Goal: Task Accomplishment & Management: Use online tool/utility

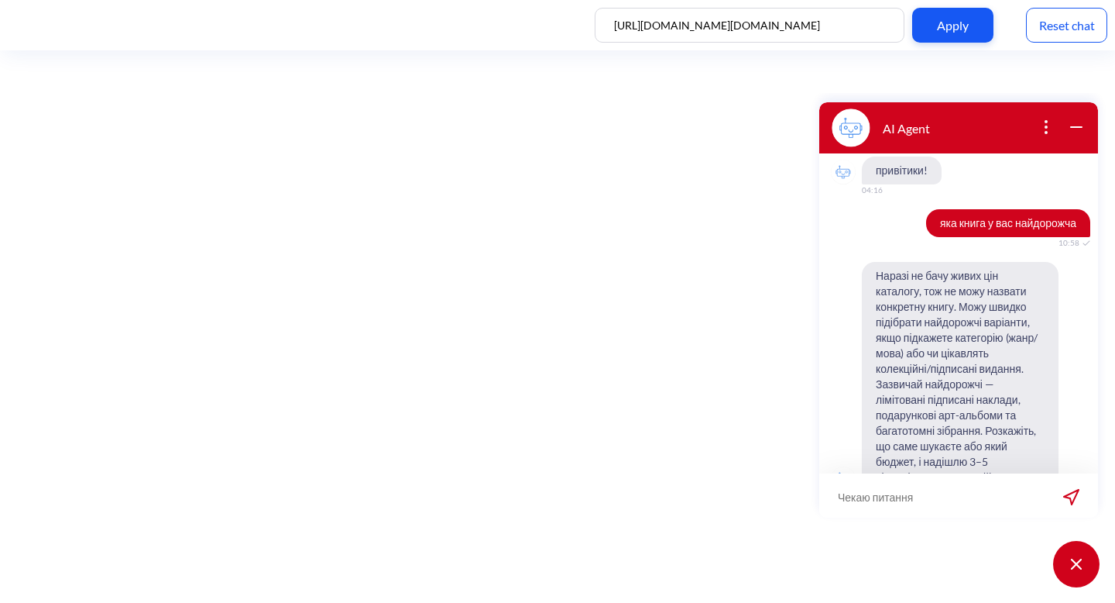
scroll to position [726, 0]
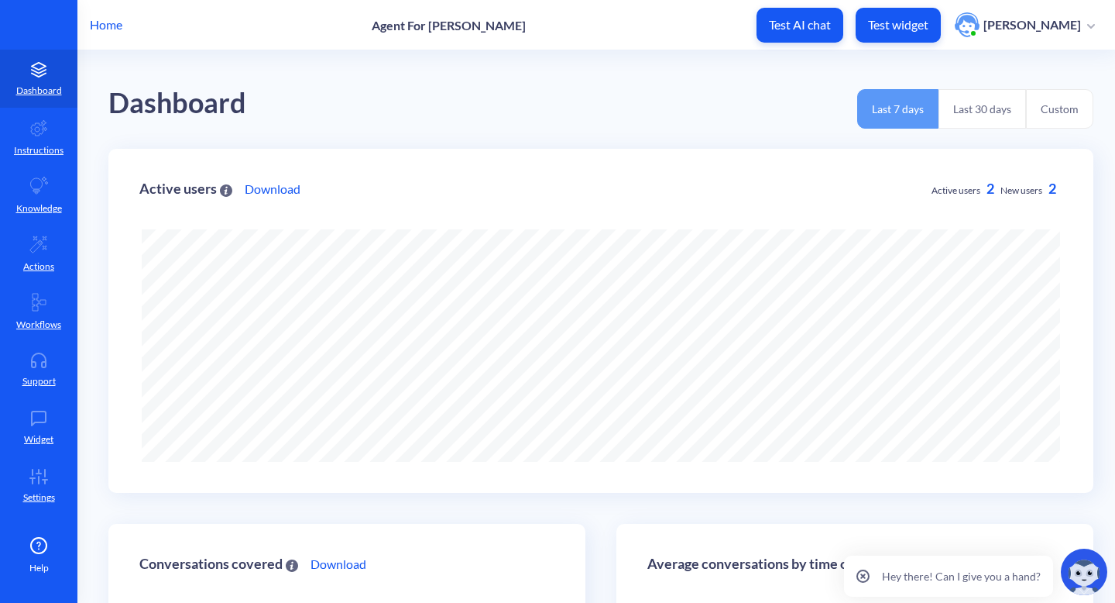
scroll to position [603, 1115]
click at [92, 25] on p "Home" at bounding box center [106, 24] width 33 height 19
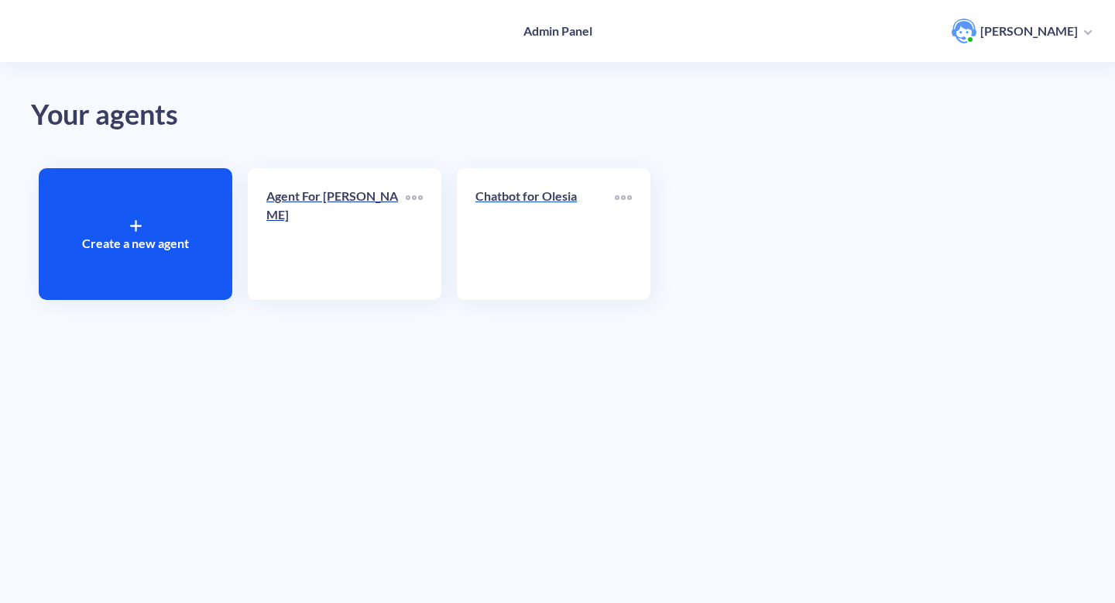
click at [503, 233] on link "Chatbot for Olesia" at bounding box center [545, 234] width 139 height 94
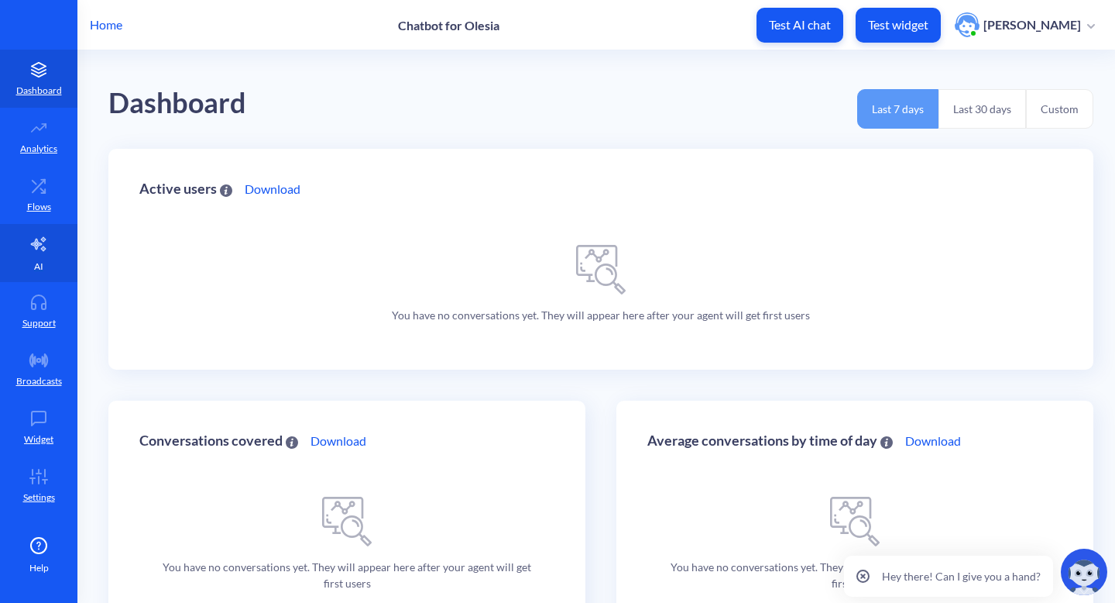
click at [40, 259] on p "AI" at bounding box center [38, 266] width 9 height 14
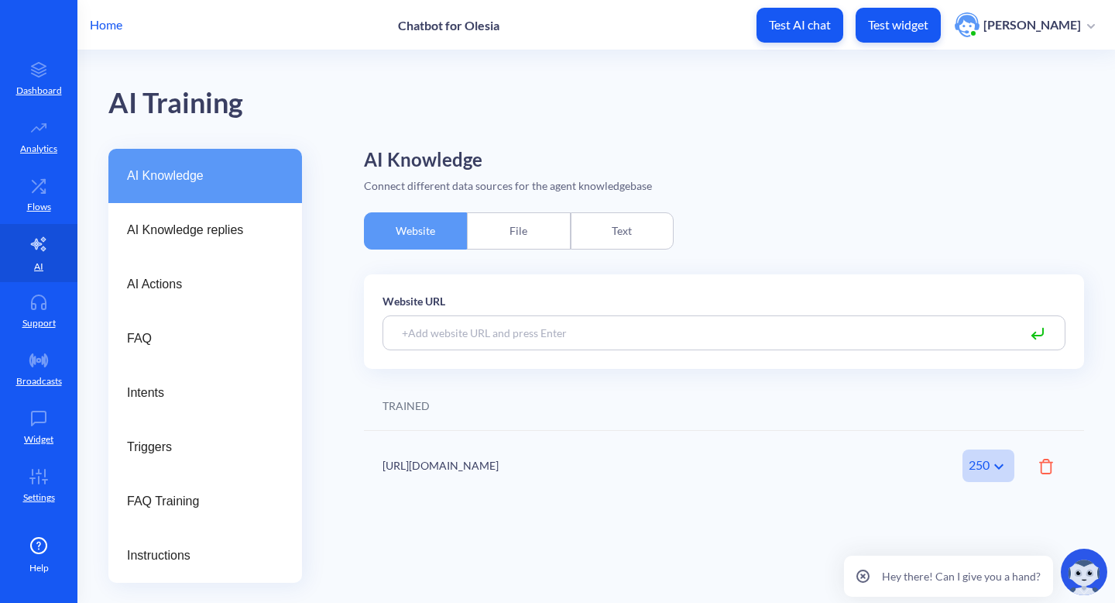
click at [1045, 469] on icon at bounding box center [1046, 465] width 14 height 15
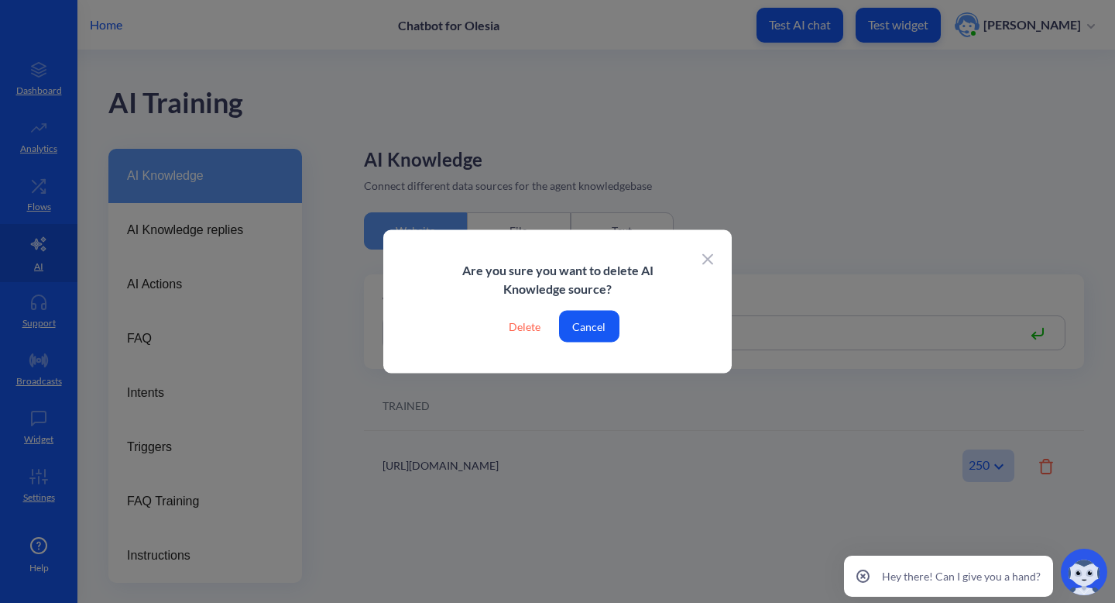
click at [523, 326] on div "Delete" at bounding box center [524, 327] width 57 height 32
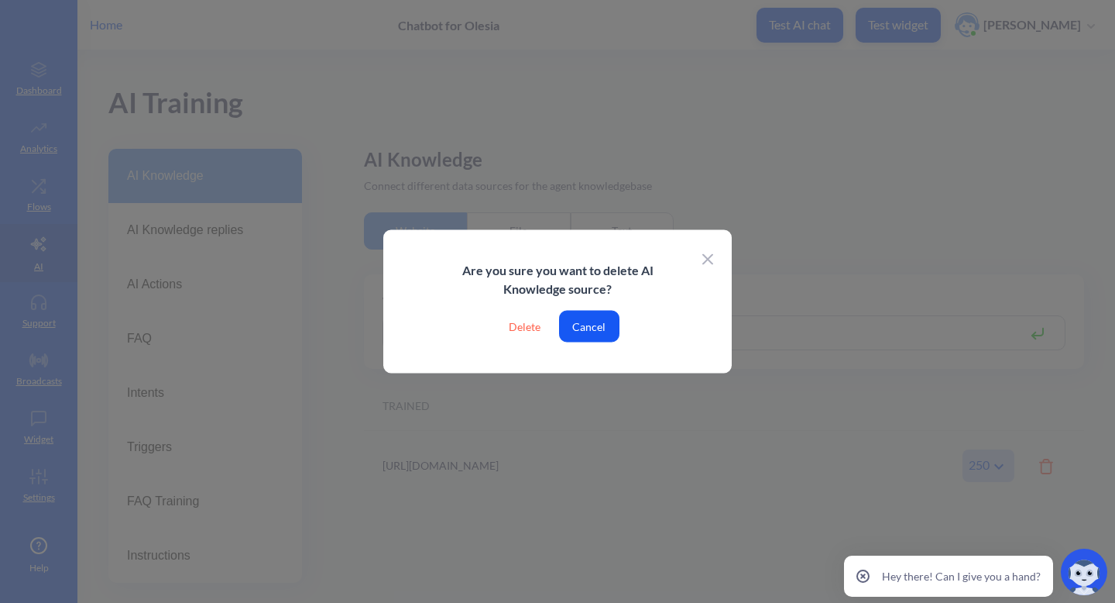
click at [527, 331] on div "Delete" at bounding box center [524, 327] width 57 height 32
click at [706, 259] on icon at bounding box center [707, 258] width 11 height 11
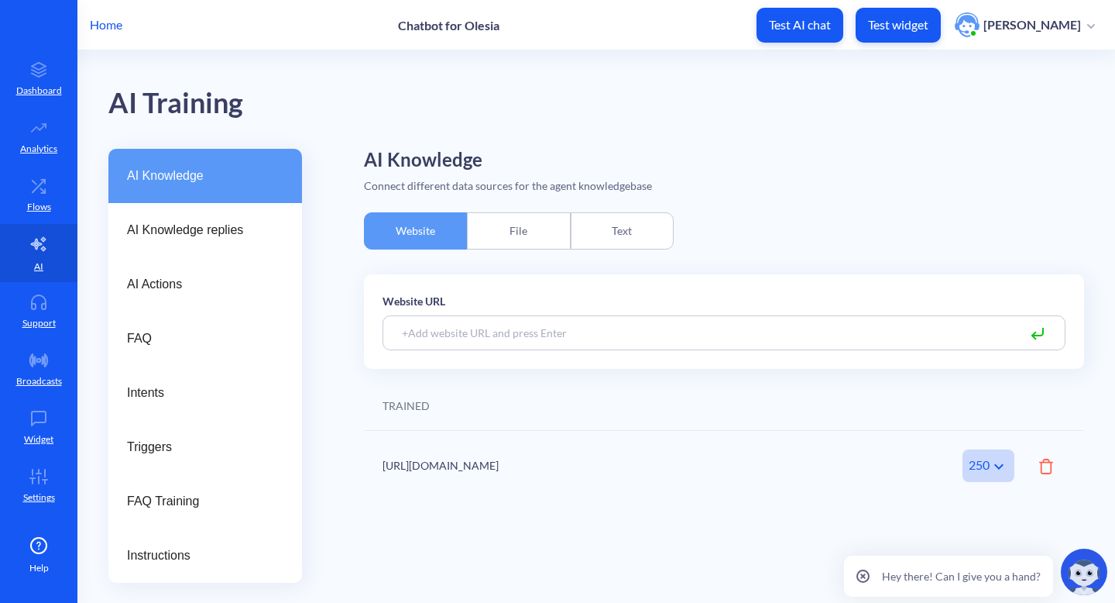
click at [1043, 461] on icon at bounding box center [1046, 465] width 14 height 15
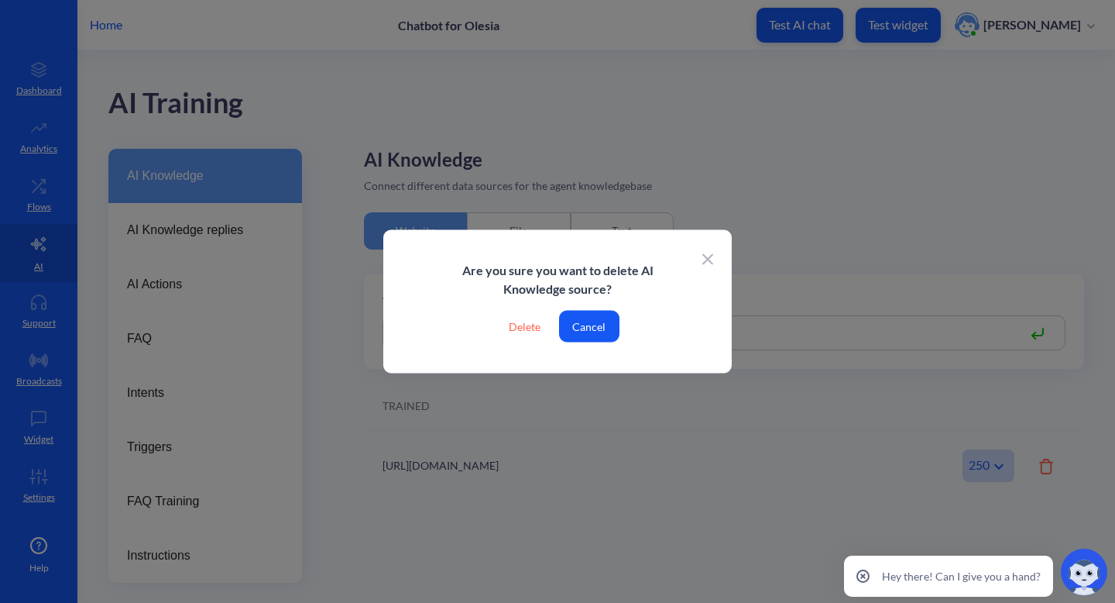
click at [537, 323] on div "Delete" at bounding box center [524, 327] width 57 height 32
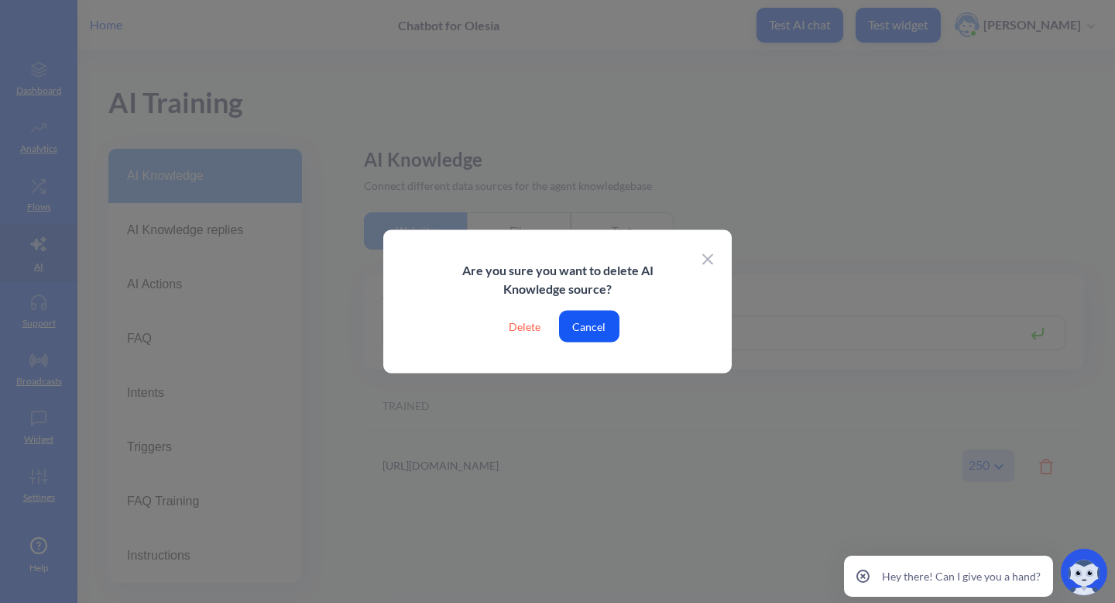
click at [534, 332] on div "Delete" at bounding box center [524, 327] width 57 height 32
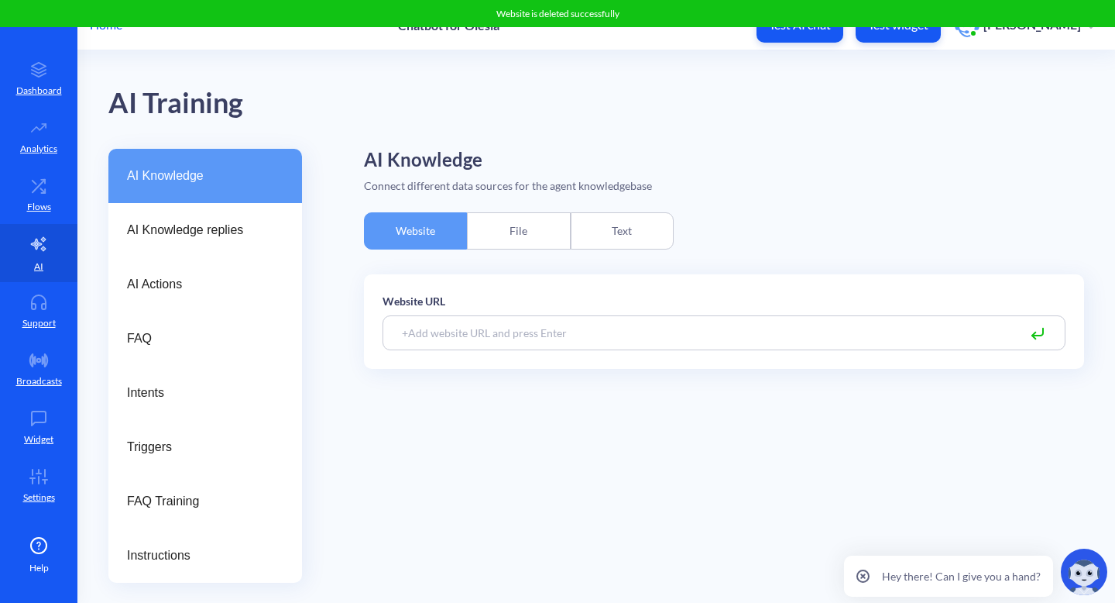
click at [575, 346] on input at bounding box center [724, 332] width 683 height 35
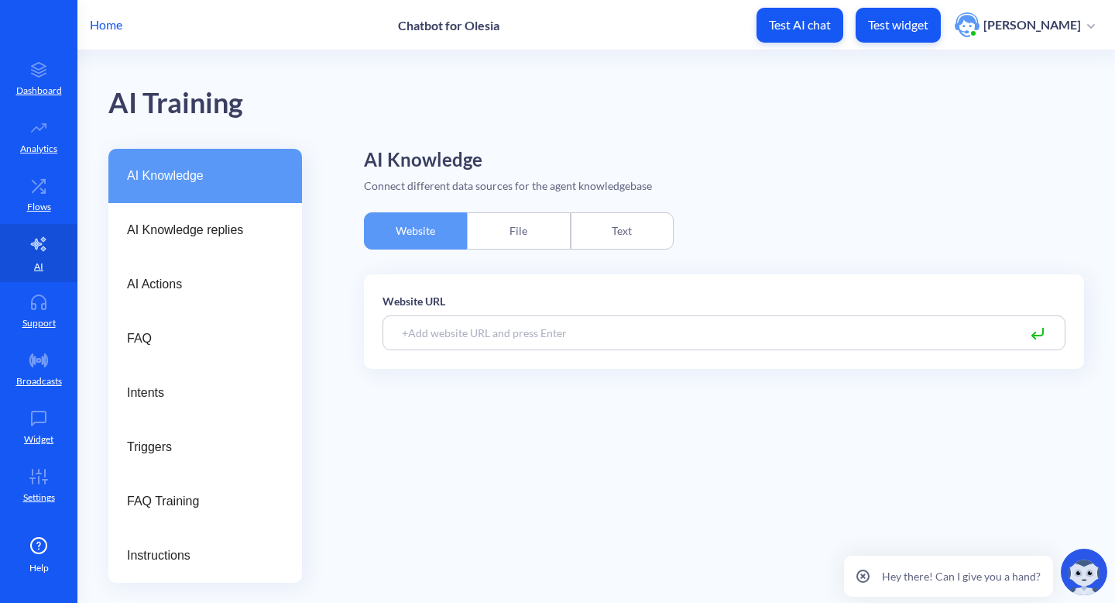
paste input "file:///Users/loujeng/Downloads/index.html"
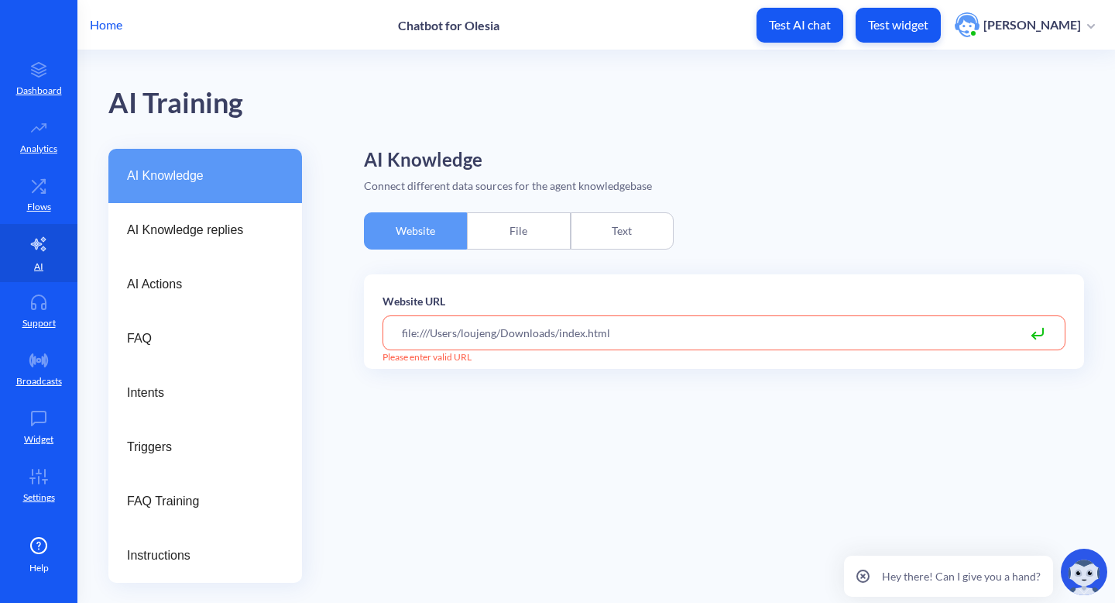
click at [862, 338] on input "file:///Users/loujeng/Downloads/index.html" at bounding box center [724, 332] width 683 height 35
paste input "[URL][DOMAIN_NAME][DOMAIN_NAME]"
type input "[URL][DOMAIN_NAME][DOMAIN_NAME]"
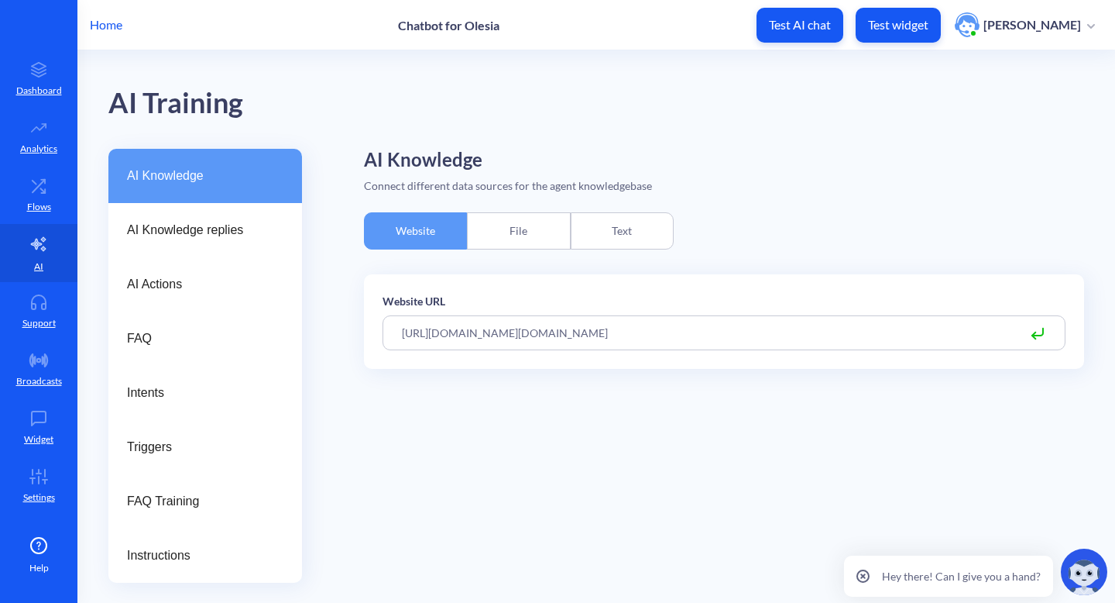
click at [1039, 332] on icon at bounding box center [1037, 334] width 19 height 19
click at [919, 328] on input "[URL][DOMAIN_NAME][DOMAIN_NAME]" at bounding box center [724, 332] width 683 height 35
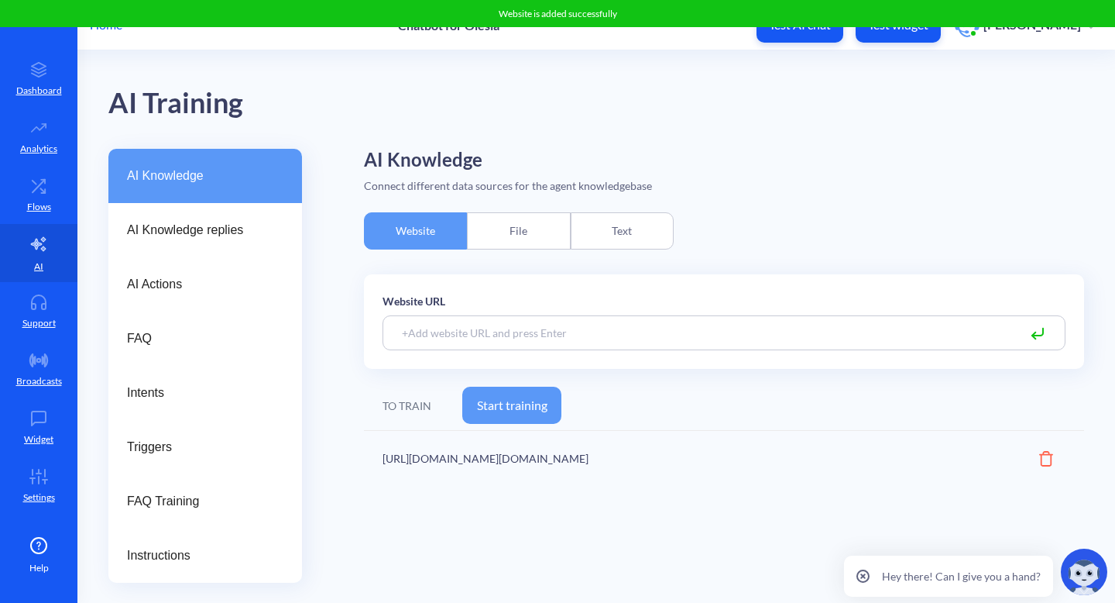
click at [524, 405] on button "Start training" at bounding box center [511, 404] width 99 height 37
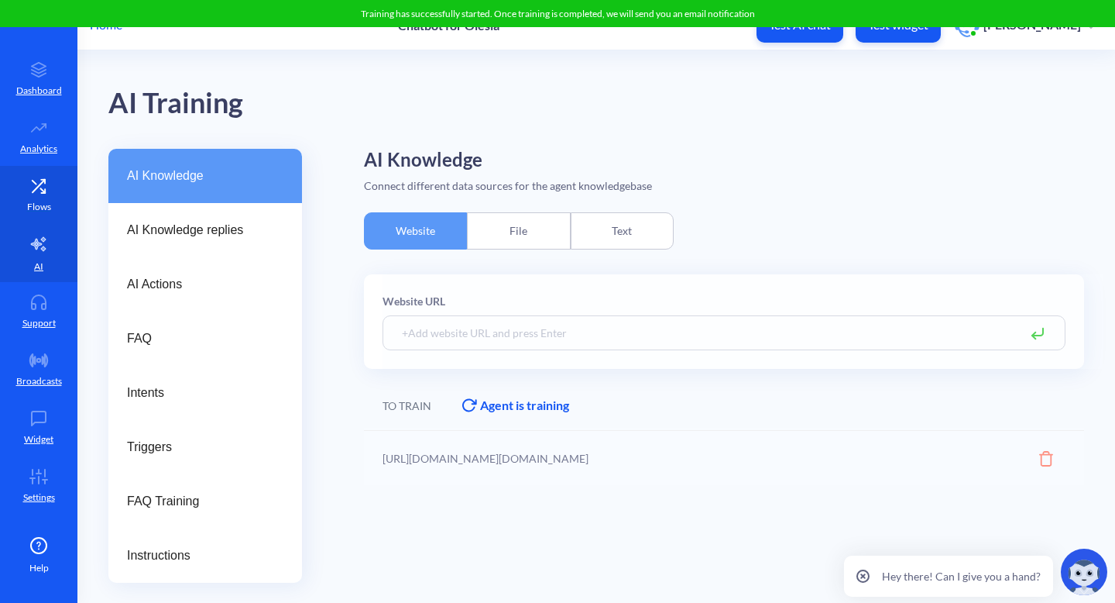
click at [32, 196] on link "Flows" at bounding box center [38, 195] width 77 height 58
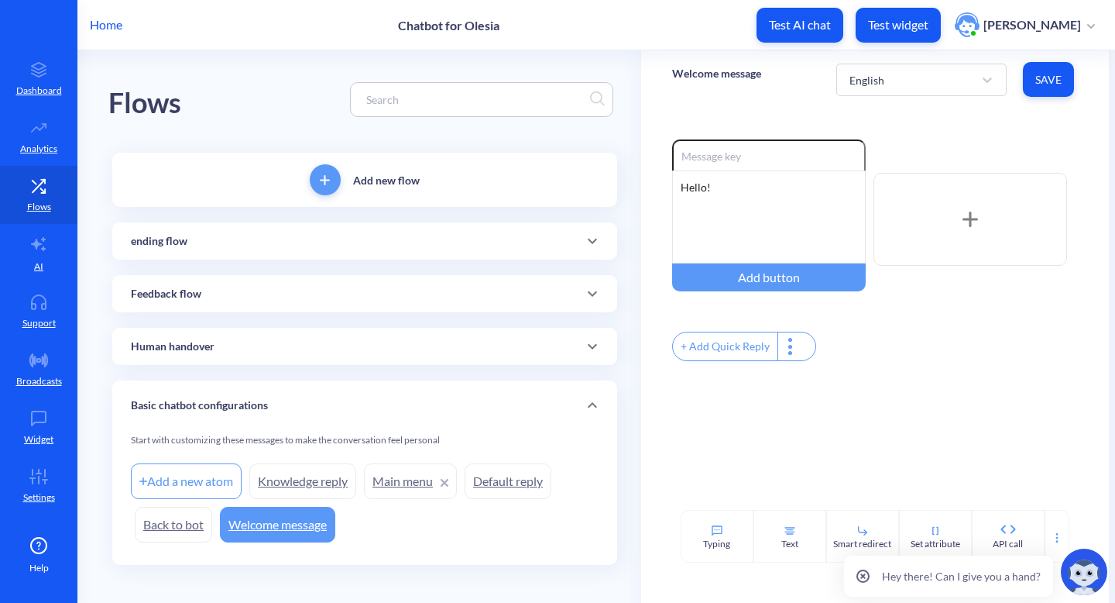
click at [532, 246] on div "ending flow" at bounding box center [365, 241] width 468 height 16
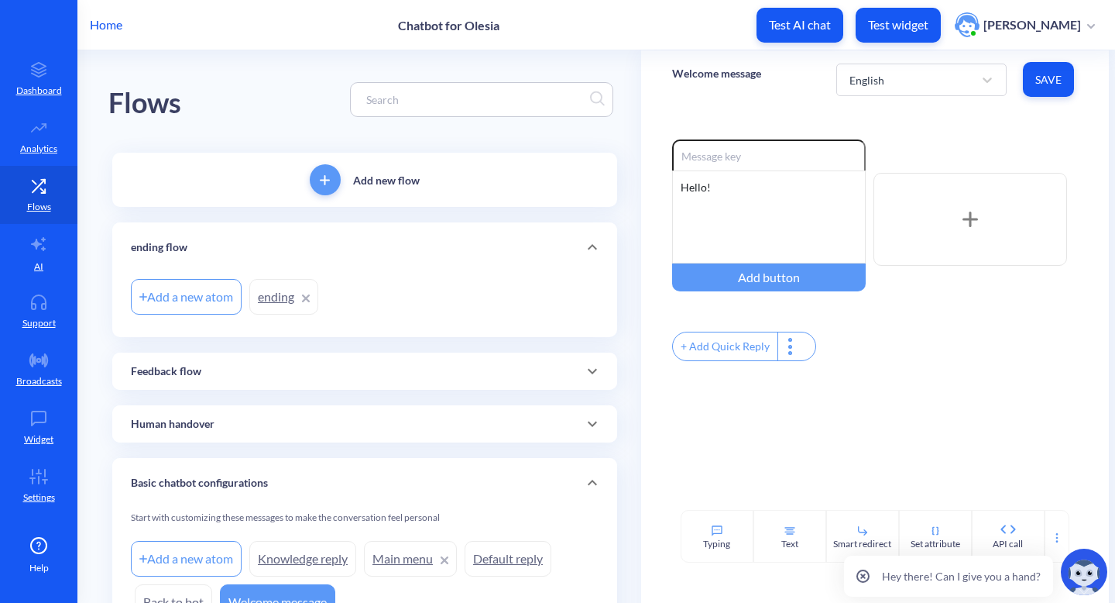
click at [309, 296] on icon at bounding box center [306, 298] width 6 height 6
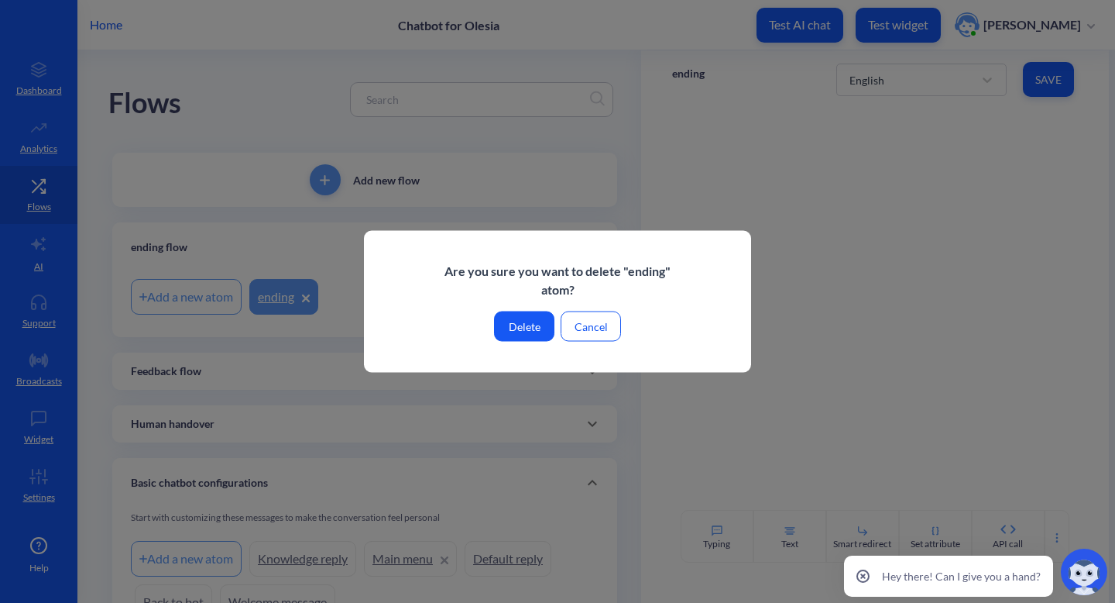
click at [534, 320] on button "Delete" at bounding box center [524, 326] width 60 height 30
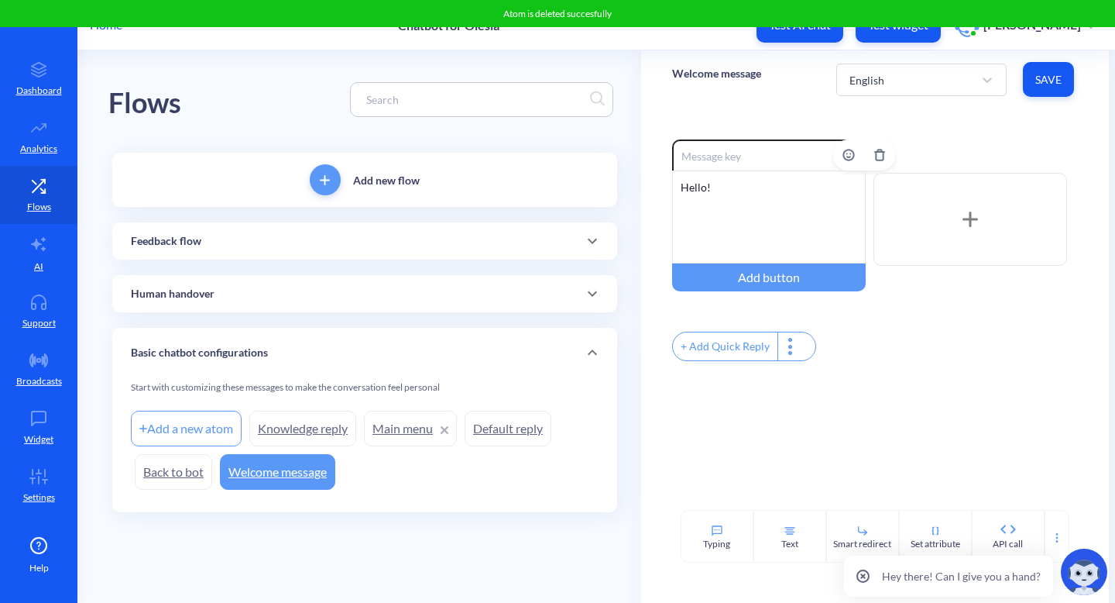
click at [747, 203] on div "Hello!" at bounding box center [769, 216] width 194 height 93
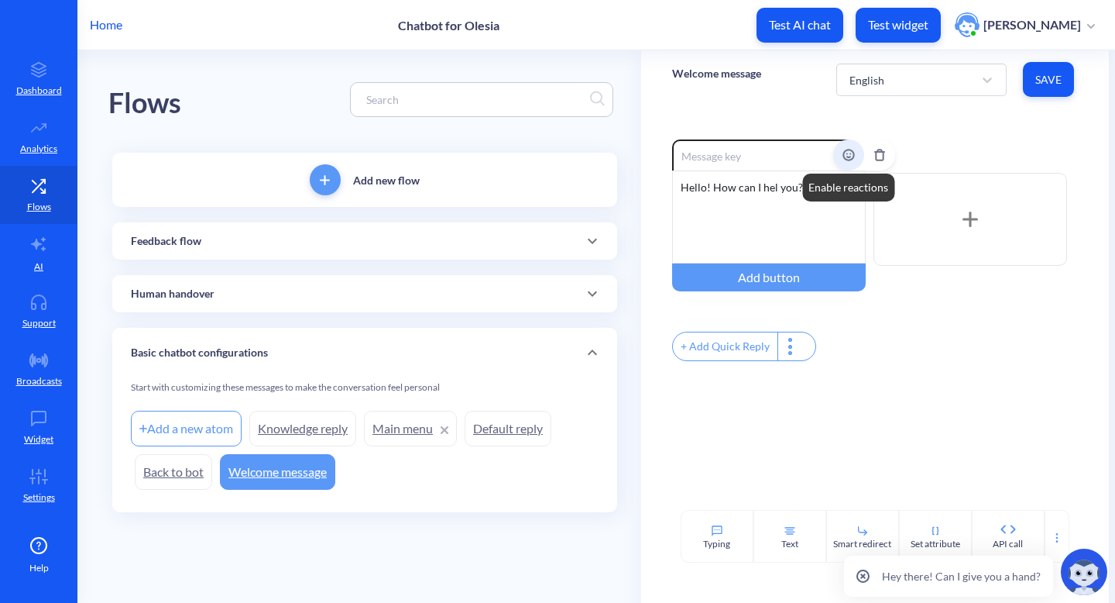
click at [850, 153] on icon at bounding box center [849, 155] width 12 height 12
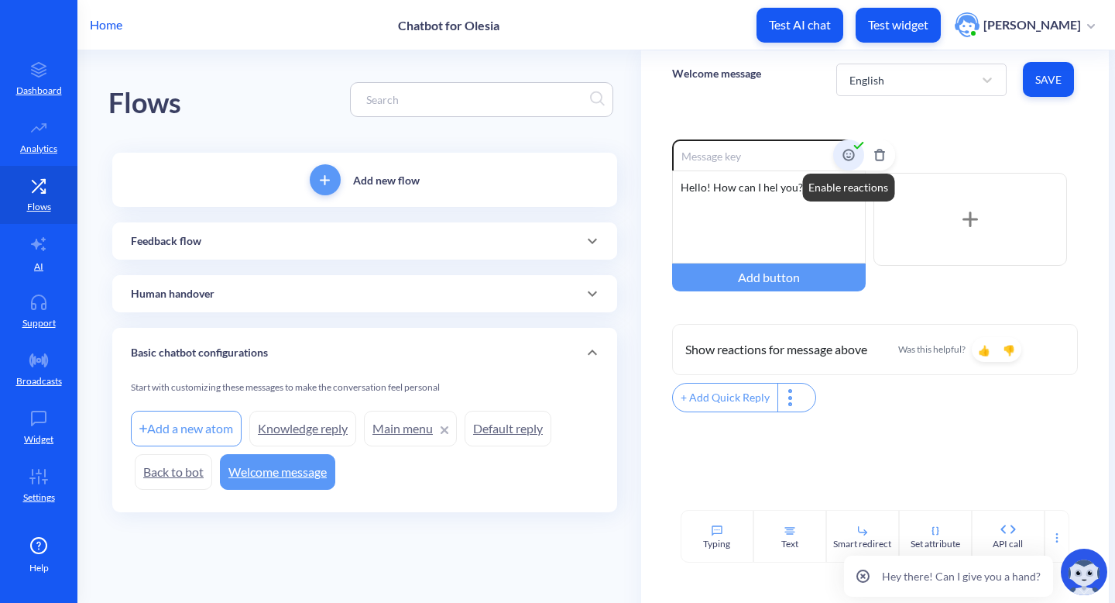
click at [850, 152] on icon at bounding box center [849, 155] width 12 height 12
click at [852, 156] on icon at bounding box center [848, 154] width 10 height 10
click at [718, 230] on div "Hello! How can I hel you?" at bounding box center [769, 216] width 194 height 93
click at [730, 155] on input at bounding box center [769, 154] width 194 height 31
click at [995, 226] on div at bounding box center [971, 219] width 194 height 93
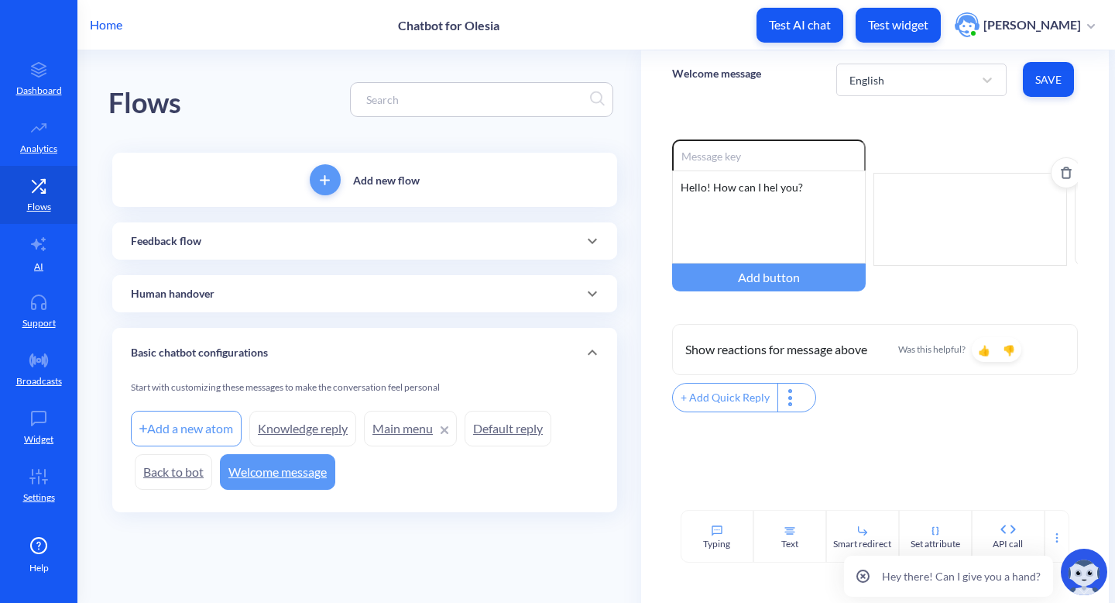
click at [1013, 201] on div at bounding box center [971, 219] width 194 height 93
click at [936, 233] on div at bounding box center [971, 219] width 194 height 93
click at [1070, 332] on icon at bounding box center [1076, 326] width 12 height 12
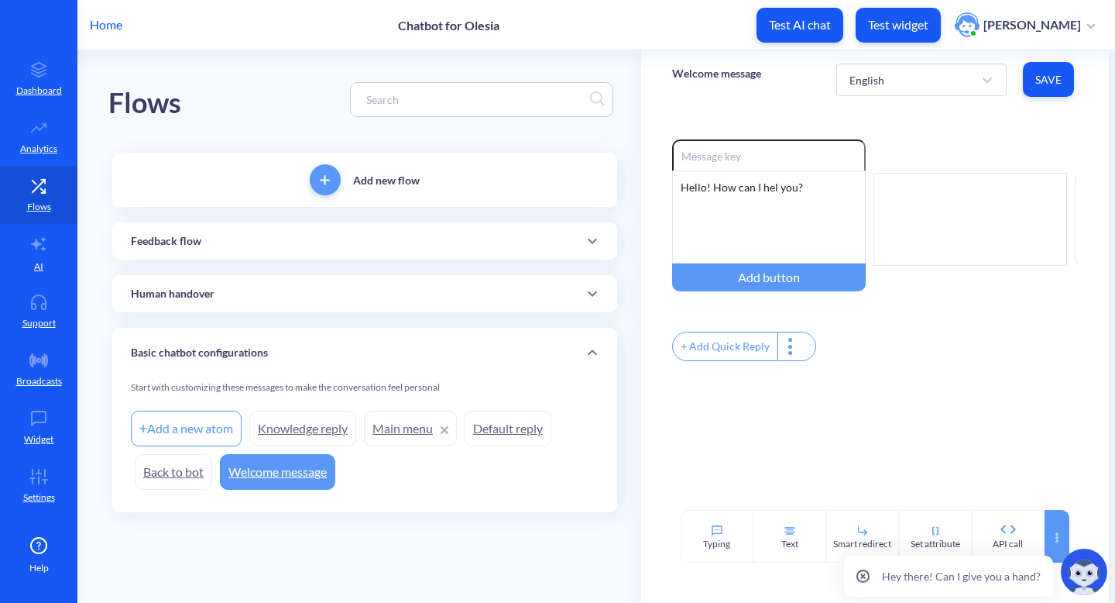
click at [1049, 522] on div at bounding box center [1057, 536] width 25 height 53
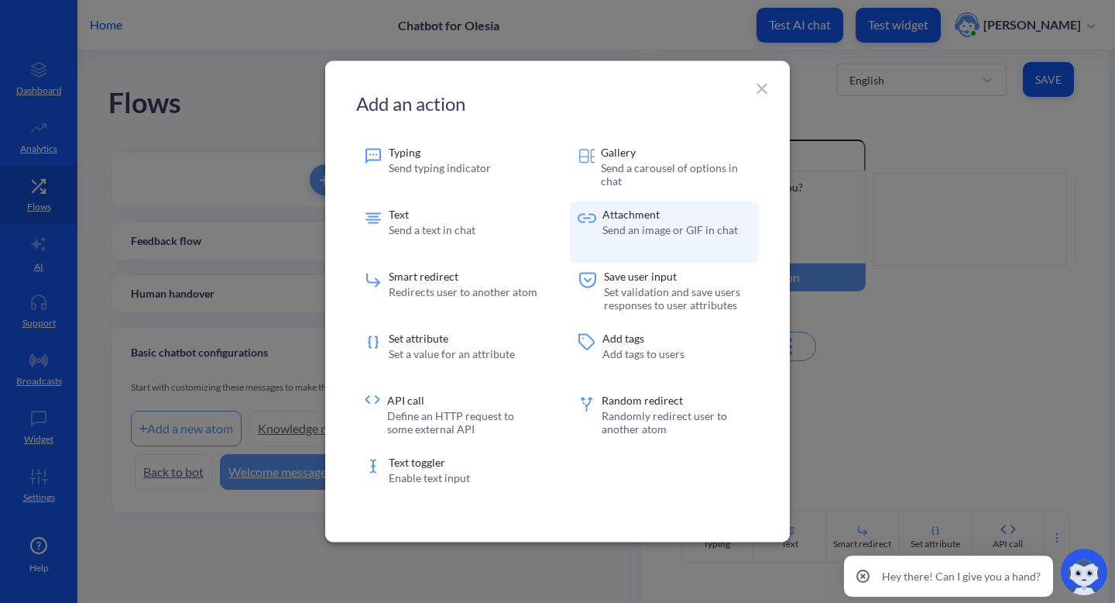
click at [687, 234] on p "Send an image or GIF in chat" at bounding box center [671, 229] width 136 height 13
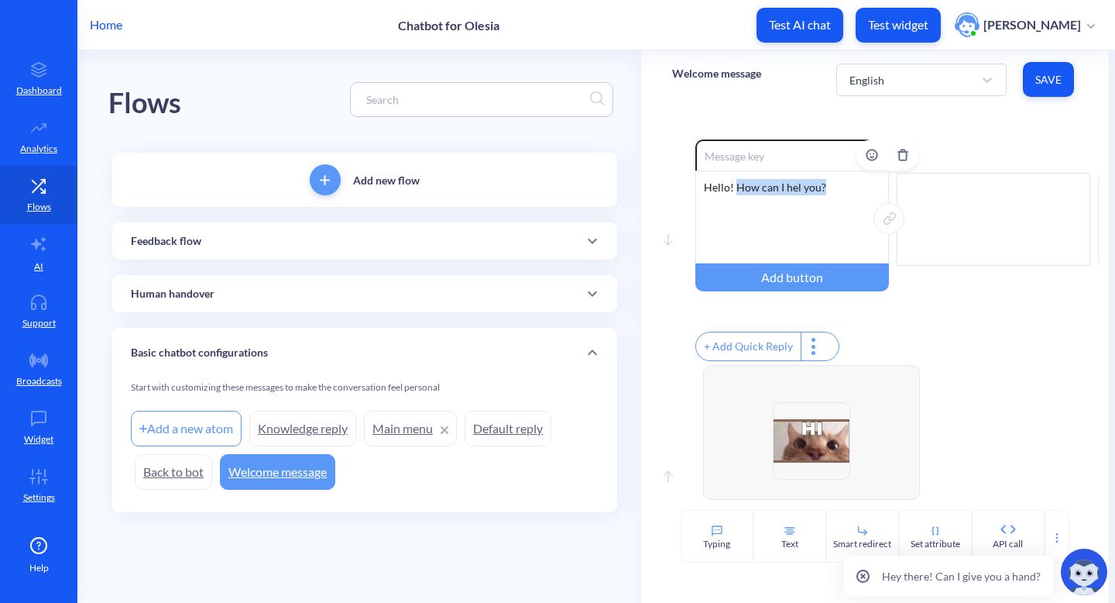
drag, startPoint x: 825, startPoint y: 187, endPoint x: 736, endPoint y: 186, distance: 89.1
click at [736, 186] on div "Hello! How can I hel you?" at bounding box center [792, 216] width 194 height 93
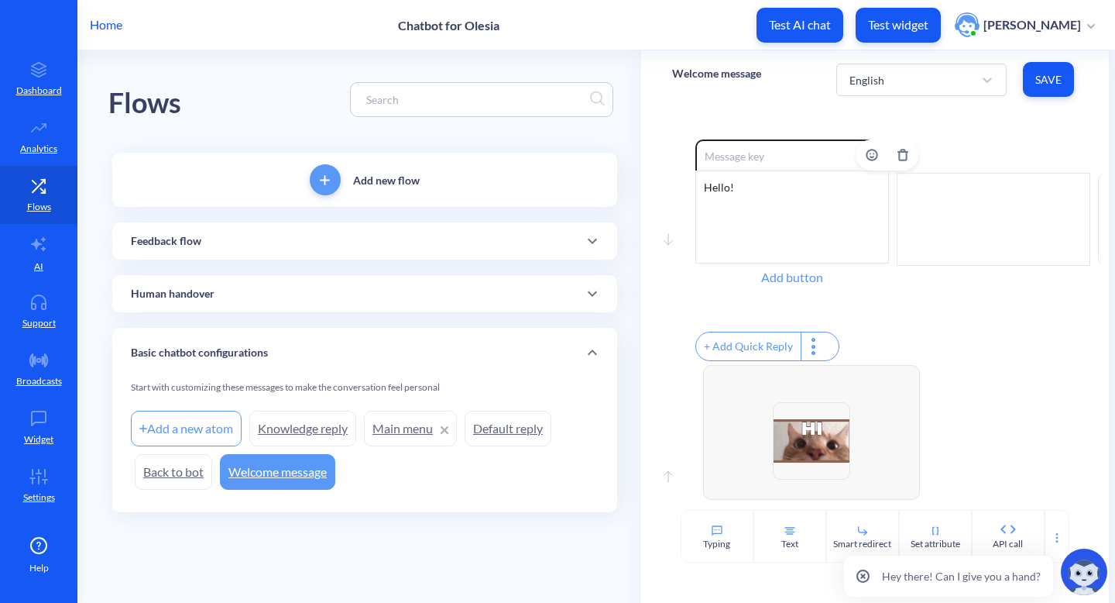
click at [784, 280] on div "Add button" at bounding box center [792, 277] width 194 height 28
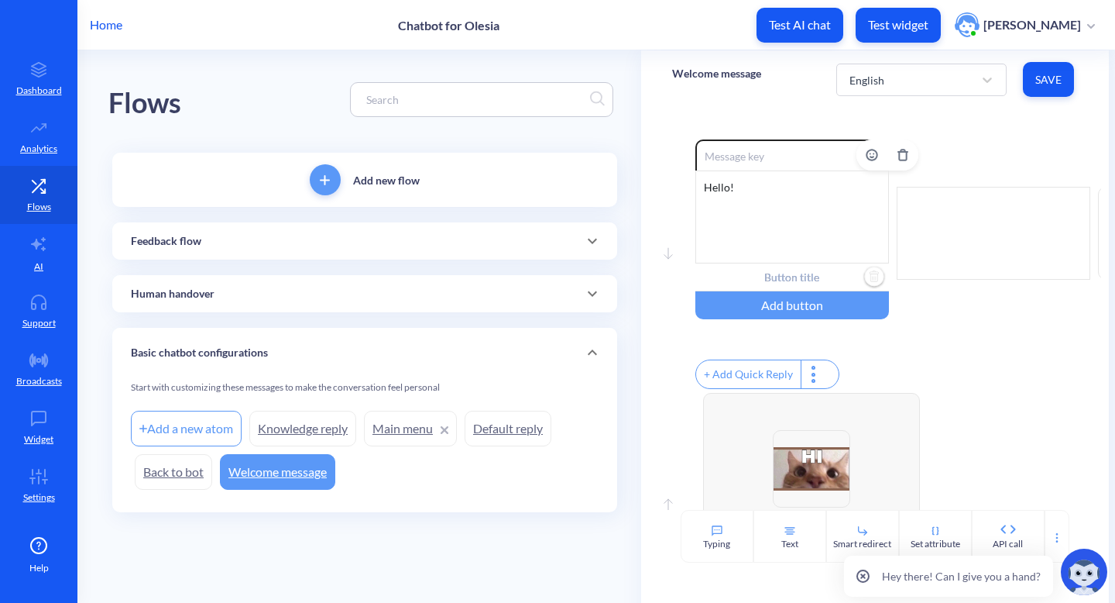
click at [785, 279] on input "text" at bounding box center [792, 277] width 194 height 28
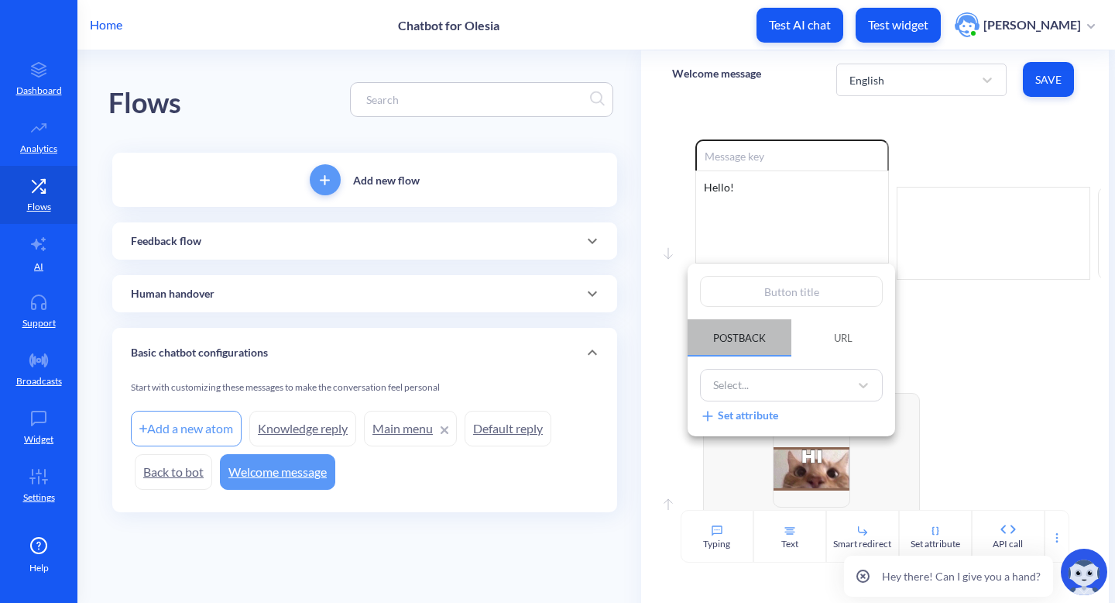
click at [727, 335] on span "Postback" at bounding box center [739, 337] width 53 height 12
click at [745, 381] on div "Select..." at bounding box center [731, 385] width 36 height 16
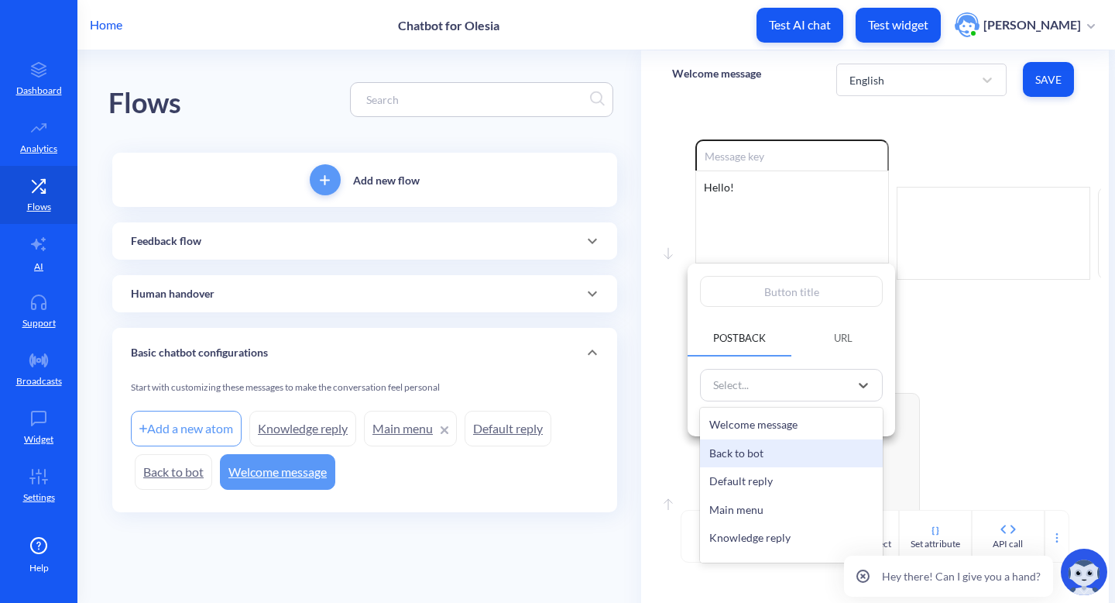
click at [1018, 416] on div at bounding box center [557, 301] width 1115 height 603
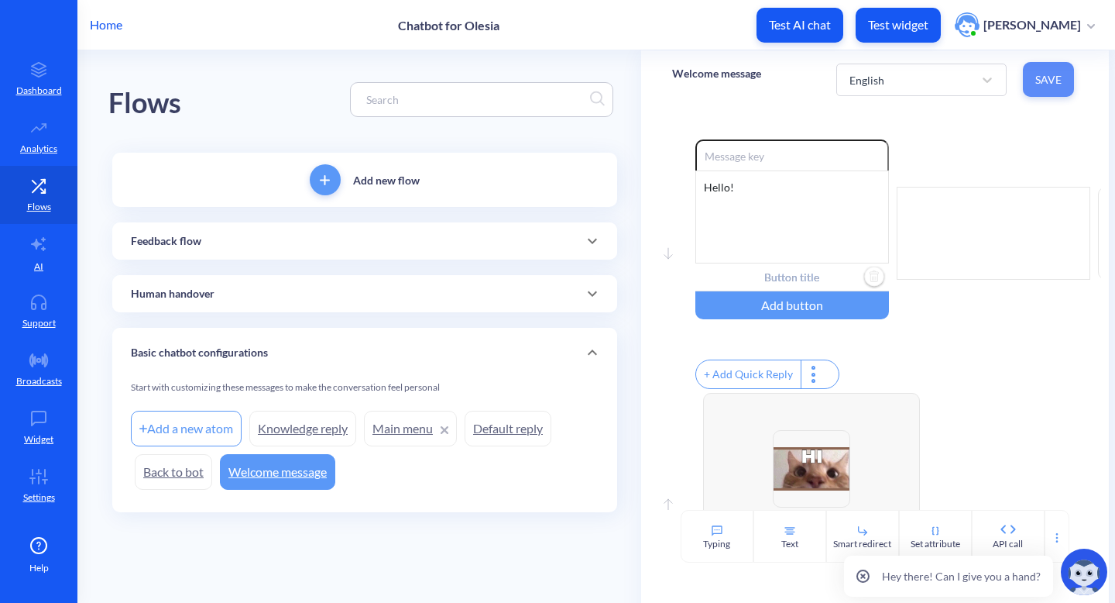
click at [1047, 75] on span "Save" at bounding box center [1048, 79] width 26 height 15
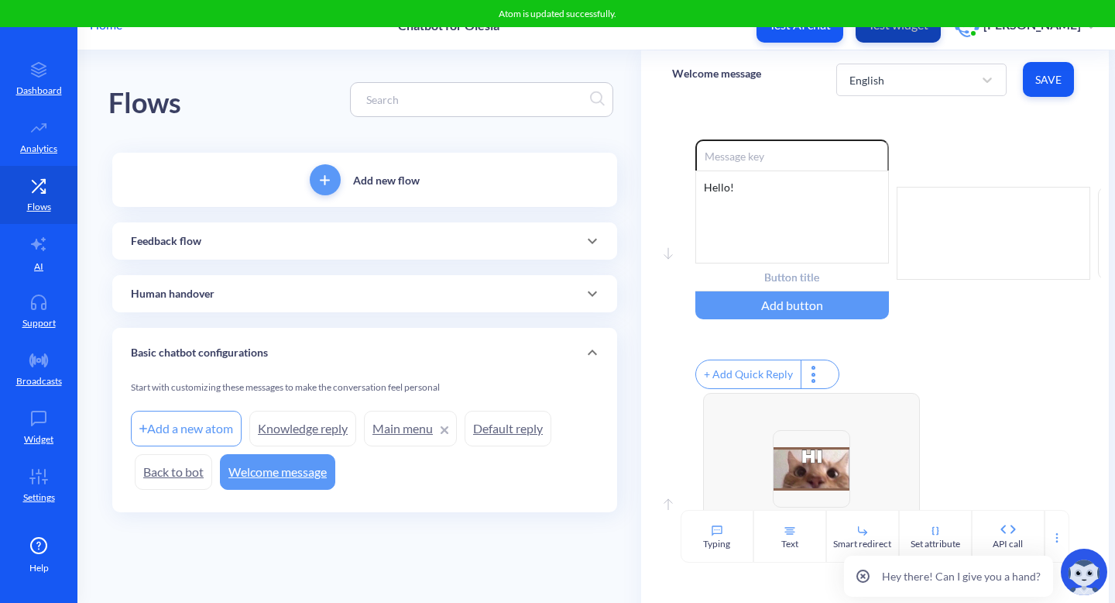
click at [929, 37] on button "Test widget" at bounding box center [898, 25] width 85 height 35
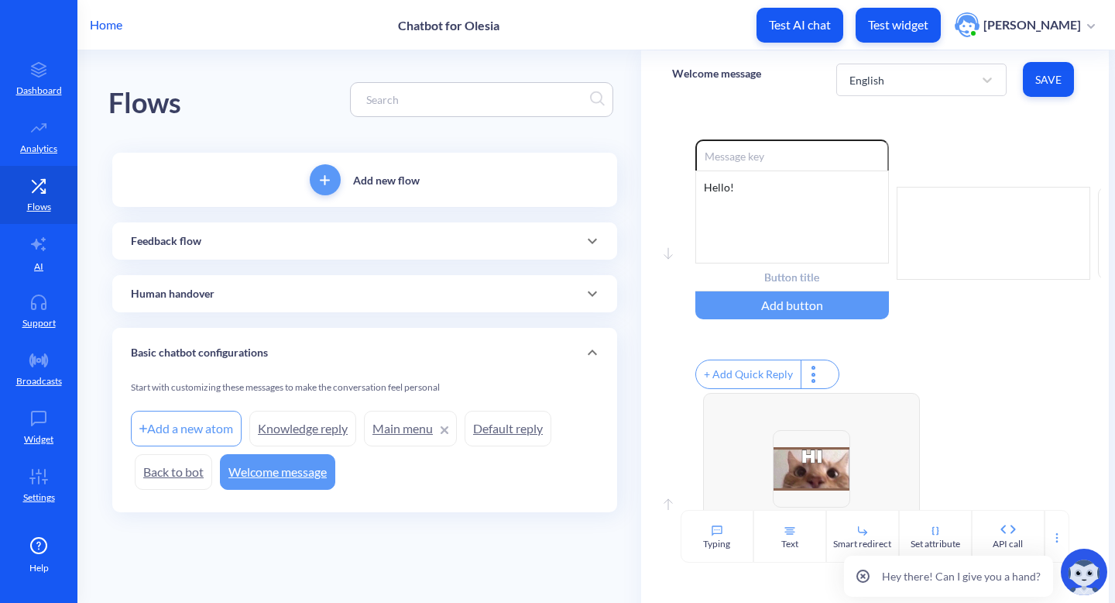
click at [764, 388] on div "+ Add Quick Reply" at bounding box center [748, 374] width 105 height 28
click at [781, 380] on input "text" at bounding box center [775, 373] width 160 height 28
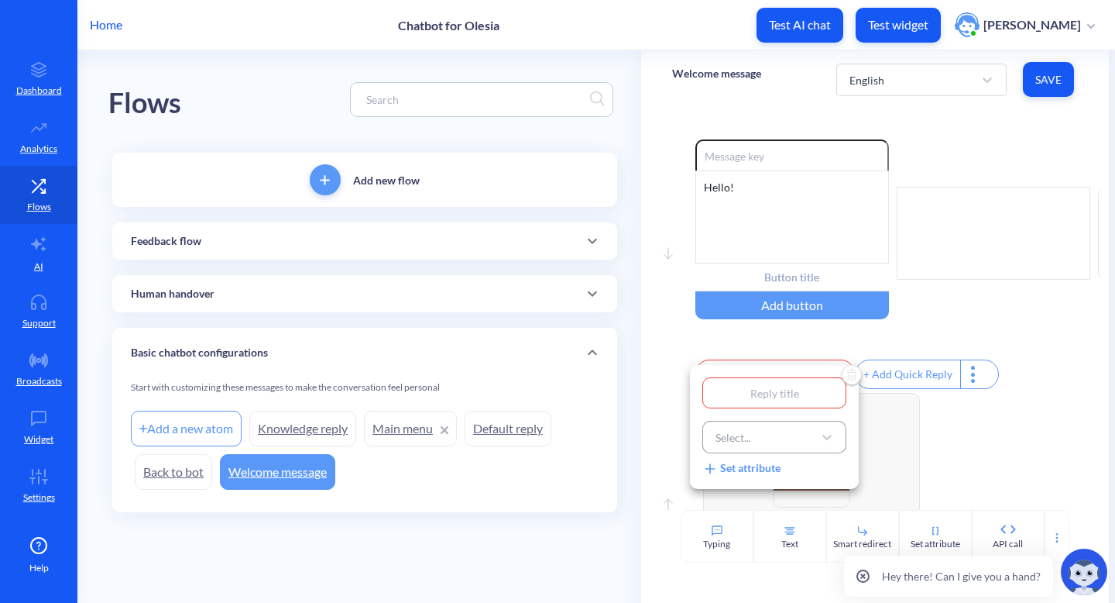
click at [794, 436] on div "Select..." at bounding box center [760, 437] width 105 height 28
type input "menu"
click at [911, 434] on div at bounding box center [557, 301] width 1115 height 603
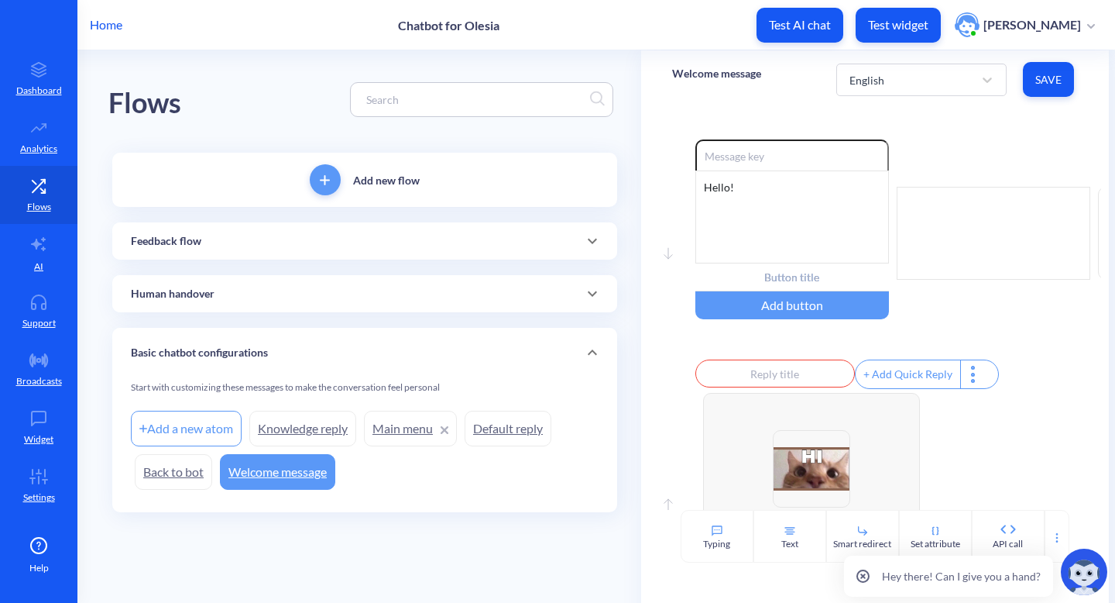
click at [891, 349] on div "Enable reactions Hello! Add button + Add Quick Reply" at bounding box center [898, 265] width 407 height 253
click at [840, 376] on img "Delete" at bounding box center [847, 370] width 23 height 23
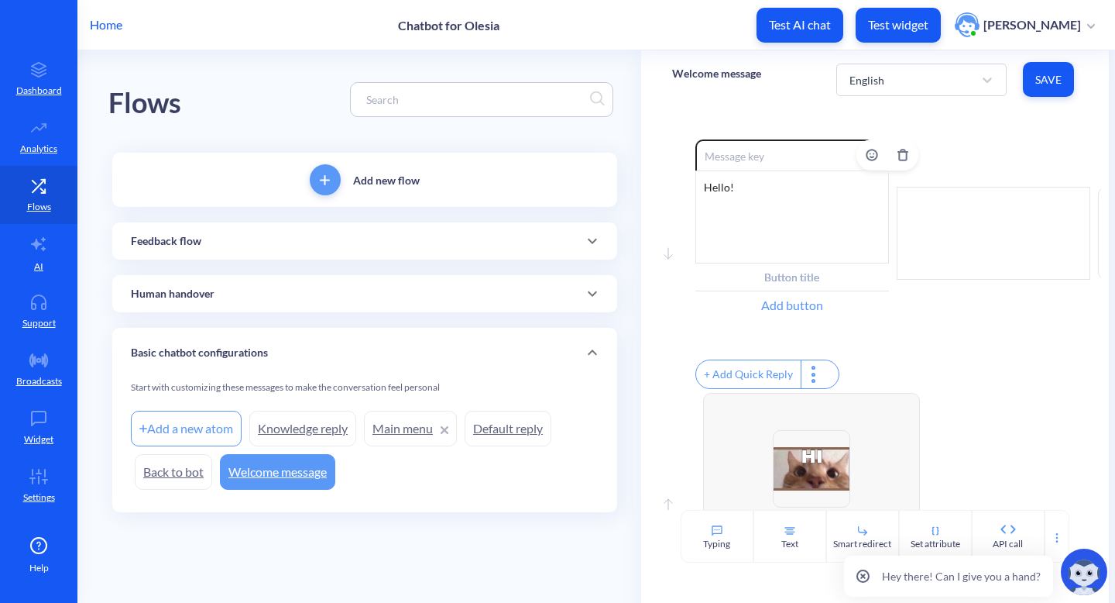
click at [819, 306] on div "Add button" at bounding box center [792, 305] width 194 height 28
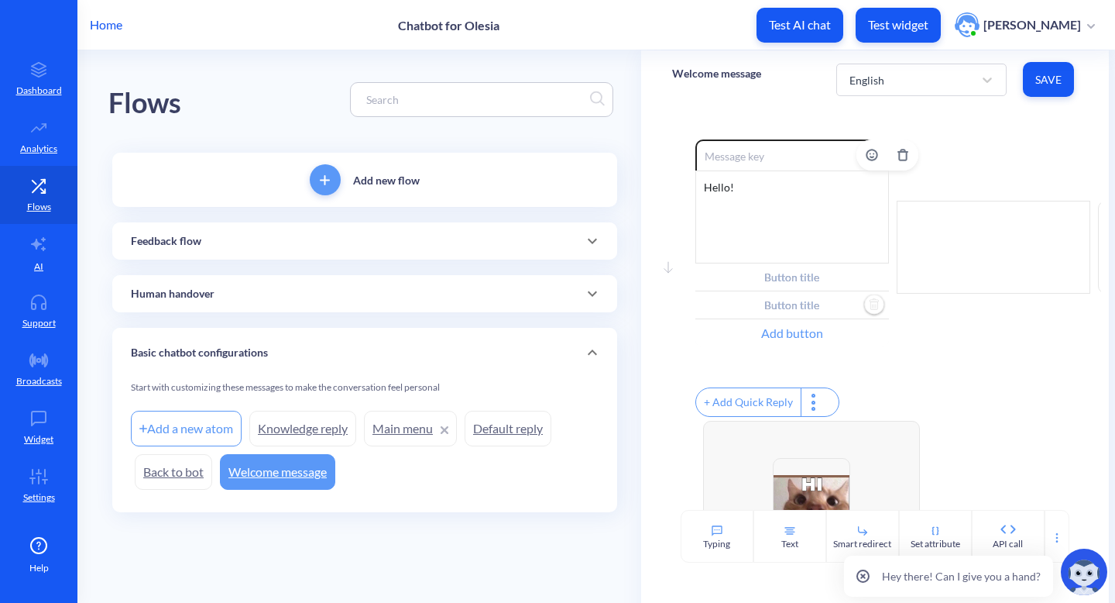
click at [819, 306] on input "text" at bounding box center [792, 305] width 194 height 28
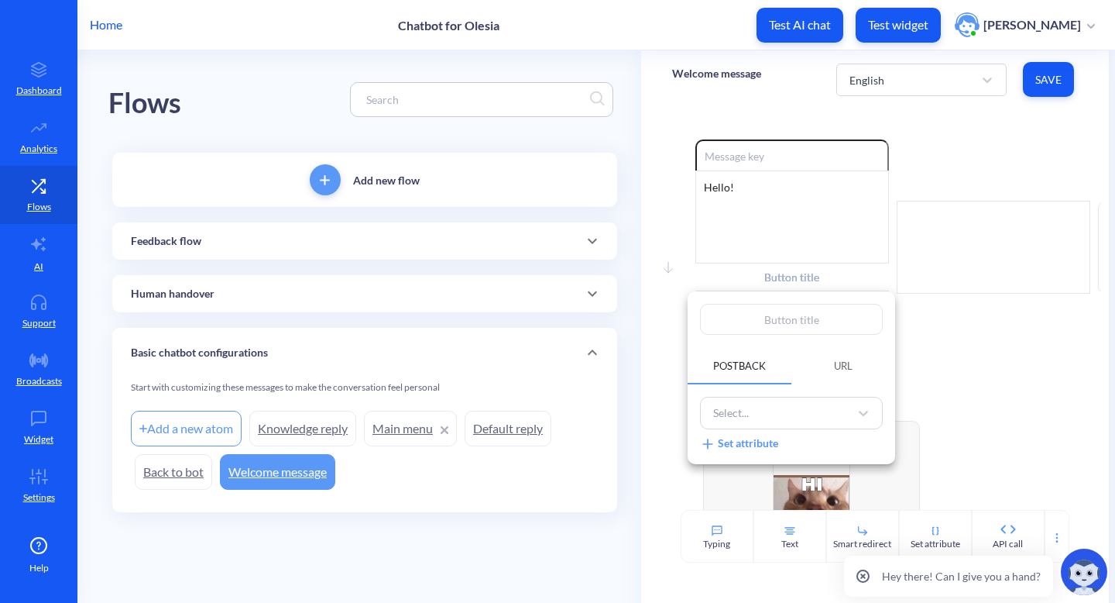
click at [843, 379] on button "URL" at bounding box center [844, 365] width 104 height 37
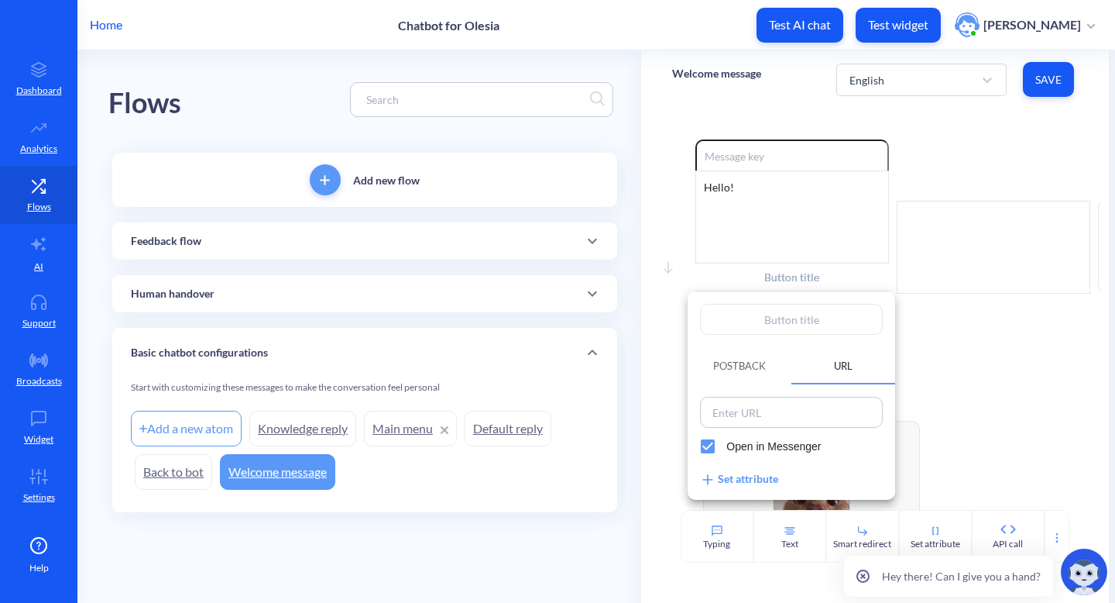
click at [826, 406] on input at bounding box center [791, 412] width 173 height 22
click at [757, 366] on span "Postback" at bounding box center [739, 365] width 53 height 12
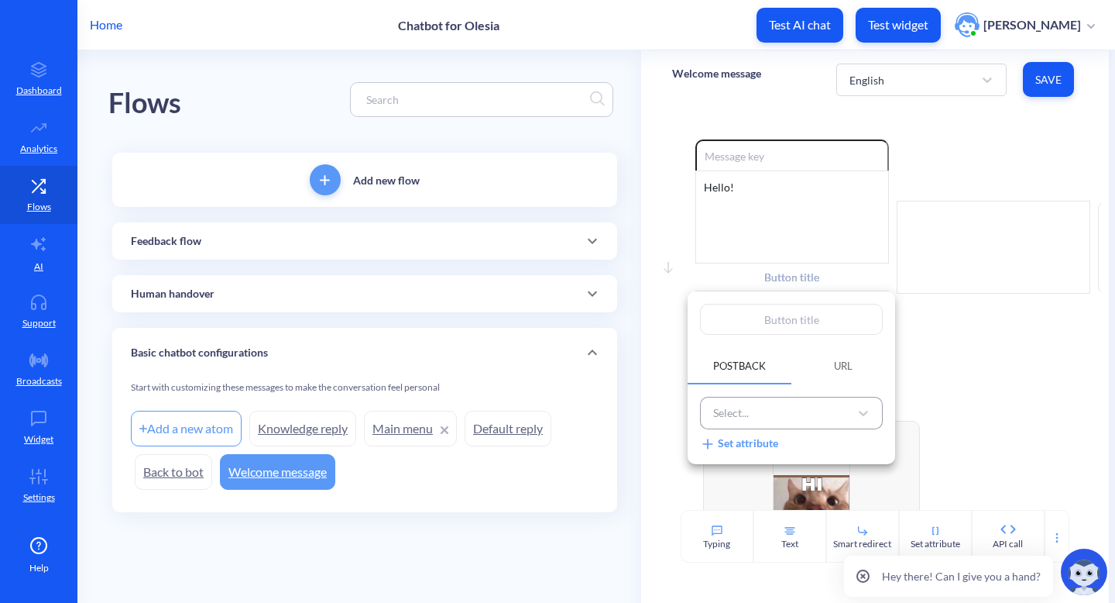
click at [768, 414] on div "Select..." at bounding box center [778, 413] width 144 height 26
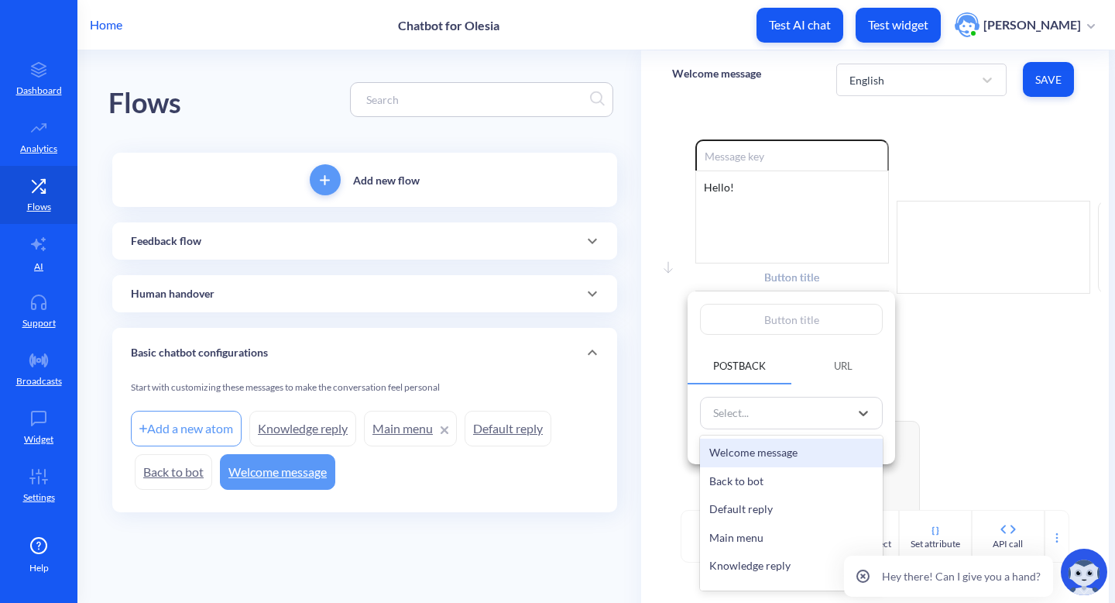
click at [976, 373] on div at bounding box center [557, 301] width 1115 height 603
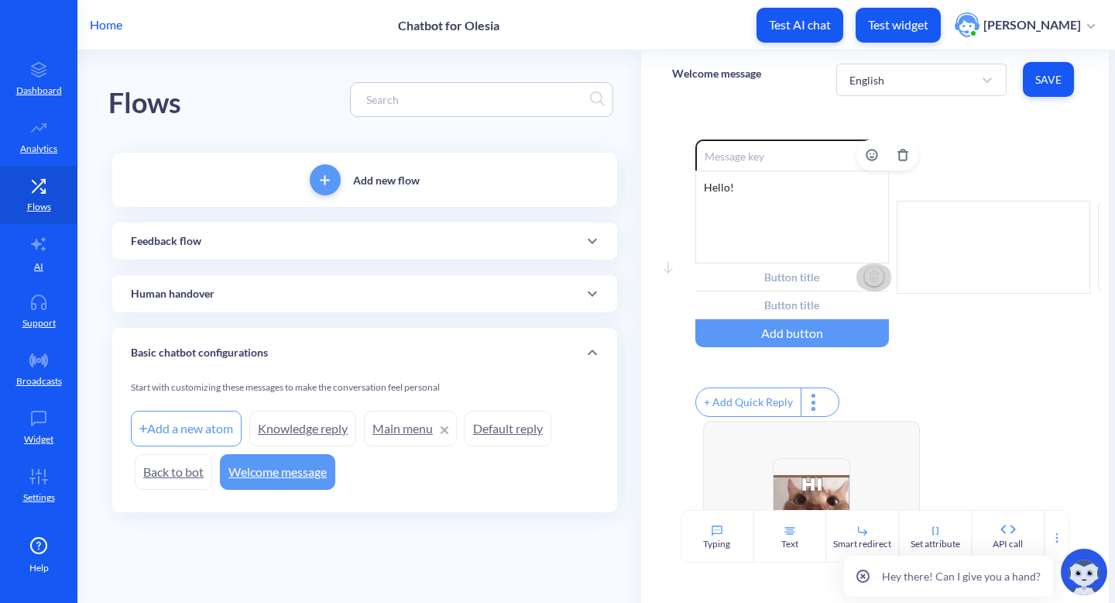
click at [877, 276] on img "Delete" at bounding box center [874, 277] width 23 height 23
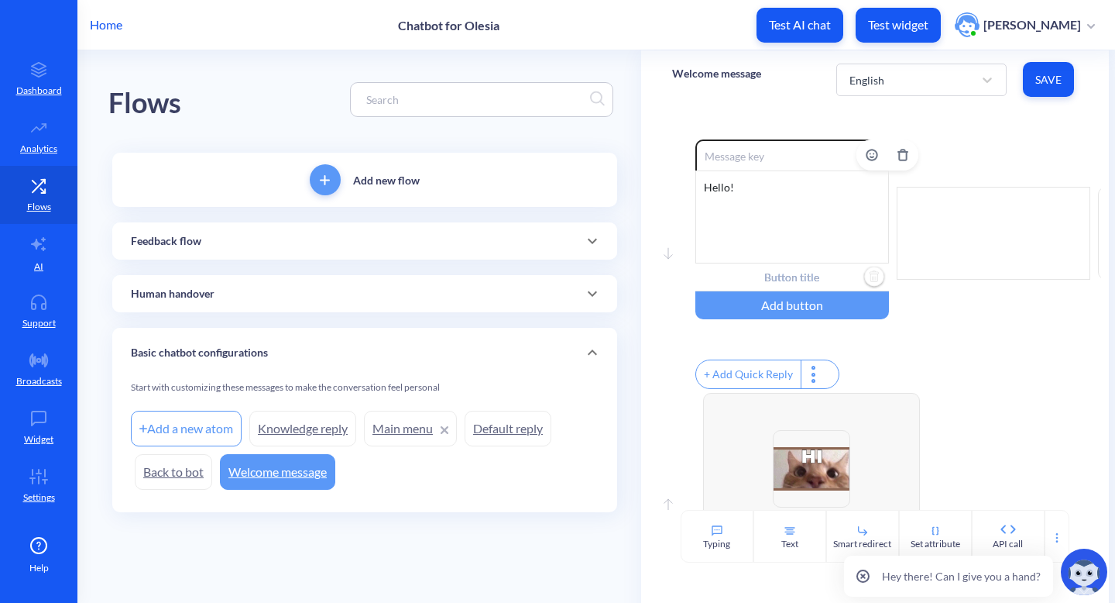
click at [877, 276] on img "Delete" at bounding box center [874, 277] width 23 height 23
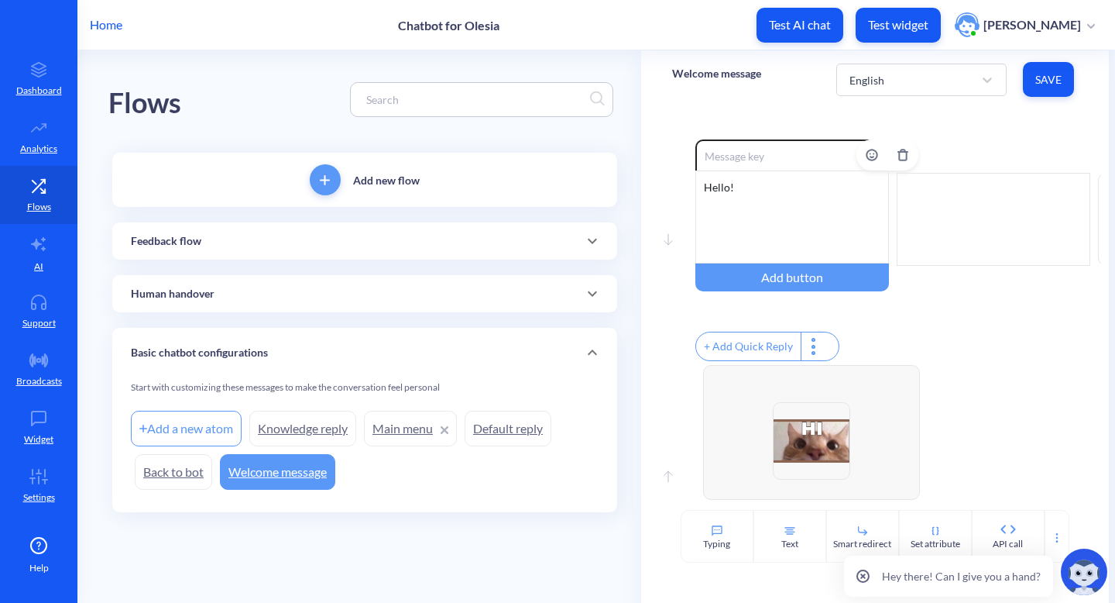
click at [745, 357] on div "+ Add Quick Reply" at bounding box center [748, 346] width 105 height 28
click at [774, 348] on input "text" at bounding box center [775, 345] width 160 height 28
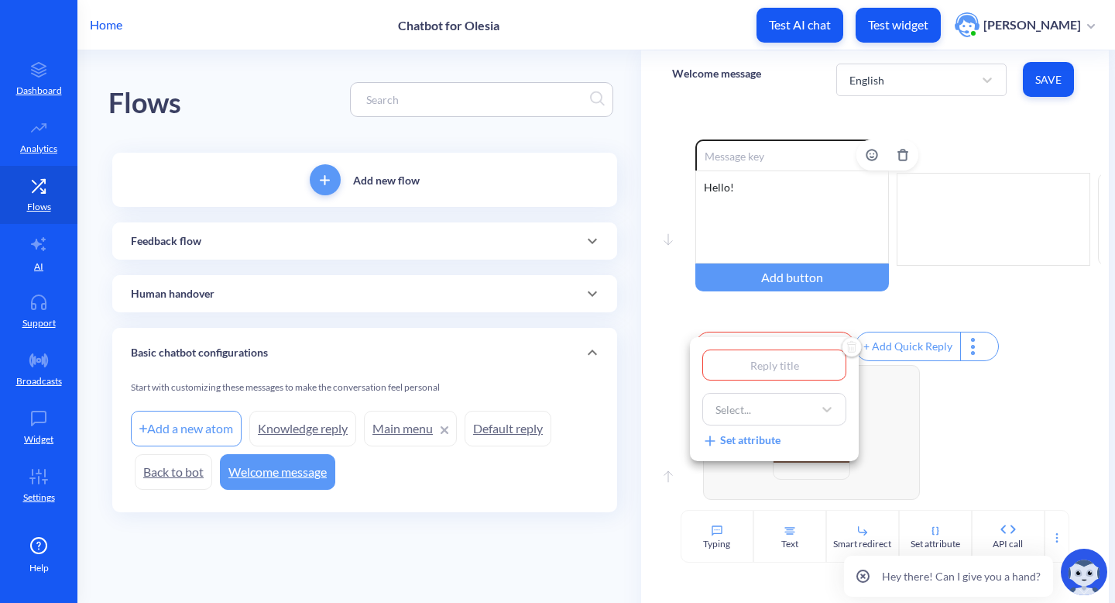
click at [753, 445] on div "Set attribute" at bounding box center [741, 439] width 78 height 17
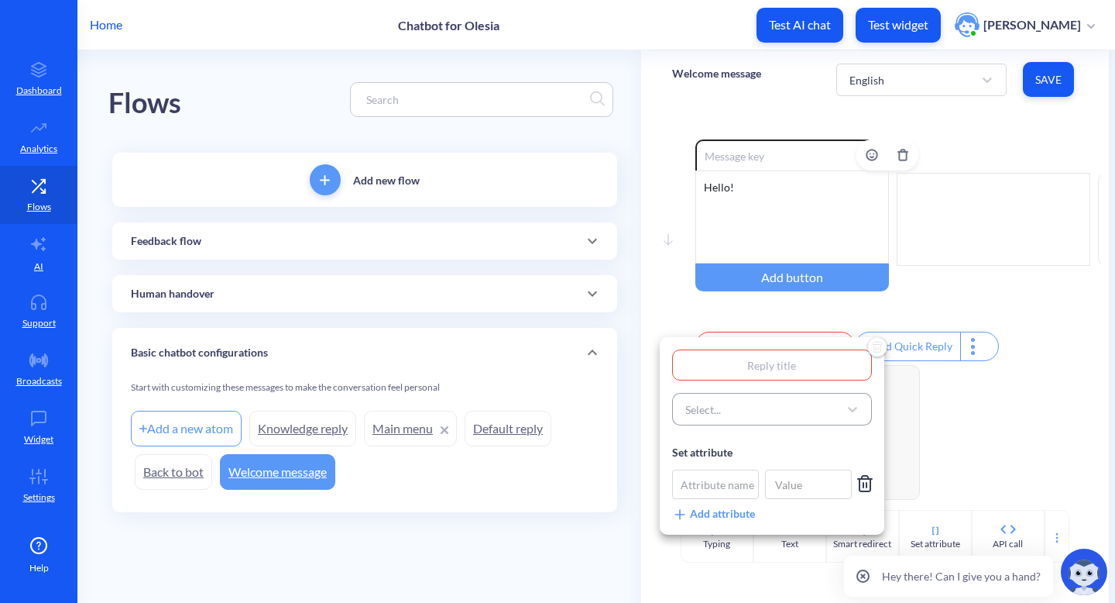
click at [761, 414] on div "Select..." at bounding box center [758, 409] width 161 height 28
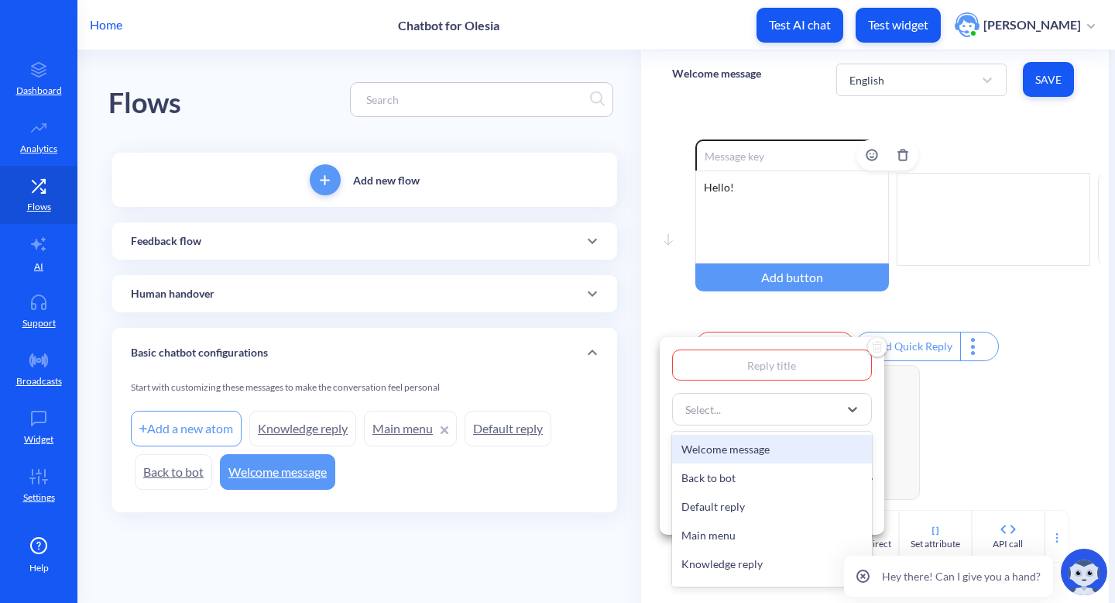
click at [873, 393] on div "option Welcome message focused, 1 of 16. 16 results available. Use Up and Down …" at bounding box center [772, 435] width 225 height 197
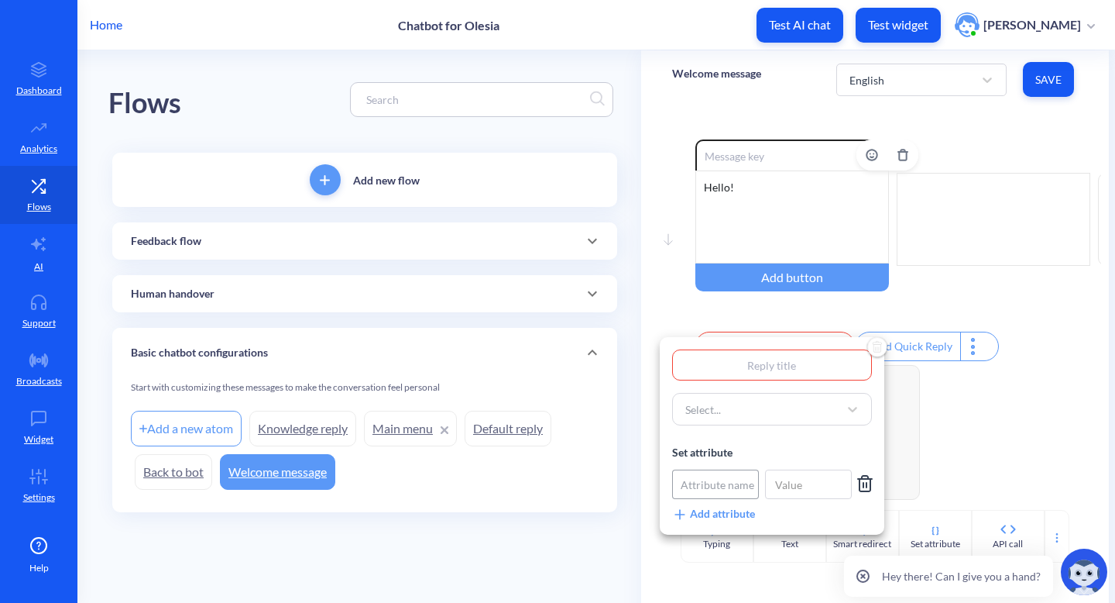
click at [713, 480] on div "Attribute name" at bounding box center [718, 484] width 74 height 16
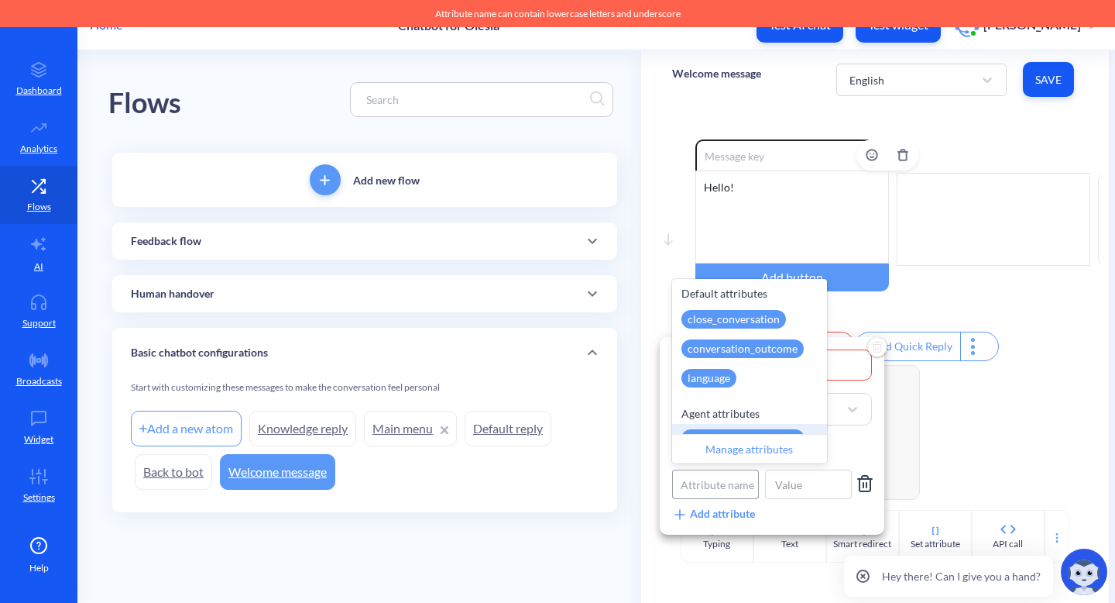
click at [729, 478] on div "Attribute name" at bounding box center [718, 484] width 74 height 16
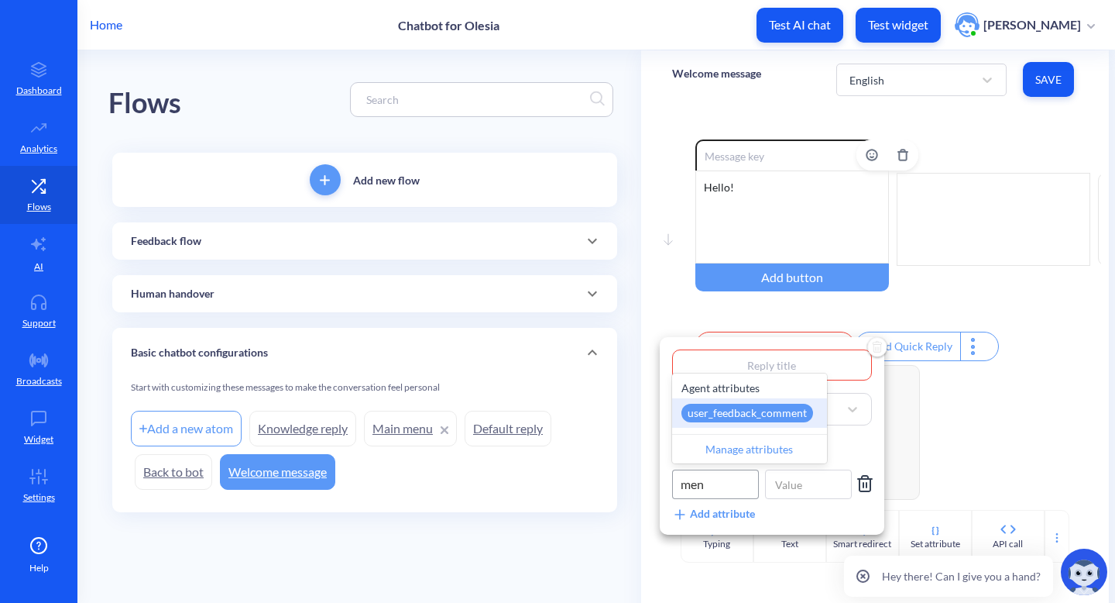
click at [795, 452] on div "Manage attributes" at bounding box center [749, 448] width 155 height 29
type input "men"
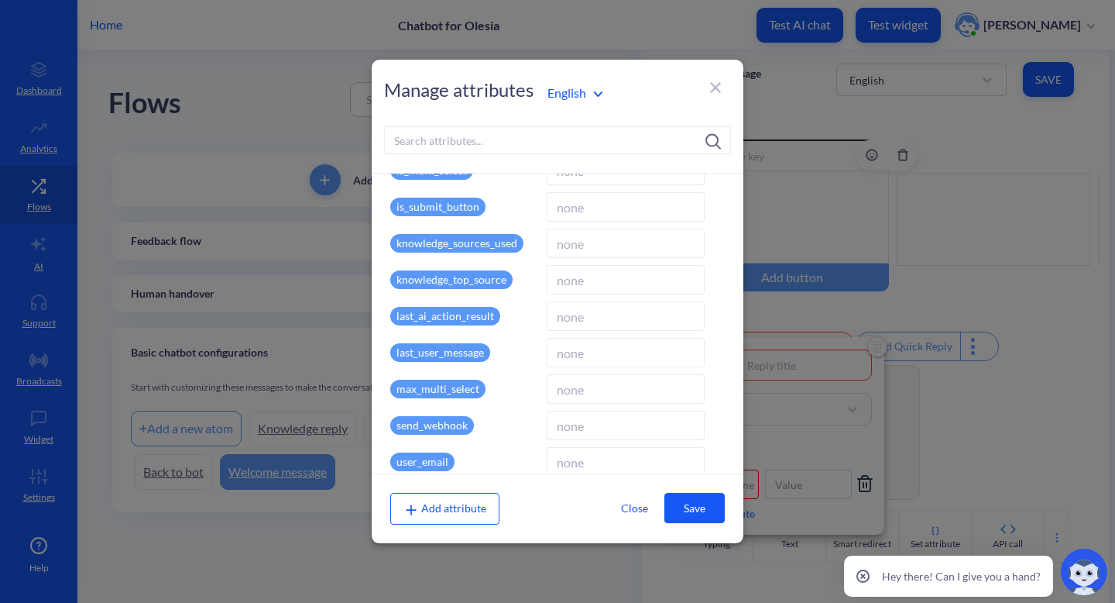
scroll to position [311, 0]
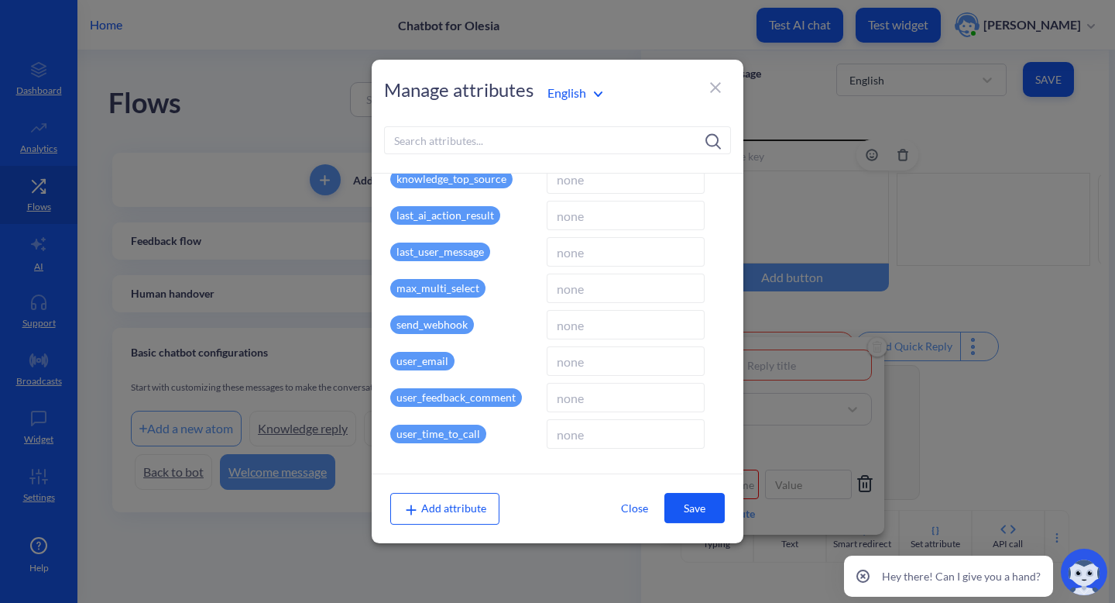
click at [716, 84] on icon at bounding box center [715, 87] width 19 height 19
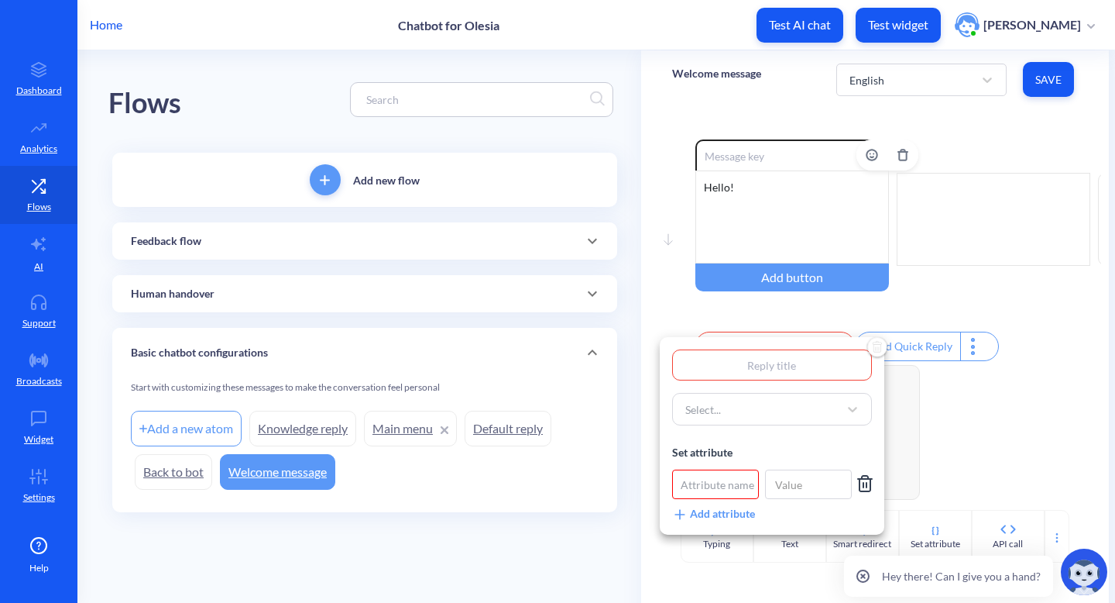
click at [617, 314] on div at bounding box center [557, 301] width 1115 height 603
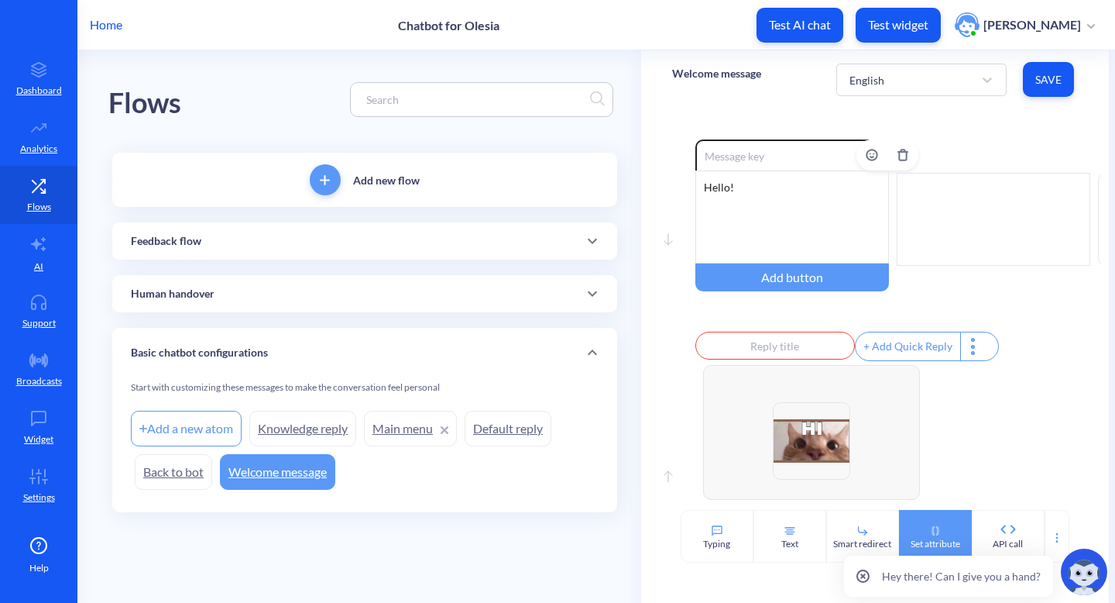
click at [941, 522] on div "Set attribute" at bounding box center [935, 536] width 73 height 53
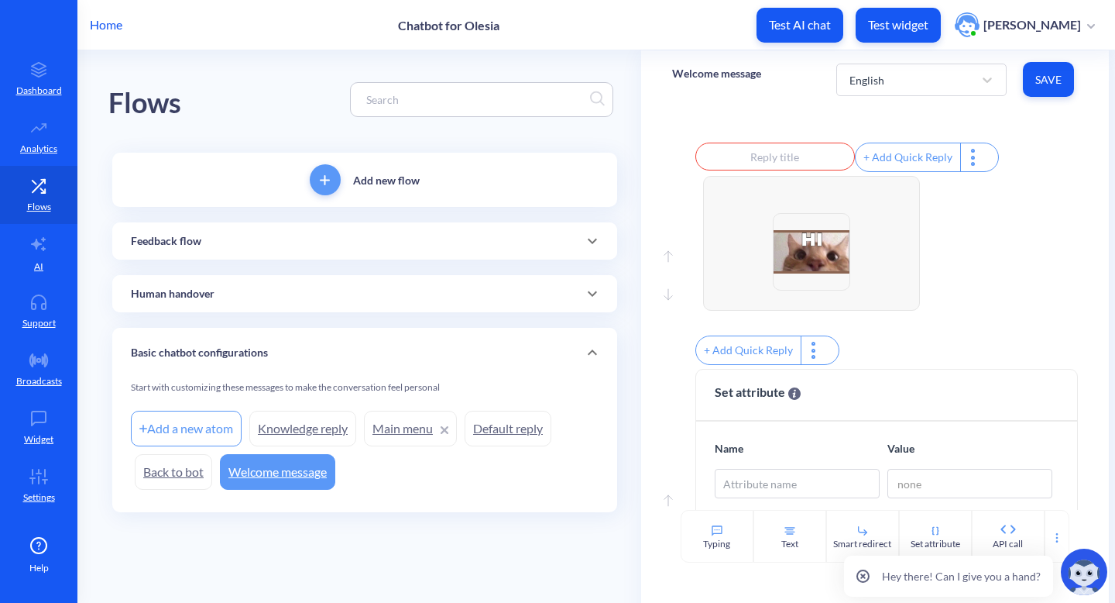
scroll to position [295, 0]
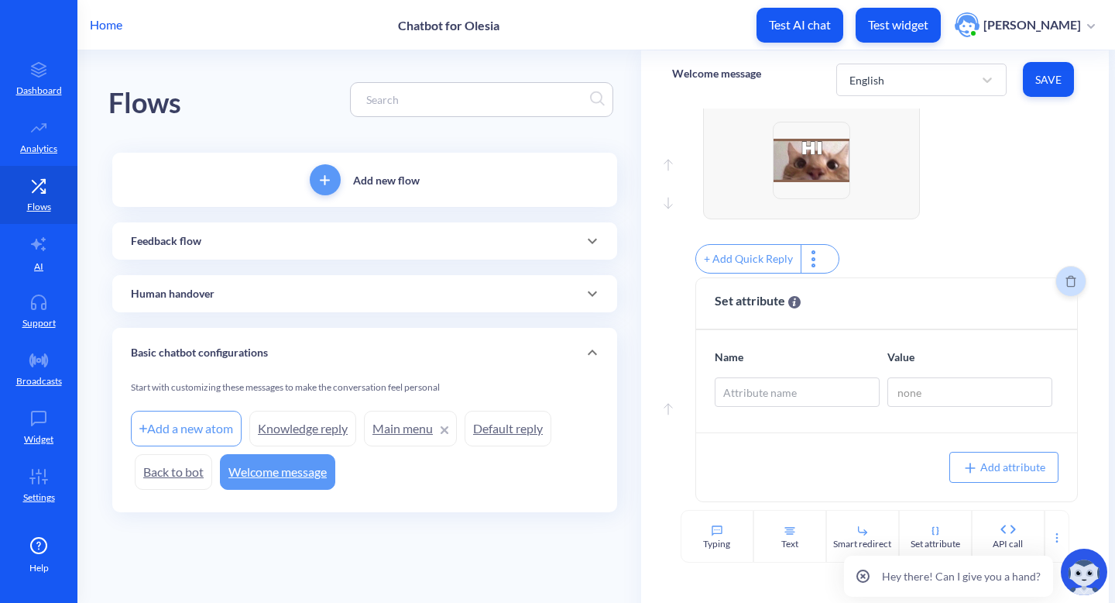
click at [1058, 279] on span "Delete" at bounding box center [1070, 281] width 29 height 12
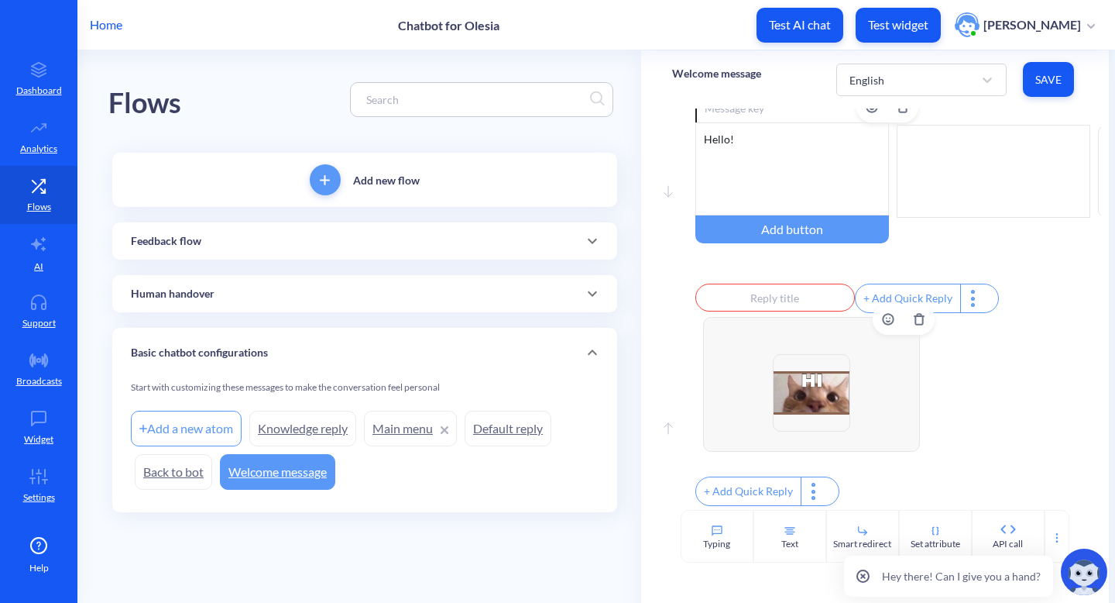
scroll to position [0, 0]
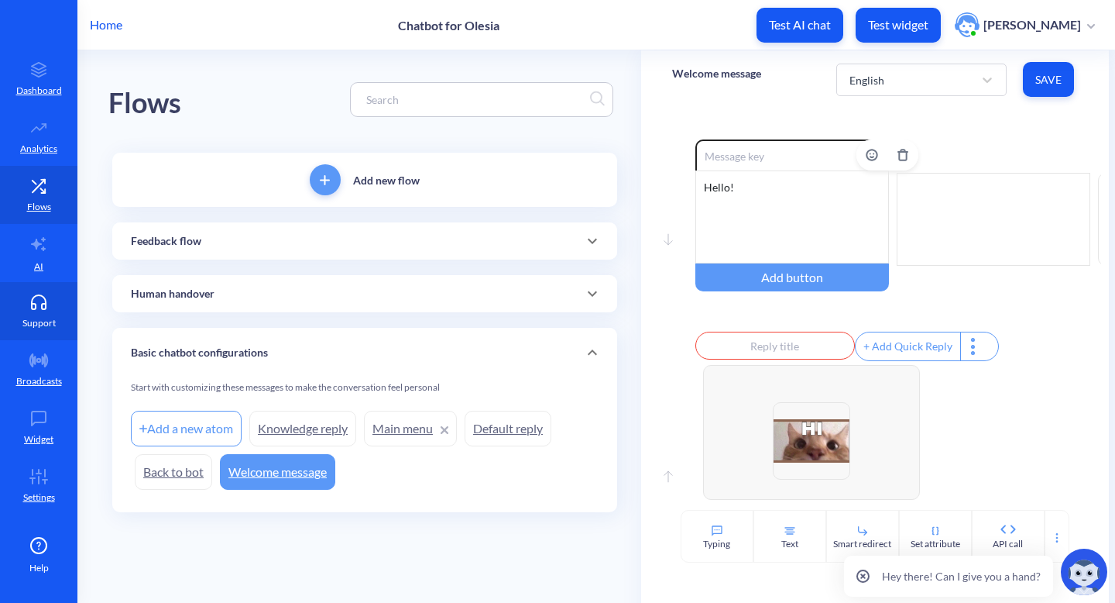
click at [38, 322] on p "Support" at bounding box center [38, 323] width 33 height 14
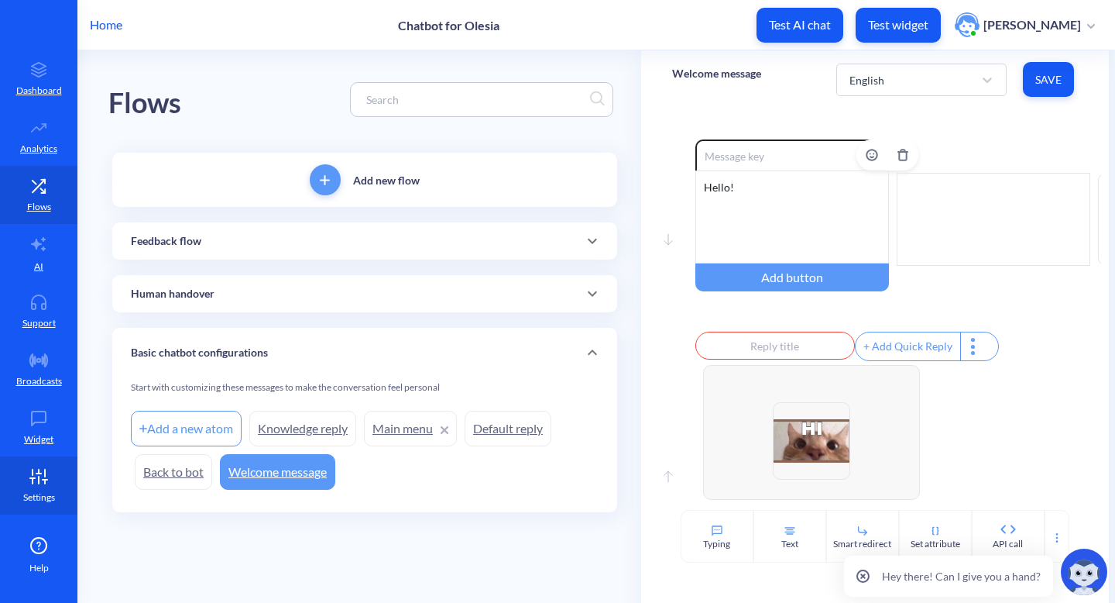
click at [39, 489] on link "Settings" at bounding box center [38, 485] width 77 height 58
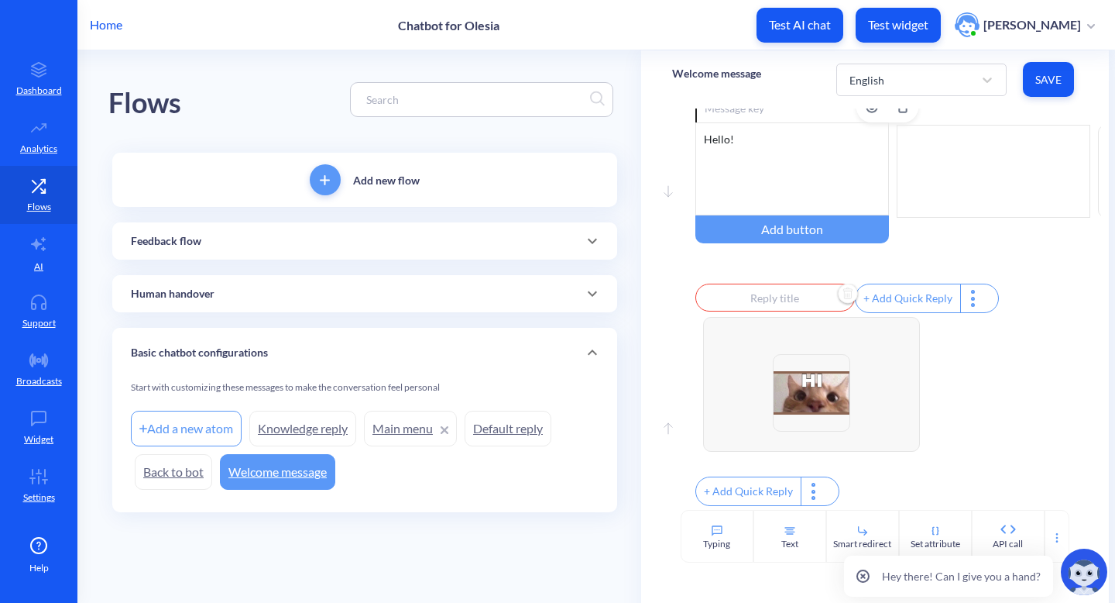
click at [832, 300] on button "Delete" at bounding box center [847, 294] width 37 height 37
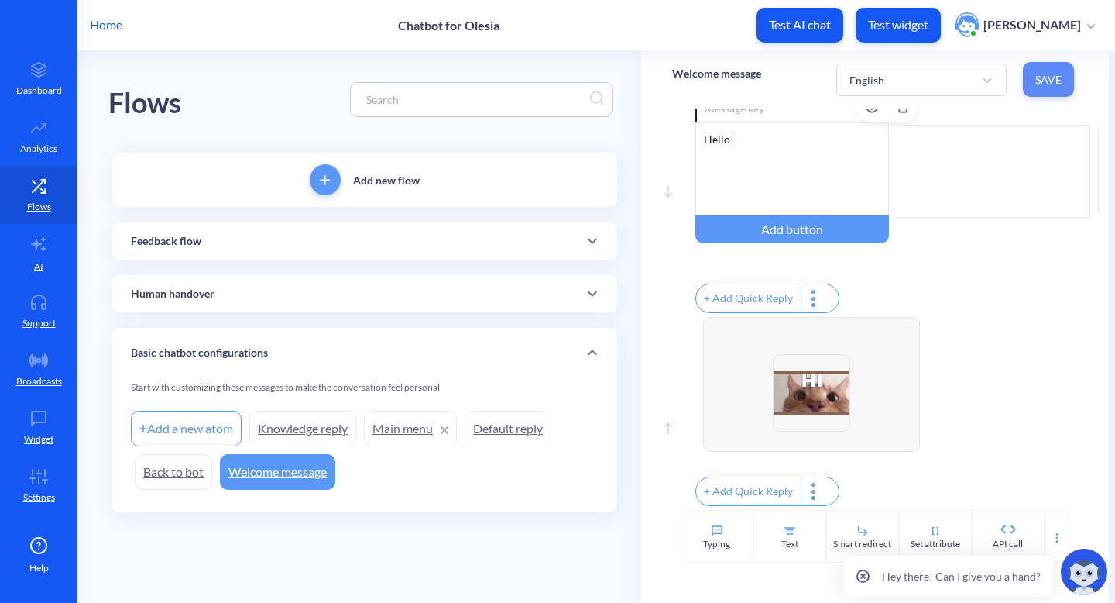
click at [1047, 88] on button "Save" at bounding box center [1048, 79] width 51 height 35
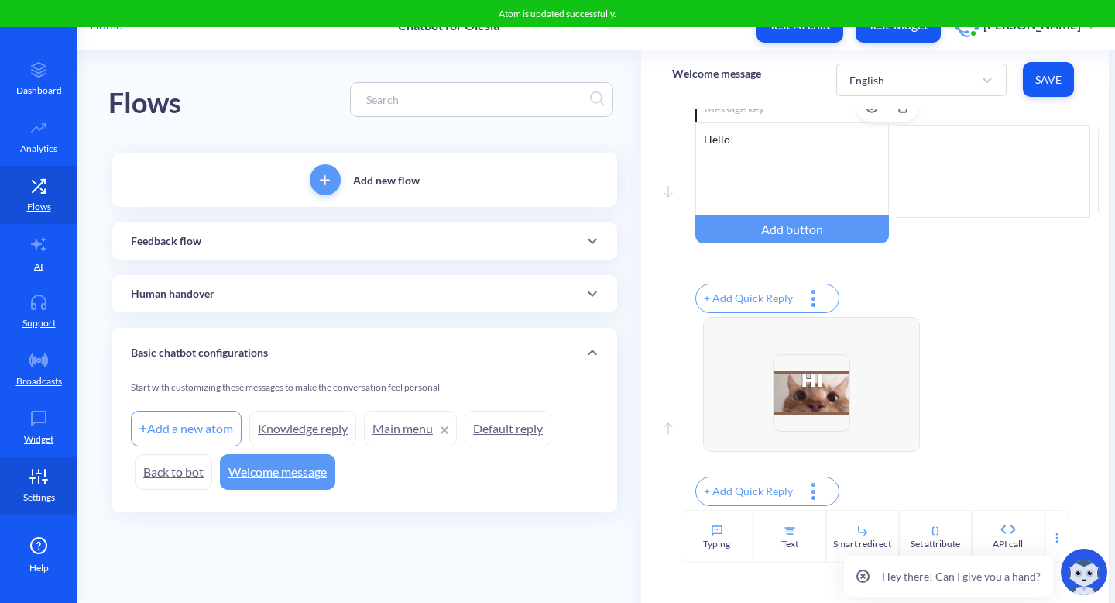
click at [43, 503] on p "Settings" at bounding box center [39, 497] width 32 height 14
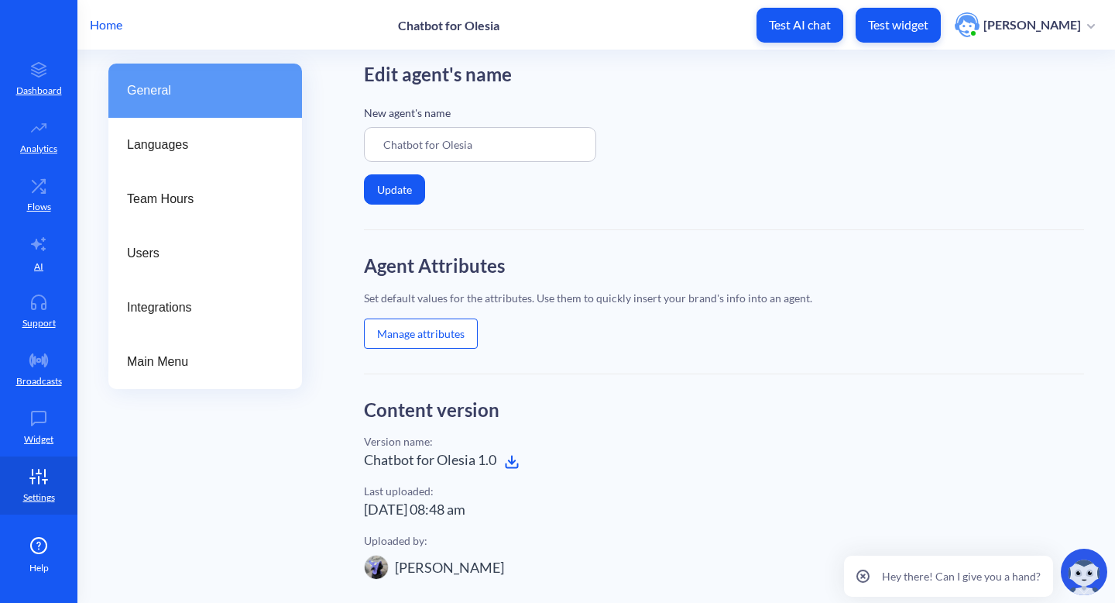
scroll to position [88, 0]
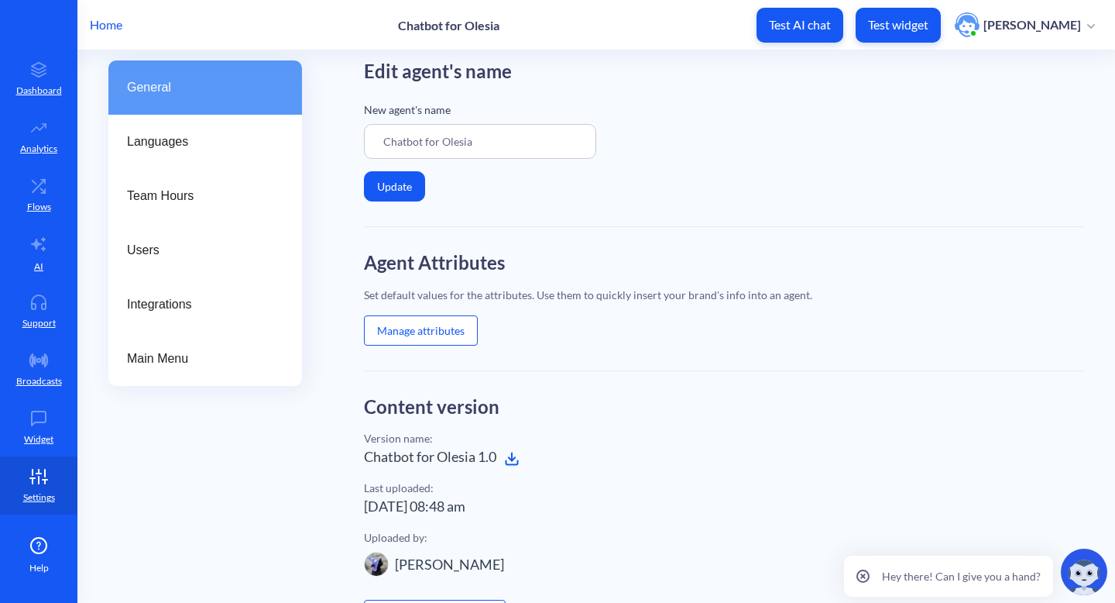
click at [453, 326] on button "Manage attributes" at bounding box center [421, 330] width 114 height 30
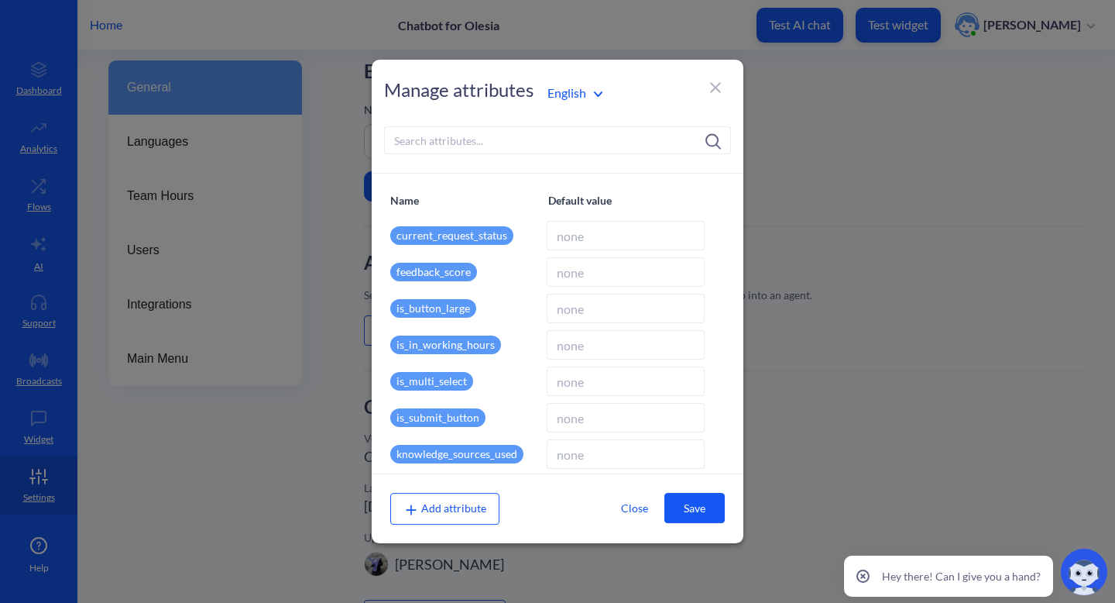
click at [713, 83] on icon at bounding box center [715, 87] width 19 height 19
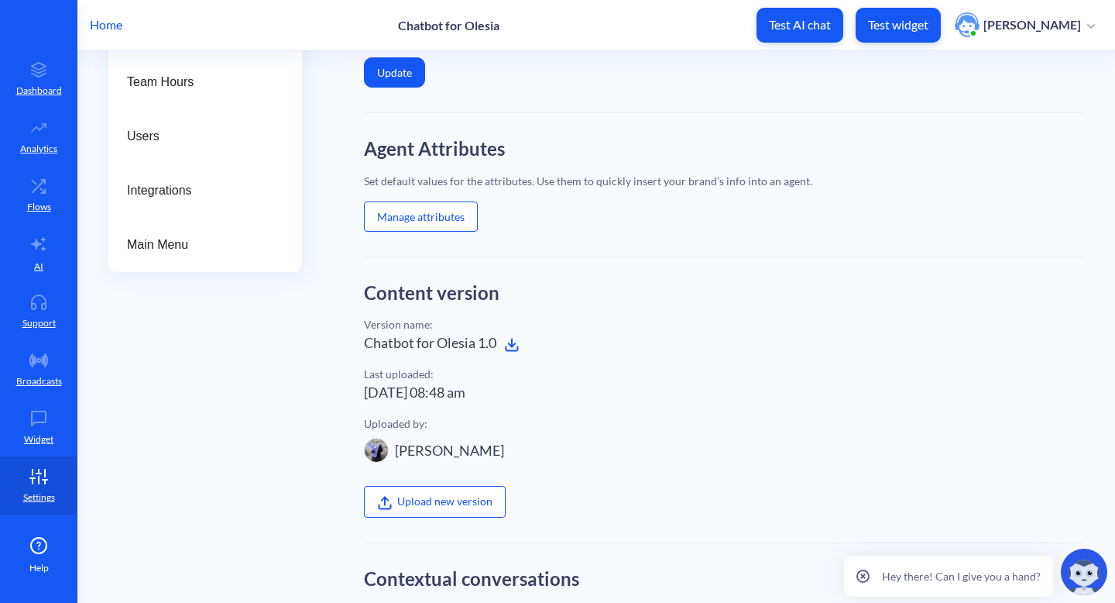
scroll to position [0, 0]
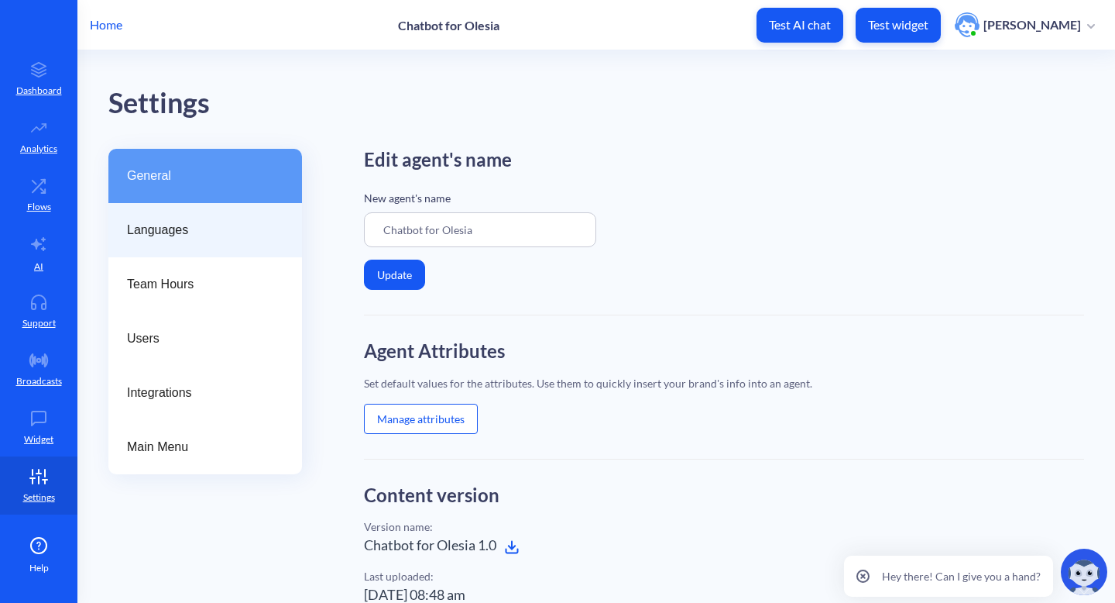
click at [193, 239] on span "Languages" at bounding box center [199, 230] width 144 height 19
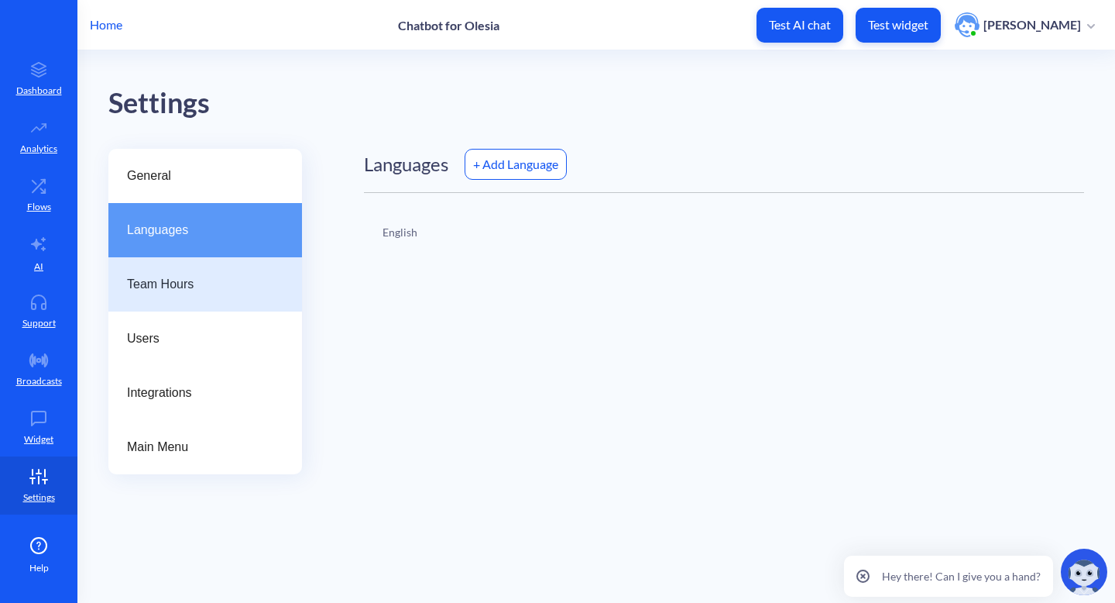
click at [184, 286] on span "Team Hours" at bounding box center [199, 284] width 144 height 19
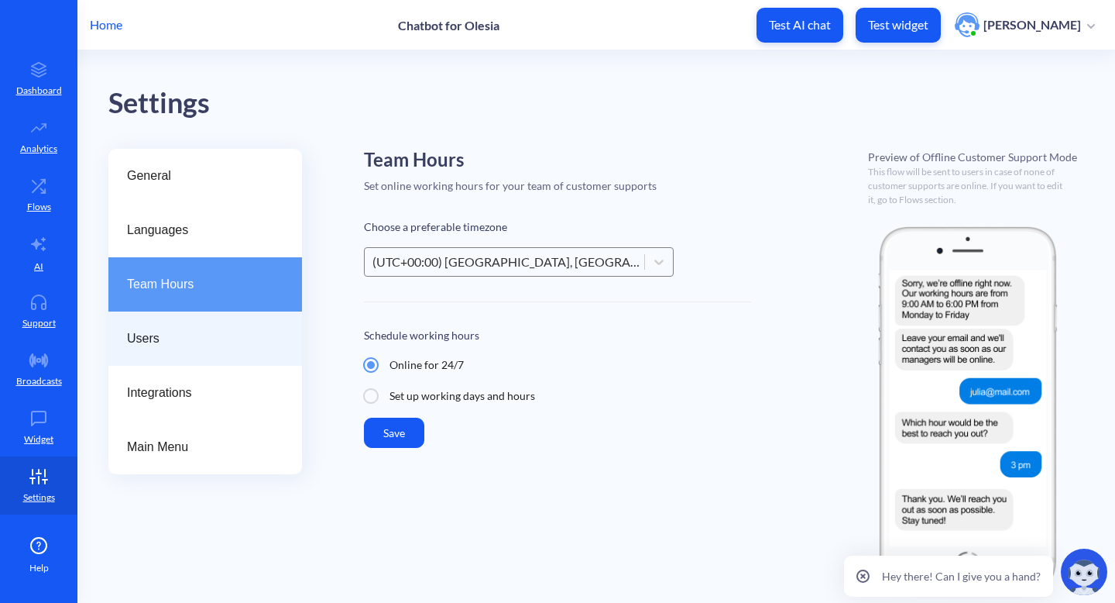
click at [212, 362] on div "Users" at bounding box center [205, 338] width 194 height 54
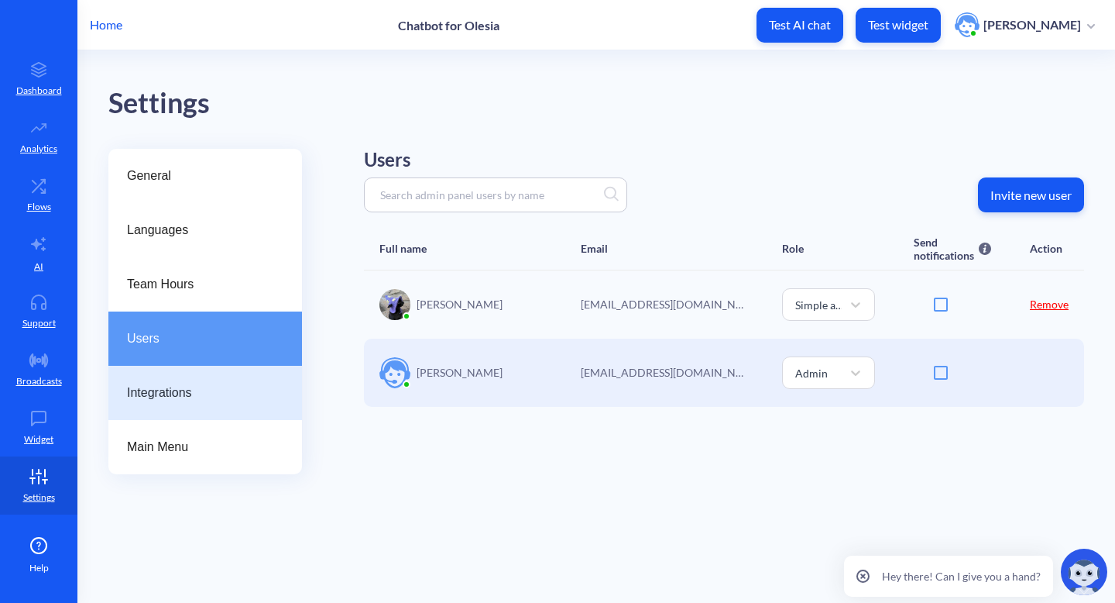
click at [256, 380] on div "Integrations" at bounding box center [205, 393] width 194 height 54
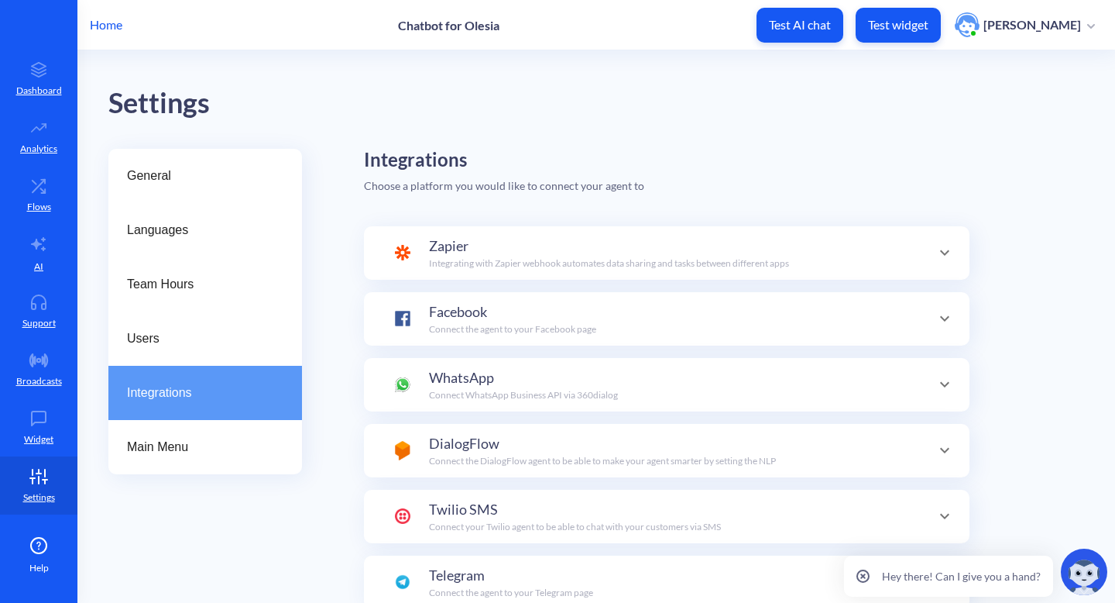
scroll to position [54, 0]
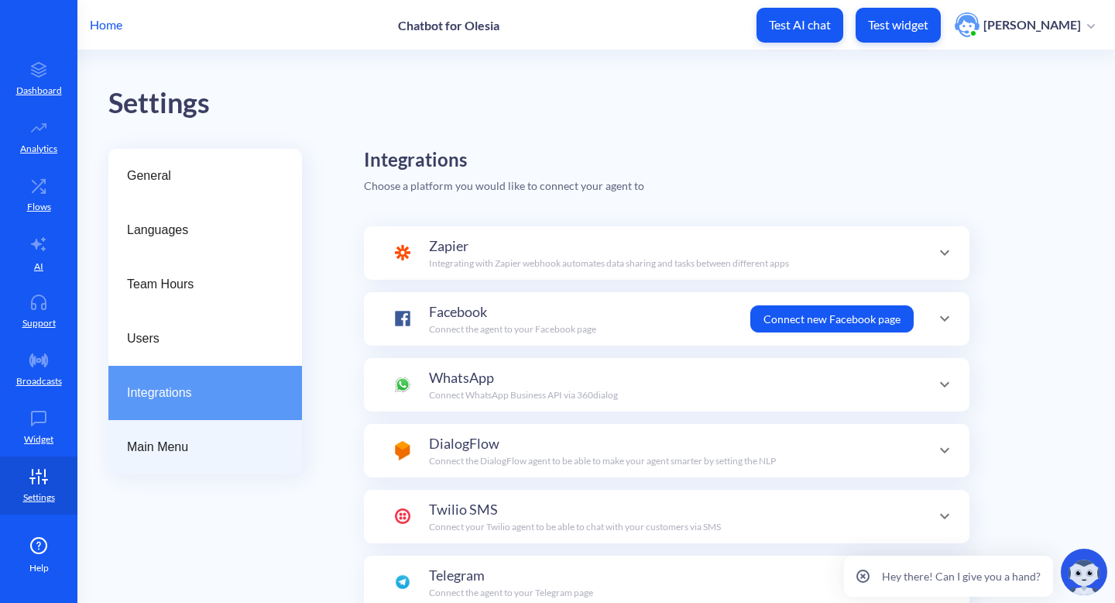
click at [246, 438] on span "Main Menu" at bounding box center [199, 447] width 144 height 19
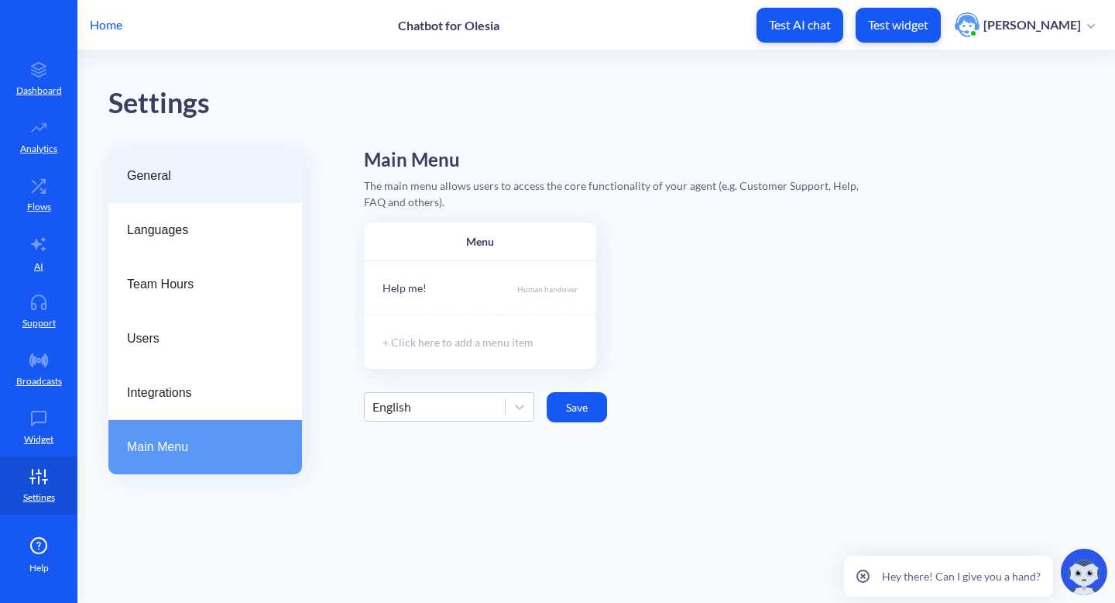
click at [136, 180] on span "General" at bounding box center [199, 176] width 144 height 19
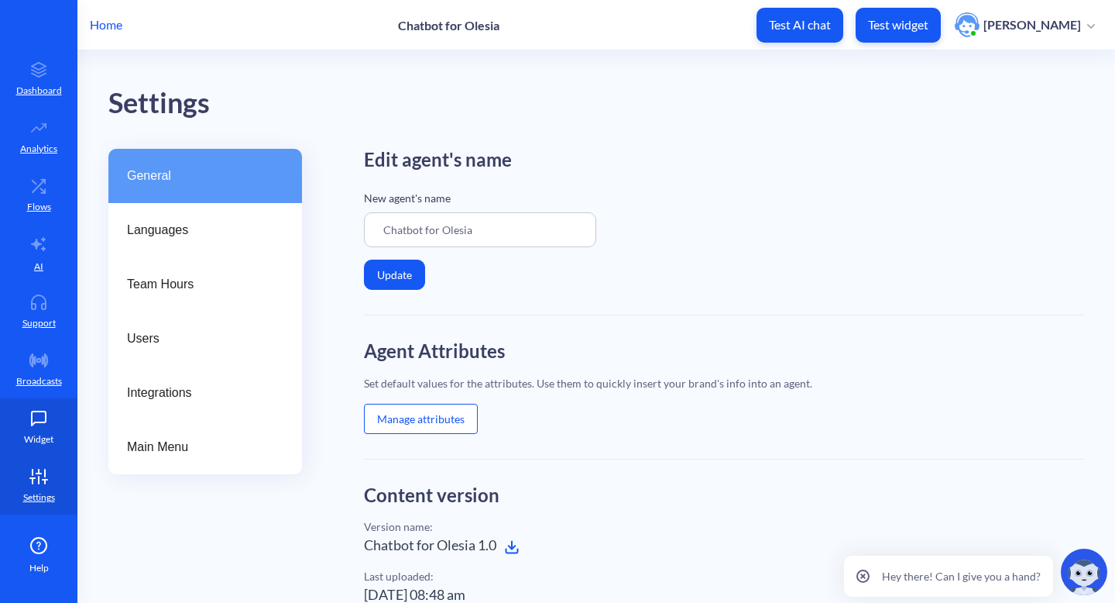
click at [36, 424] on icon at bounding box center [38, 417] width 31 height 15
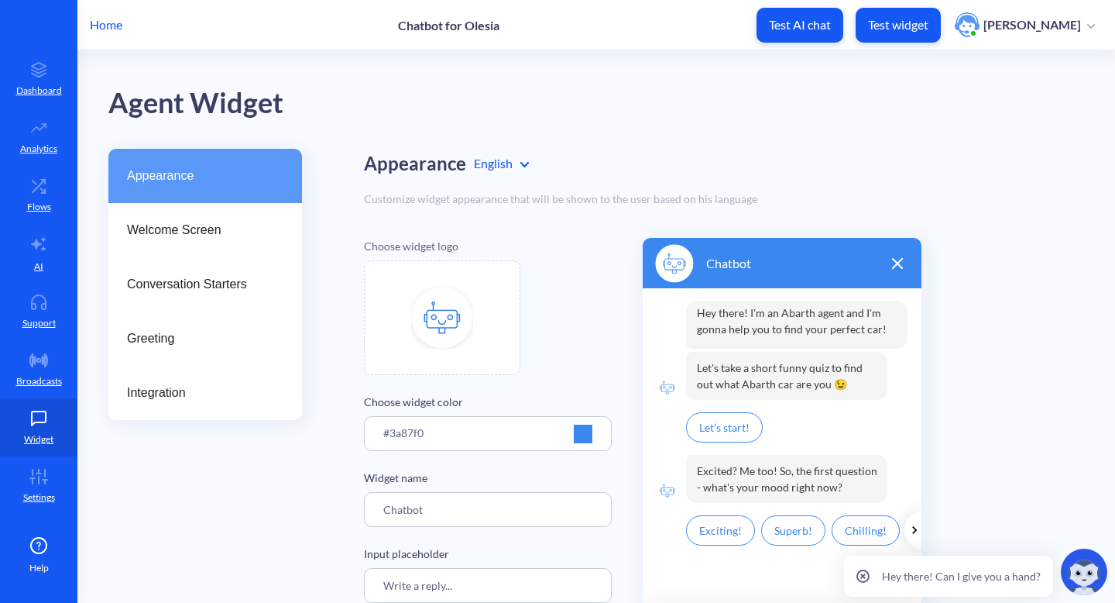
click at [427, 337] on img at bounding box center [442, 318] width 62 height 62
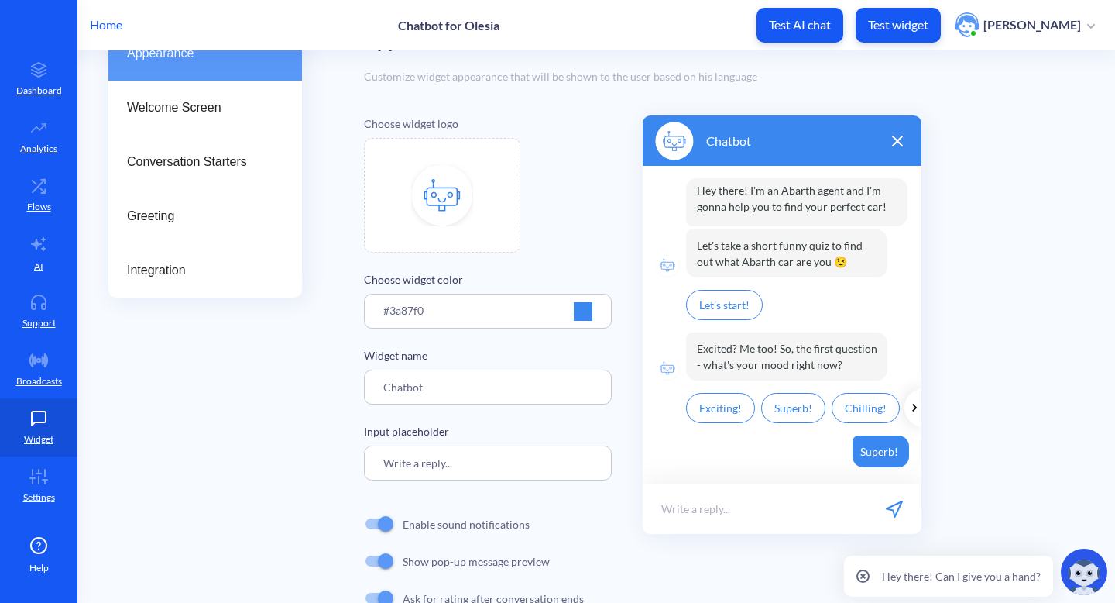
scroll to position [162, 0]
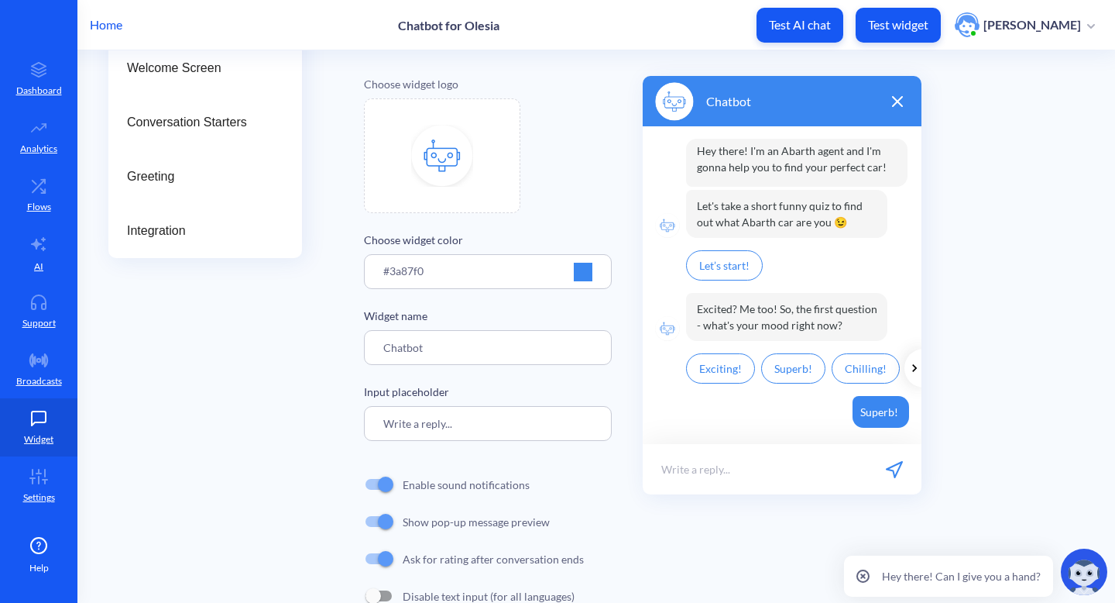
click at [402, 349] on input "Chatbot" at bounding box center [488, 347] width 248 height 35
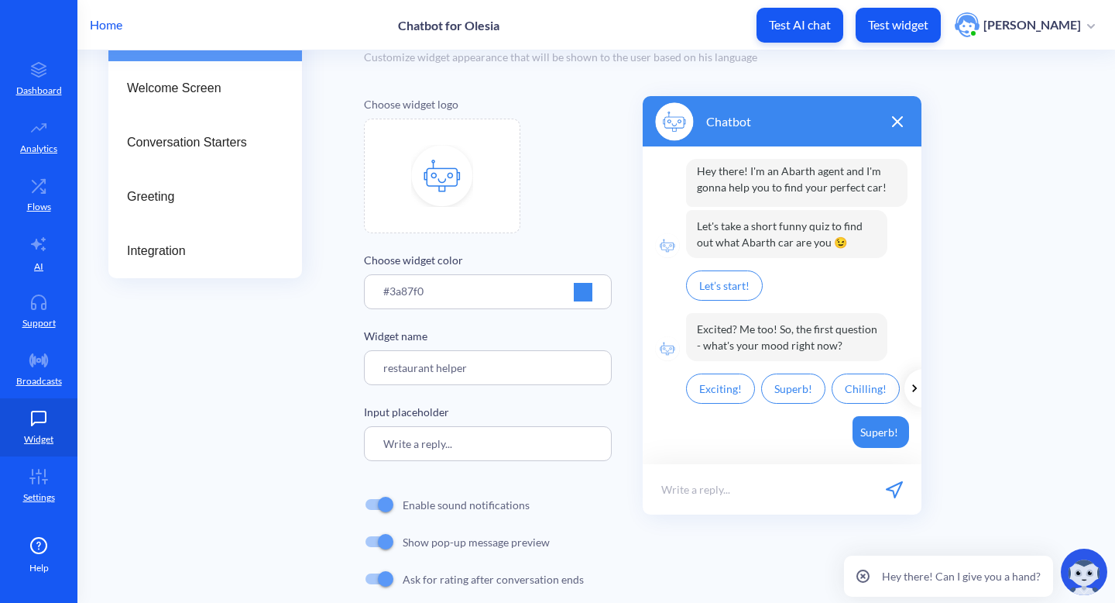
scroll to position [132, 0]
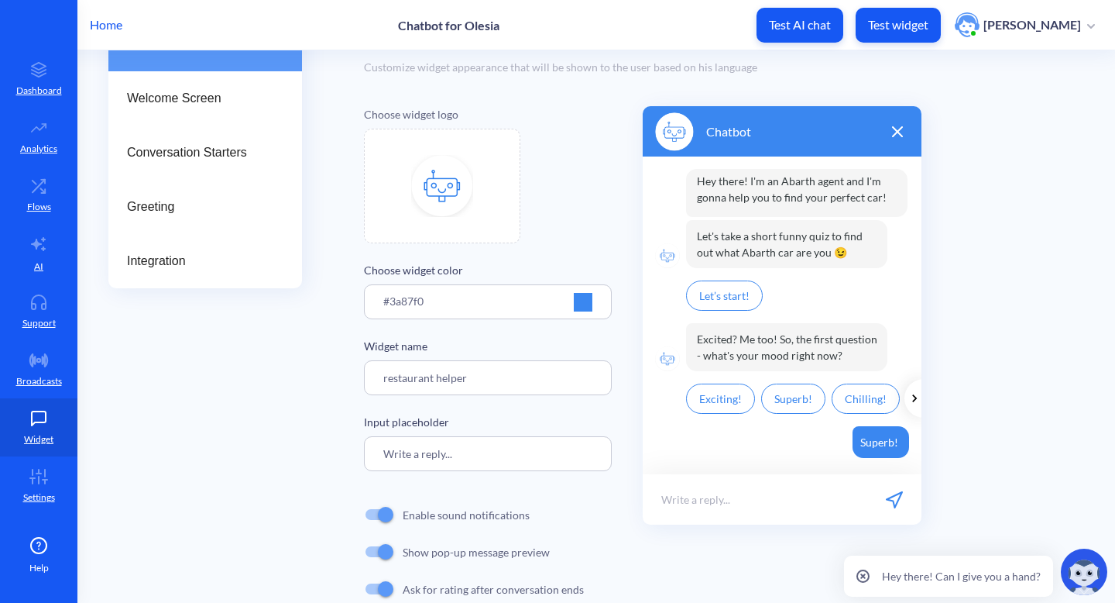
type input "restaurant helper"
click at [581, 306] on div at bounding box center [583, 302] width 19 height 19
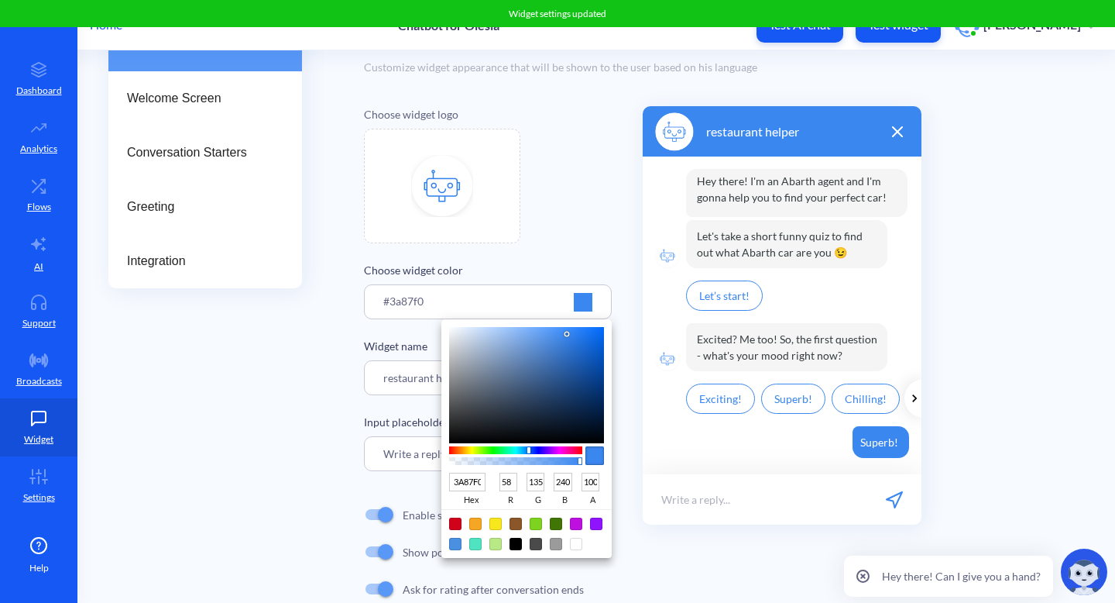
click at [496, 541] on div at bounding box center [495, 543] width 12 height 12
type input "B8E986"
type input "184"
type input "233"
type input "134"
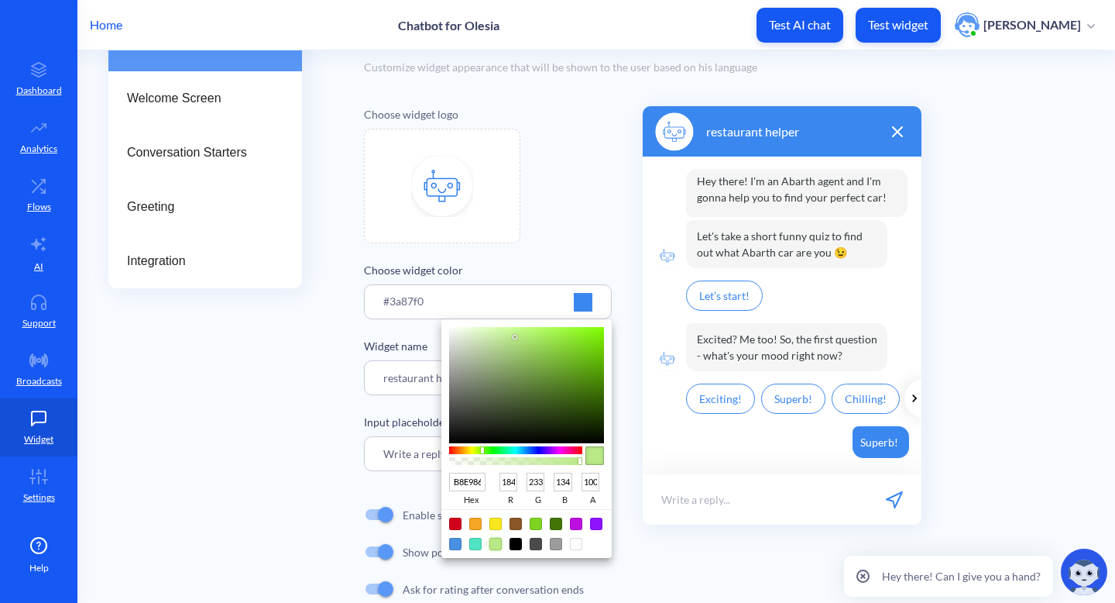
click at [585, 196] on div at bounding box center [557, 301] width 1115 height 603
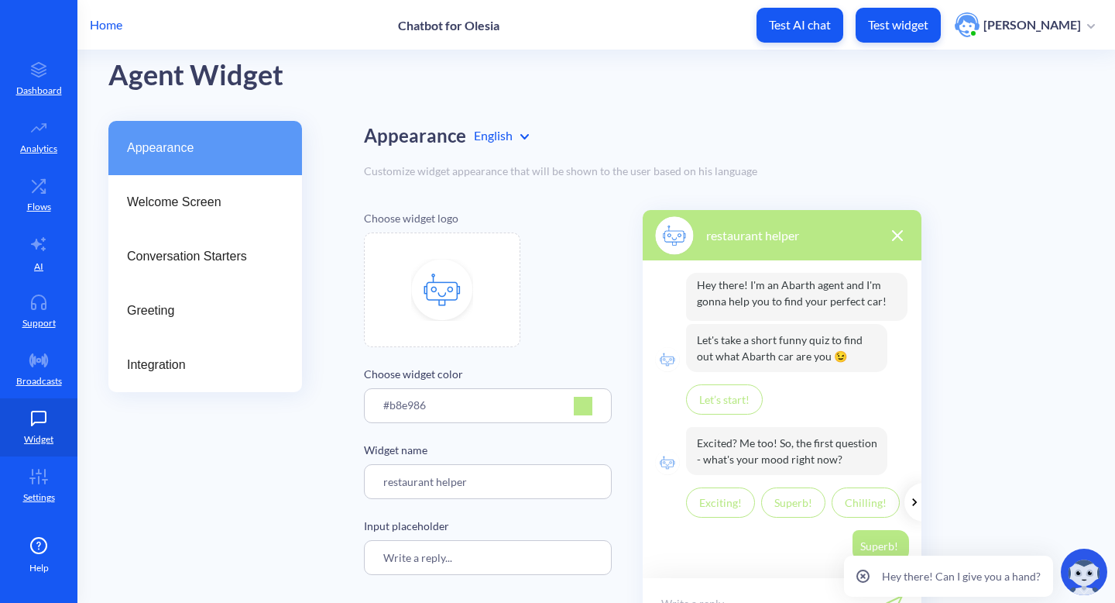
scroll to position [0, 0]
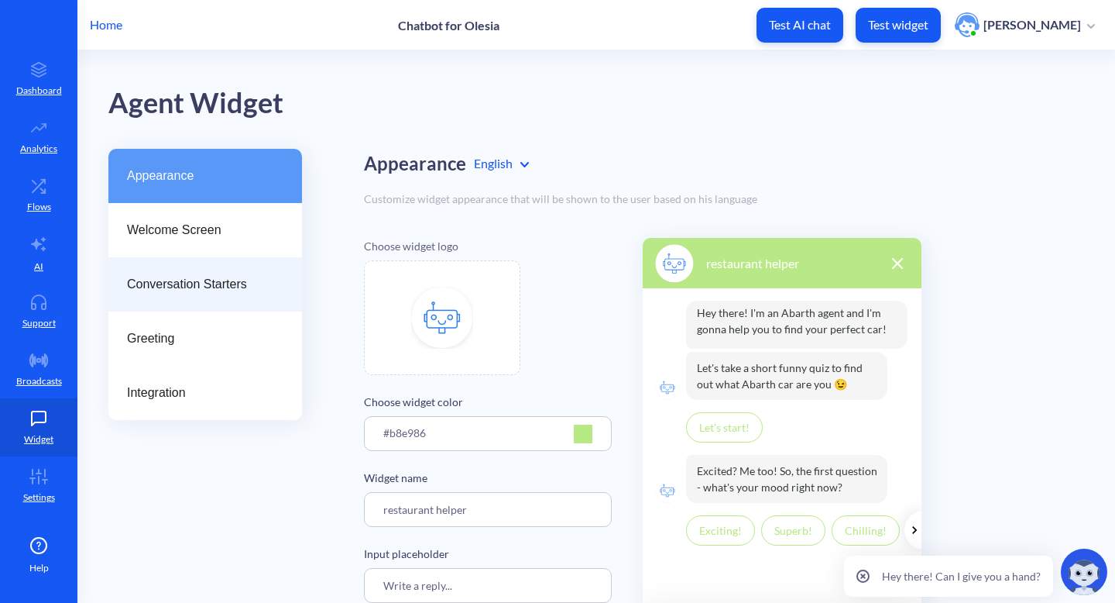
click at [247, 284] on span "Conversation Starters" at bounding box center [199, 284] width 144 height 19
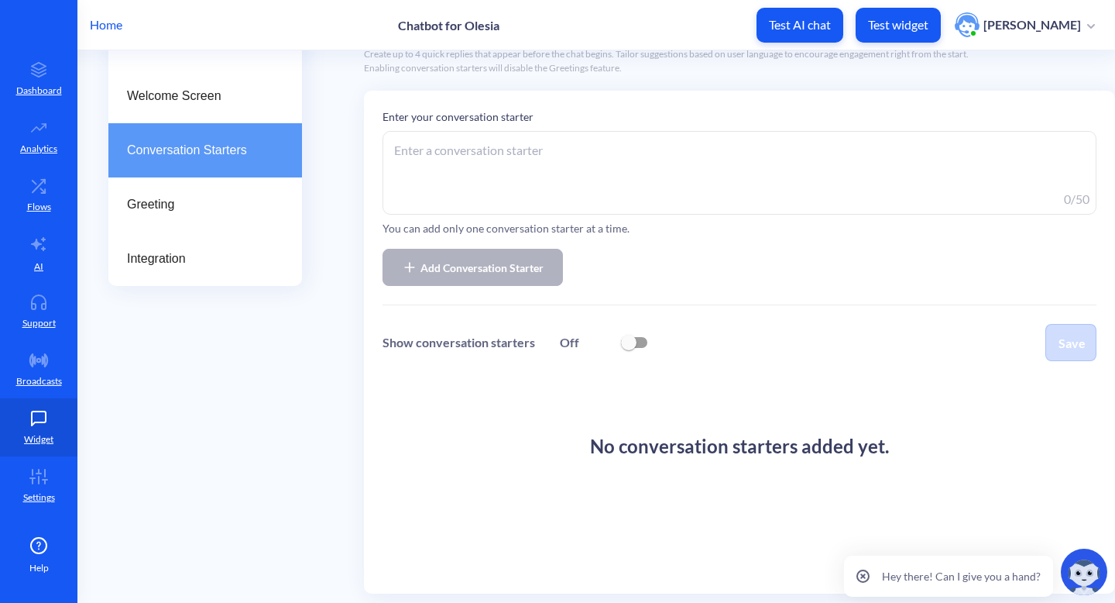
scroll to position [136, 0]
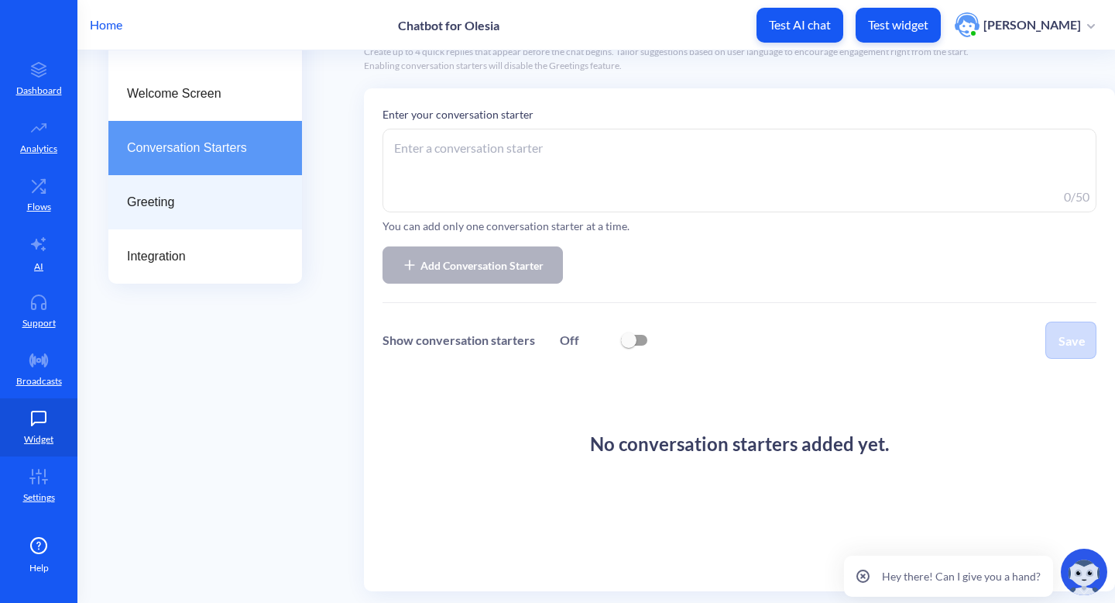
click at [249, 205] on span "Greeting" at bounding box center [199, 202] width 144 height 19
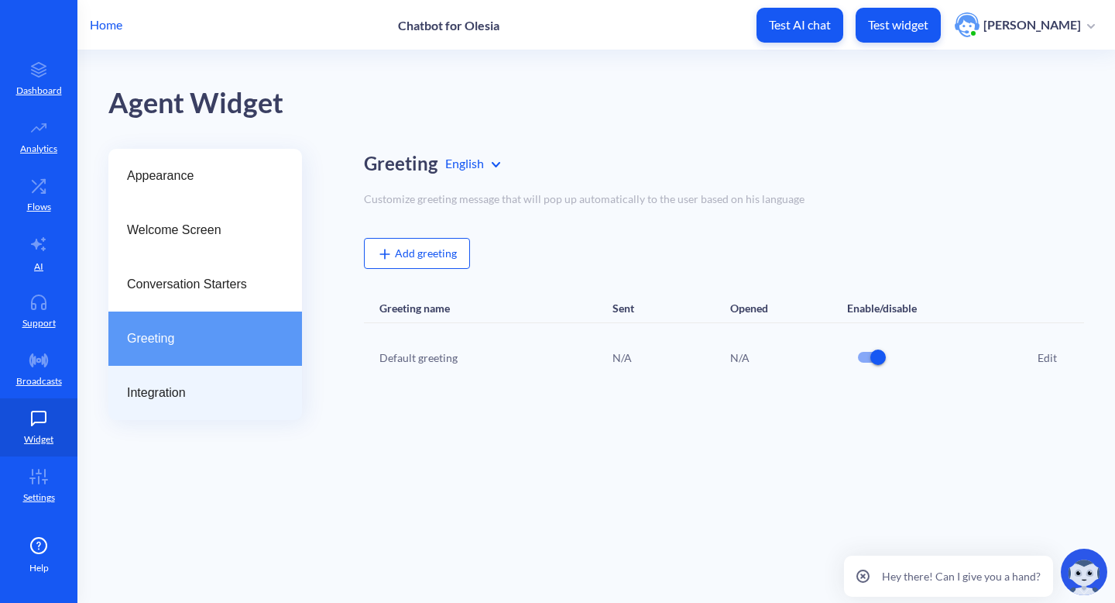
click at [228, 379] on div "Integration" at bounding box center [205, 393] width 194 height 54
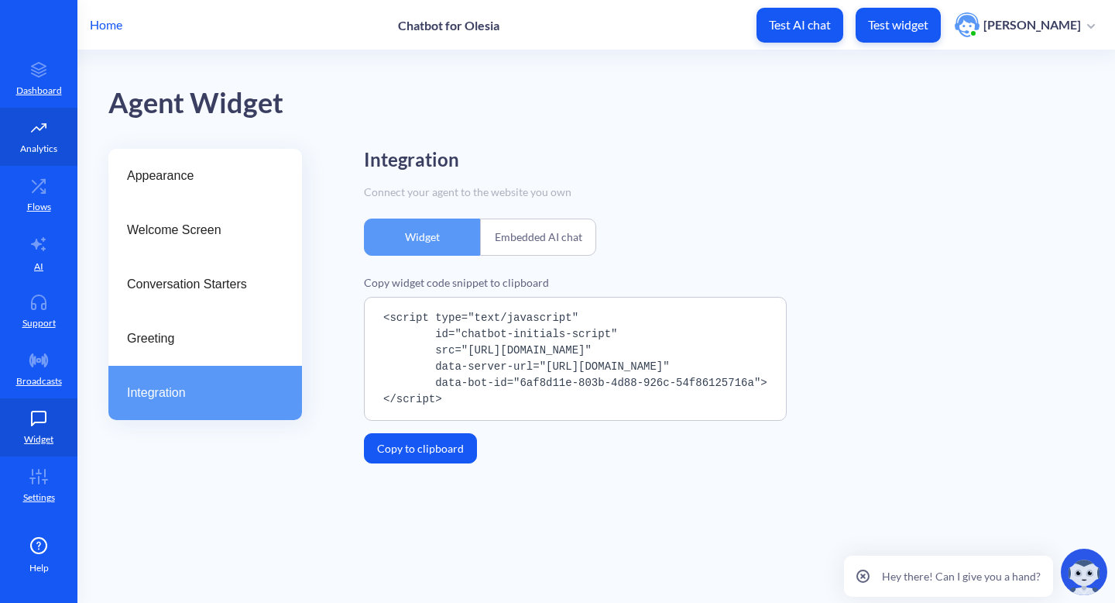
click at [51, 144] on p "Analytics" at bounding box center [38, 149] width 37 height 14
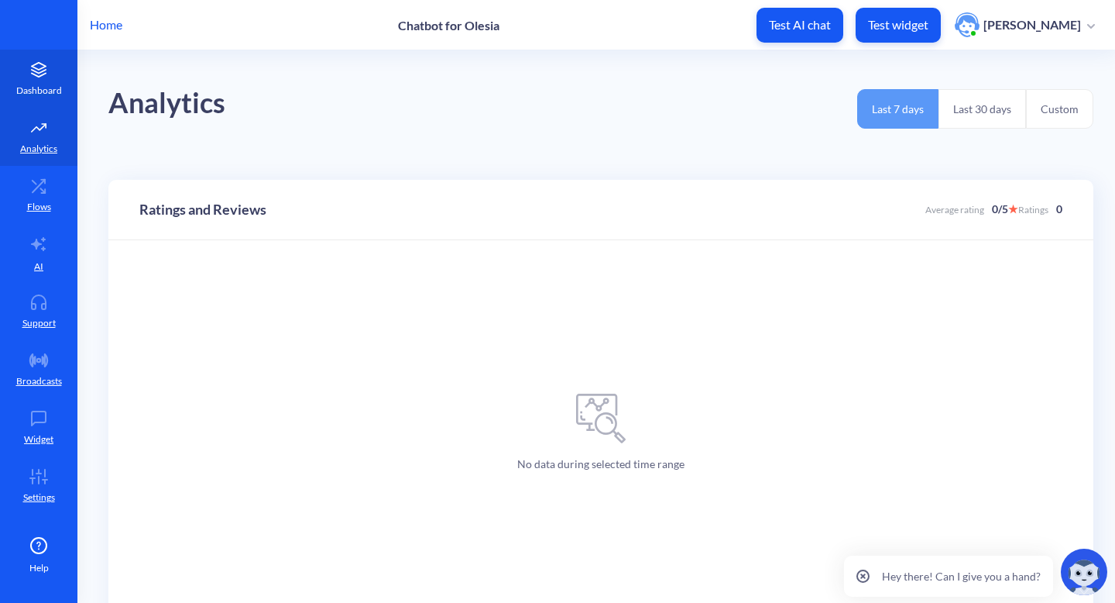
click at [43, 67] on icon at bounding box center [38, 69] width 31 height 15
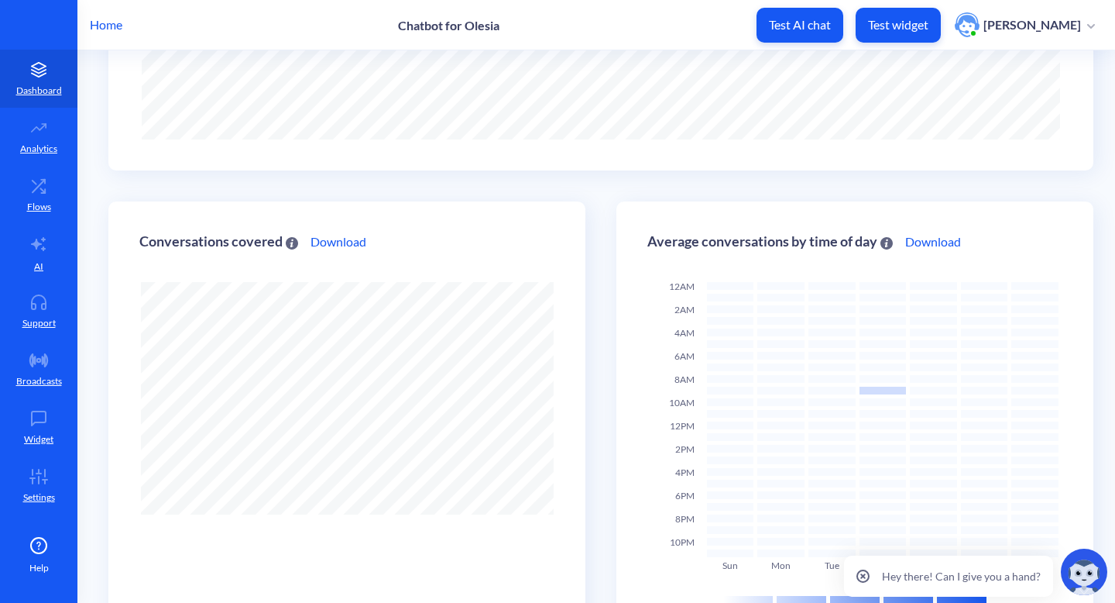
scroll to position [324, 0]
click at [45, 212] on p "Flows" at bounding box center [39, 207] width 24 height 14
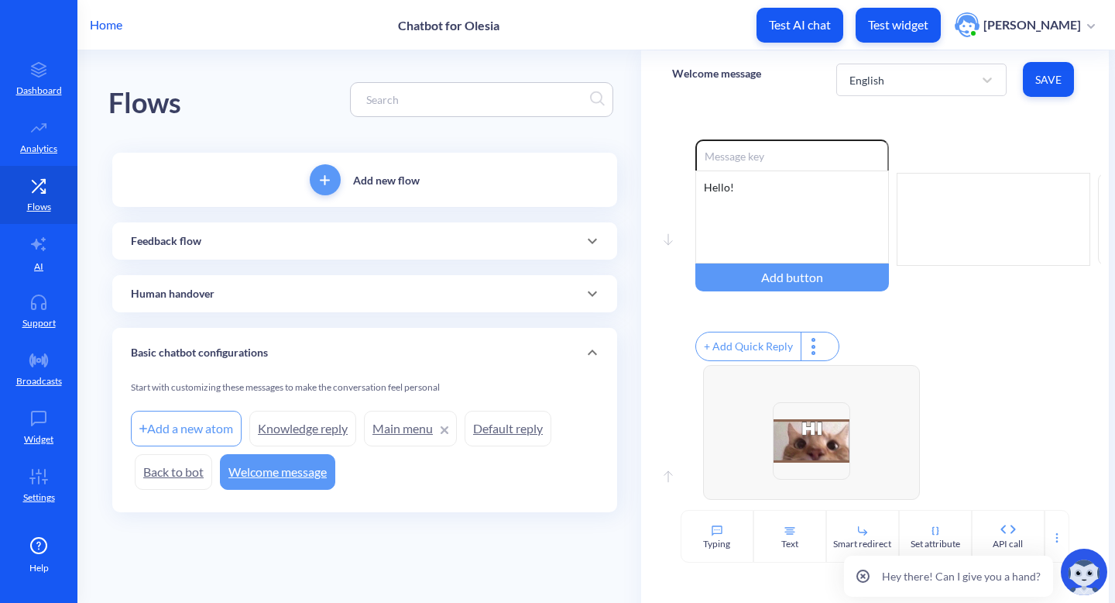
click at [757, 357] on div "+ Add Quick Reply" at bounding box center [748, 346] width 105 height 28
click at [786, 352] on input "text" at bounding box center [775, 345] width 160 height 28
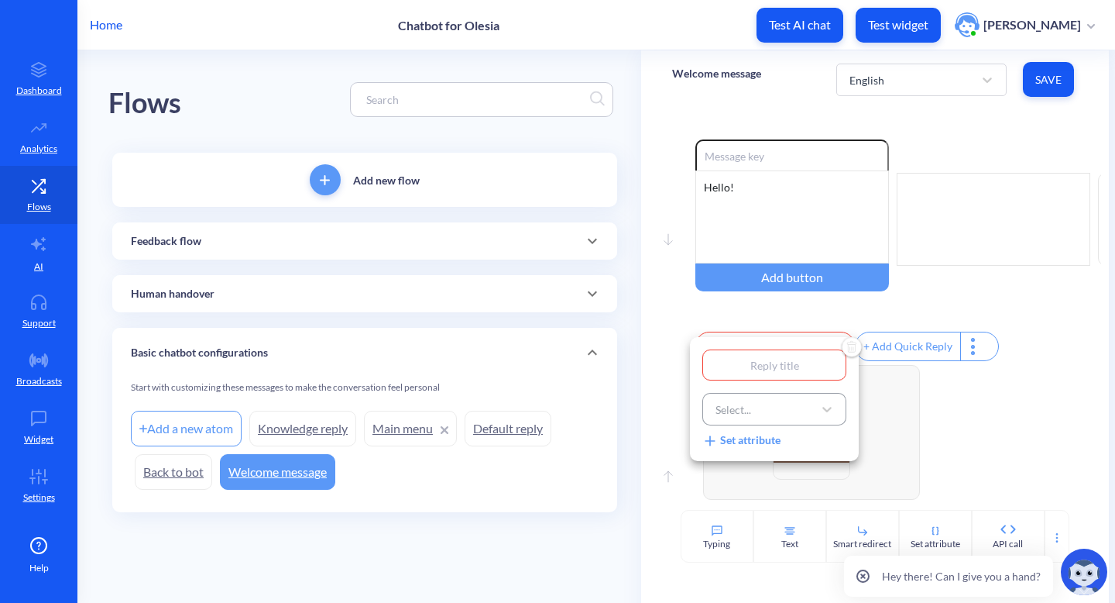
click at [785, 415] on div "Select..." at bounding box center [760, 409] width 105 height 28
click at [777, 370] on input "text" at bounding box center [774, 364] width 144 height 31
click at [822, 411] on icon at bounding box center [826, 409] width 9 height 5
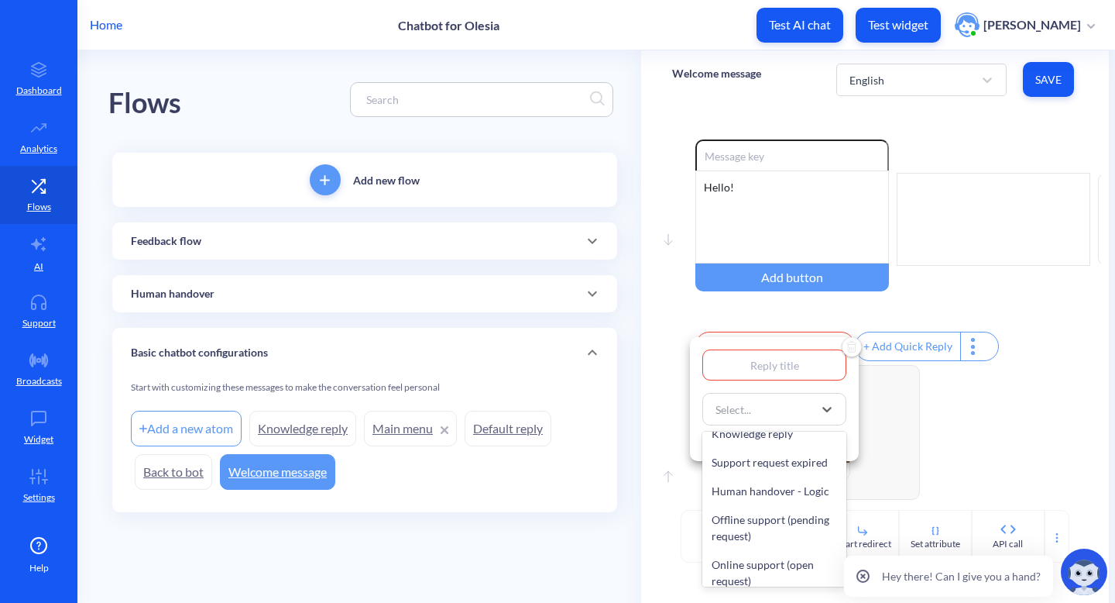
scroll to position [132, 0]
click at [984, 406] on div at bounding box center [557, 301] width 1115 height 603
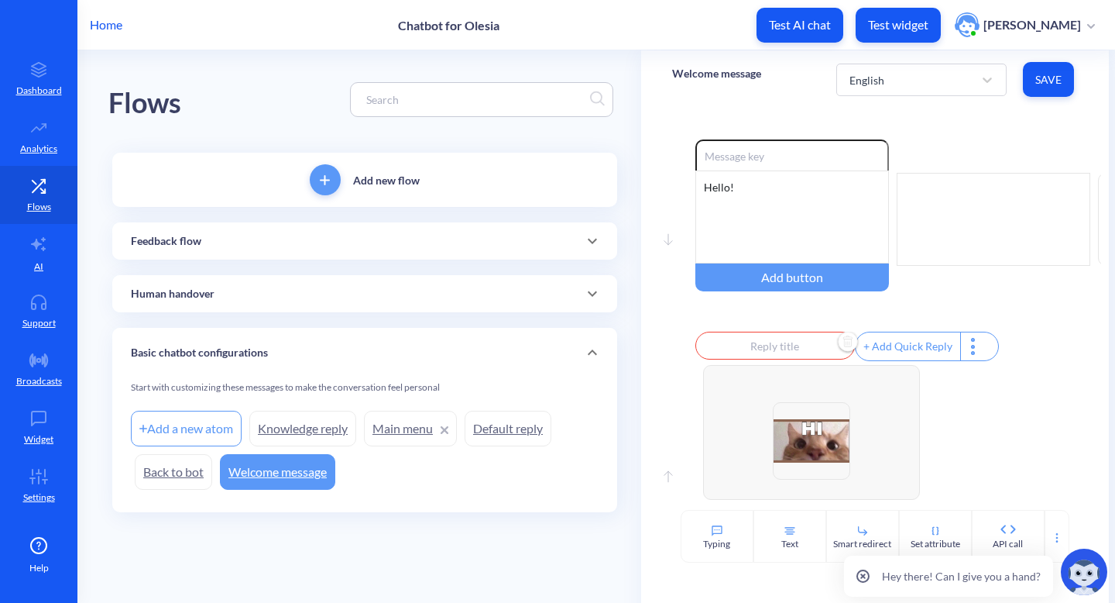
click at [838, 351] on img "Delete" at bounding box center [847, 342] width 23 height 23
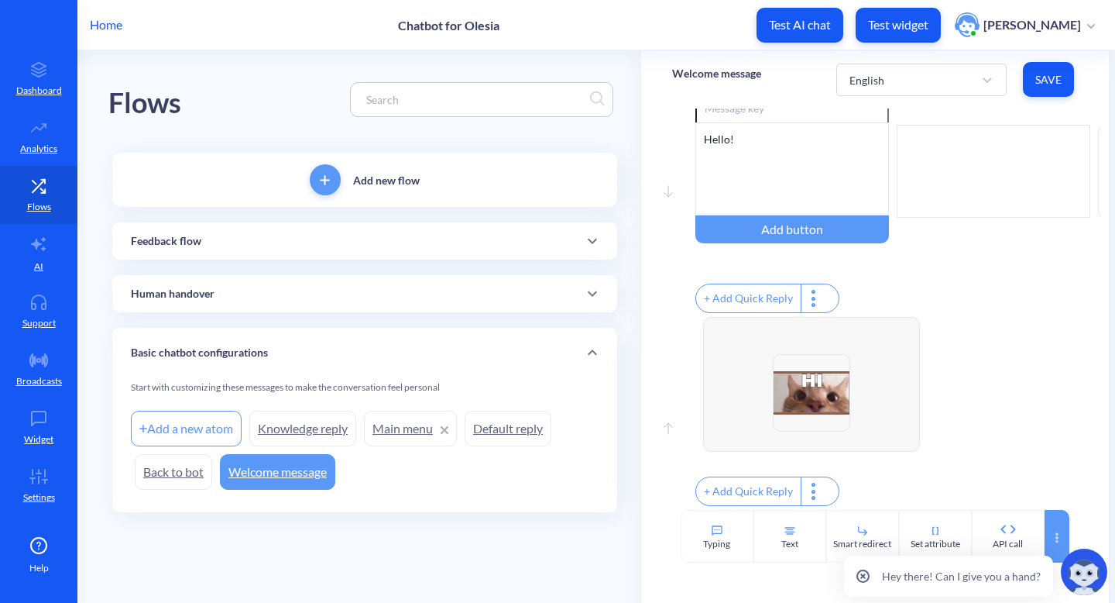
click at [1051, 531] on icon at bounding box center [1057, 537] width 12 height 12
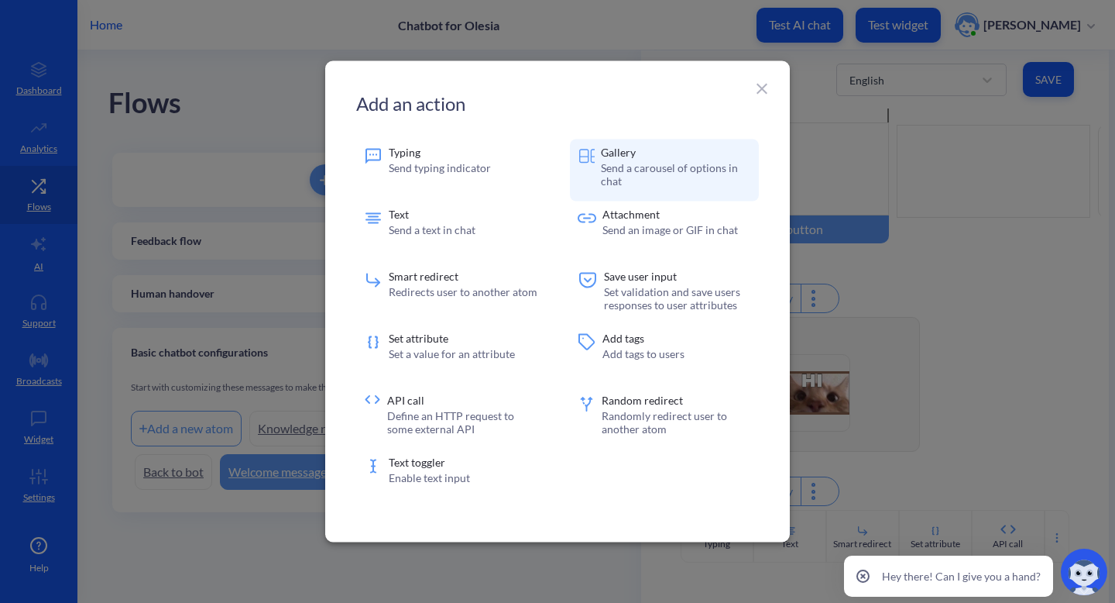
click at [682, 156] on p "Gallery" at bounding box center [676, 152] width 150 height 11
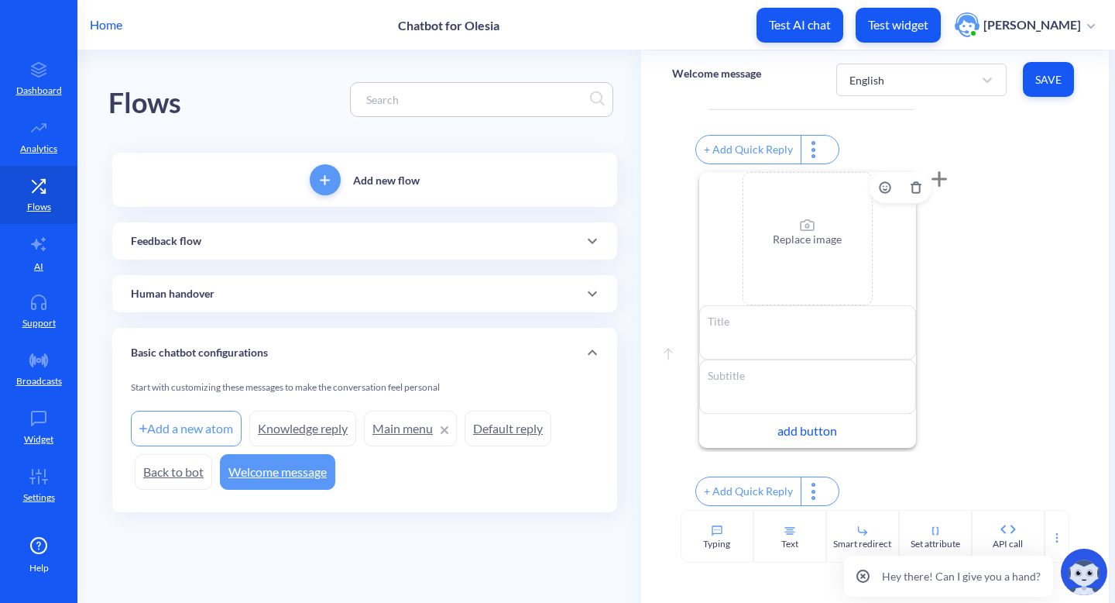
scroll to position [401, 0]
click at [792, 338] on textarea at bounding box center [807, 332] width 217 height 54
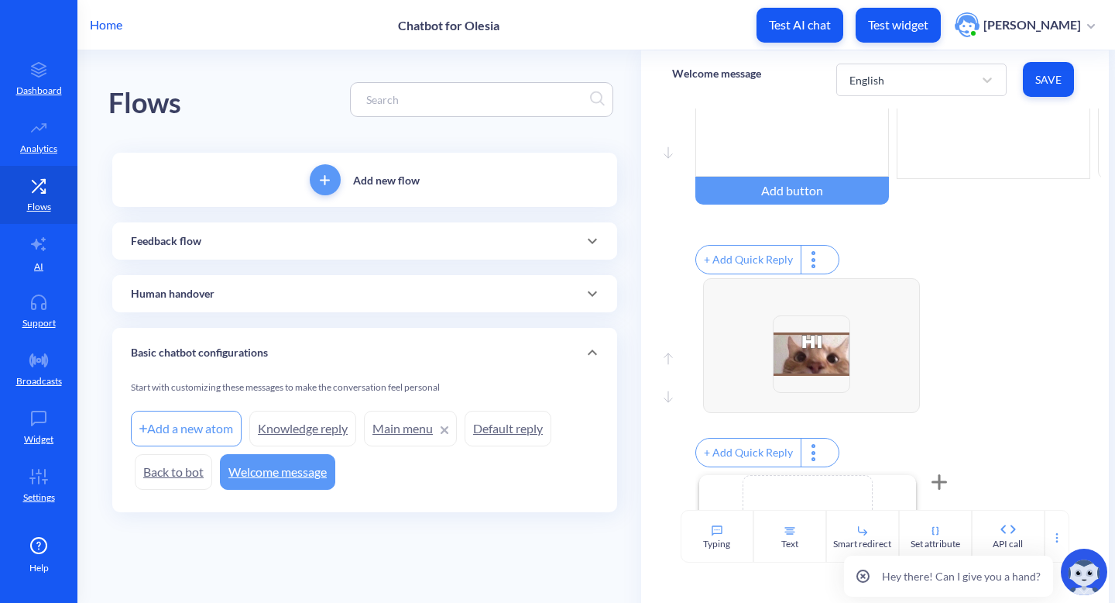
scroll to position [99, 0]
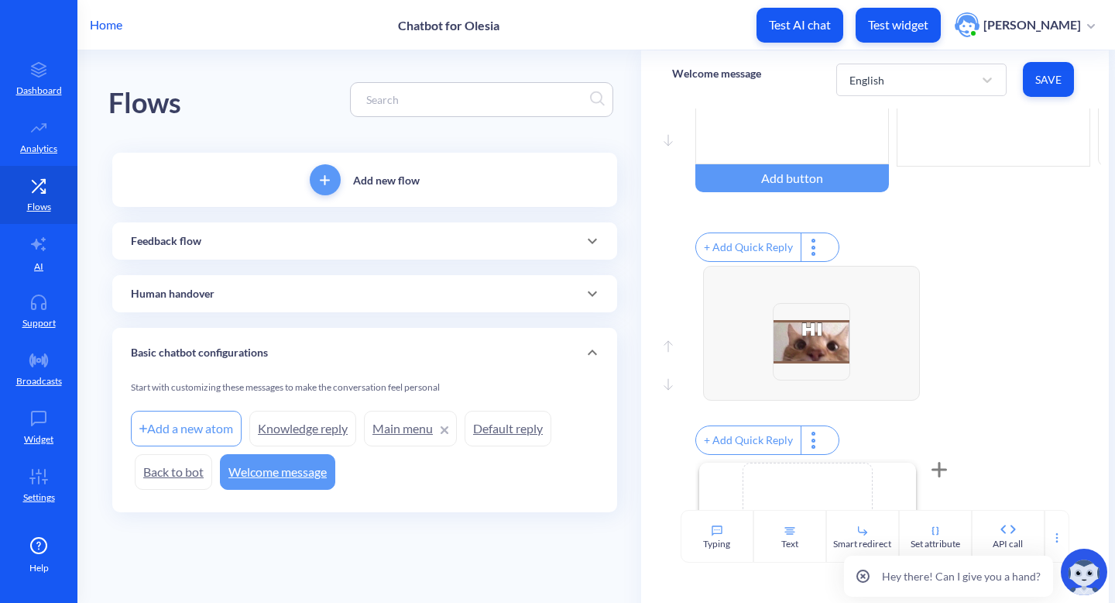
click at [1045, 315] on div "Enable reactions + Add Quick Reply" at bounding box center [886, 362] width 383 height 193
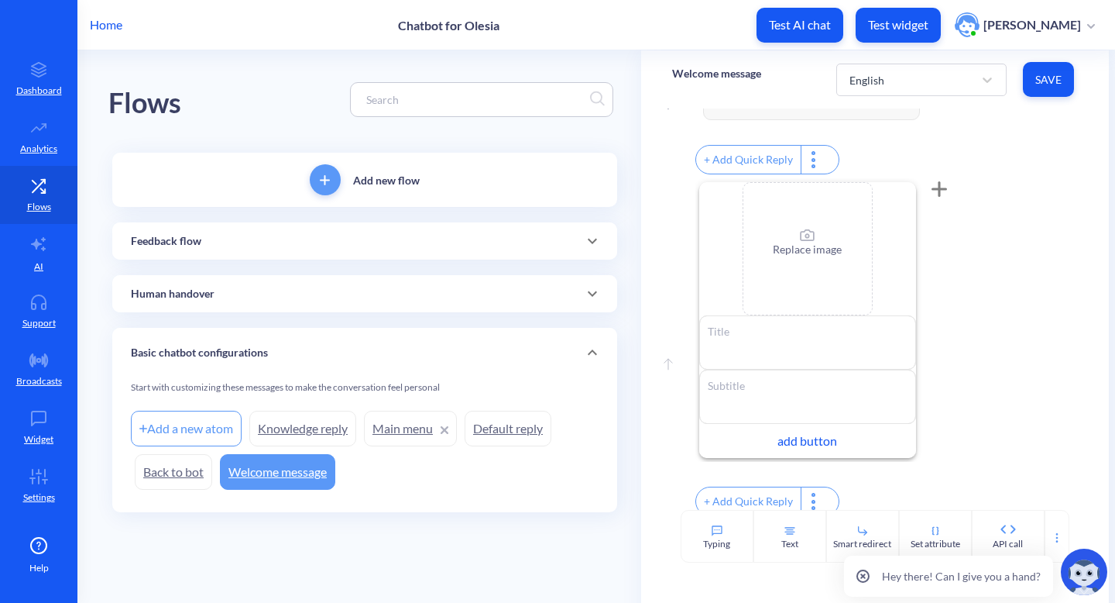
scroll to position [383, 0]
click at [787, 356] on textarea at bounding box center [807, 338] width 217 height 54
type textarea "m"
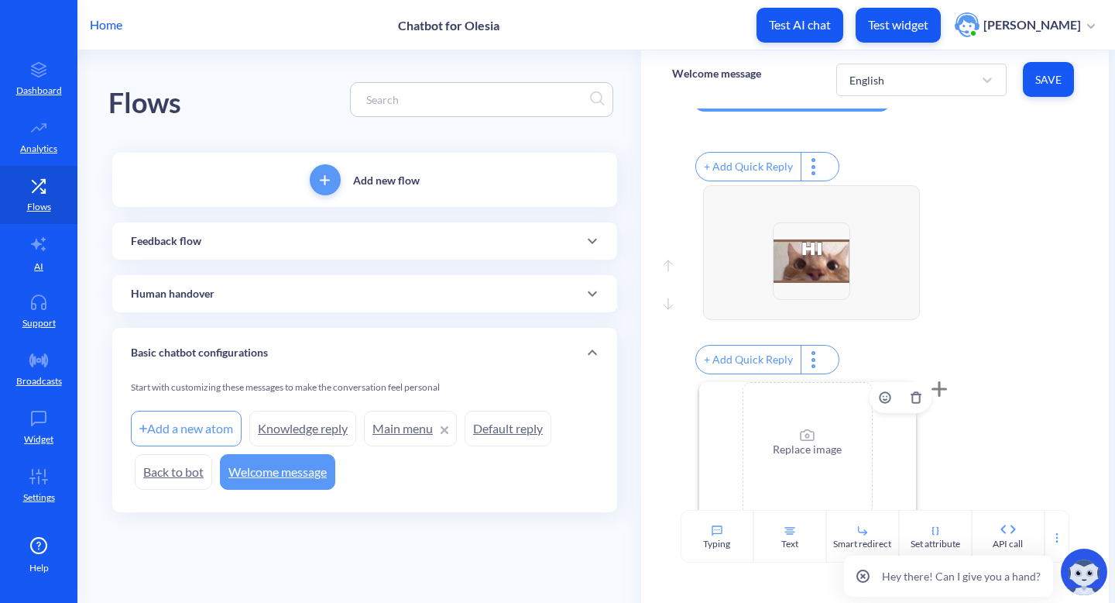
scroll to position [414, 0]
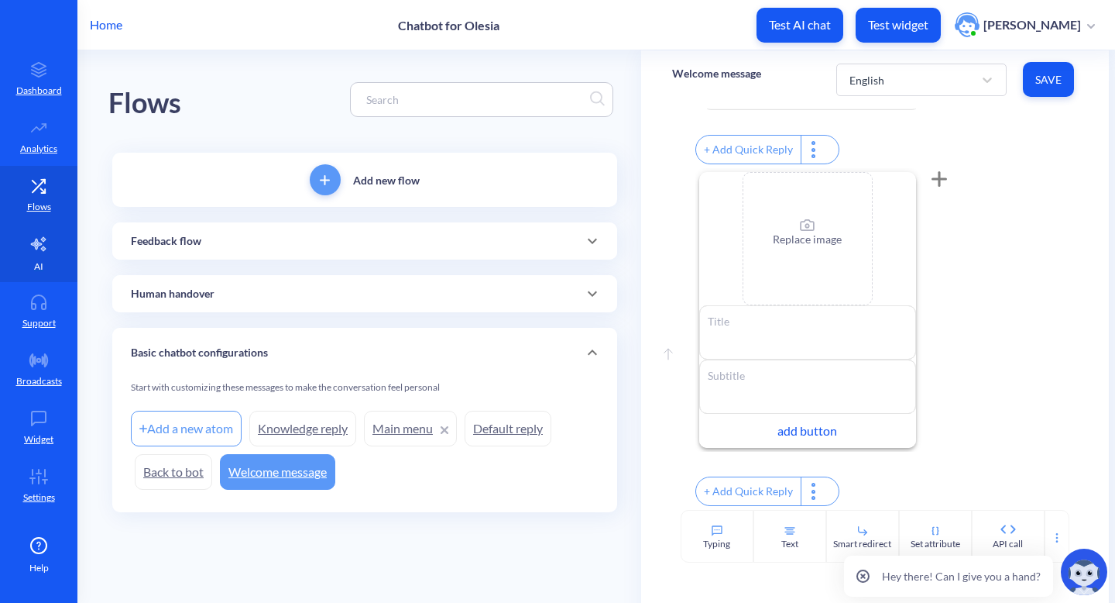
click at [33, 260] on link "AI" at bounding box center [38, 253] width 77 height 58
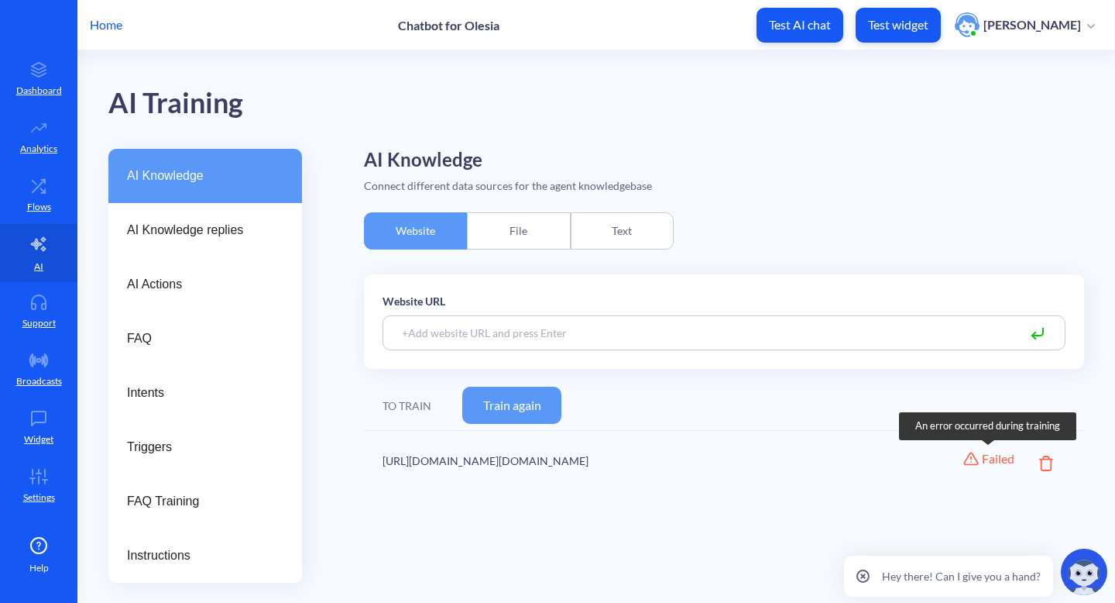
click at [993, 460] on div "Failed" at bounding box center [998, 458] width 33 height 19
click at [520, 402] on button "Train again" at bounding box center [511, 404] width 99 height 37
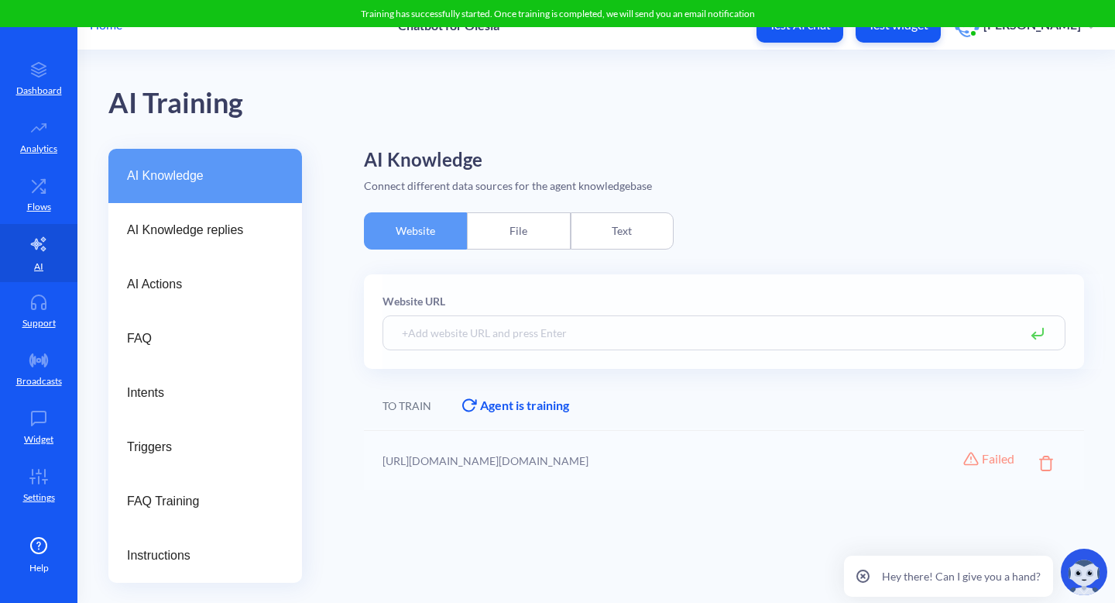
click at [609, 232] on div "Text" at bounding box center [622, 230] width 103 height 37
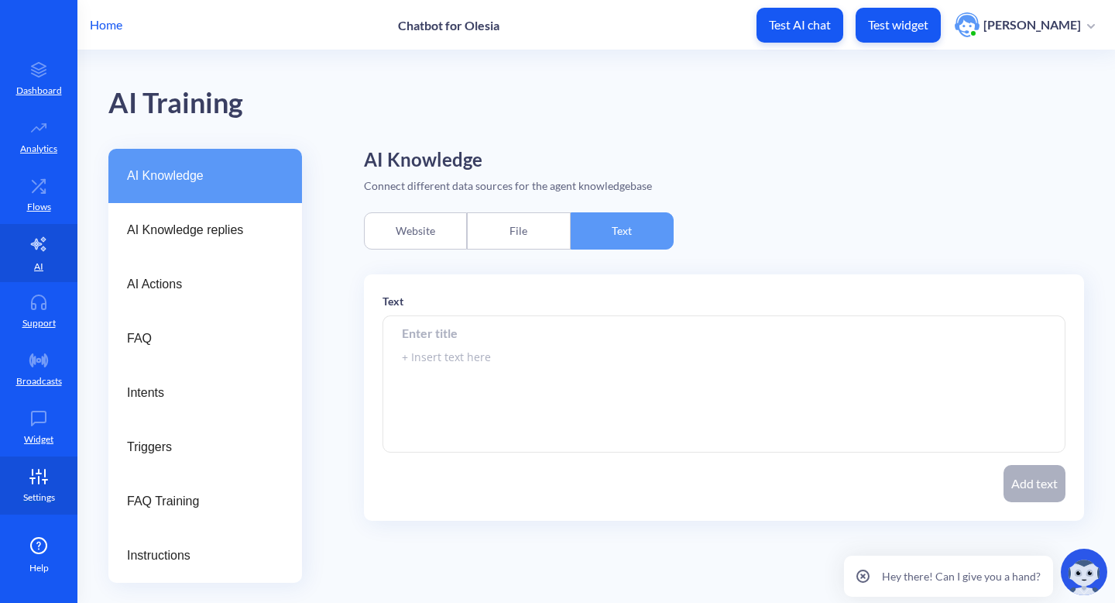
click at [40, 491] on p "Settings" at bounding box center [39, 497] width 32 height 14
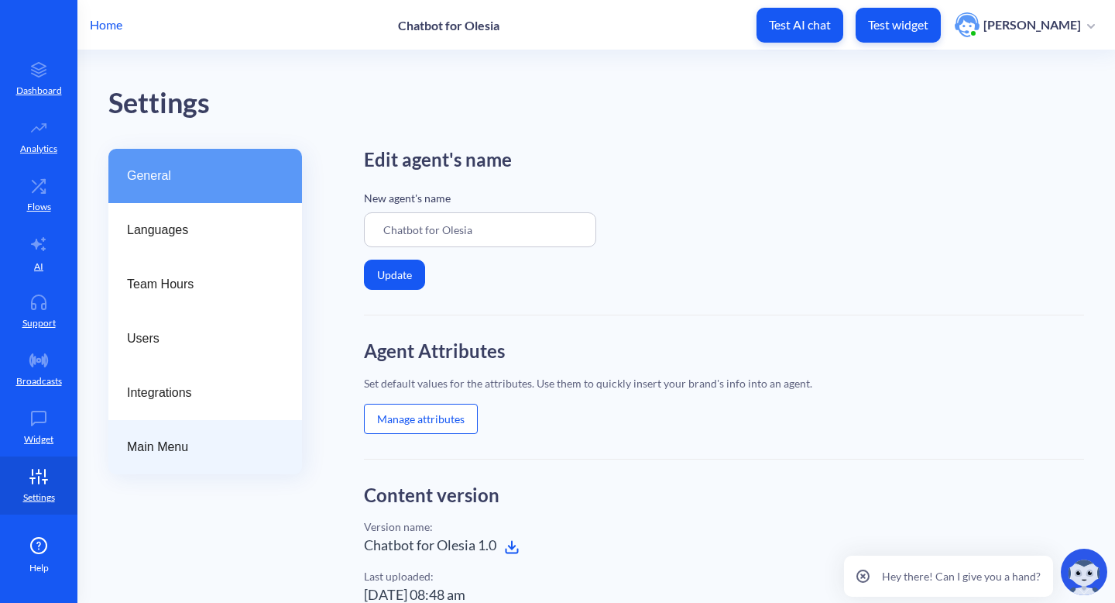
click at [199, 438] on span "Main Menu" at bounding box center [199, 447] width 144 height 19
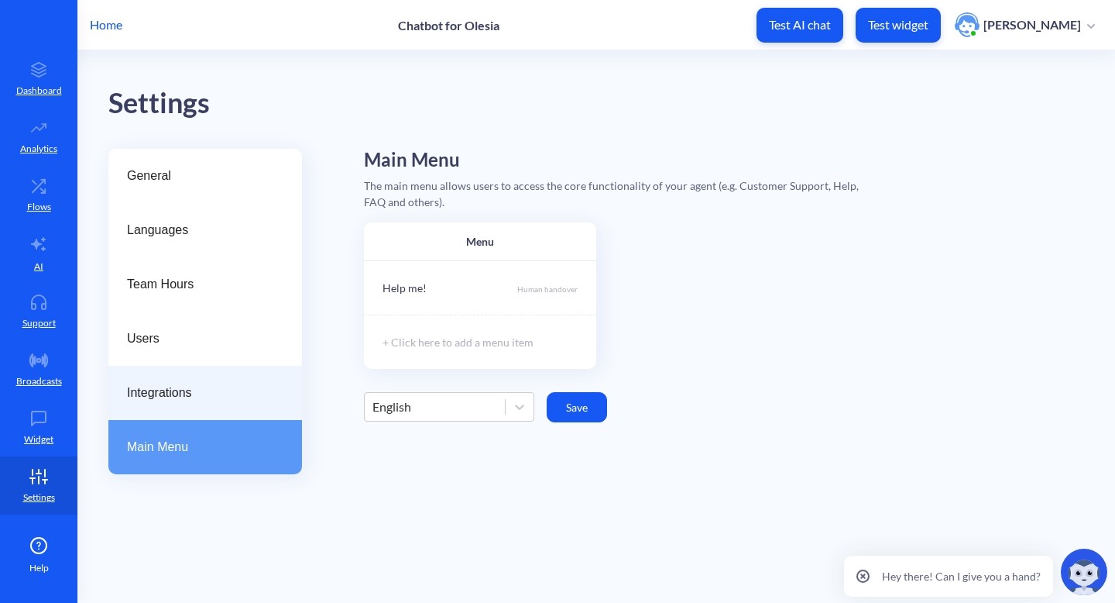
click at [242, 379] on div "Integrations" at bounding box center [205, 393] width 194 height 54
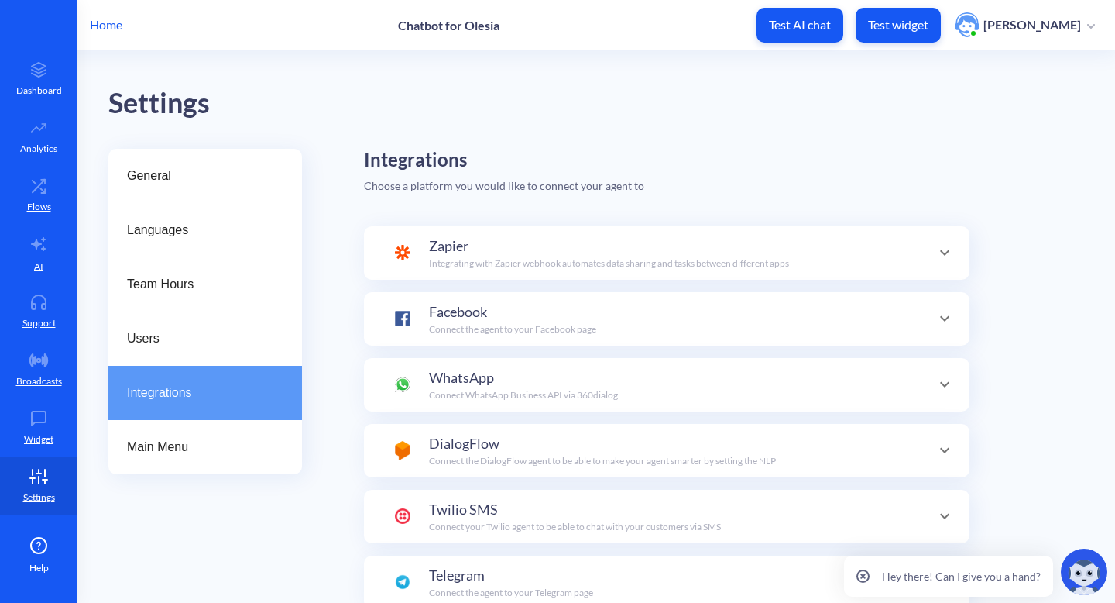
scroll to position [54, 0]
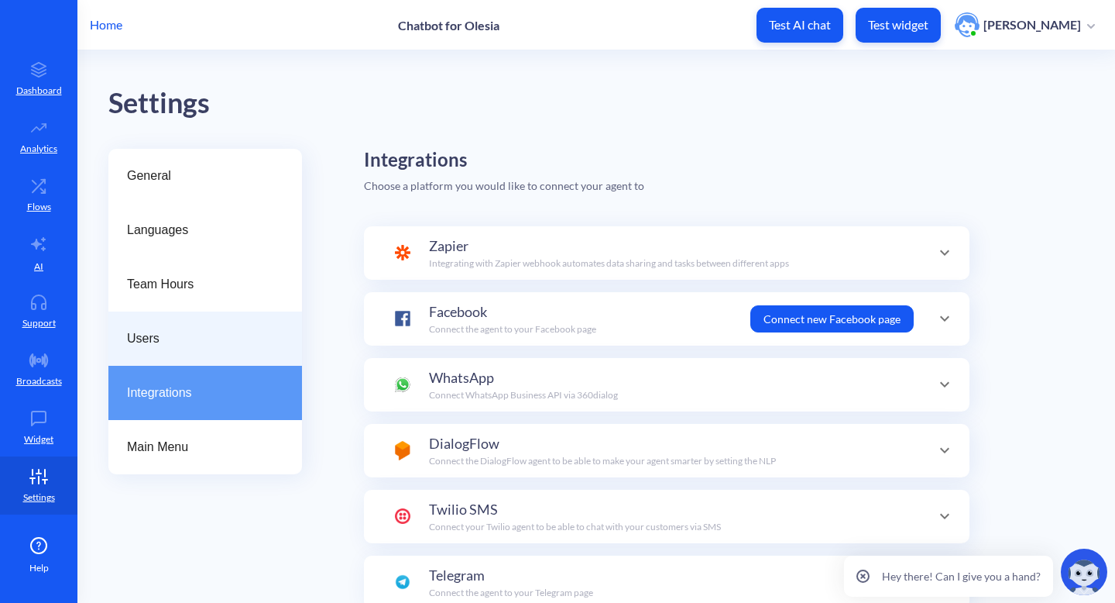
click at [243, 342] on span "Users" at bounding box center [199, 338] width 144 height 19
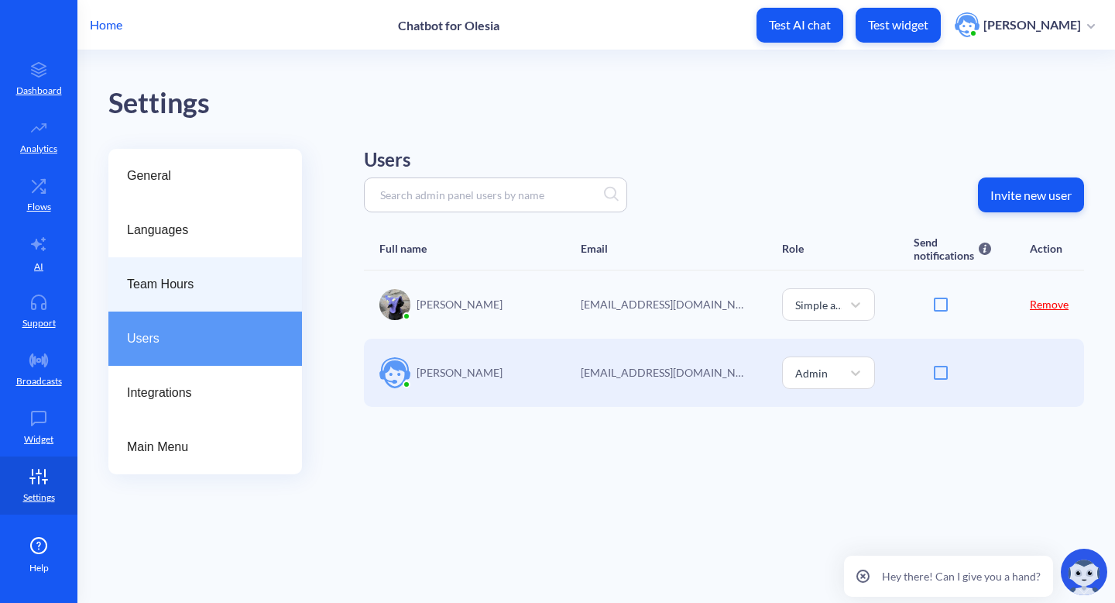
click at [239, 295] on div "Team Hours" at bounding box center [205, 284] width 194 height 54
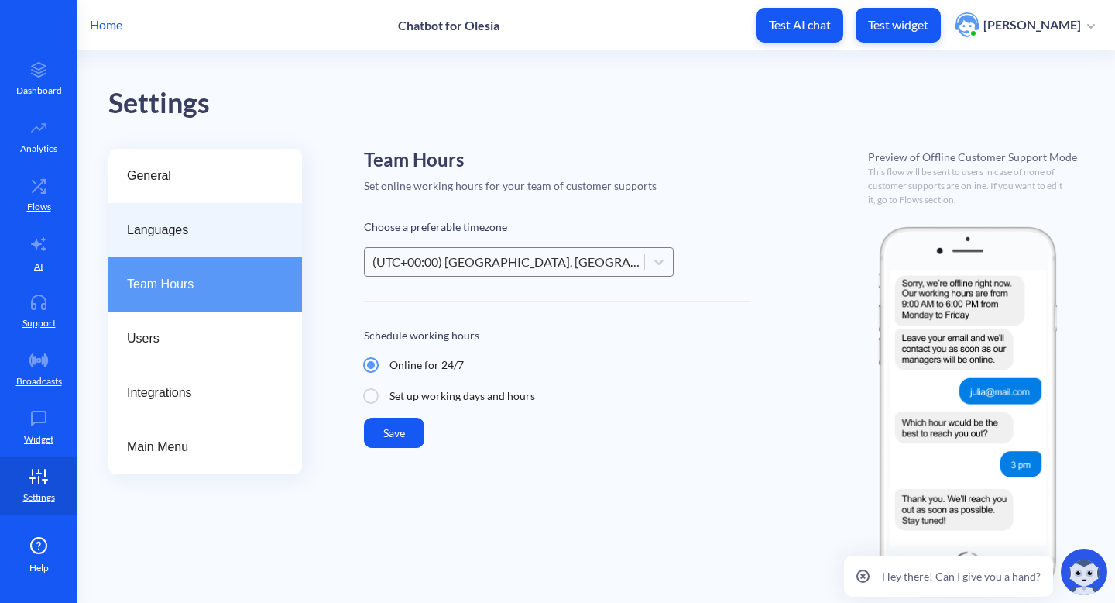
click at [253, 221] on span "Languages" at bounding box center [199, 230] width 144 height 19
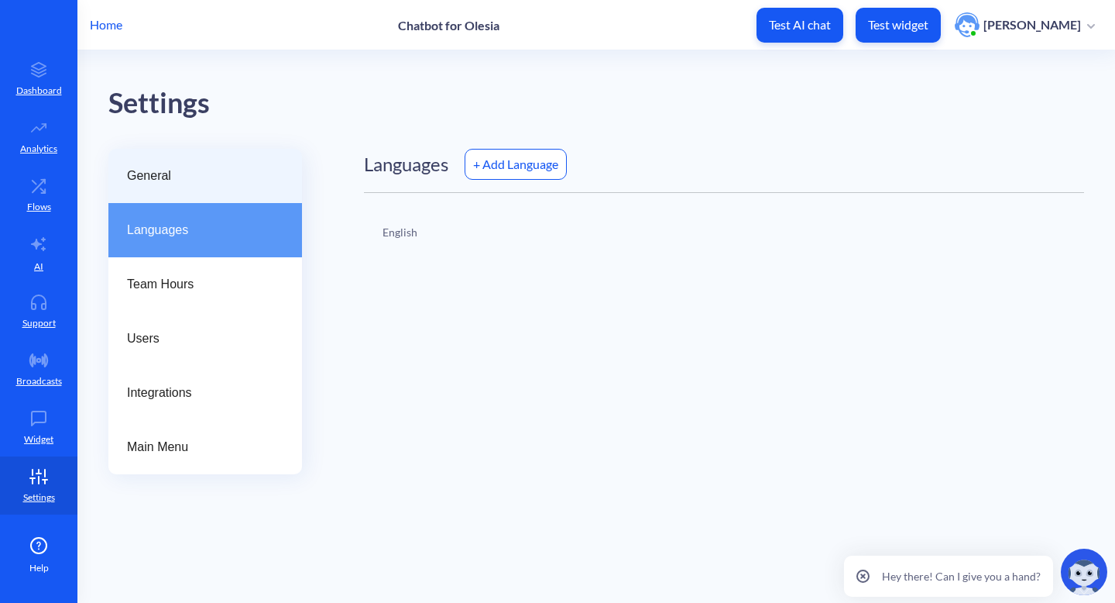
click at [246, 180] on span "General" at bounding box center [199, 176] width 144 height 19
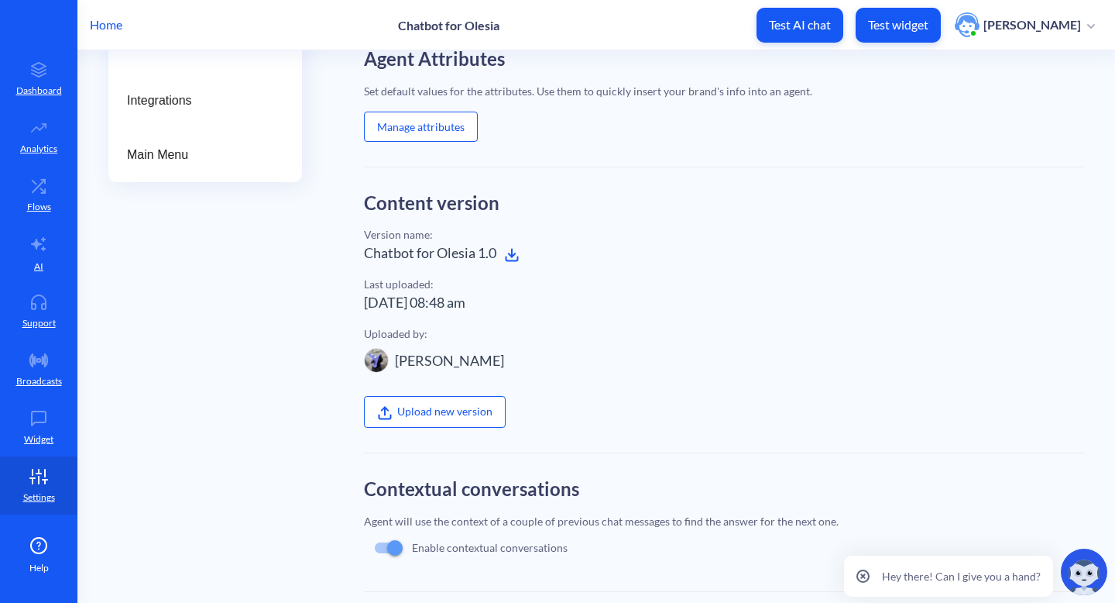
scroll to position [446, 0]
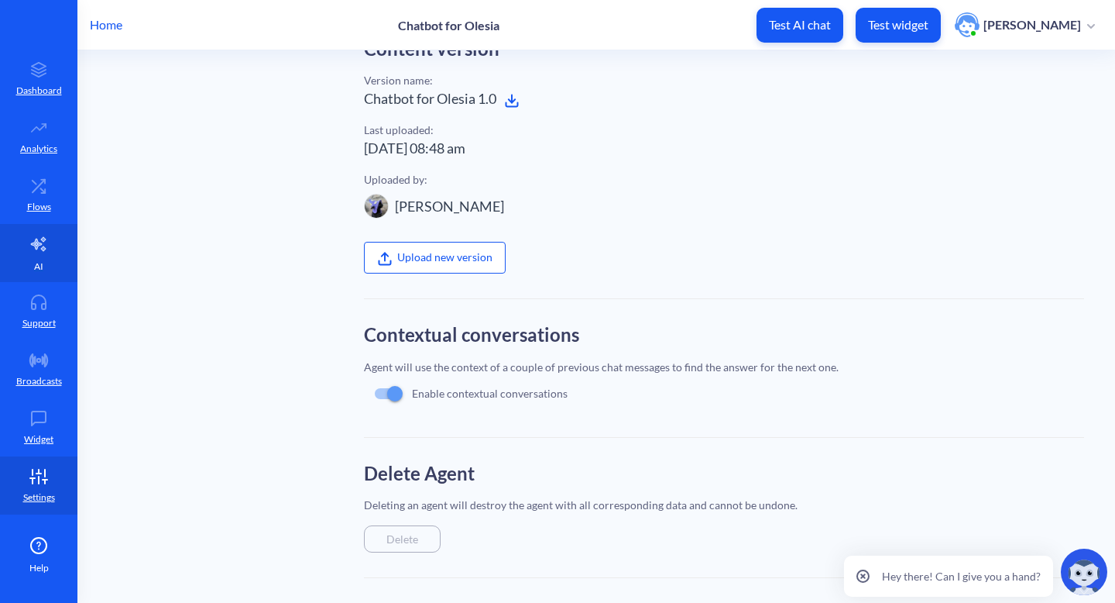
click at [36, 259] on p "AI" at bounding box center [38, 266] width 9 height 14
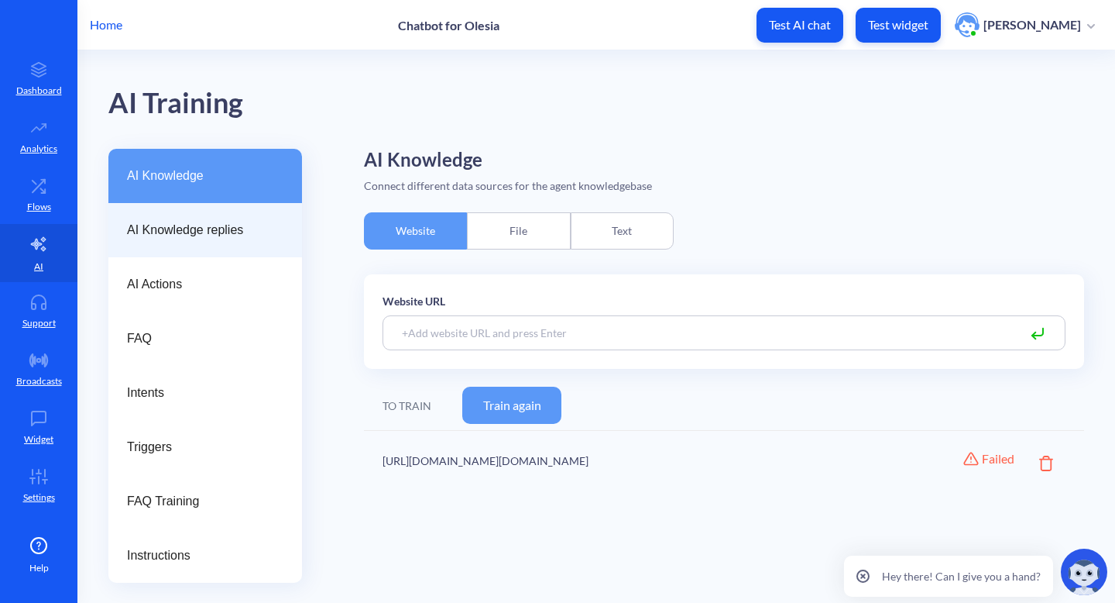
click at [280, 226] on div "AI Knowledge replies" at bounding box center [205, 230] width 156 height 19
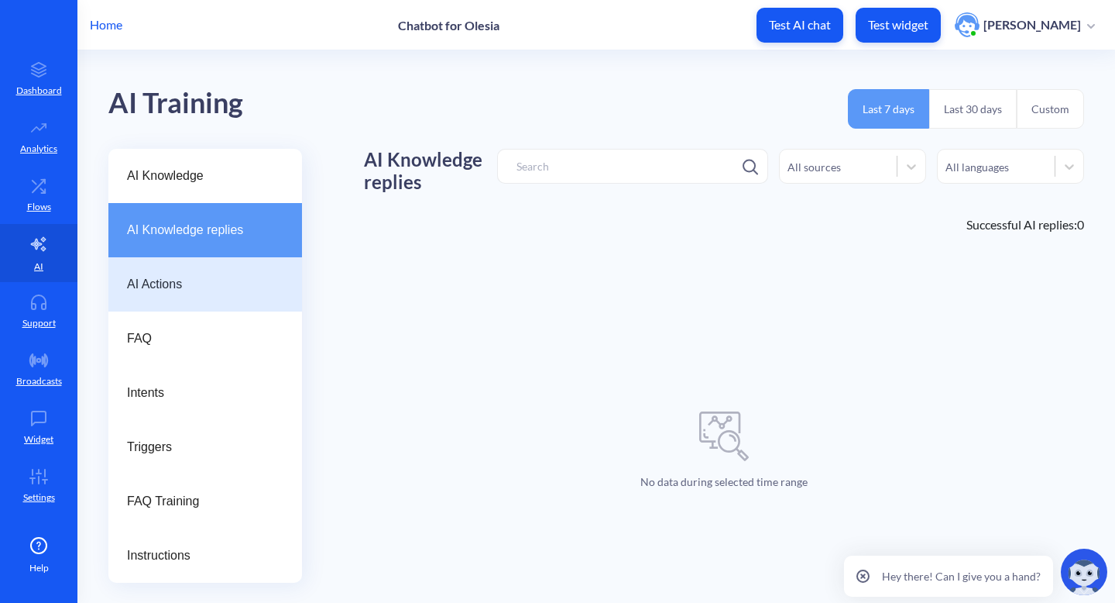
click at [273, 292] on div "AI Actions" at bounding box center [205, 284] width 156 height 19
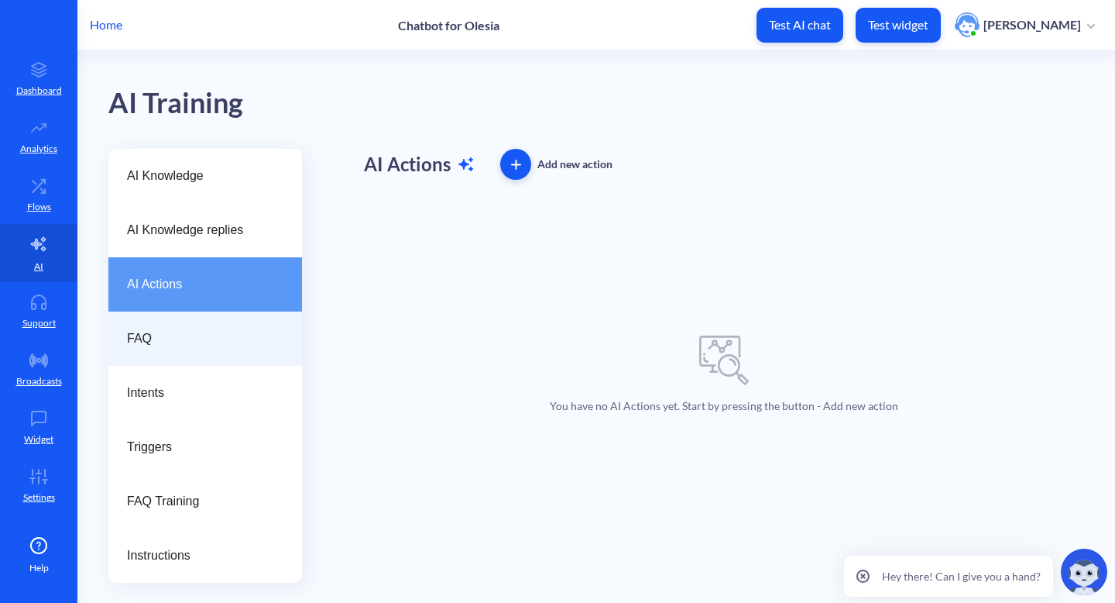
click at [242, 356] on div "FAQ" at bounding box center [205, 338] width 194 height 54
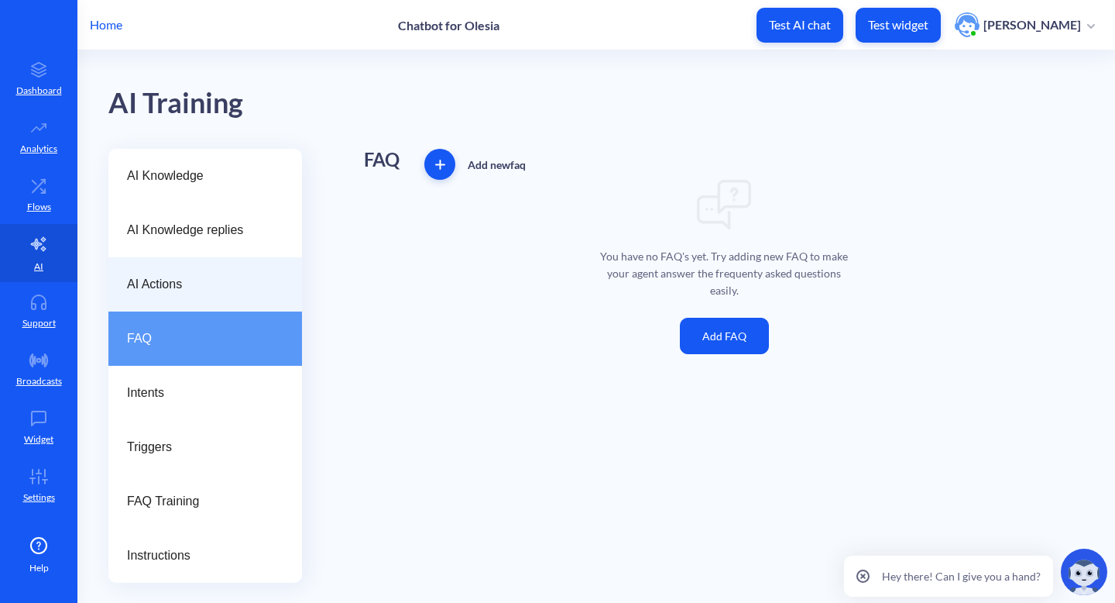
click at [238, 273] on div "AI Actions" at bounding box center [205, 284] width 194 height 54
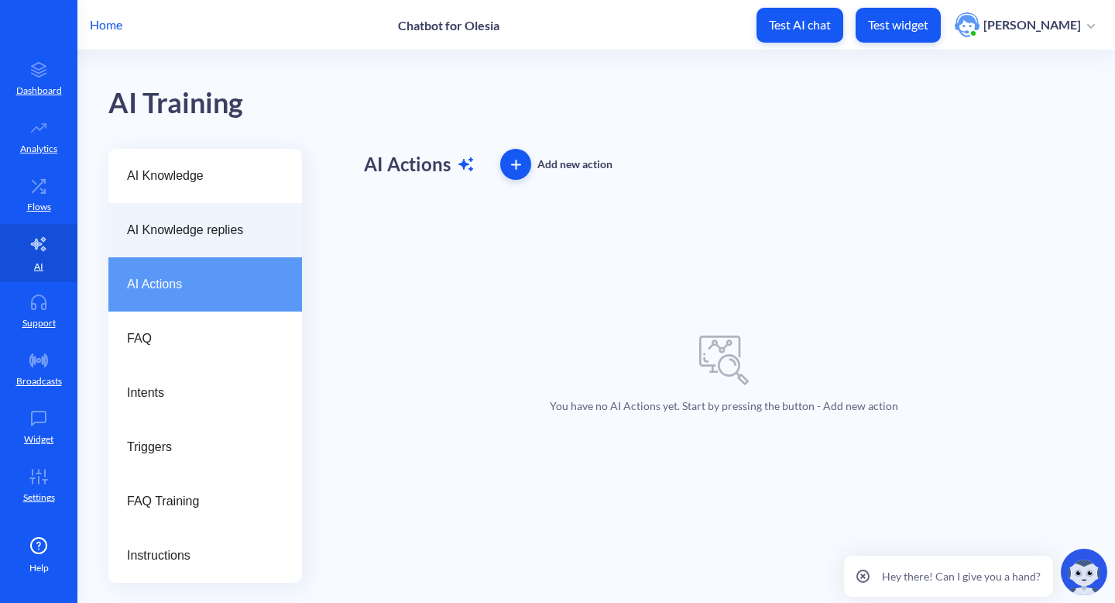
click at [244, 239] on div "AI Knowledge replies" at bounding box center [205, 230] width 194 height 54
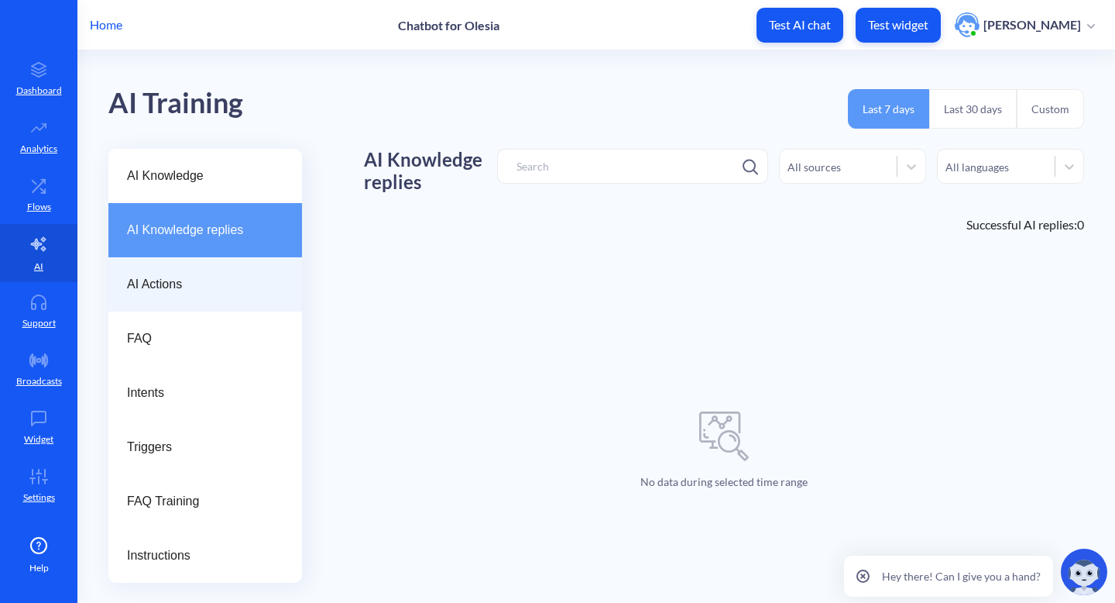
click at [234, 282] on span "AI Actions" at bounding box center [199, 284] width 144 height 19
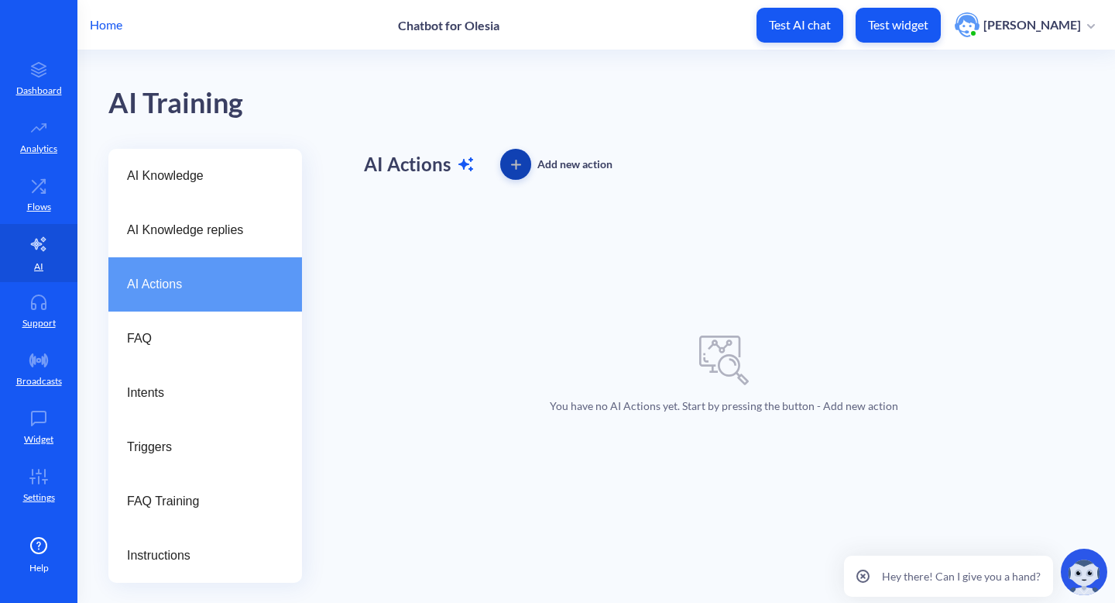
click at [515, 164] on icon "button" at bounding box center [516, 164] width 9 height 0
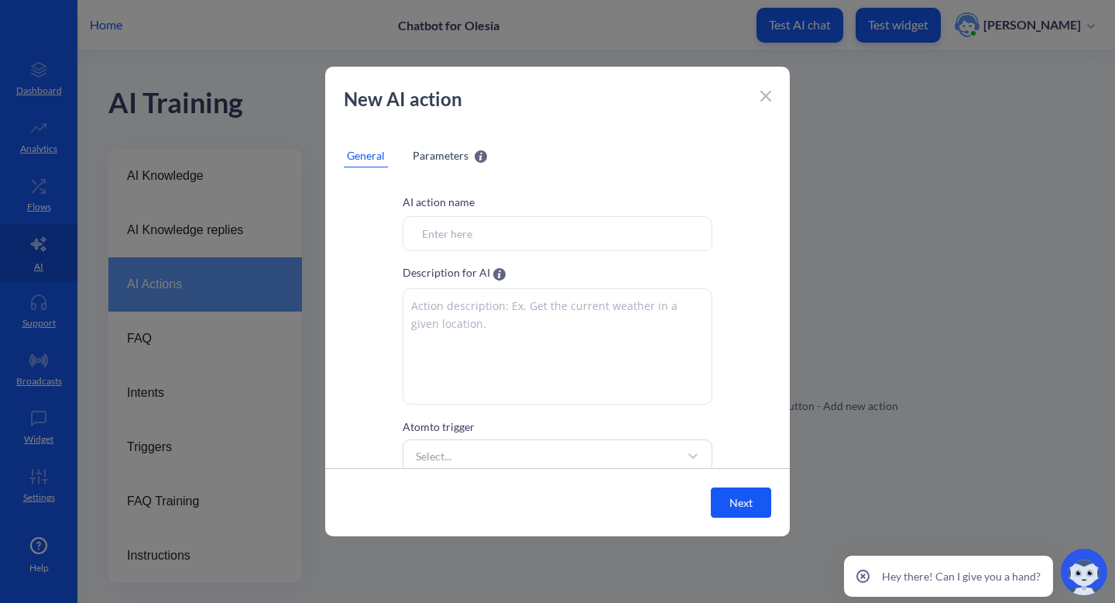
click at [500, 239] on input "Atom to trigger" at bounding box center [558, 233] width 310 height 35
type input "menu search"
click at [483, 307] on textarea at bounding box center [558, 346] width 310 height 116
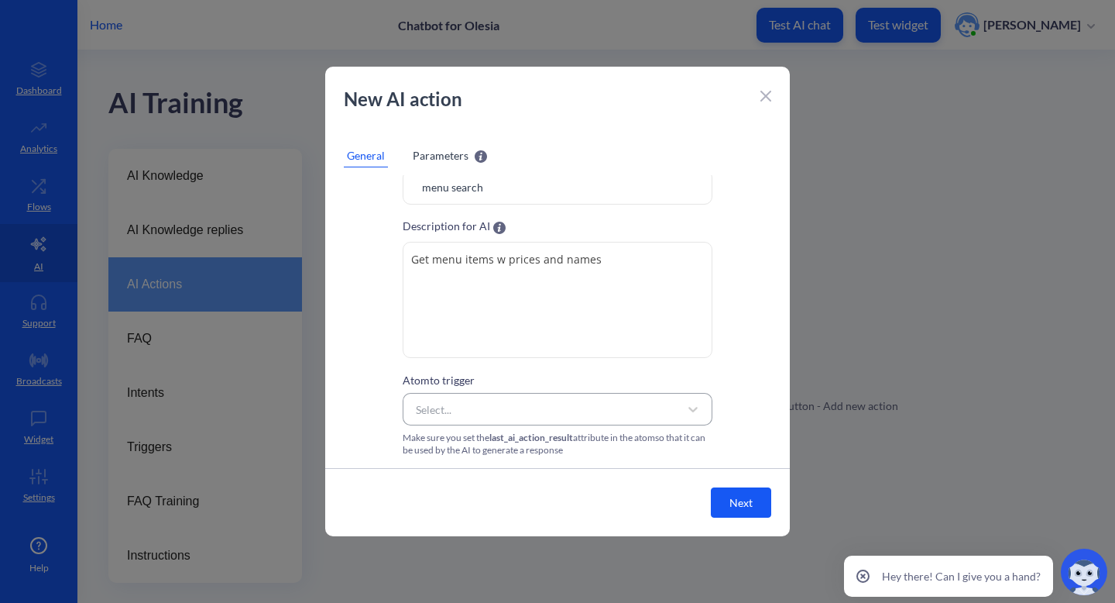
type textarea "Get menu items w prices and names"
click at [630, 411] on div "Select..." at bounding box center [543, 409] width 271 height 28
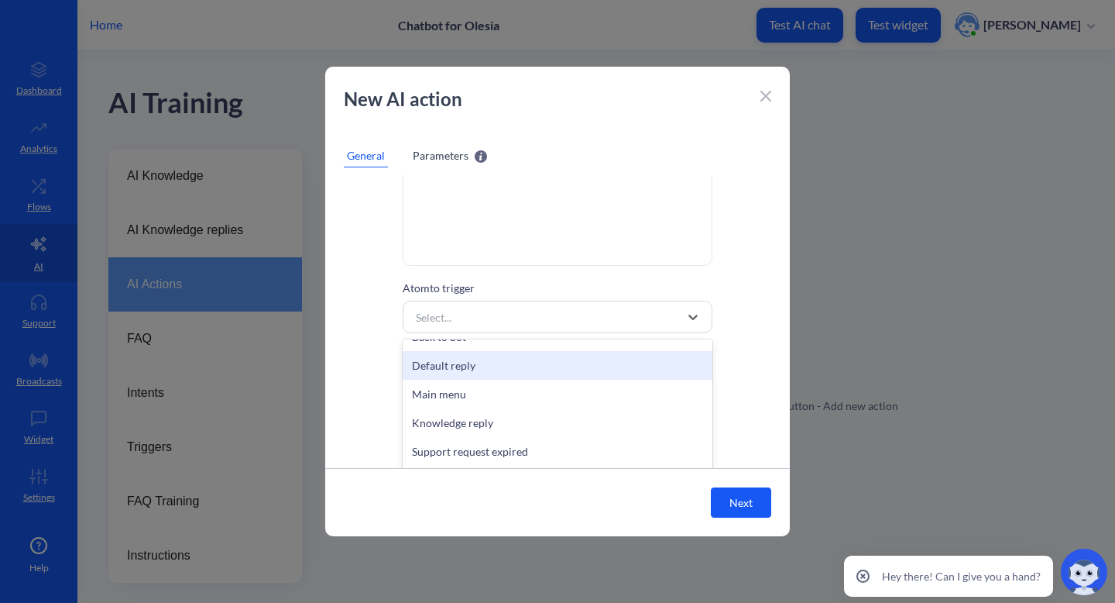
scroll to position [50, 0]
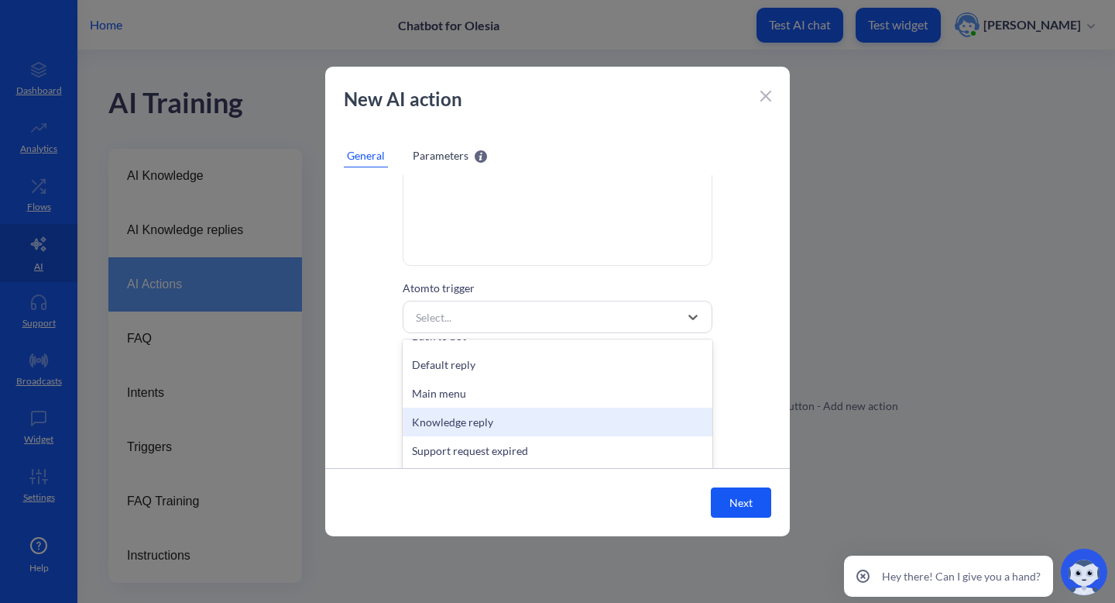
click at [531, 422] on div "Knowledge reply" at bounding box center [558, 421] width 310 height 29
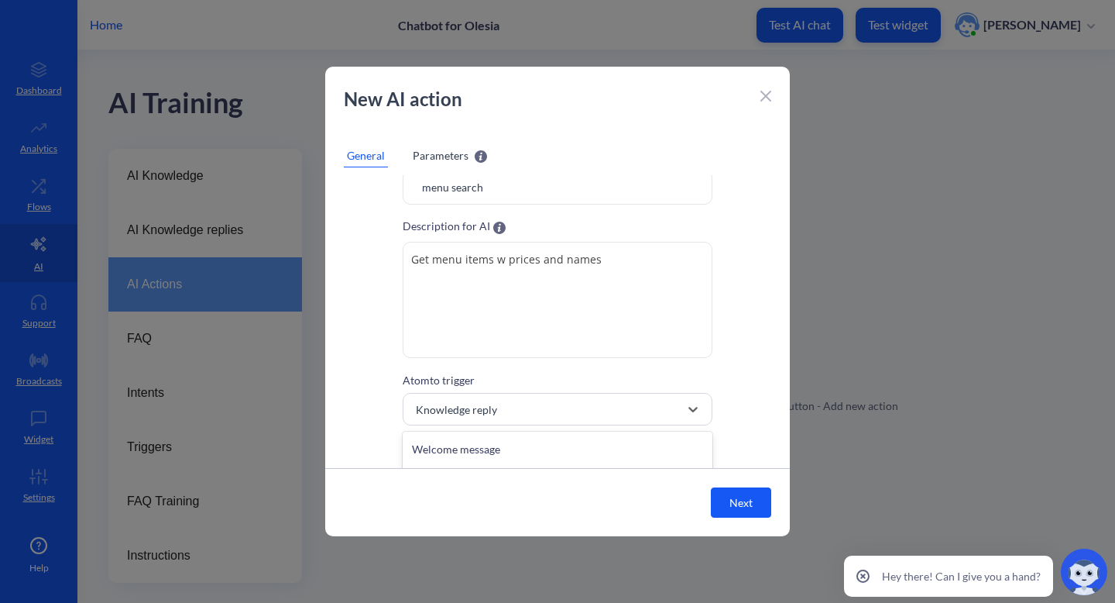
click at [521, 402] on div "option Knowledge reply, selected. option Default reply focused, 3 of 16. 16 res…" at bounding box center [558, 409] width 310 height 33
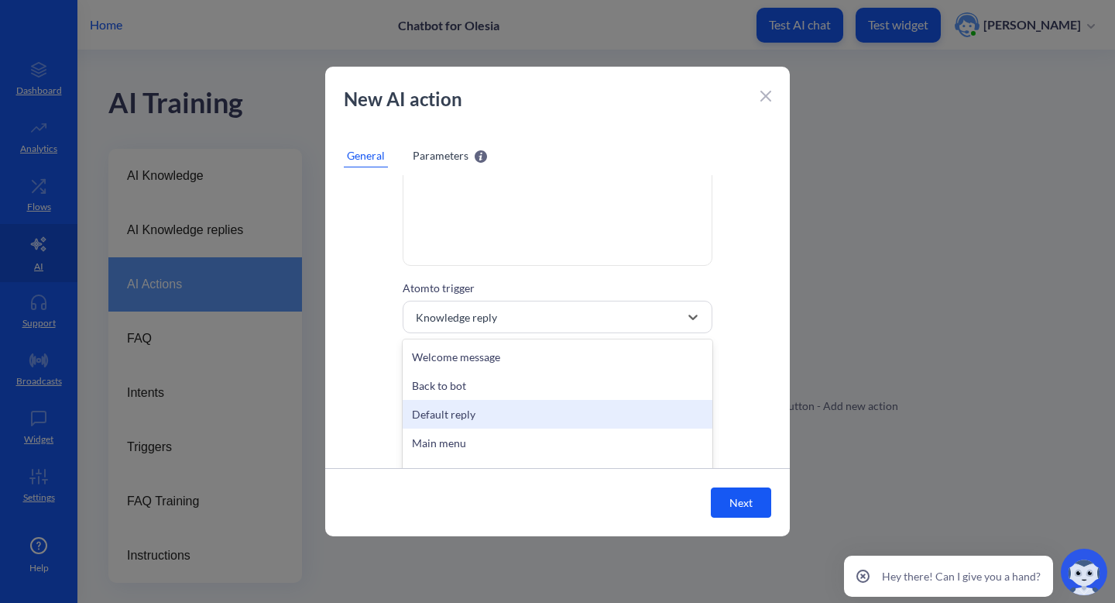
scroll to position [1, 0]
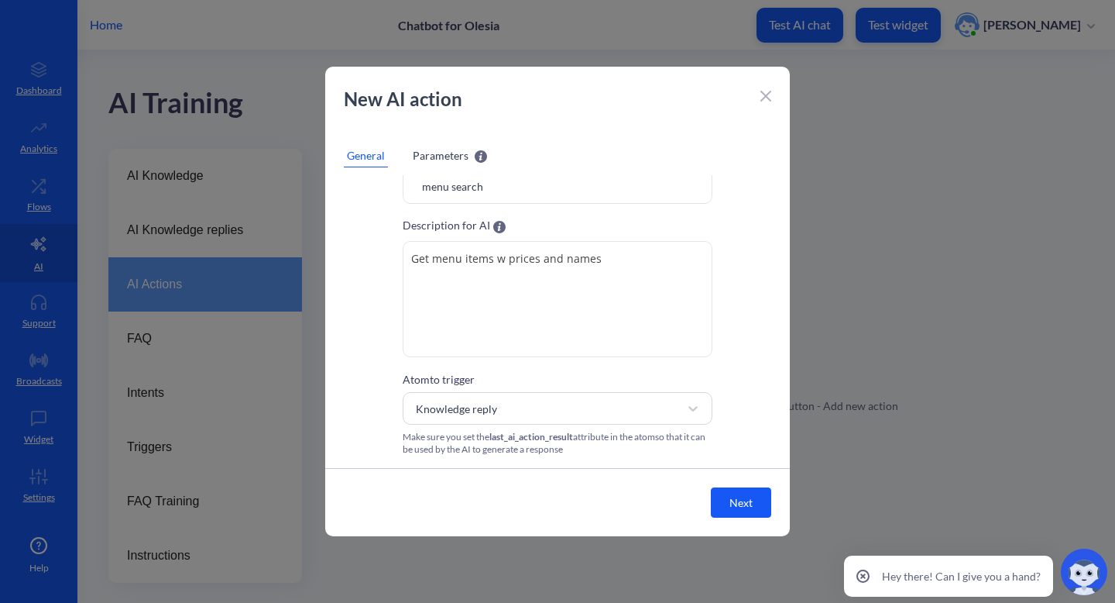
click at [439, 152] on span "Parameters" at bounding box center [441, 155] width 56 height 16
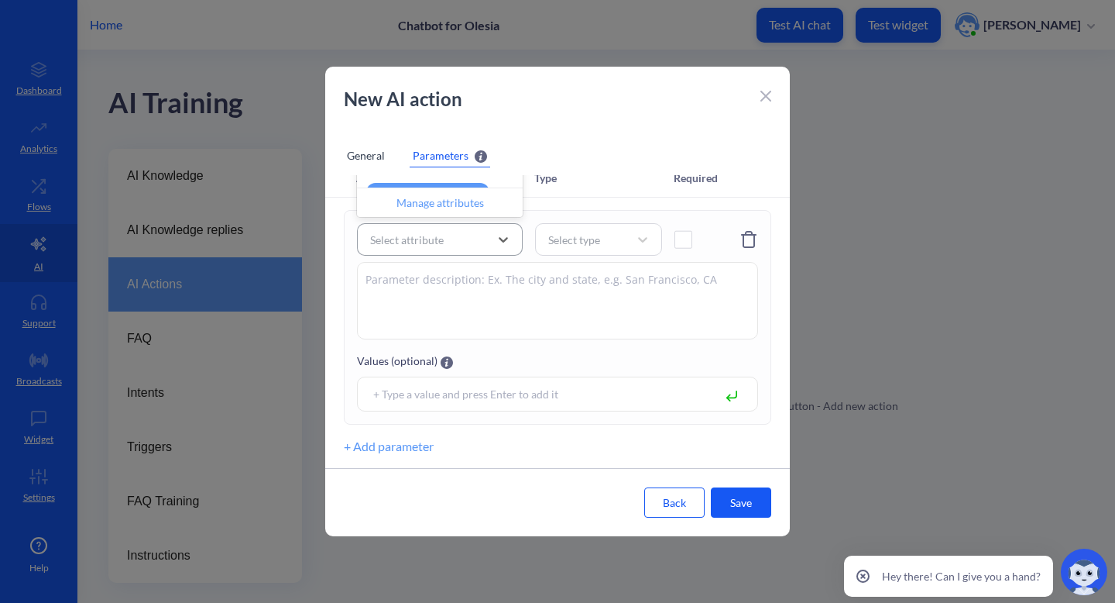
click at [455, 246] on div "Select attribute" at bounding box center [425, 239] width 127 height 28
click at [469, 203] on div "Manage attributes" at bounding box center [440, 201] width 166 height 29
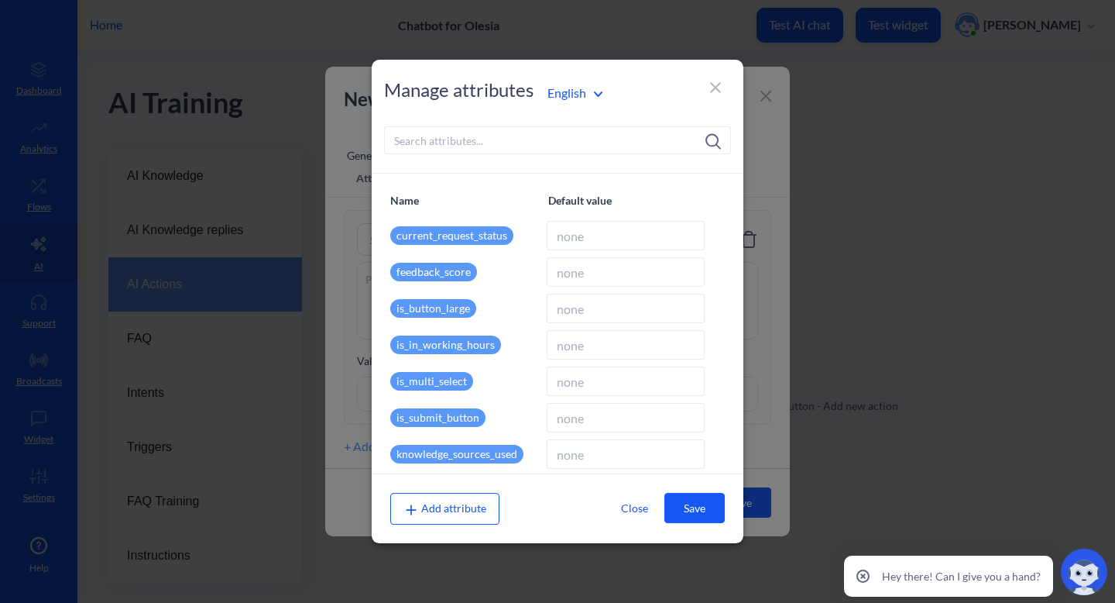
click at [714, 81] on icon at bounding box center [715, 87] width 19 height 19
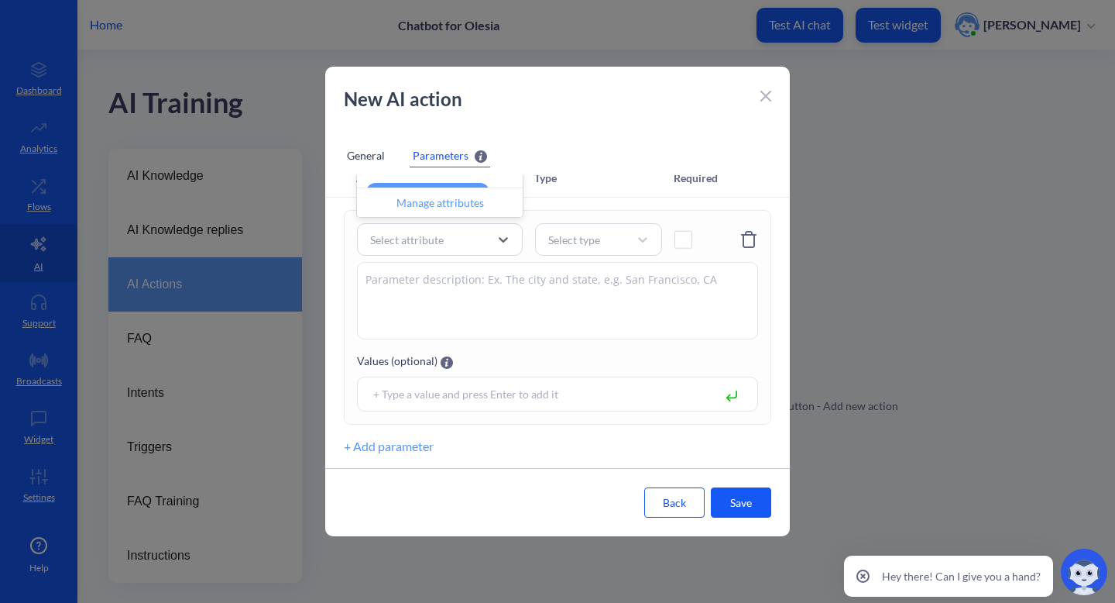
click at [508, 393] on input at bounding box center [538, 394] width 345 height 18
click at [753, 496] on button "Save" at bounding box center [741, 502] width 60 height 30
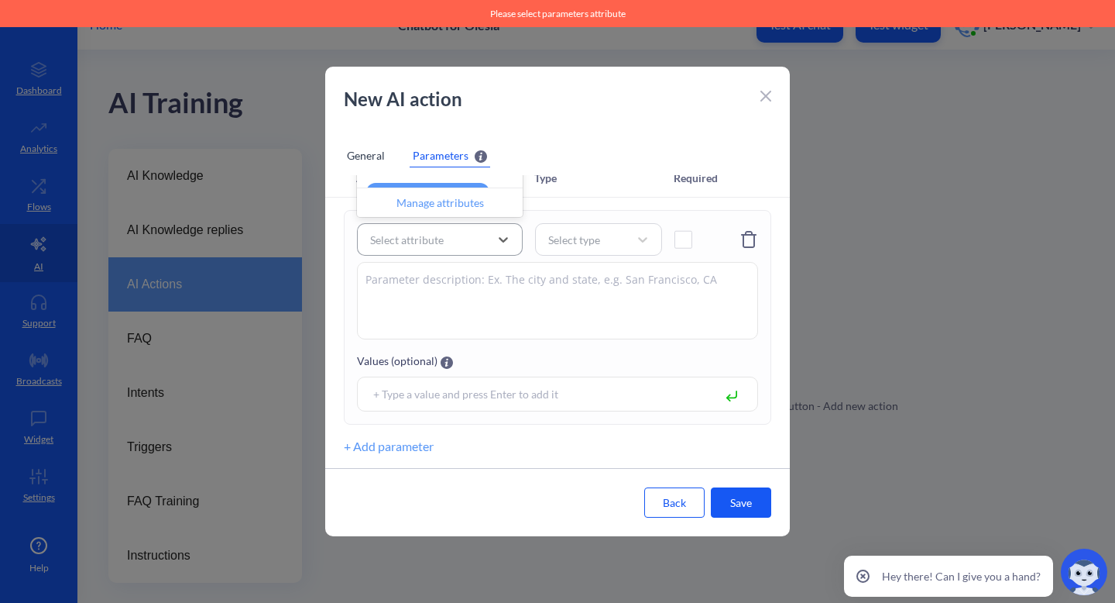
click at [479, 232] on div "Select attribute" at bounding box center [425, 239] width 127 height 28
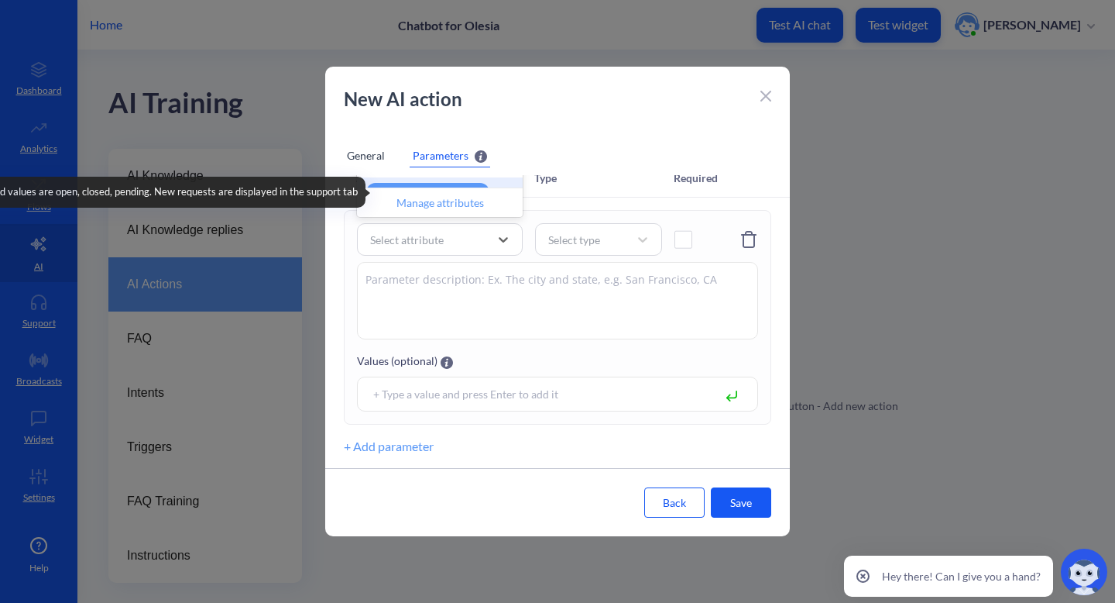
click at [476, 187] on div "current_request_status" at bounding box center [427, 192] width 123 height 19
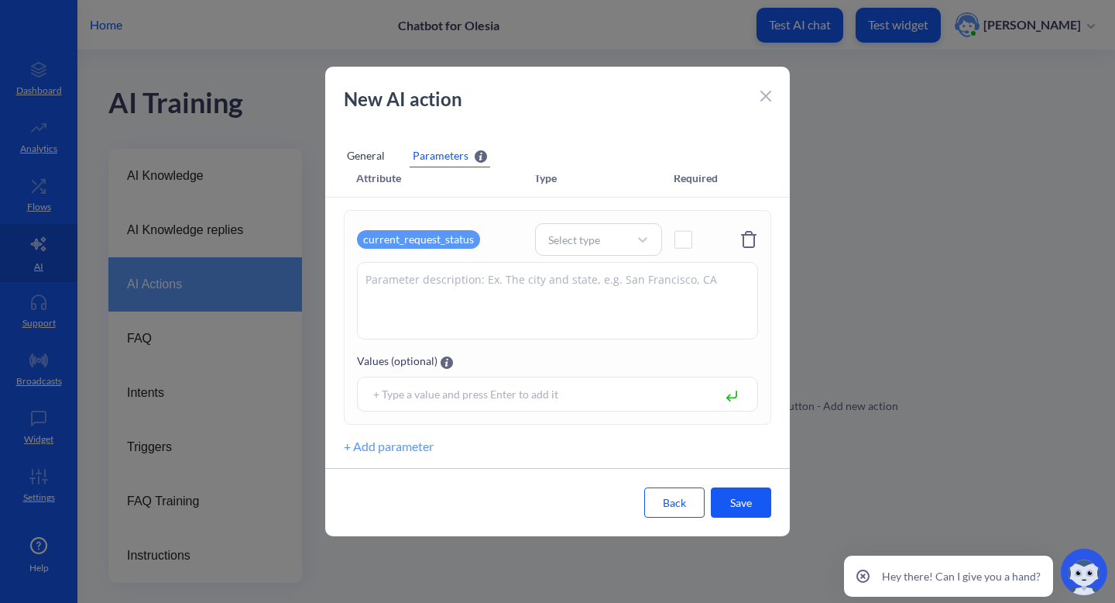
click at [460, 239] on div "current_request_status" at bounding box center [418, 239] width 123 height 19
click at [469, 199] on div "Manage attributes" at bounding box center [440, 201] width 166 height 29
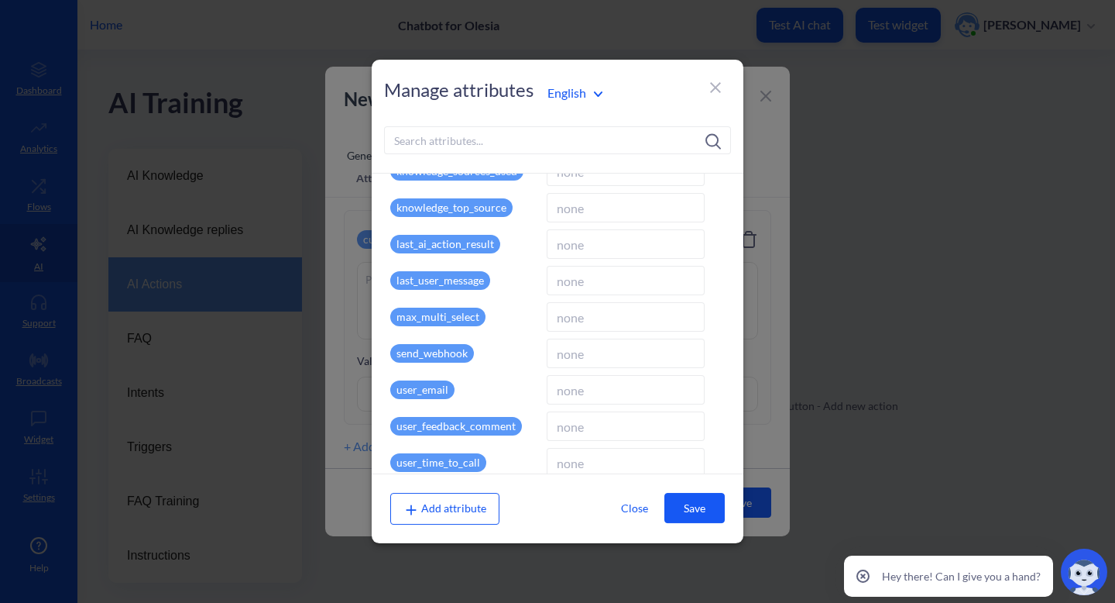
scroll to position [311, 0]
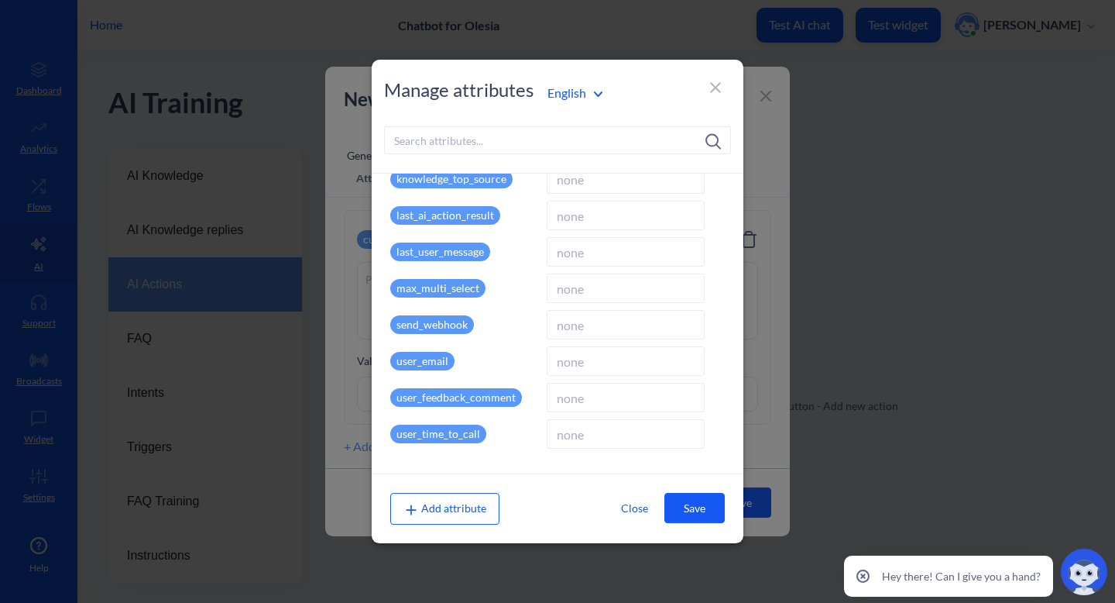
click at [476, 285] on p "max_multi_select" at bounding box center [437, 288] width 95 height 19
click at [452, 291] on p "max_multi_select" at bounding box center [437, 288] width 95 height 19
click at [708, 507] on button "Save" at bounding box center [694, 508] width 60 height 30
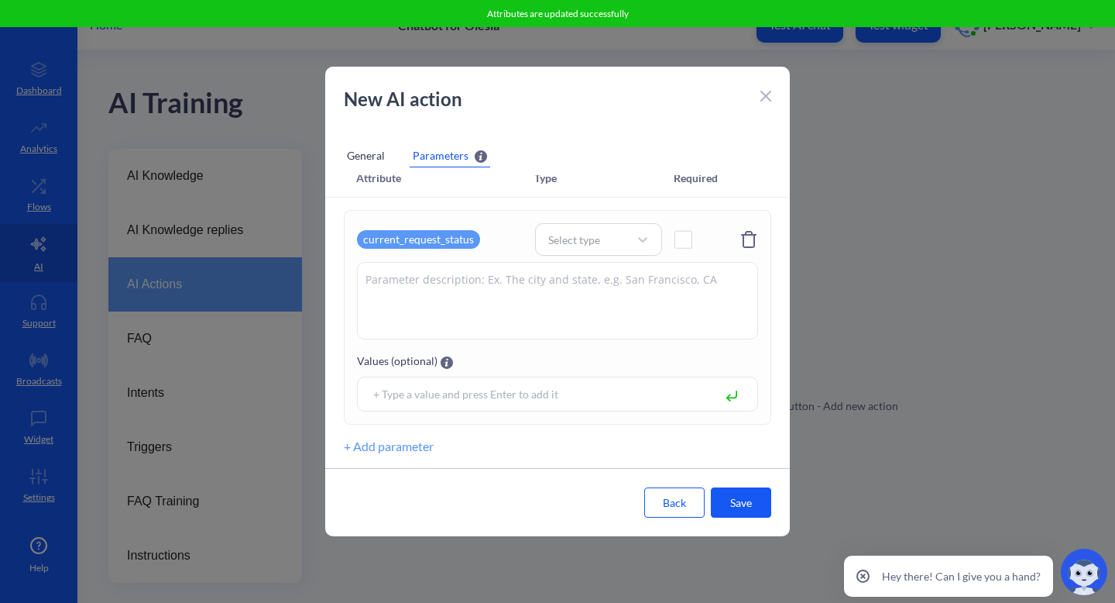
click at [455, 242] on div "current_request_status" at bounding box center [418, 239] width 123 height 19
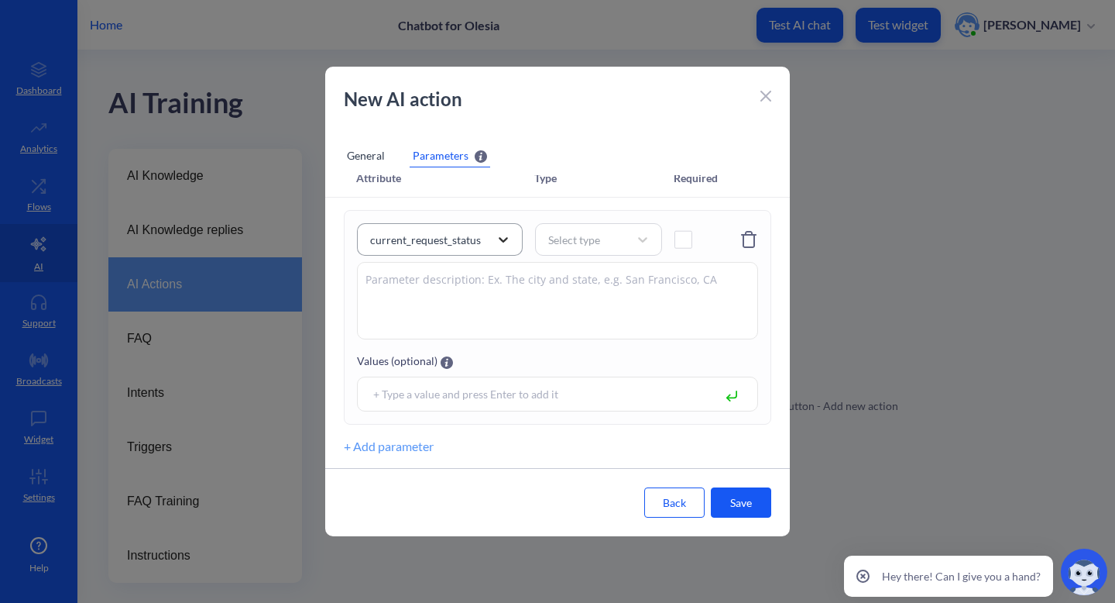
click at [500, 236] on icon at bounding box center [503, 239] width 15 height 15
click at [502, 240] on icon at bounding box center [503, 239] width 9 height 5
click at [474, 204] on div "Manage attributes" at bounding box center [440, 201] width 166 height 29
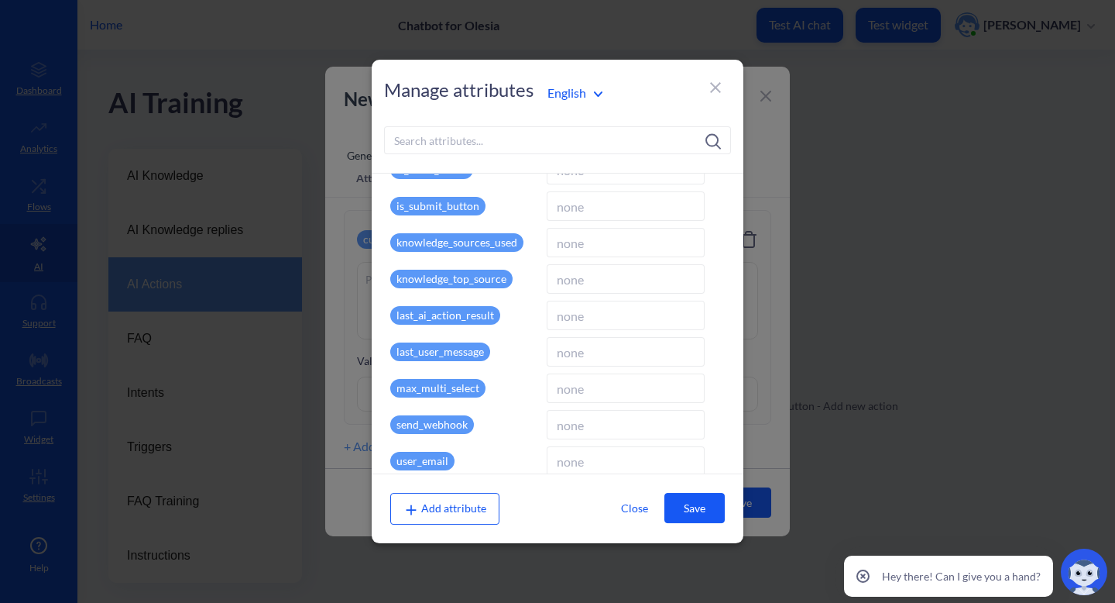
scroll to position [214, 0]
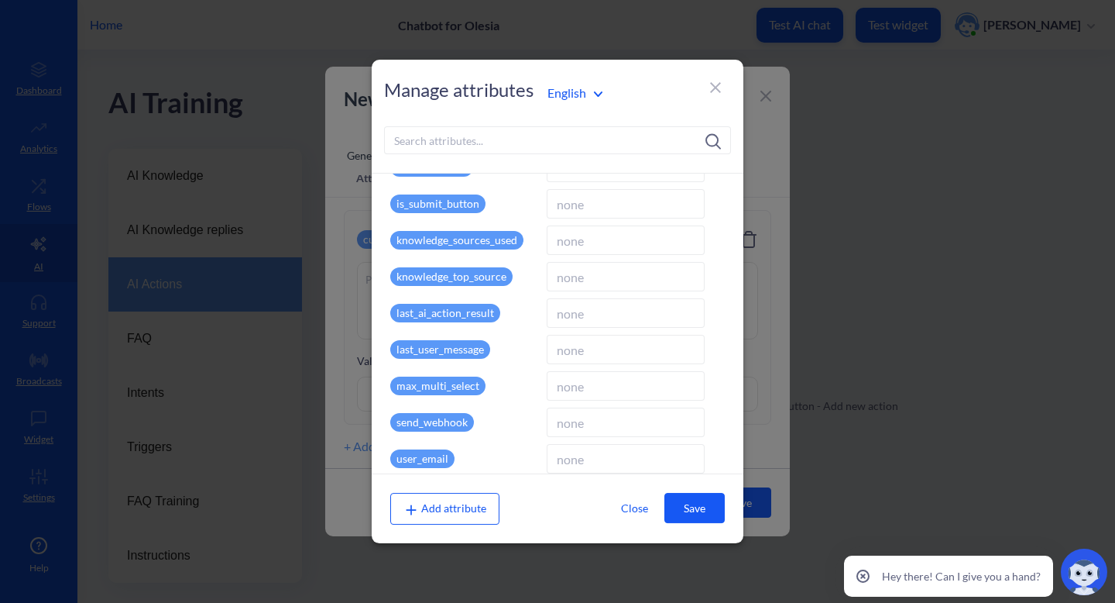
click at [443, 386] on p "max_multi_select" at bounding box center [437, 385] width 95 height 19
click at [573, 383] on input at bounding box center [626, 385] width 158 height 29
click at [472, 387] on p "max_multi_select" at bounding box center [437, 385] width 95 height 19
click at [449, 390] on p "max_multi_select" at bounding box center [437, 385] width 95 height 19
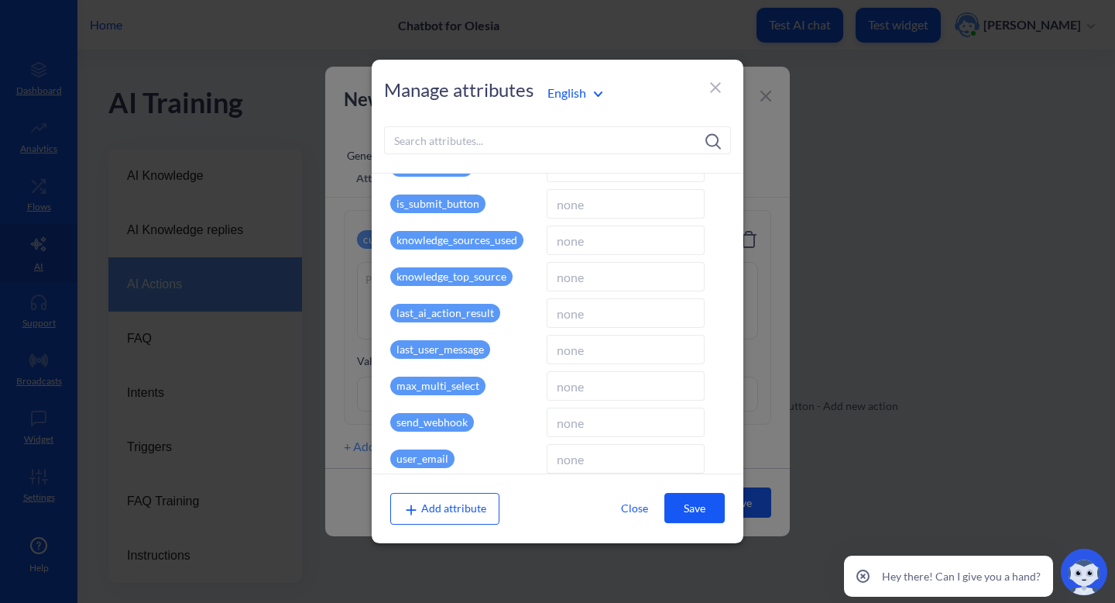
click at [449, 390] on p "max_multi_select" at bounding box center [437, 385] width 95 height 19
click at [479, 386] on p "max_multi_select" at bounding box center [437, 385] width 95 height 19
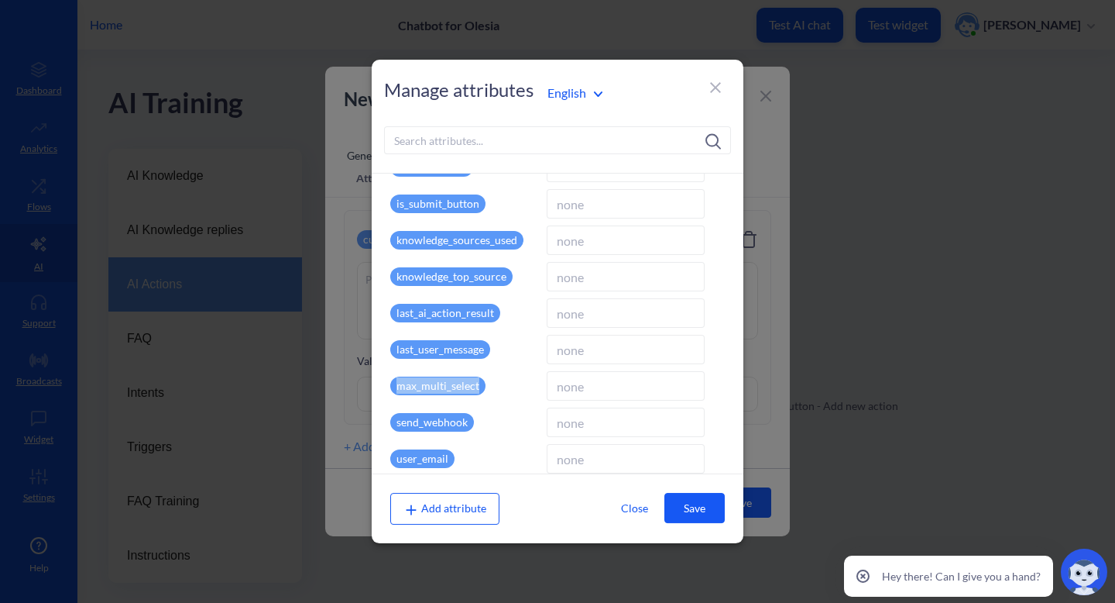
click at [629, 509] on button "Close" at bounding box center [634, 507] width 60 height 29
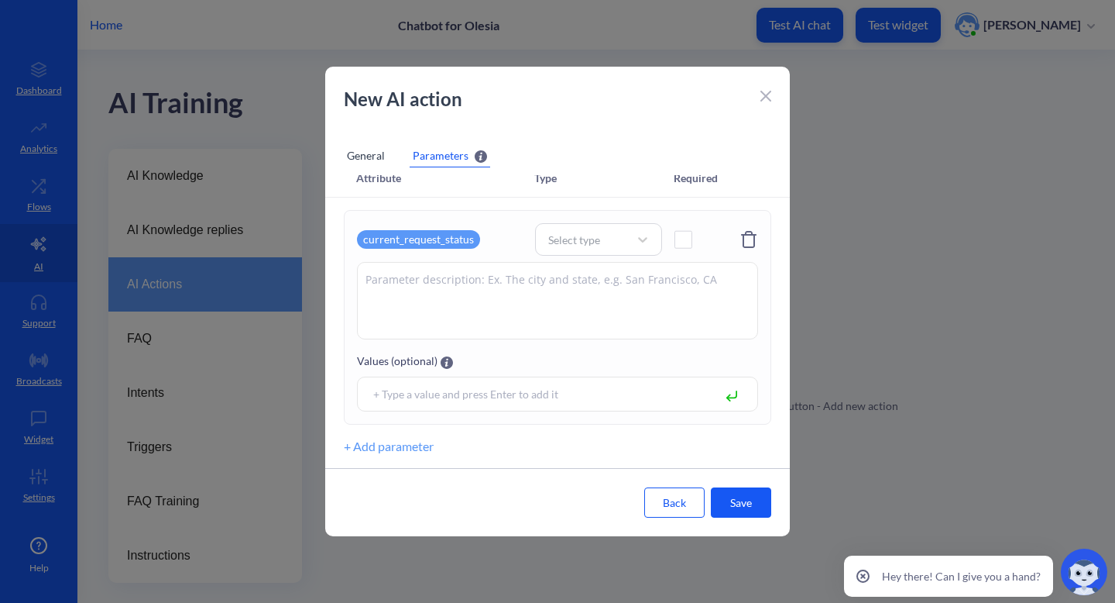
click at [745, 231] on icon at bounding box center [748, 239] width 15 height 17
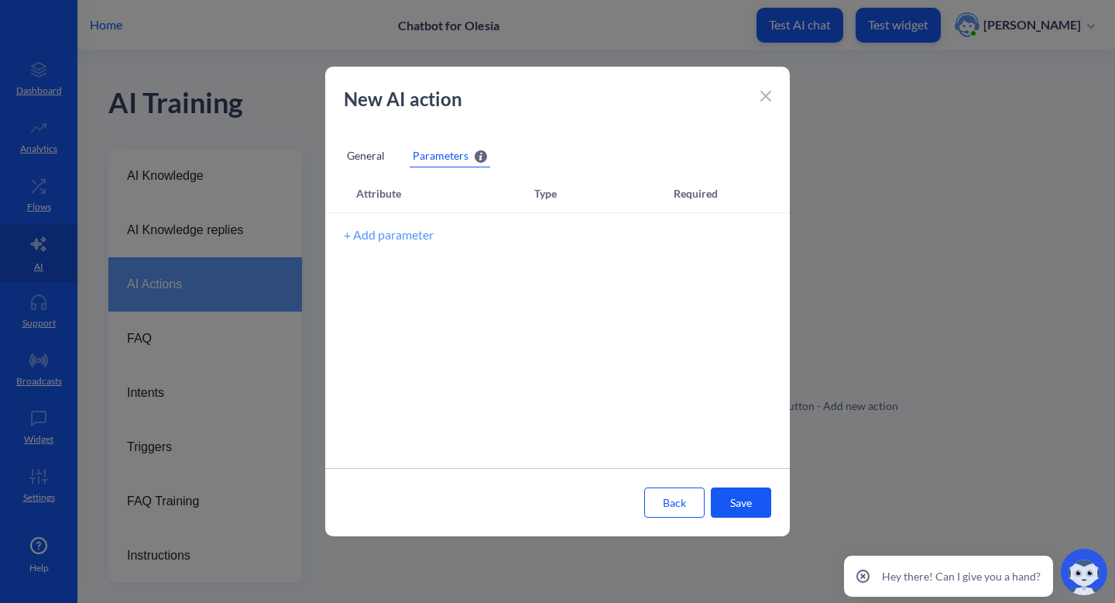
scroll to position [0, 0]
click at [412, 242] on button "+ Add parameter" at bounding box center [389, 234] width 90 height 19
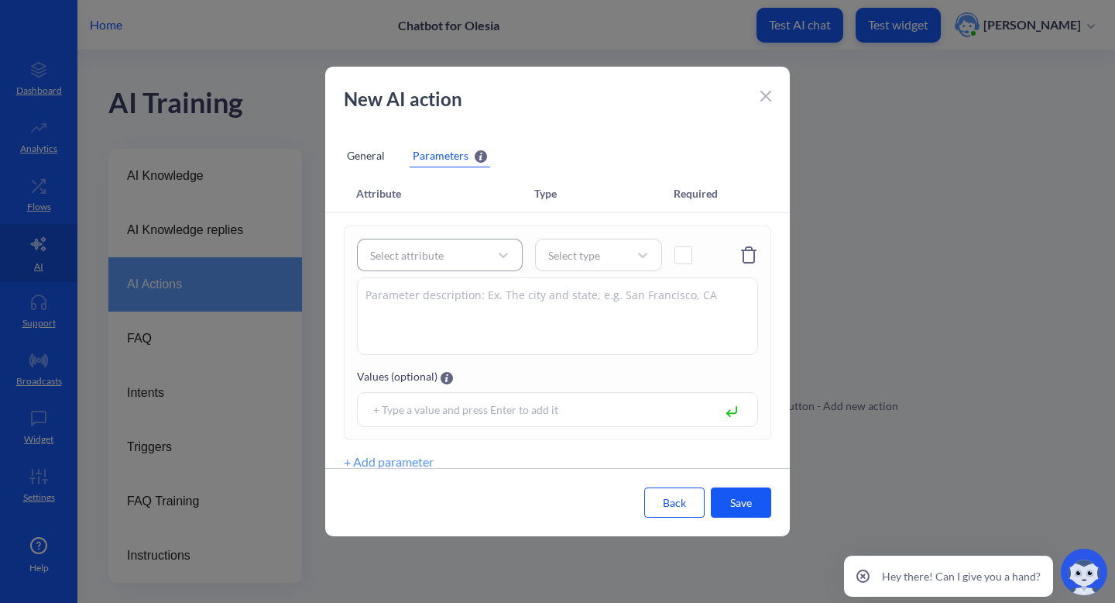
click at [458, 259] on div "Select attribute" at bounding box center [425, 255] width 127 height 28
click at [448, 217] on div "Manage attributes" at bounding box center [440, 217] width 166 height 29
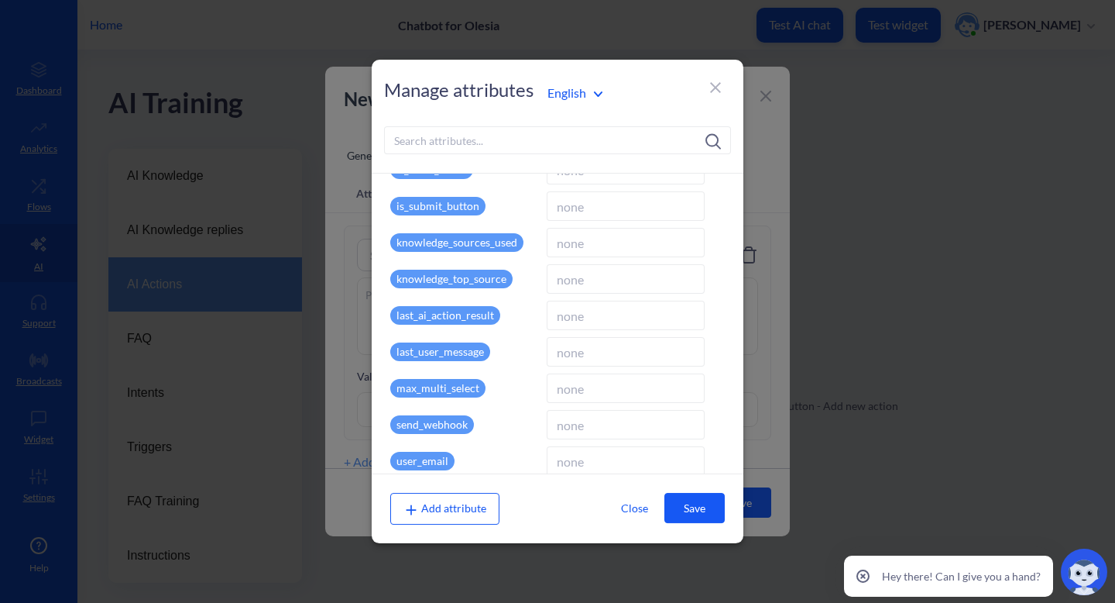
scroll to position [227, 0]
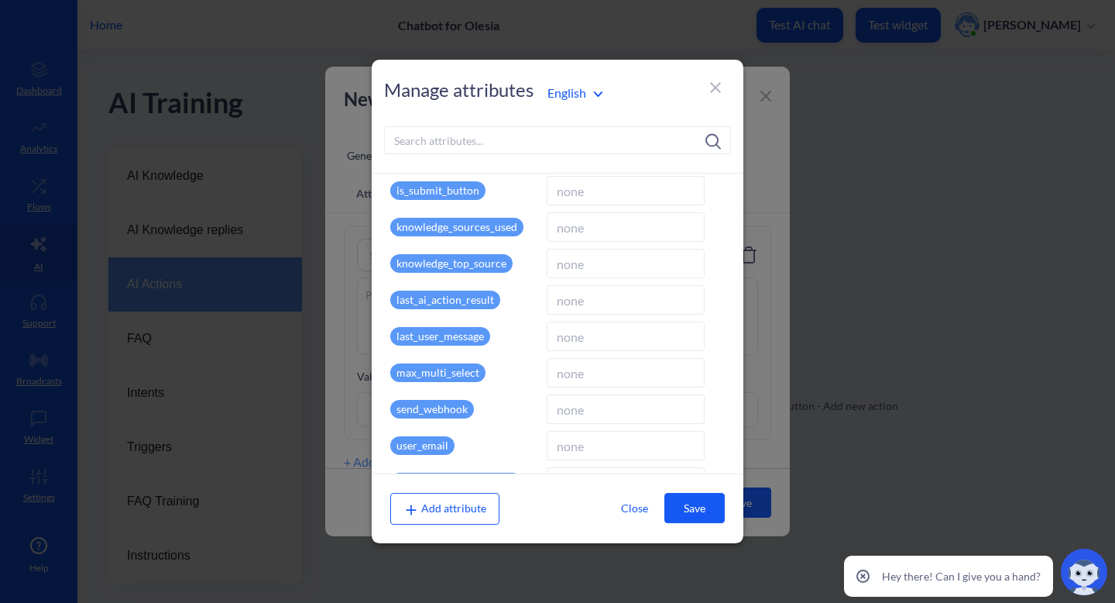
click at [455, 373] on p "max_multi_select" at bounding box center [437, 372] width 95 height 19
click at [451, 383] on div "max_multi_select" at bounding box center [465, 372] width 150 height 29
click at [455, 372] on p "max_multi_select" at bounding box center [437, 372] width 95 height 19
click at [681, 507] on button "Save" at bounding box center [694, 508] width 60 height 30
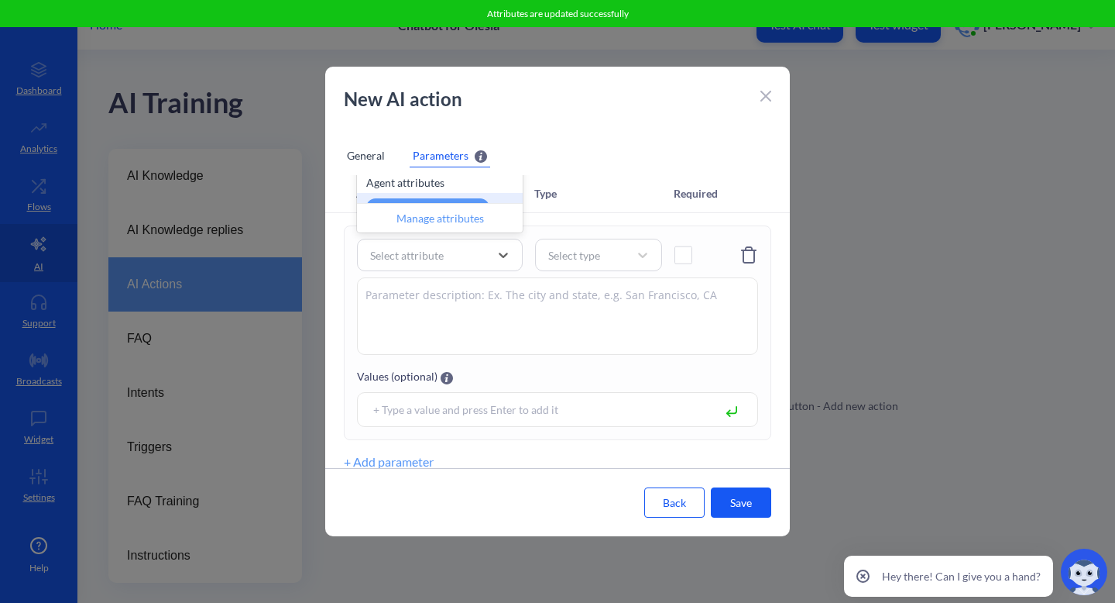
click at [616, 205] on div "Attribute Type Required" at bounding box center [557, 194] width 465 height 38
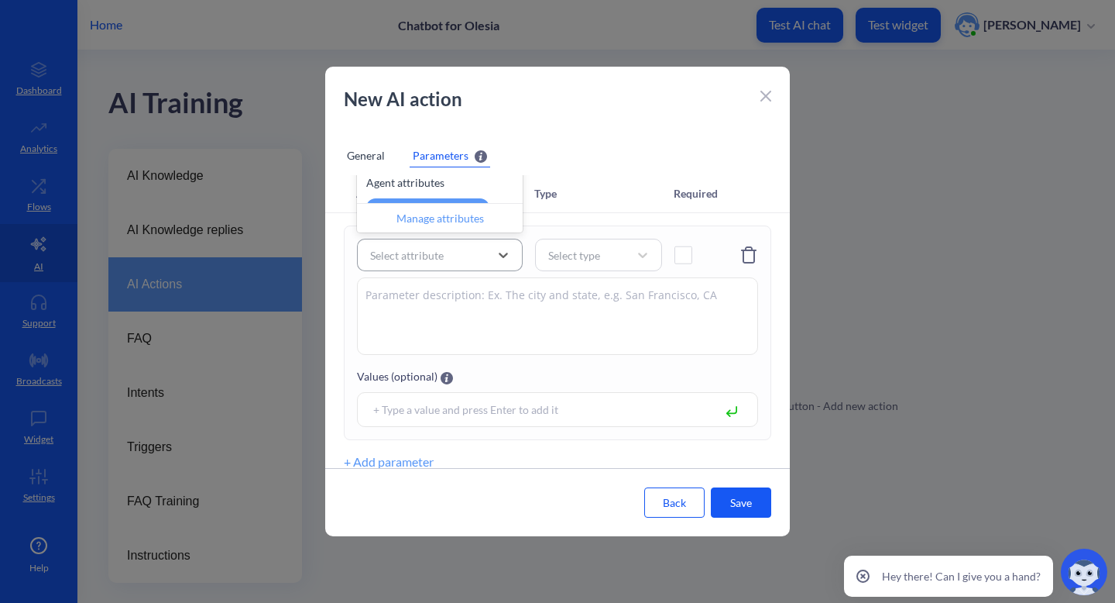
click at [477, 242] on div "Select attribute" at bounding box center [425, 255] width 127 height 28
click at [477, 215] on div "Manage attributes" at bounding box center [440, 217] width 166 height 29
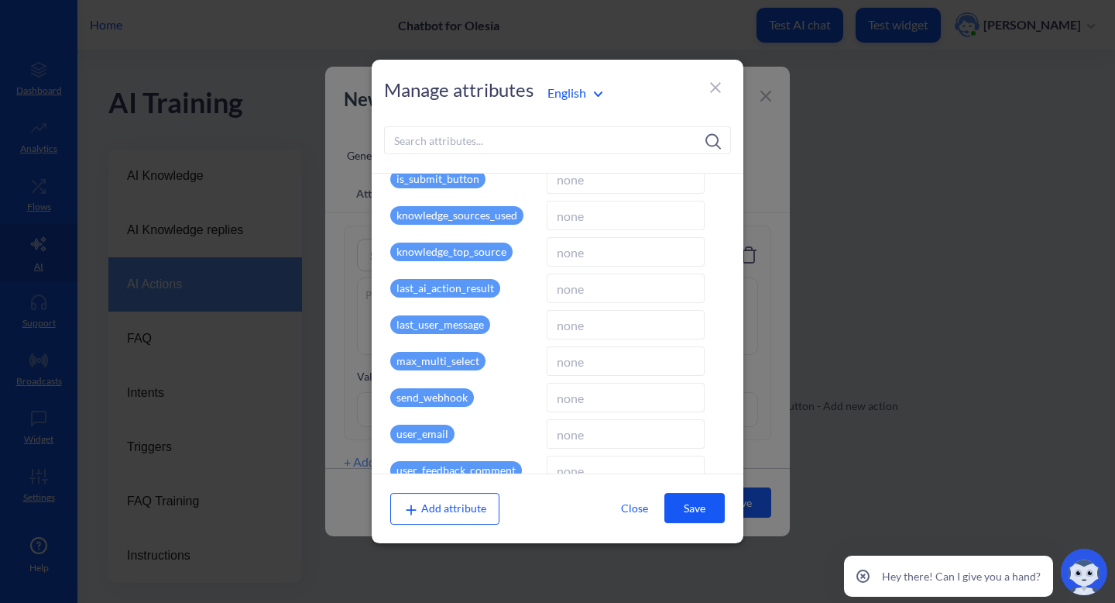
scroll to position [251, 0]
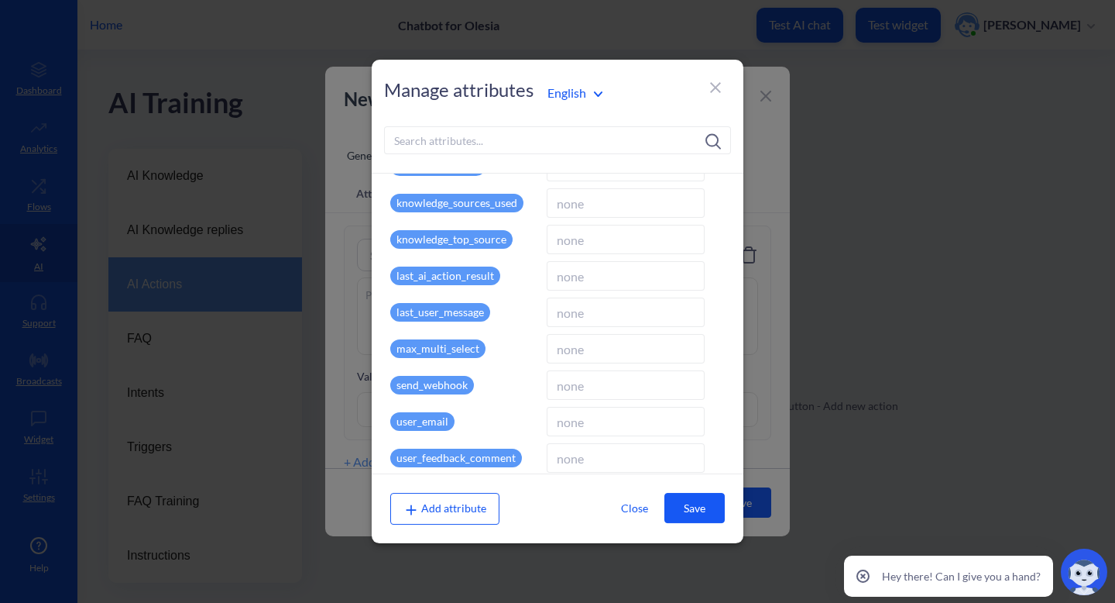
click at [561, 349] on input at bounding box center [626, 348] width 158 height 29
type input "10"
click at [697, 503] on button "Save" at bounding box center [694, 508] width 60 height 30
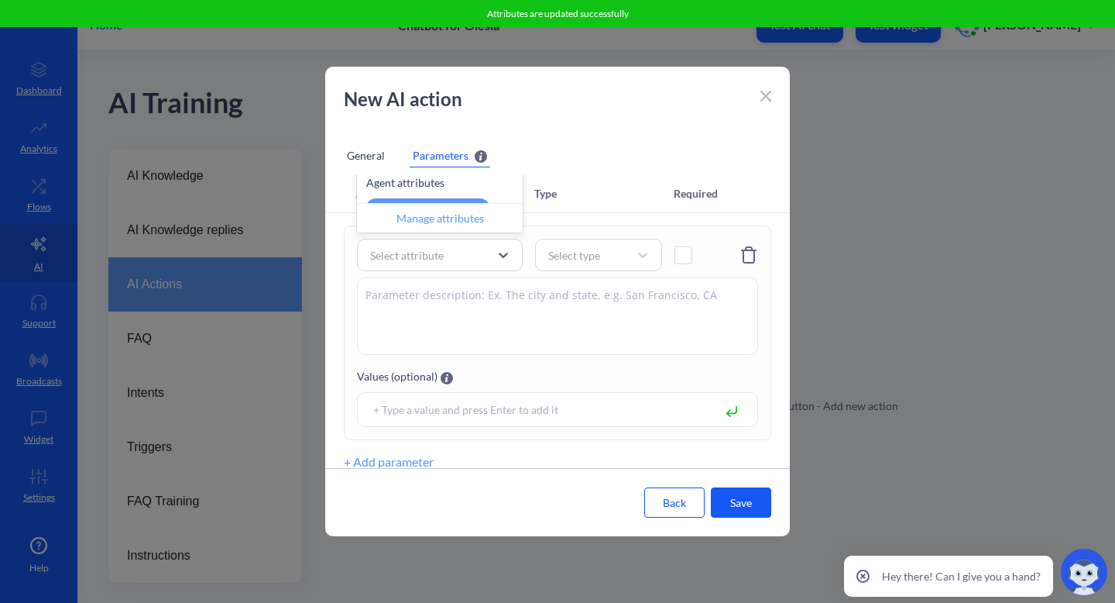
click at [430, 225] on div "Manage attributes" at bounding box center [440, 217] width 166 height 29
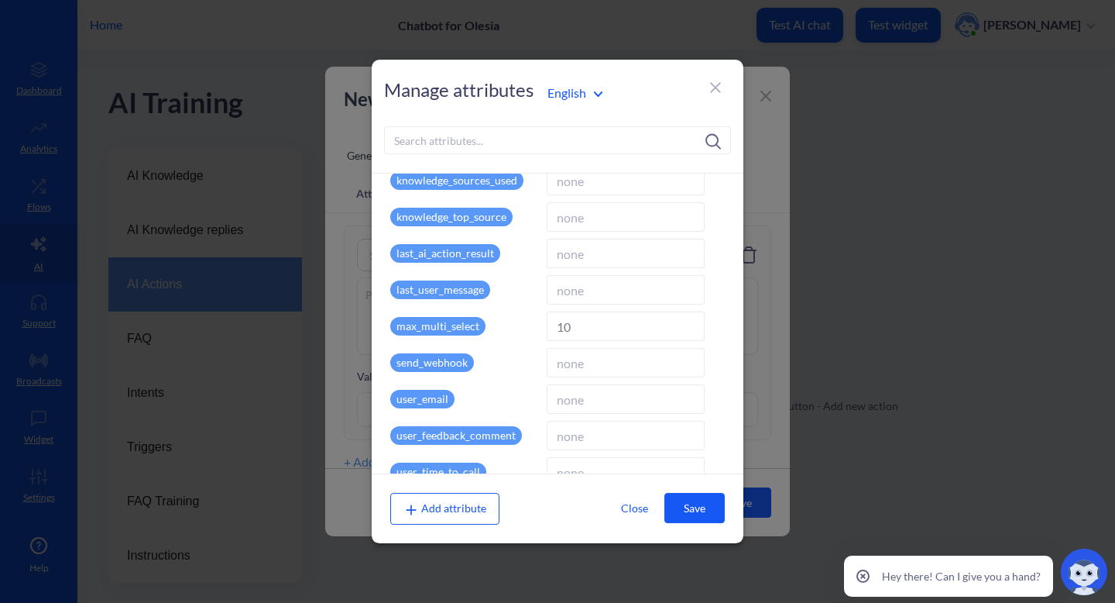
scroll to position [274, 0]
click at [467, 321] on p "max_multi_select" at bounding box center [437, 325] width 95 height 19
click at [636, 504] on button "Close" at bounding box center [634, 507] width 60 height 29
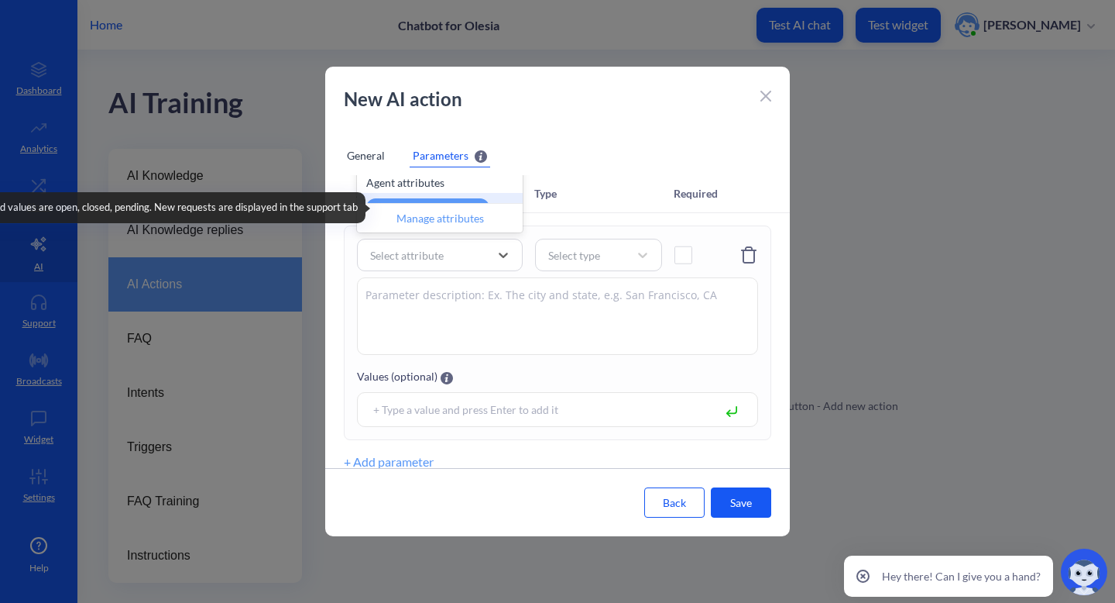
click at [472, 199] on div "current_request_status" at bounding box center [427, 207] width 123 height 19
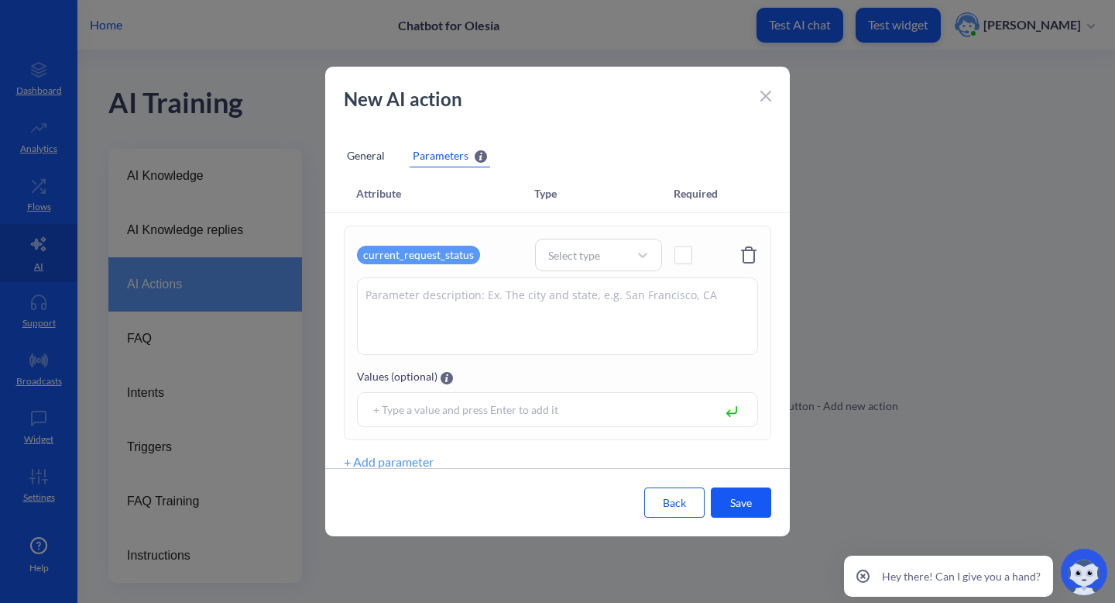
click at [460, 254] on div "current_request_status" at bounding box center [418, 255] width 123 height 19
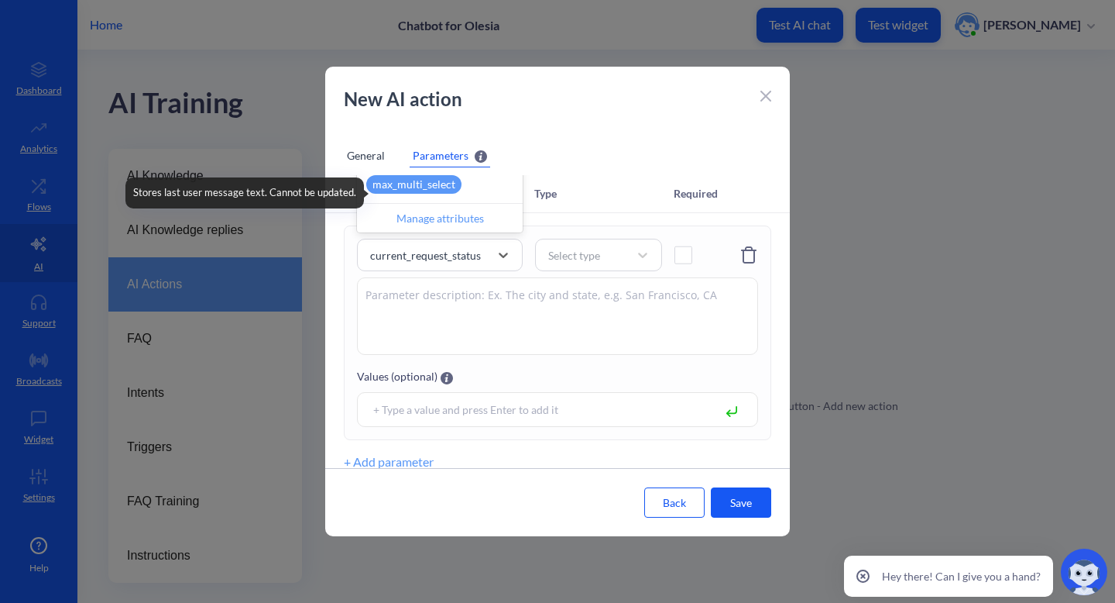
scroll to position [316, 0]
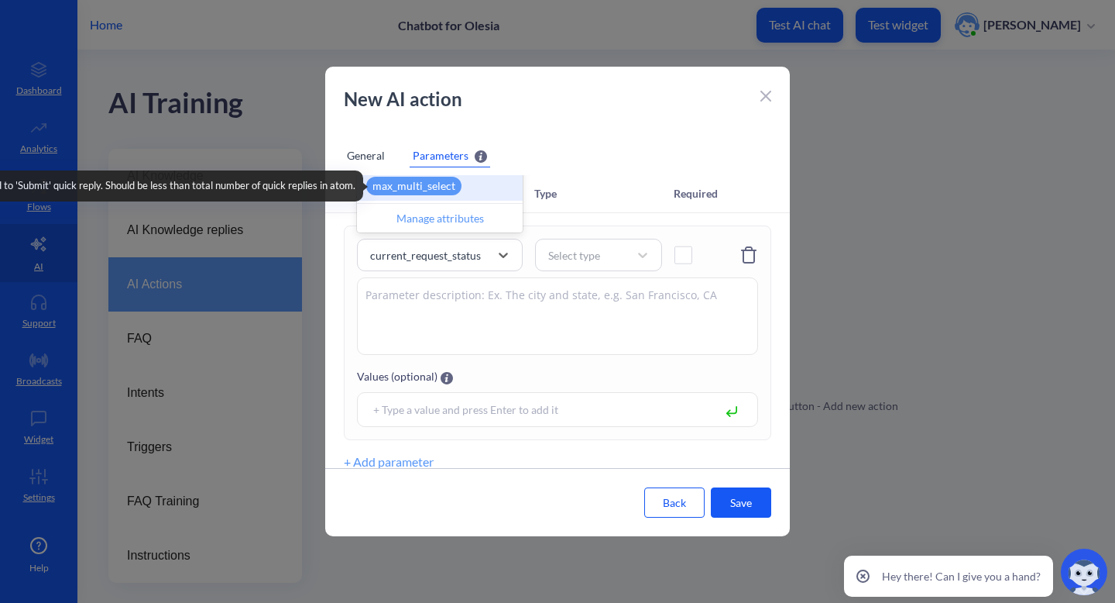
click at [441, 189] on div "max_multi_select" at bounding box center [413, 186] width 95 height 19
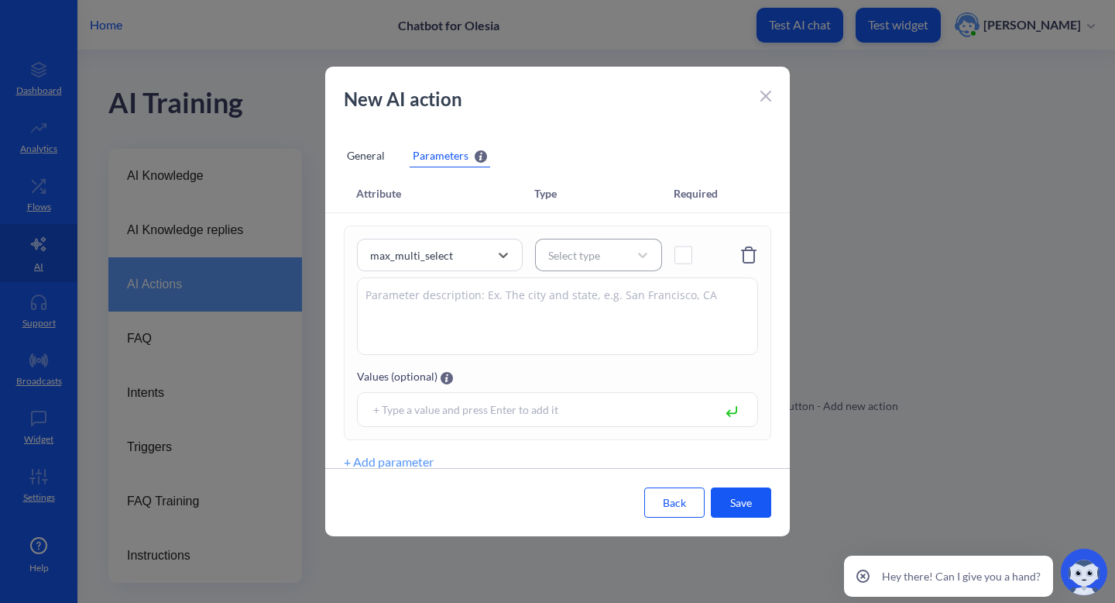
click at [568, 264] on div "Select type" at bounding box center [585, 255] width 88 height 22
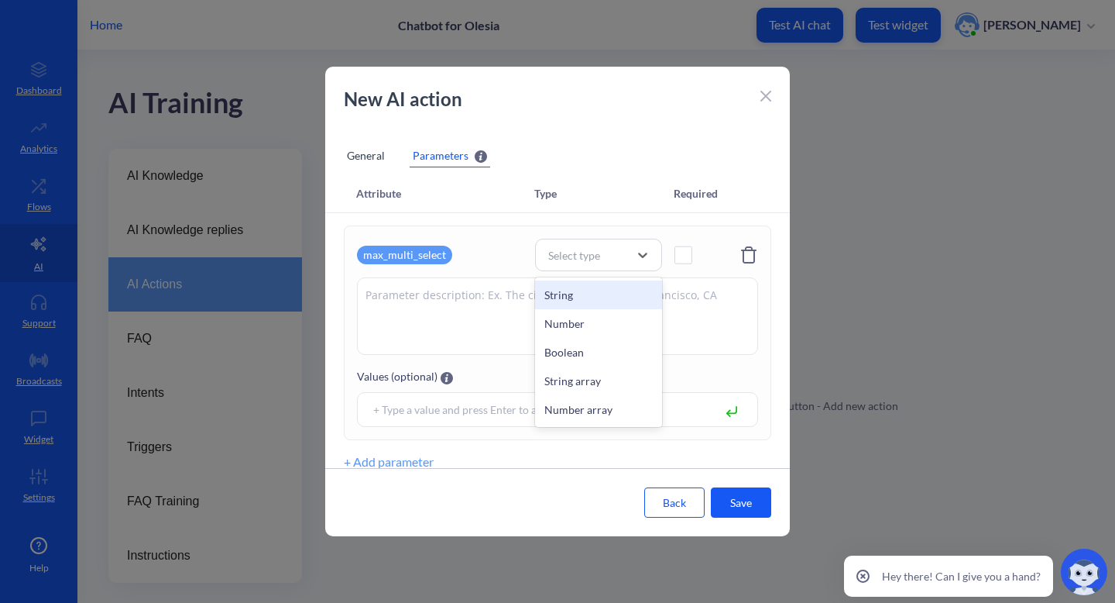
click at [570, 299] on div "String" at bounding box center [598, 294] width 127 height 29
click at [628, 299] on textarea at bounding box center [557, 315] width 401 height 77
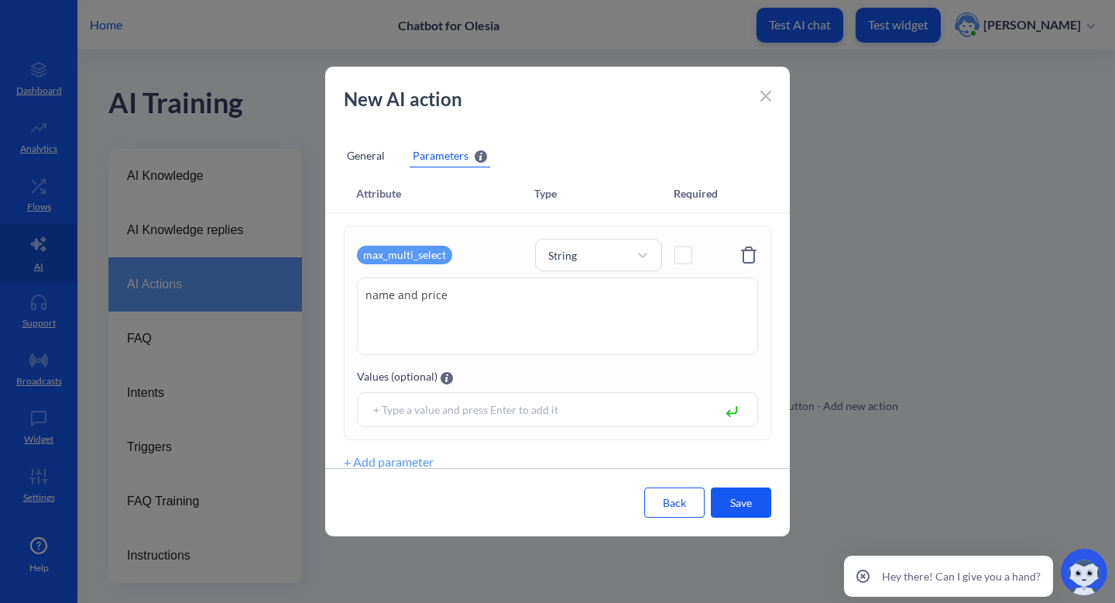
scroll to position [15, 0]
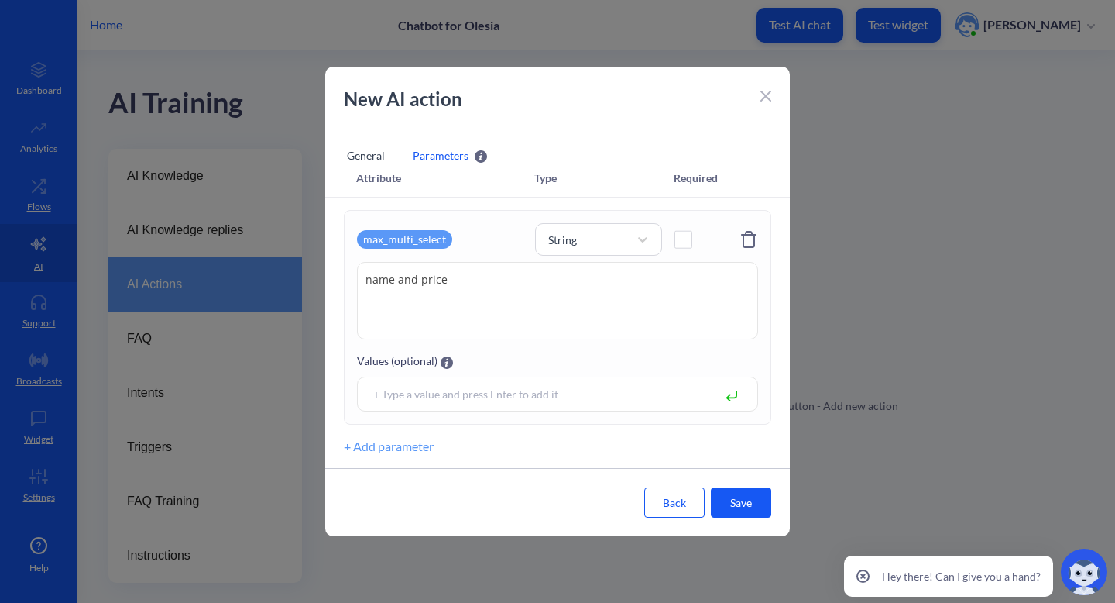
type textarea "name and price"
click at [680, 397] on input at bounding box center [538, 394] width 345 height 18
click at [733, 398] on div at bounding box center [737, 394] width 23 height 18
click at [731, 505] on button "Save" at bounding box center [741, 502] width 60 height 30
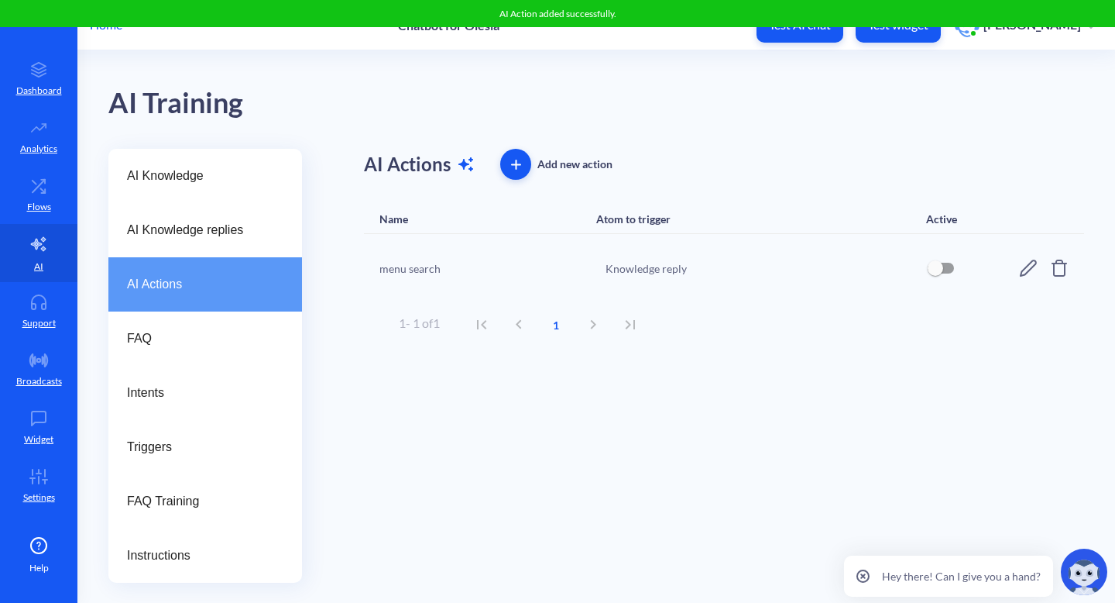
click at [950, 267] on input "checkbox" at bounding box center [935, 267] width 37 height 37
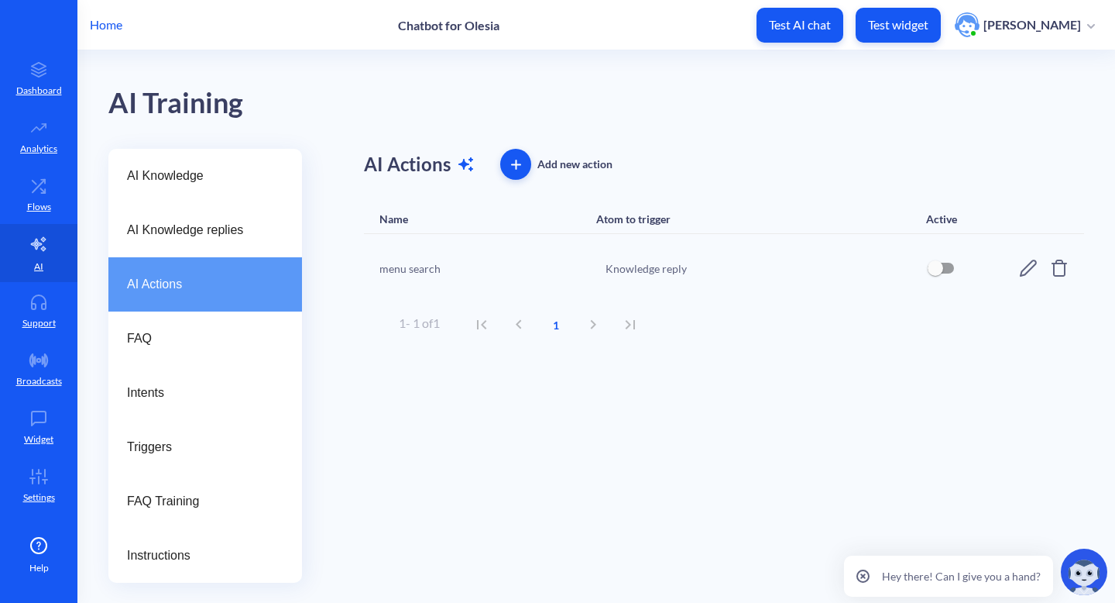
checkbox input "true"
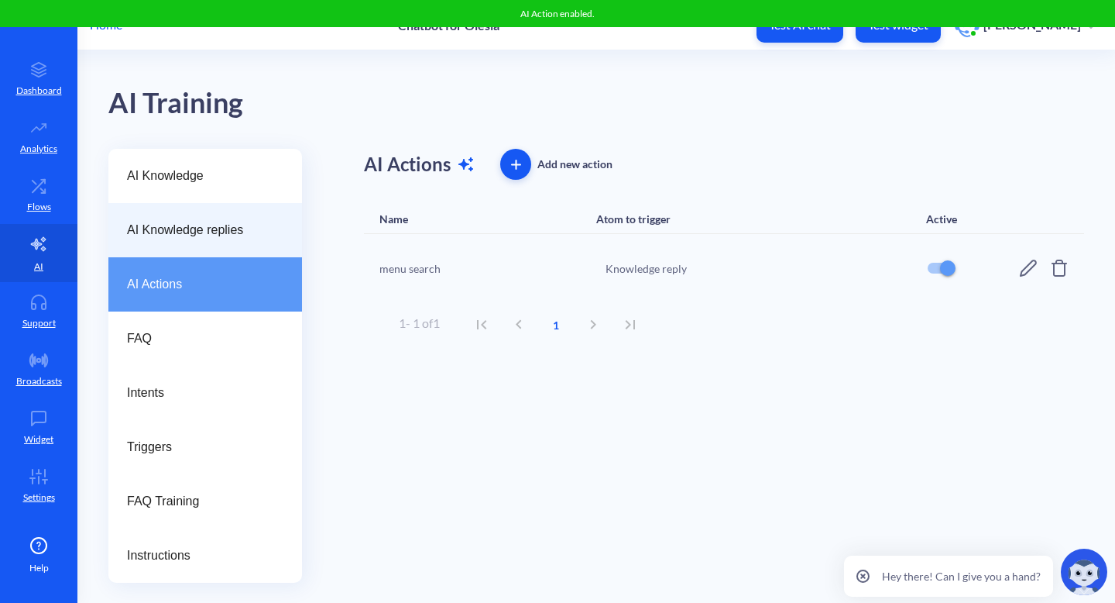
click at [208, 209] on div "AI Knowledge replies" at bounding box center [205, 230] width 194 height 54
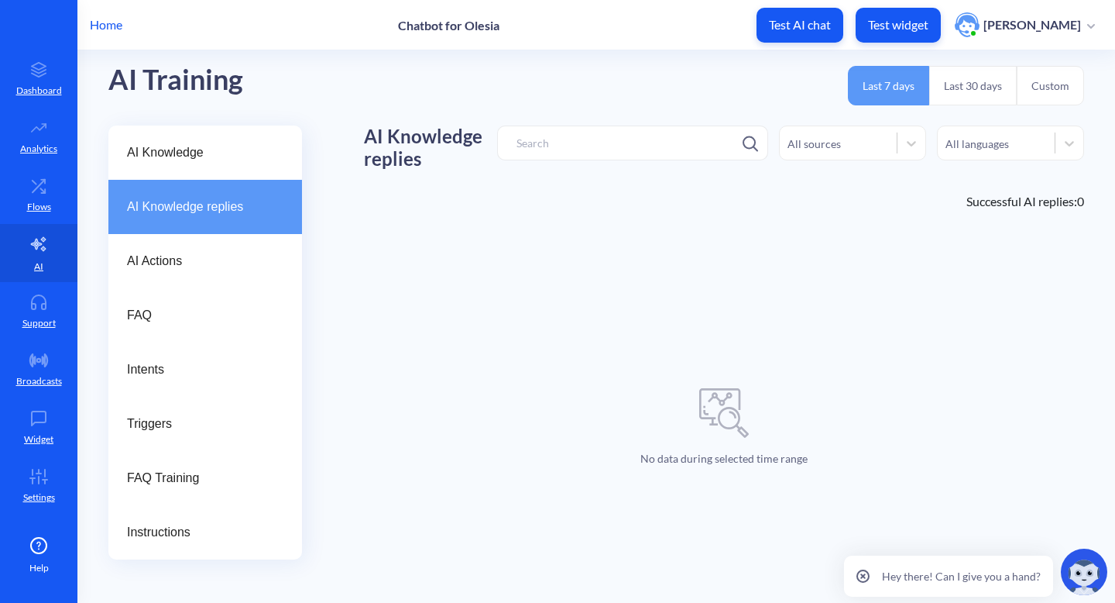
scroll to position [24, 0]
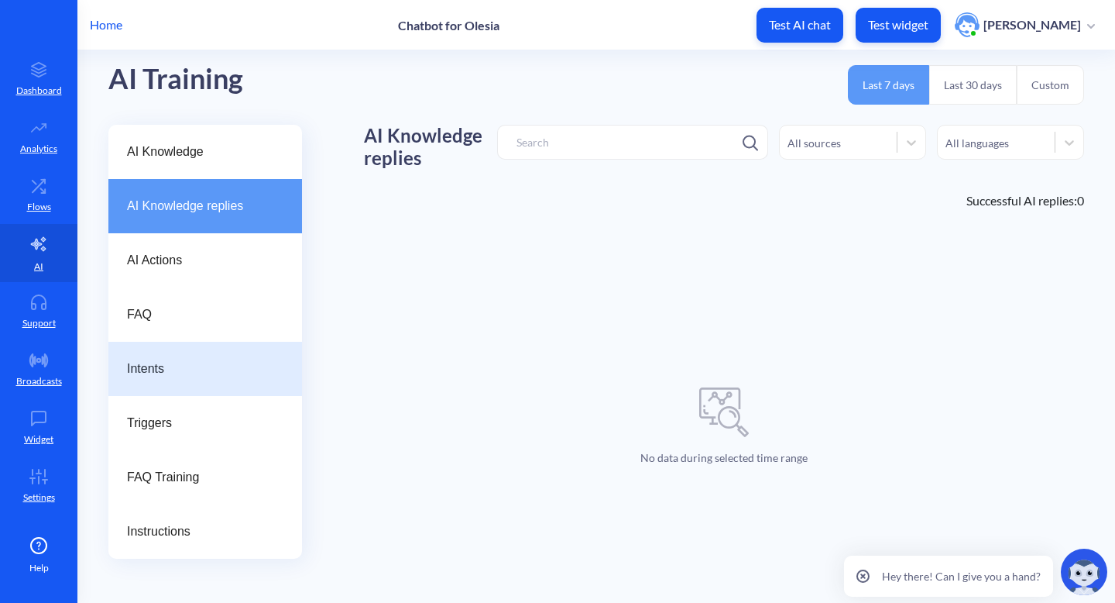
click at [176, 379] on div "Intents" at bounding box center [205, 369] width 194 height 54
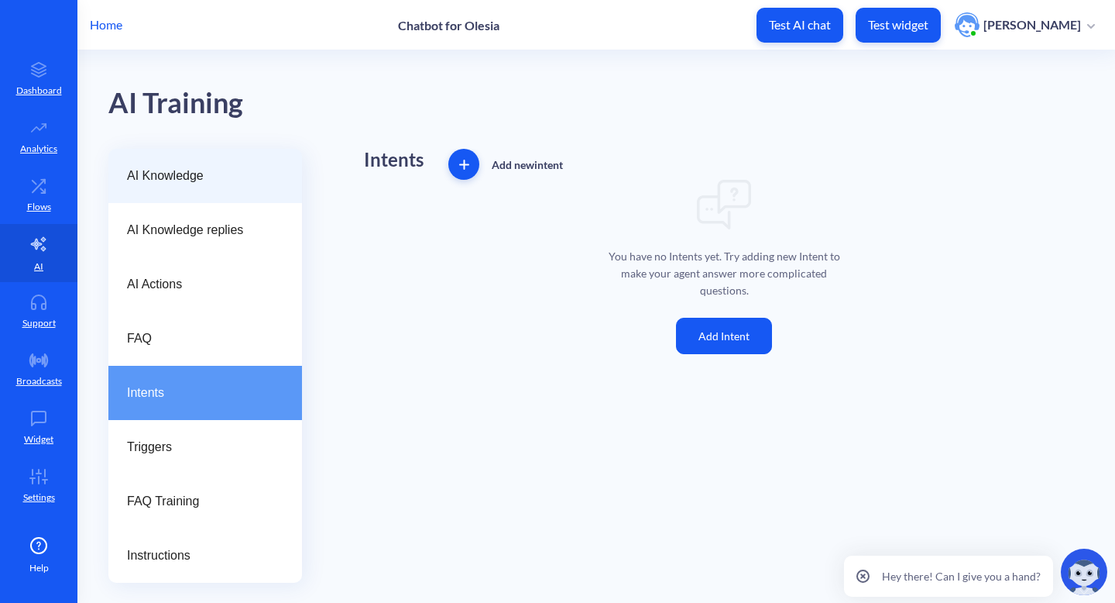
click at [244, 185] on div "AI Knowledge" at bounding box center [205, 176] width 194 height 54
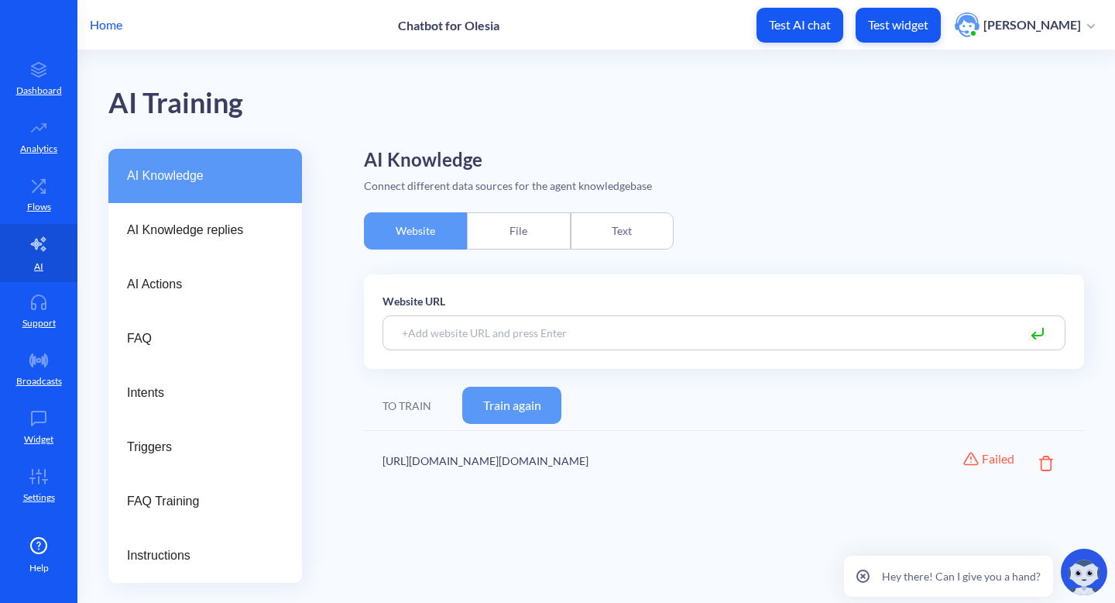
click at [635, 218] on div "Text" at bounding box center [622, 230] width 103 height 37
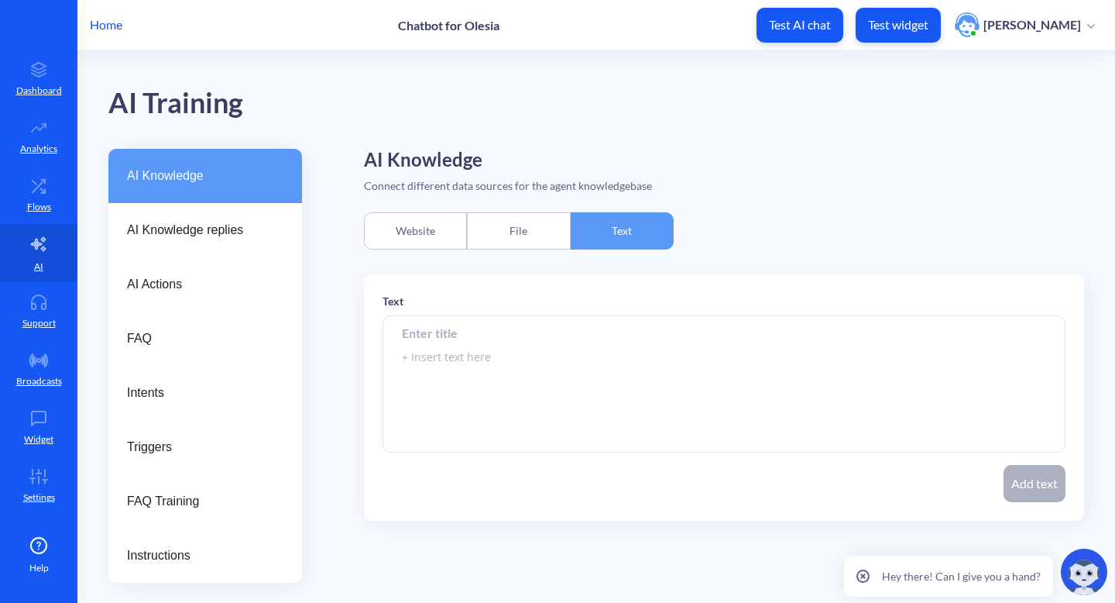
click at [559, 349] on input at bounding box center [724, 332] width 683 height 35
paste input "Cappuccino – $4.50 Avocado Toast – $7.00 Caesar Salad – $6.50 Chocolate Muffin …"
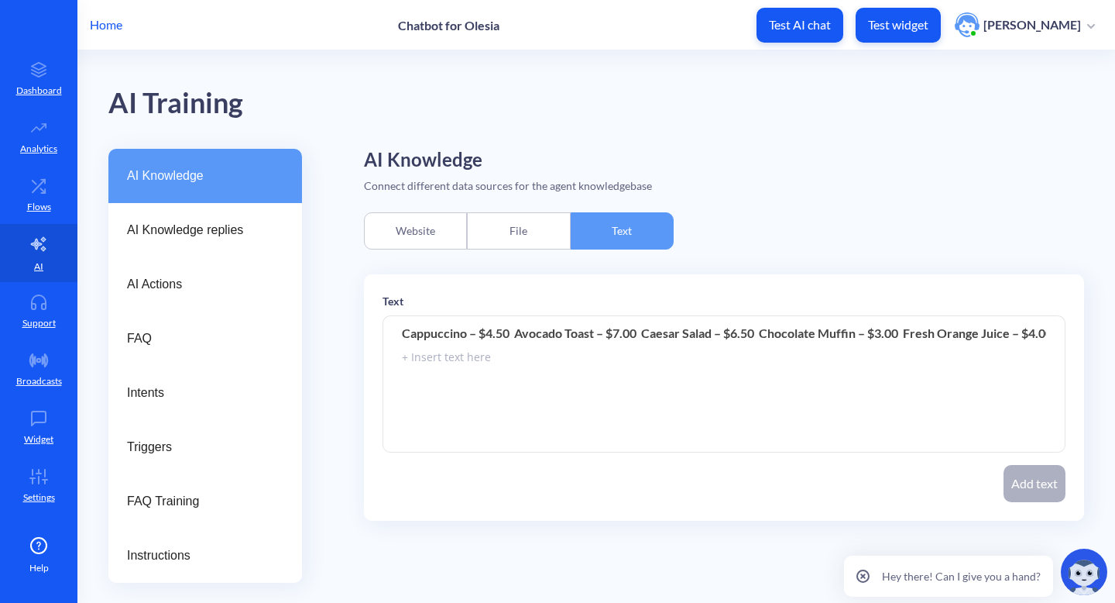
scroll to position [0, 9]
type input "Cappuccino – $4.50 Avocado Toast – $7.00 Caesar Salad – $6.50 Chocolate Muffin …"
click at [466, 358] on textarea at bounding box center [724, 384] width 683 height 136
paste textarea "Cappuccino – $4.50 Avocado Toast – $7.00 Caesar Salad – $6.50 Chocolate Muffin …"
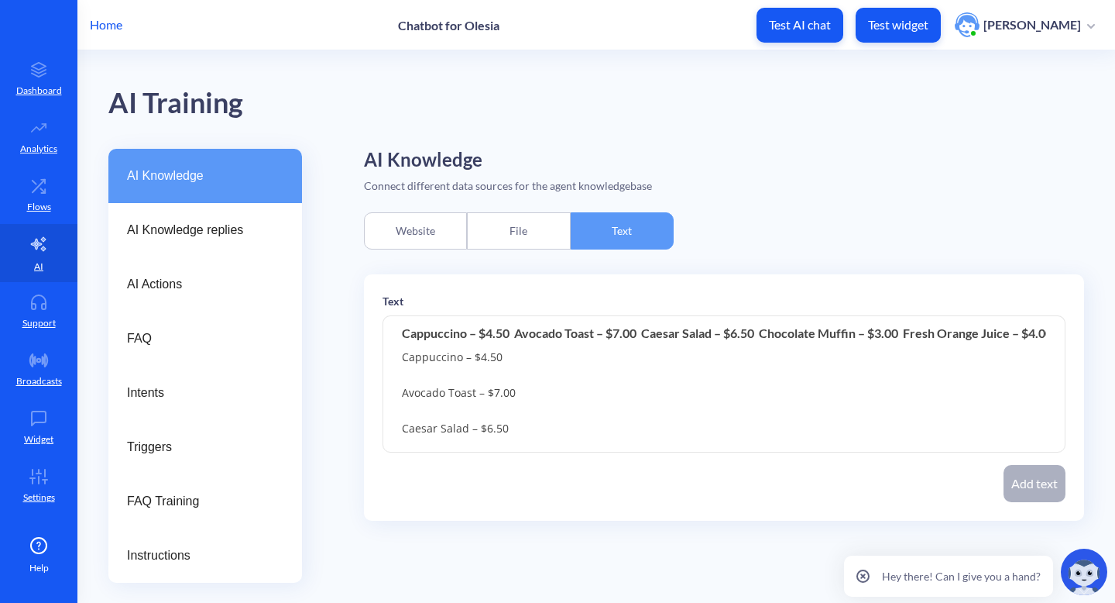
scroll to position [55, 0]
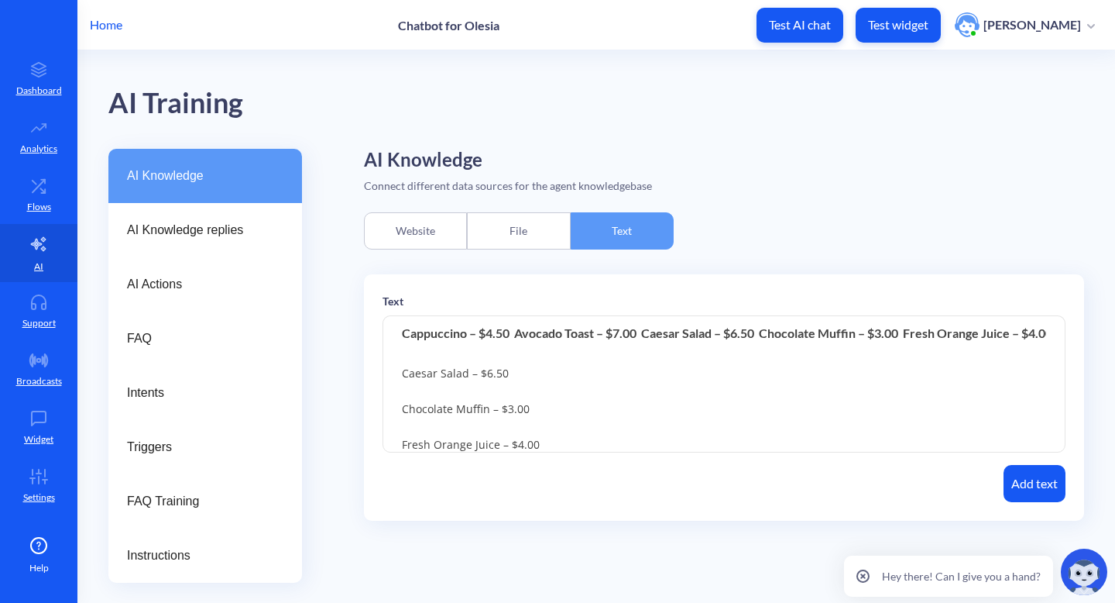
type textarea "Cappuccino – $4.50 Avocado Toast – $7.00 Caesar Salad – $6.50 Chocolate Muffin …"
click at [400, 333] on input "Cappuccino – $4.50 Avocado Toast – $7.00 Caesar Salad – $6.50 Chocolate Muffin …" at bounding box center [724, 332] width 683 height 35
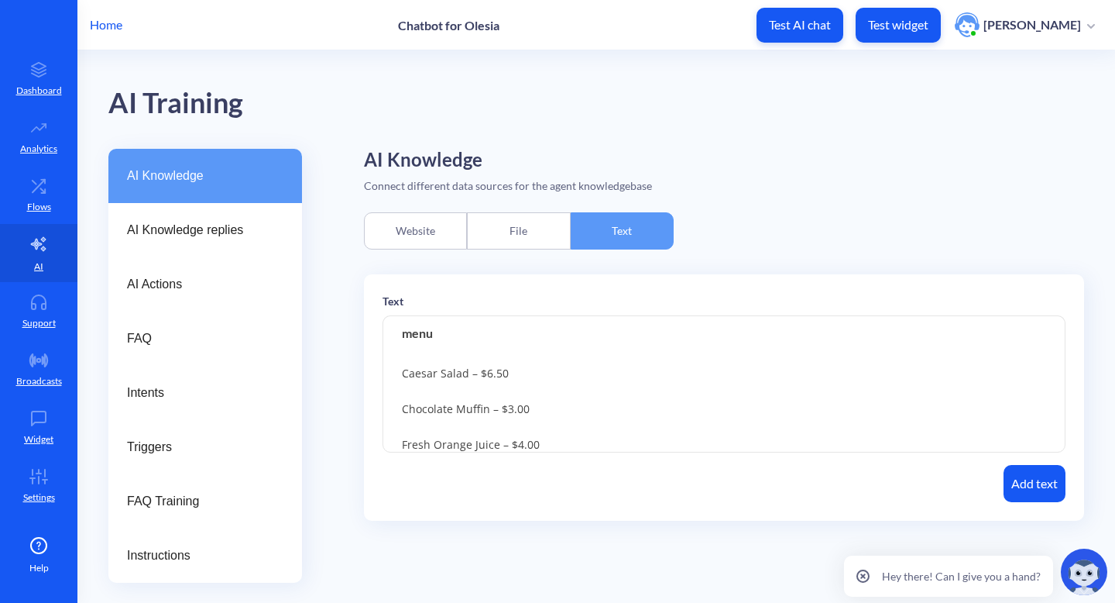
type input "menu"
click at [1029, 482] on button "Add text" at bounding box center [1035, 483] width 62 height 37
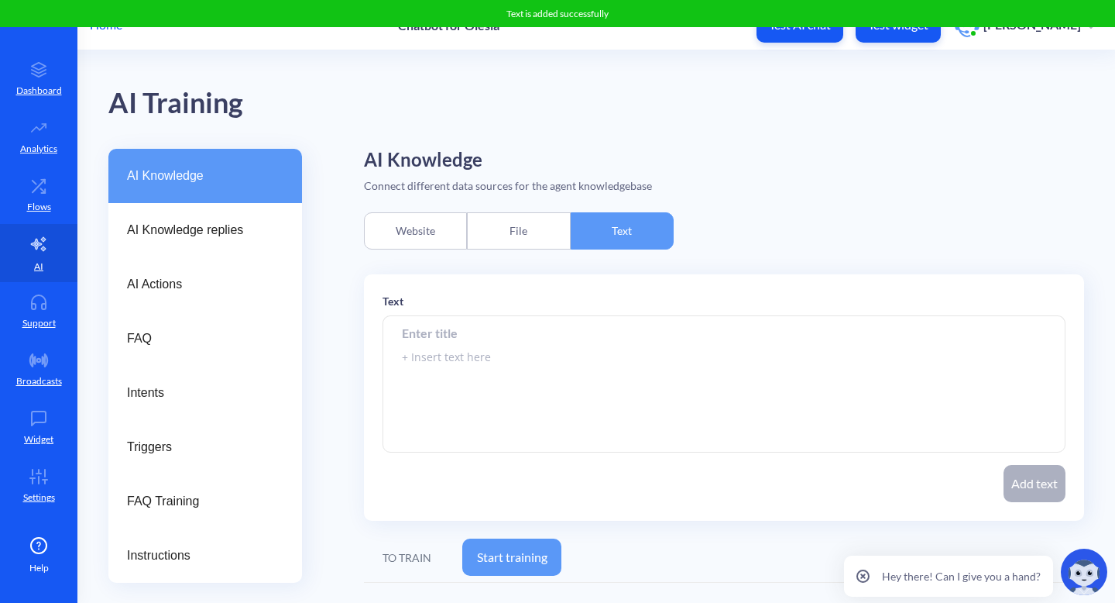
click at [517, 549] on button "Start training" at bounding box center [511, 556] width 99 height 37
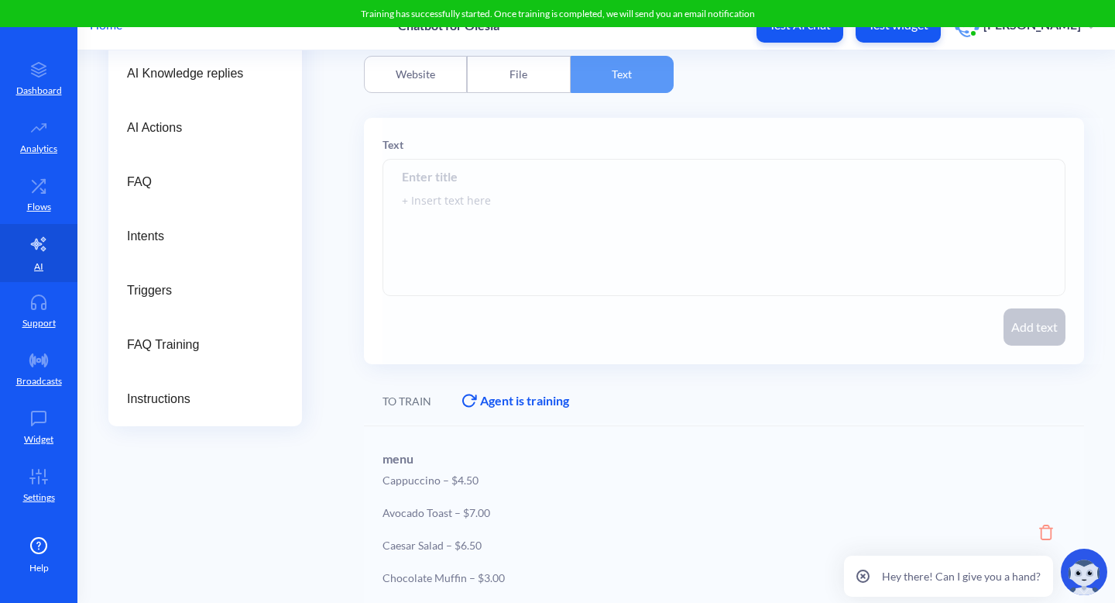
scroll to position [191, 0]
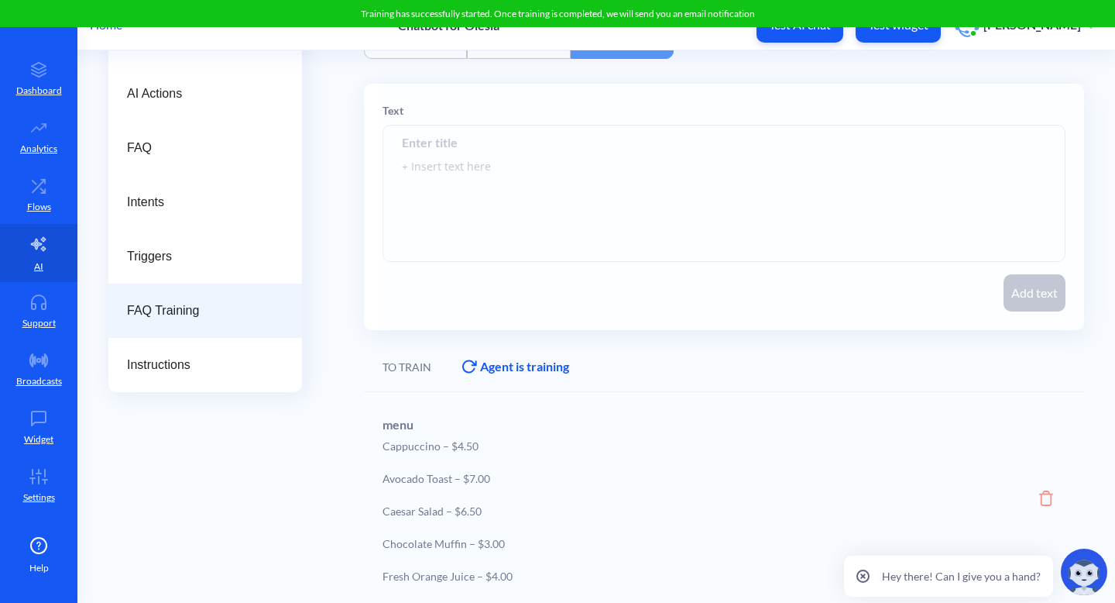
click at [218, 325] on div "FAQ Training" at bounding box center [205, 310] width 194 height 54
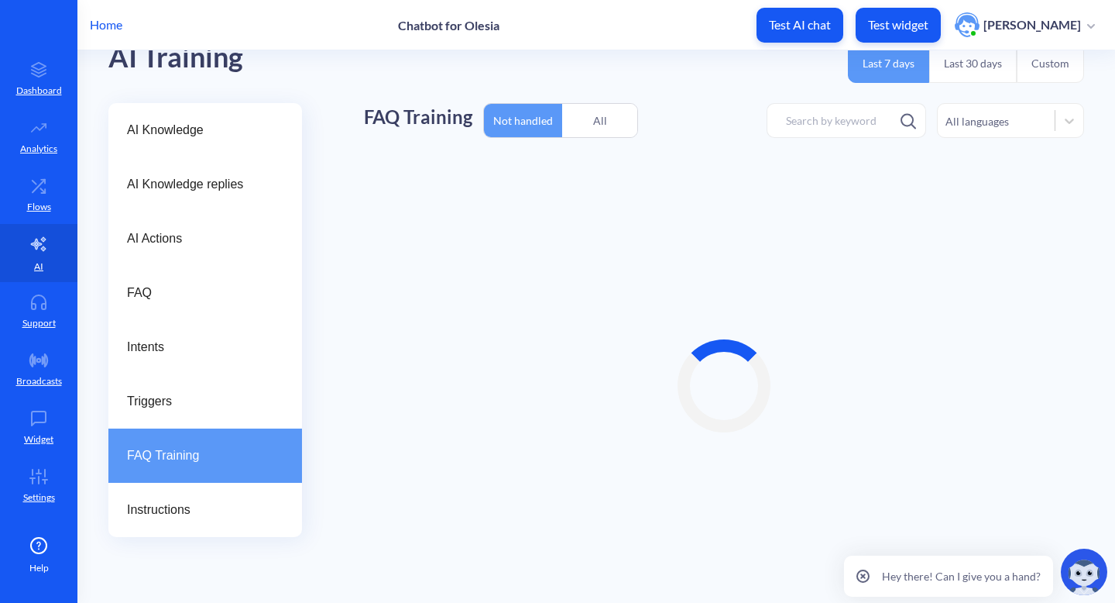
scroll to position [46, 0]
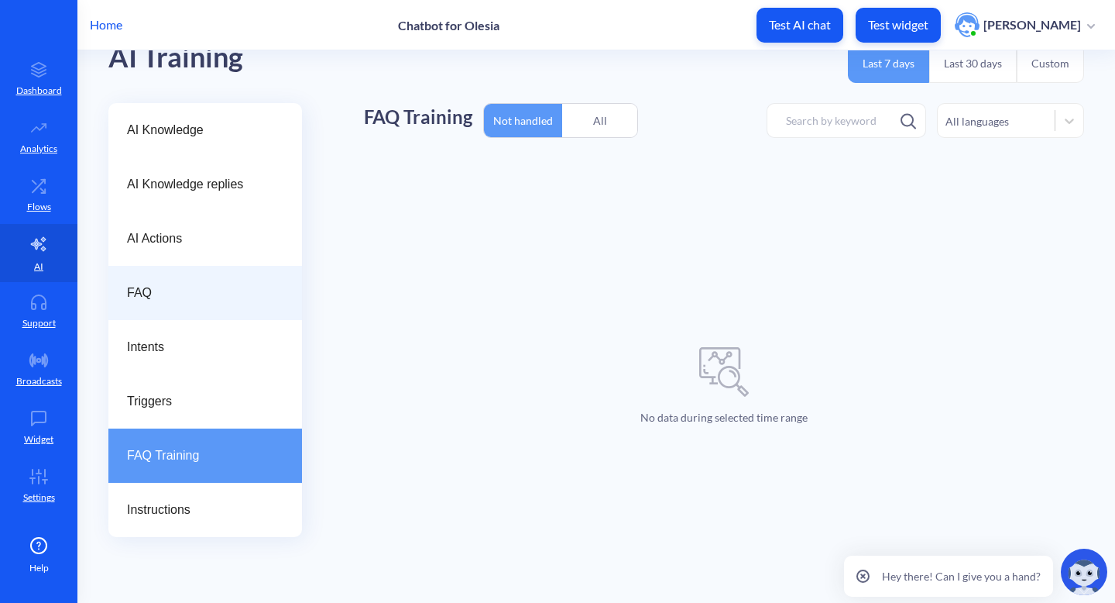
click at [201, 294] on span "FAQ" at bounding box center [199, 292] width 144 height 19
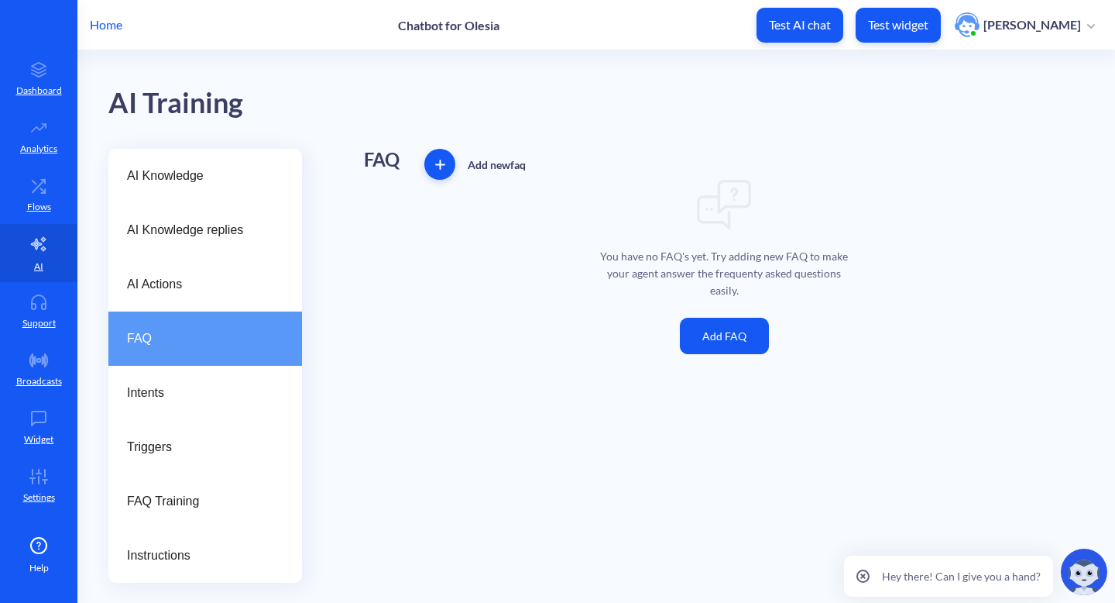
click at [746, 327] on button "Add FAQ" at bounding box center [724, 336] width 89 height 36
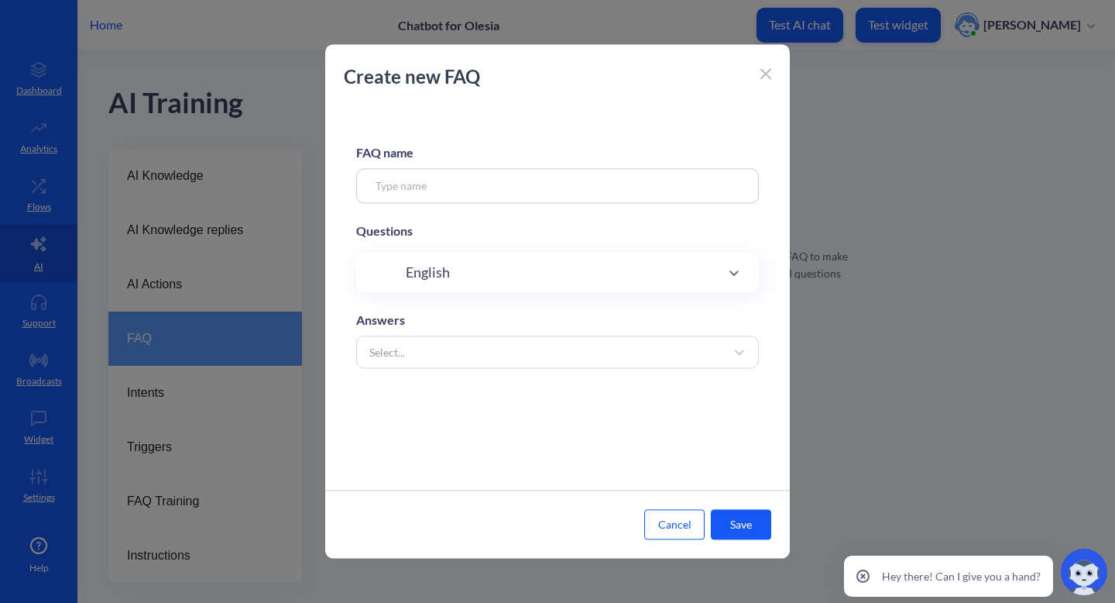
click at [607, 187] on input at bounding box center [557, 185] width 403 height 35
click at [603, 361] on div "Select..." at bounding box center [544, 352] width 364 height 28
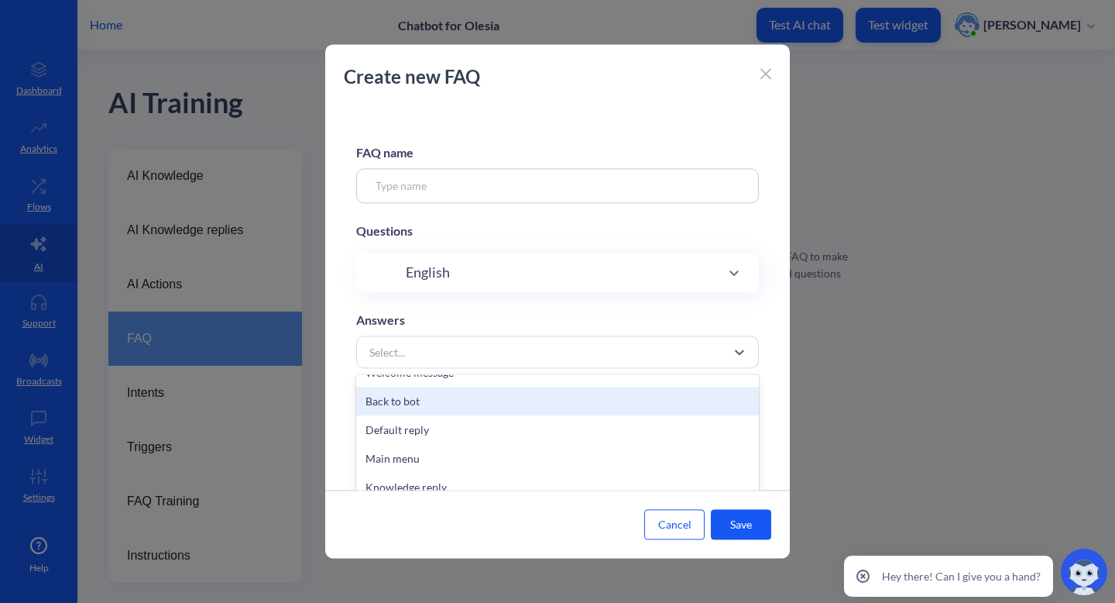
scroll to position [20, 0]
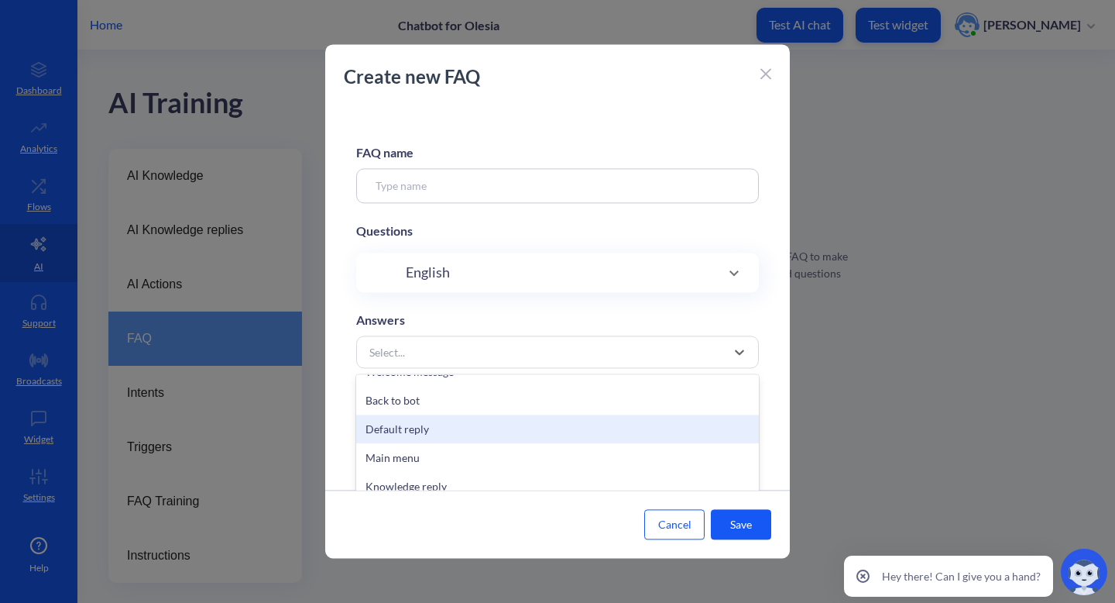
click at [567, 422] on div "Default reply" at bounding box center [557, 428] width 403 height 29
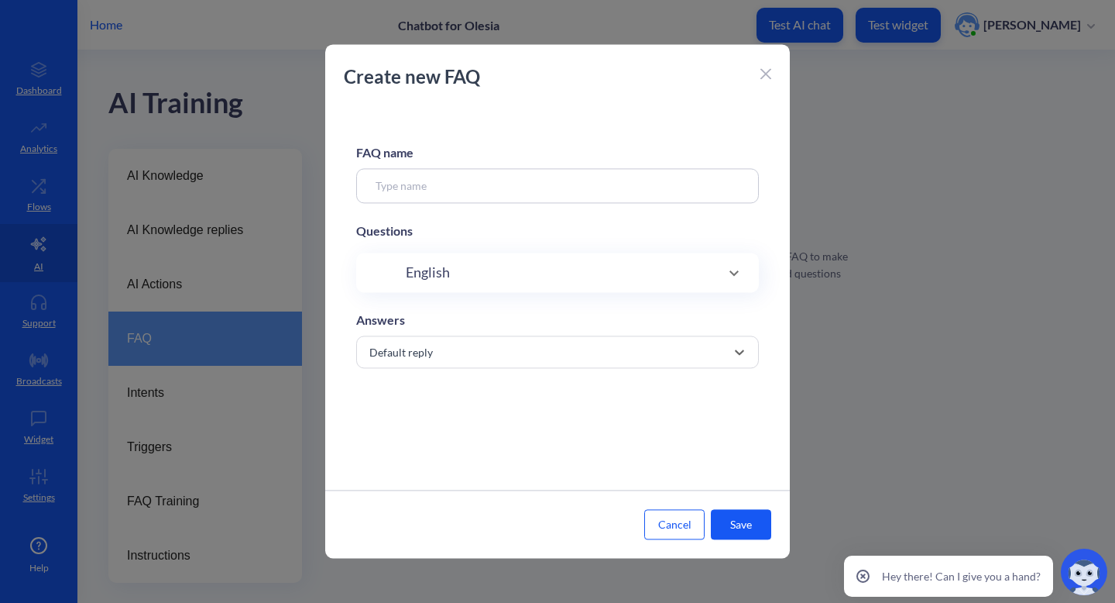
click at [632, 282] on div "English" at bounding box center [557, 272] width 341 height 21
click at [665, 279] on div "English" at bounding box center [557, 278] width 341 height 21
click at [704, 435] on div "Default reply" at bounding box center [544, 433] width 364 height 28
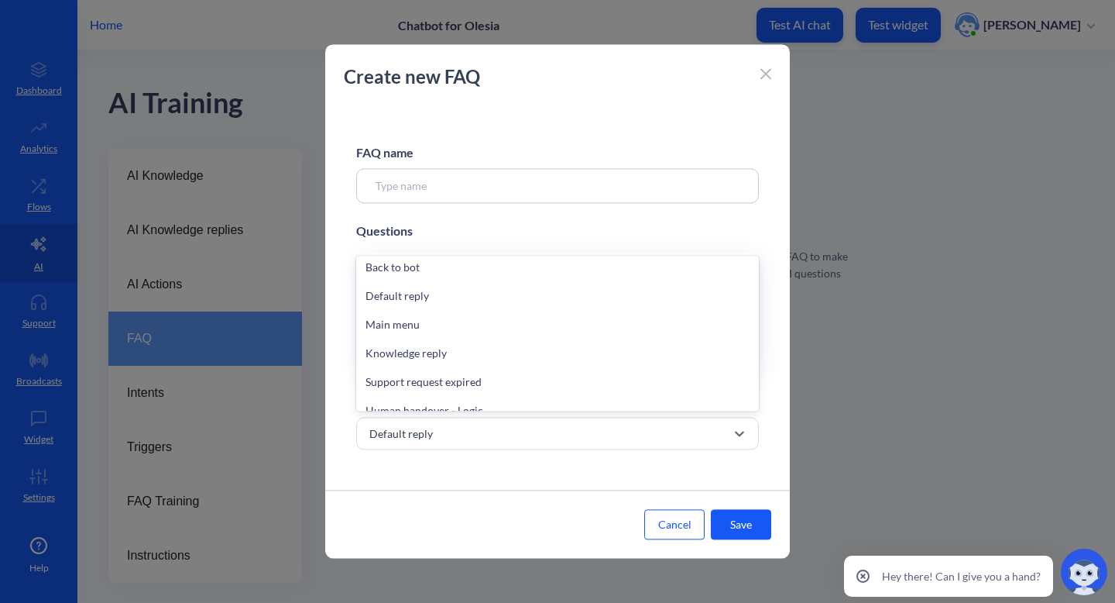
scroll to position [23, 0]
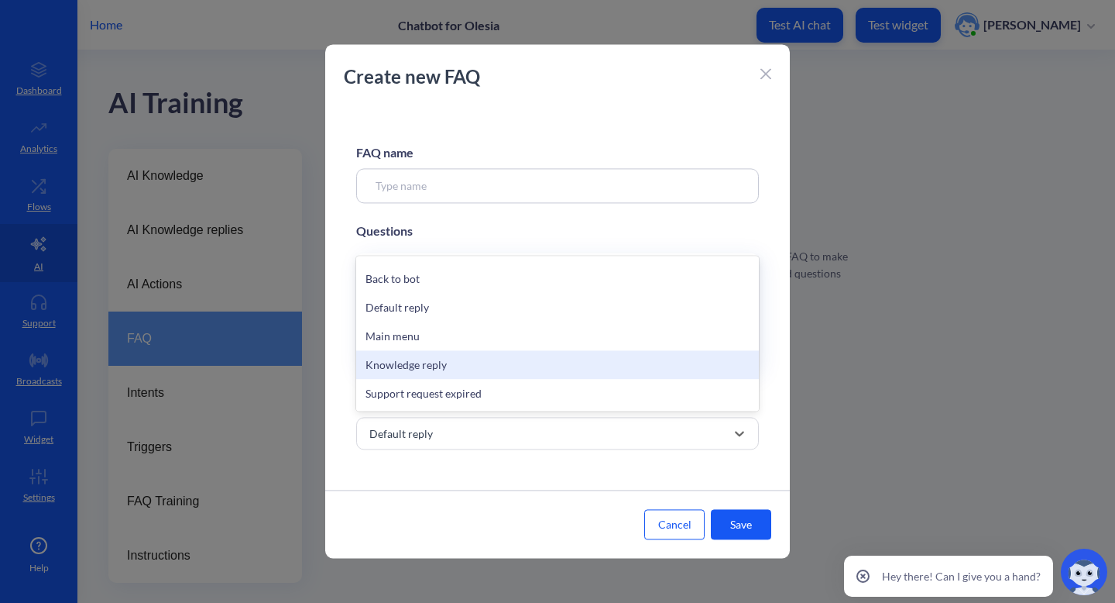
click at [563, 365] on div "Knowledge reply" at bounding box center [557, 364] width 403 height 29
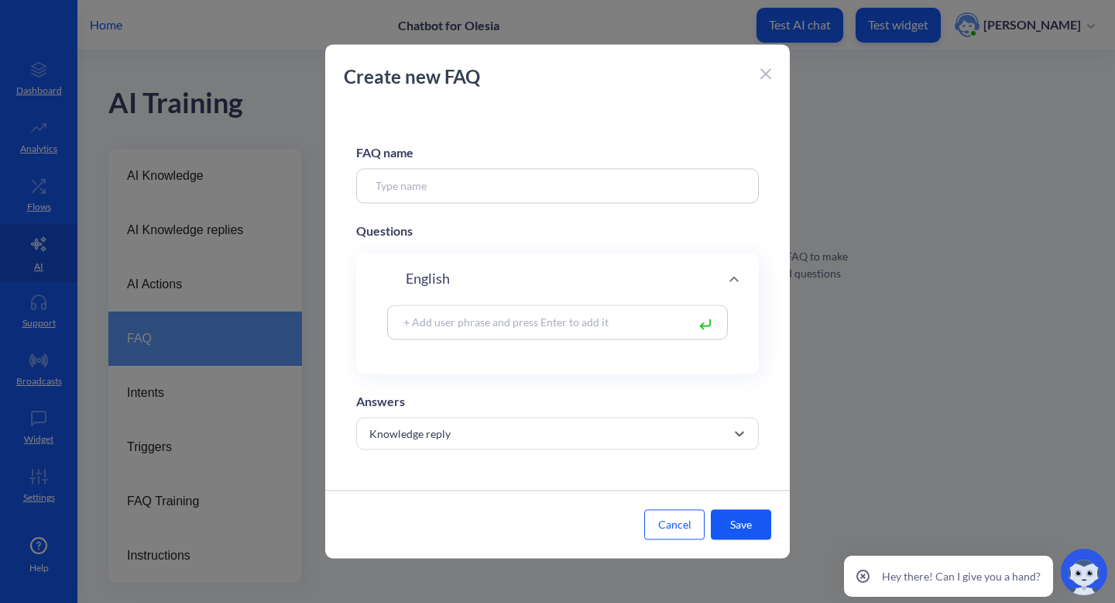
click at [687, 521] on button "Cancel" at bounding box center [674, 525] width 60 height 30
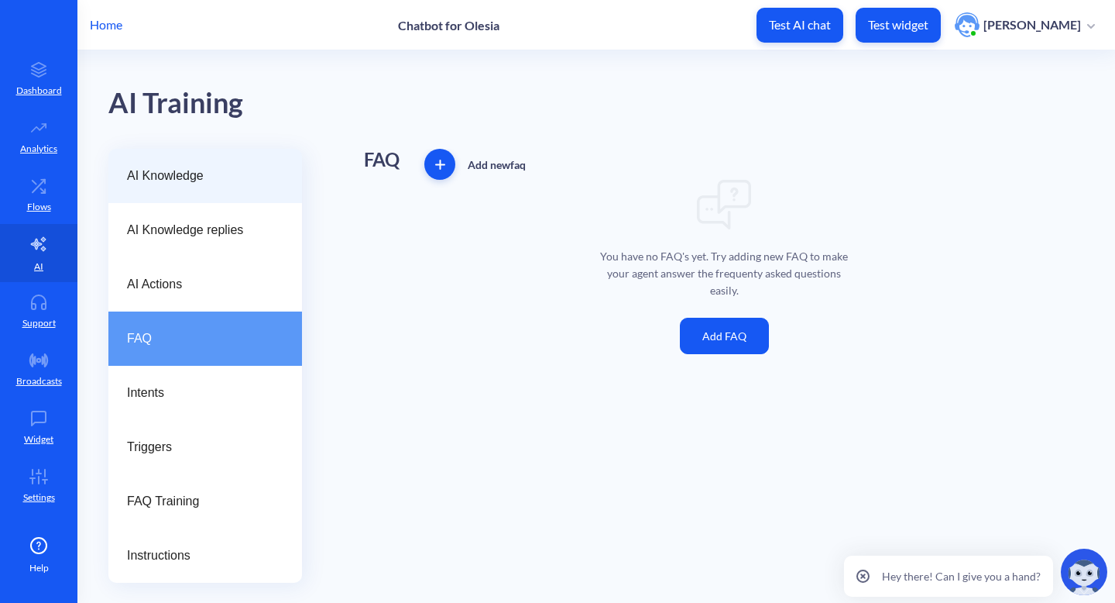
click at [236, 176] on span "AI Knowledge" at bounding box center [199, 176] width 144 height 19
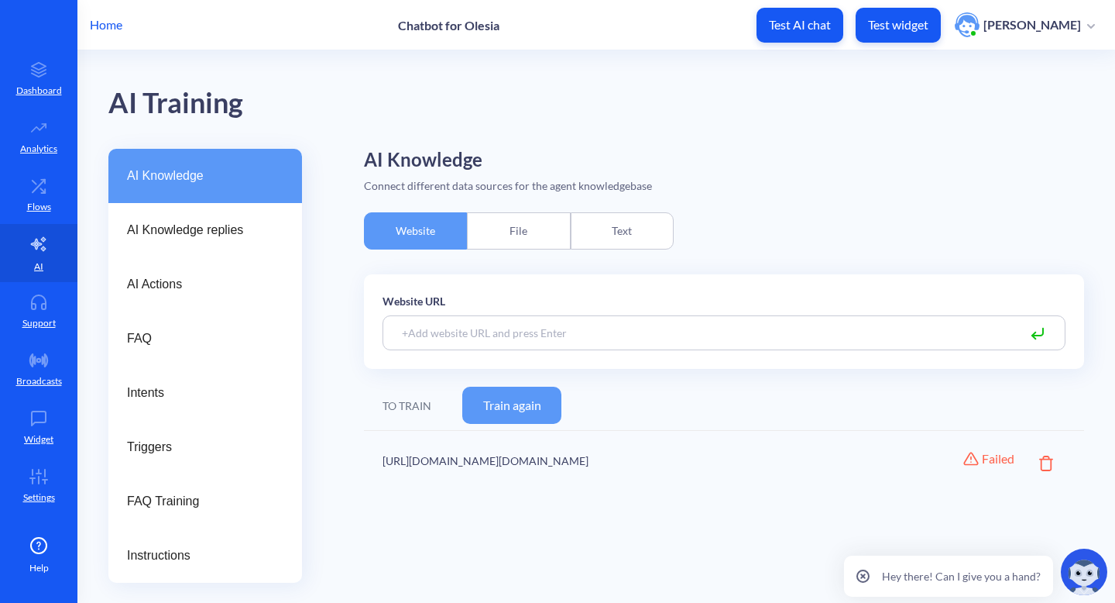
click at [1051, 469] on icon at bounding box center [1046, 462] width 14 height 15
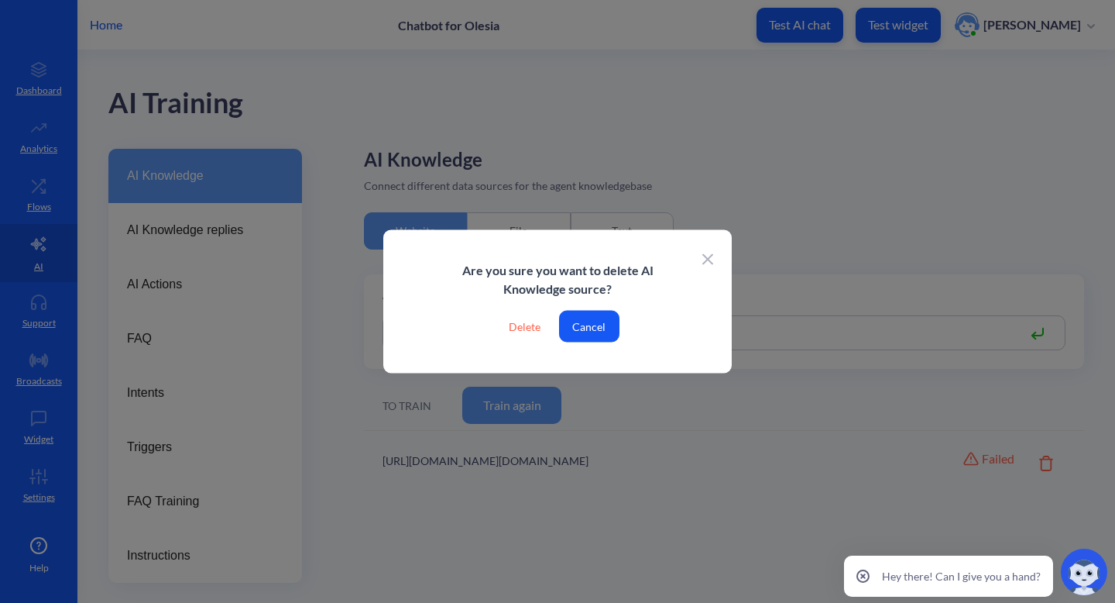
click at [527, 319] on div "Delete" at bounding box center [524, 327] width 57 height 32
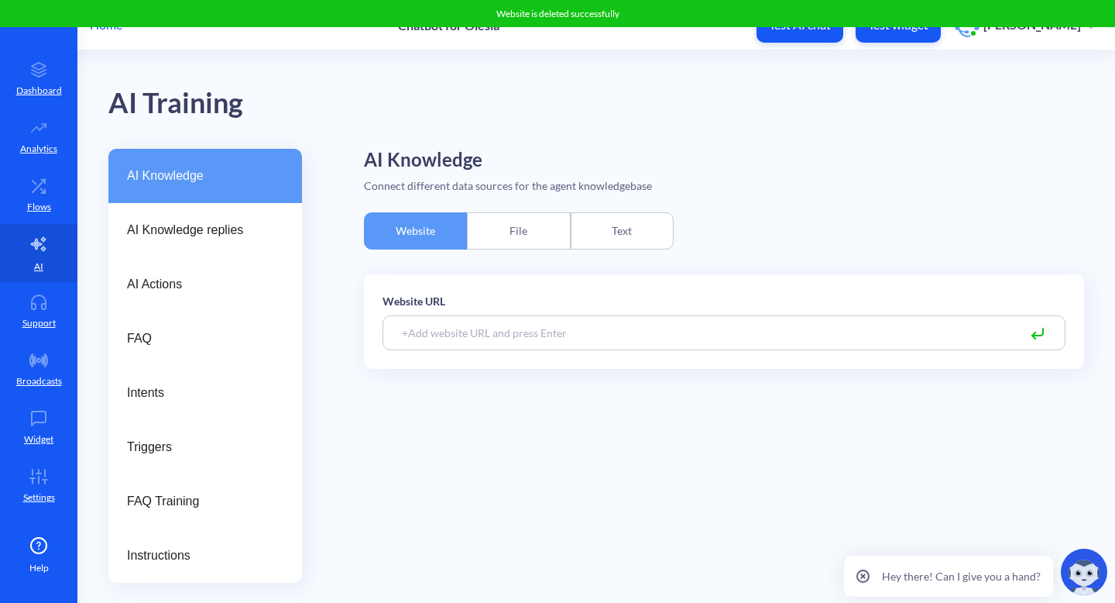
click at [616, 235] on div "Text" at bounding box center [622, 230] width 103 height 37
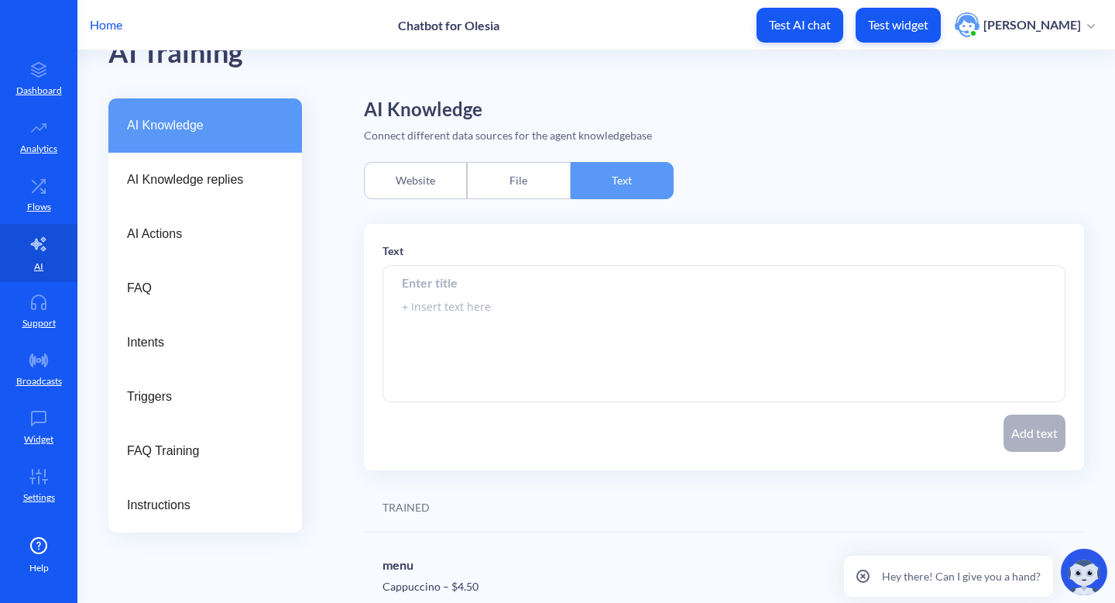
scroll to position [49, 0]
click at [460, 308] on textarea at bounding box center [724, 335] width 683 height 136
click at [460, 285] on input at bounding box center [724, 283] width 683 height 35
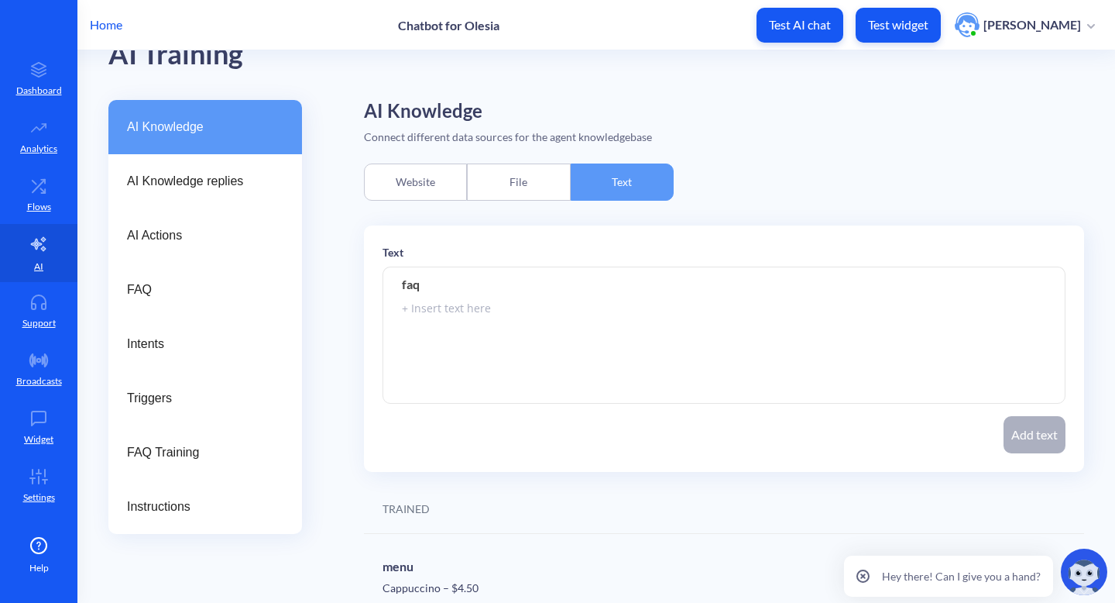
type input "faq"
click at [437, 314] on textarea at bounding box center [724, 335] width 683 height 136
paste textarea "1. Where are you located? We are located at 123 Main Street, Cityville. You can…"
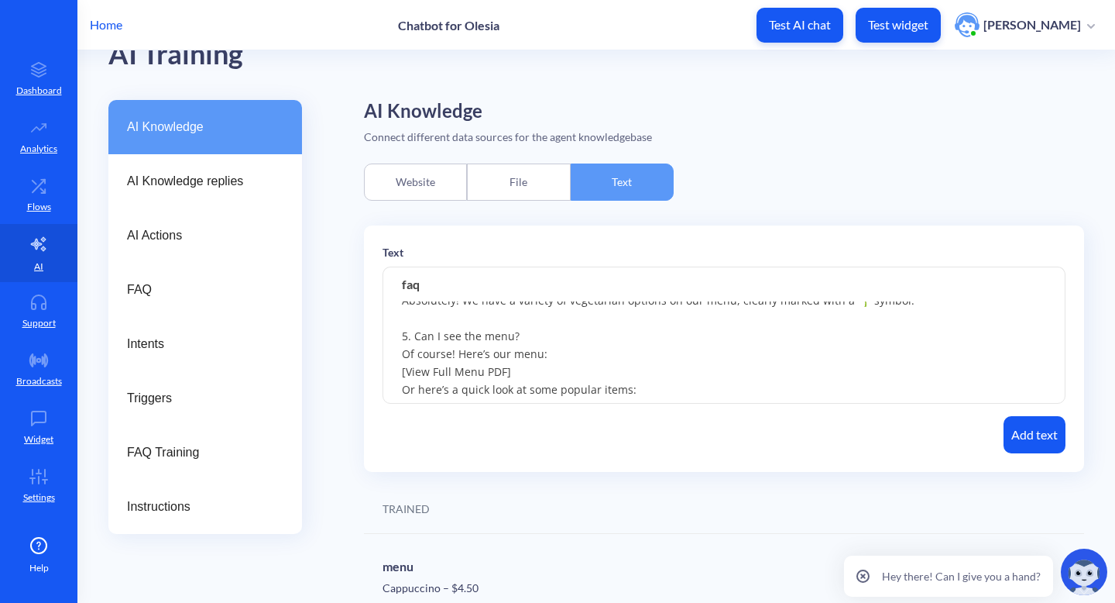
scroll to position [243, 0]
drag, startPoint x: 404, startPoint y: 351, endPoint x: 630, endPoint y: 369, distance: 226.9
click at [630, 369] on textarea "1. Where are you located? We are located at 123 Main Street, Cityville. You can…" at bounding box center [724, 335] width 683 height 136
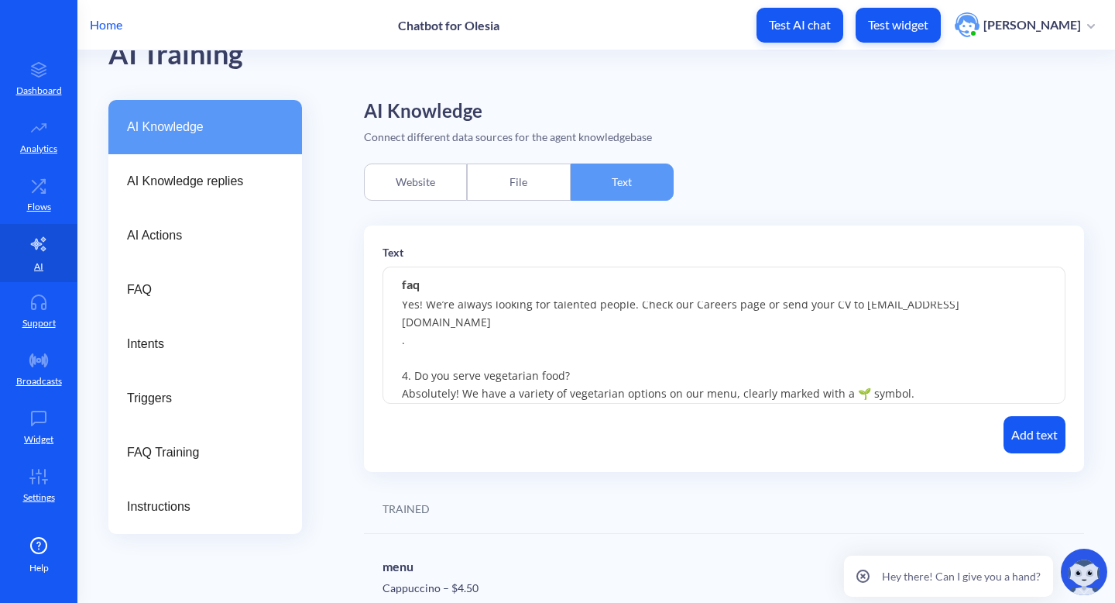
scroll to position [152, 0]
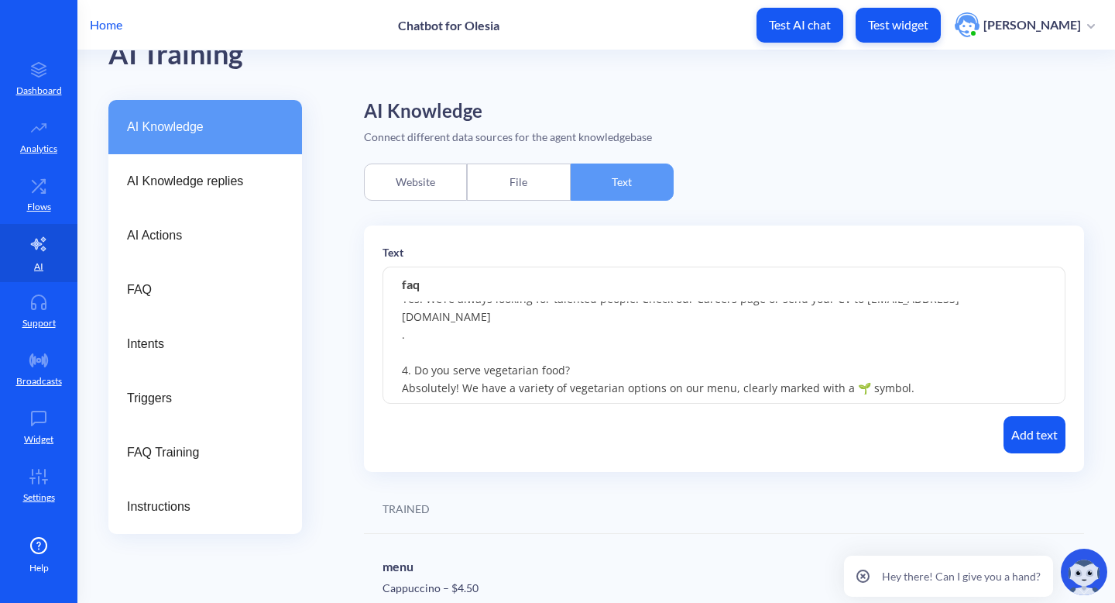
type textarea "1. Where are you located? We are located at 123 Main Street, Cityville. You can…"
click at [1033, 446] on button "Add text" at bounding box center [1035, 434] width 62 height 37
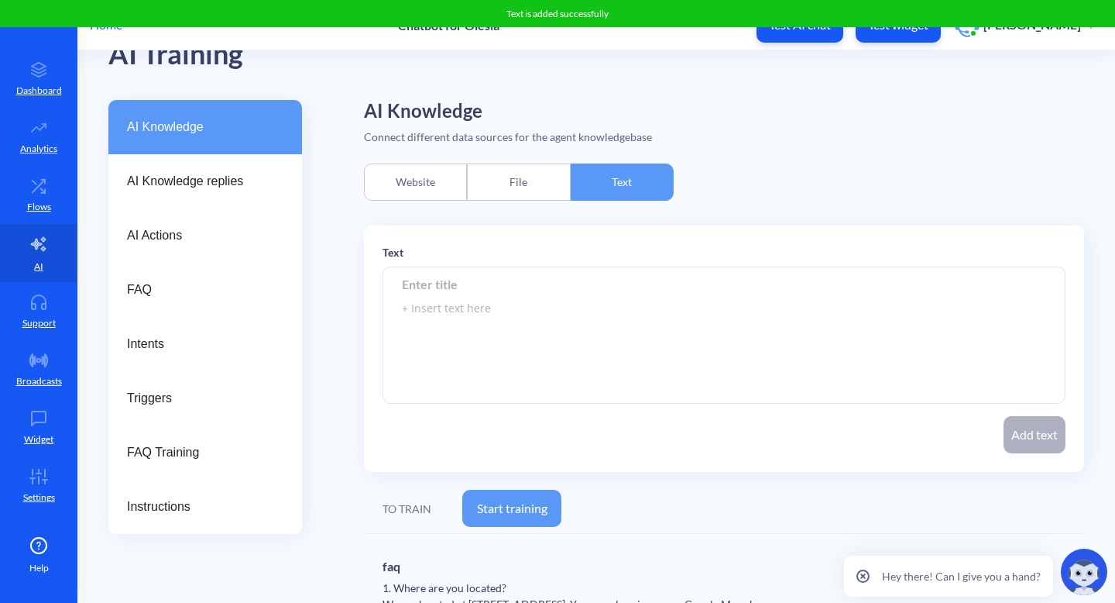
scroll to position [0, 0]
click at [501, 508] on button "Start training" at bounding box center [511, 507] width 99 height 37
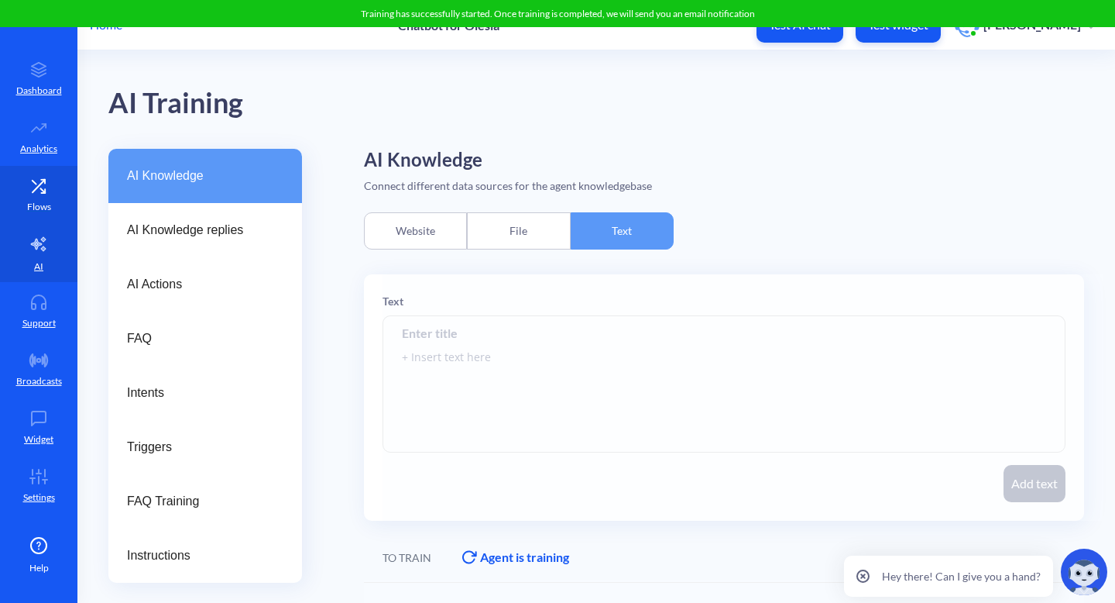
click at [48, 187] on icon at bounding box center [38, 185] width 31 height 15
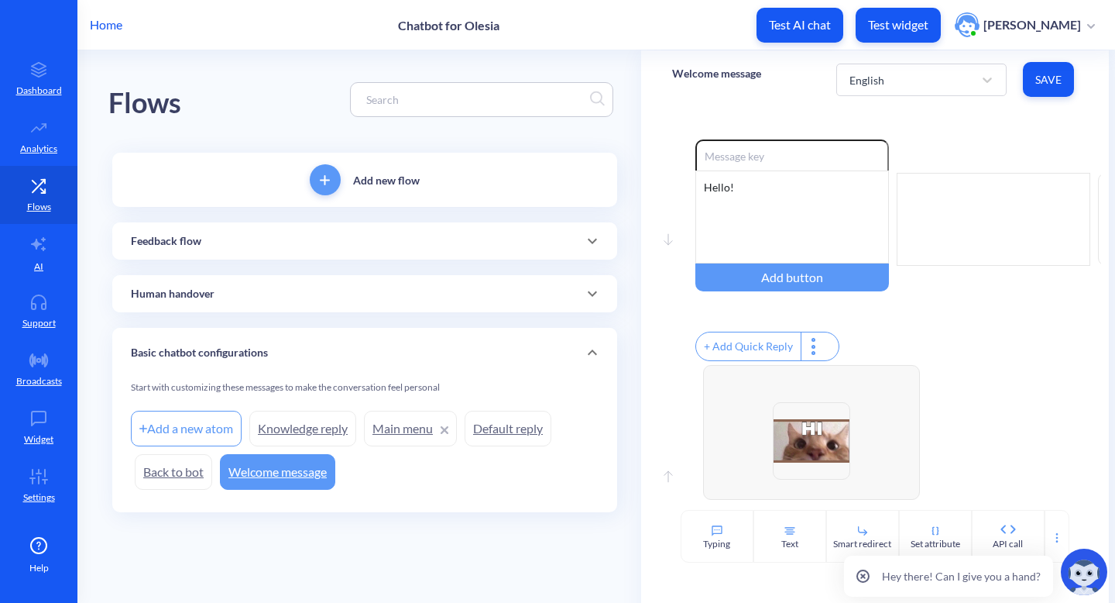
click at [902, 22] on p "Test widget" at bounding box center [898, 24] width 60 height 15
click at [415, 179] on p "Add new flow" at bounding box center [386, 180] width 67 height 16
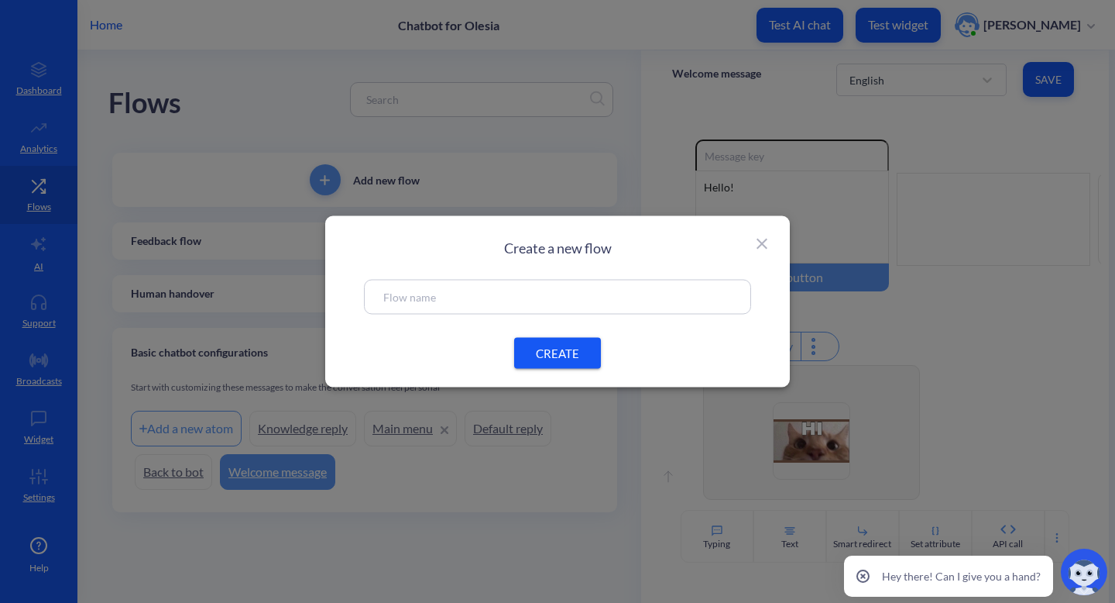
click at [445, 297] on input "text" at bounding box center [557, 297] width 349 height 18
type input "o"
type input "m"
type input "place order"
click at [565, 362] on button "CREATE" at bounding box center [557, 353] width 87 height 31
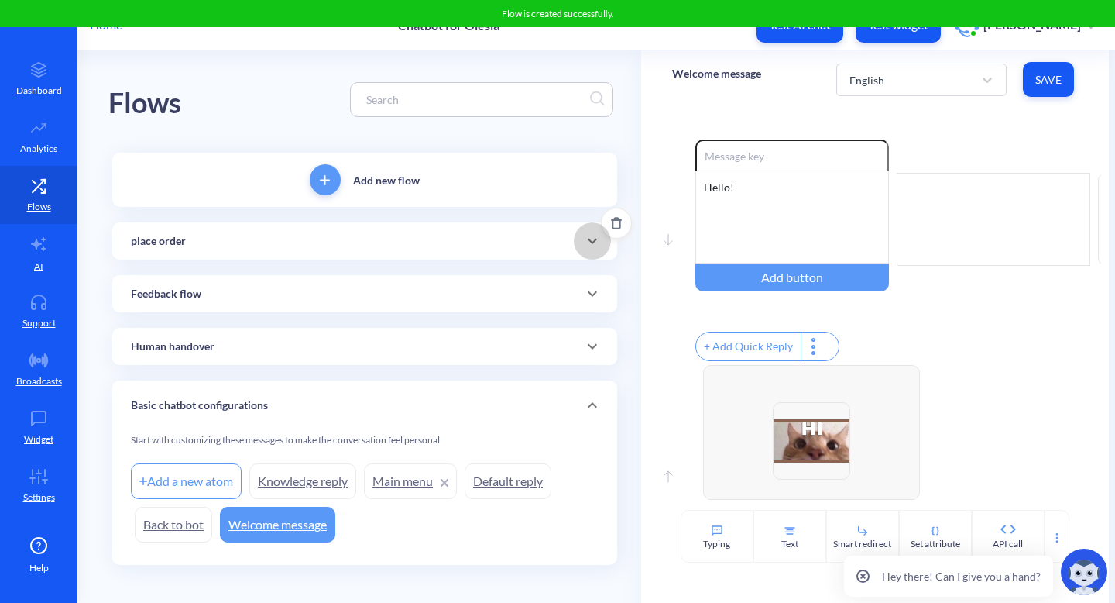
click at [600, 246] on span at bounding box center [592, 241] width 37 height 19
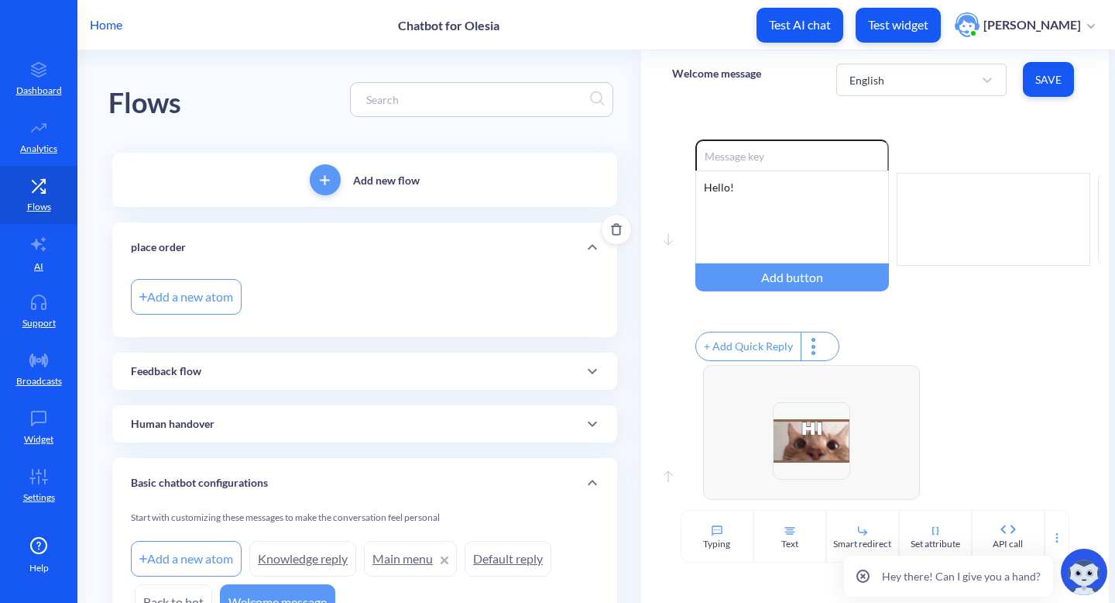
click at [215, 289] on div "Add a new atom" at bounding box center [186, 297] width 111 height 36
type input "menu"
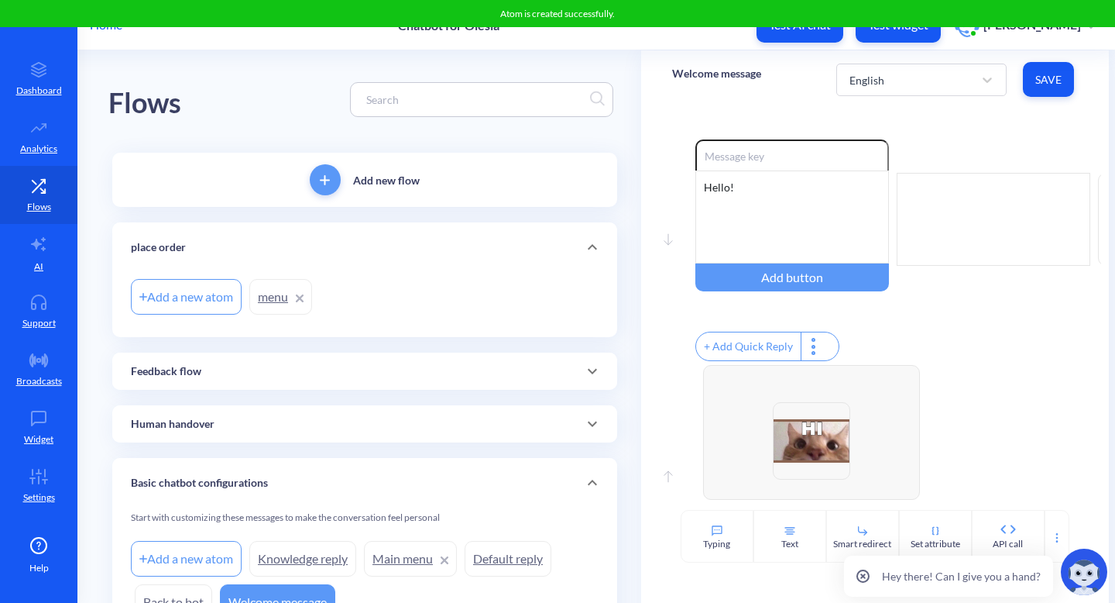
click at [272, 297] on link "menu" at bounding box center [280, 297] width 63 height 36
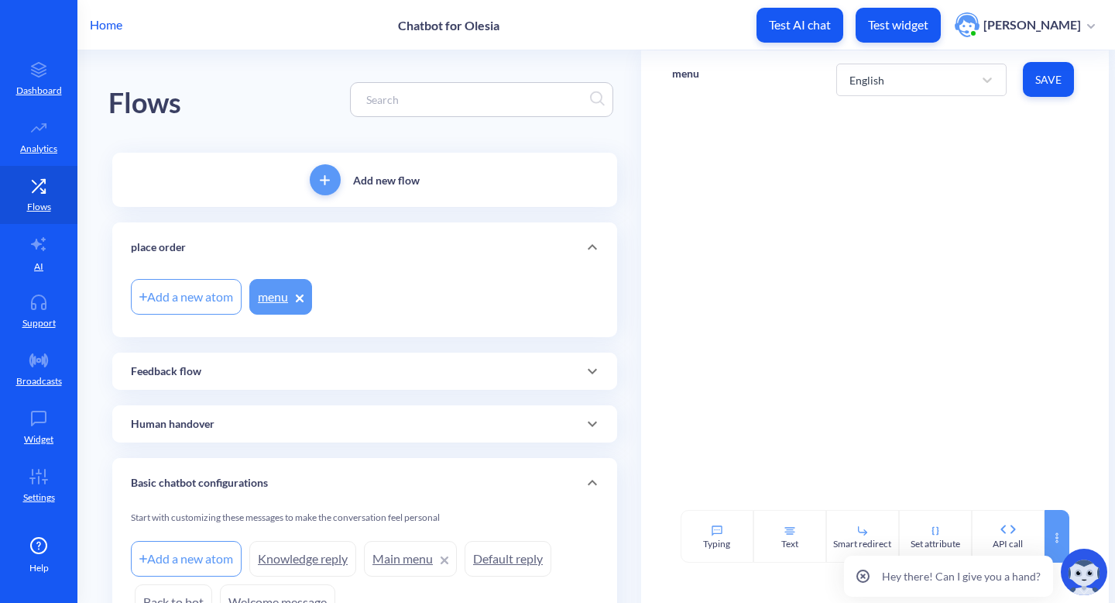
click at [1057, 517] on div at bounding box center [1057, 536] width 25 height 53
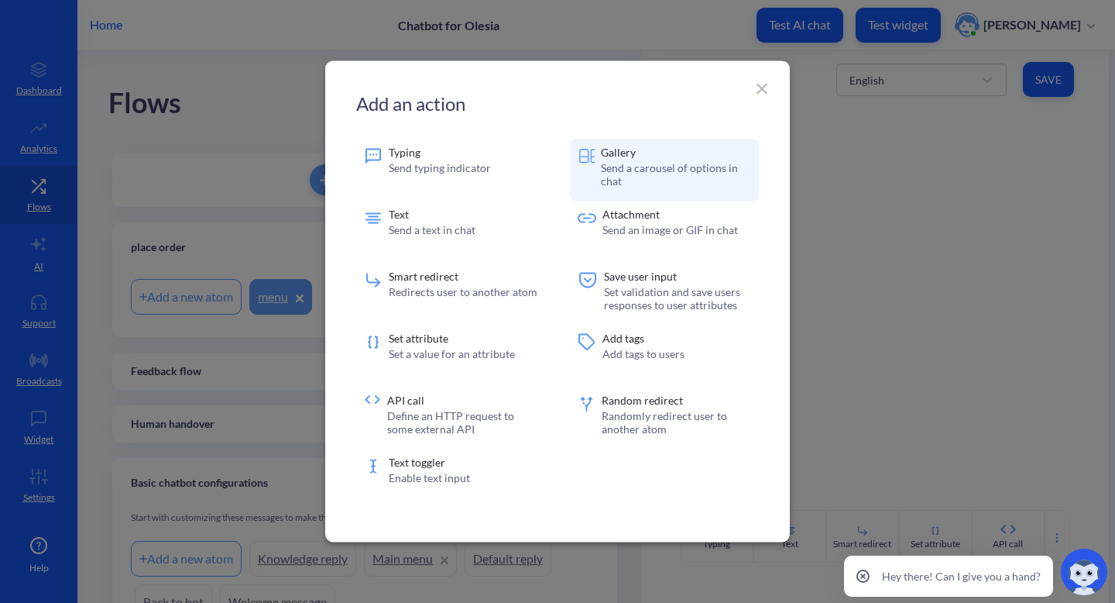
click at [615, 147] on p "Gallery" at bounding box center [676, 152] width 150 height 11
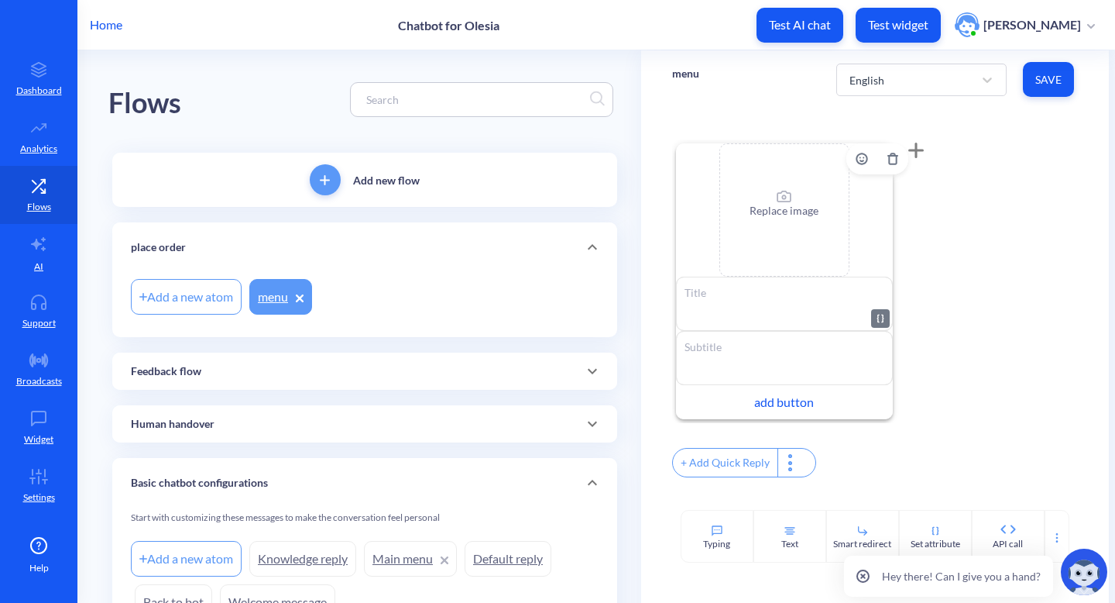
click at [768, 297] on textarea at bounding box center [784, 303] width 217 height 54
paste textarea "Cappuccino"
type textarea "Cappuccino"
click at [755, 361] on textarea at bounding box center [784, 358] width 217 height 54
paste textarea "$4.50"
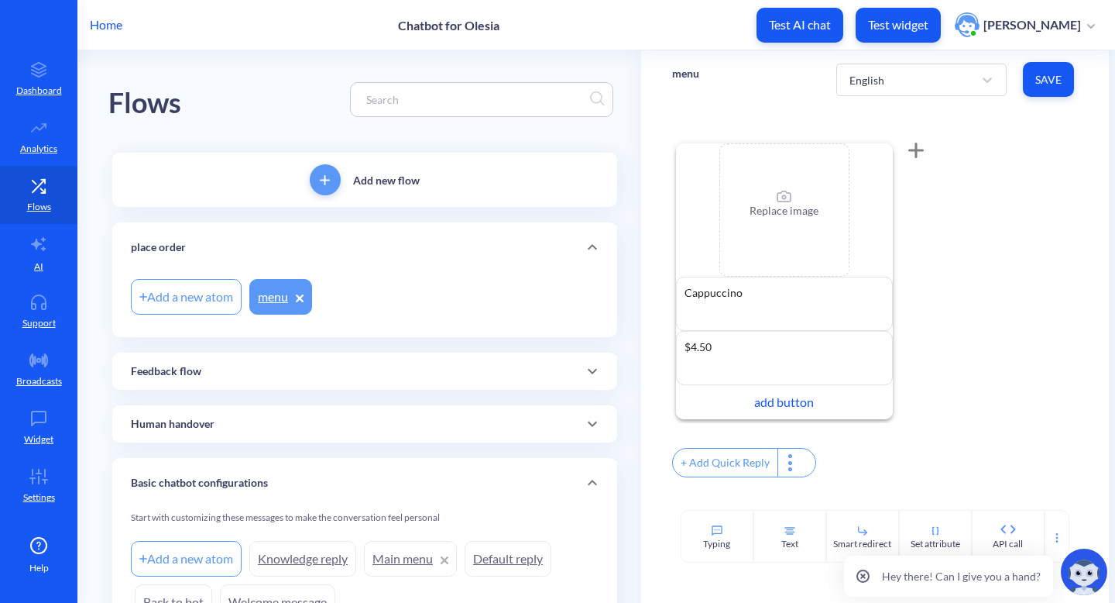
type textarea "$4.50"
click at [796, 405] on div "add button" at bounding box center [784, 402] width 217 height 34
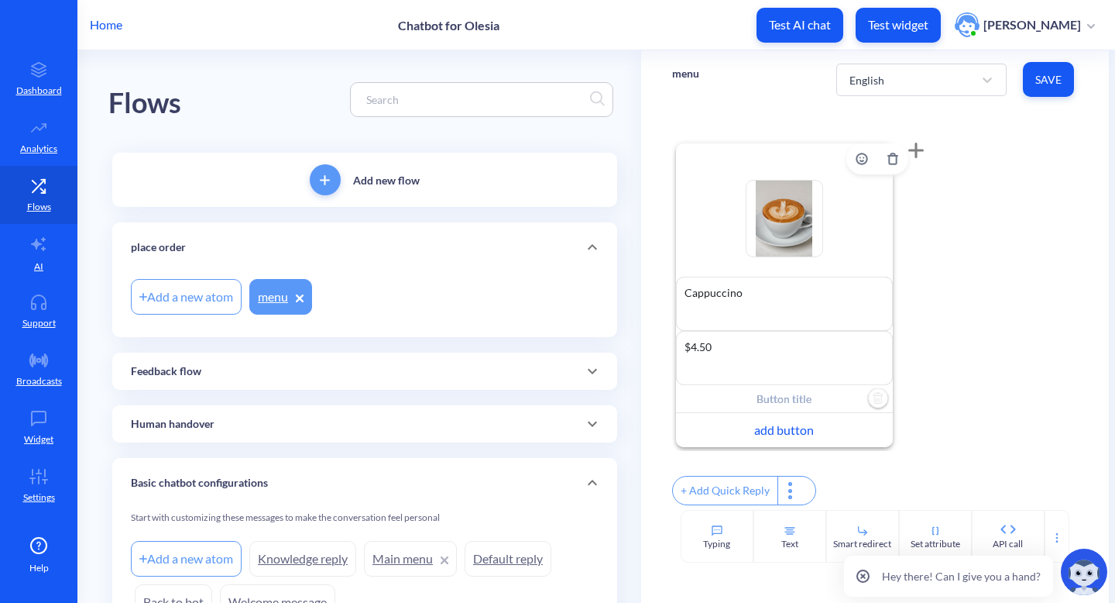
click at [796, 405] on input "text" at bounding box center [784, 399] width 217 height 28
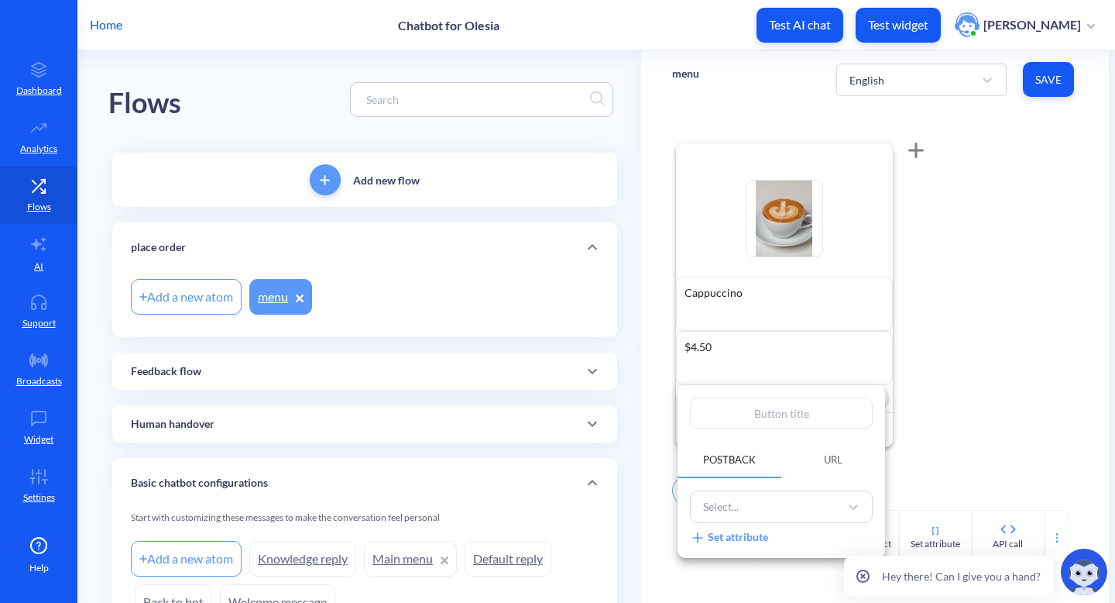
click at [798, 414] on input "text" at bounding box center [781, 412] width 183 height 31
type input "o"
type input "or"
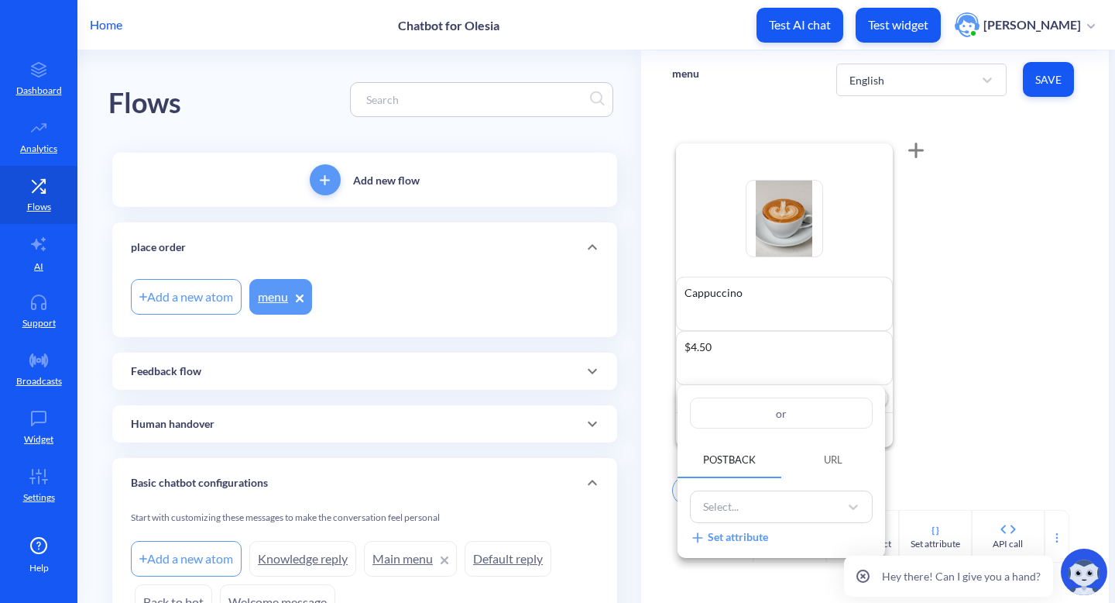
type input "ord"
type input "orde"
type input "order"
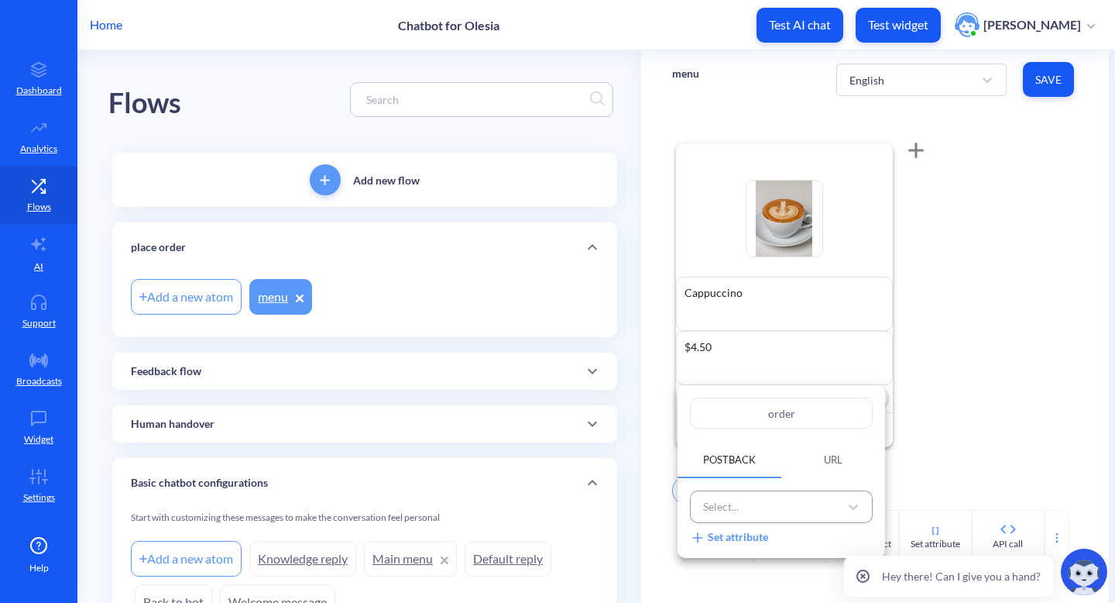
type input "order"
click at [783, 507] on div "Select..." at bounding box center [767, 507] width 144 height 26
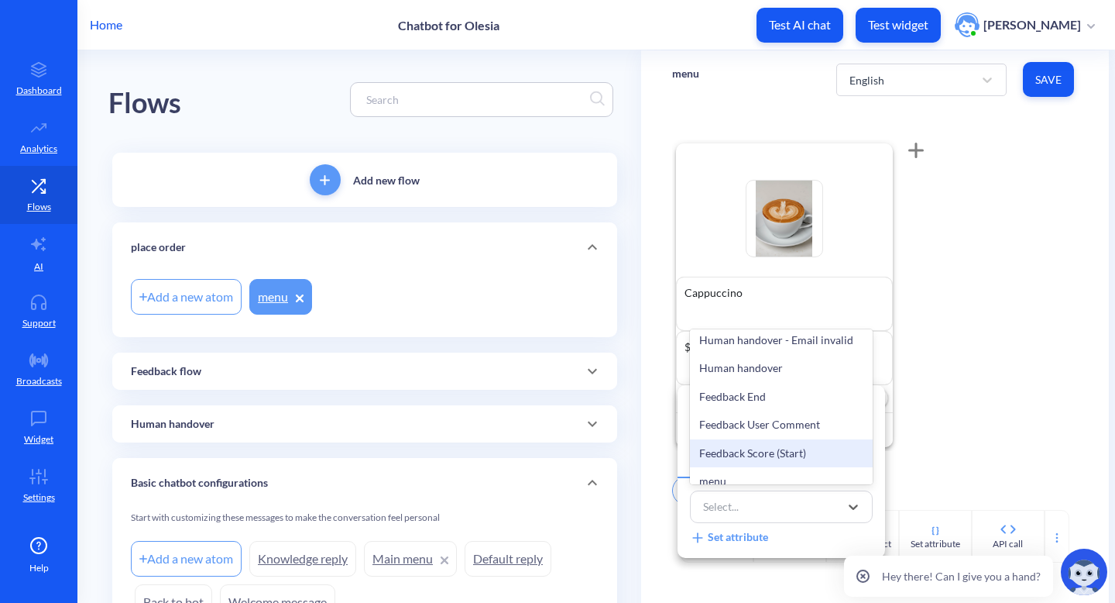
scroll to position [331, 0]
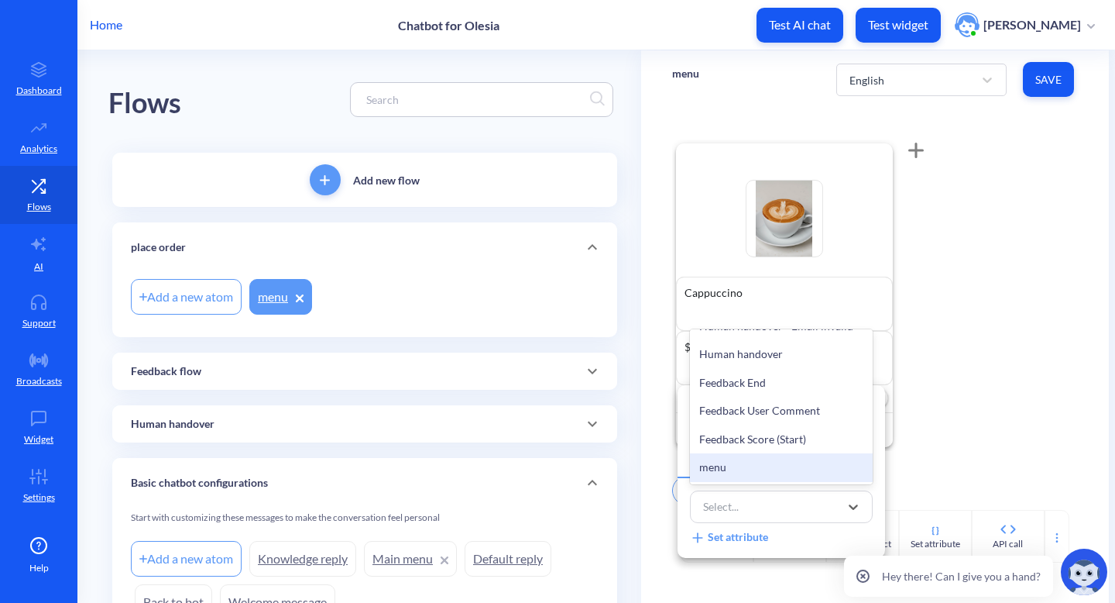
click at [191, 301] on div at bounding box center [557, 301] width 1115 height 603
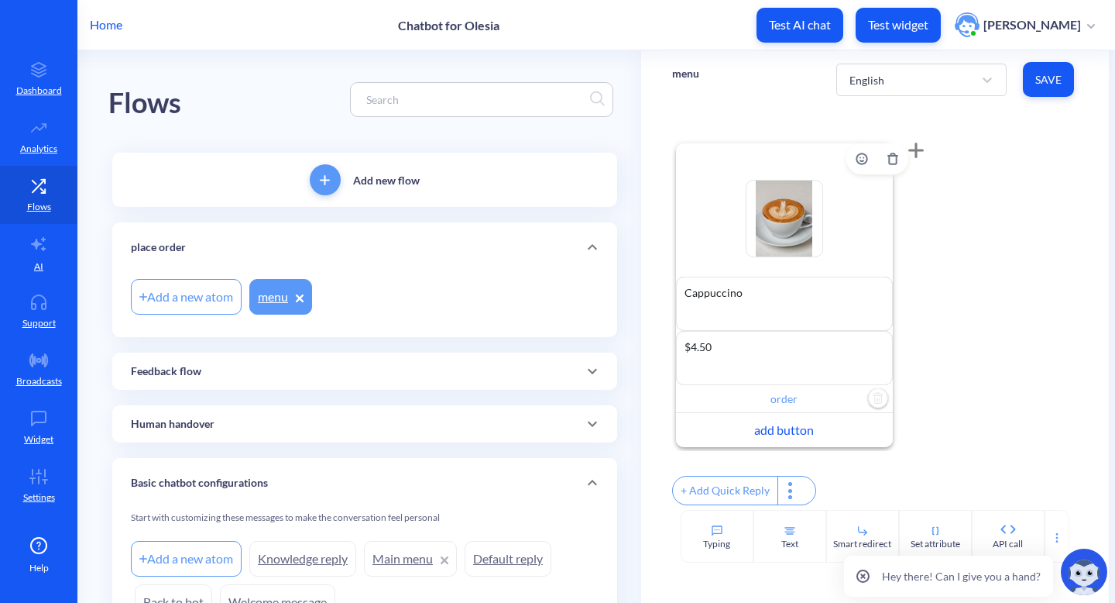
click at [771, 409] on input "order" at bounding box center [784, 399] width 217 height 28
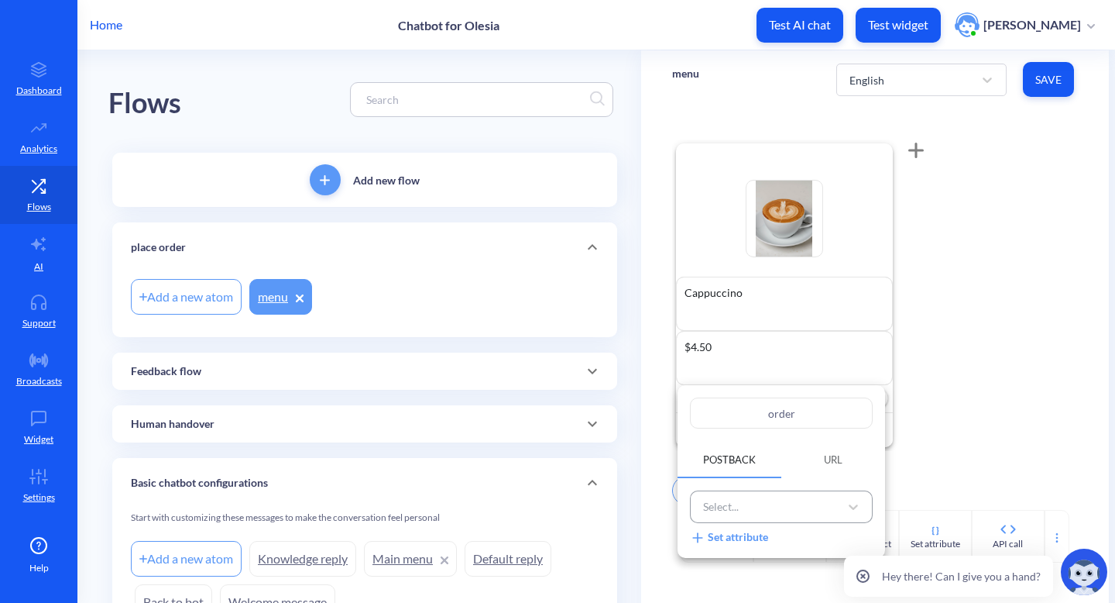
click at [784, 504] on div "Select..." at bounding box center [767, 507] width 144 height 26
click at [266, 300] on div at bounding box center [557, 301] width 1115 height 603
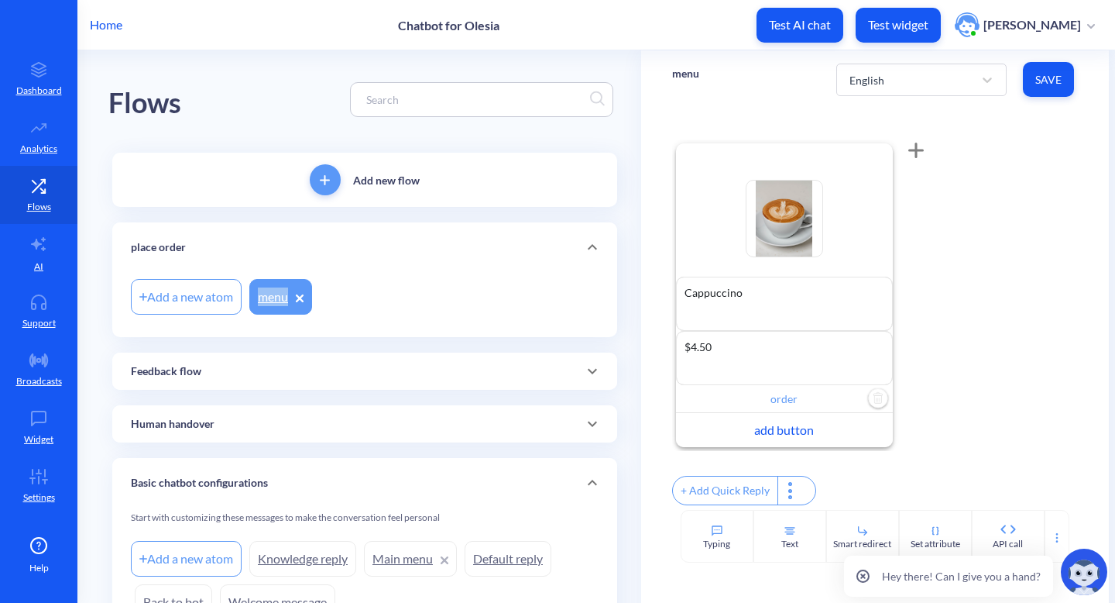
click at [268, 296] on link "menu" at bounding box center [280, 297] width 63 height 36
click at [781, 400] on input "order" at bounding box center [784, 399] width 217 height 28
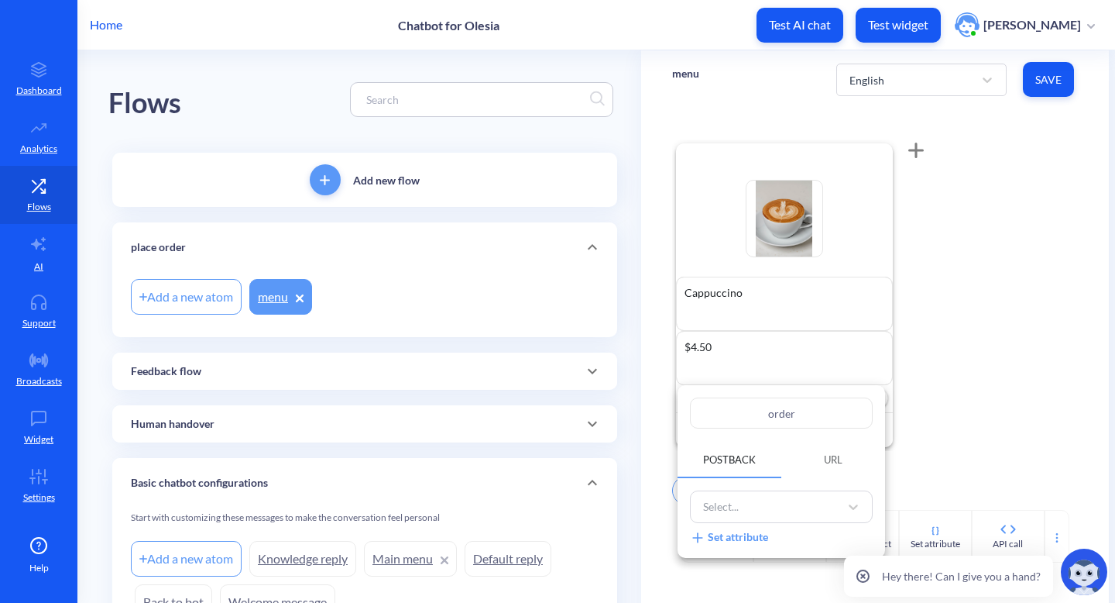
click at [776, 408] on input "order" at bounding box center [781, 412] width 183 height 31
type input "rder"
type input "Order"
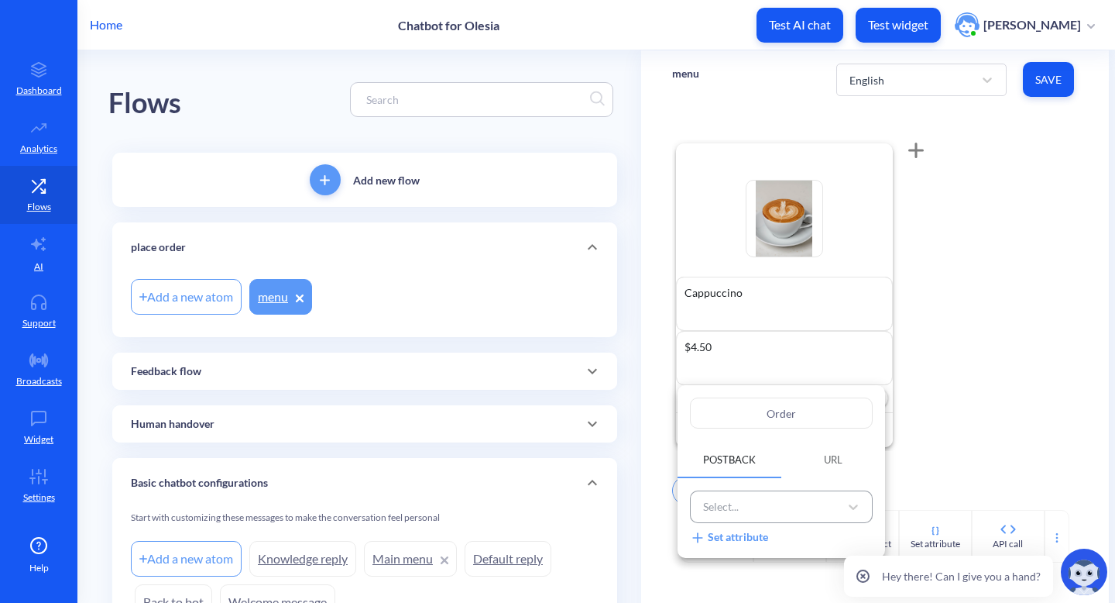
click at [812, 506] on div "Select..." at bounding box center [767, 507] width 144 height 26
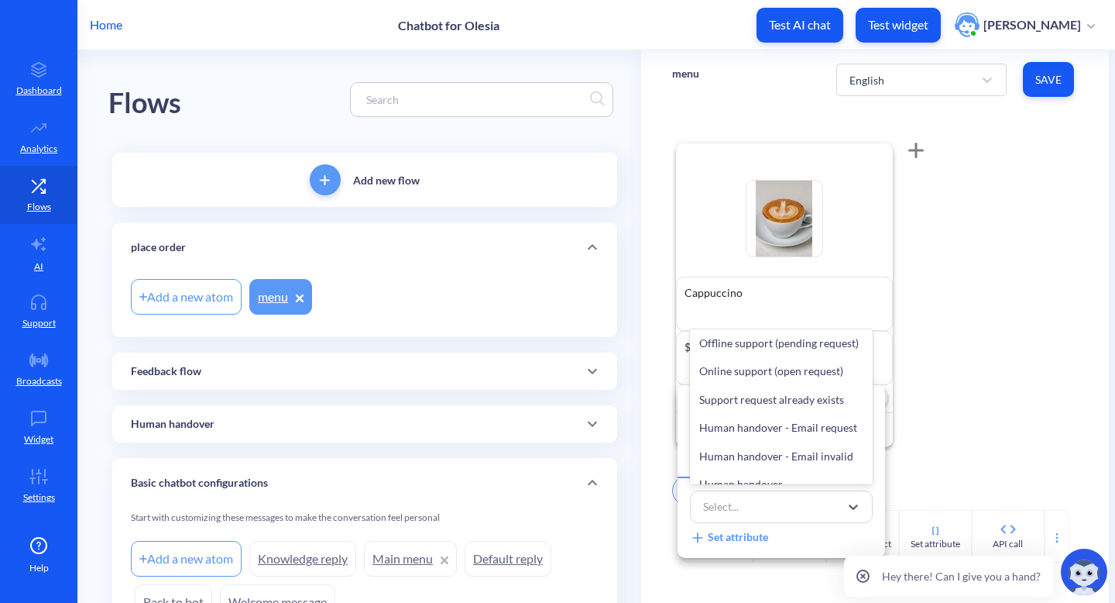
scroll to position [202, 0]
click at [440, 299] on div at bounding box center [557, 301] width 1115 height 603
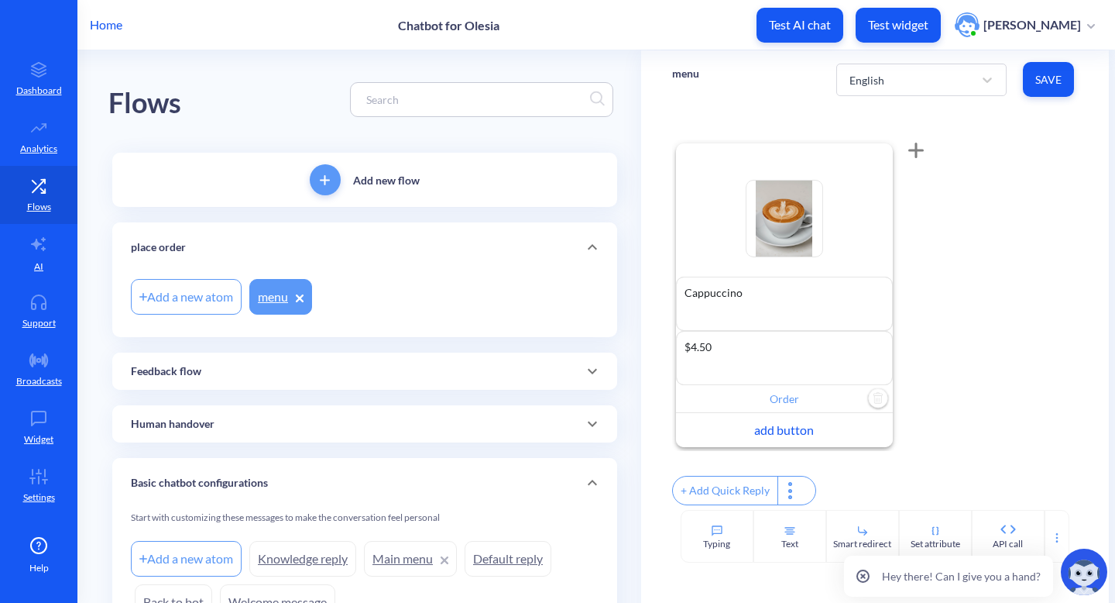
click at [228, 288] on div "Add a new atom" at bounding box center [186, 297] width 111 height 36
type input "place_order"
click at [778, 404] on input "Order" at bounding box center [784, 399] width 217 height 28
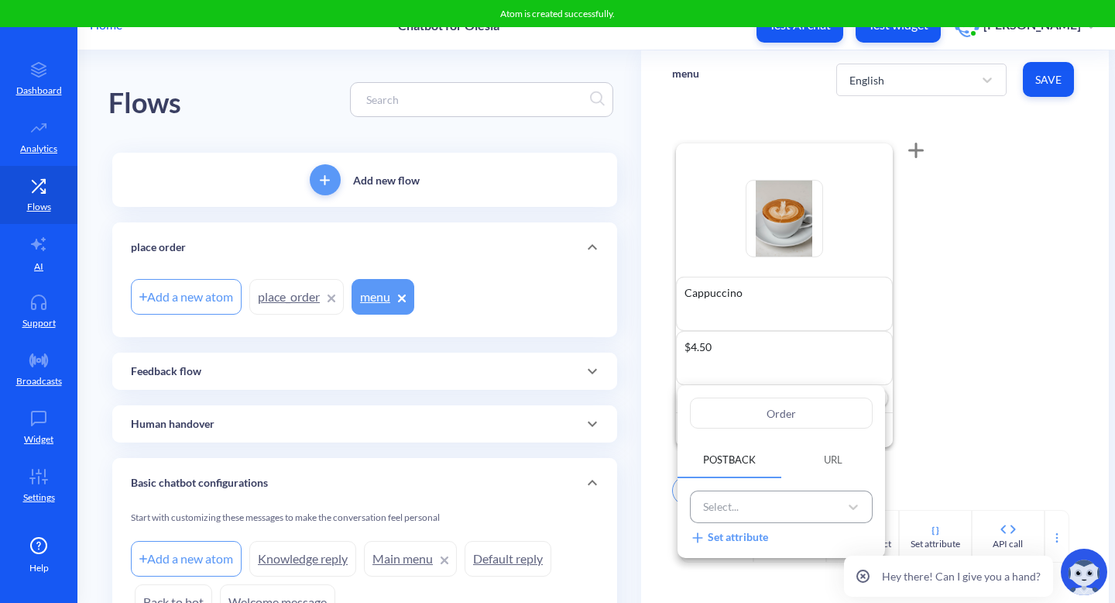
click at [772, 505] on div "Select..." at bounding box center [767, 507] width 144 height 26
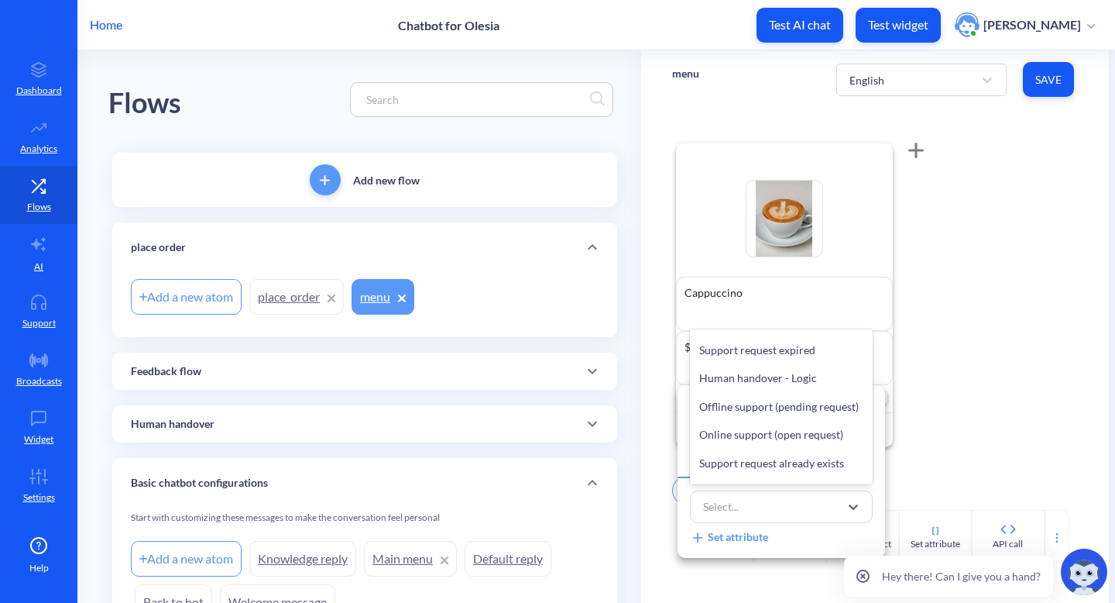
scroll to position [360, 0]
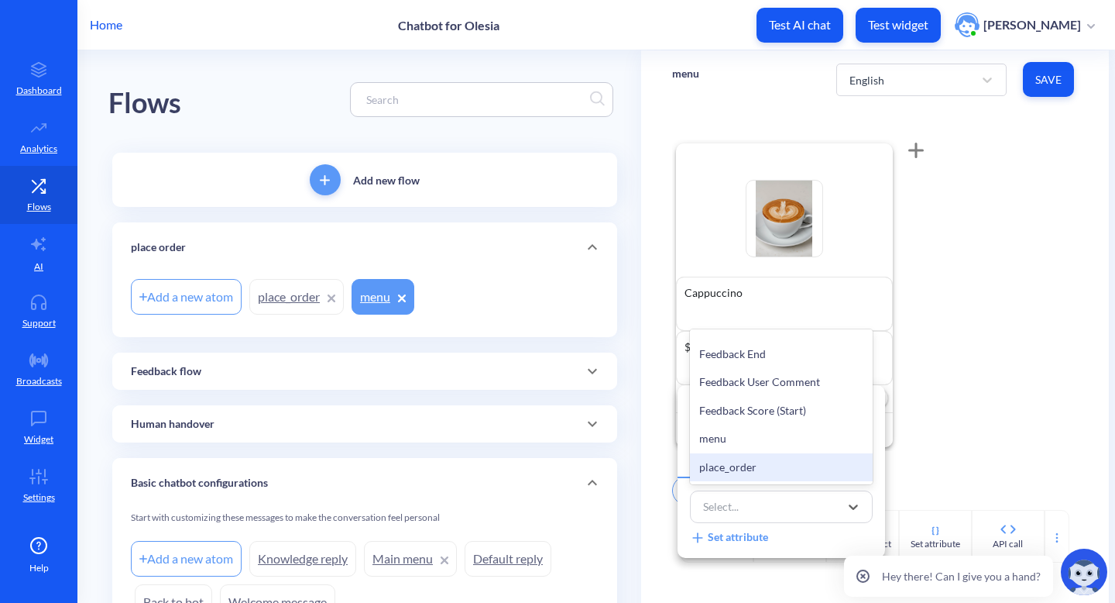
click at [790, 459] on div "place_order" at bounding box center [781, 467] width 183 height 29
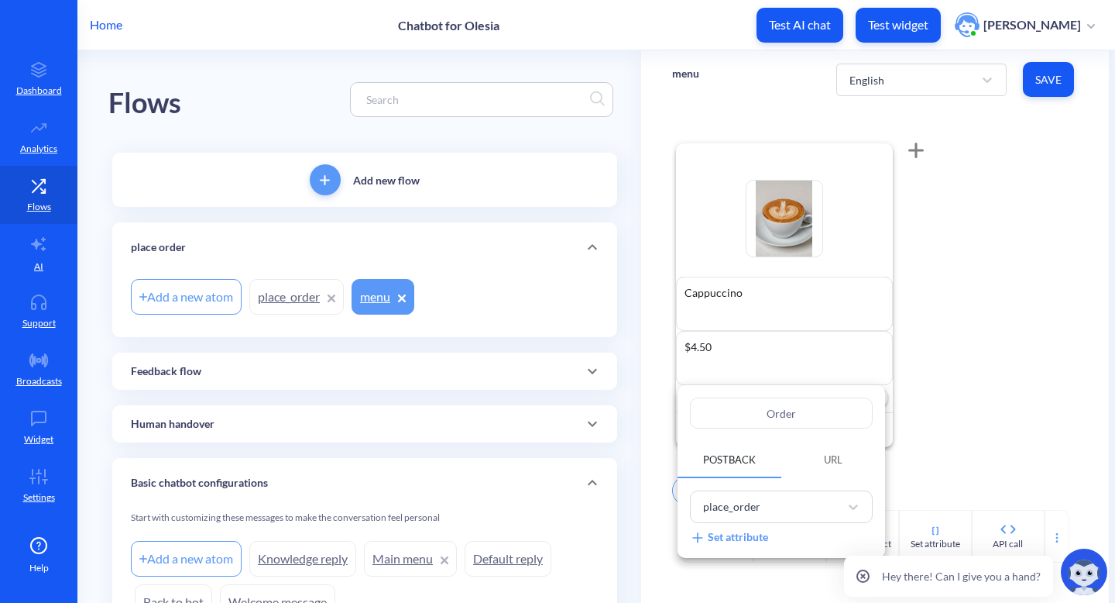
click at [933, 452] on div at bounding box center [557, 301] width 1115 height 603
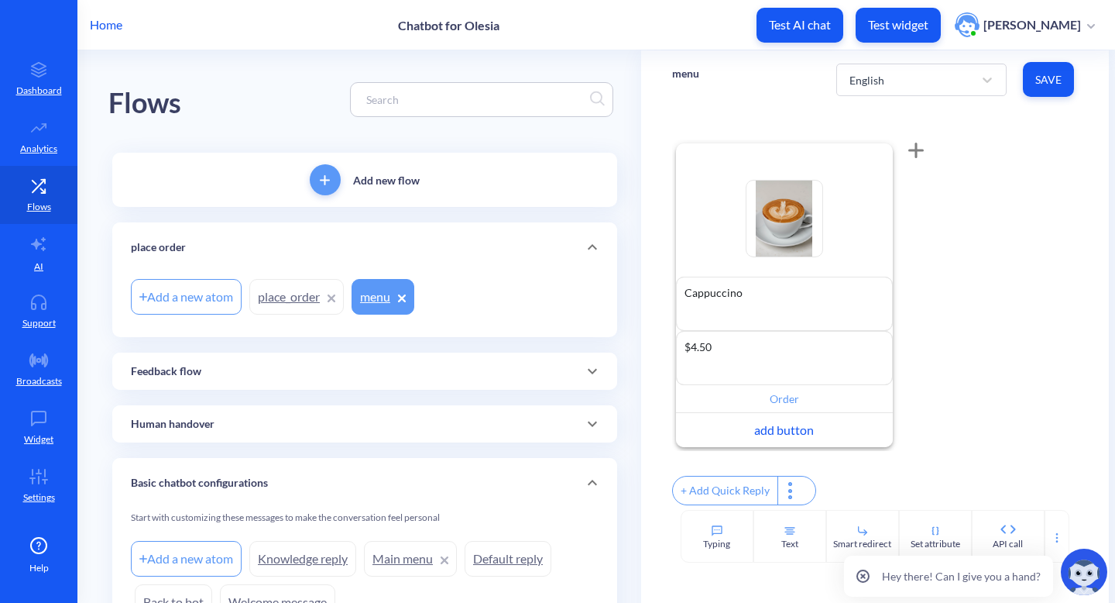
click at [919, 154] on icon at bounding box center [915, 150] width 15 height 15
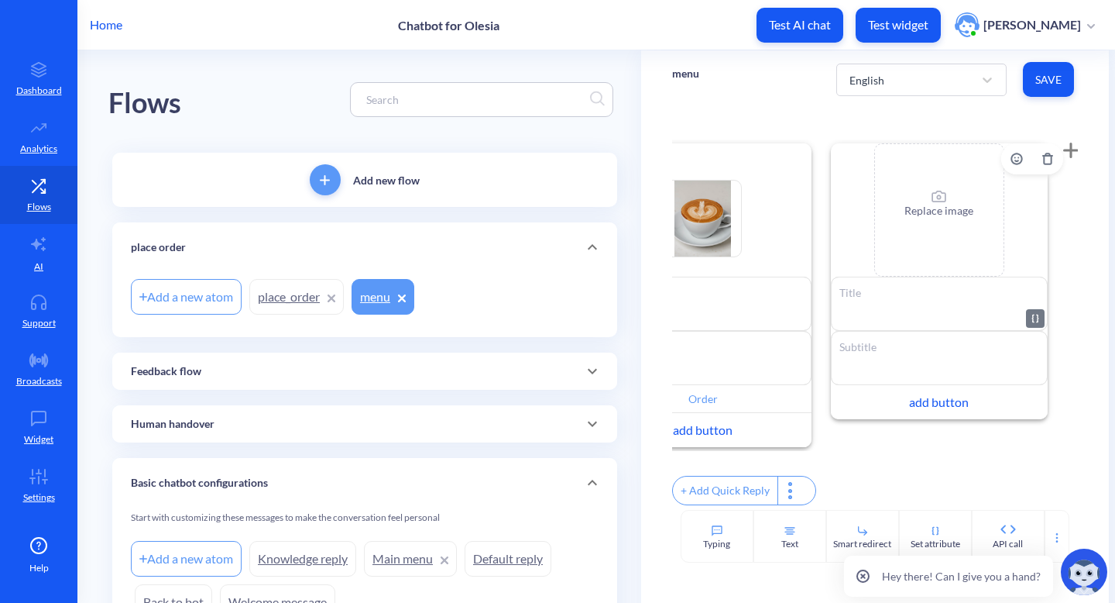
click at [863, 300] on textarea at bounding box center [939, 303] width 217 height 54
paste textarea "Avocado Toast"
type textarea "Avocado Toast"
click at [867, 343] on textarea at bounding box center [939, 358] width 217 height 54
paste textarea "$7.00"
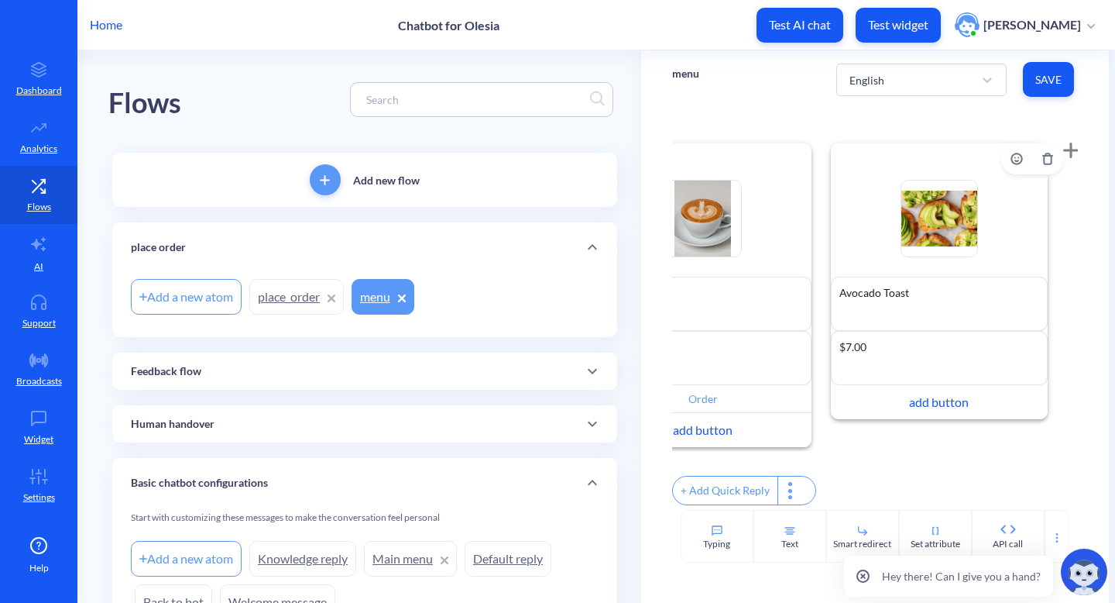
type textarea "$7.00"
click at [939, 404] on div "add button" at bounding box center [939, 402] width 217 height 34
click at [939, 404] on input "text" at bounding box center [939, 399] width 217 height 28
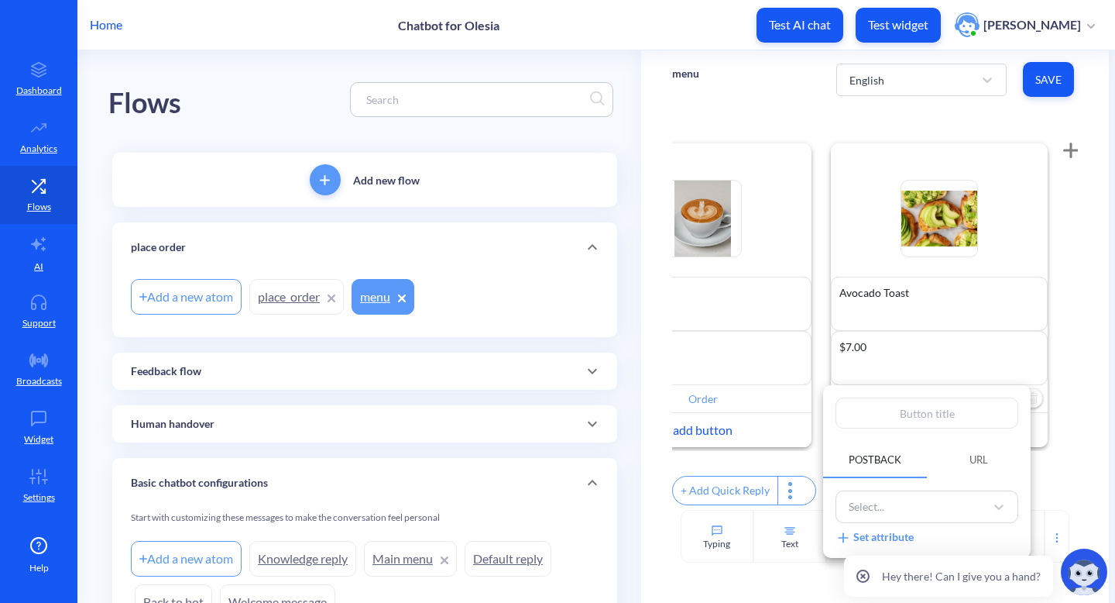
click at [949, 410] on input "text" at bounding box center [927, 412] width 183 height 31
type input "O"
type input "Or"
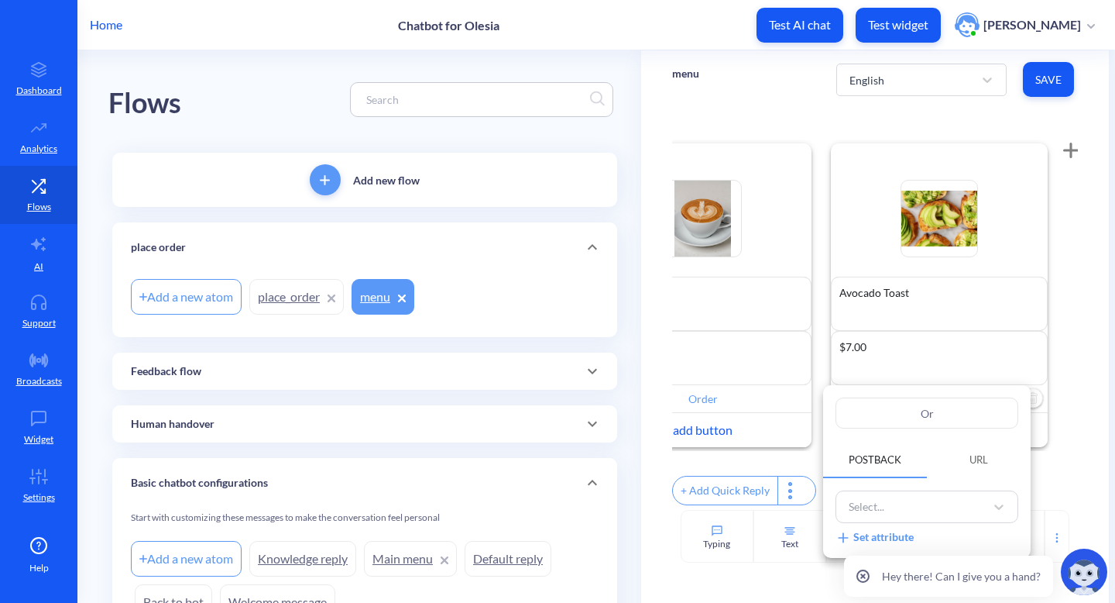
type input "Ord"
type input "Ordr"
type input "Ord"
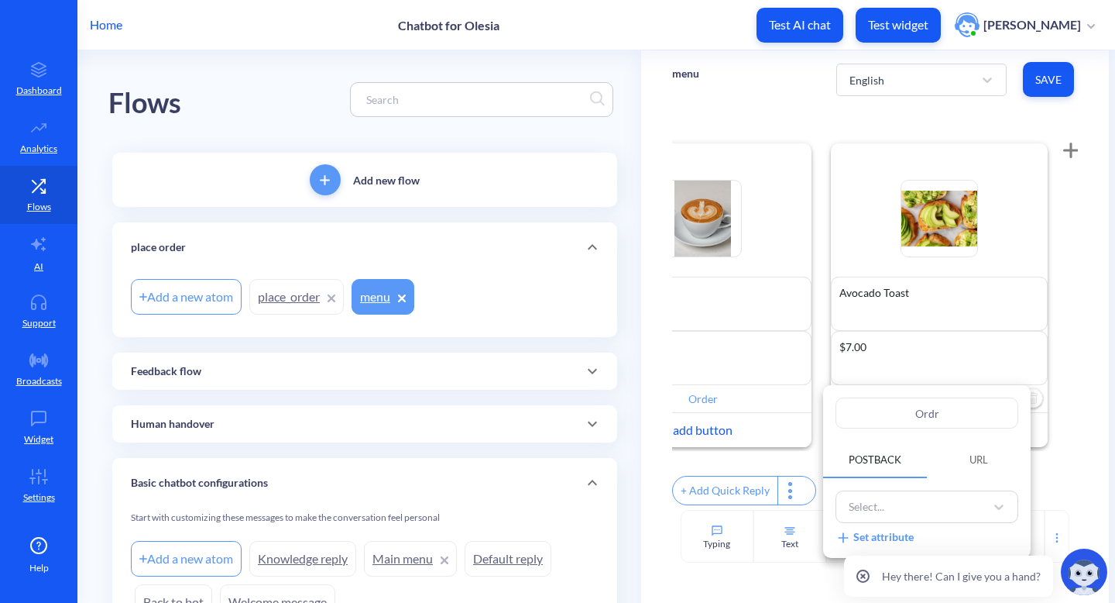
type input "Ord"
type input "Orde"
type input "Order"
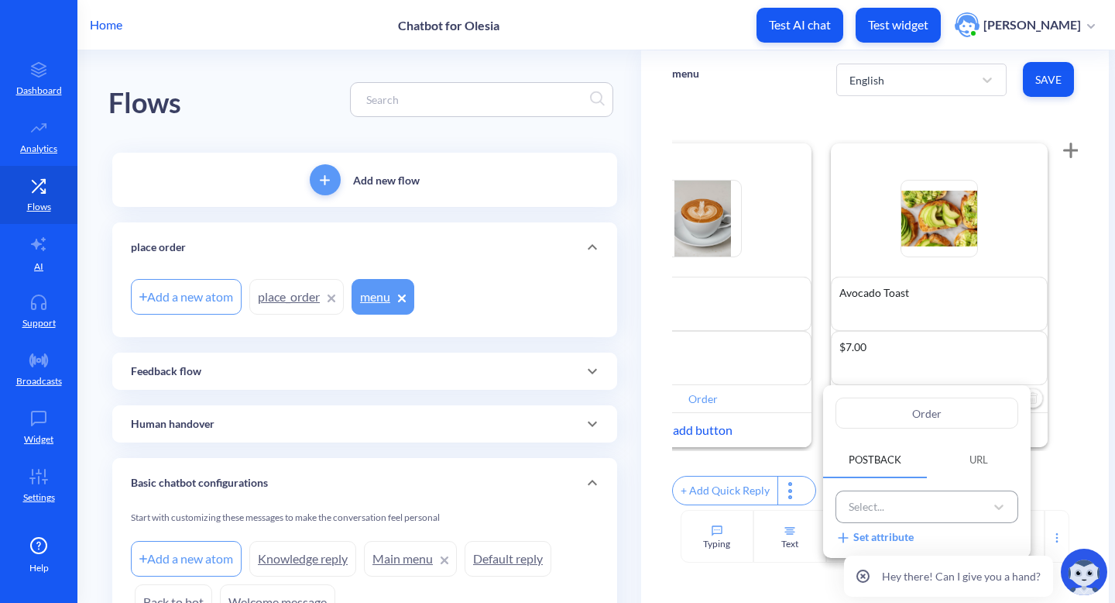
click at [967, 510] on div "Select..." at bounding box center [913, 507] width 144 height 26
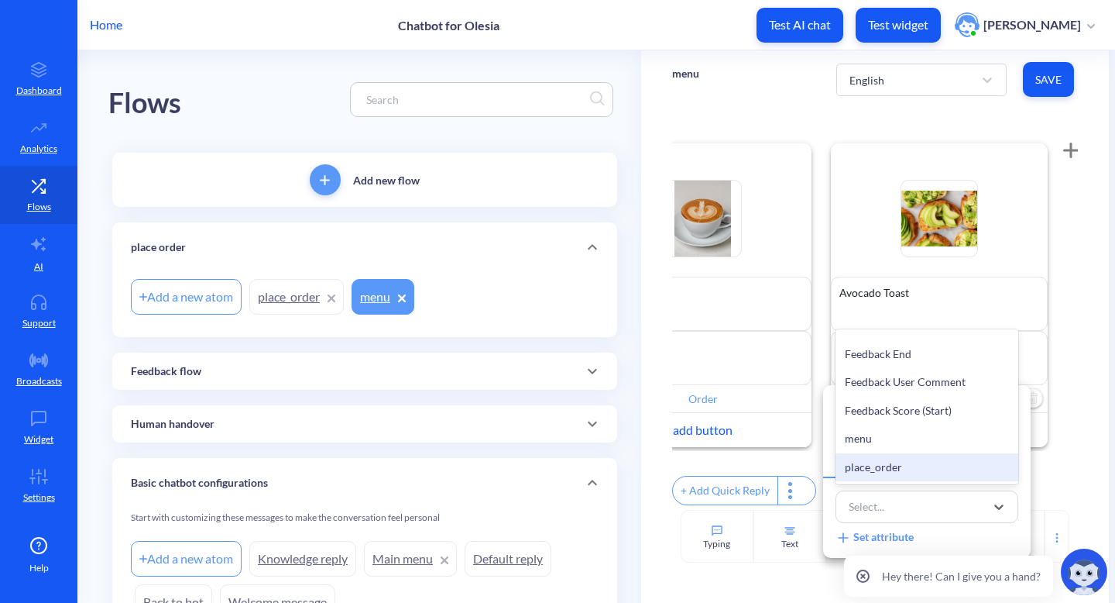
click at [945, 459] on div "place_order" at bounding box center [927, 467] width 183 height 29
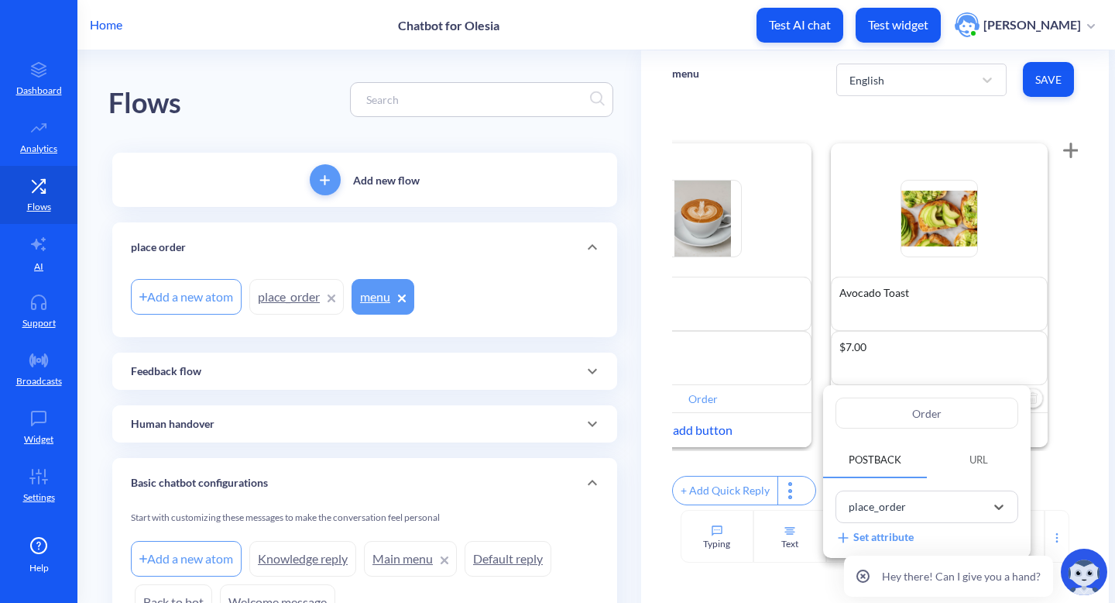
click at [1083, 349] on div at bounding box center [557, 301] width 1115 height 603
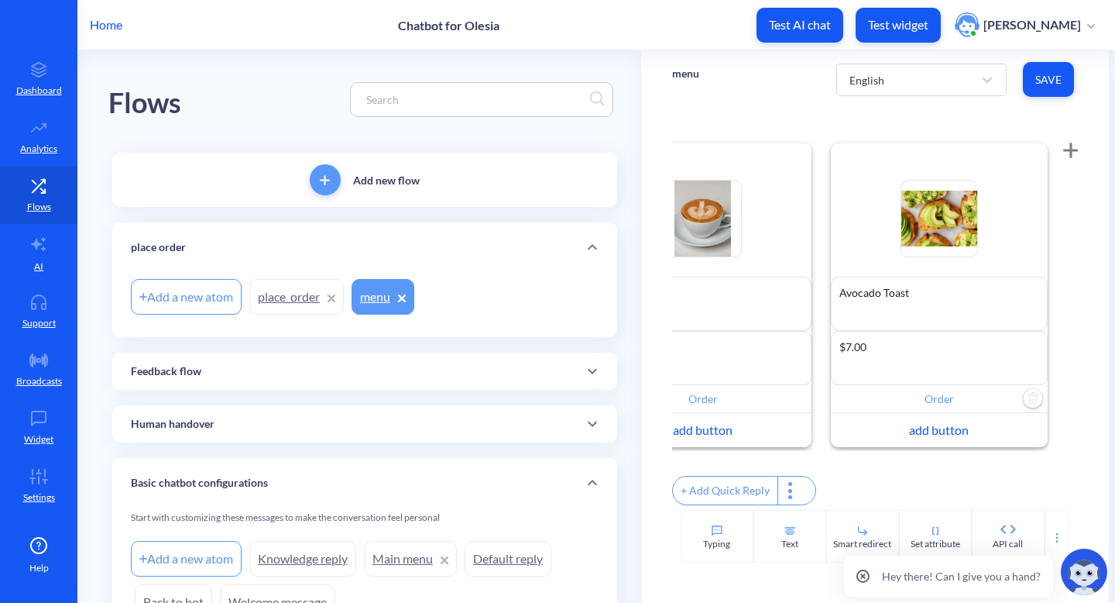
click at [1071, 152] on icon at bounding box center [1071, 149] width 0 height 13
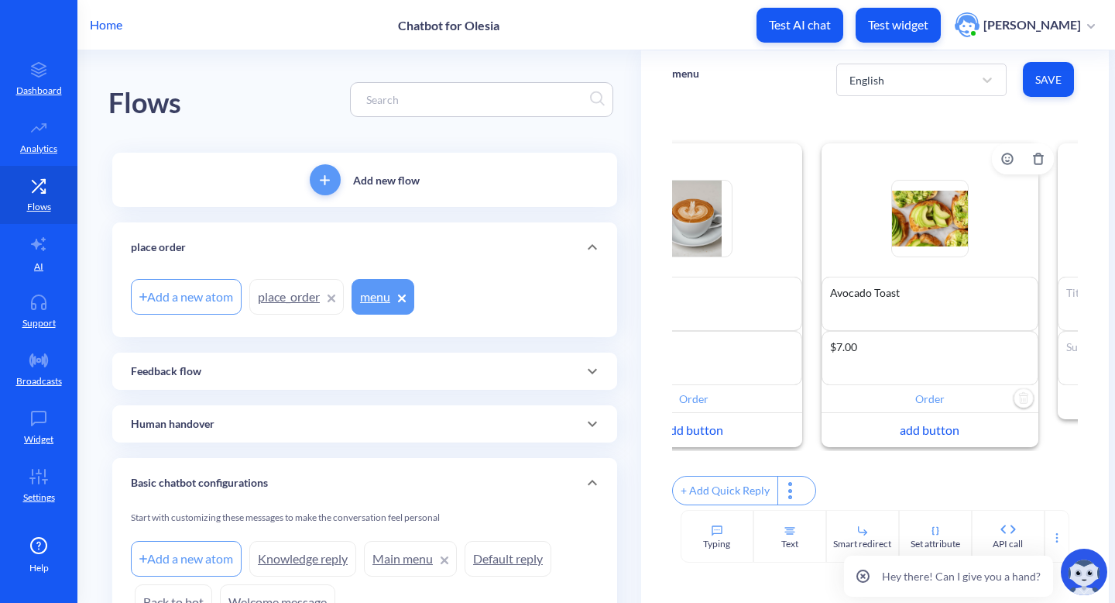
scroll to position [0, 327]
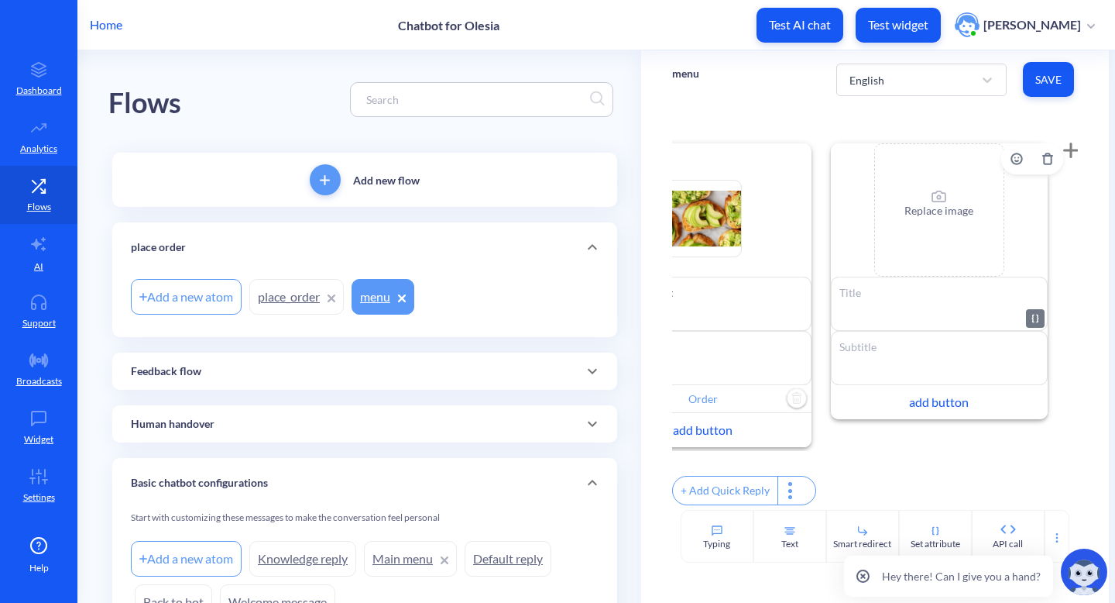
click at [873, 309] on textarea at bounding box center [939, 303] width 217 height 54
paste textarea "Caesar Salad"
type textarea "Caesar Salad"
click at [930, 223] on div "Replace image" at bounding box center [939, 218] width 69 height 54
click at [881, 352] on textarea at bounding box center [939, 358] width 217 height 54
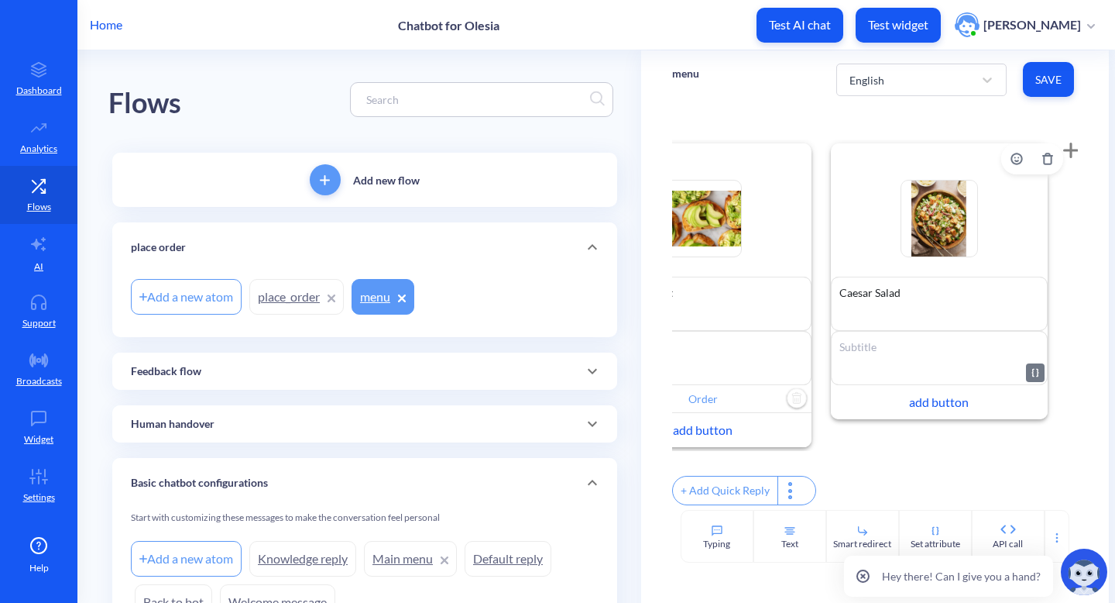
paste textarea "$6.50"
type textarea "$6.50"
click at [943, 414] on div "add button" at bounding box center [939, 402] width 217 height 34
click at [931, 402] on input "text" at bounding box center [939, 399] width 217 height 28
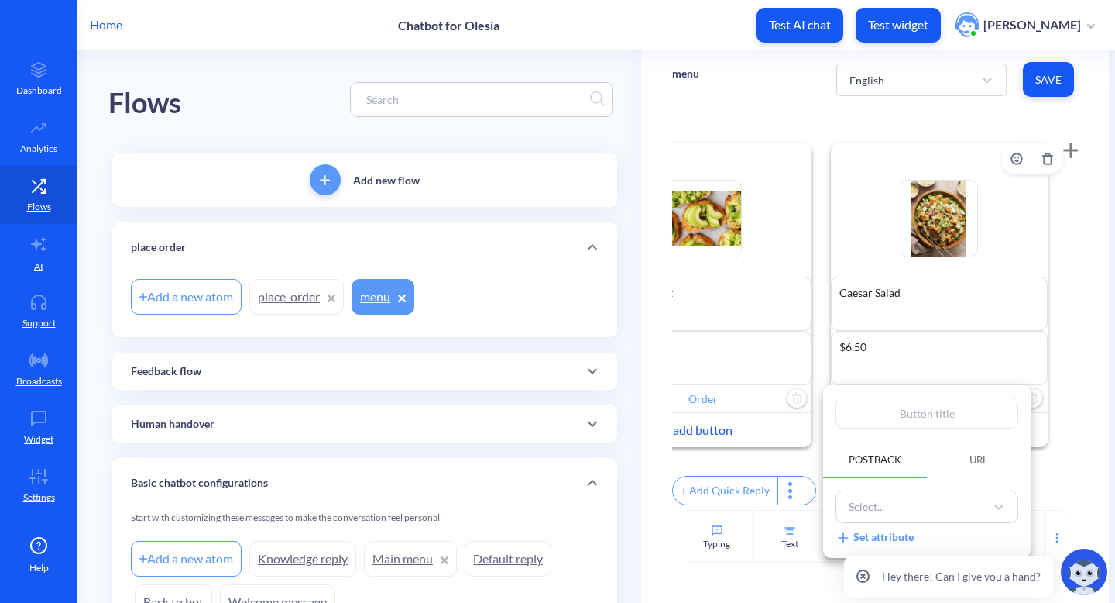
click at [931, 402] on input "text" at bounding box center [927, 412] width 183 height 31
type input "O"
type input "Or"
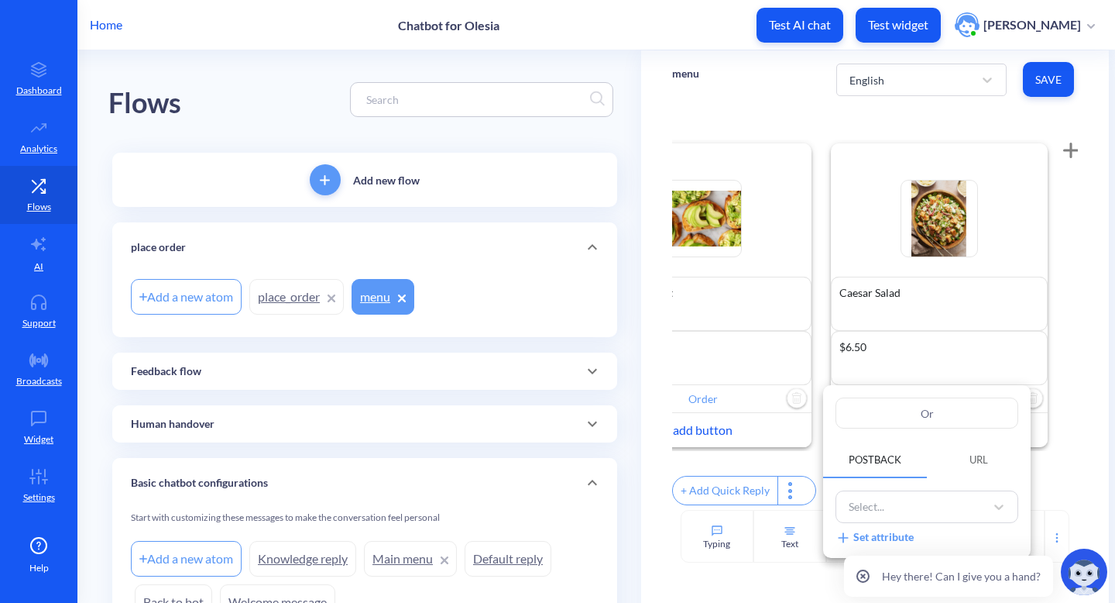
type input "Ord"
type input "Orde"
type input "Order"
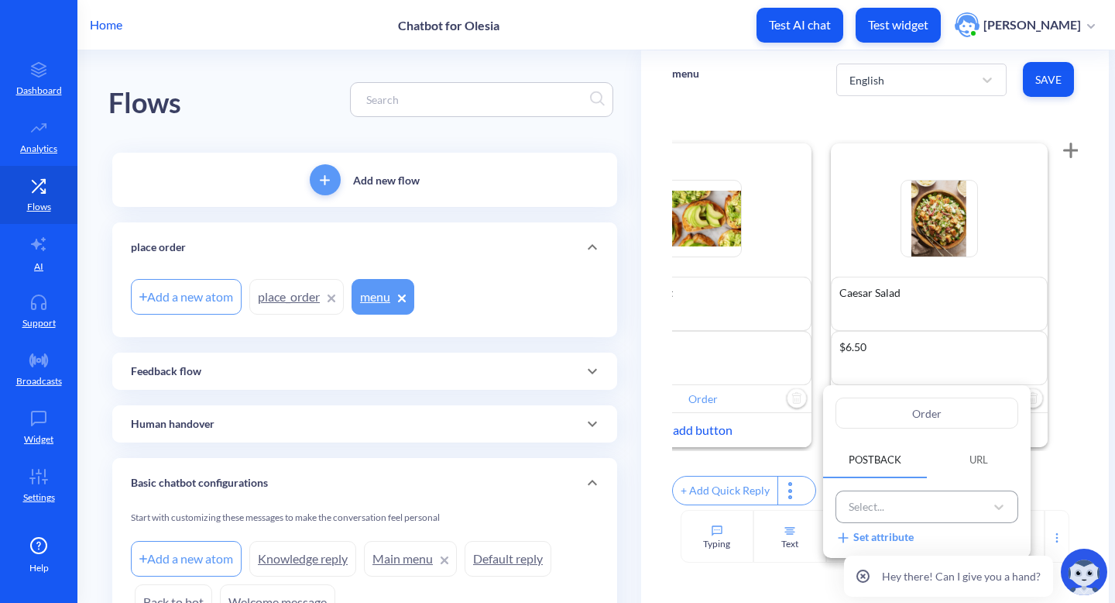
type input "Order"
click at [929, 513] on div "Select..." at bounding box center [913, 507] width 144 height 26
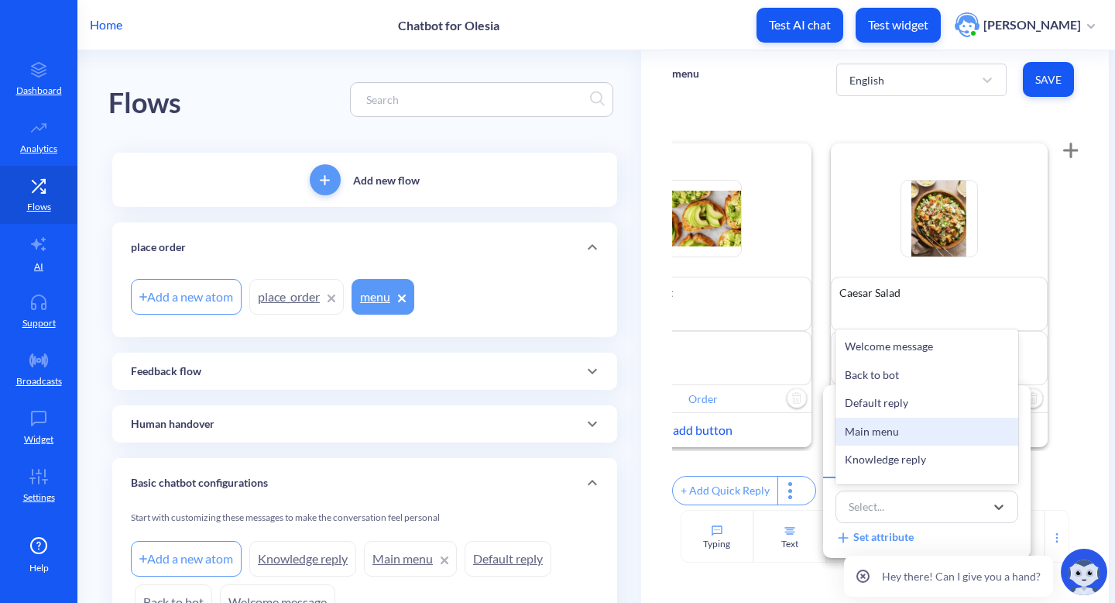
scroll to position [360, 0]
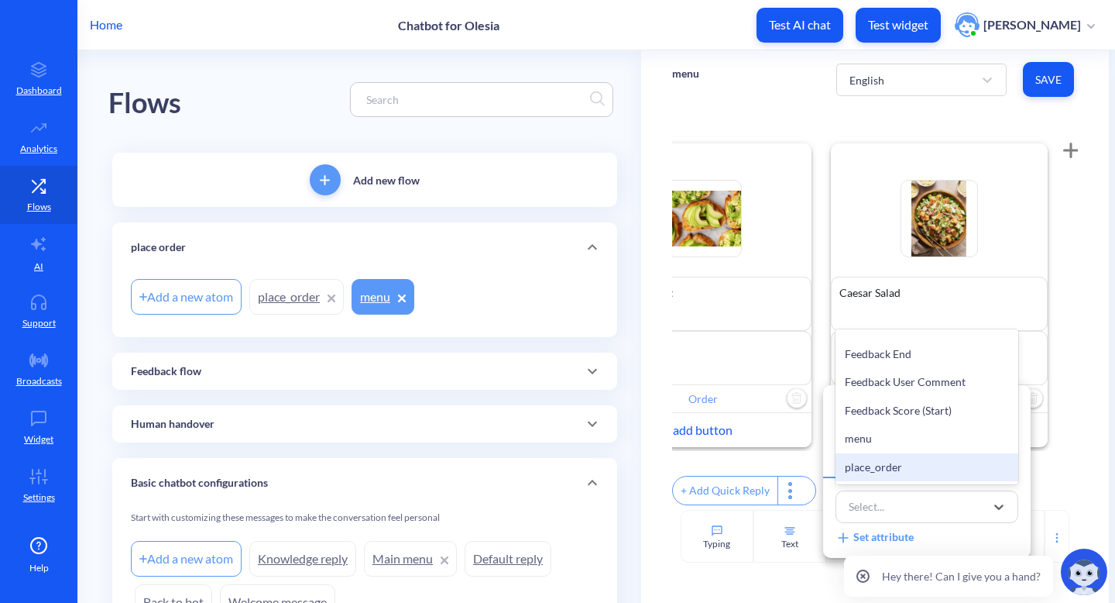
click at [909, 461] on div "place_order" at bounding box center [927, 467] width 183 height 29
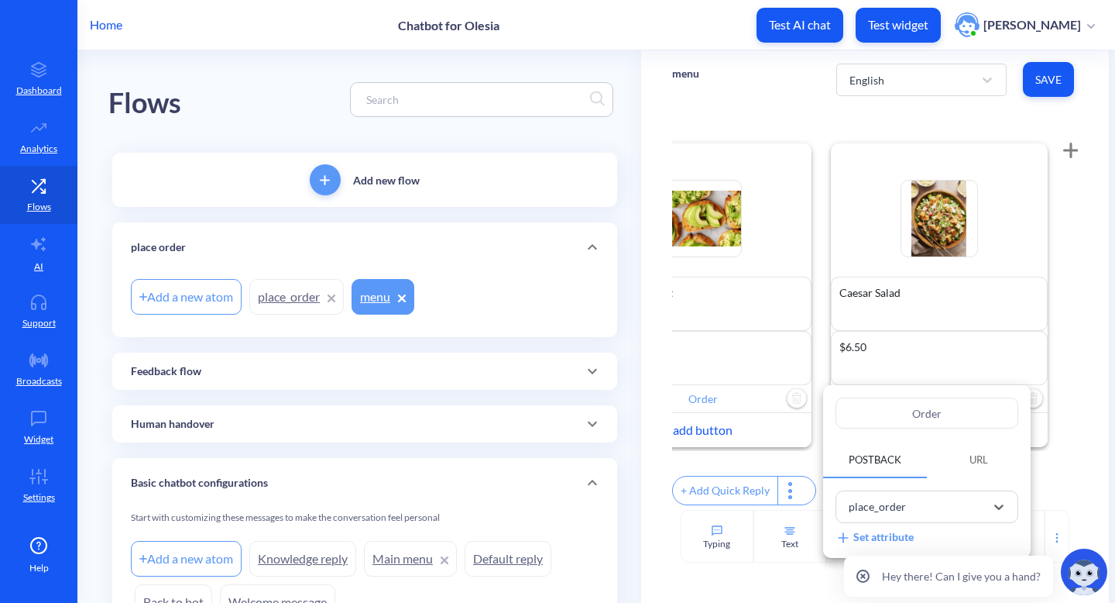
click at [1049, 403] on div at bounding box center [557, 301] width 1115 height 603
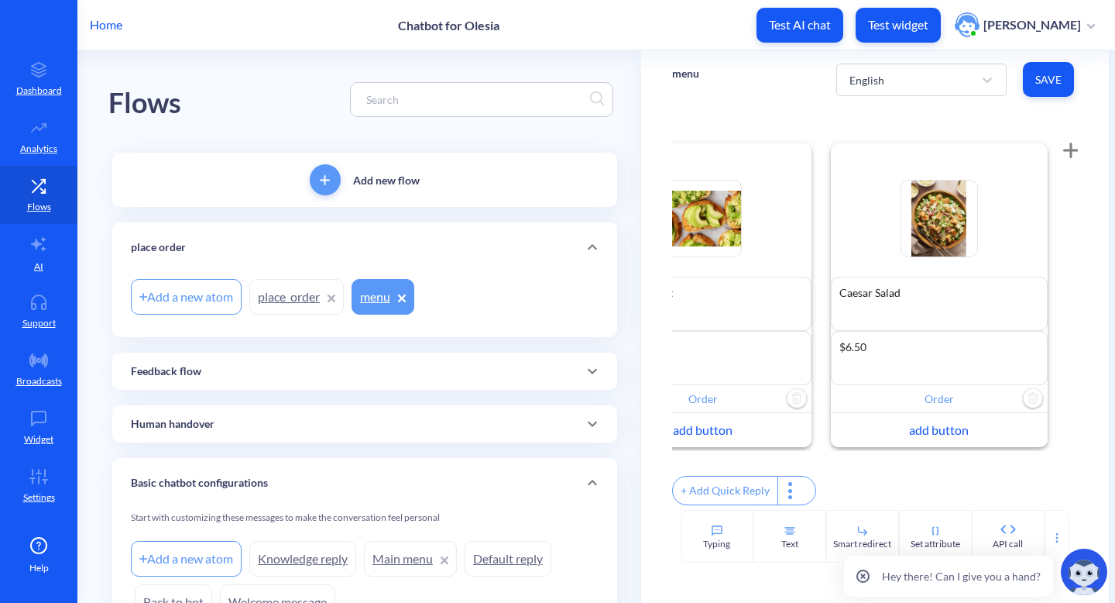
click at [1063, 153] on icon at bounding box center [1070, 150] width 15 height 15
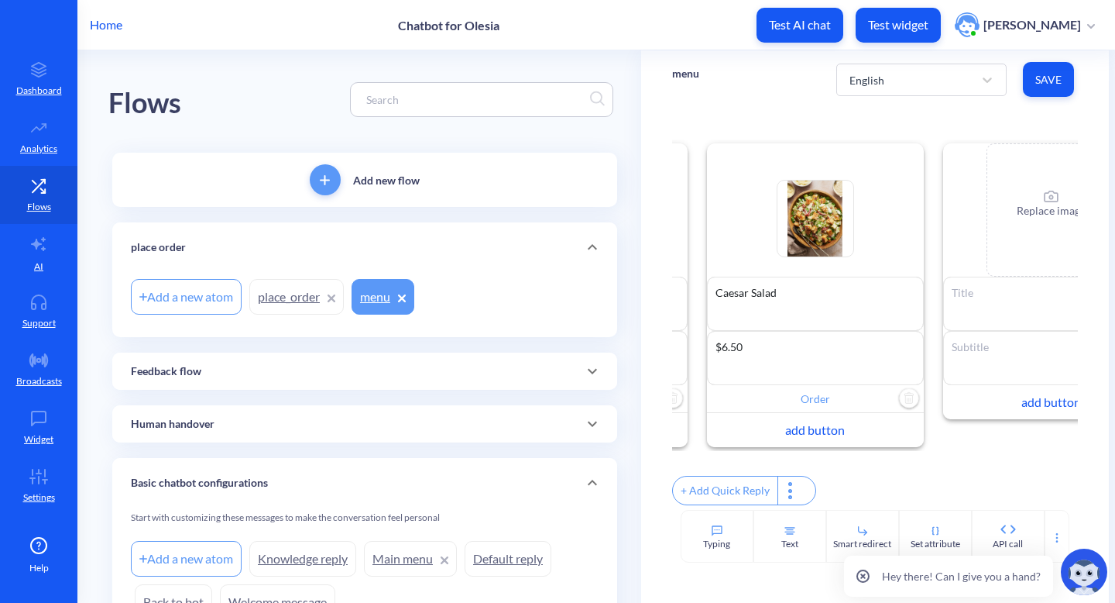
scroll to position [0, 563]
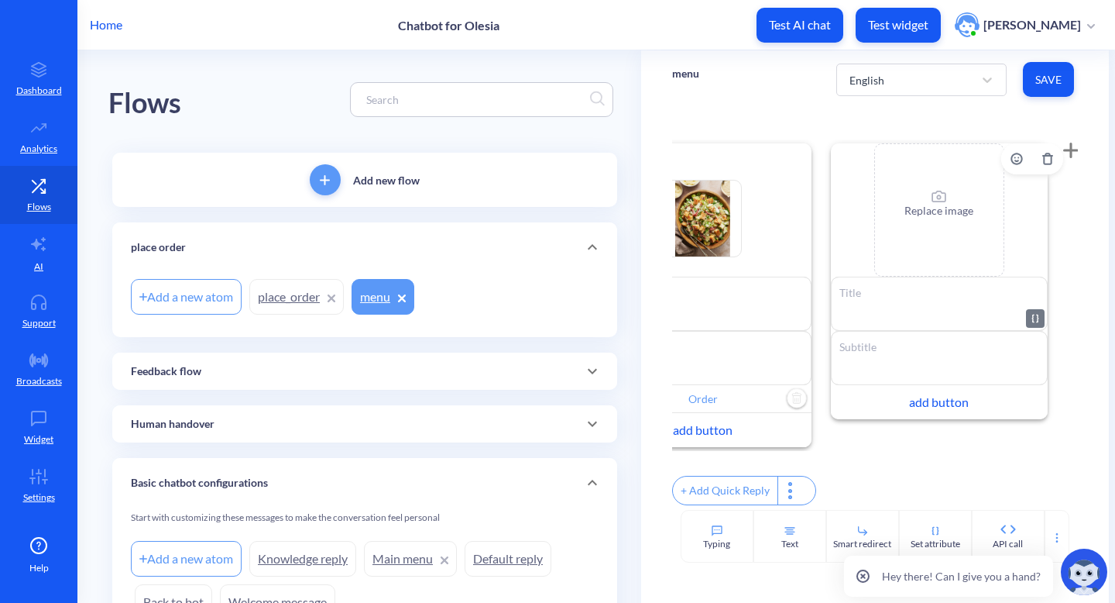
click at [866, 291] on textarea at bounding box center [939, 303] width 217 height 54
paste textarea "Chocolate Muffin"
type textarea "Chocolate Muffin"
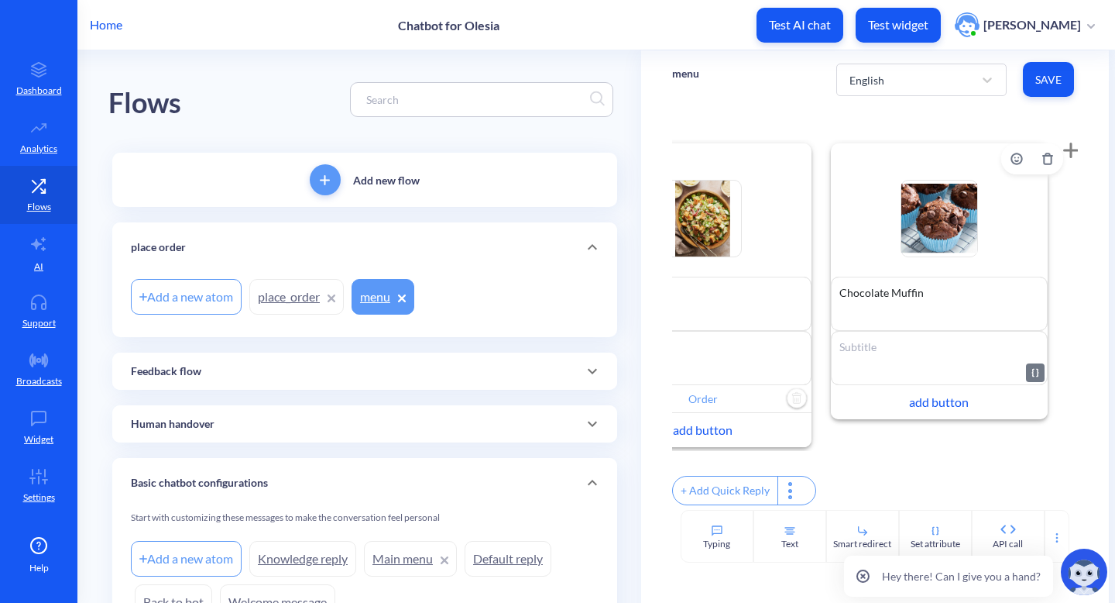
click at [913, 347] on textarea at bounding box center [939, 358] width 217 height 54
paste textarea "$3.00"
type textarea "$3.00"
click at [919, 417] on div "add button" at bounding box center [939, 402] width 217 height 34
click at [919, 404] on input "text" at bounding box center [939, 399] width 217 height 28
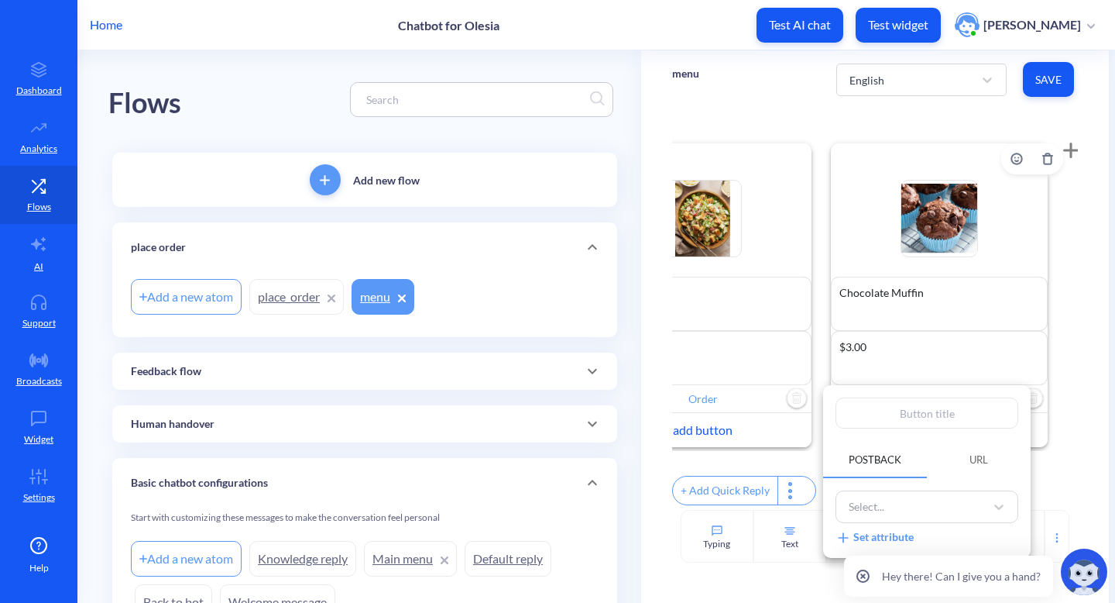
click at [919, 404] on input "text" at bounding box center [927, 412] width 183 height 31
type input "O"
type input "Or"
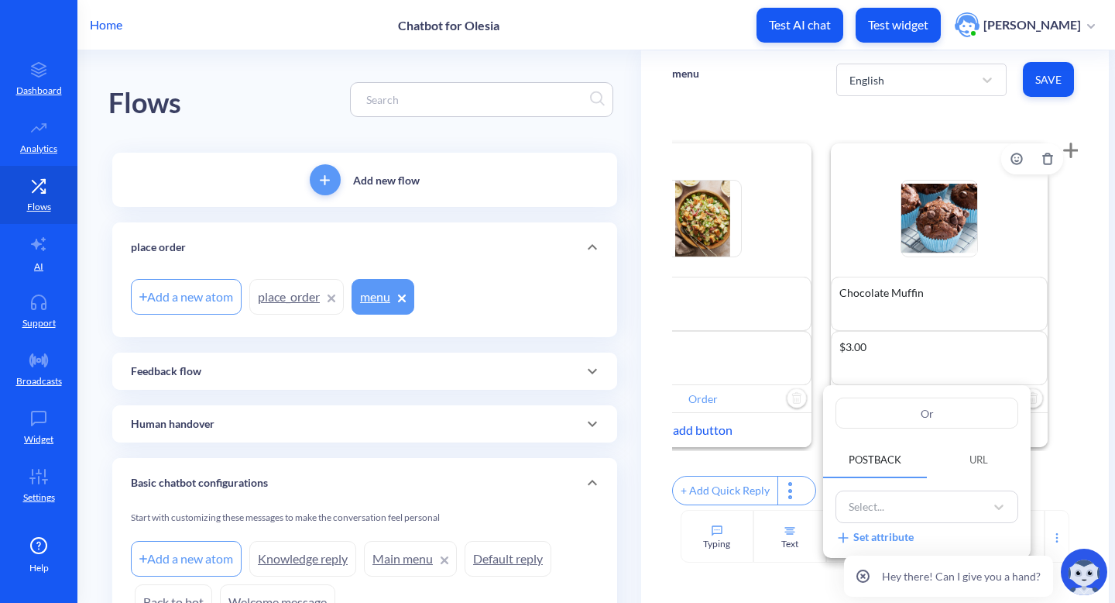
type input "Ord"
type input "Orde"
type input "Order"
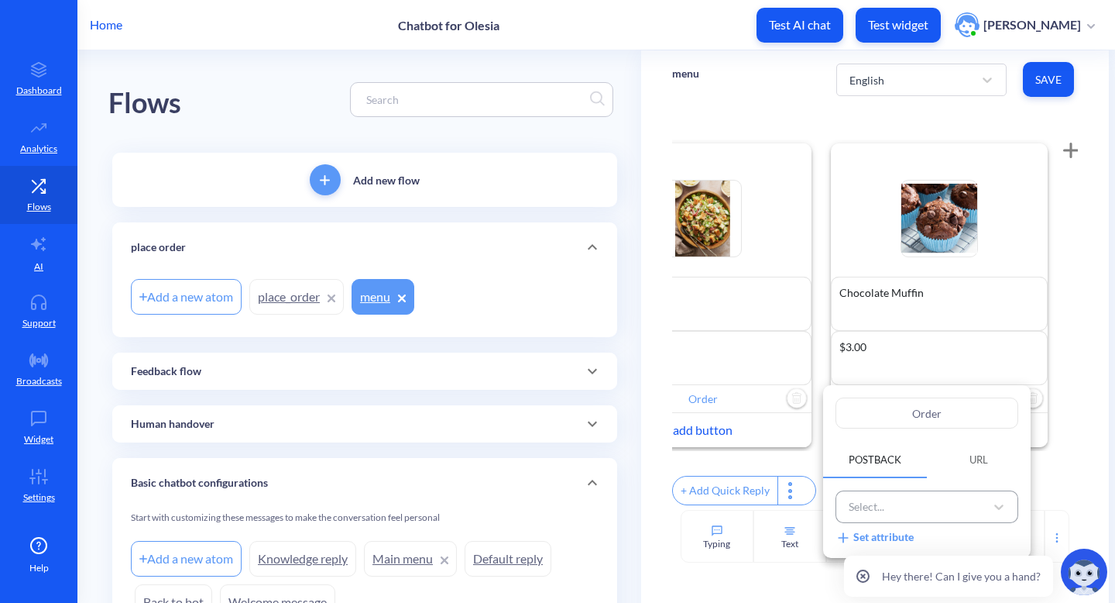
type input "Order"
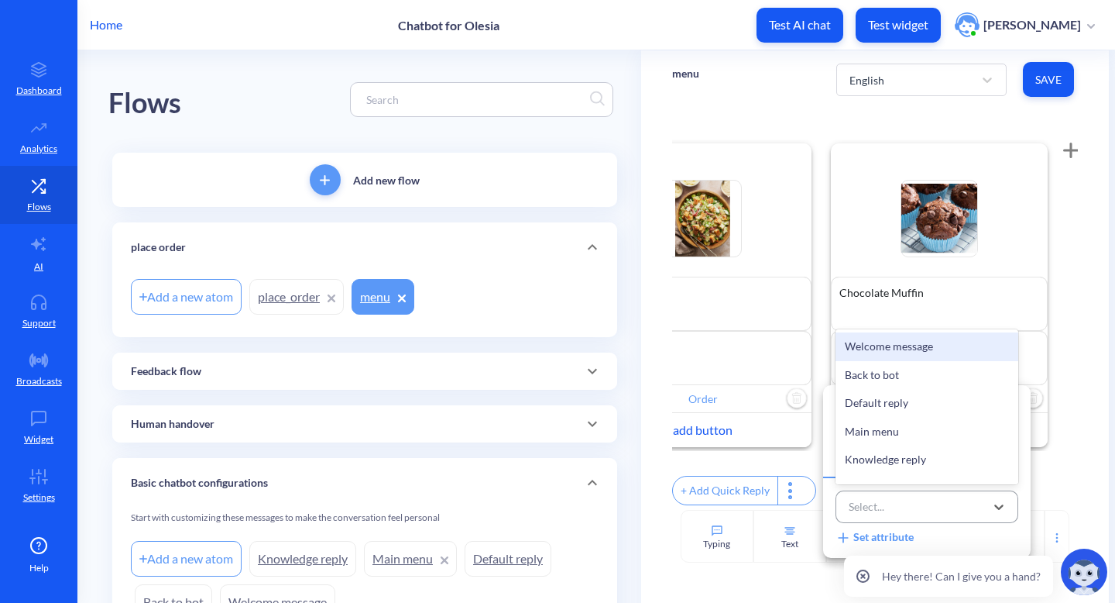
click at [958, 510] on div "Select..." at bounding box center [913, 507] width 144 height 26
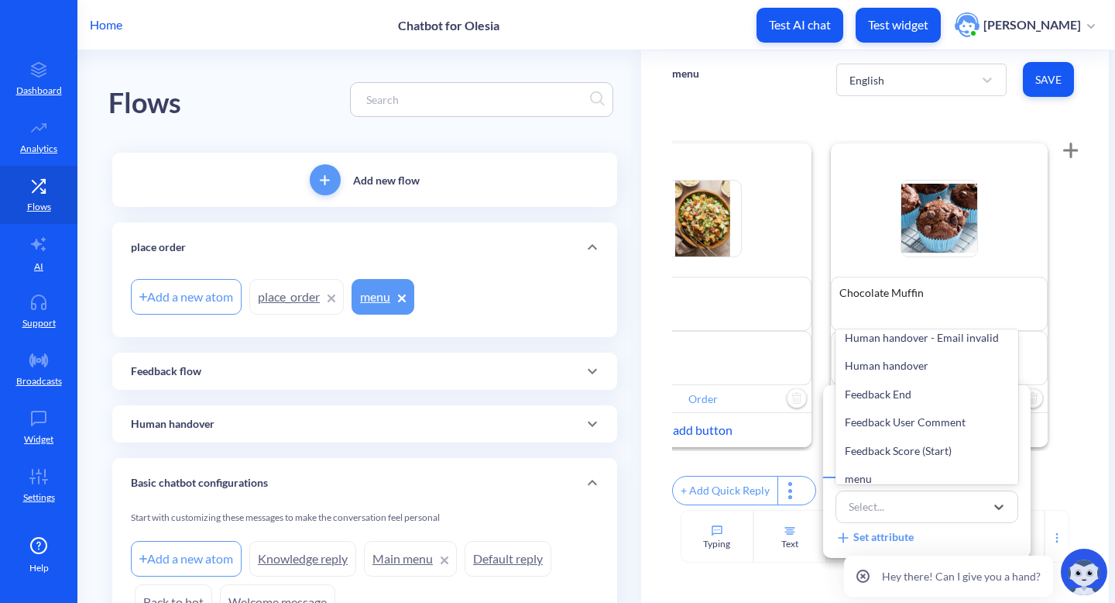
scroll to position [360, 0]
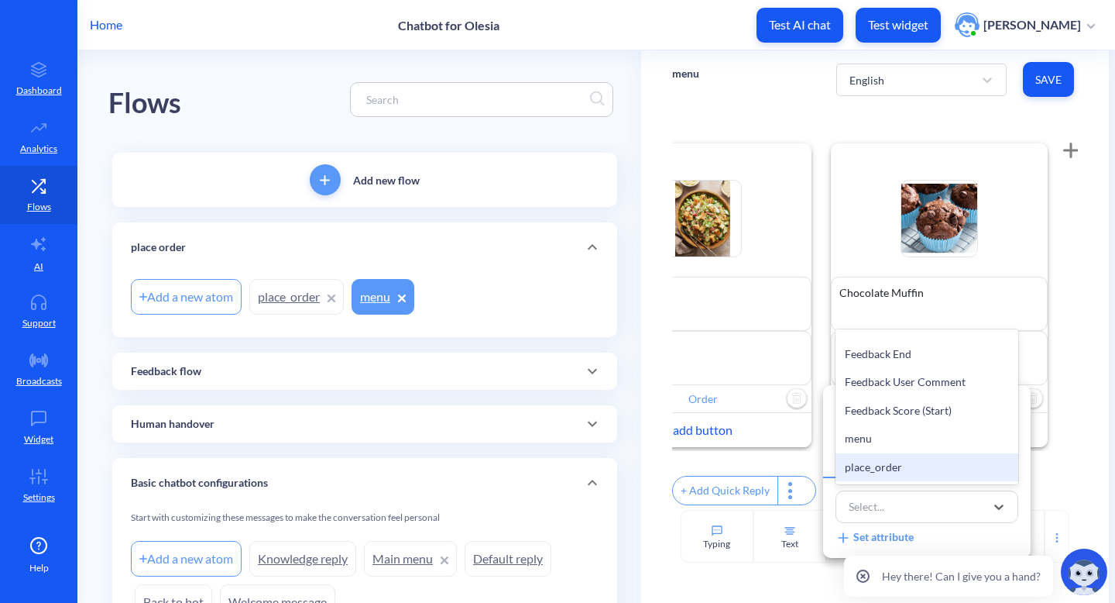
click at [936, 455] on div "place_order" at bounding box center [927, 467] width 183 height 29
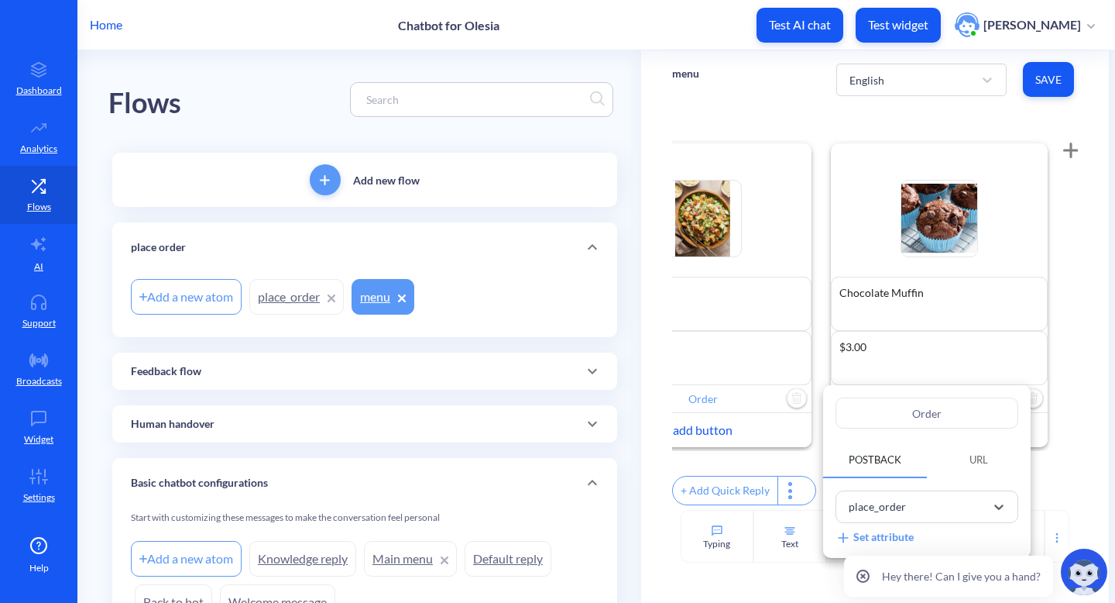
click at [1053, 379] on div at bounding box center [557, 301] width 1115 height 603
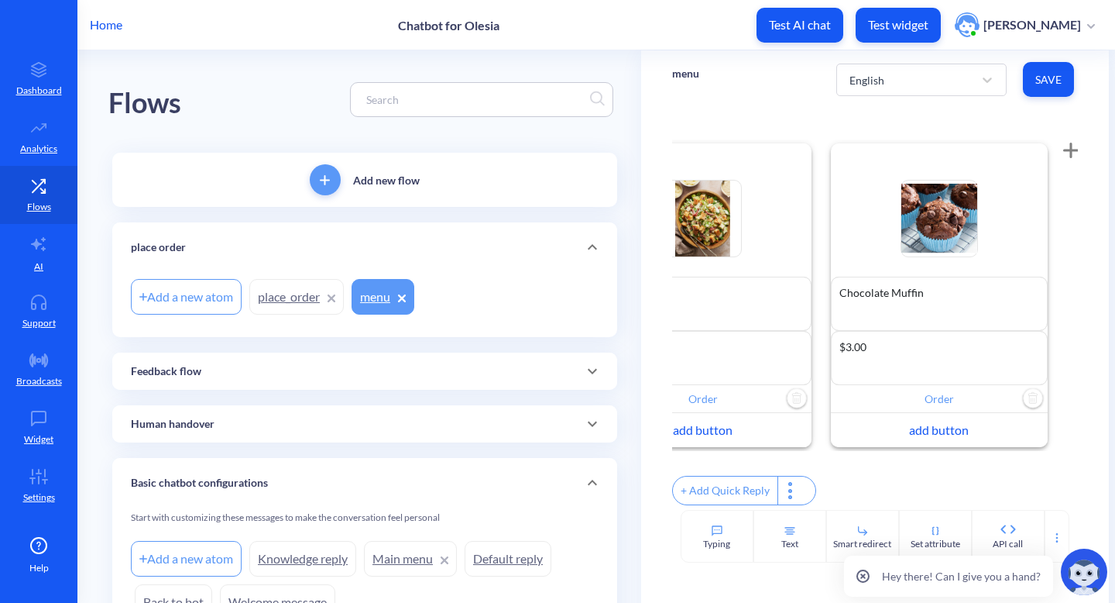
click at [1063, 154] on icon at bounding box center [1070, 150] width 15 height 15
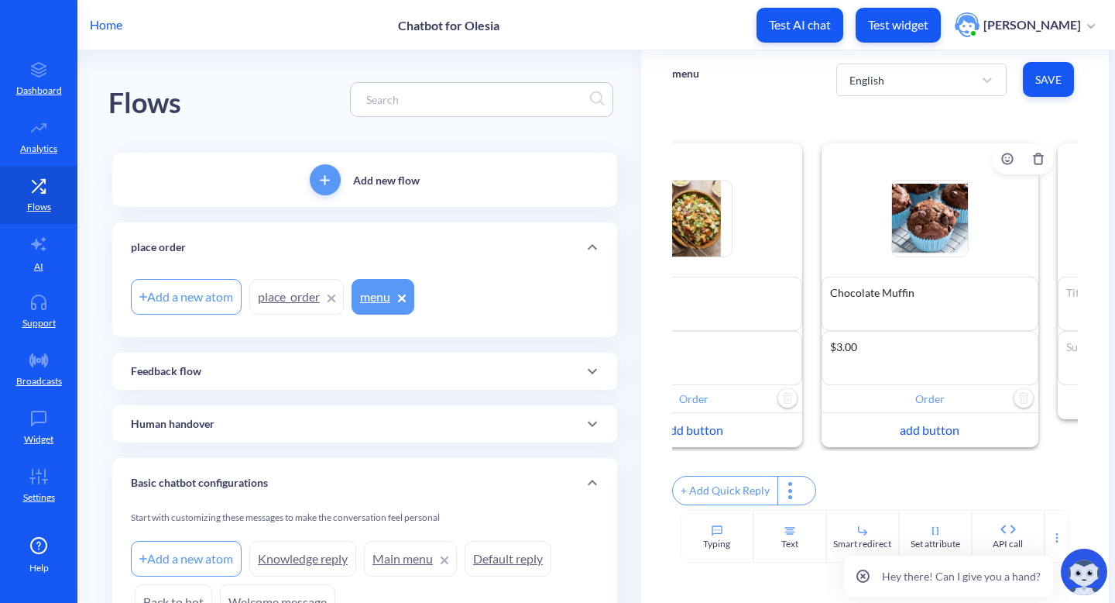
scroll to position [0, 799]
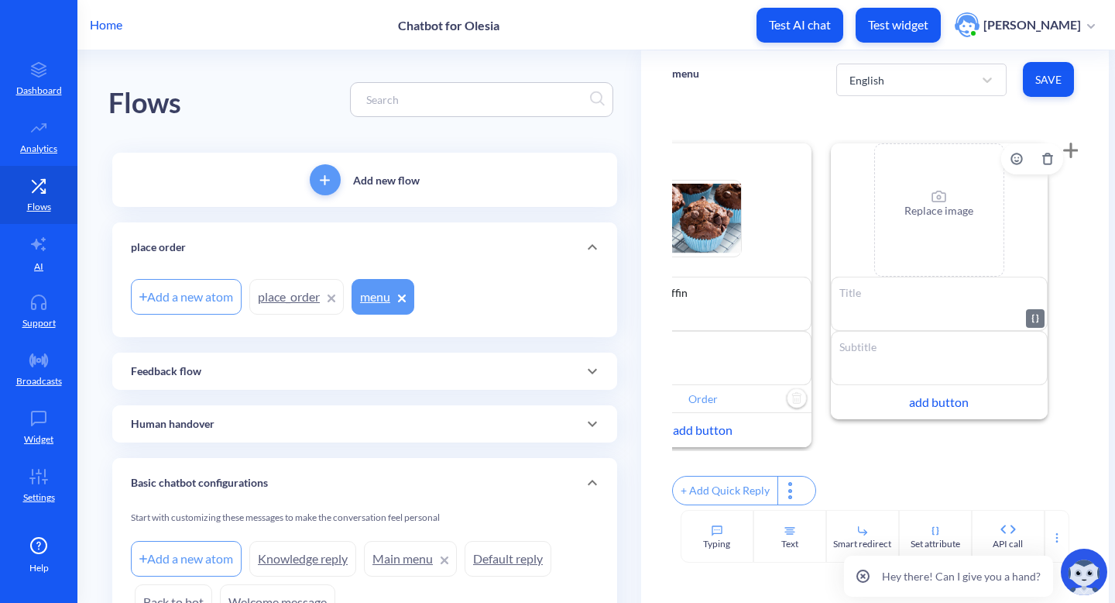
click at [888, 322] on textarea at bounding box center [939, 303] width 217 height 54
paste textarea "Fresh Orange Juice"
type textarea "Fresh Orange Juice"
click at [954, 206] on p "Replace image" at bounding box center [939, 210] width 69 height 16
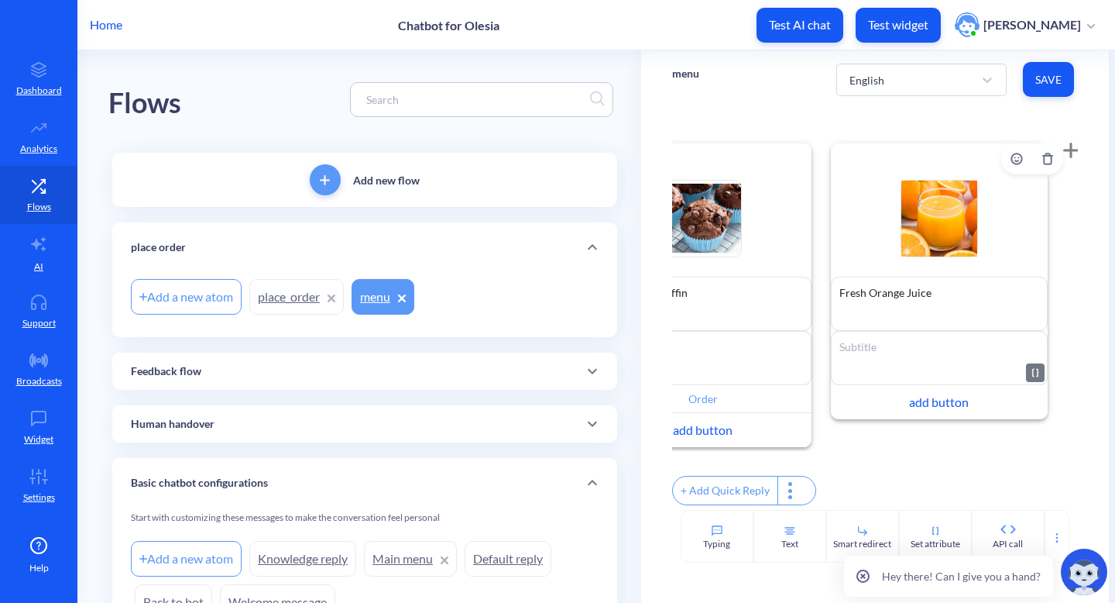
click at [932, 347] on textarea at bounding box center [939, 358] width 217 height 54
paste textarea "$4.00"
type textarea "$4.00"
click at [965, 408] on div "add button" at bounding box center [939, 402] width 217 height 34
click at [955, 388] on input "text" at bounding box center [939, 399] width 217 height 28
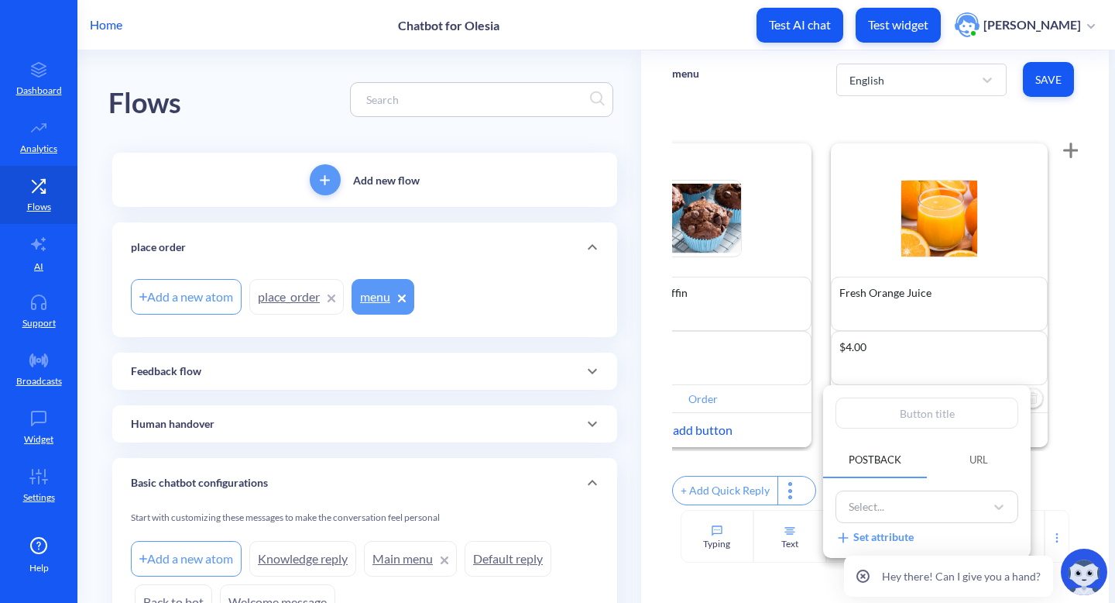
click at [937, 427] on input "text" at bounding box center [927, 412] width 183 height 31
type input "O"
type input "Or"
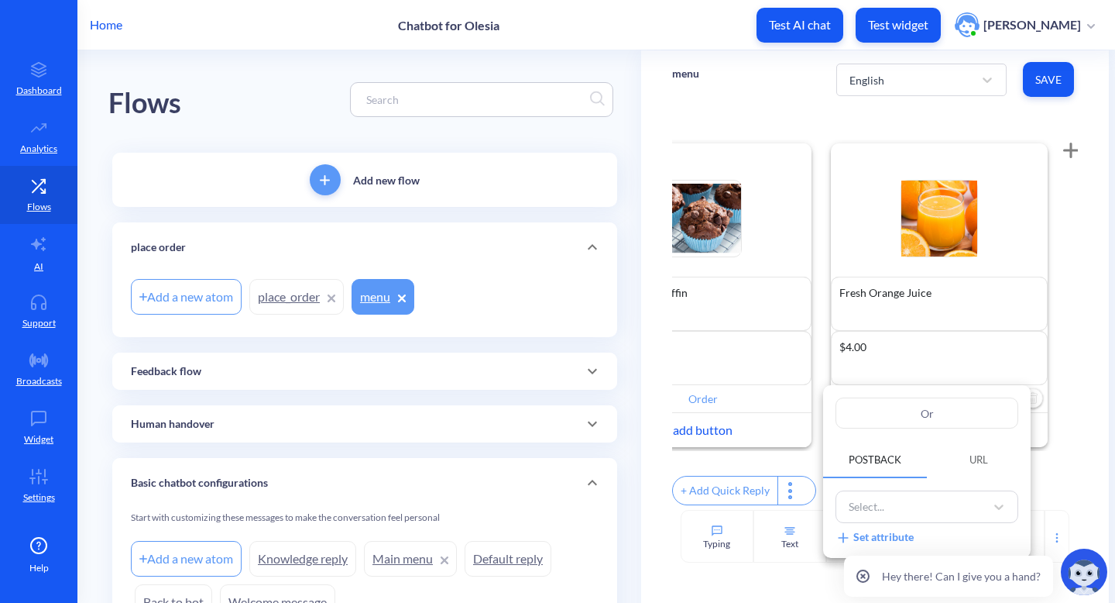
type input "Ord"
type input "Orde"
type input "Order"
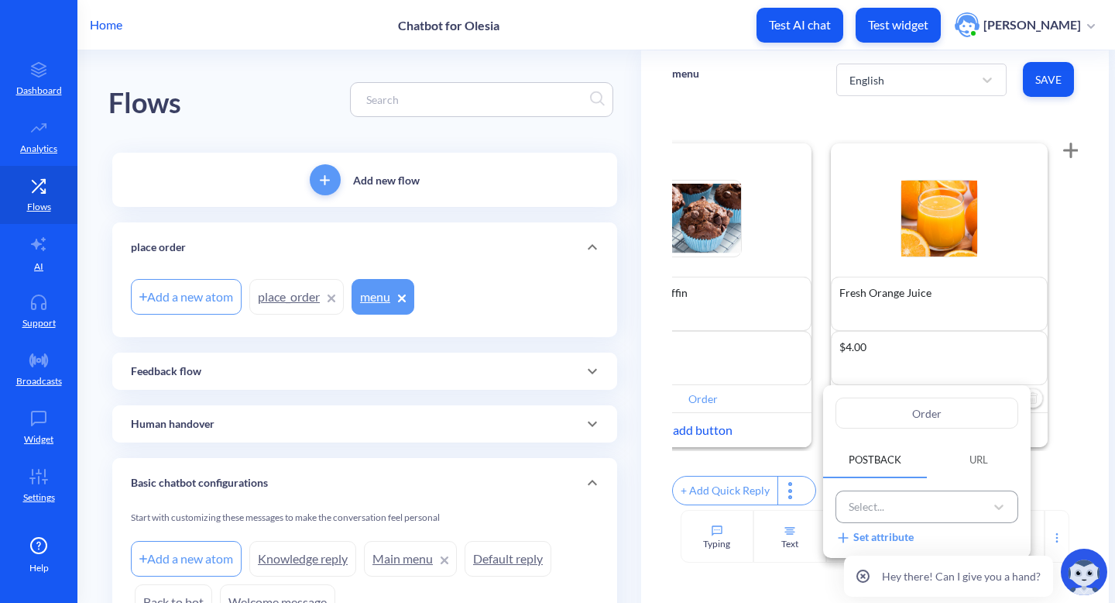
type input "Order"
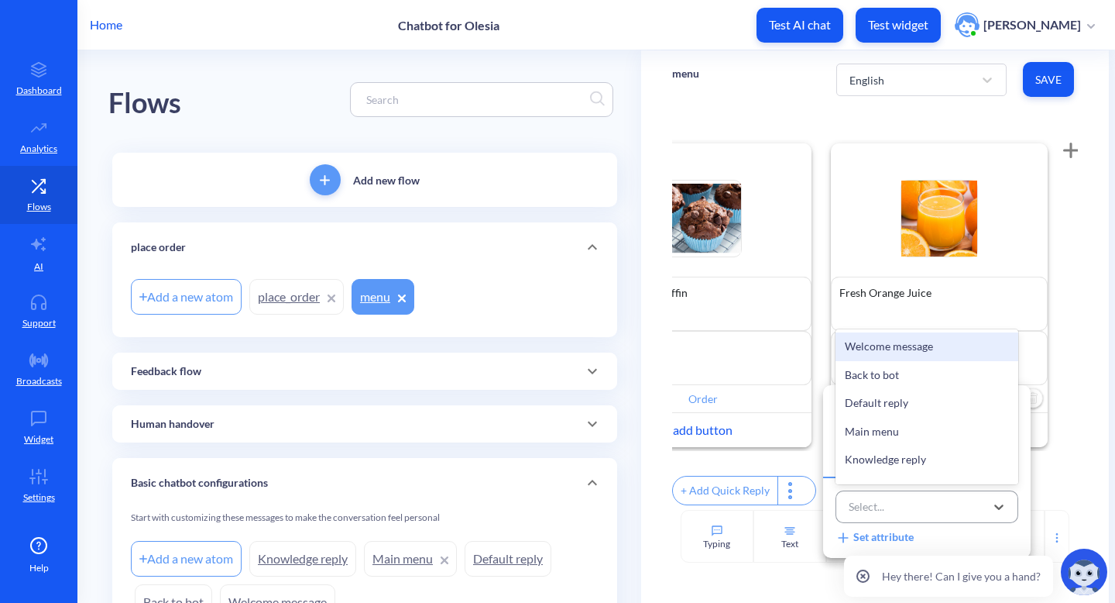
click at [972, 503] on div "Select..." at bounding box center [913, 507] width 144 height 26
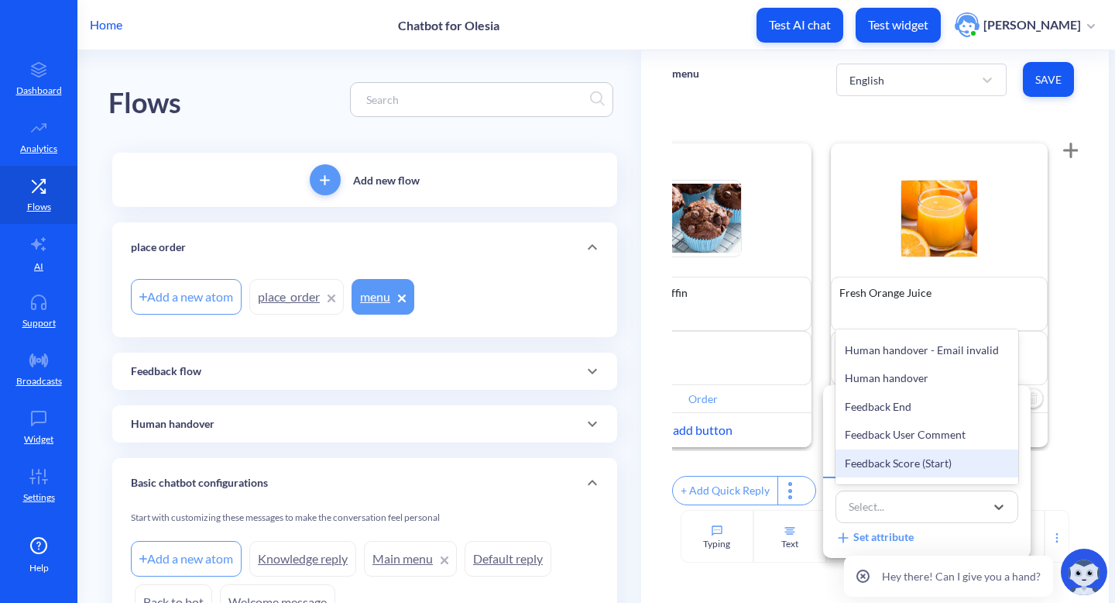
scroll to position [360, 0]
click at [920, 459] on div "place_order" at bounding box center [927, 467] width 183 height 29
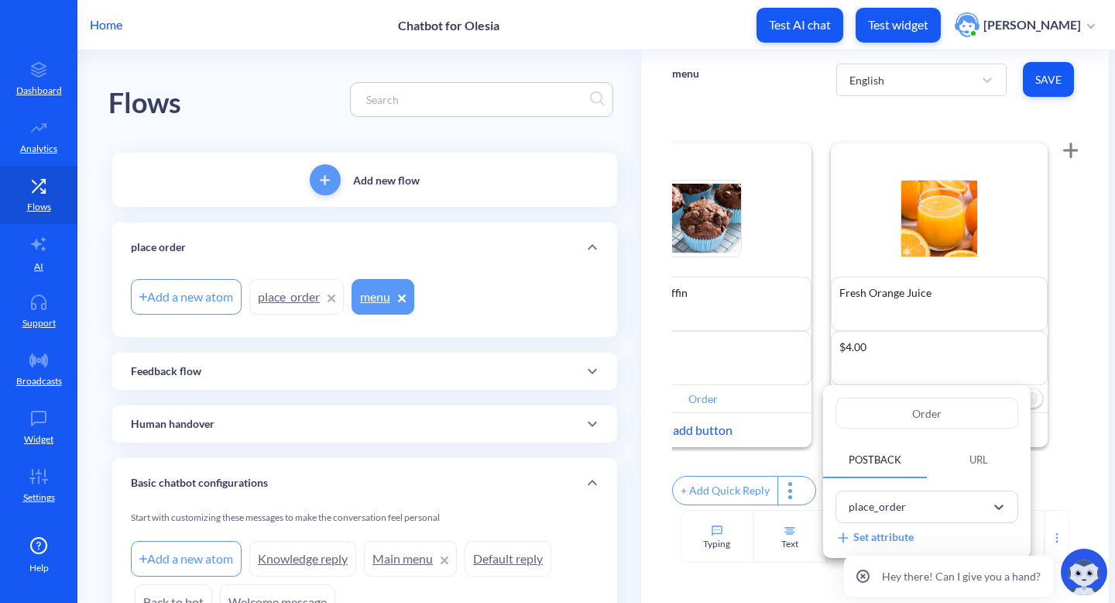
click at [1065, 325] on div at bounding box center [557, 301] width 1115 height 603
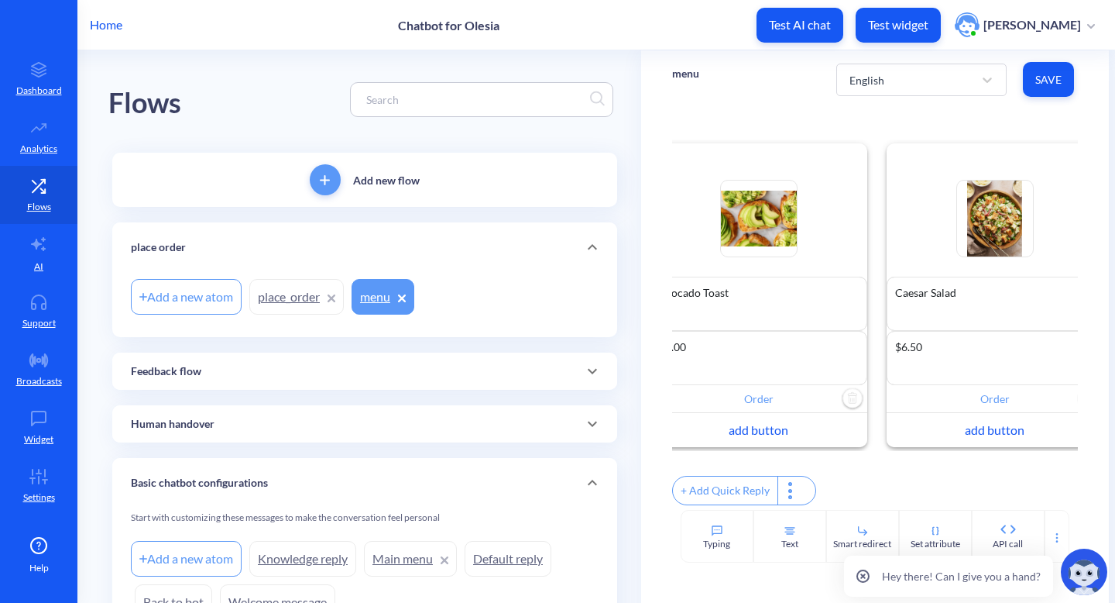
scroll to position [0, 0]
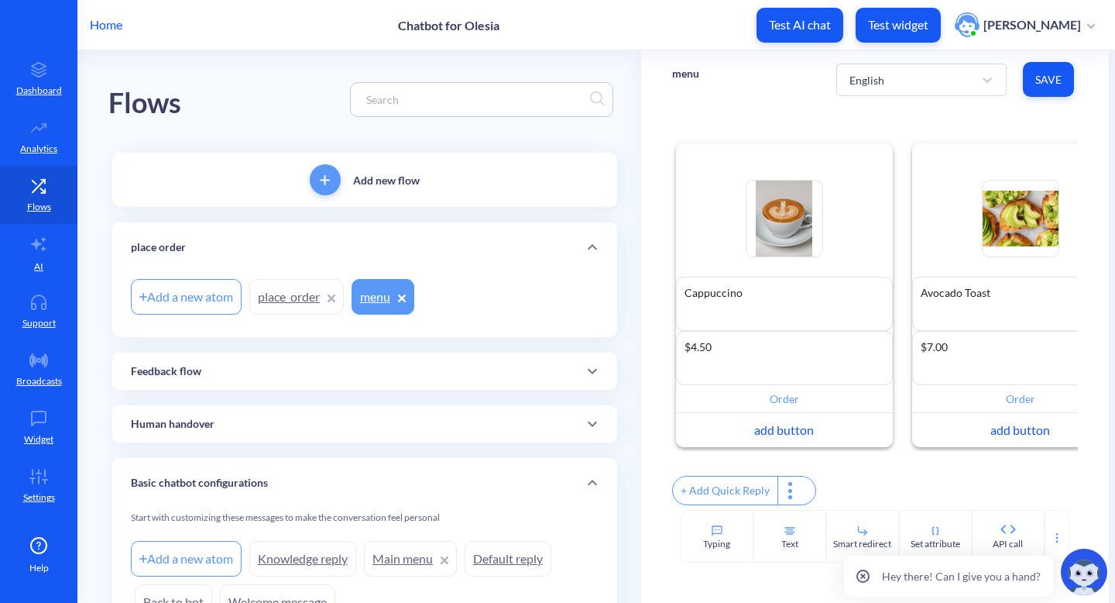
click at [1038, 82] on span "Save" at bounding box center [1048, 79] width 26 height 15
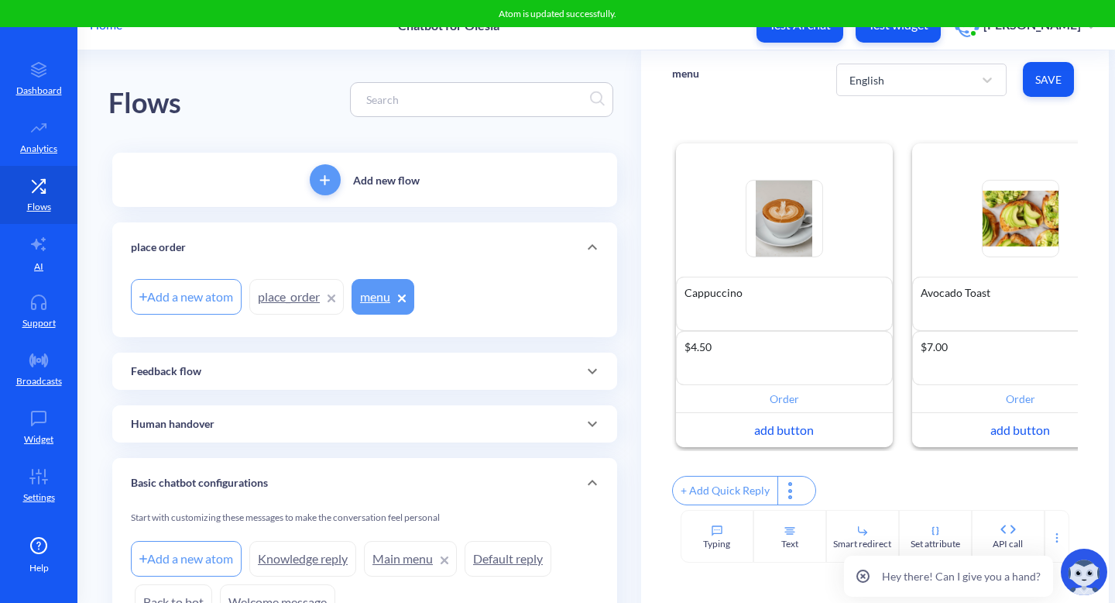
click at [279, 292] on link "place_order" at bounding box center [296, 297] width 94 height 36
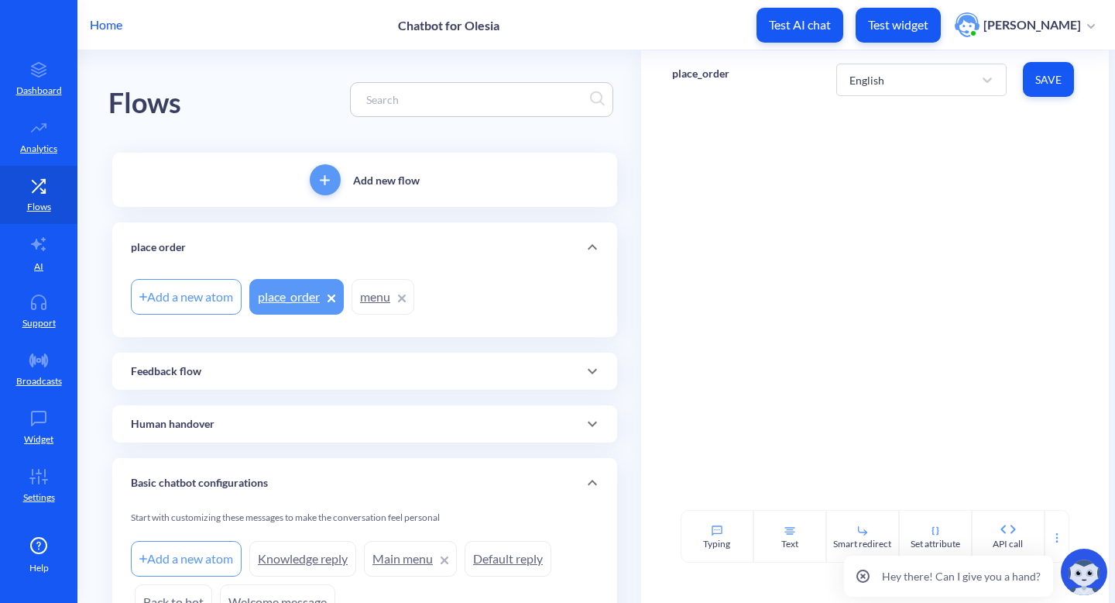
click at [379, 295] on link "menu" at bounding box center [383, 297] width 63 height 36
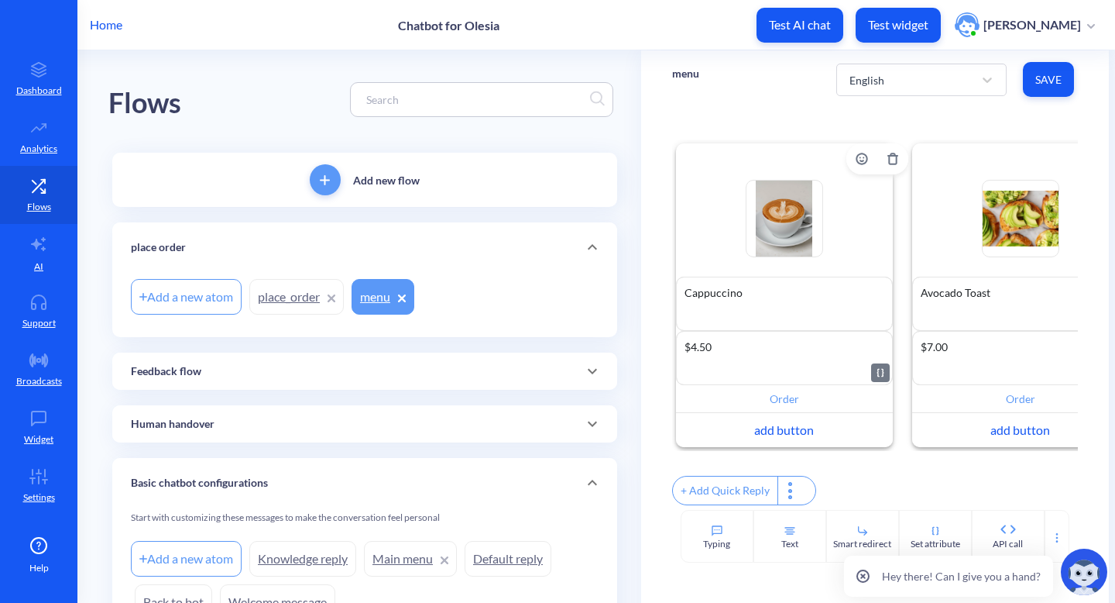
scroll to position [9, 0]
click at [886, 31] on p "Test widget" at bounding box center [898, 24] width 60 height 15
click at [162, 247] on p "place order" at bounding box center [158, 247] width 55 height 16
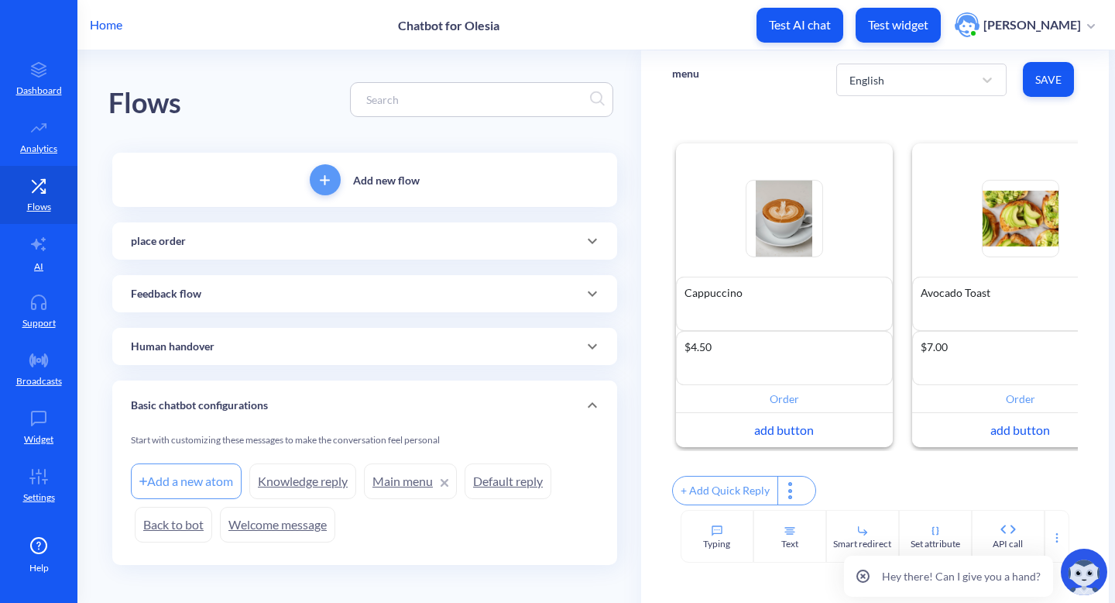
click at [187, 243] on div "place order" at bounding box center [365, 241] width 468 height 16
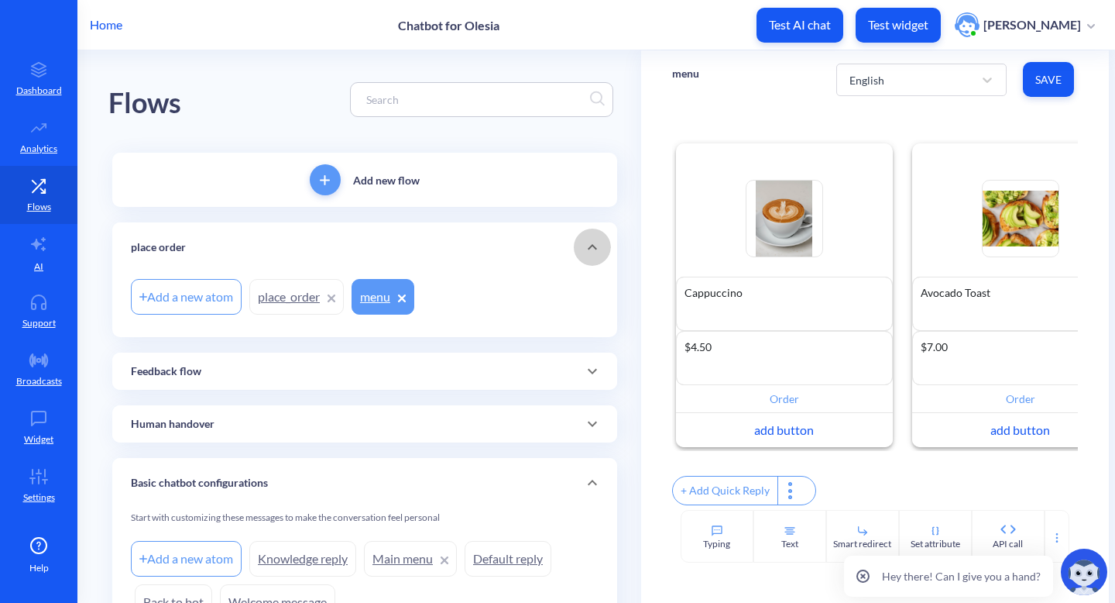
click at [586, 239] on icon at bounding box center [592, 247] width 19 height 19
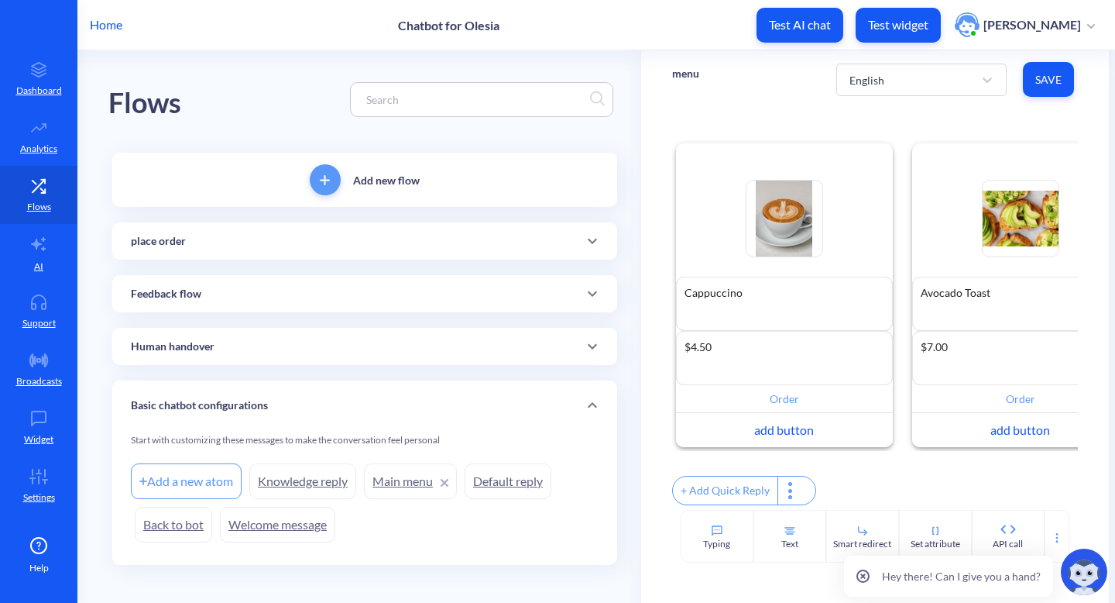
click at [395, 233] on div "place order" at bounding box center [365, 241] width 468 height 16
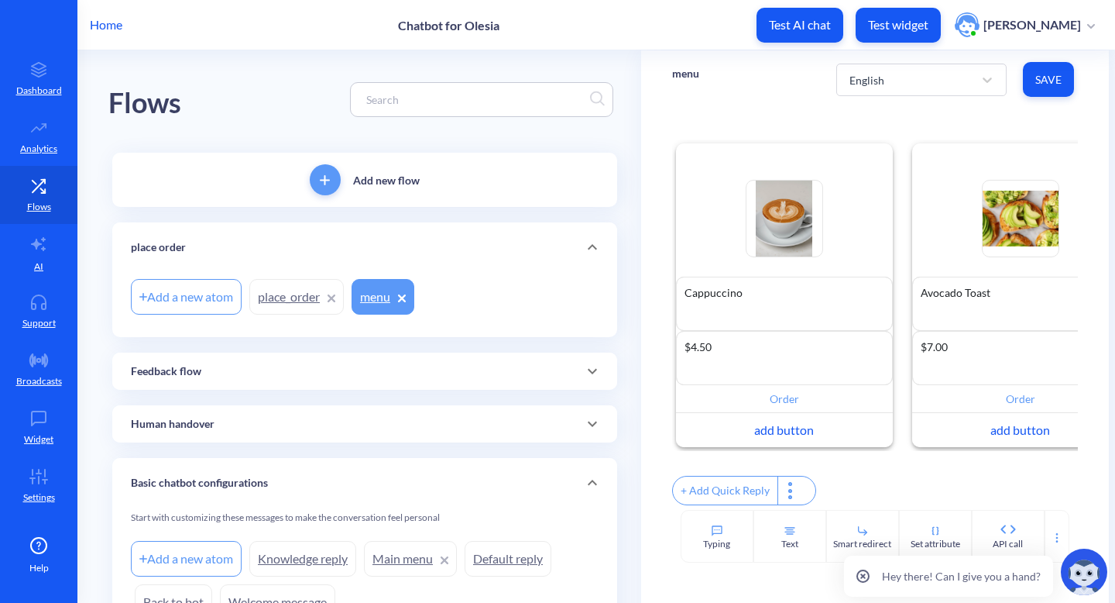
click at [135, 256] on div "place order" at bounding box center [364, 247] width 505 height 50
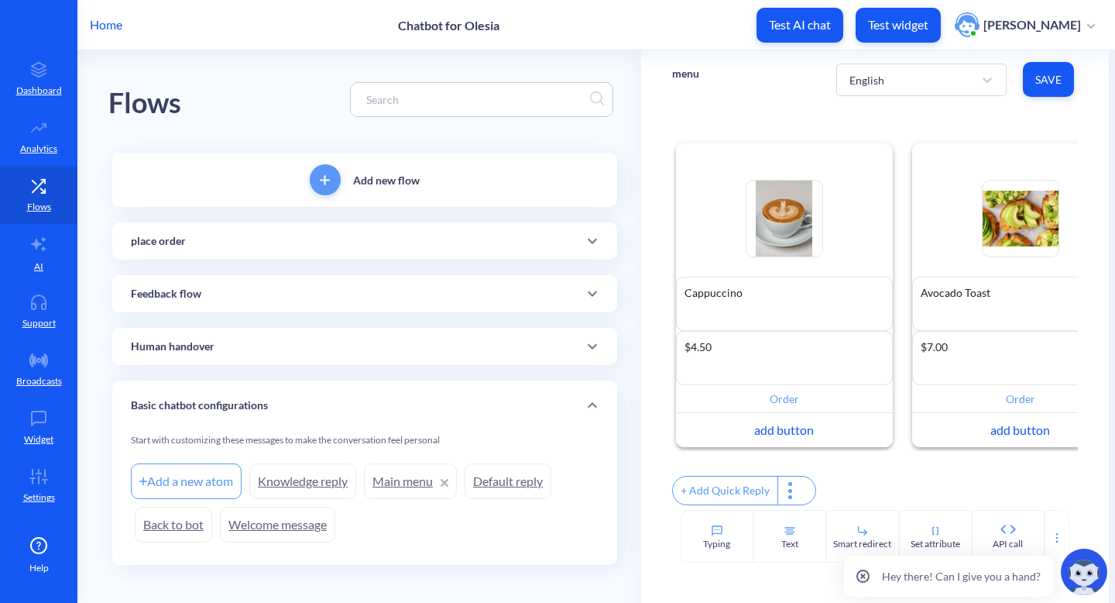
click at [592, 243] on icon at bounding box center [592, 241] width 19 height 19
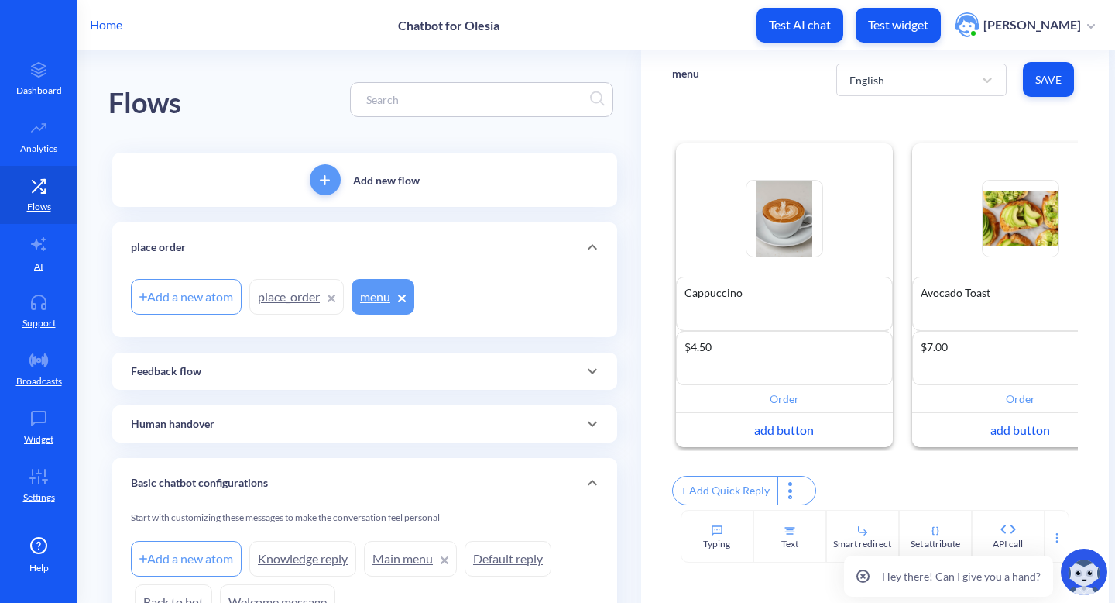
scroll to position [90, 0]
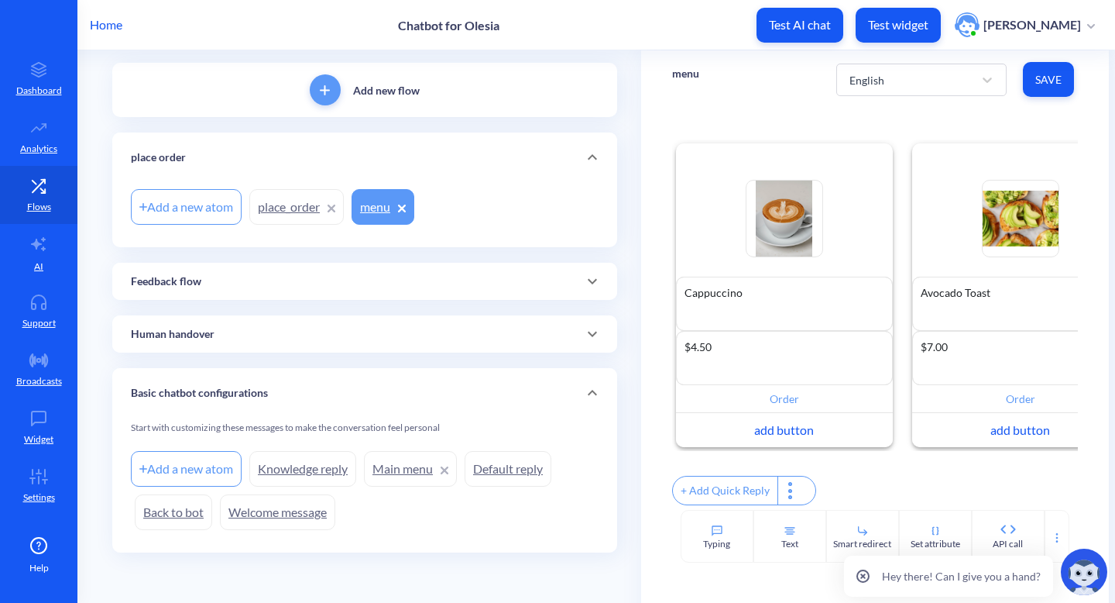
click at [269, 509] on link "Welcome message" at bounding box center [277, 512] width 115 height 36
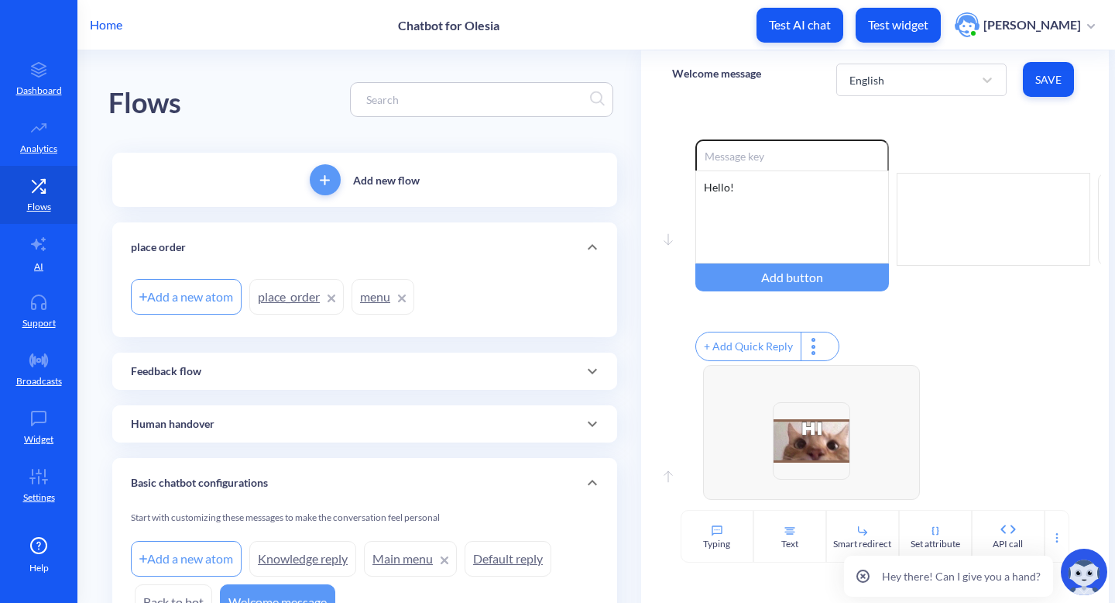
click at [379, 300] on link "menu" at bounding box center [383, 297] width 63 height 36
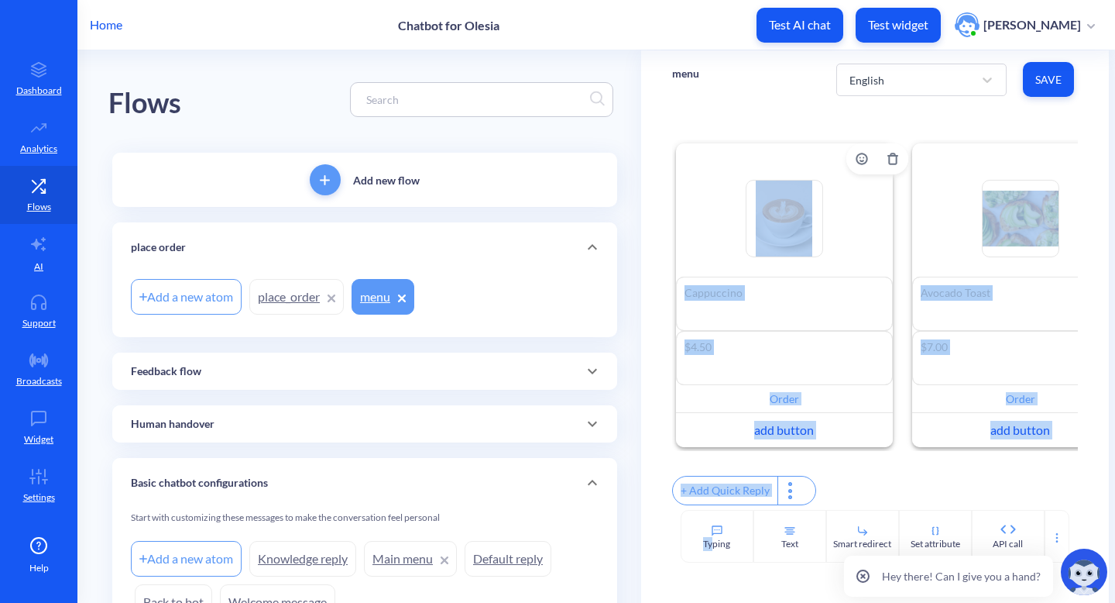
drag, startPoint x: 712, startPoint y: 539, endPoint x: 723, endPoint y: 147, distance: 392.0
click at [723, 147] on div "menu English Save Enable reactions Cappuccino Cappuccino $4.50 $4.50 Order add …" at bounding box center [875, 306] width 469 height 512
click at [725, 114] on div "Enable reactions Cappuccino Cappuccino $4.50 $4.50 Order add button Enable reac…" at bounding box center [875, 308] width 469 height 401
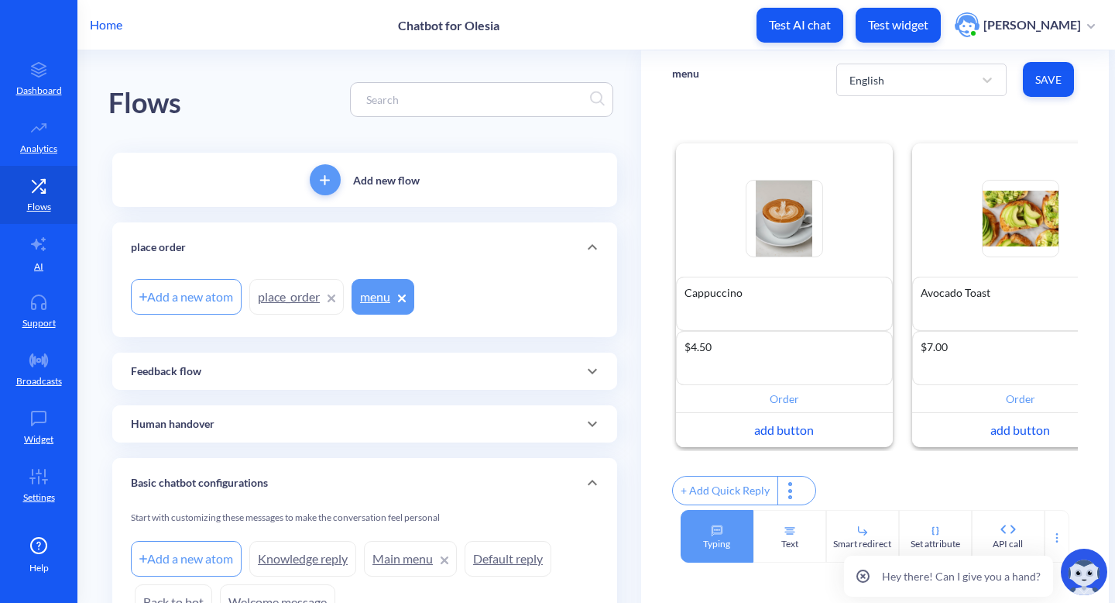
click at [697, 526] on div "Typing" at bounding box center [717, 536] width 73 height 53
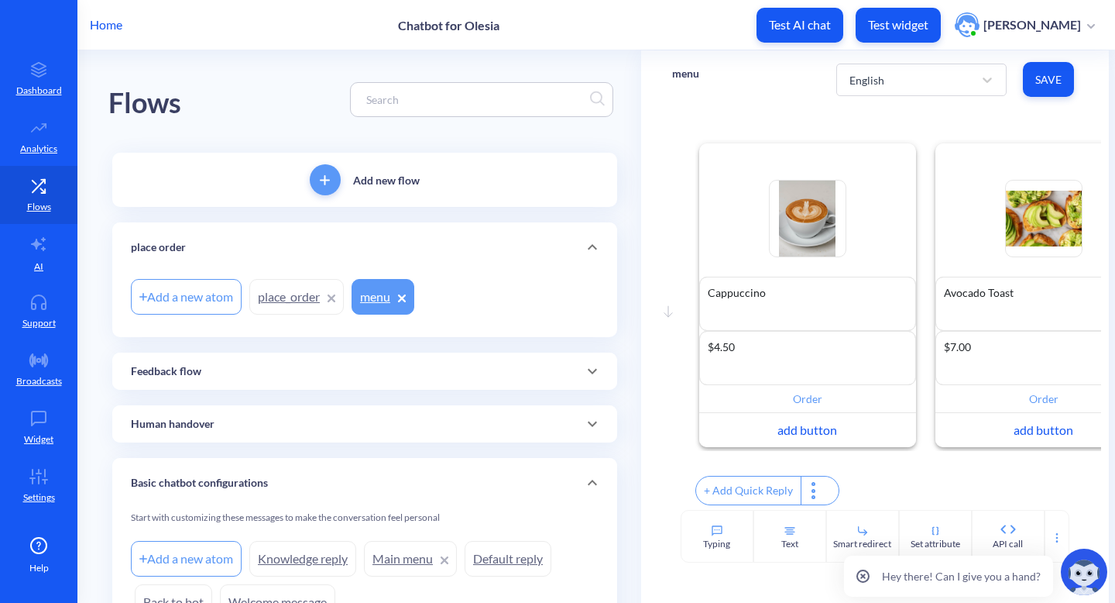
scroll to position [91, 0]
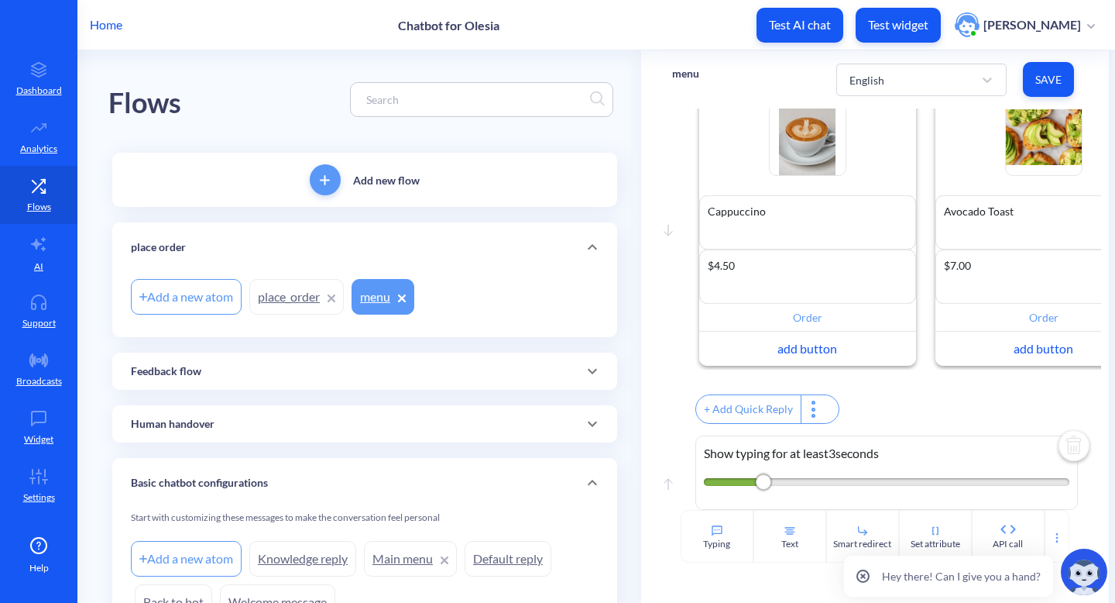
click at [1071, 448] on img at bounding box center [1074, 446] width 37 height 37
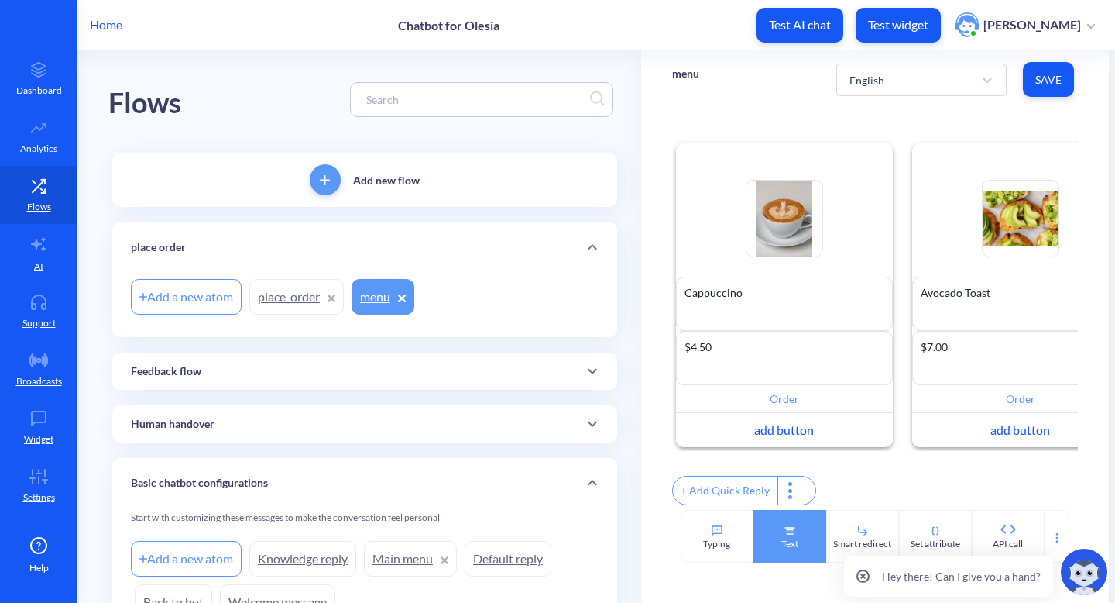
click at [783, 545] on div "Text" at bounding box center [789, 544] width 17 height 14
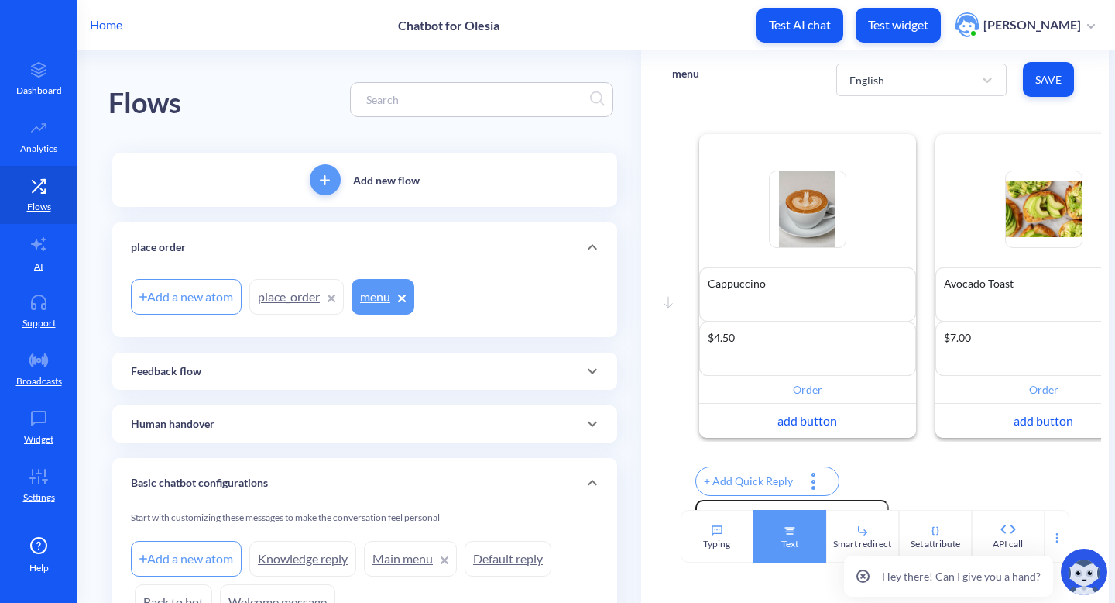
scroll to position [91, 0]
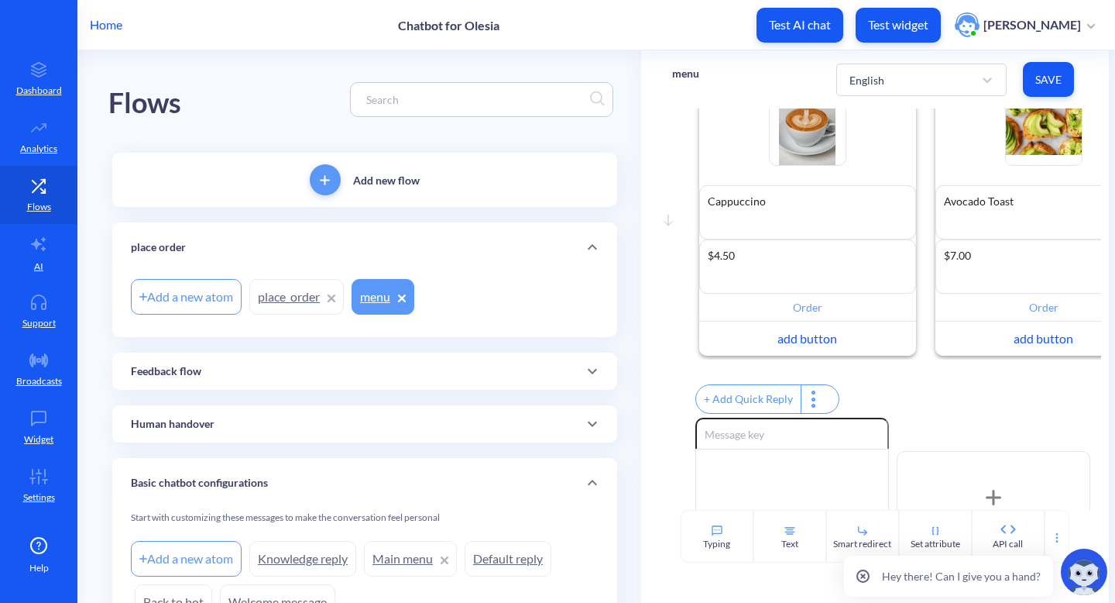
drag, startPoint x: 760, startPoint y: 449, endPoint x: 630, endPoint y: 353, distance: 161.1
click at [630, 353] on div "Flows Add new flow place order Add a new atom place_order menu Feedback flow Ad…" at bounding box center [611, 371] width 1007 height 642
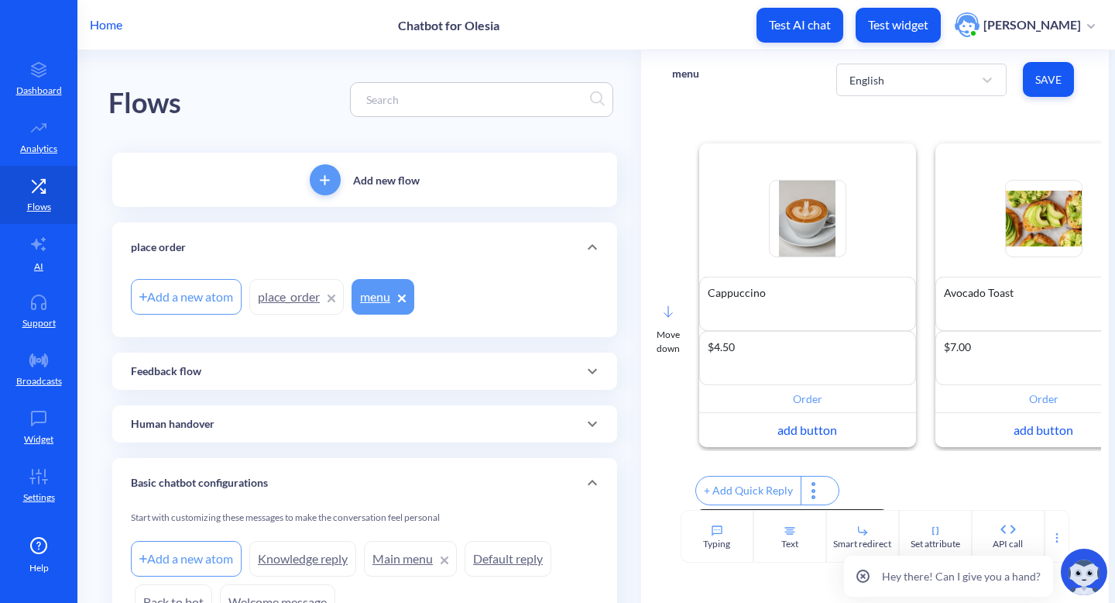
click at [657, 316] on div "Move down" at bounding box center [668, 325] width 23 height 62
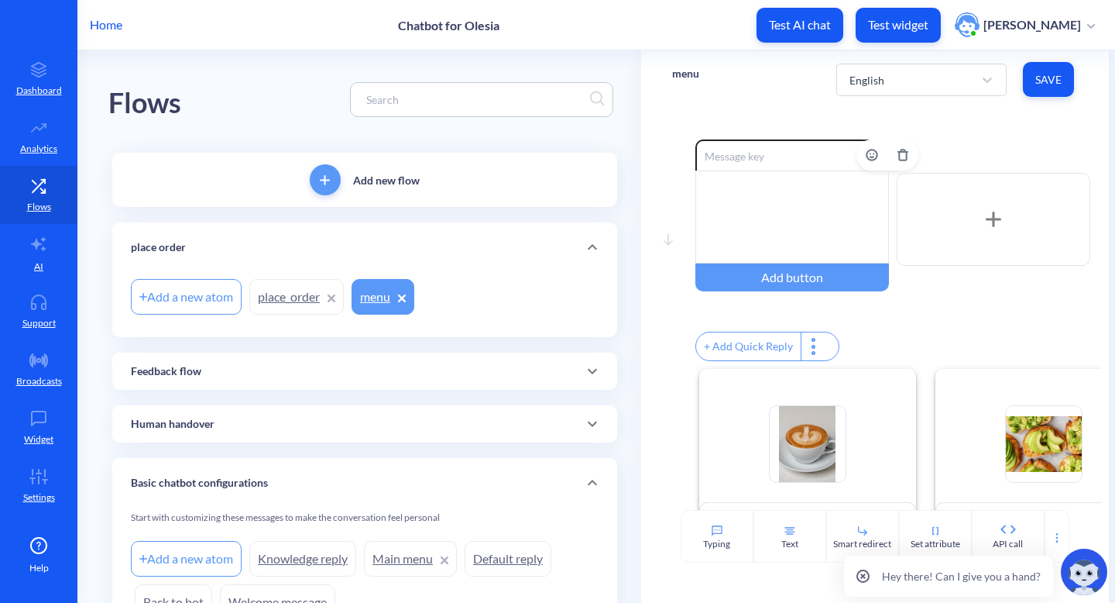
click at [782, 162] on input at bounding box center [792, 154] width 194 height 31
type input "Place order"
click at [795, 192] on div at bounding box center [792, 216] width 194 height 93
click at [775, 185] on div "Sure! What wuold you like?" at bounding box center [792, 216] width 194 height 93
click at [929, 315] on div "Enable reactions Place order Sure! What would you like? Add button + Add Quick …" at bounding box center [892, 251] width 395 height 225
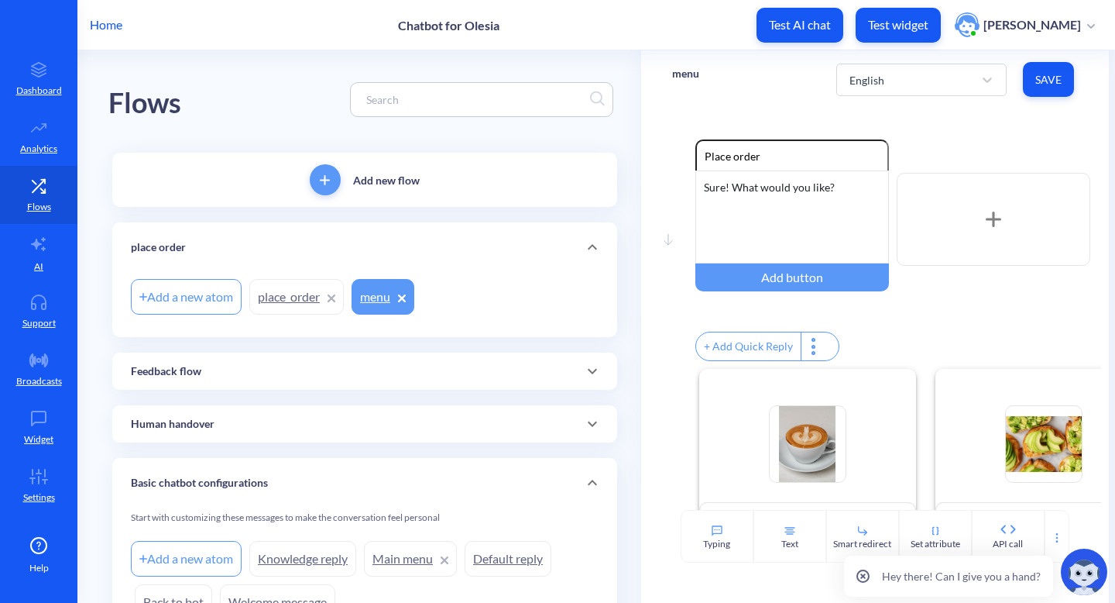
click at [1055, 69] on button "Save" at bounding box center [1048, 79] width 51 height 35
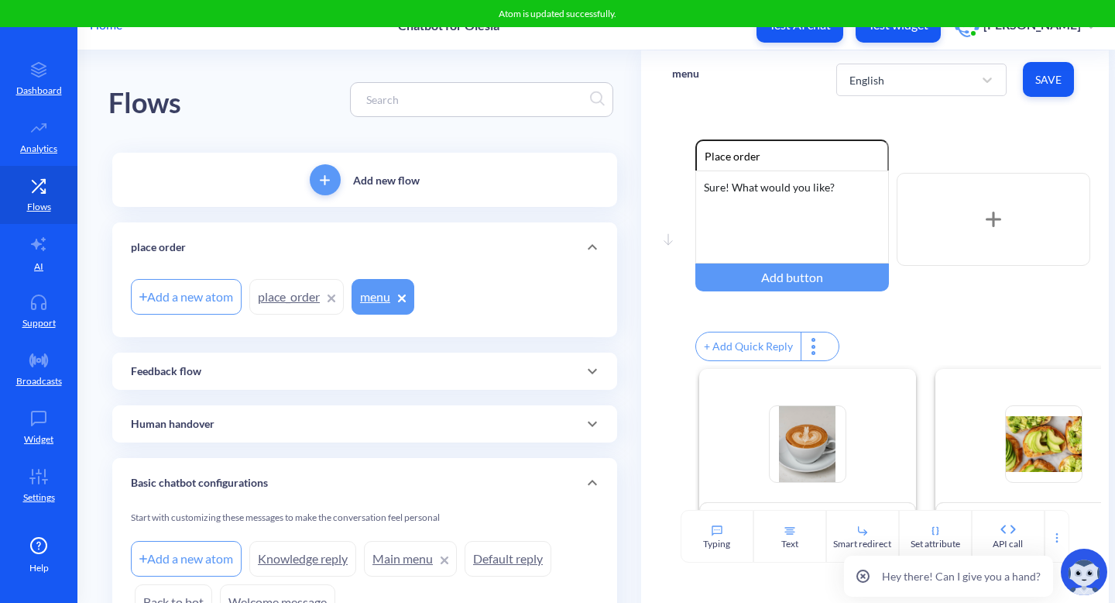
click at [924, 33] on button "Test widget" at bounding box center [898, 25] width 85 height 35
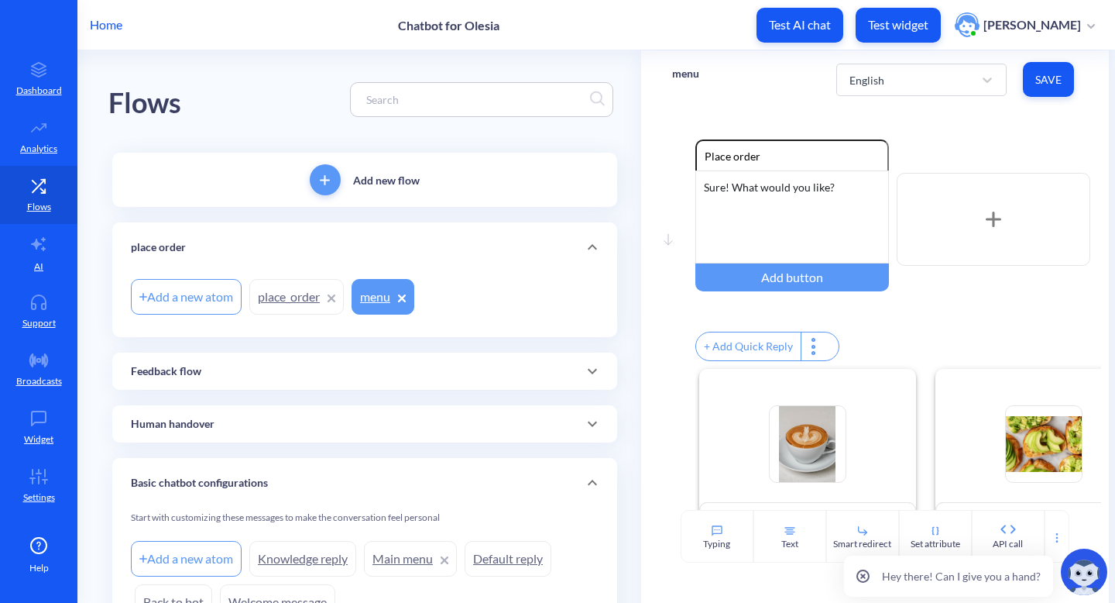
click at [812, 352] on div at bounding box center [814, 346] width 27 height 28
click at [1056, 537] on div at bounding box center [557, 301] width 1115 height 603
click at [1054, 541] on div "Hey there! Can I give you a hand?" at bounding box center [976, 572] width 277 height 62
click at [1056, 530] on div at bounding box center [1057, 536] width 25 height 53
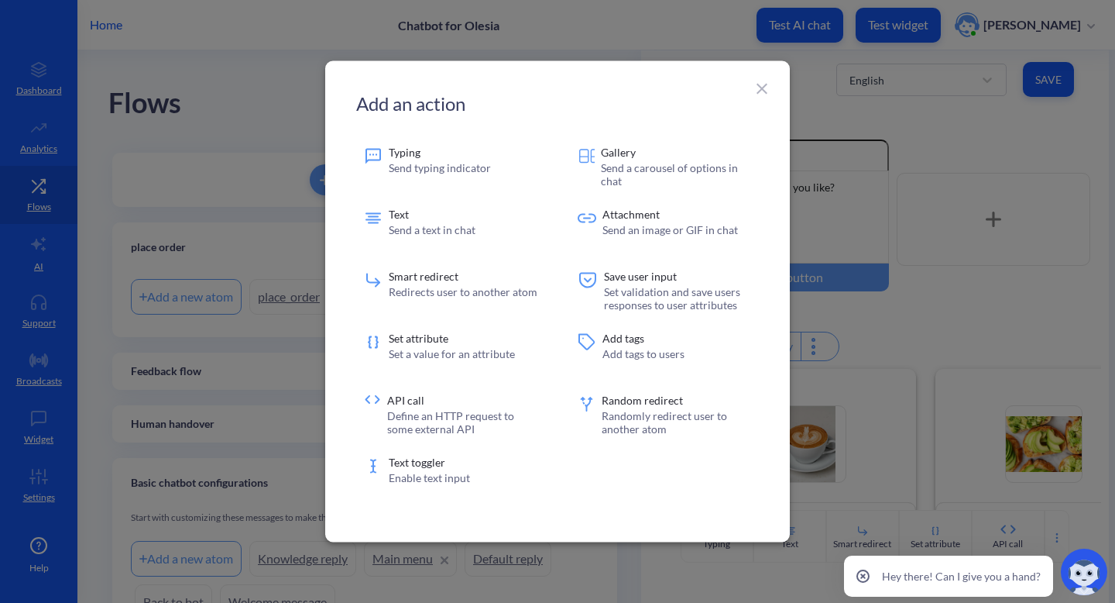
click at [765, 85] on icon at bounding box center [762, 89] width 11 height 11
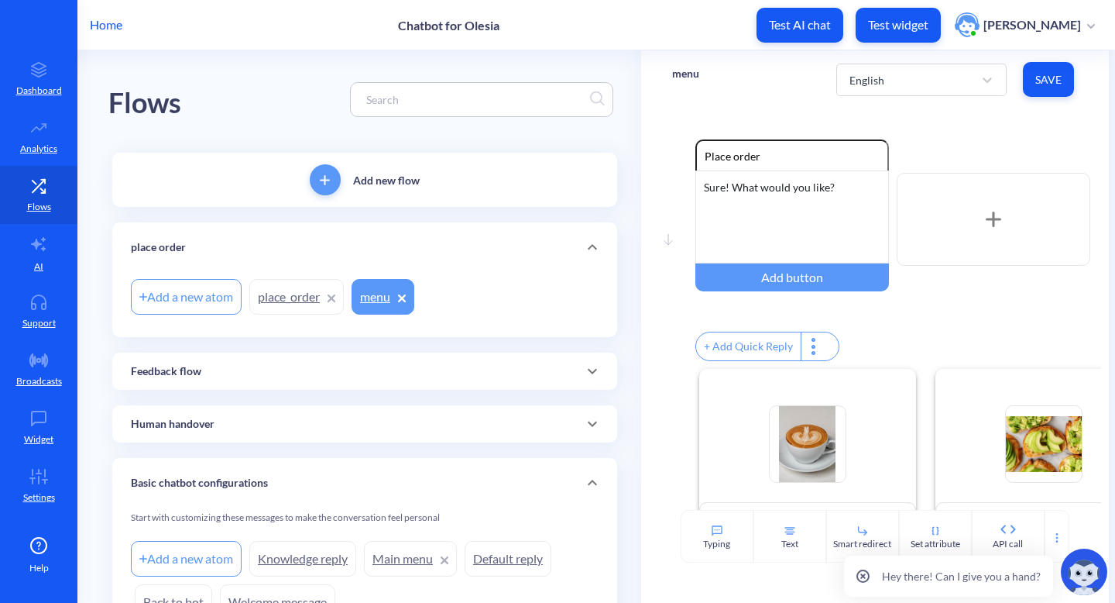
click at [583, 367] on icon at bounding box center [592, 371] width 19 height 19
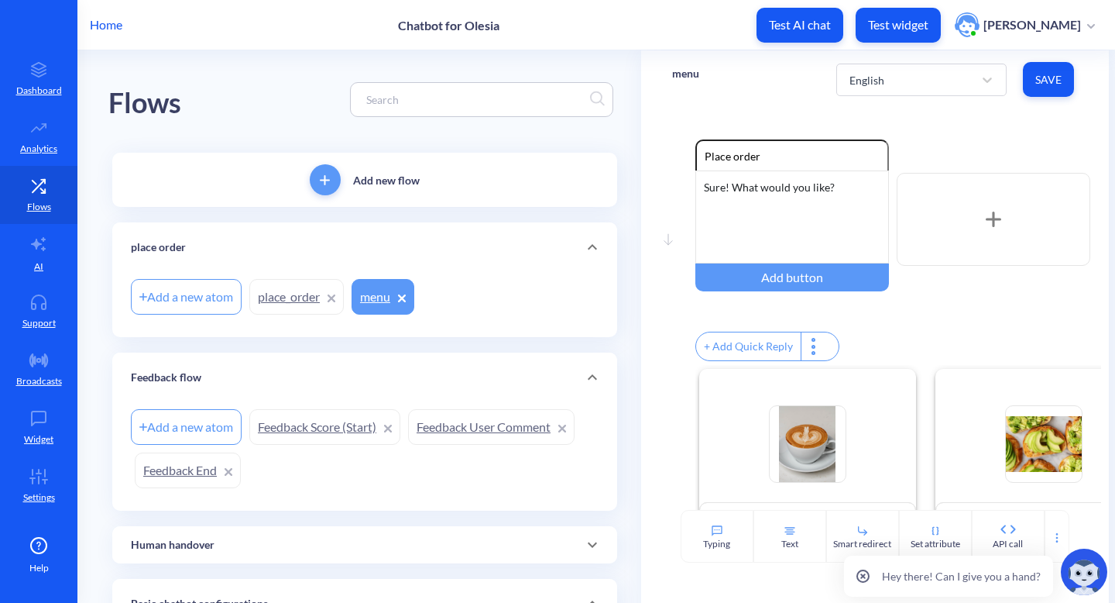
click at [355, 438] on link "Feedback Score (Start)" at bounding box center [324, 427] width 151 height 36
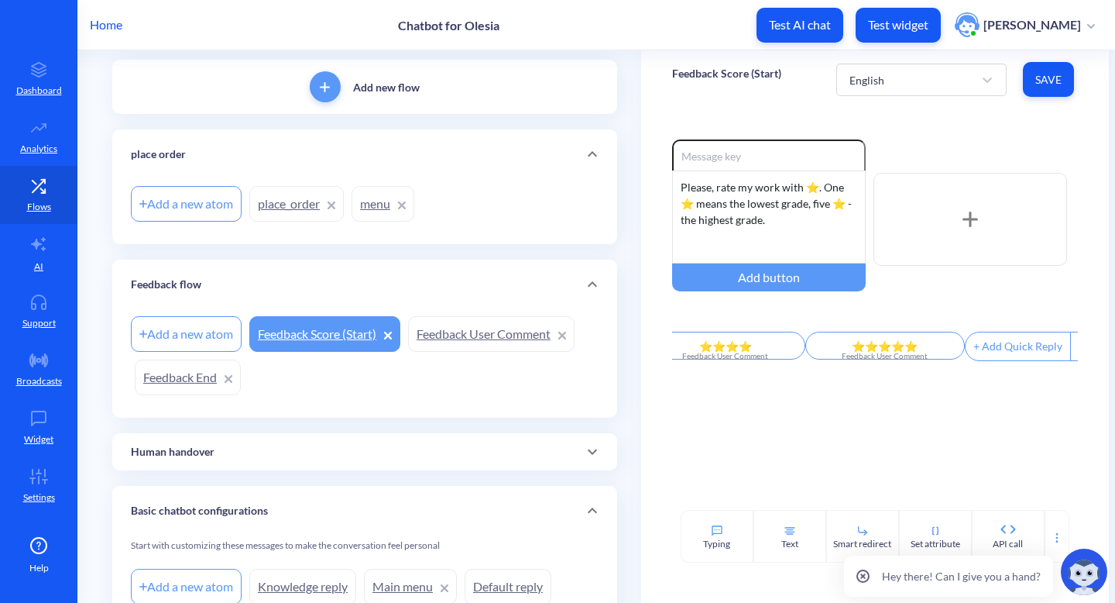
scroll to position [102, 0]
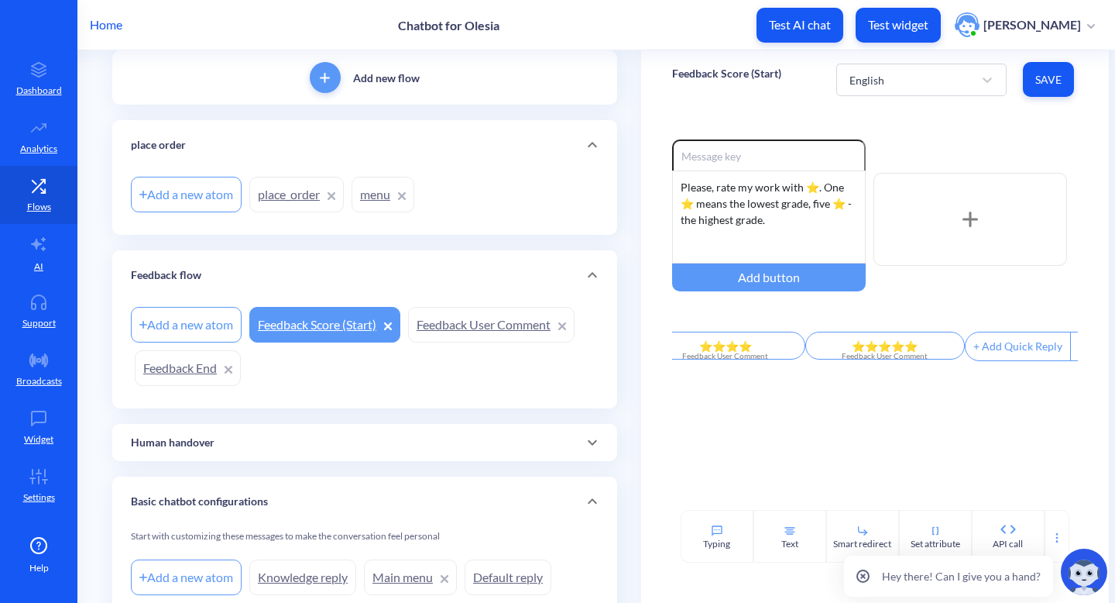
click at [583, 439] on icon at bounding box center [592, 442] width 19 height 19
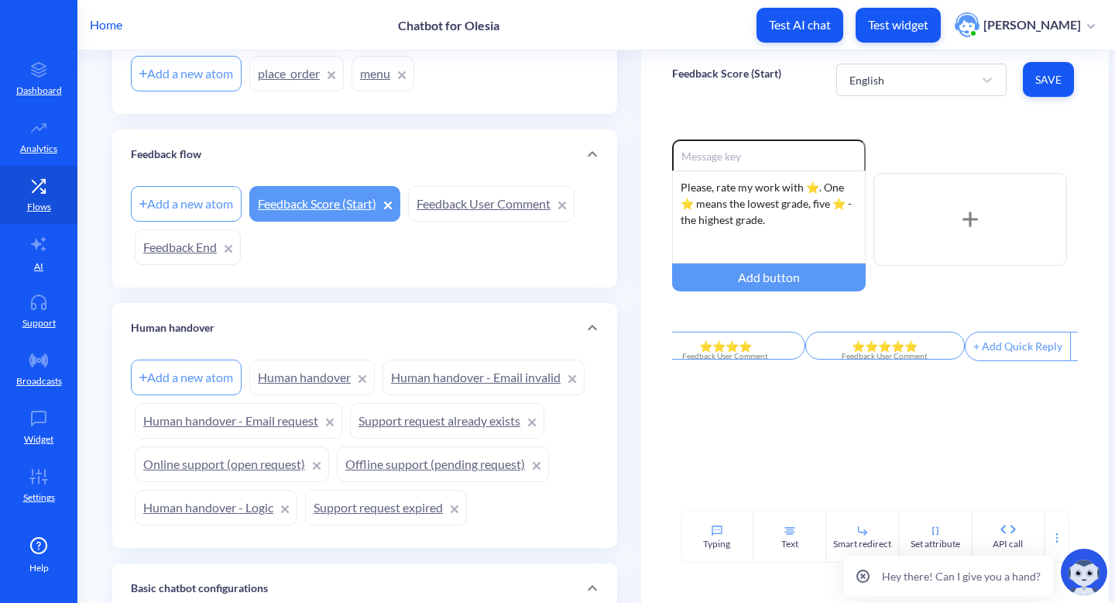
scroll to position [226, 0]
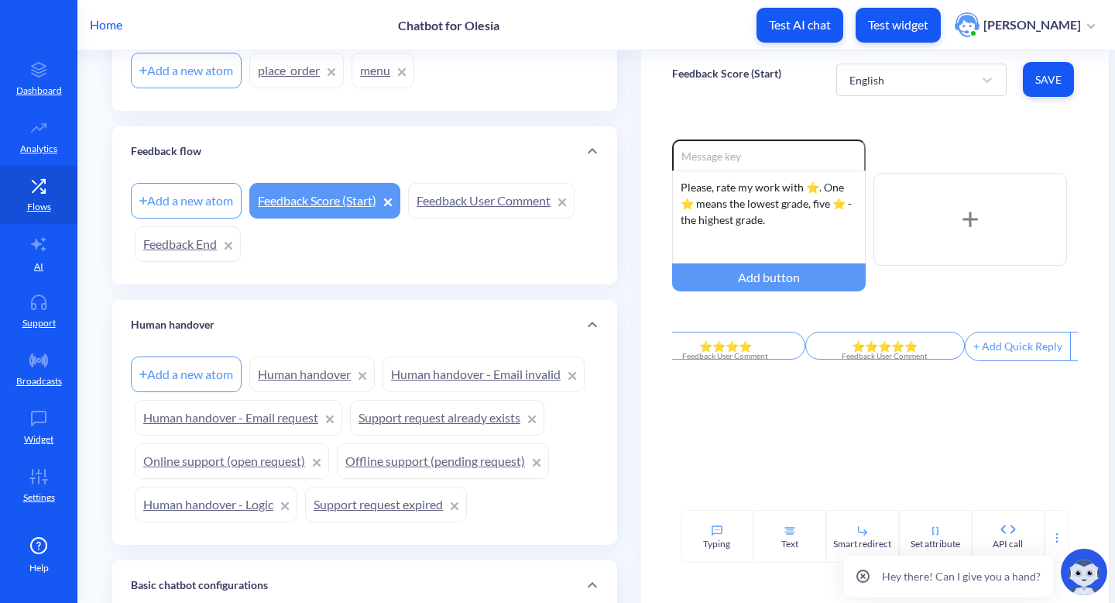
click at [290, 427] on link "Human handover - Email request" at bounding box center [239, 418] width 208 height 36
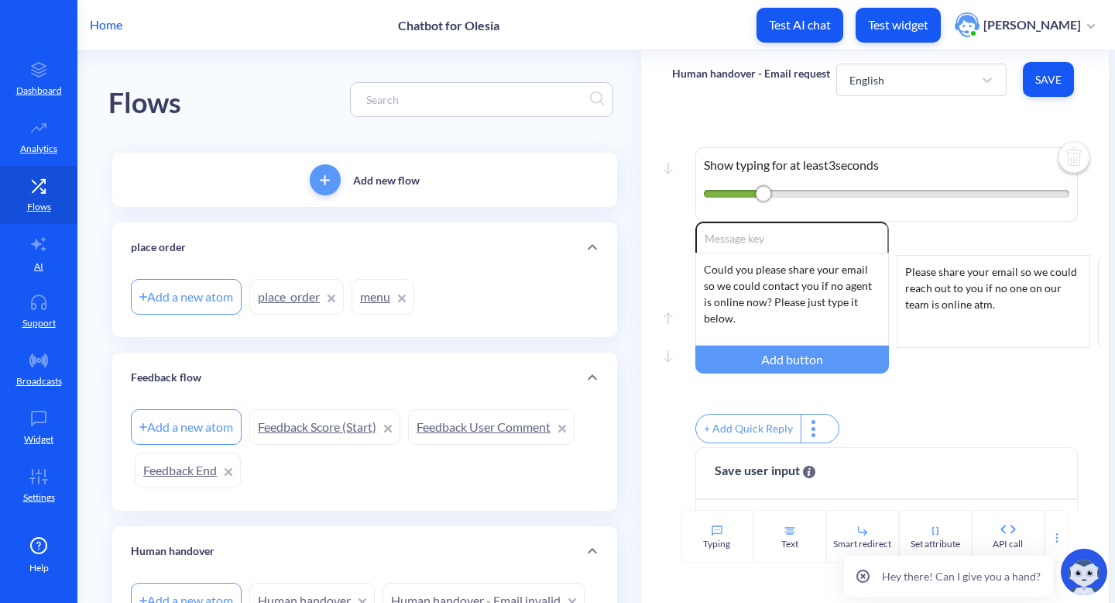
click at [371, 304] on link "menu" at bounding box center [383, 297] width 63 height 36
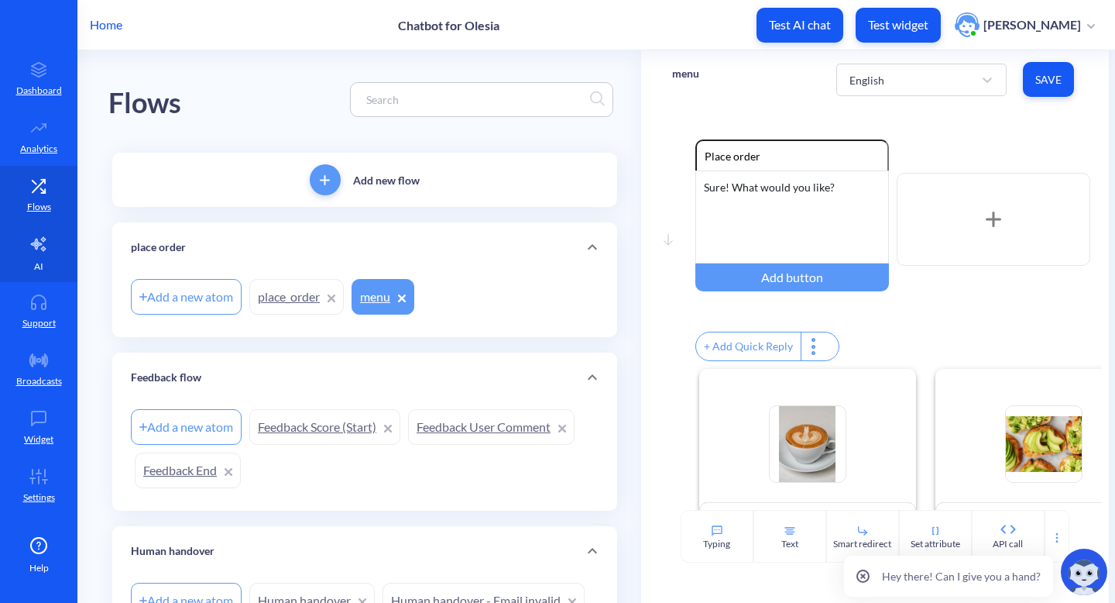
click at [46, 254] on link "AI" at bounding box center [38, 253] width 77 height 58
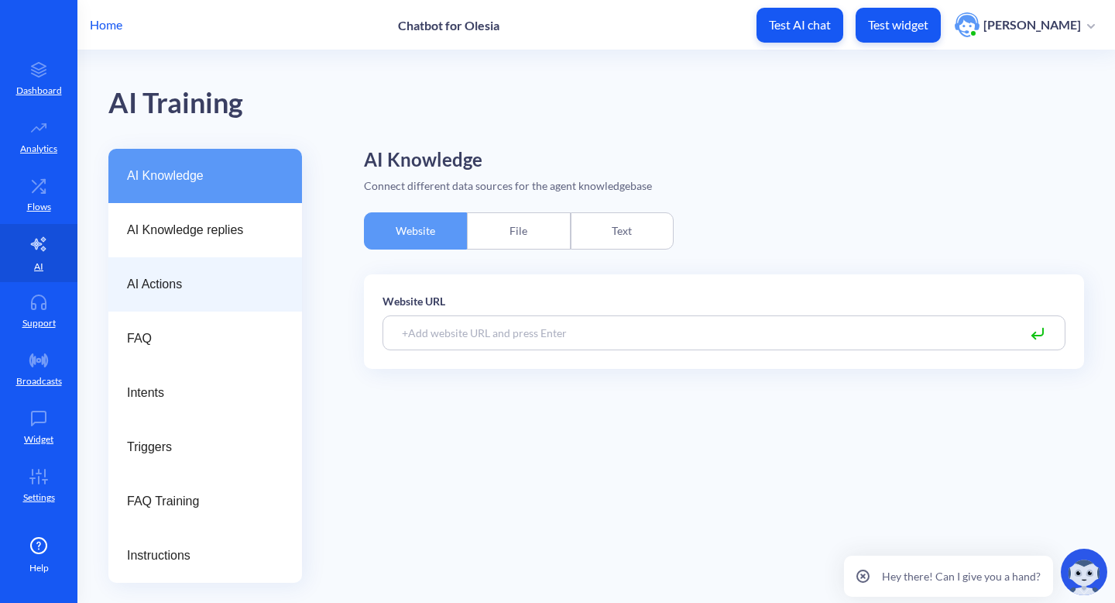
click at [225, 276] on span "AI Actions" at bounding box center [199, 284] width 144 height 19
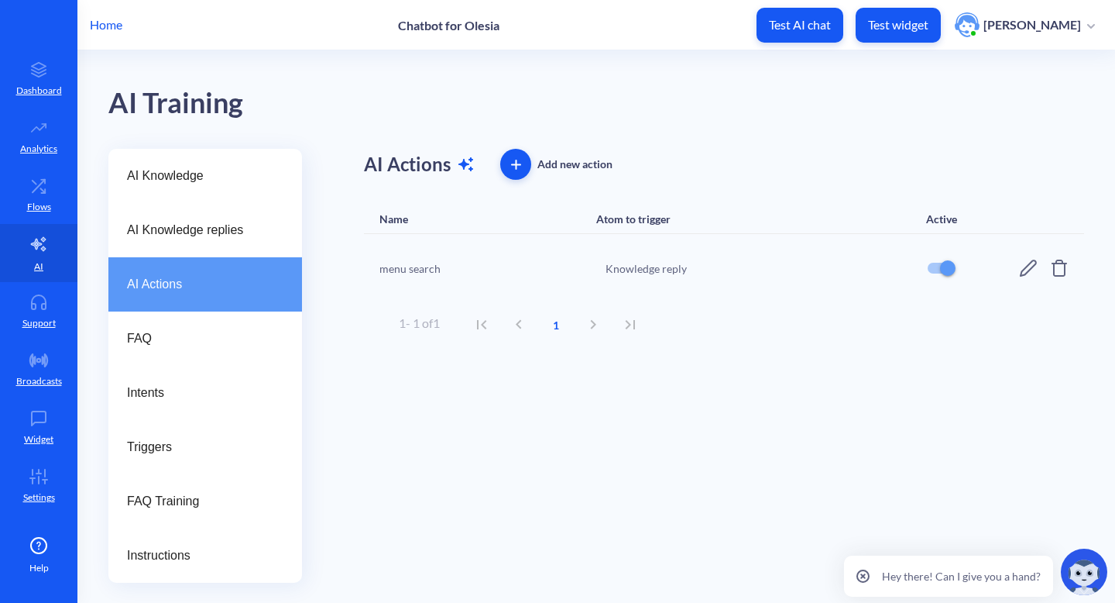
click at [517, 163] on icon "button" at bounding box center [516, 165] width 10 height 10
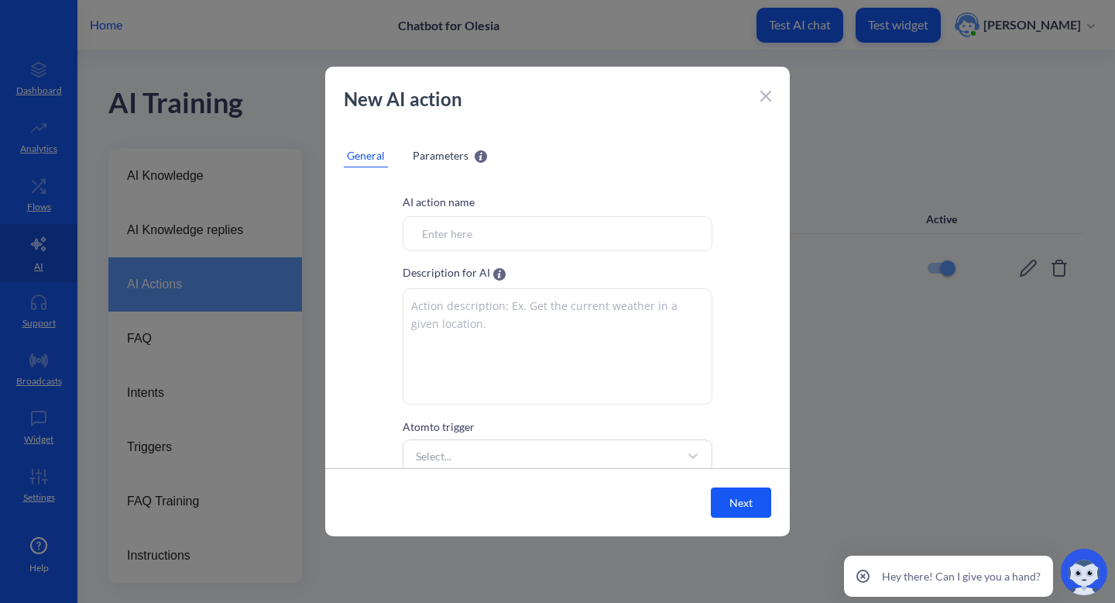
click at [500, 225] on input "Atom to trigger" at bounding box center [558, 233] width 310 height 35
type input "place order"
click at [664, 334] on textarea at bounding box center [558, 346] width 310 height 116
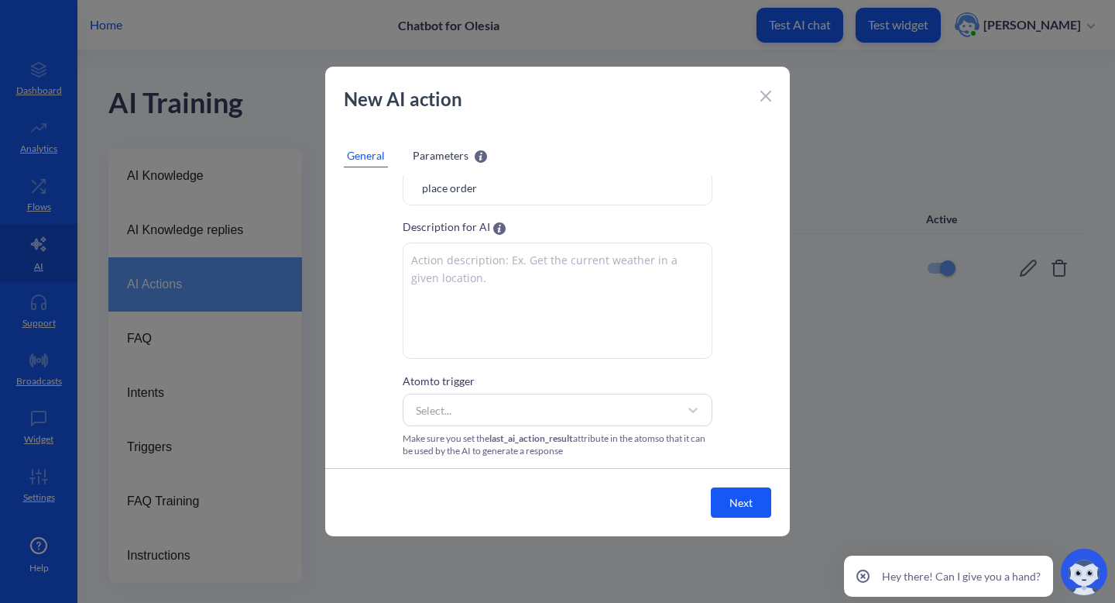
scroll to position [46, 0]
click at [634, 410] on div "Select..." at bounding box center [543, 409] width 271 height 28
click at [716, 418] on div "AI action name place order Description for AI Atom to trigger option Main menu …" at bounding box center [557, 301] width 465 height 309
click at [685, 405] on icon at bounding box center [692, 408] width 15 height 15
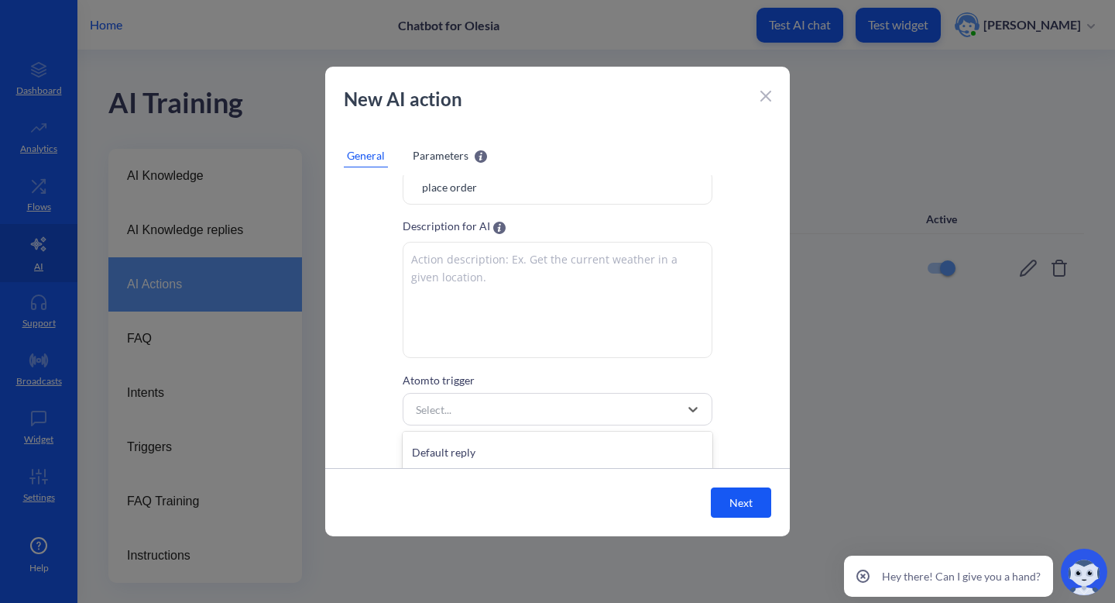
scroll to position [56, 0]
click at [679, 410] on div at bounding box center [693, 409] width 28 height 28
click at [625, 404] on div "Select..." at bounding box center [543, 409] width 271 height 28
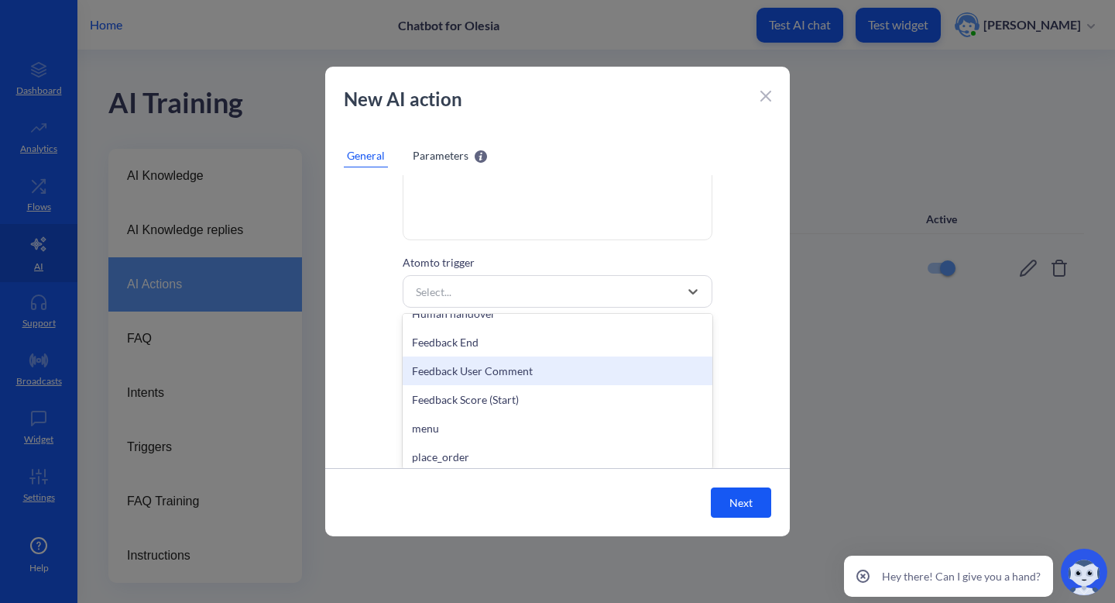
scroll to position [367, 0]
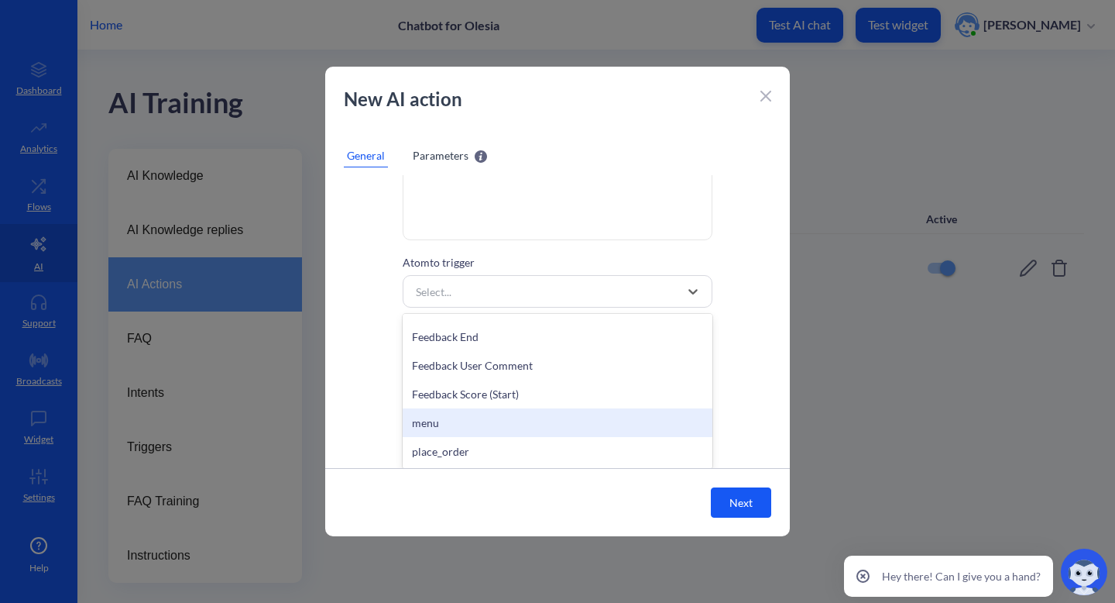
click at [545, 417] on div "menu" at bounding box center [558, 422] width 310 height 29
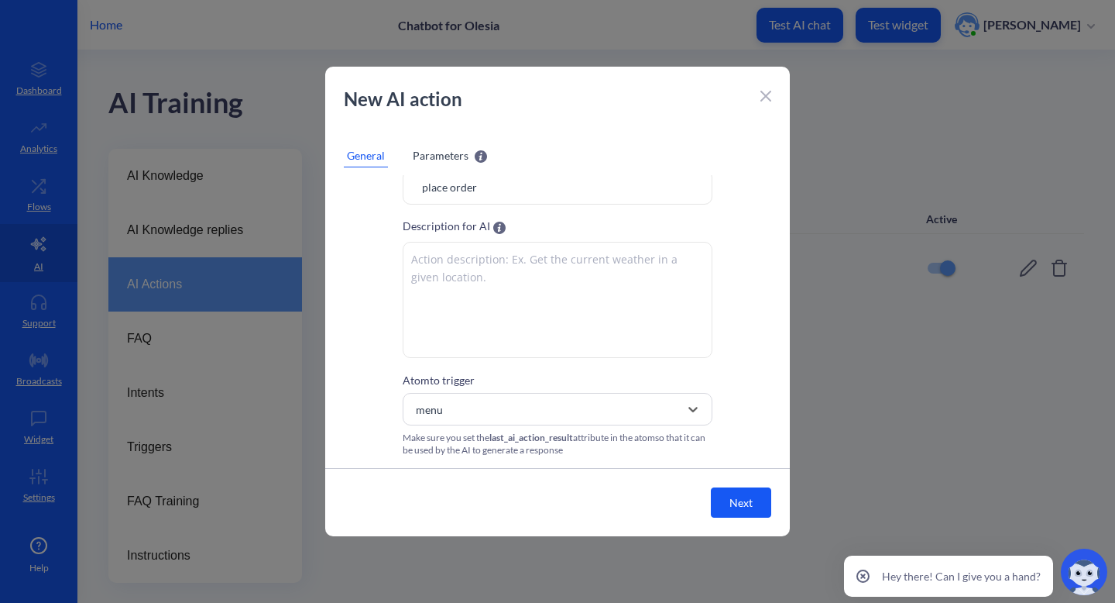
scroll to position [0, 0]
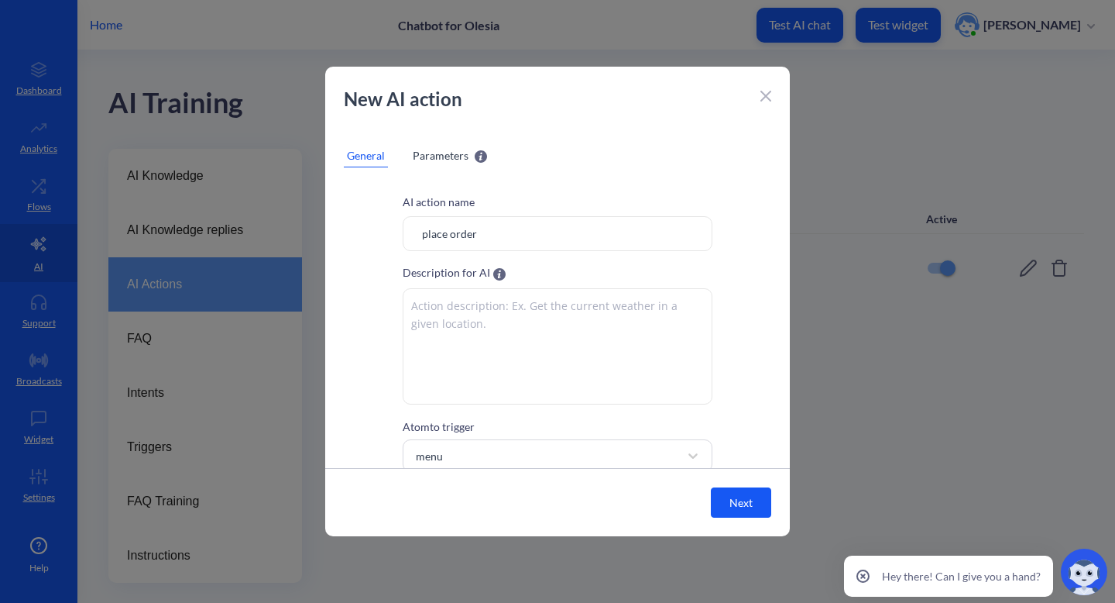
click at [604, 315] on textarea at bounding box center [558, 346] width 310 height 116
type textarea "if user wants to place order, show menu with pictures"
click at [743, 507] on button "Next" at bounding box center [741, 502] width 60 height 30
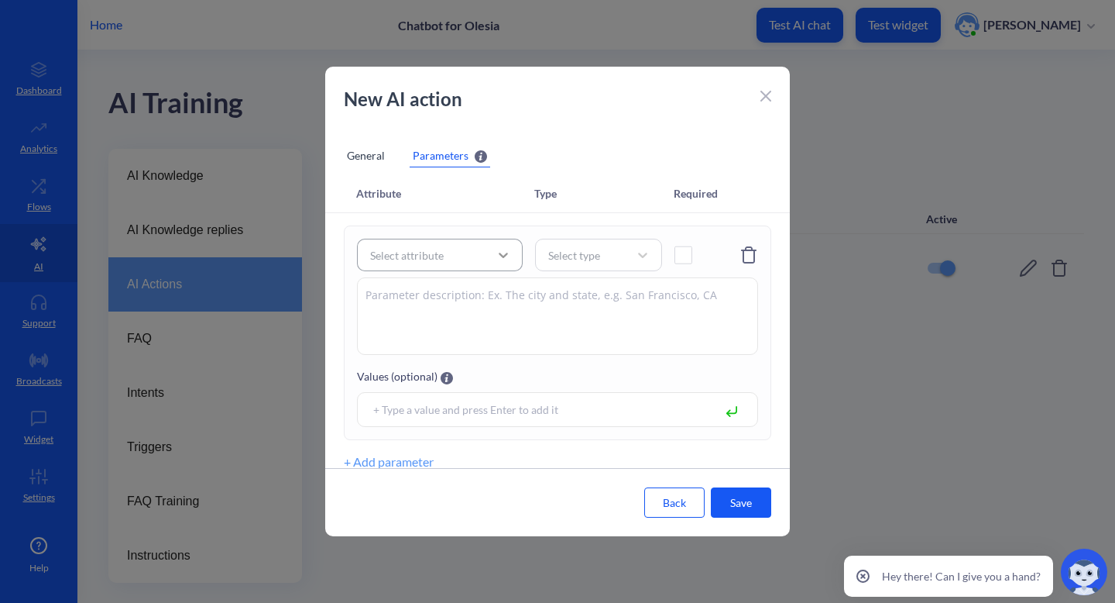
click at [503, 251] on icon at bounding box center [503, 254] width 15 height 15
click at [465, 218] on div "Manage attributes" at bounding box center [440, 217] width 166 height 29
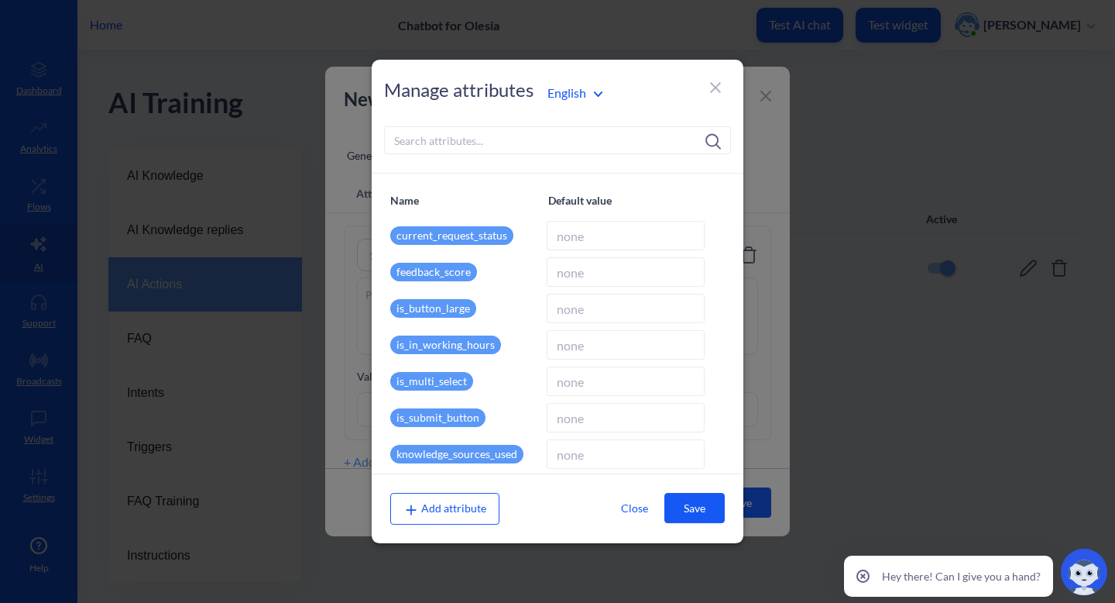
type input "10"
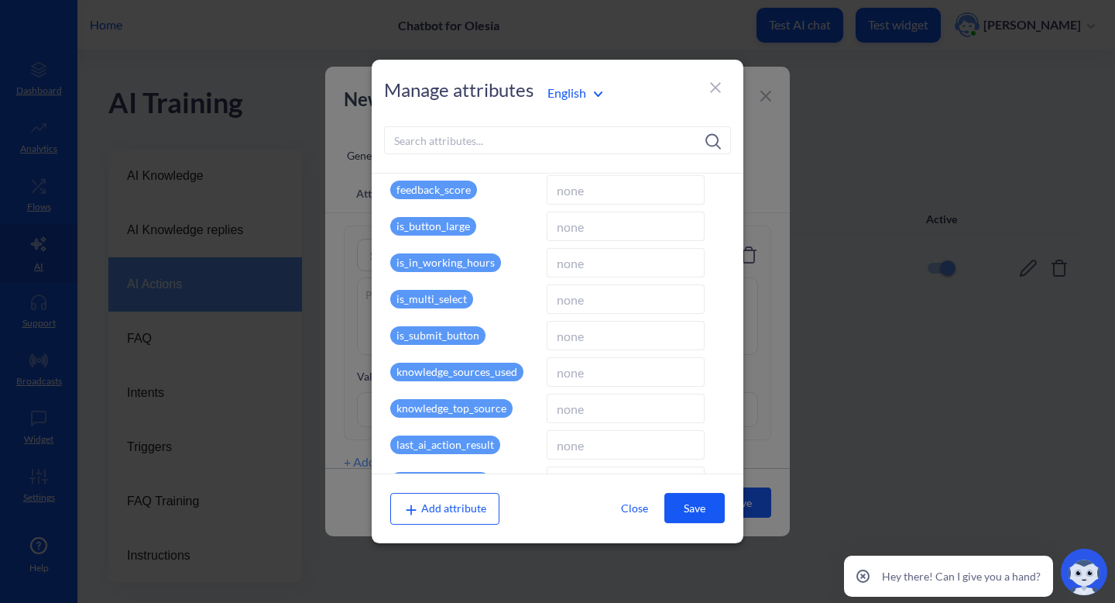
scroll to position [81, 0]
click at [458, 373] on p "knowledge_sources_used" at bounding box center [456, 372] width 133 height 19
click at [507, 376] on p "knowledge_sources_used" at bounding box center [456, 372] width 133 height 19
click at [563, 379] on input at bounding box center [626, 372] width 158 height 29
click at [627, 510] on button "Close" at bounding box center [634, 507] width 60 height 29
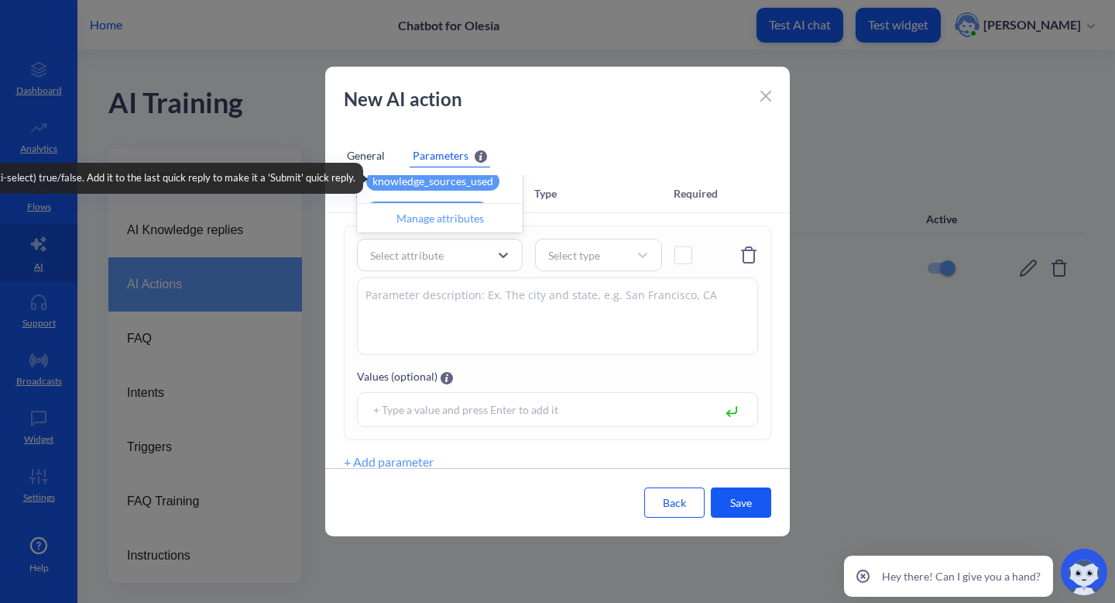
scroll to position [205, 0]
click at [441, 186] on div "knowledge_sources_used" at bounding box center [432, 179] width 133 height 19
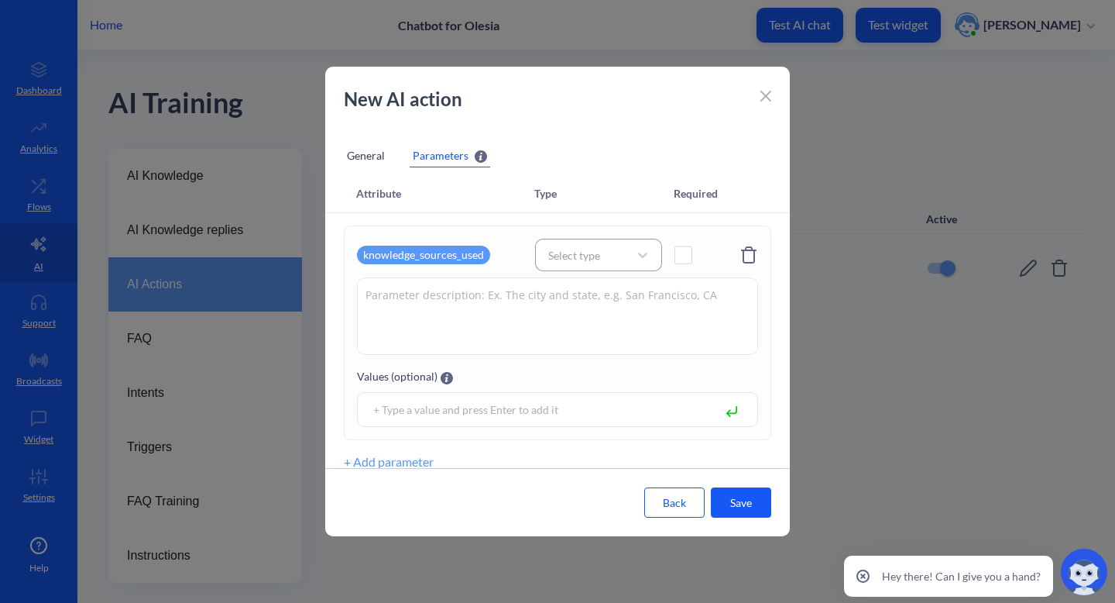
click at [571, 260] on div "Select type" at bounding box center [574, 255] width 52 height 16
click at [575, 297] on div "String" at bounding box center [598, 294] width 127 height 29
click at [596, 273] on div "knowledge_sources_used String Values (optional)" at bounding box center [558, 332] width 428 height 215
click at [602, 254] on div "String" at bounding box center [585, 255] width 88 height 22
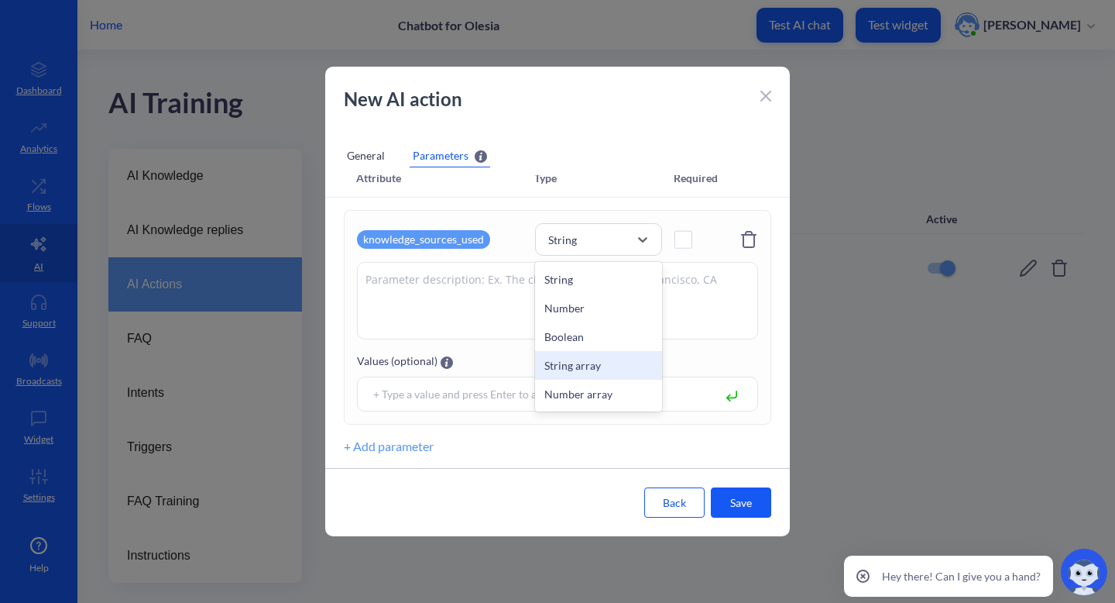
click at [595, 363] on div "String array" at bounding box center [598, 365] width 127 height 29
click at [725, 493] on button "Save" at bounding box center [741, 502] width 60 height 30
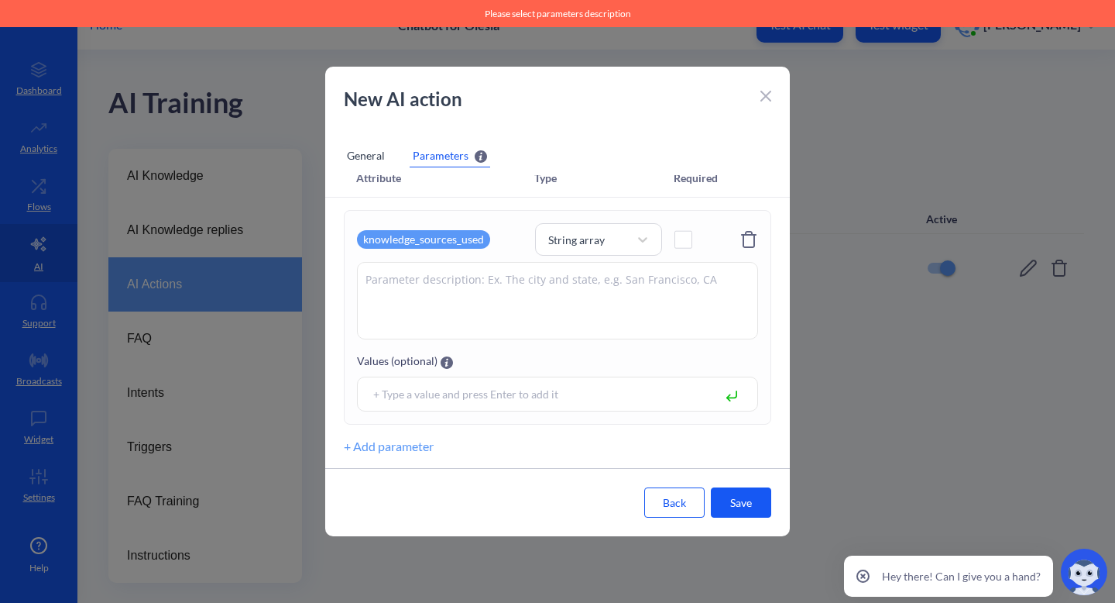
click at [643, 283] on textarea at bounding box center [557, 300] width 401 height 77
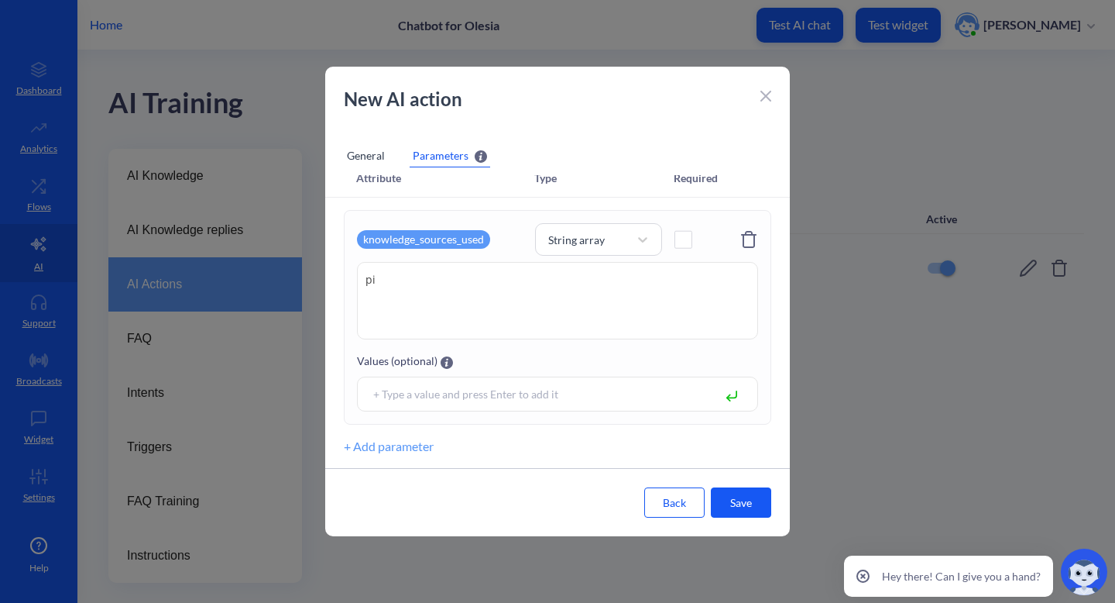
type textarea "p"
type textarea "n"
type textarea "o"
type textarea "names of dishes"
click at [754, 503] on button "Save" at bounding box center [741, 502] width 60 height 30
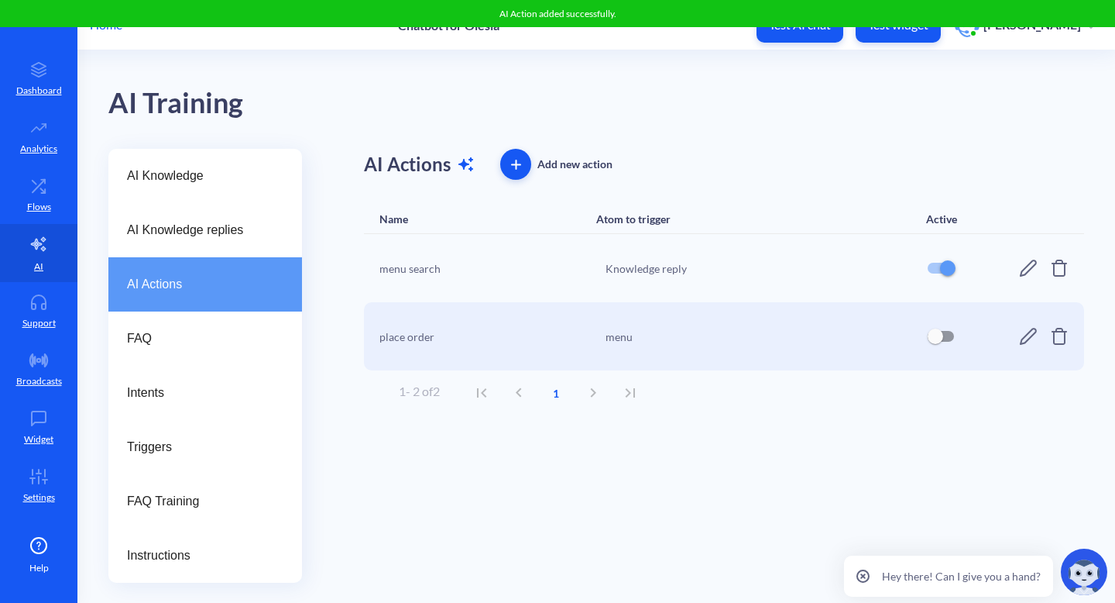
click at [953, 332] on input "checkbox" at bounding box center [935, 336] width 37 height 37
checkbox input "true"
click at [903, 23] on div "AI Action enabled." at bounding box center [557, 13] width 1115 height 27
click at [905, 35] on button "Test widget" at bounding box center [898, 25] width 85 height 35
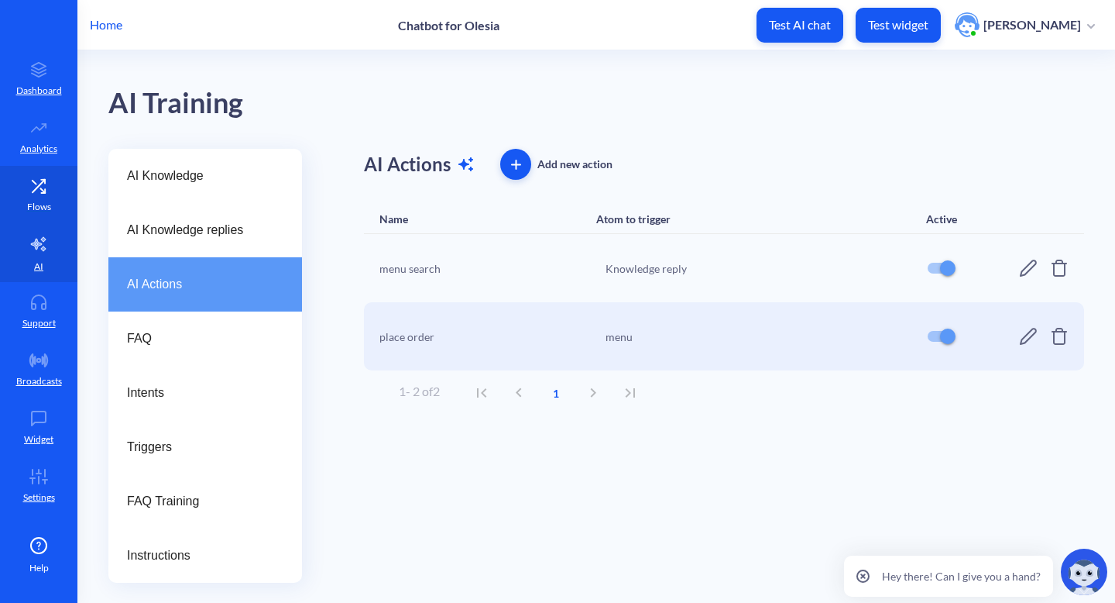
click at [32, 181] on icon at bounding box center [38, 185] width 31 height 15
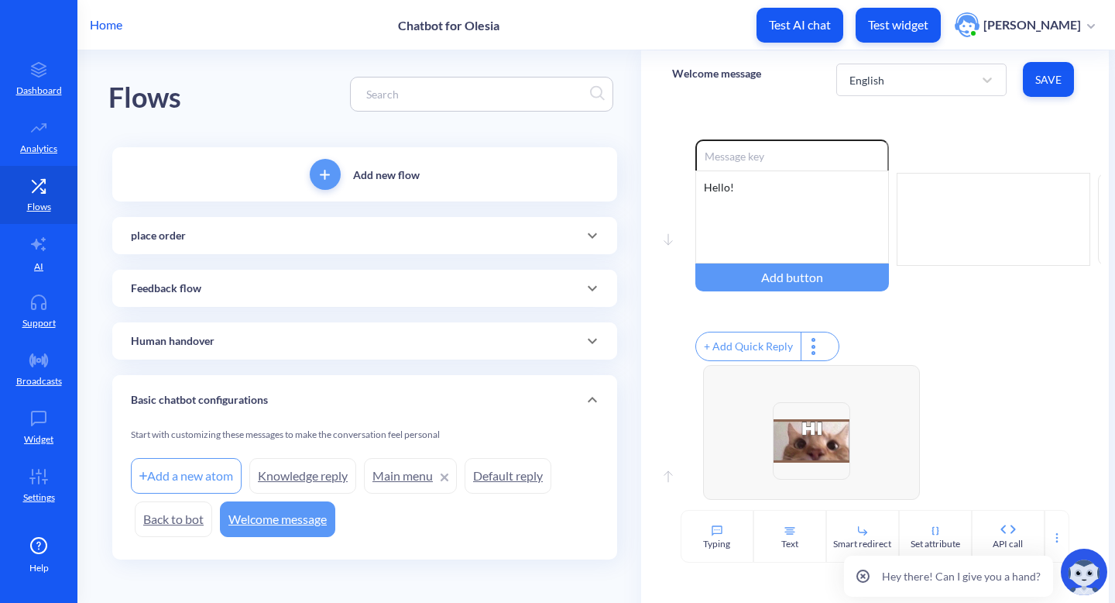
scroll to position [12, 0]
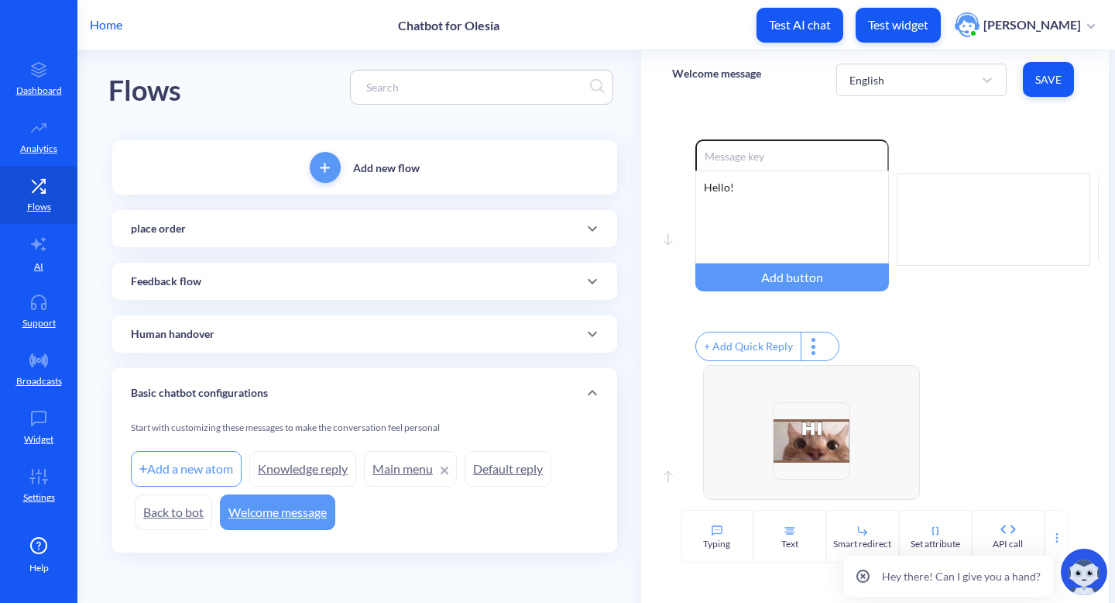
click at [597, 223] on icon at bounding box center [592, 228] width 19 height 19
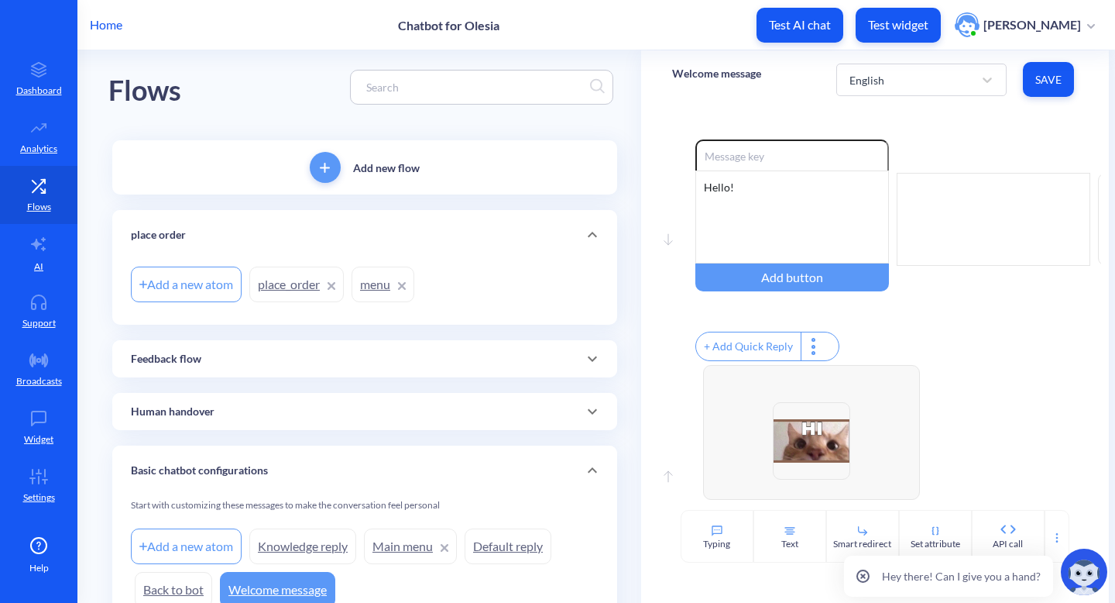
click at [375, 292] on link "menu" at bounding box center [383, 284] width 63 height 36
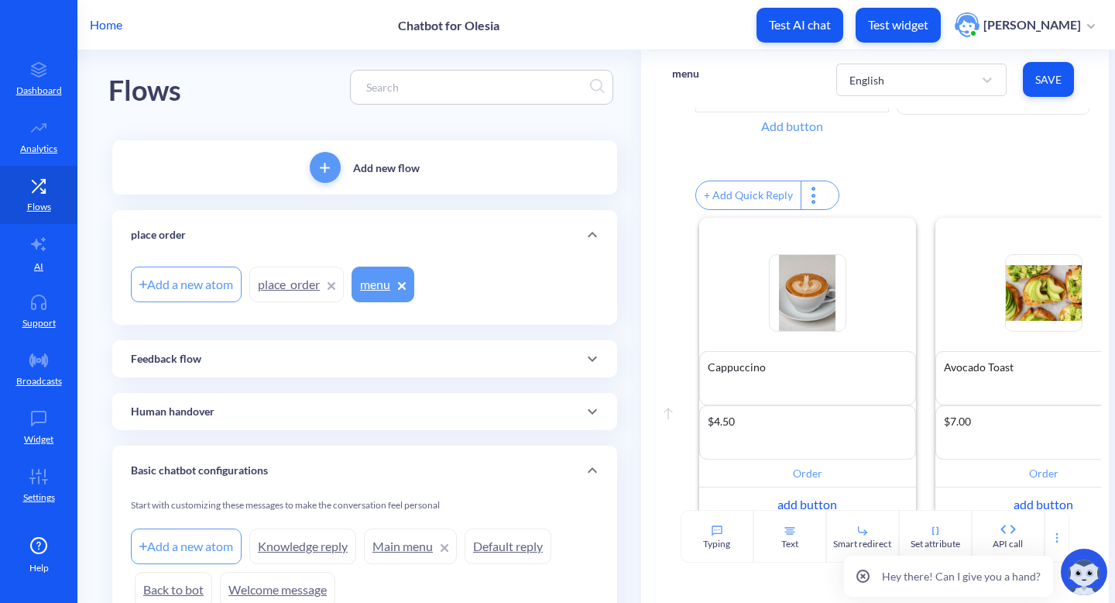
scroll to position [245, 0]
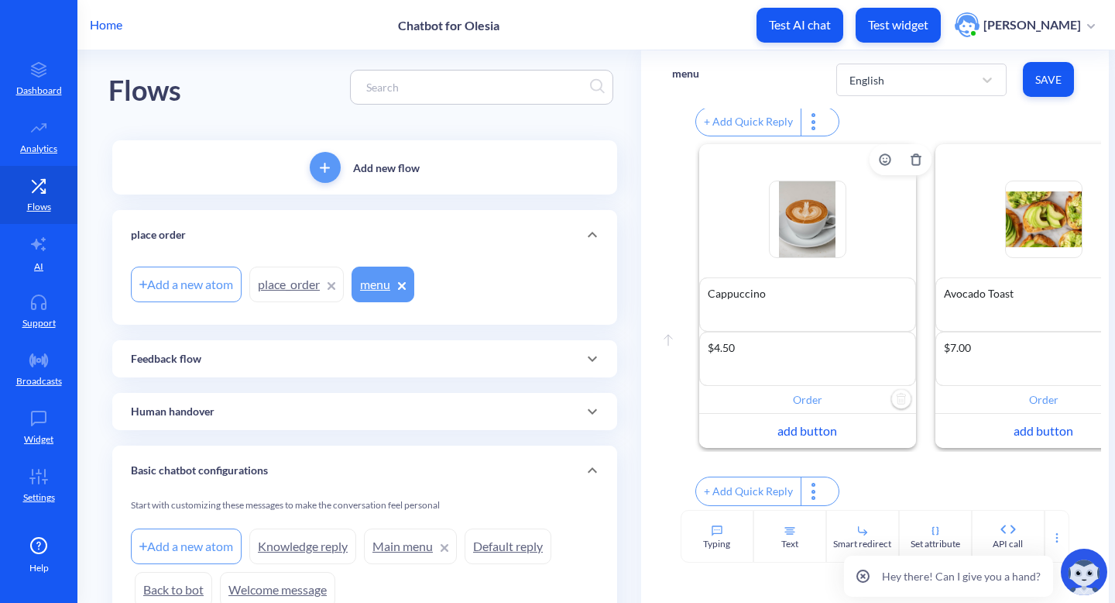
click at [829, 386] on input "Order" at bounding box center [807, 400] width 217 height 28
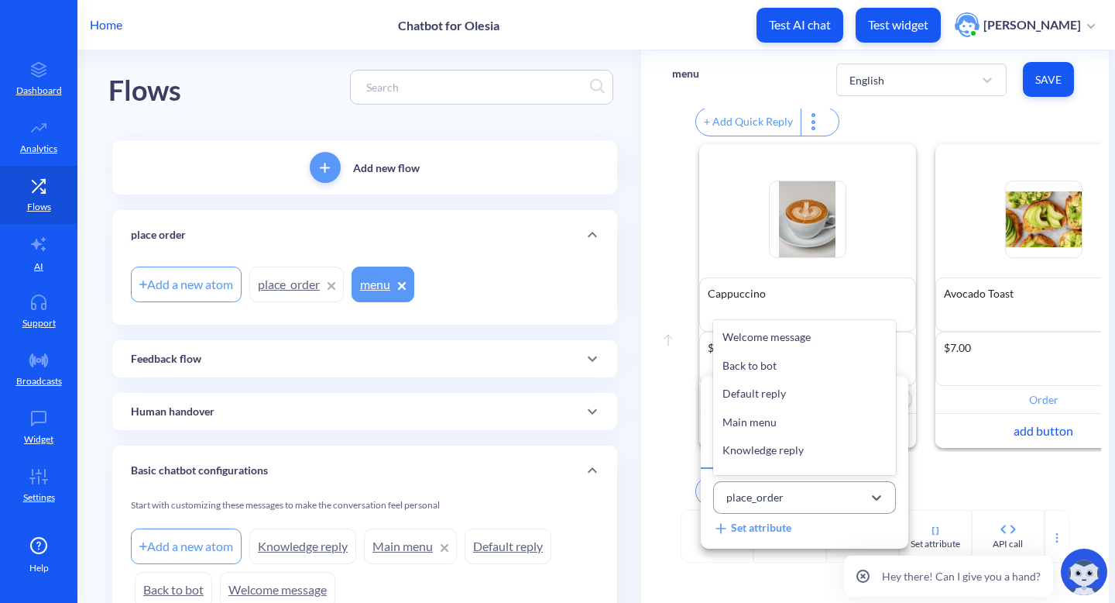
click at [791, 501] on div "place_order" at bounding box center [791, 498] width 144 height 26
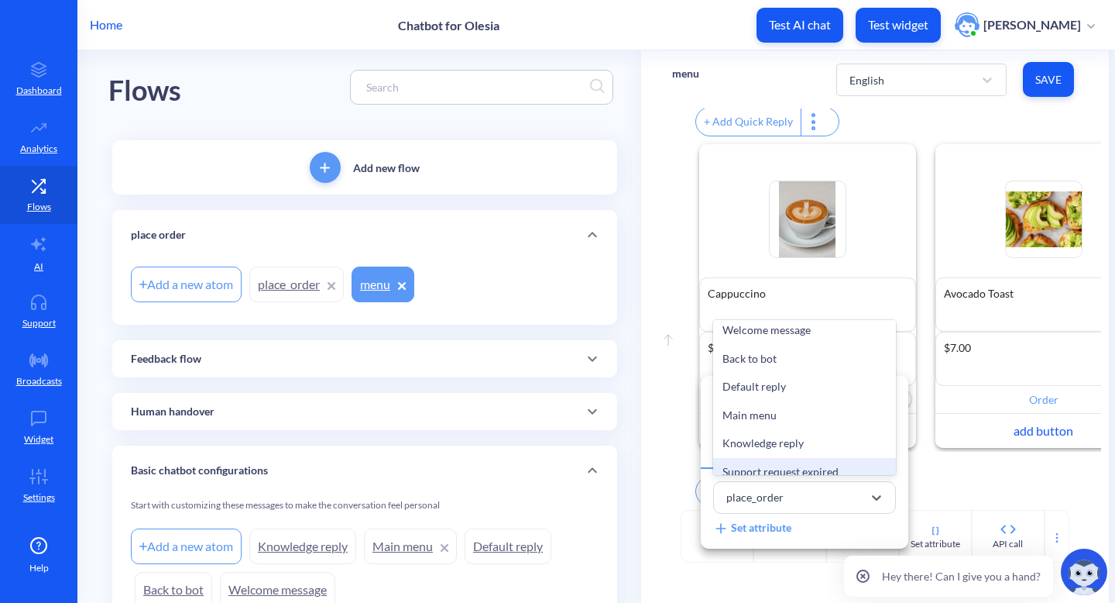
scroll to position [0, 0]
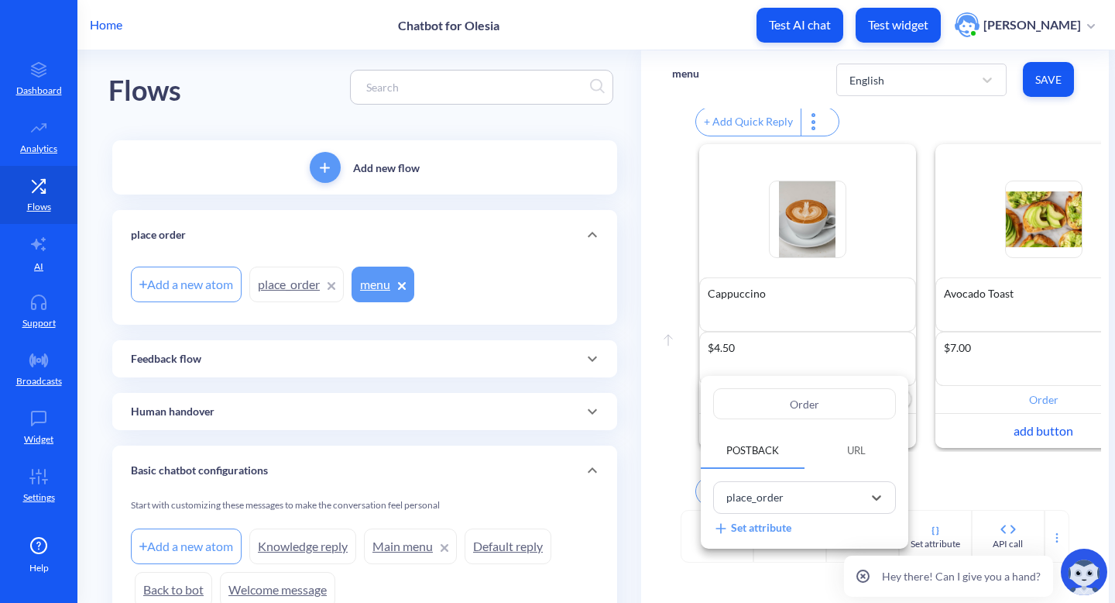
click at [286, 275] on div at bounding box center [557, 301] width 1115 height 603
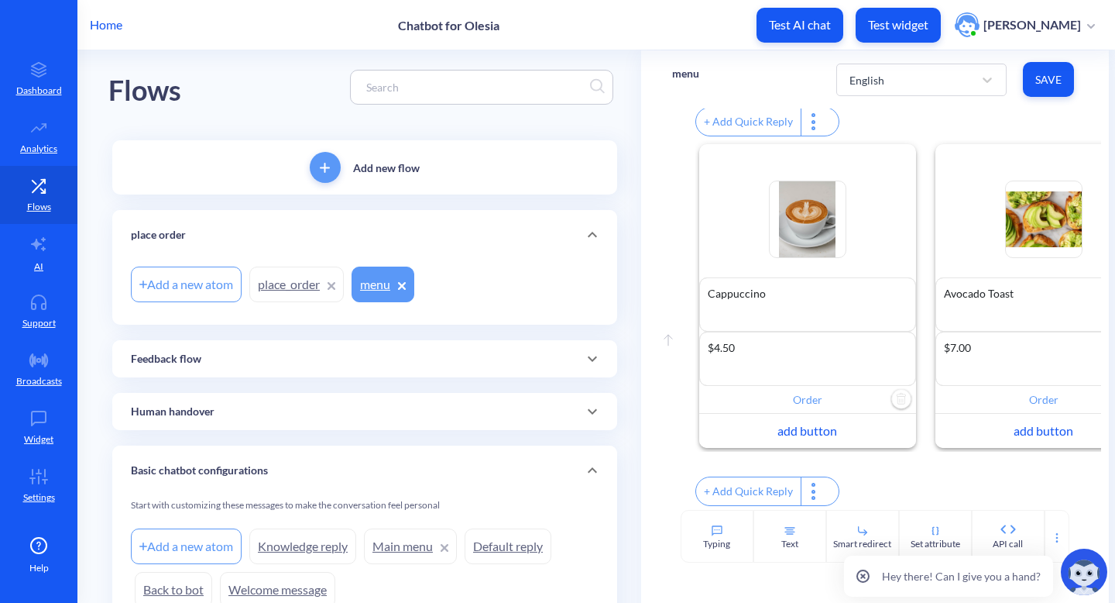
click at [286, 291] on link "place_order" at bounding box center [296, 284] width 94 height 36
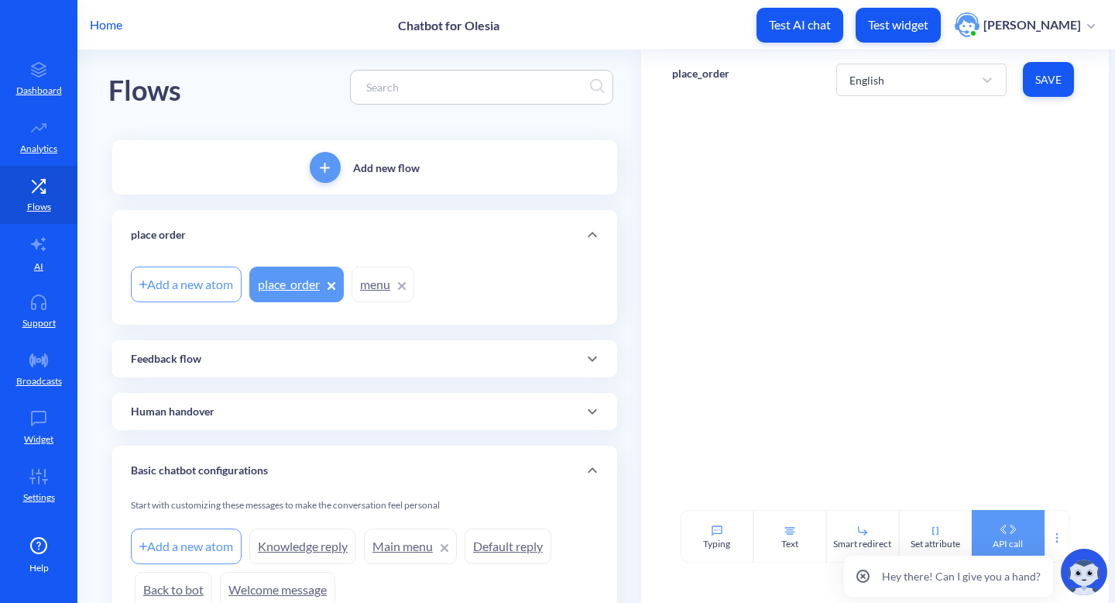
click at [996, 529] on icon at bounding box center [1008, 528] width 25 height 9
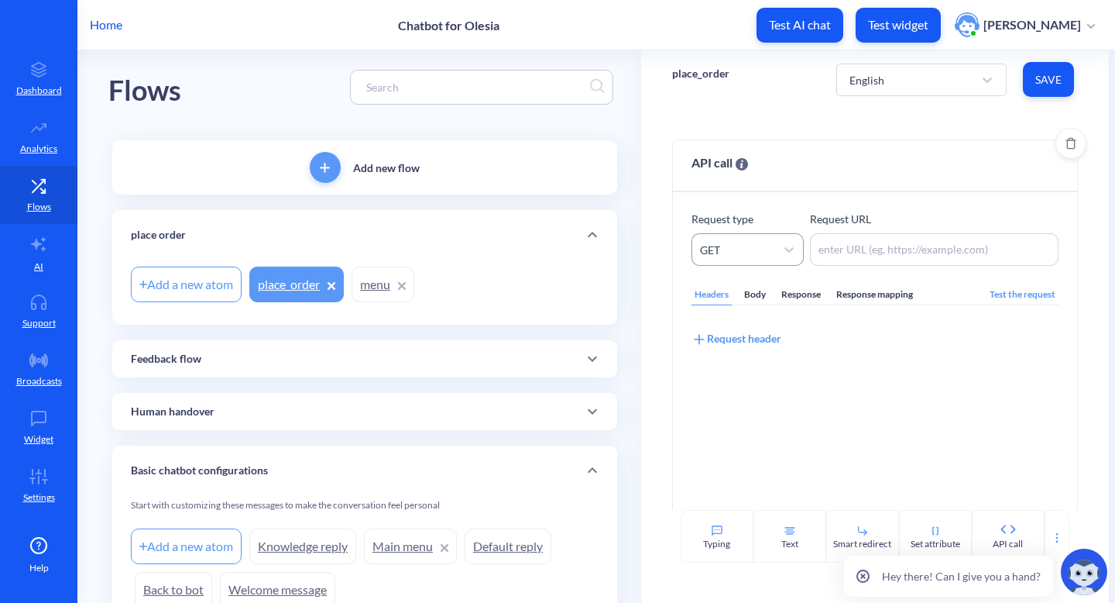
click at [764, 251] on div "GET" at bounding box center [733, 249] width 83 height 28
click at [736, 320] on div "POST" at bounding box center [748, 318] width 112 height 29
click at [359, 290] on link "menu" at bounding box center [383, 284] width 63 height 36
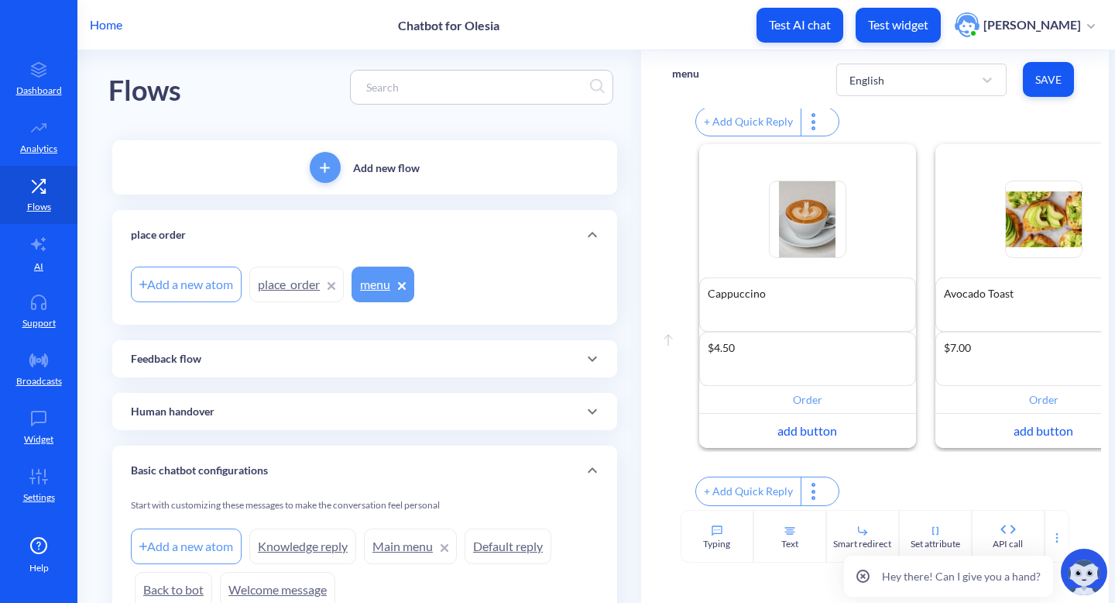
scroll to position [245, 0]
click at [46, 242] on icon at bounding box center [38, 244] width 19 height 19
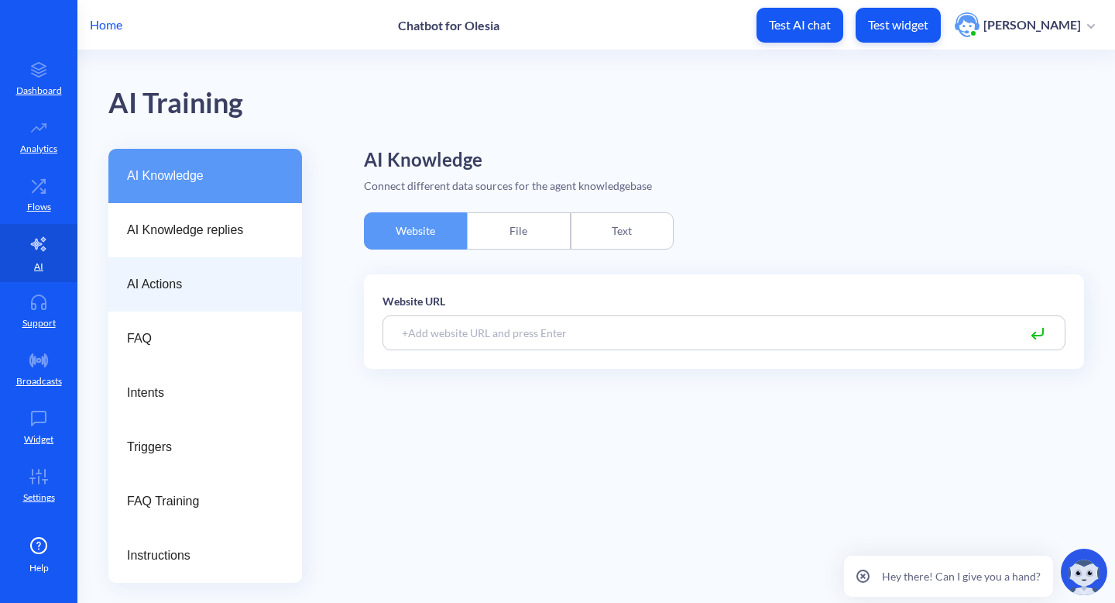
click at [197, 283] on span "AI Actions" at bounding box center [199, 284] width 144 height 19
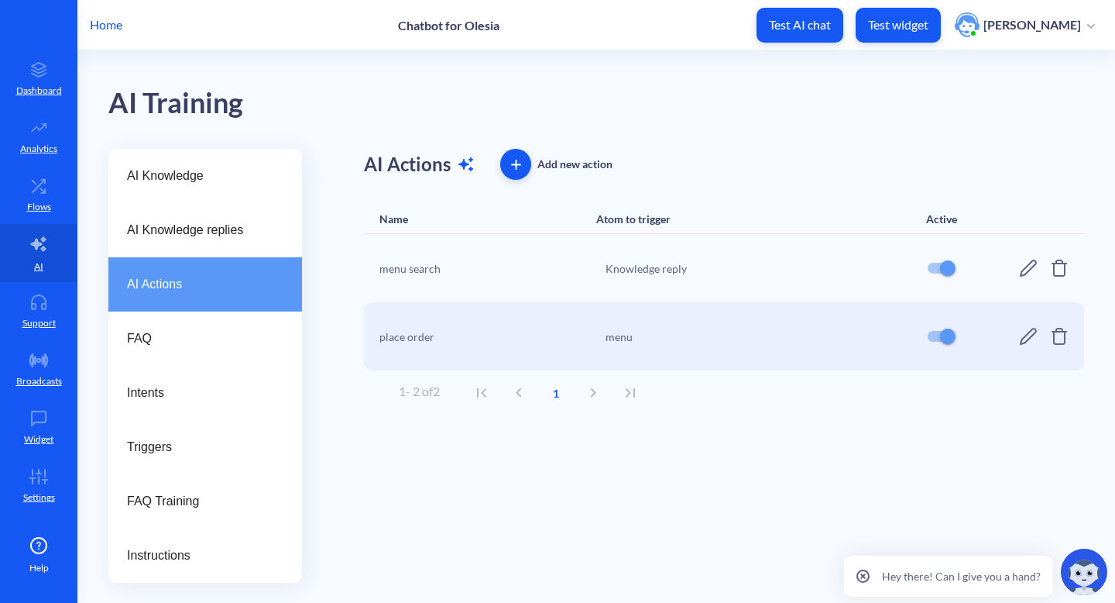
click at [511, 153] on button "button" at bounding box center [515, 164] width 31 height 31
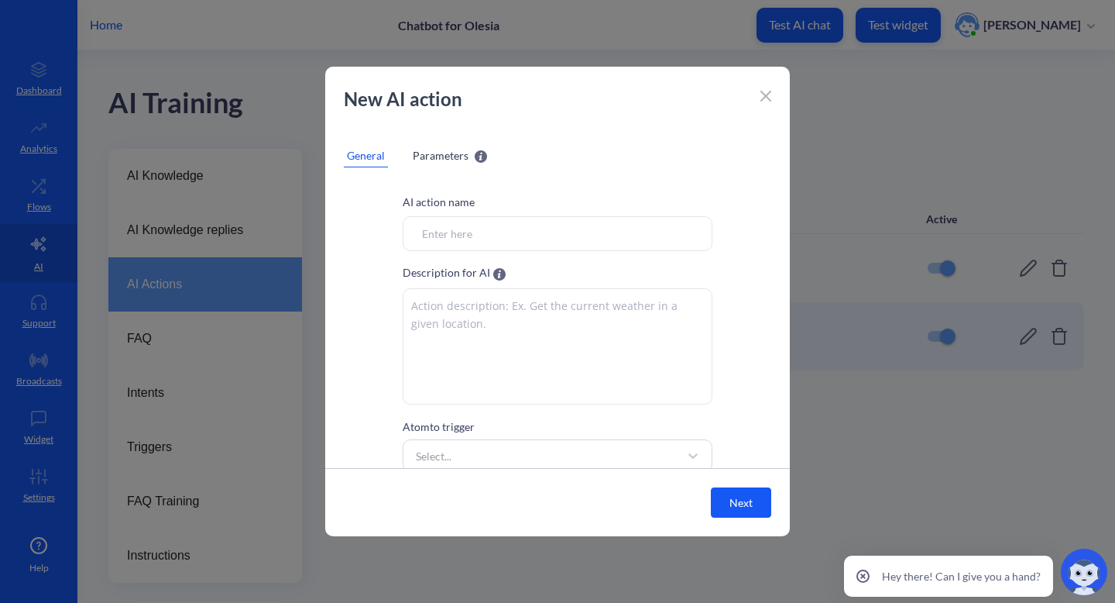
click at [565, 231] on input "Atom to trigger" at bounding box center [558, 233] width 310 height 35
type input "p"
type input "o"
type input "adding to cart"
click at [491, 325] on textarea at bounding box center [558, 346] width 310 height 116
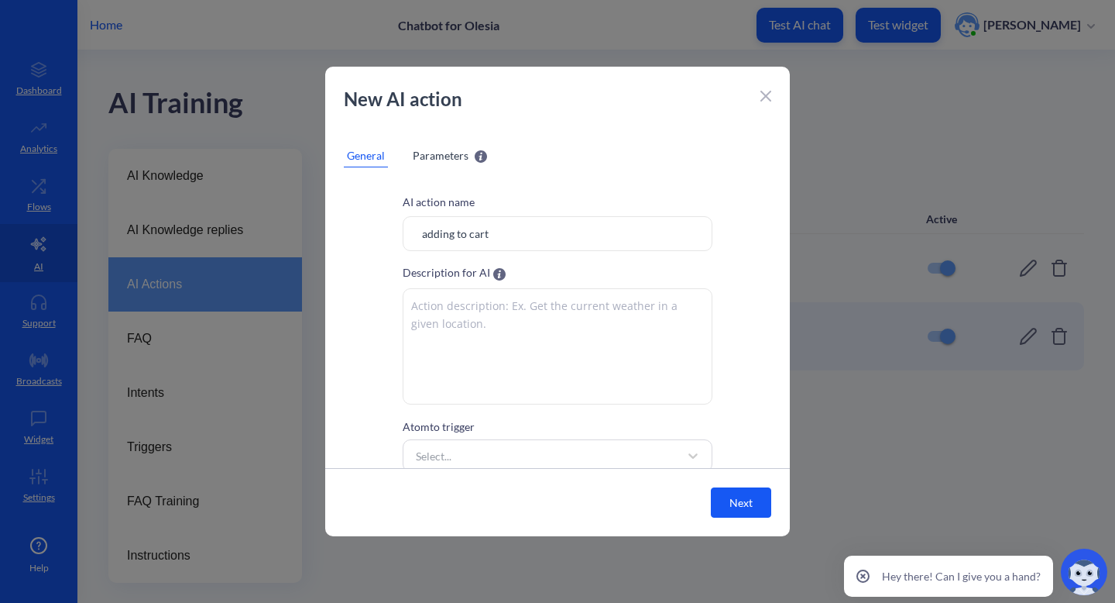
scroll to position [46, 0]
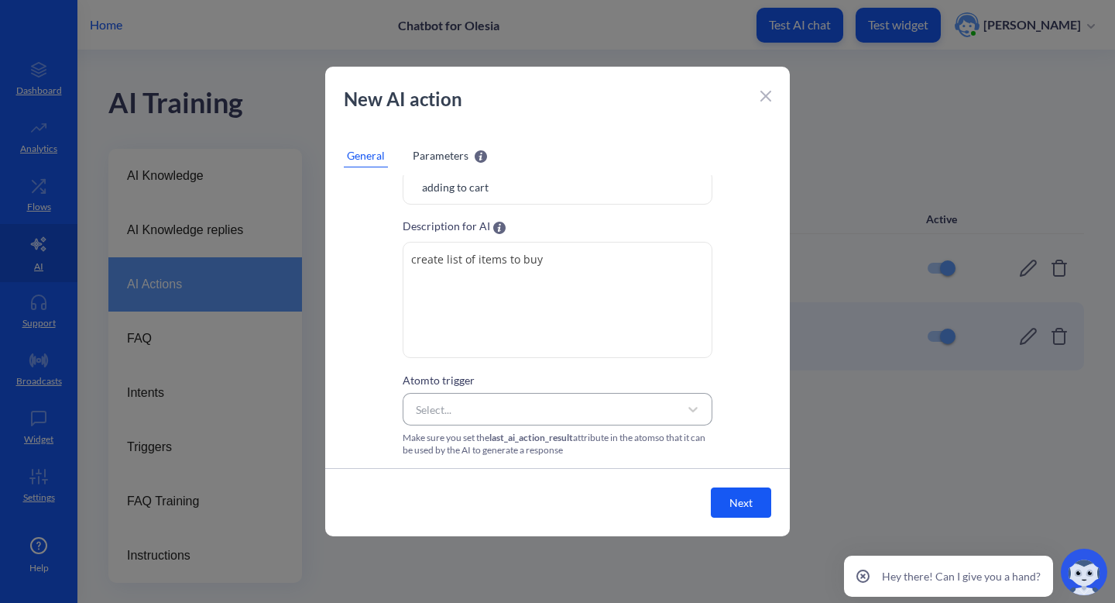
click at [516, 410] on div "Select..." at bounding box center [543, 409] width 271 height 28
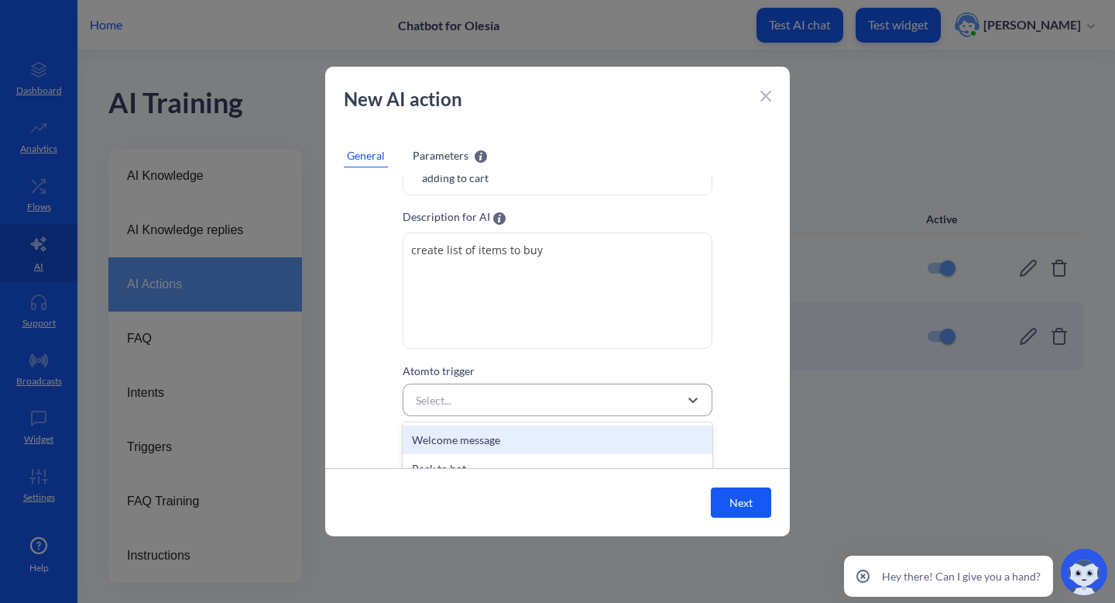
scroll to position [57, 0]
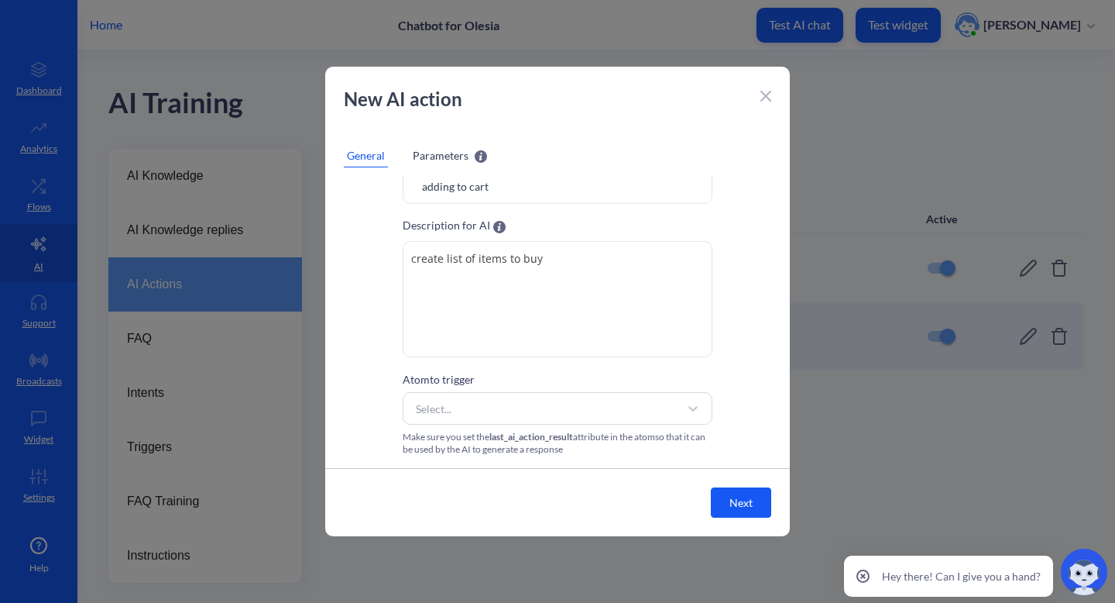
click at [568, 250] on textarea "create list of items to buy" at bounding box center [558, 299] width 310 height 116
click at [458, 262] on textarea "create list of items to buy and show current list to user" at bounding box center [558, 300] width 310 height 116
click at [441, 260] on textarea "create list of items to buy and show current list to user" at bounding box center [558, 300] width 310 height 116
type textarea "create/update list of items to buy and show current list to user"
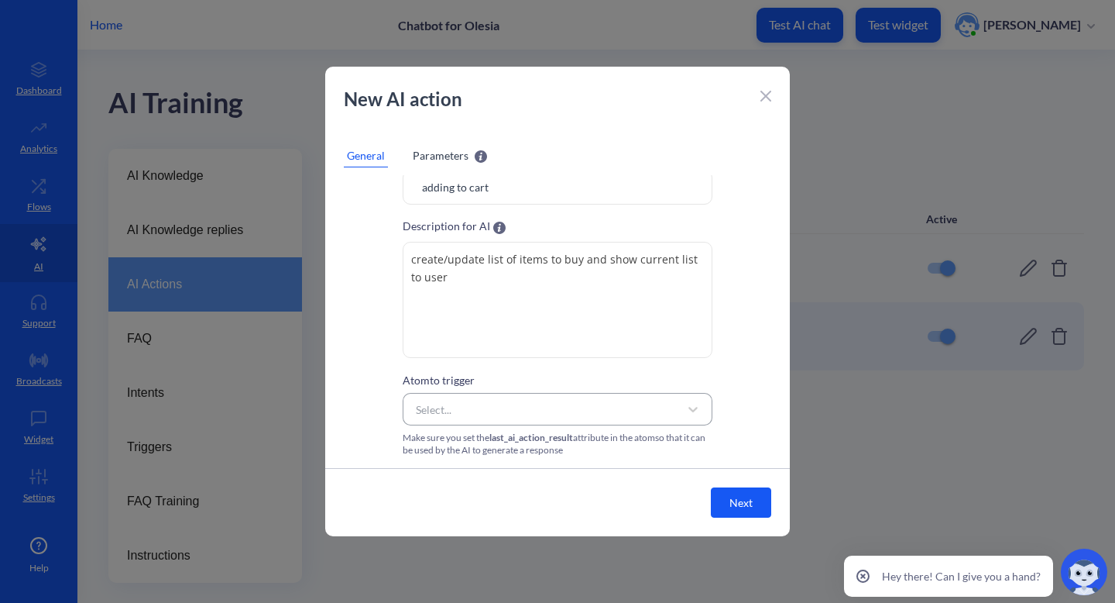
click at [449, 396] on div "Select..." at bounding box center [543, 409] width 271 height 28
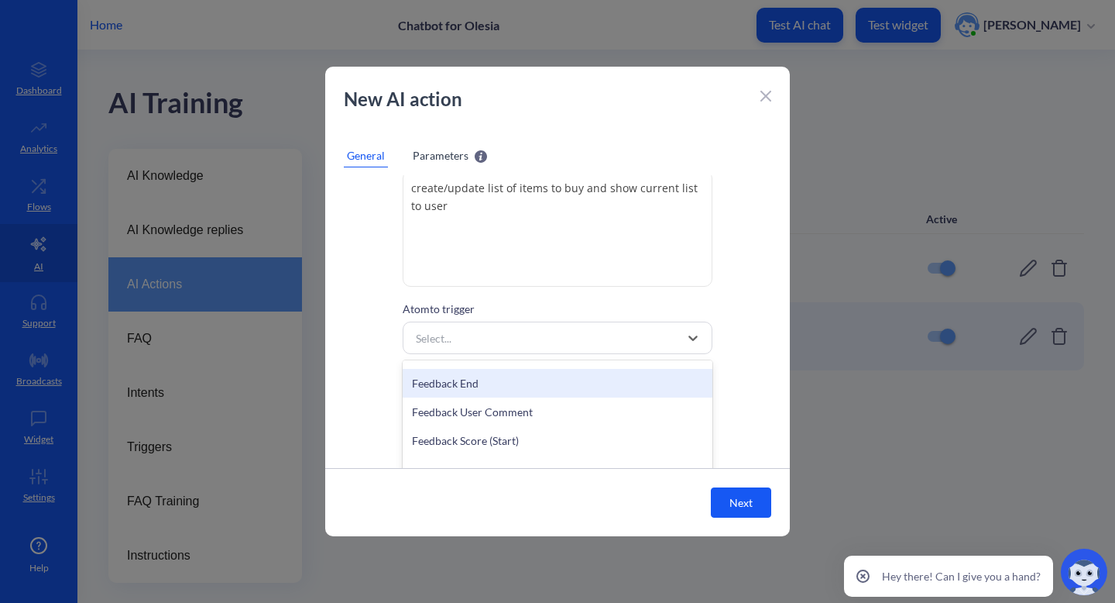
scroll to position [164, 0]
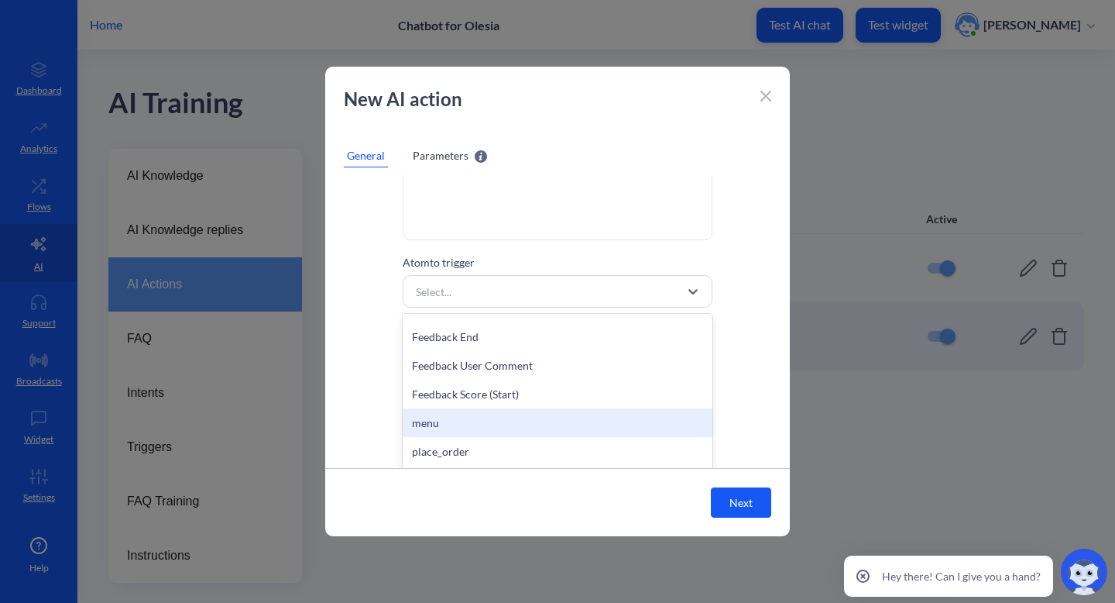
click at [475, 421] on div "menu" at bounding box center [558, 422] width 310 height 29
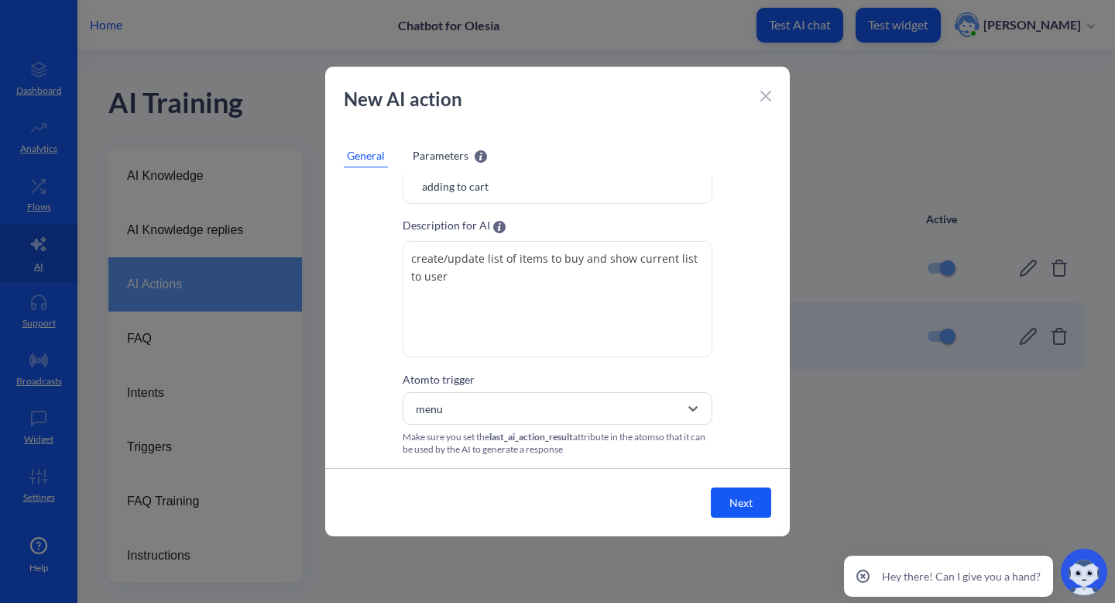
scroll to position [46, 0]
click at [733, 508] on button "Next" at bounding box center [741, 502] width 60 height 30
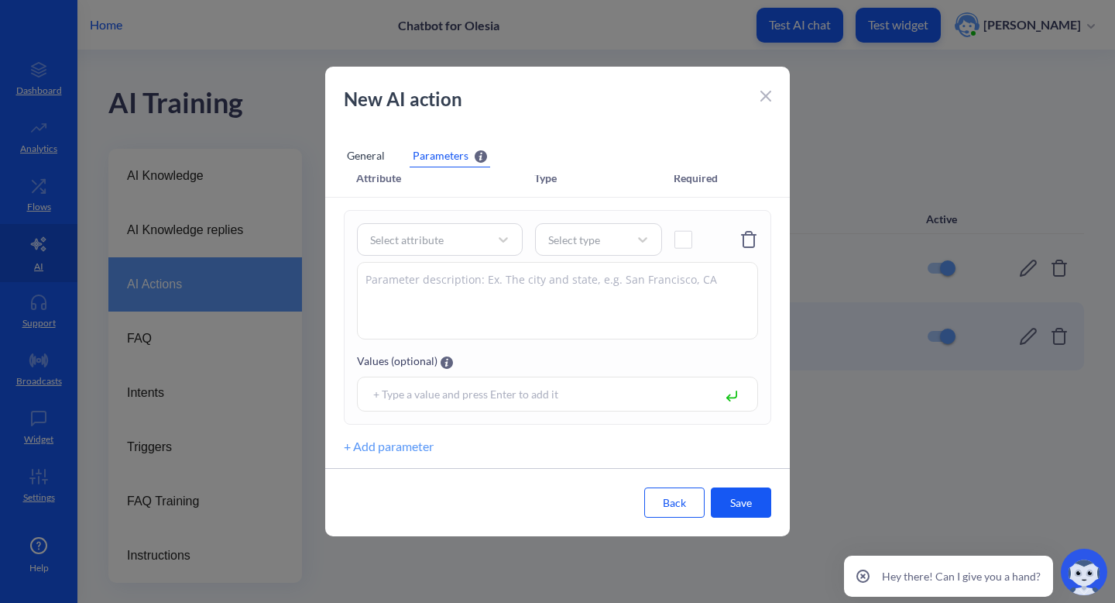
click at [359, 153] on div "General" at bounding box center [366, 155] width 44 height 23
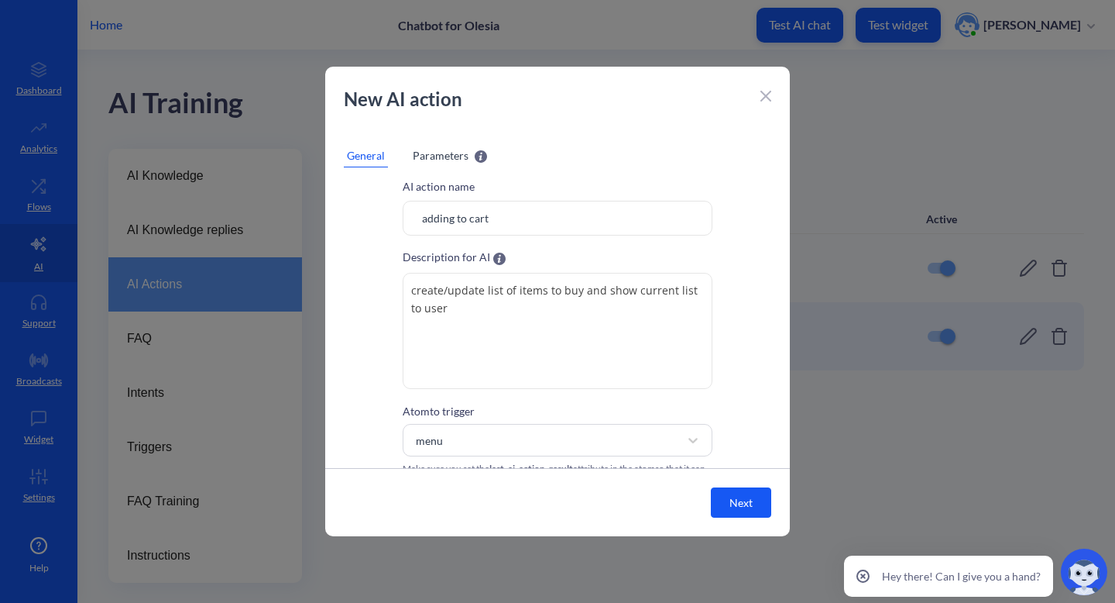
click at [436, 147] on span "Parameters" at bounding box center [441, 155] width 56 height 16
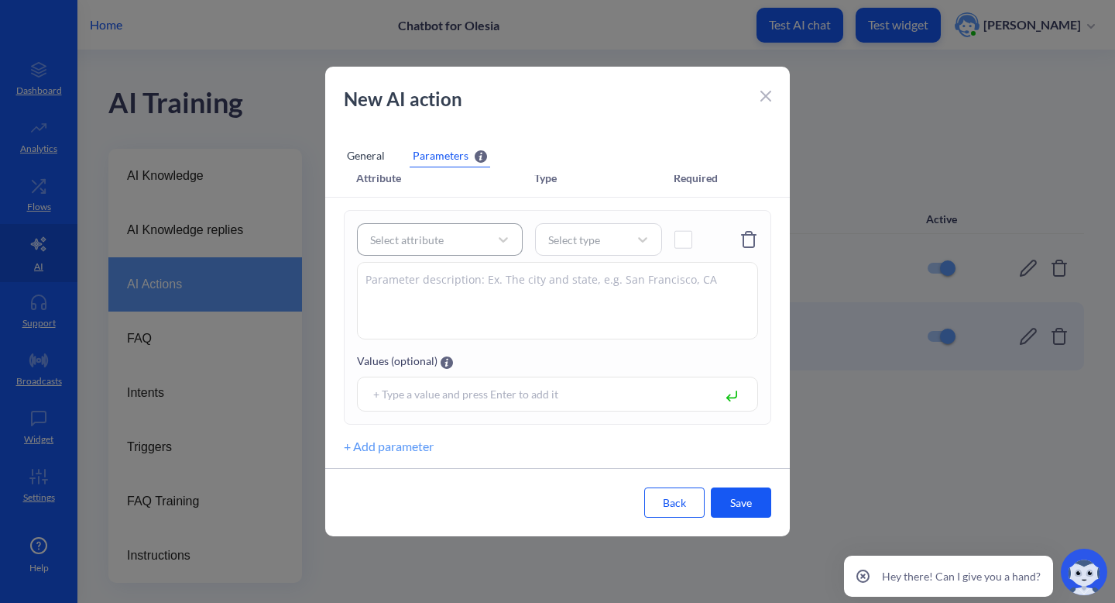
click at [432, 245] on div "Select attribute" at bounding box center [407, 240] width 74 height 16
click at [456, 204] on div "Manage attributes" at bounding box center [440, 201] width 166 height 29
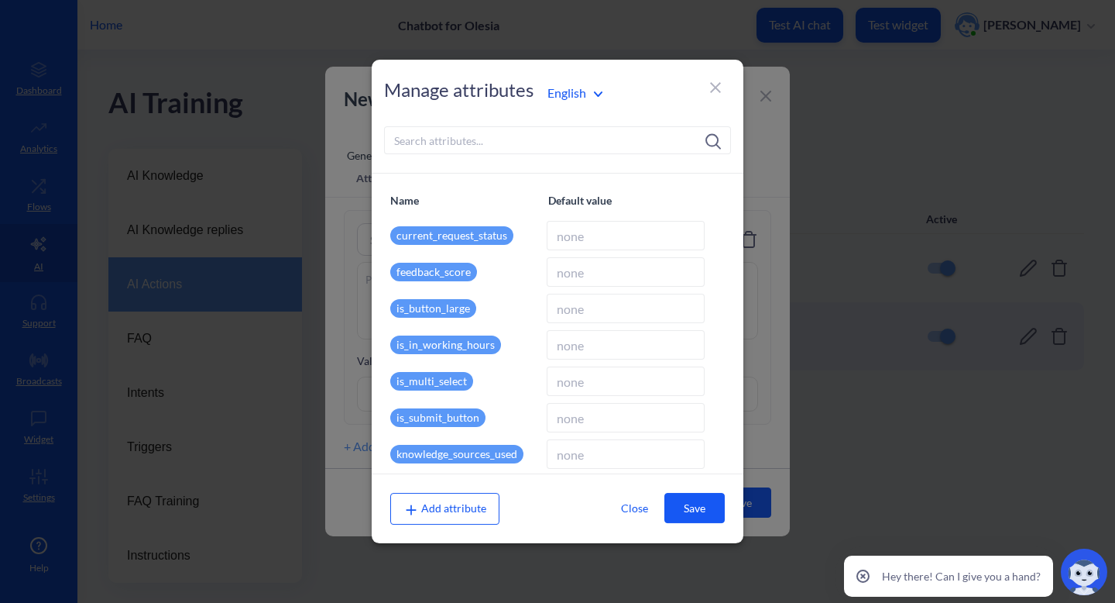
type input "10"
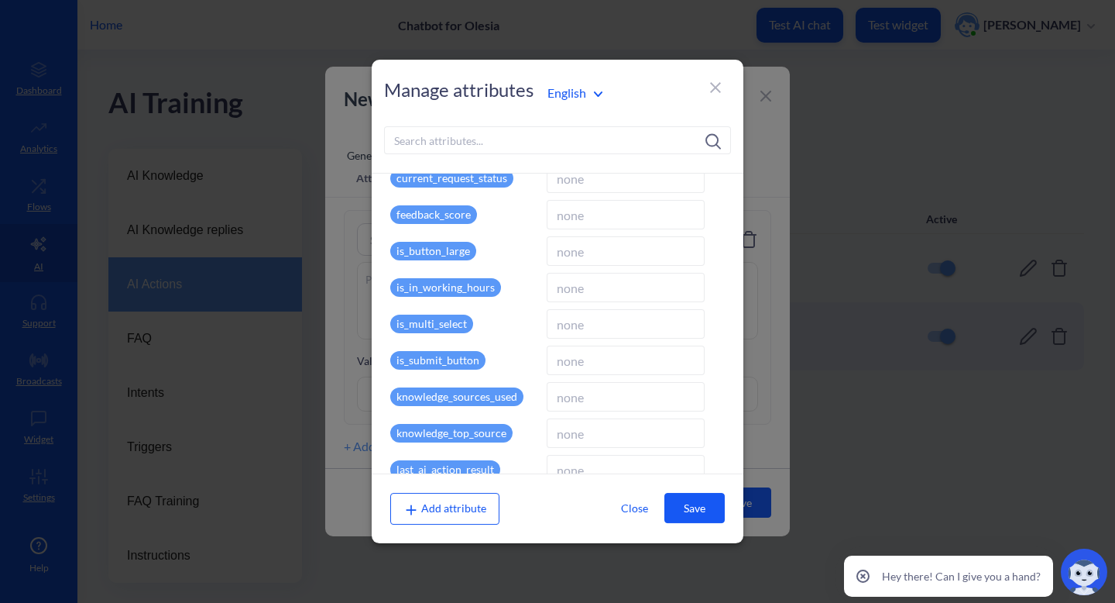
scroll to position [0, 0]
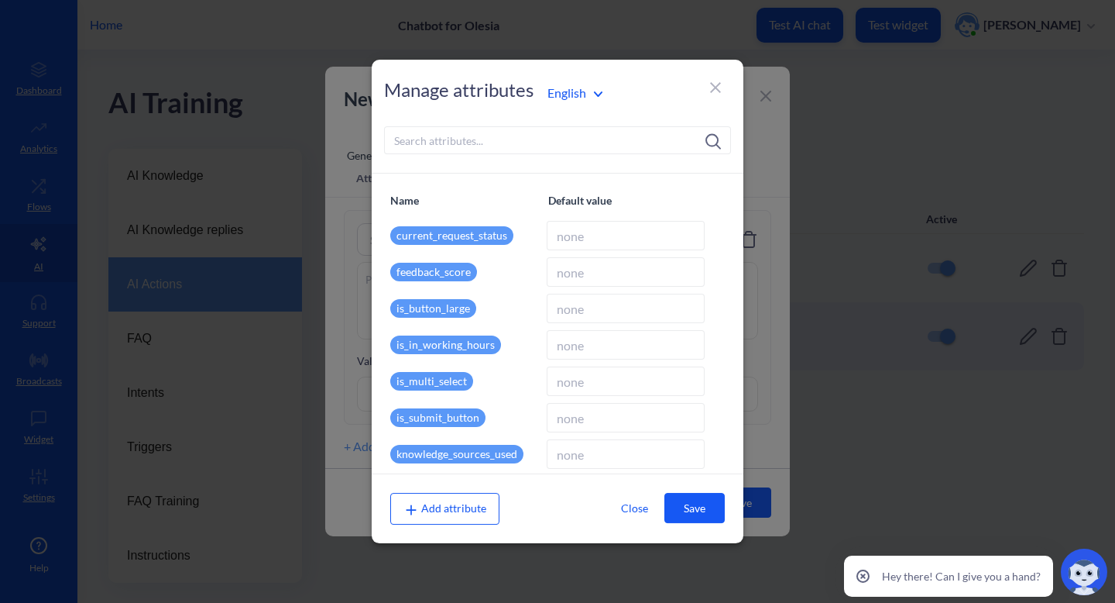
click at [448, 524] on div "Add attribute" at bounding box center [444, 508] width 109 height 31
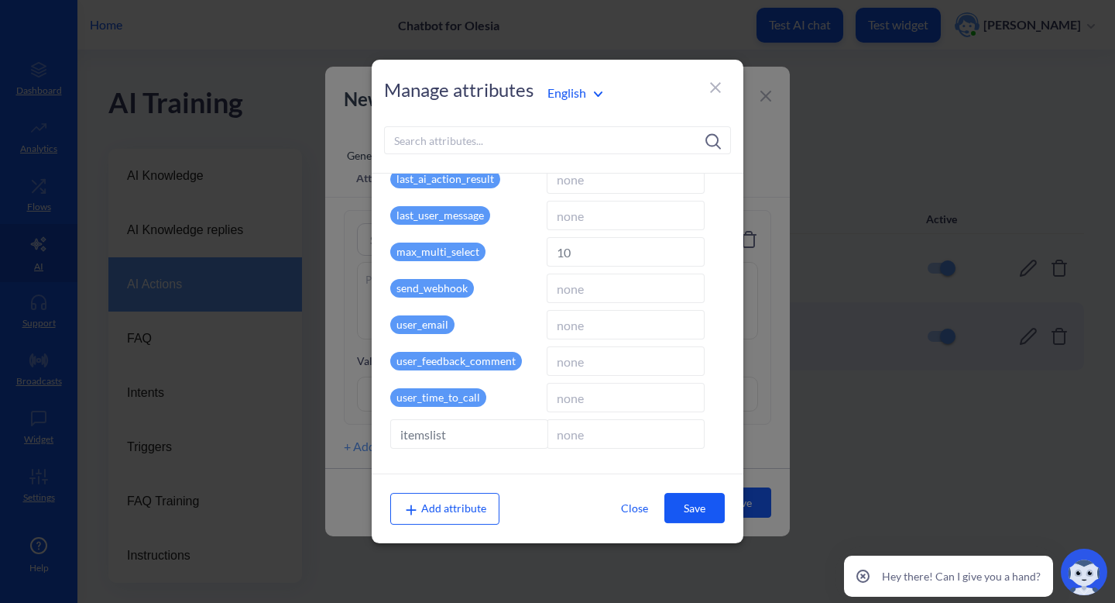
type input "items_list"
click at [592, 434] on input at bounding box center [624, 433] width 158 height 29
click at [695, 507] on button "Save" at bounding box center [694, 508] width 60 height 30
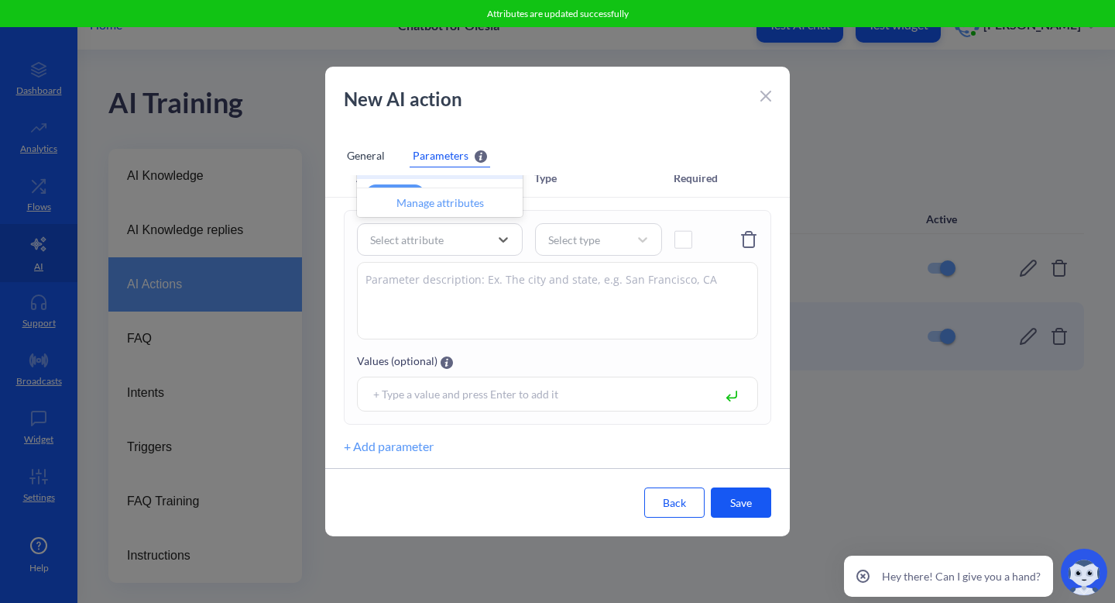
scroll to position [179, 0]
click at [468, 181] on div "items_list" at bounding box center [440, 189] width 166 height 29
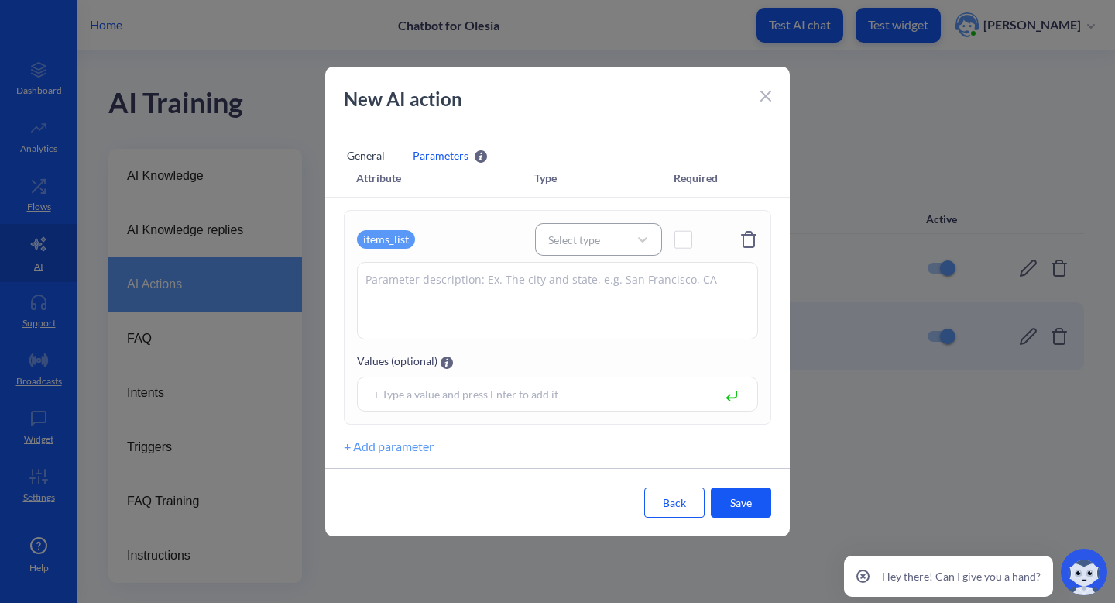
click at [603, 239] on div "Select type" at bounding box center [585, 239] width 88 height 22
click at [594, 358] on div "String array" at bounding box center [598, 365] width 127 height 29
click at [606, 287] on textarea at bounding box center [557, 300] width 401 height 77
click at [623, 236] on div "String array" at bounding box center [585, 239] width 88 height 22
click at [469, 284] on textarea at bounding box center [557, 300] width 401 height 77
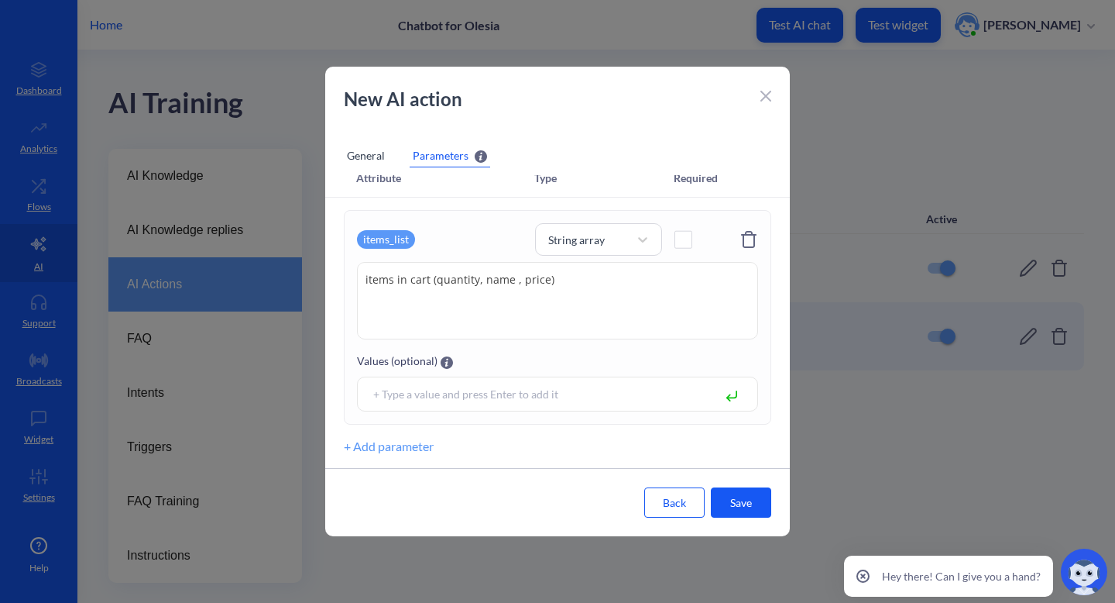
type textarea "items in cart (quantity, name , price)"
click at [743, 506] on button "Save" at bounding box center [741, 502] width 60 height 30
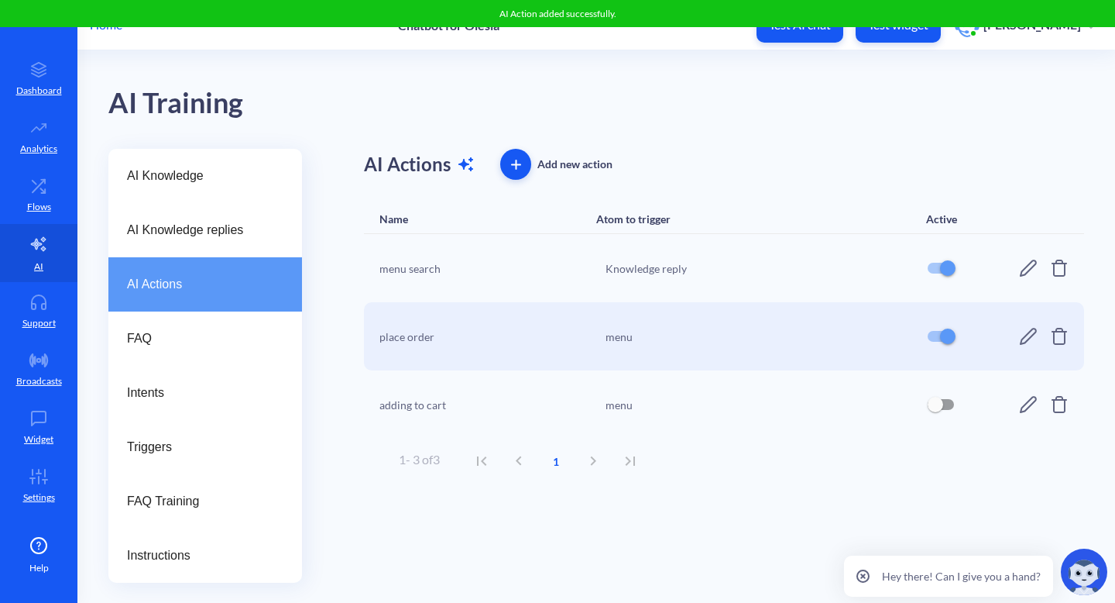
click at [648, 271] on div "Knowledge reply" at bounding box center [757, 268] width 302 height 16
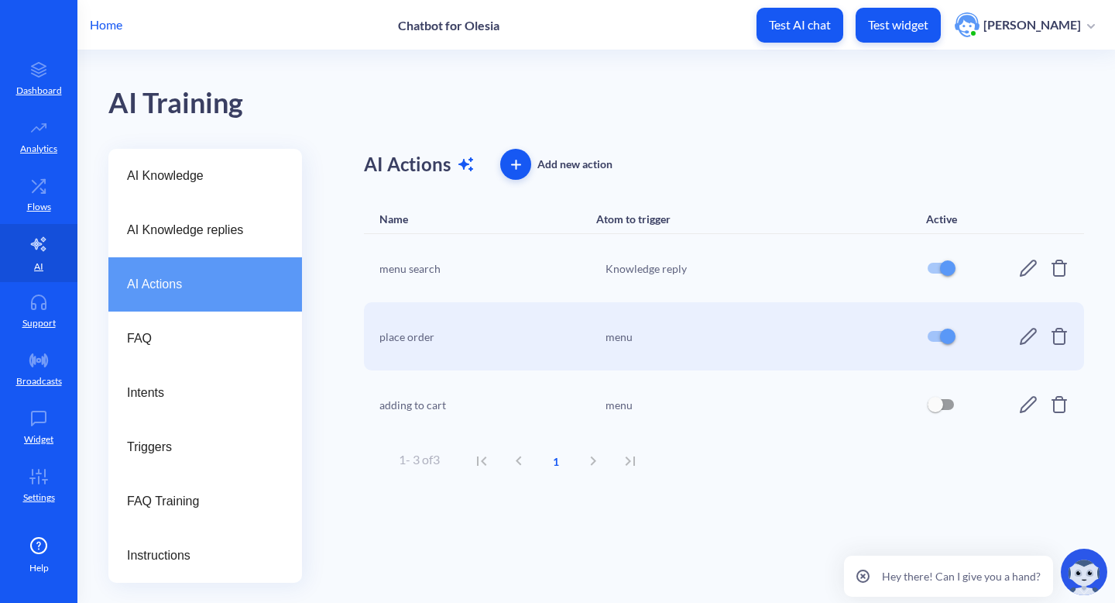
click at [950, 404] on input "checkbox" at bounding box center [935, 404] width 37 height 37
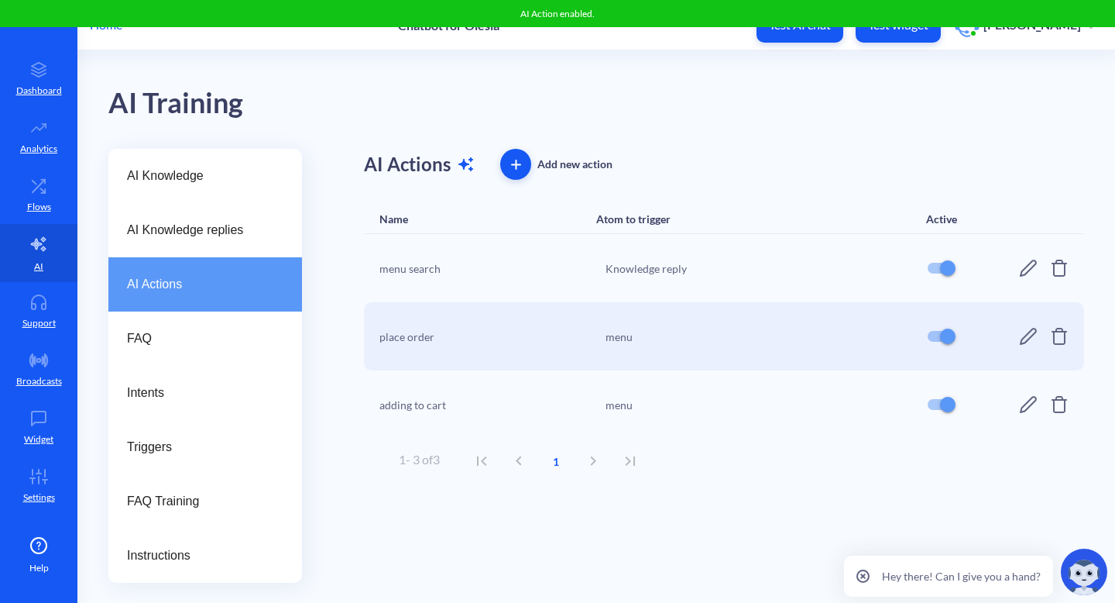
click at [919, 33] on button "Test widget" at bounding box center [898, 25] width 85 height 35
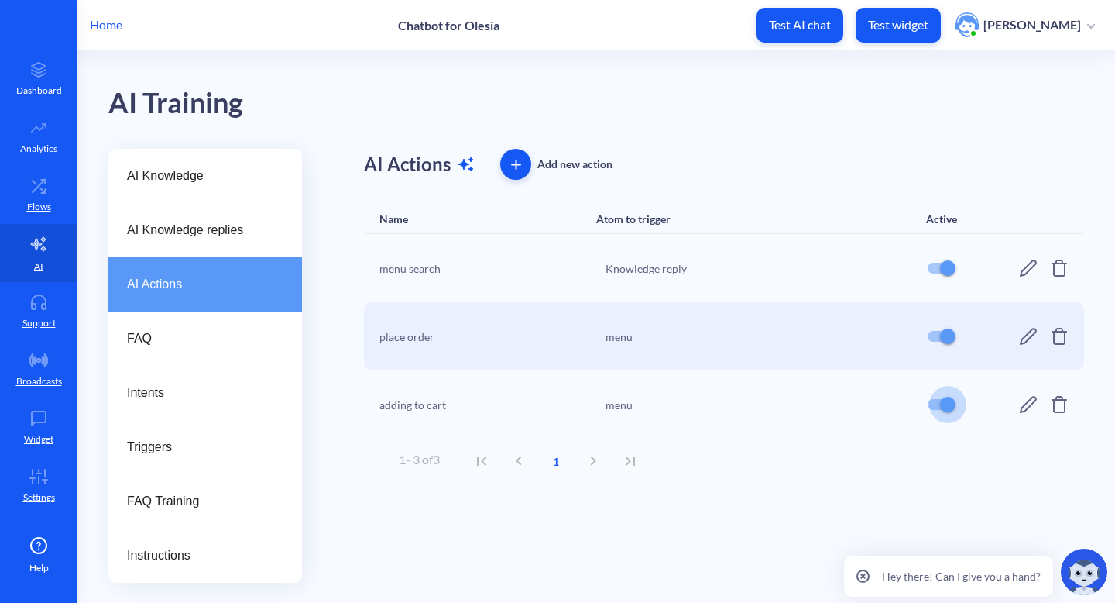
click at [933, 407] on input "checkbox" at bounding box center [947, 404] width 37 height 37
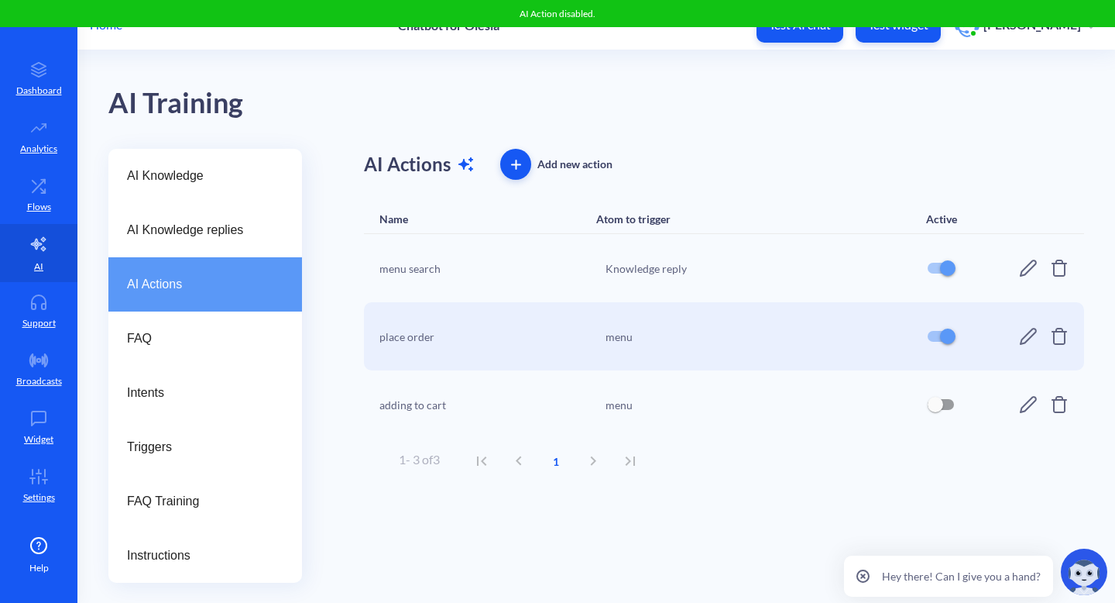
click at [953, 401] on input "checkbox" at bounding box center [935, 404] width 37 height 37
checkbox input "true"
click at [72, 206] on link "Flows" at bounding box center [38, 195] width 77 height 58
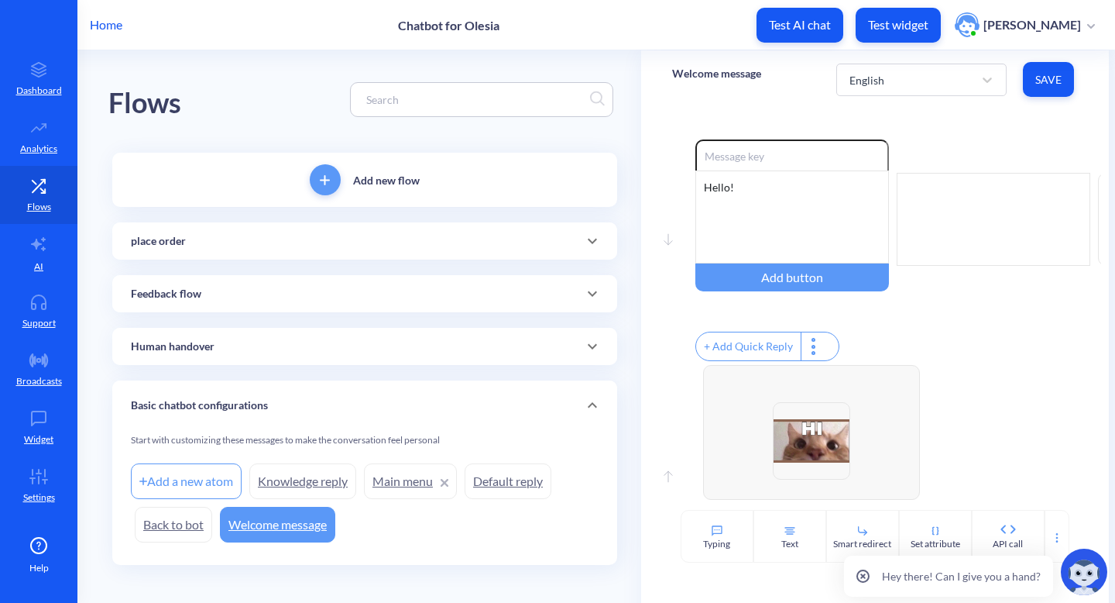
scroll to position [12, 0]
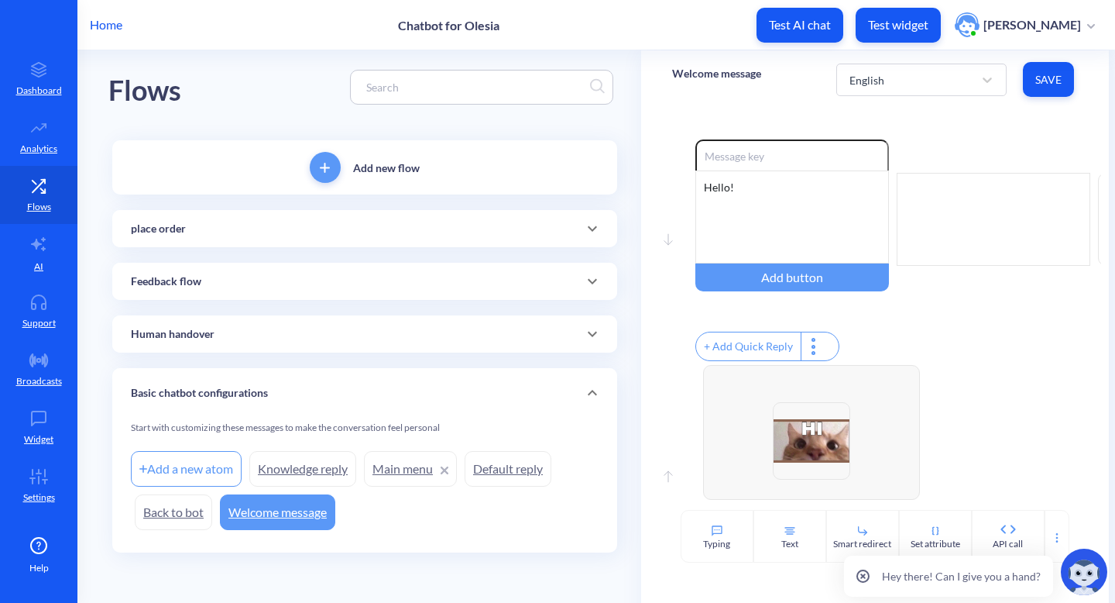
click at [467, 249] on div "Add new flow place order Add a new atom place_order menu Feedback flow Add a ne…" at bounding box center [364, 346] width 505 height 412
click at [491, 235] on div "place order" at bounding box center [365, 229] width 468 height 16
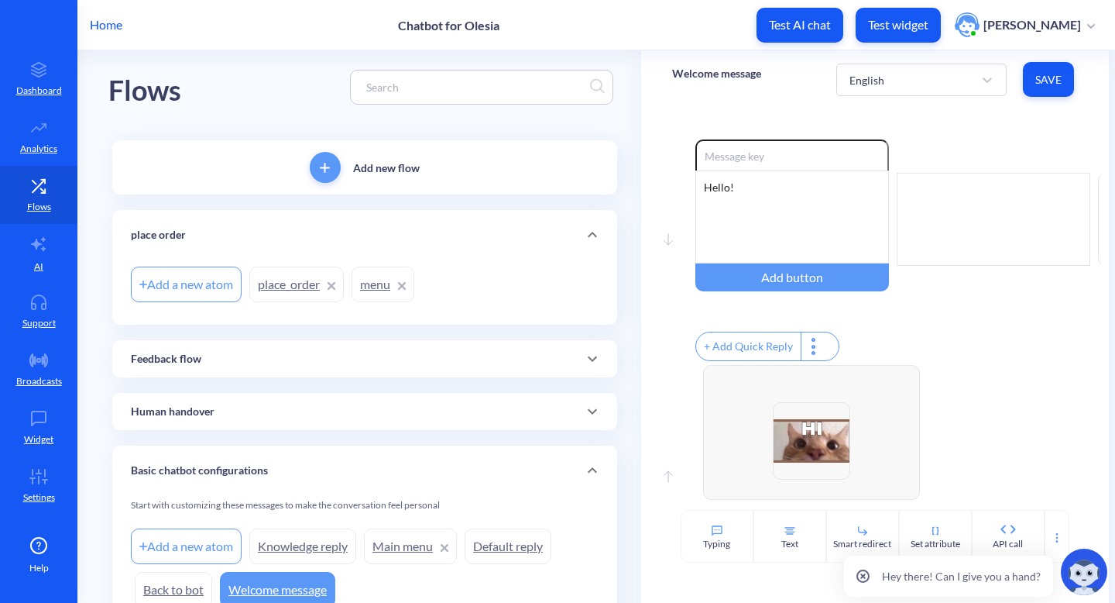
click at [283, 286] on link "place_order" at bounding box center [296, 284] width 94 height 36
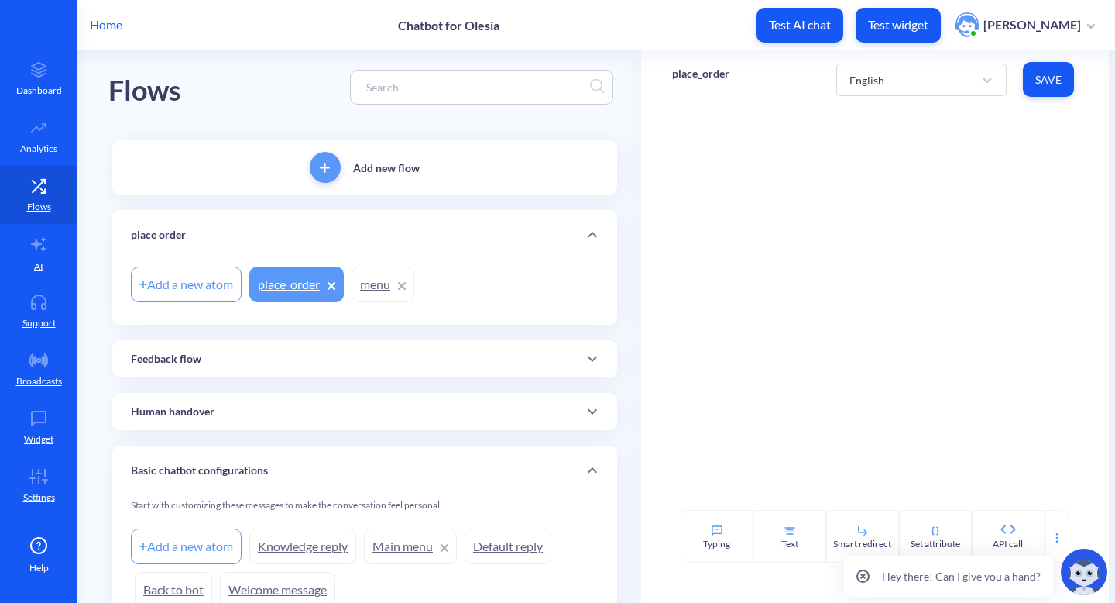
click at [335, 284] on icon at bounding box center [332, 286] width 8 height 8
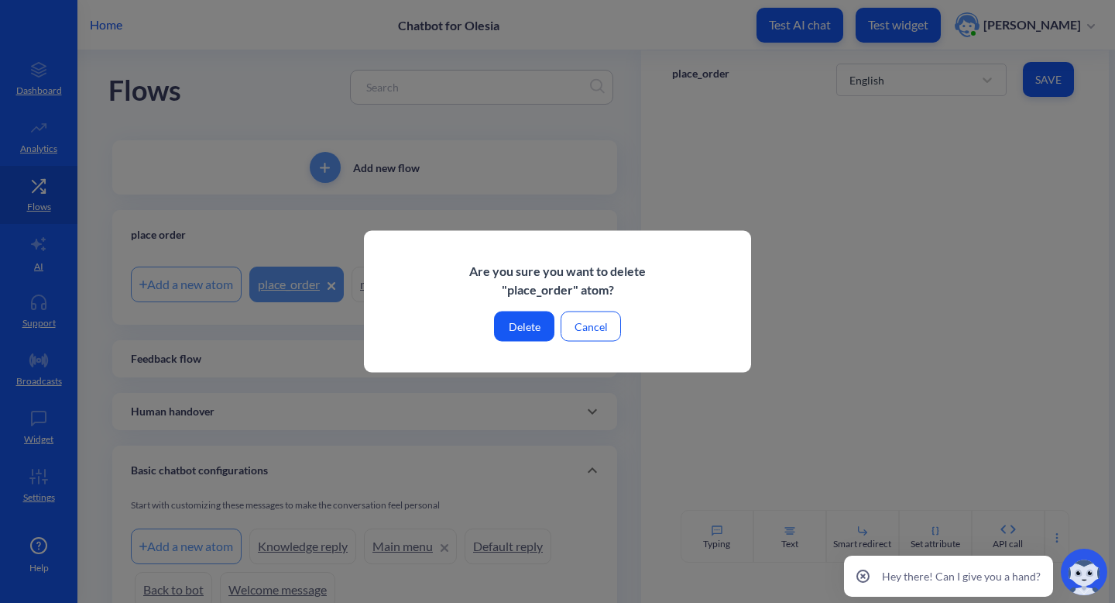
click at [537, 325] on button "Delete" at bounding box center [524, 326] width 60 height 30
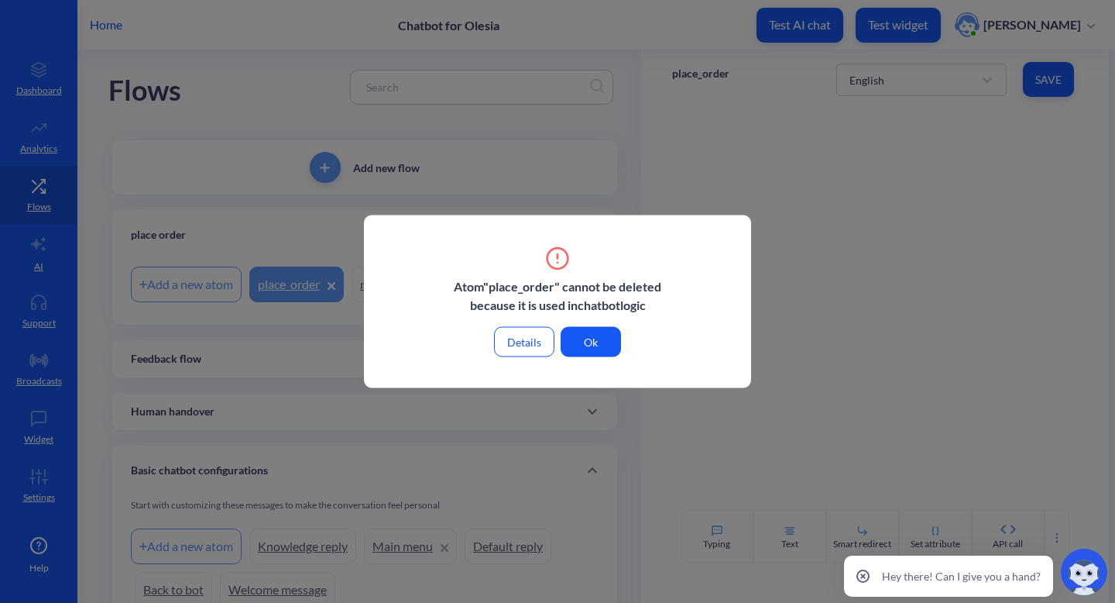
click at [603, 336] on button "Ok" at bounding box center [591, 342] width 60 height 30
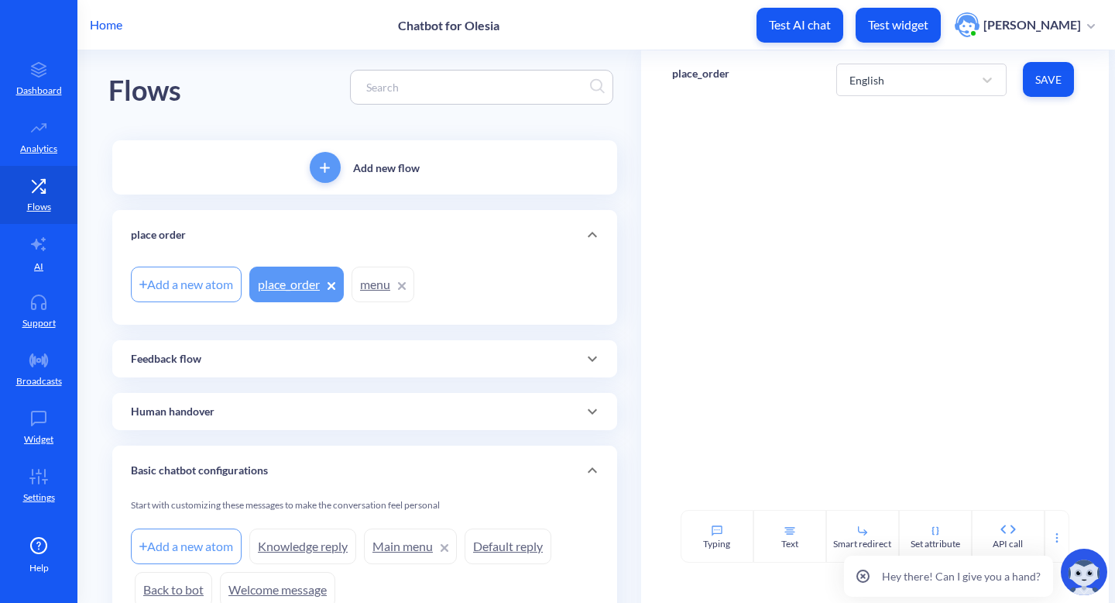
click at [366, 292] on link "menu" at bounding box center [383, 284] width 63 height 36
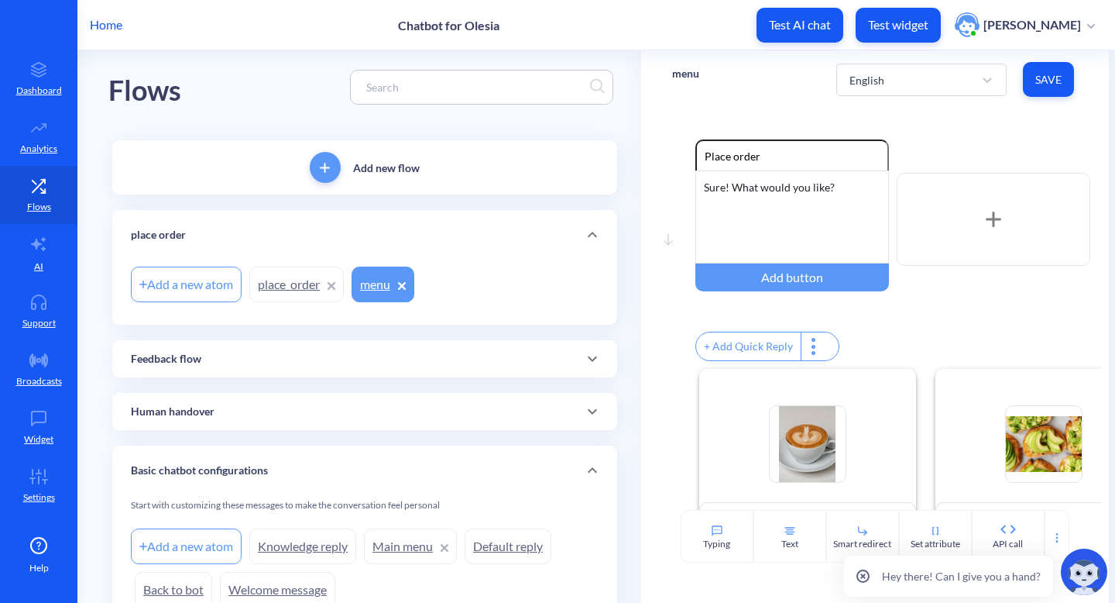
click at [266, 287] on link "place_order" at bounding box center [296, 284] width 94 height 36
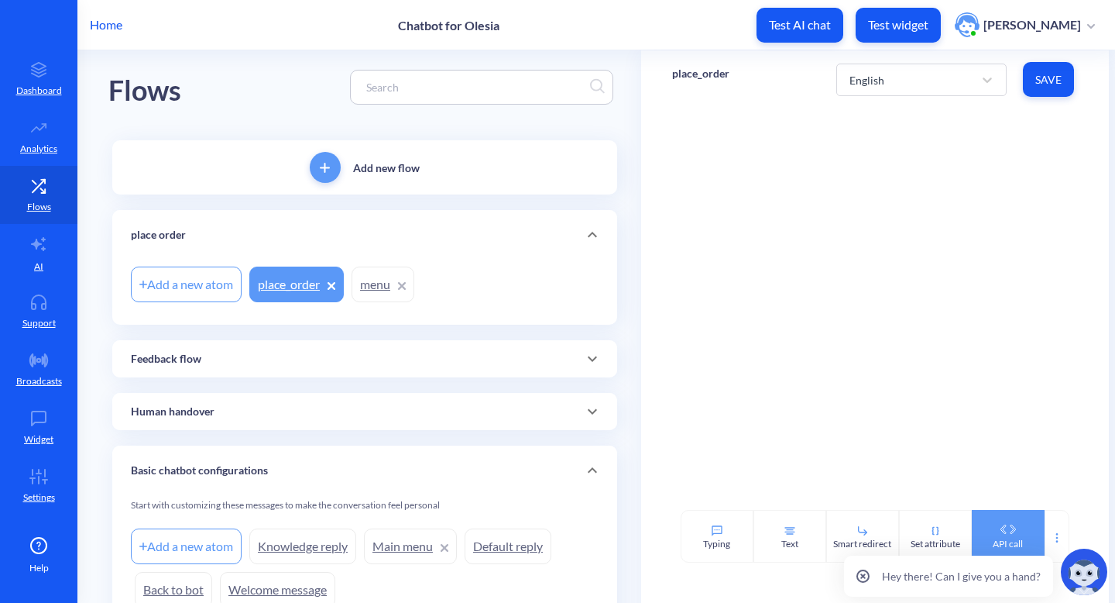
click at [1011, 524] on icon at bounding box center [1008, 528] width 25 height 9
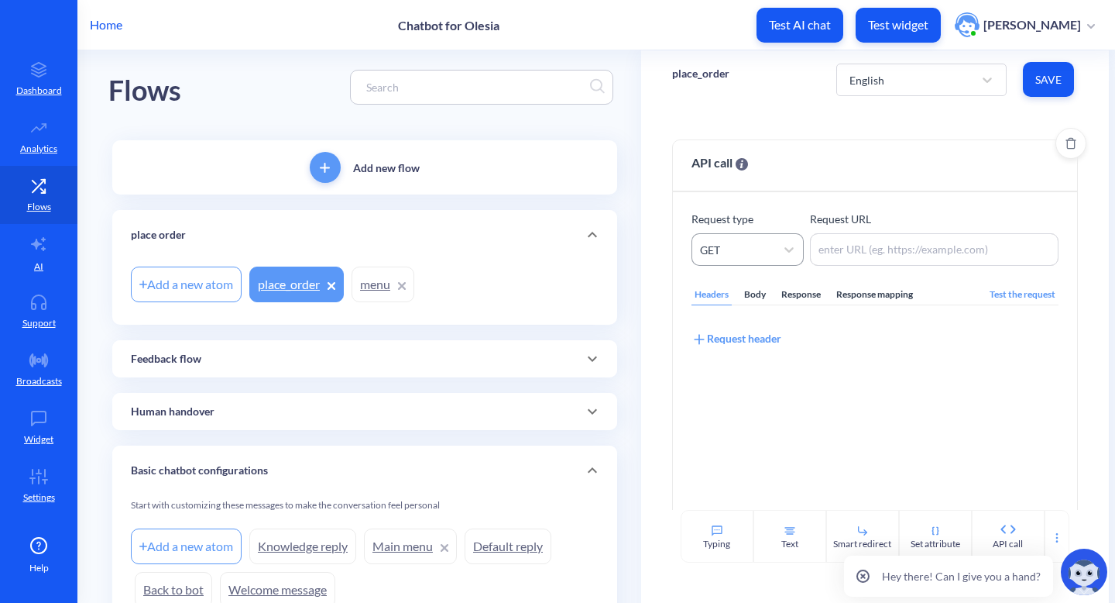
click at [758, 241] on div "GET" at bounding box center [733, 249] width 83 height 28
click at [742, 330] on div "POST" at bounding box center [748, 318] width 112 height 29
click at [739, 251] on div "POST" at bounding box center [733, 249] width 83 height 28
click at [910, 259] on textarea at bounding box center [934, 249] width 249 height 33
click at [53, 245] on link "AI" at bounding box center [38, 253] width 77 height 58
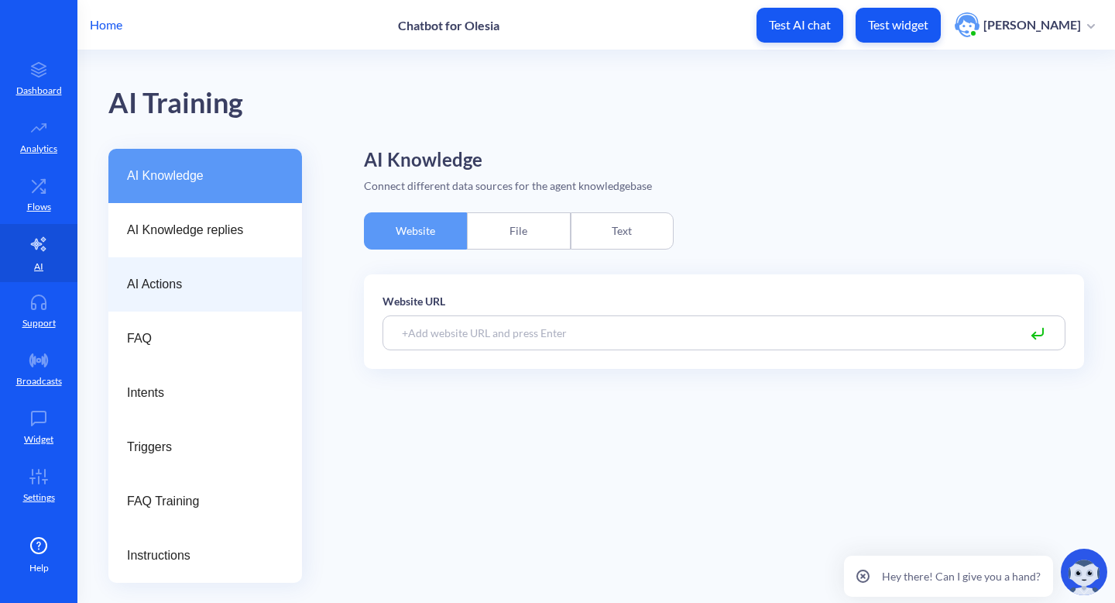
click at [189, 287] on span "AI Actions" at bounding box center [199, 284] width 144 height 19
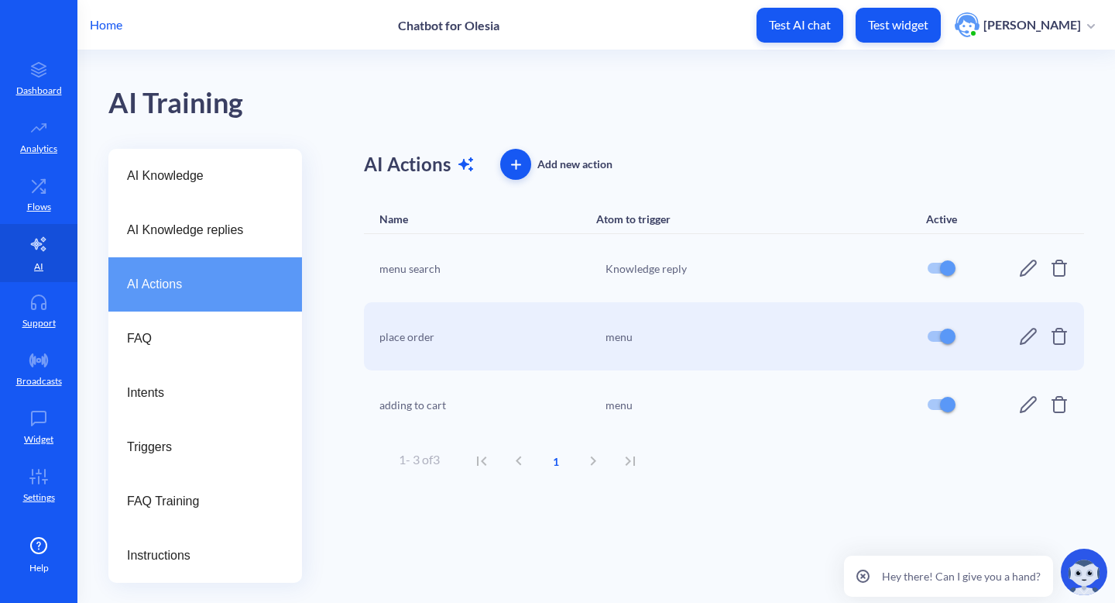
click at [438, 405] on div "adding to cart" at bounding box center [487, 405] width 217 height 16
click at [1031, 397] on icon at bounding box center [1028, 404] width 19 height 19
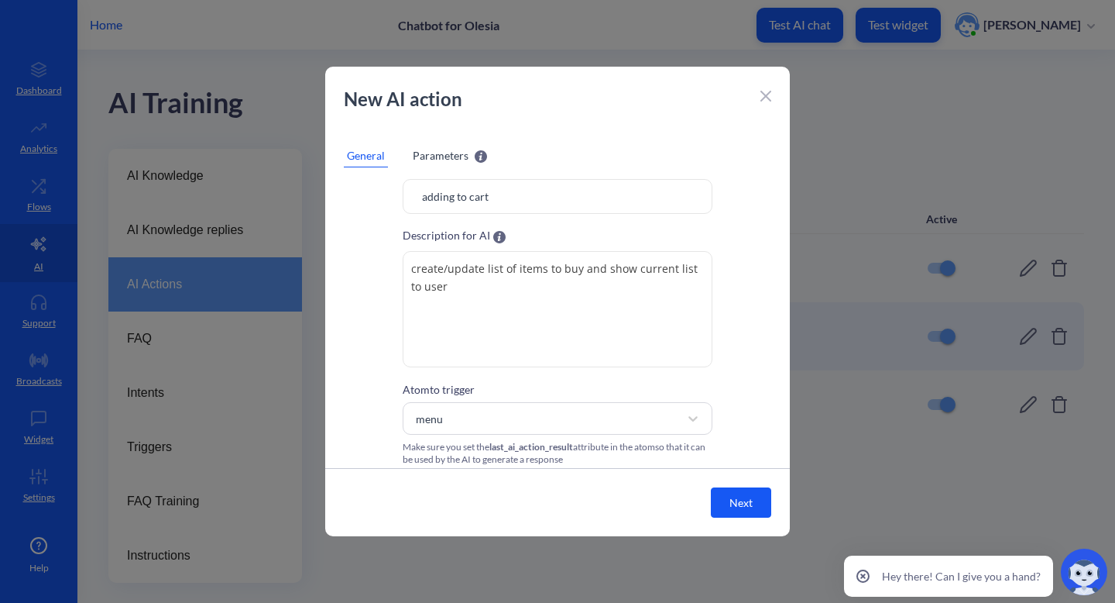
scroll to position [46, 0]
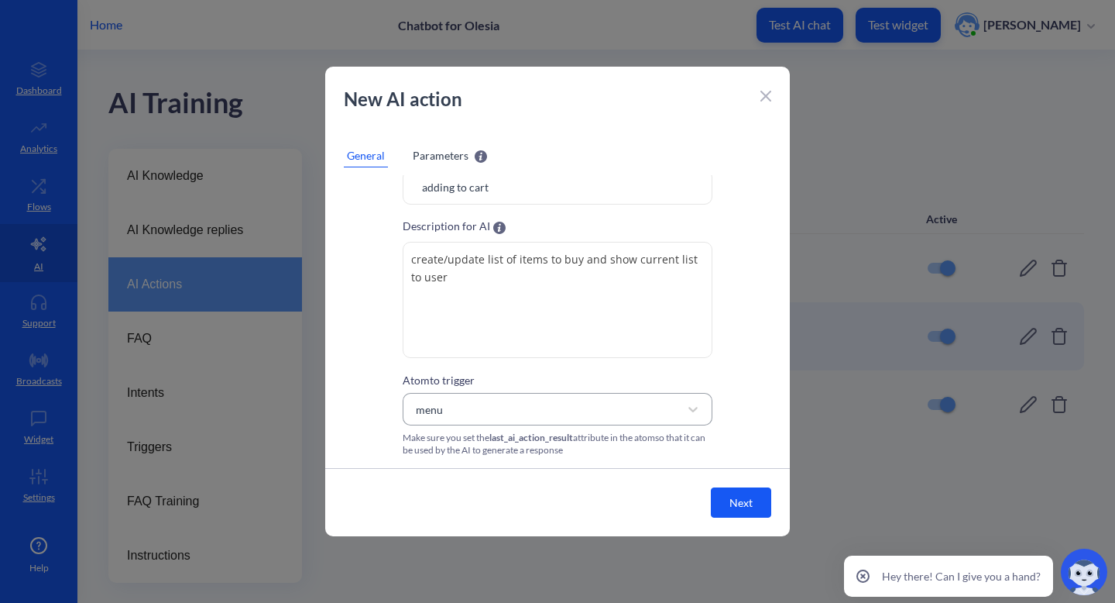
click at [492, 418] on div "menu" at bounding box center [543, 409] width 271 height 28
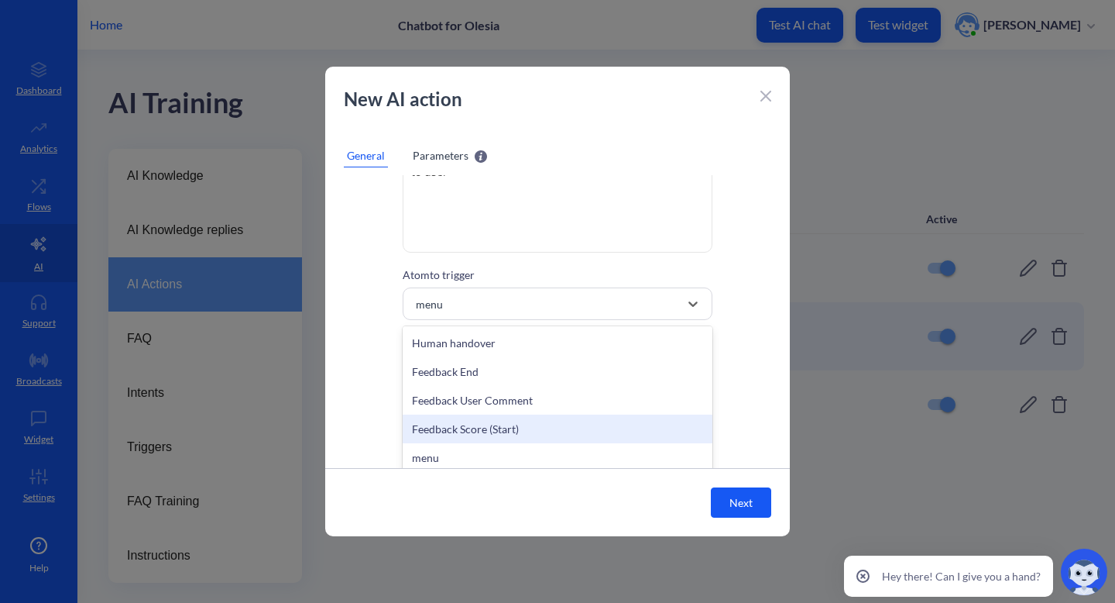
scroll to position [367, 0]
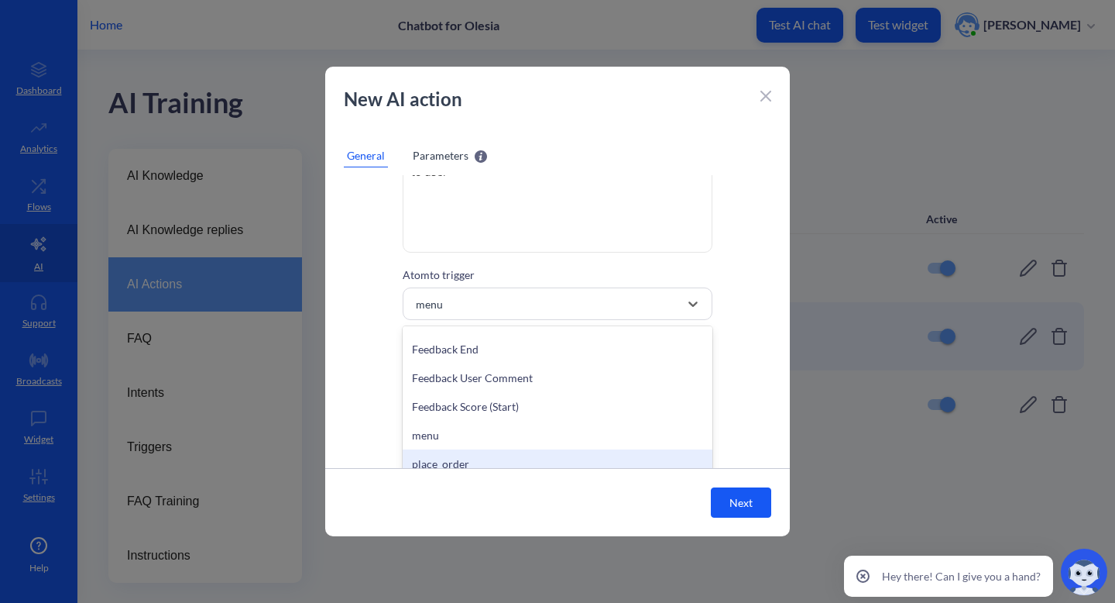
click at [487, 452] on div "place_order" at bounding box center [558, 463] width 310 height 29
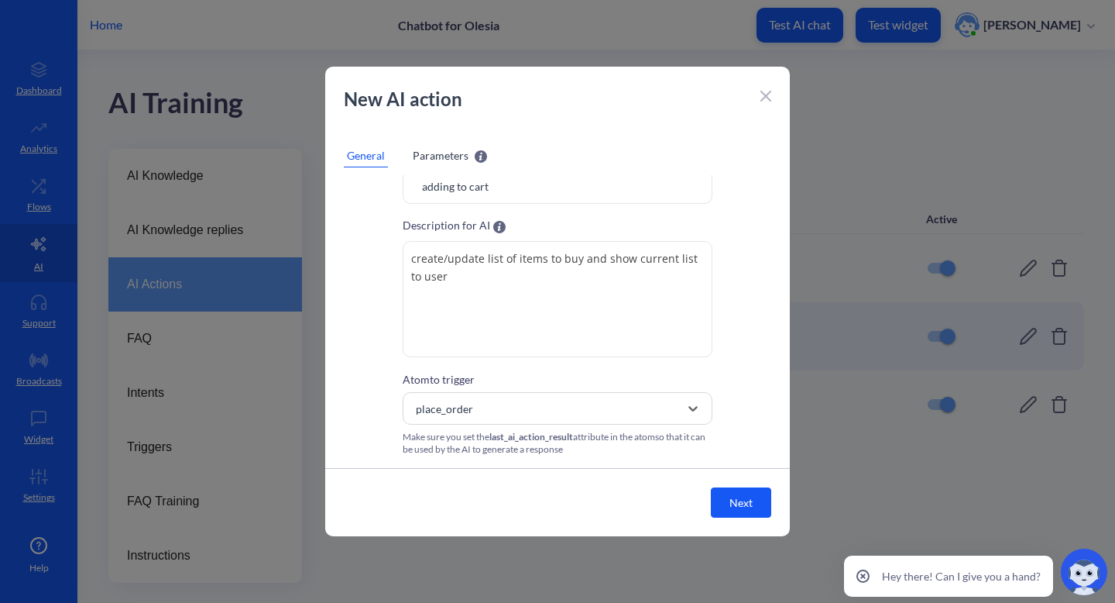
scroll to position [46, 0]
click at [754, 494] on button "Next" at bounding box center [741, 502] width 60 height 30
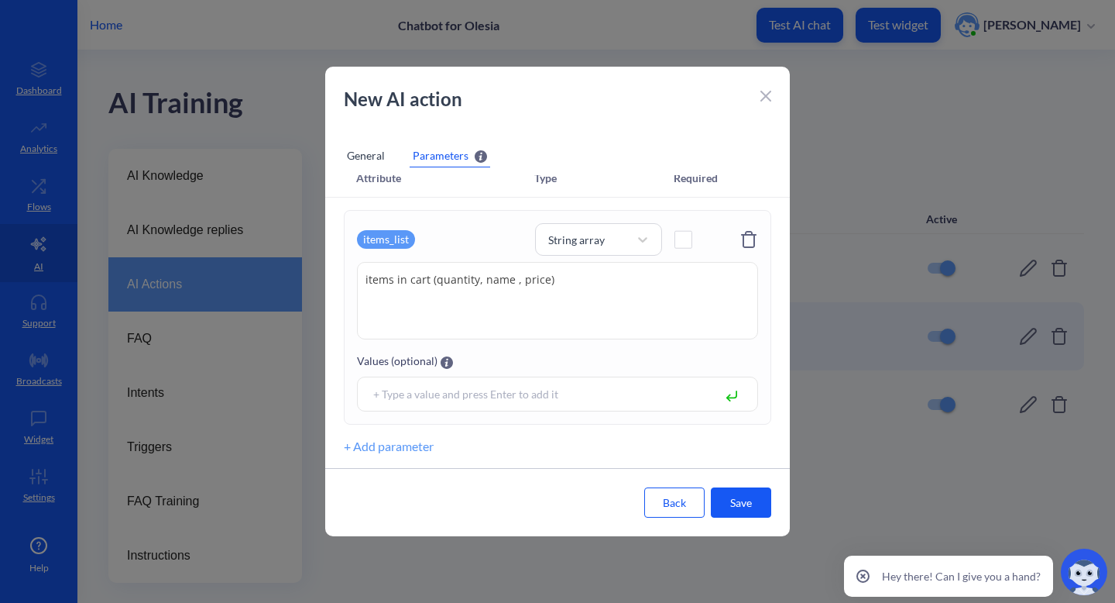
click at [754, 494] on button "Save" at bounding box center [741, 502] width 60 height 30
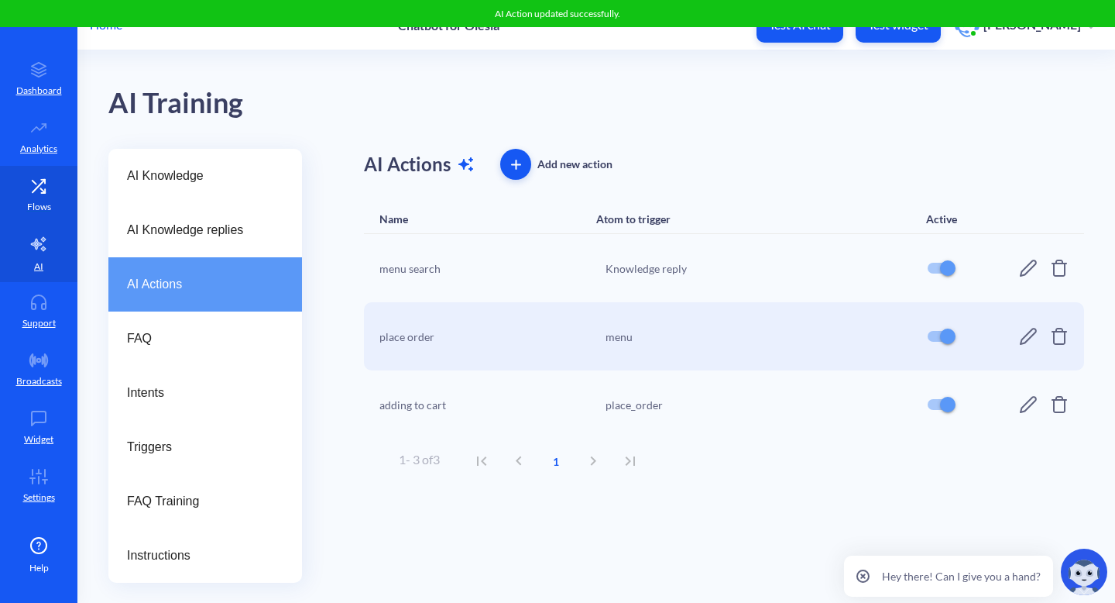
click at [22, 187] on link "Flows" at bounding box center [38, 195] width 77 height 58
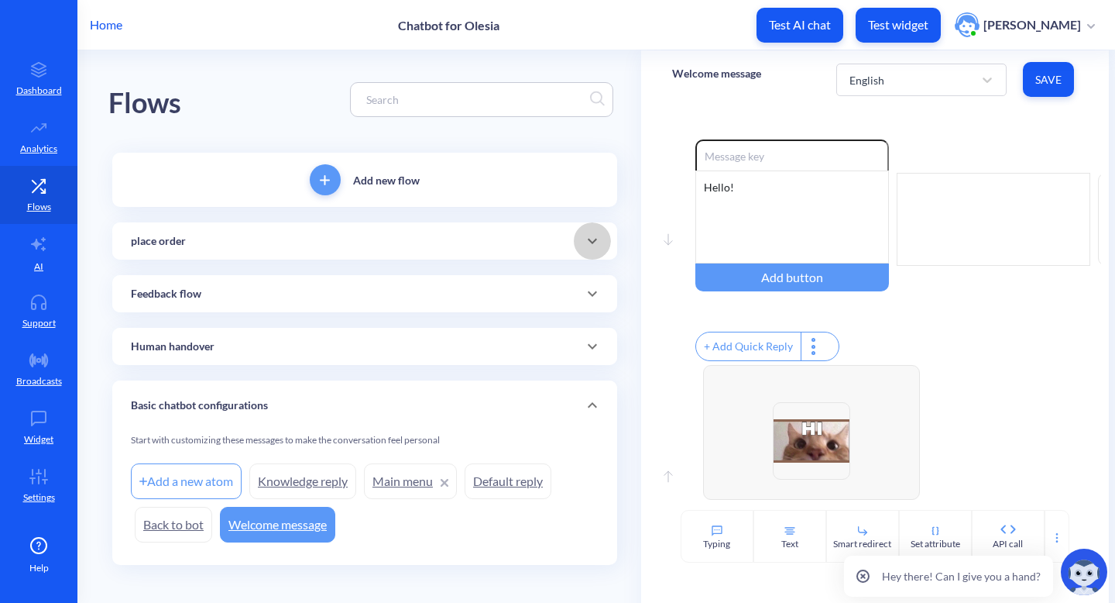
click at [577, 246] on span at bounding box center [592, 241] width 37 height 19
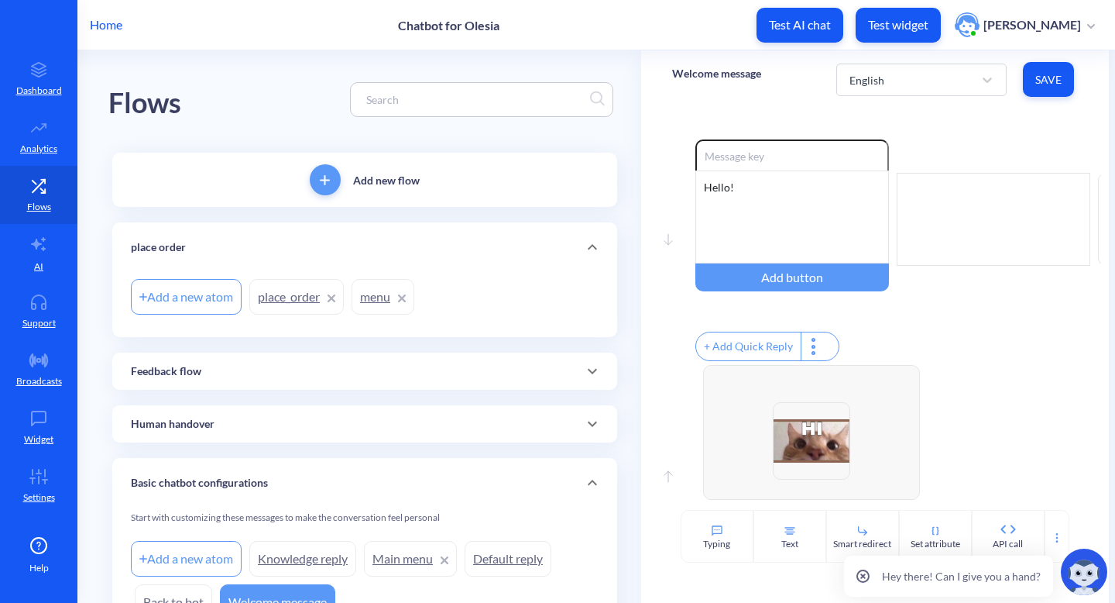
click at [376, 301] on link "menu" at bounding box center [383, 297] width 63 height 36
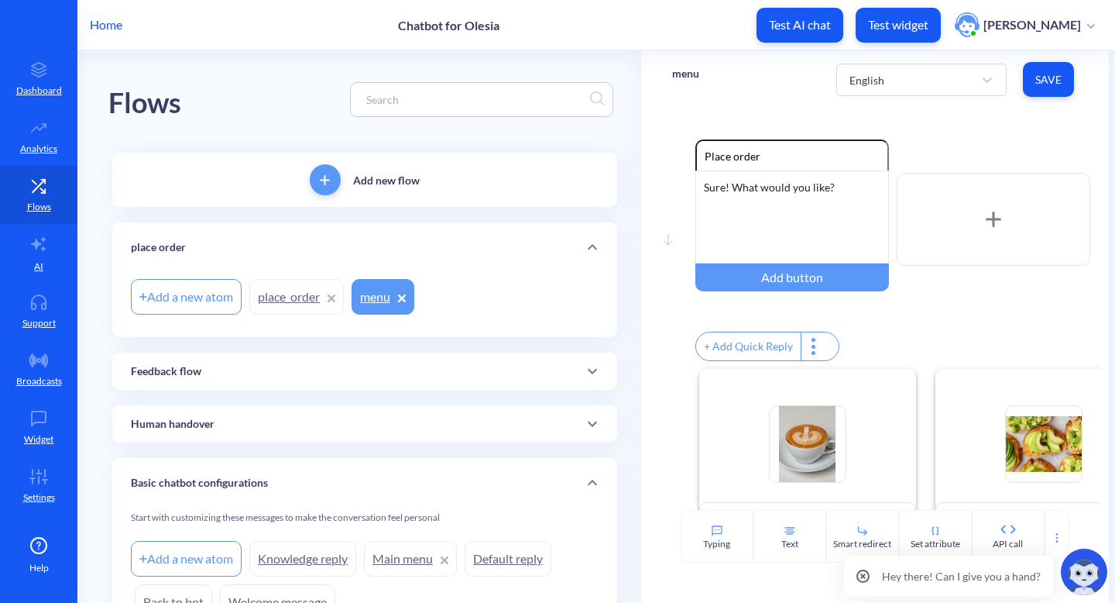
scroll to position [245, 0]
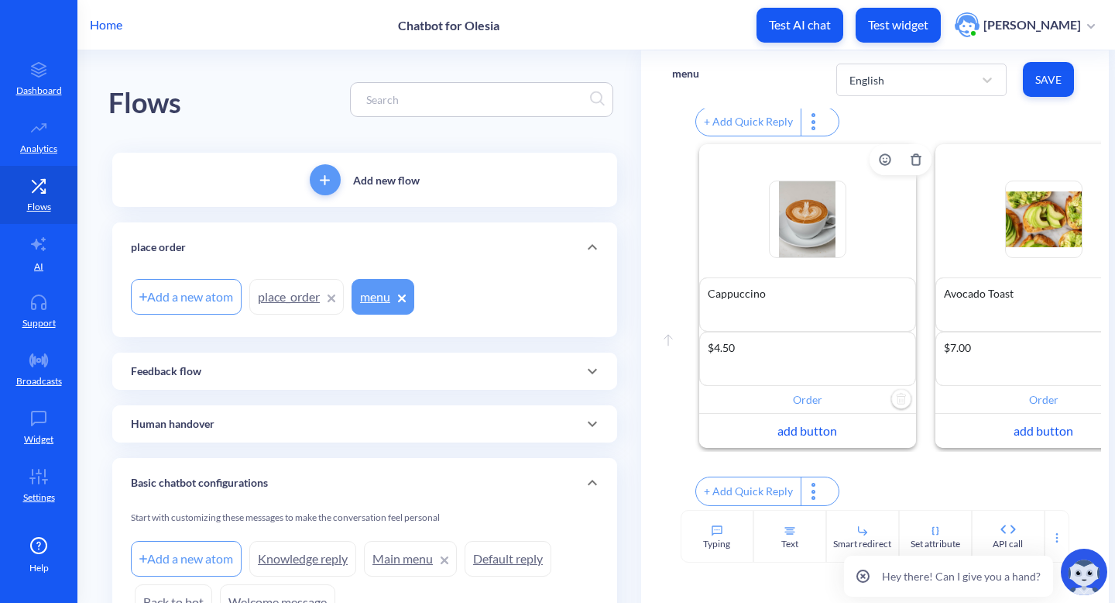
click at [821, 389] on input "Order" at bounding box center [807, 400] width 217 height 28
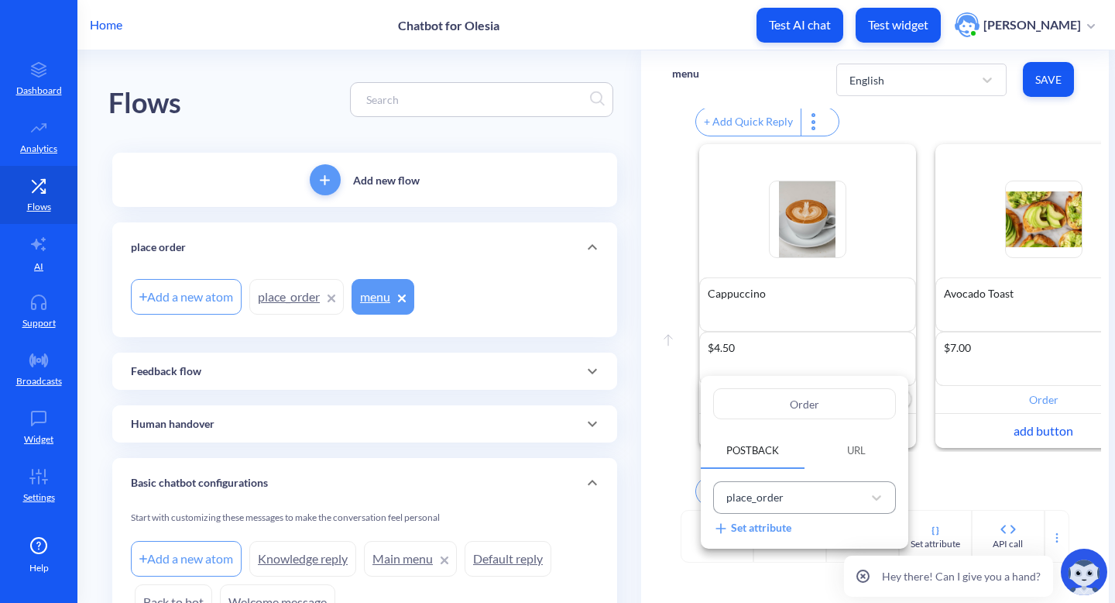
click at [830, 498] on div "place_order" at bounding box center [791, 498] width 144 height 26
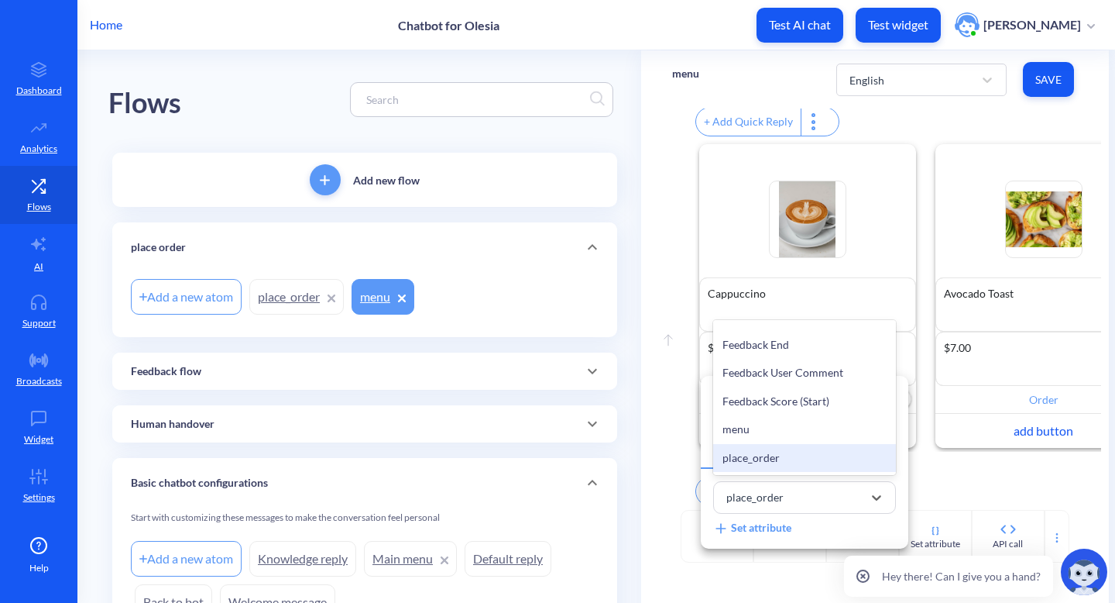
click at [919, 495] on div at bounding box center [557, 301] width 1115 height 603
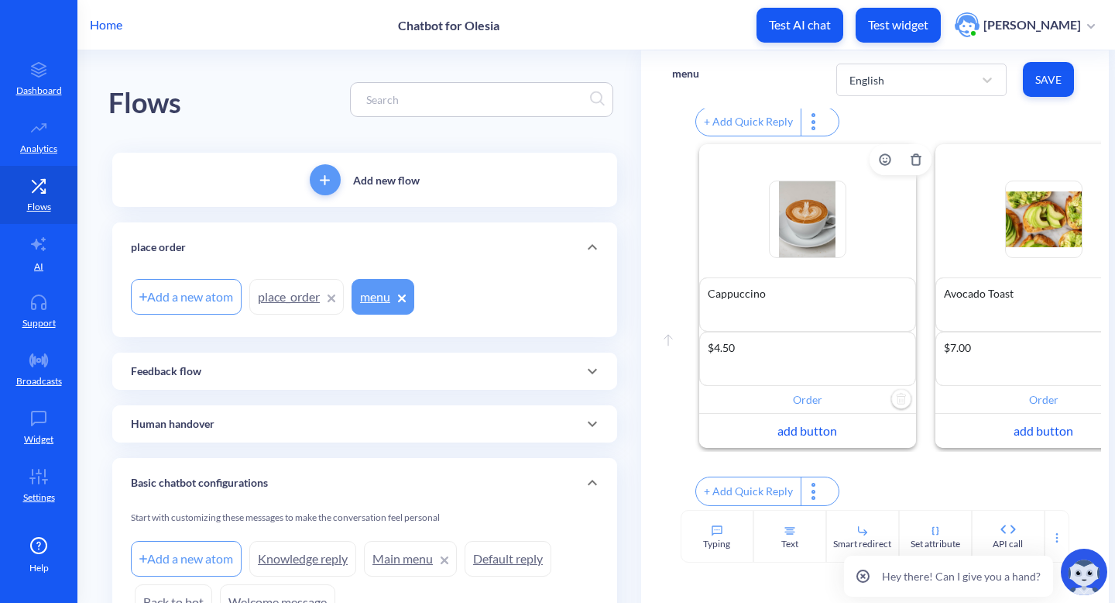
click at [843, 387] on input "Order" at bounding box center [807, 400] width 217 height 28
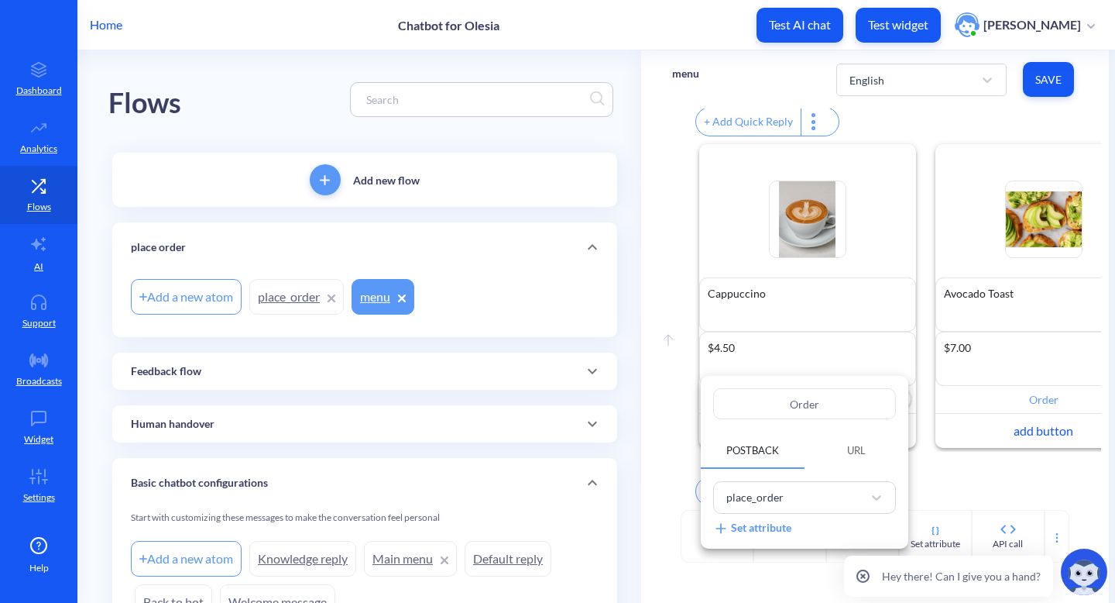
click at [962, 476] on div at bounding box center [557, 301] width 1115 height 603
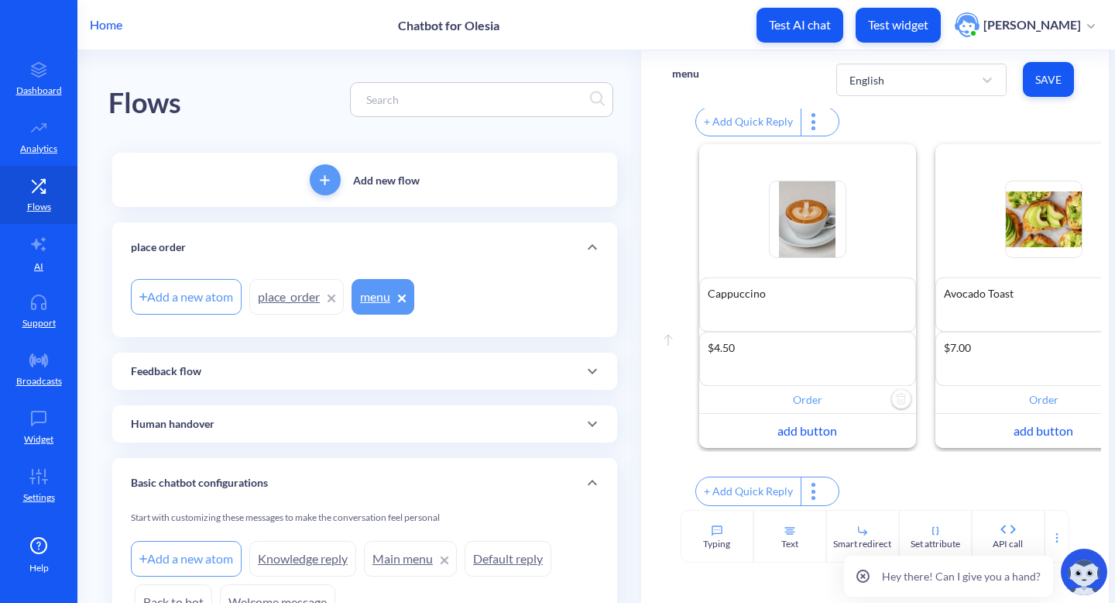
click at [1039, 82] on span "Save" at bounding box center [1048, 79] width 26 height 15
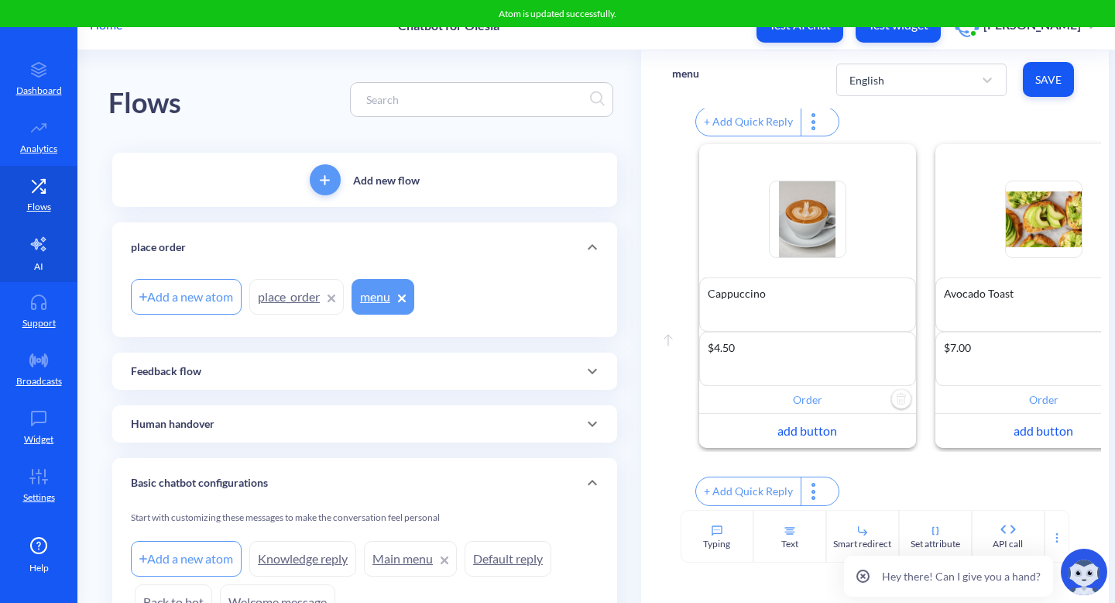
click at [50, 236] on link "AI" at bounding box center [38, 253] width 77 height 58
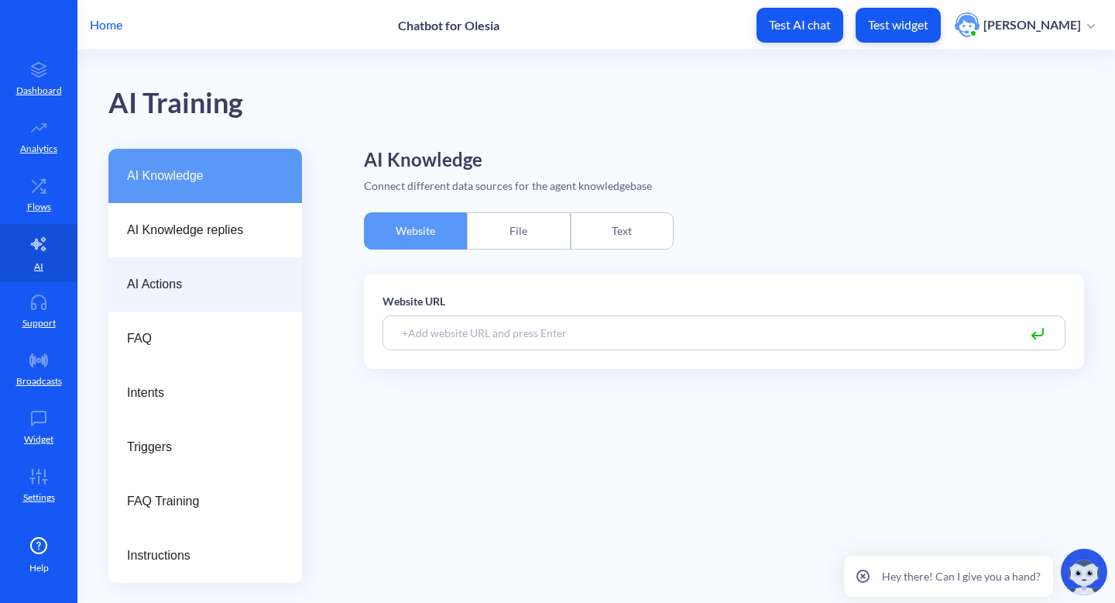
click at [223, 283] on span "AI Actions" at bounding box center [199, 284] width 144 height 19
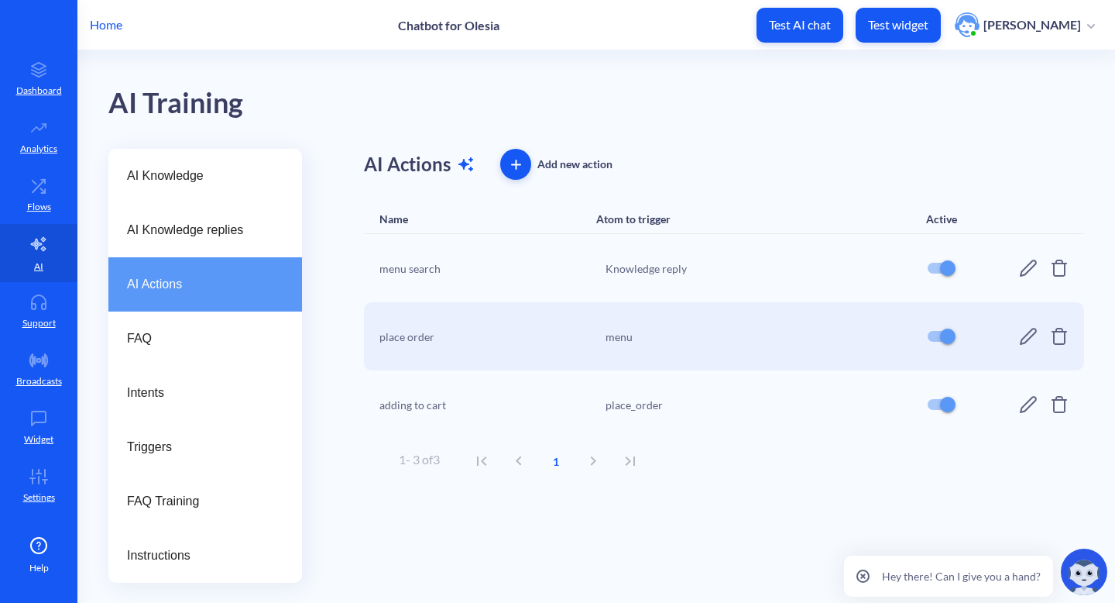
click at [1025, 410] on icon at bounding box center [1028, 404] width 17 height 17
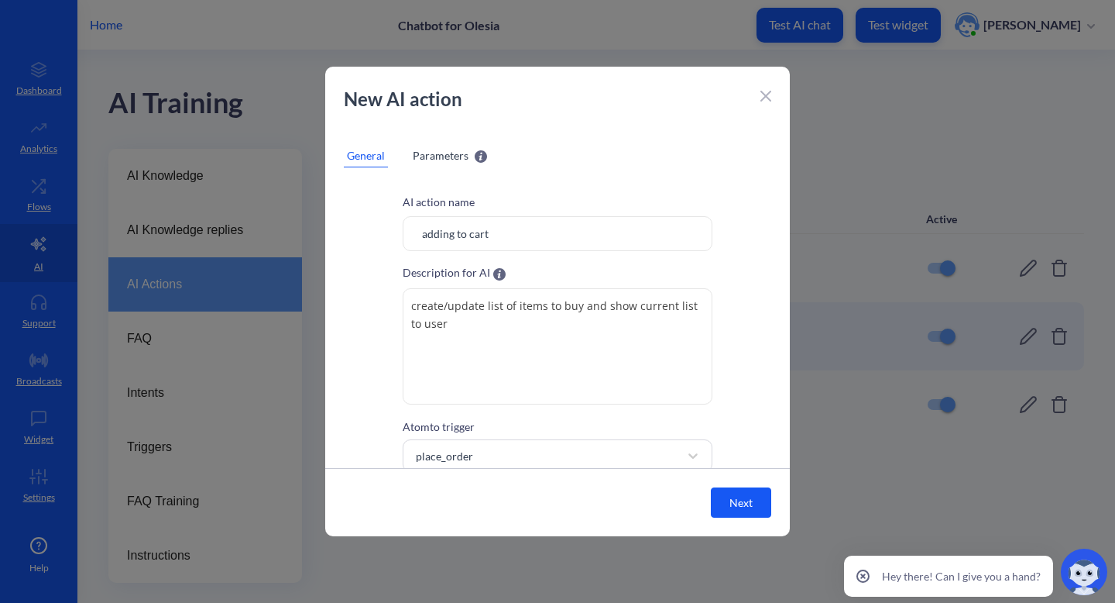
scroll to position [46, 0]
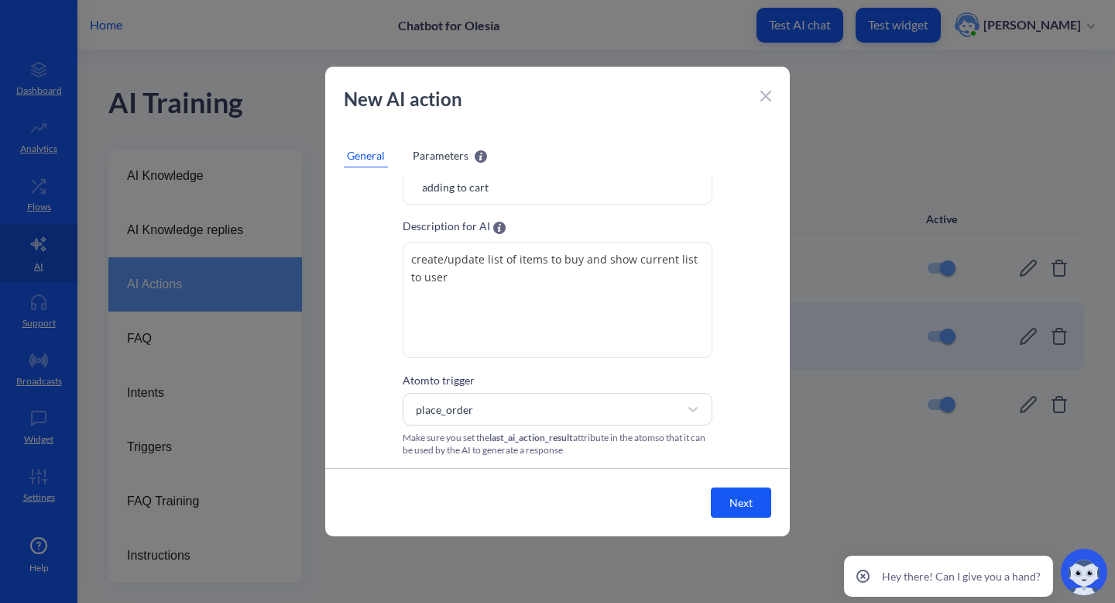
click at [452, 157] on span "Parameters" at bounding box center [441, 155] width 56 height 16
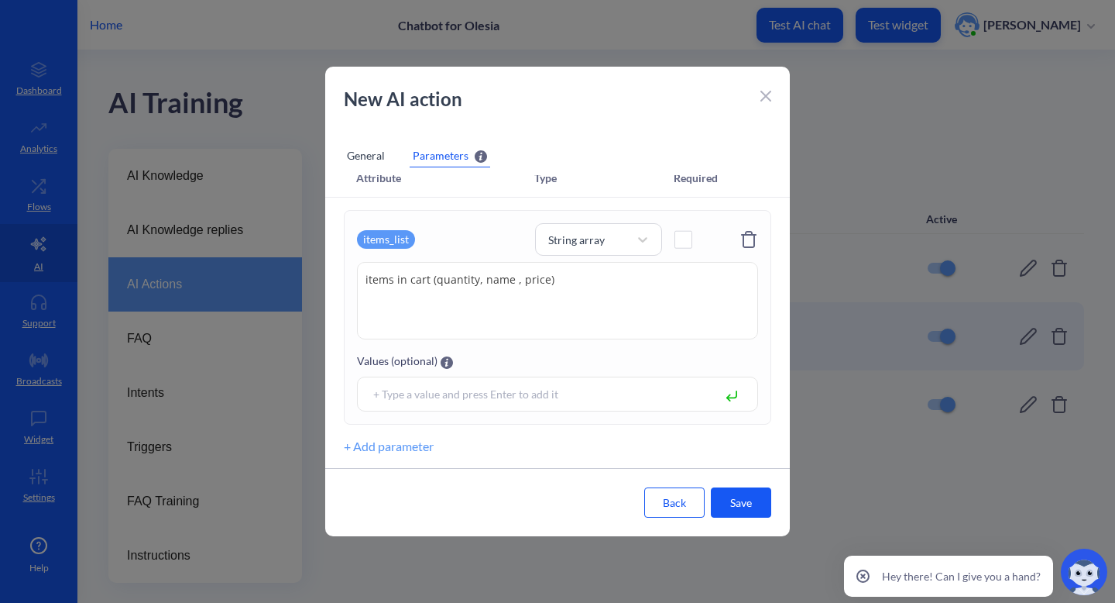
click at [744, 502] on button "Save" at bounding box center [741, 502] width 60 height 30
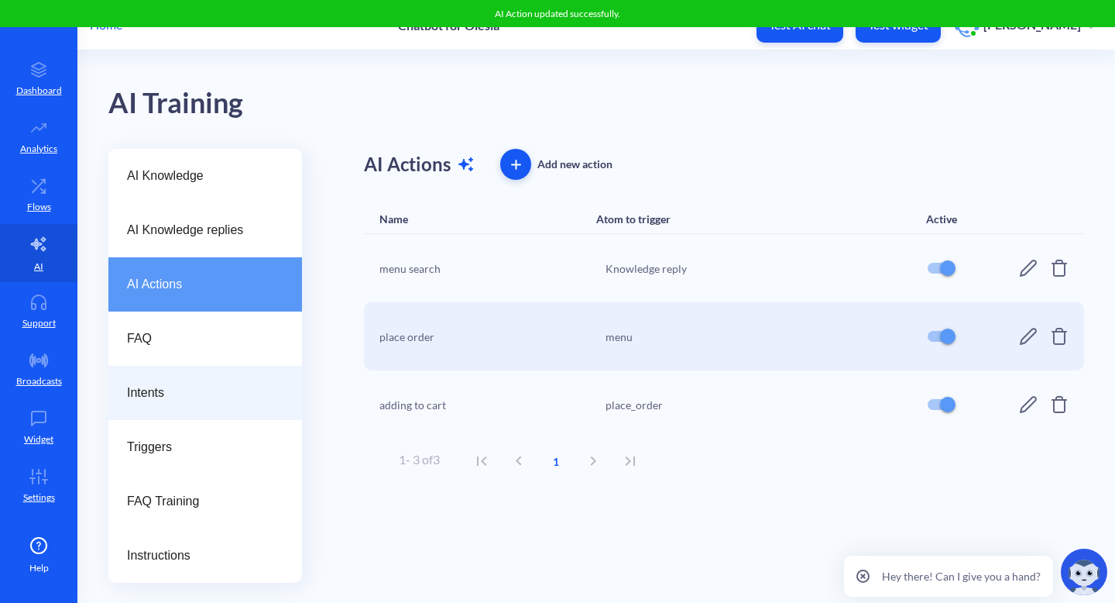
click at [201, 393] on span "Intents" at bounding box center [199, 392] width 144 height 19
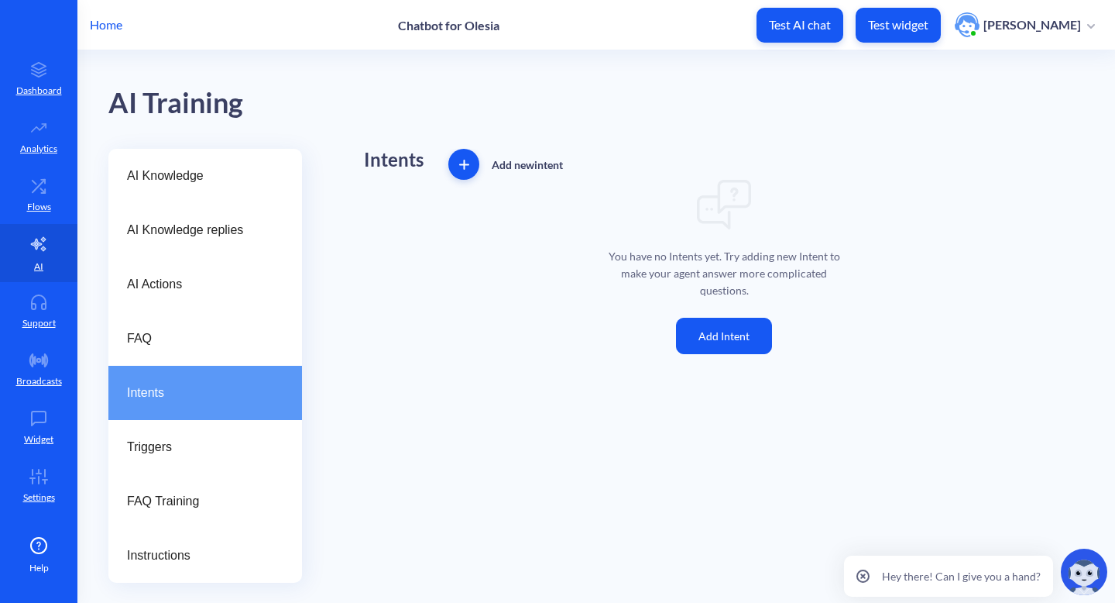
click at [740, 318] on button "Add Intent" at bounding box center [724, 336] width 96 height 36
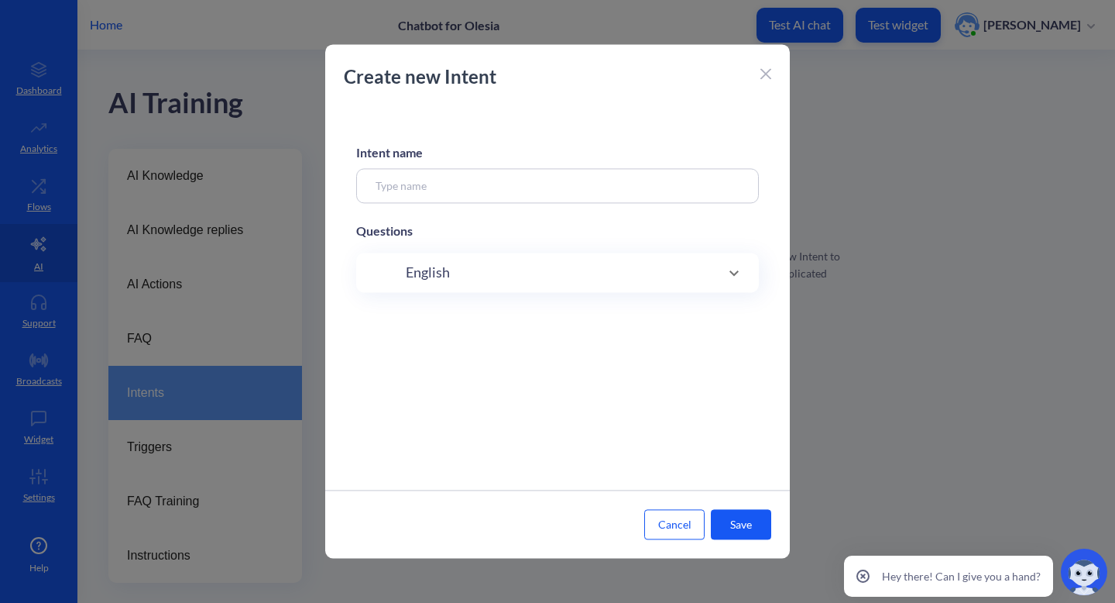
click at [603, 189] on input at bounding box center [557, 185] width 403 height 35
click at [769, 70] on icon at bounding box center [765, 73] width 9 height 9
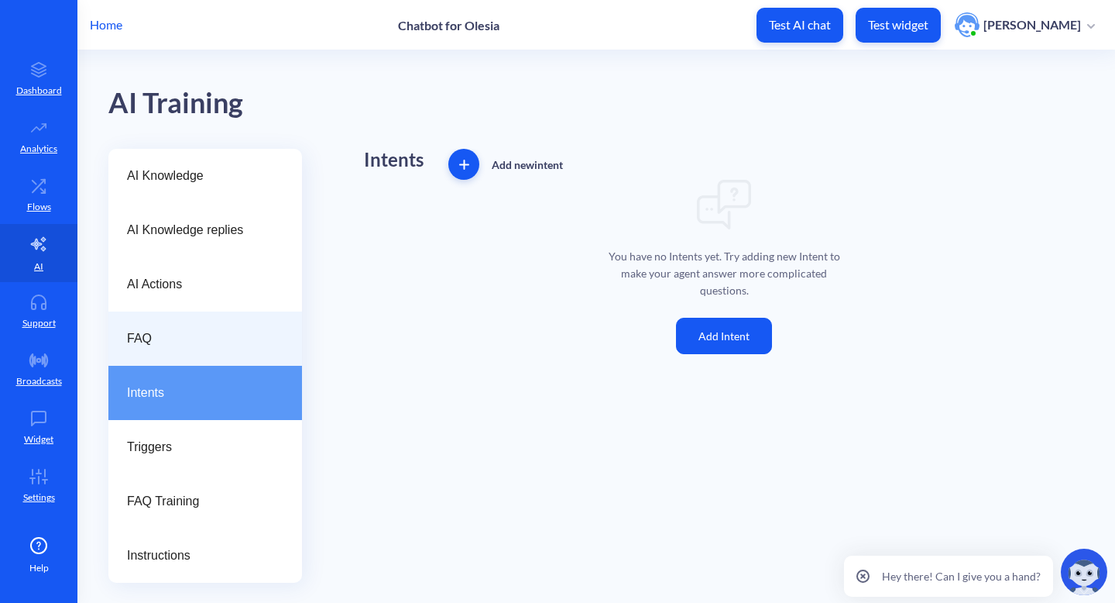
click at [208, 325] on div "FAQ" at bounding box center [205, 338] width 194 height 54
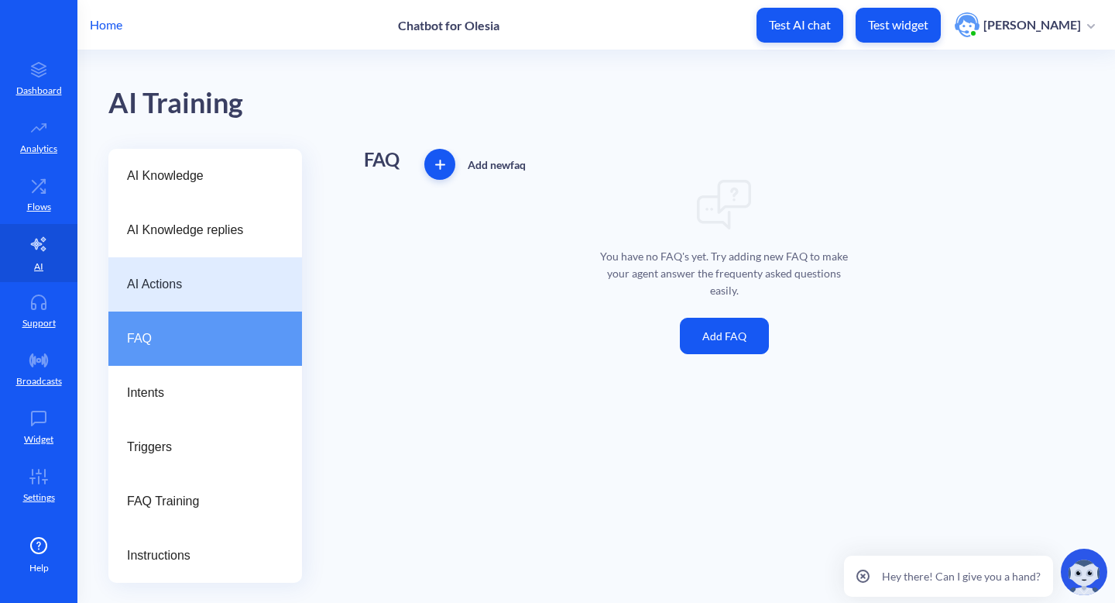
click at [218, 285] on span "AI Actions" at bounding box center [199, 284] width 144 height 19
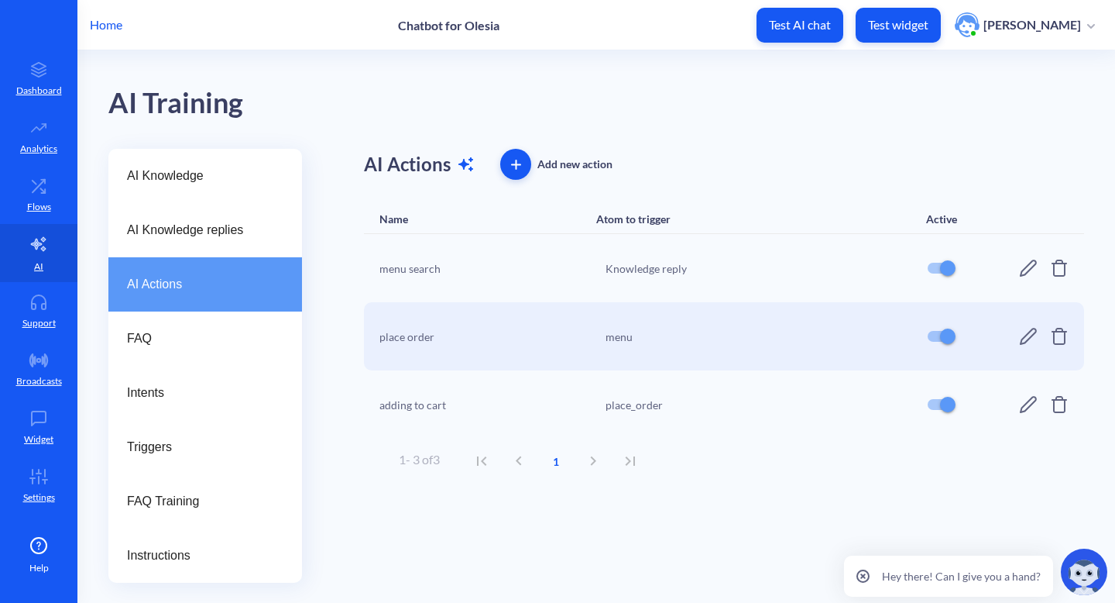
click at [1041, 272] on div at bounding box center [1044, 268] width 50 height 19
click at [1025, 271] on icon at bounding box center [1028, 268] width 19 height 19
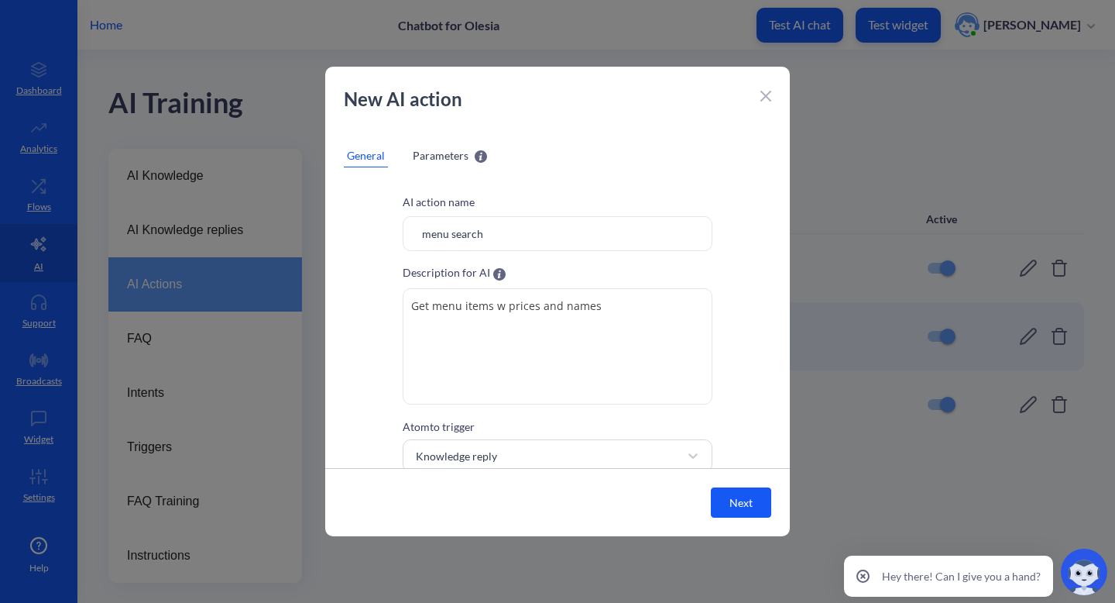
scroll to position [46, 0]
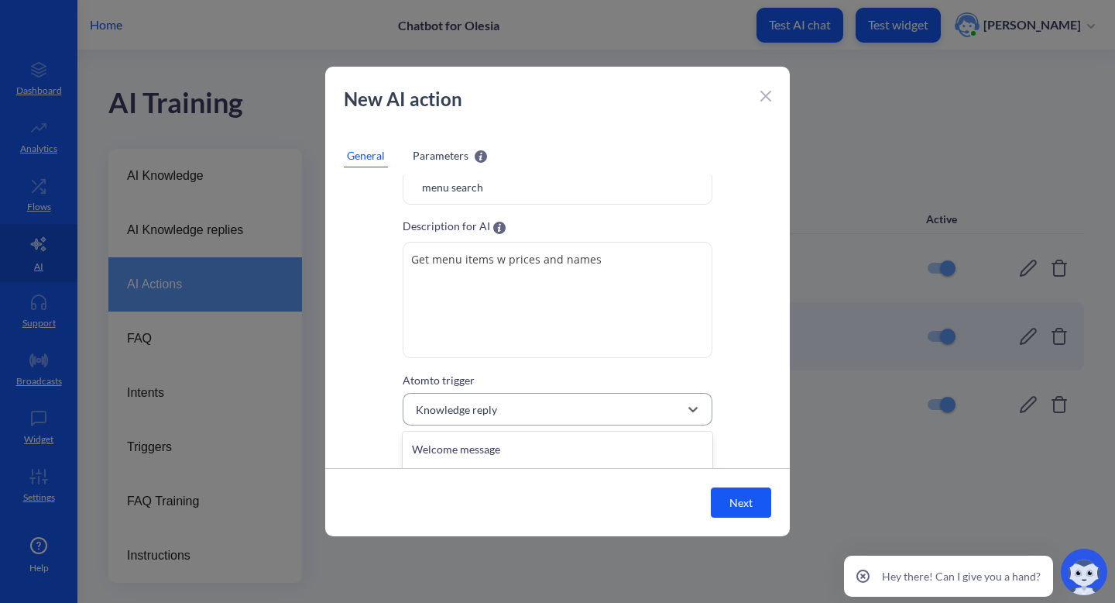
click at [550, 397] on div "Knowledge reply" at bounding box center [543, 409] width 271 height 28
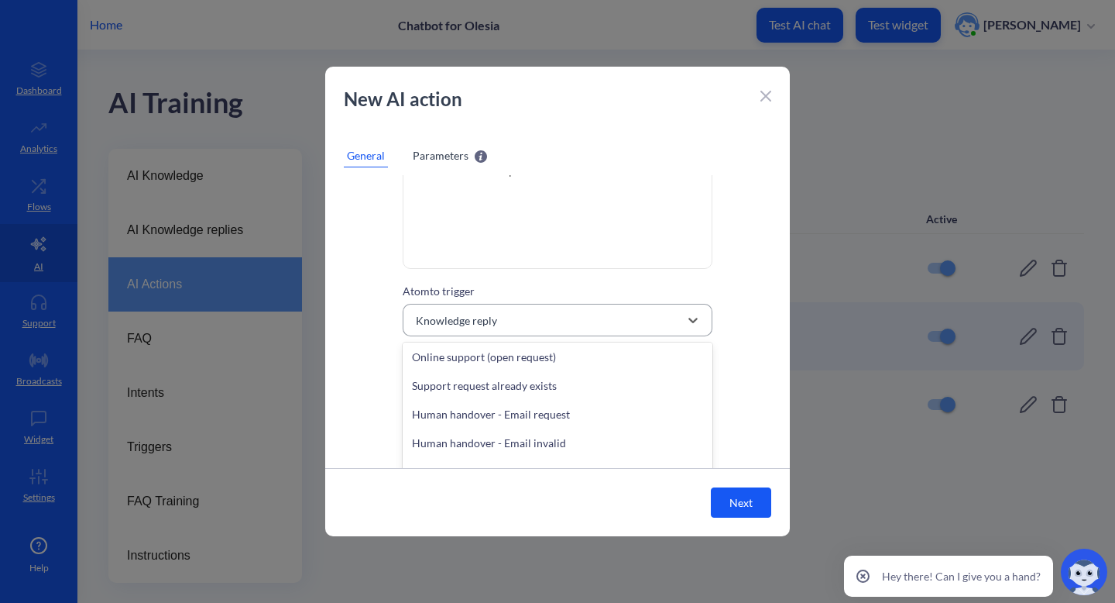
scroll to position [367, 0]
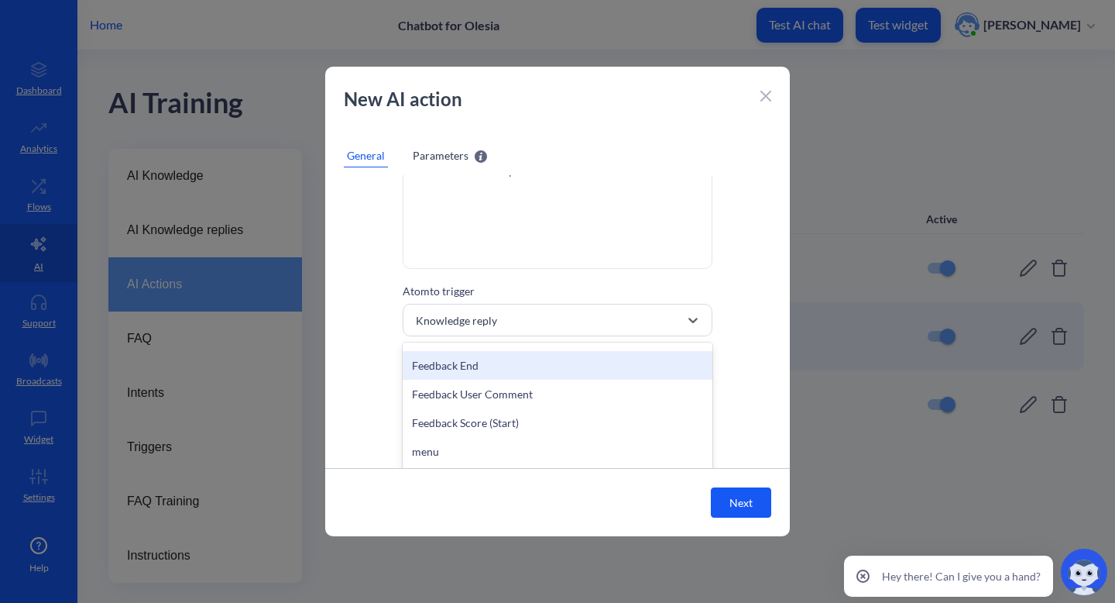
click at [766, 90] on div at bounding box center [766, 94] width 11 height 19
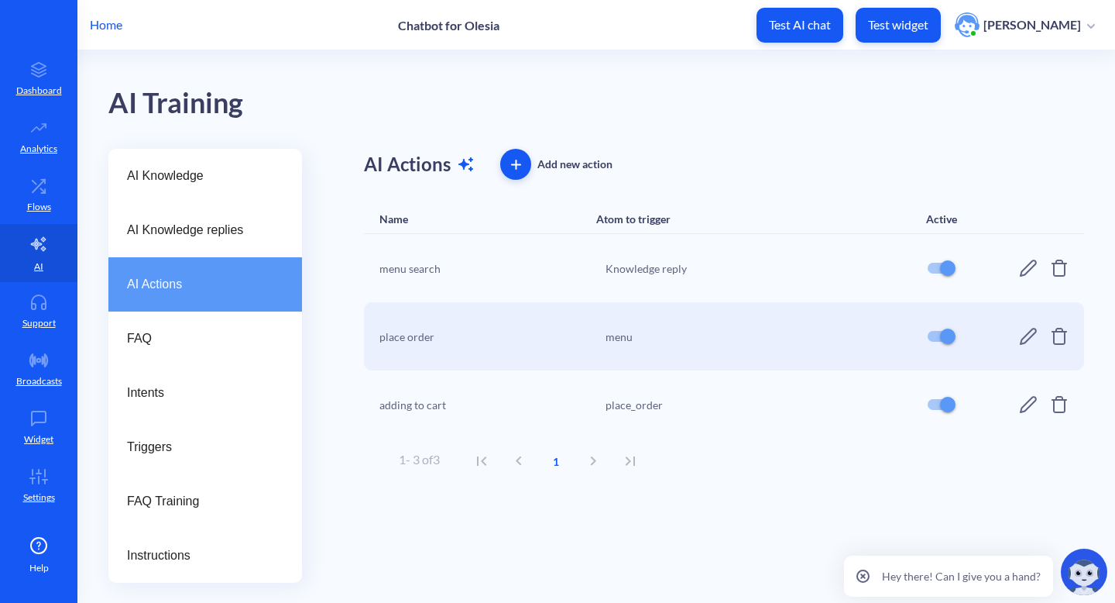
click at [1018, 269] on div "menu search Knowledge reply" at bounding box center [724, 268] width 720 height 68
click at [1035, 263] on icon at bounding box center [1028, 268] width 19 height 19
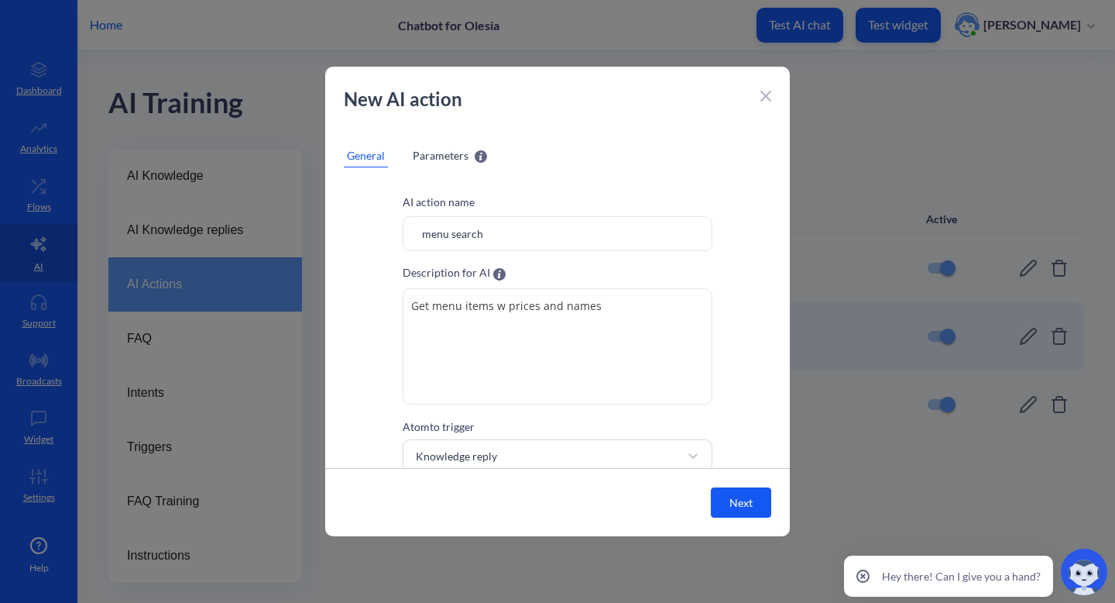
click at [503, 307] on textarea "Get menu items w prices and names" at bounding box center [558, 346] width 310 height 116
type textarea "Get menu items with prices and names"
click at [746, 504] on button "Next" at bounding box center [741, 502] width 60 height 30
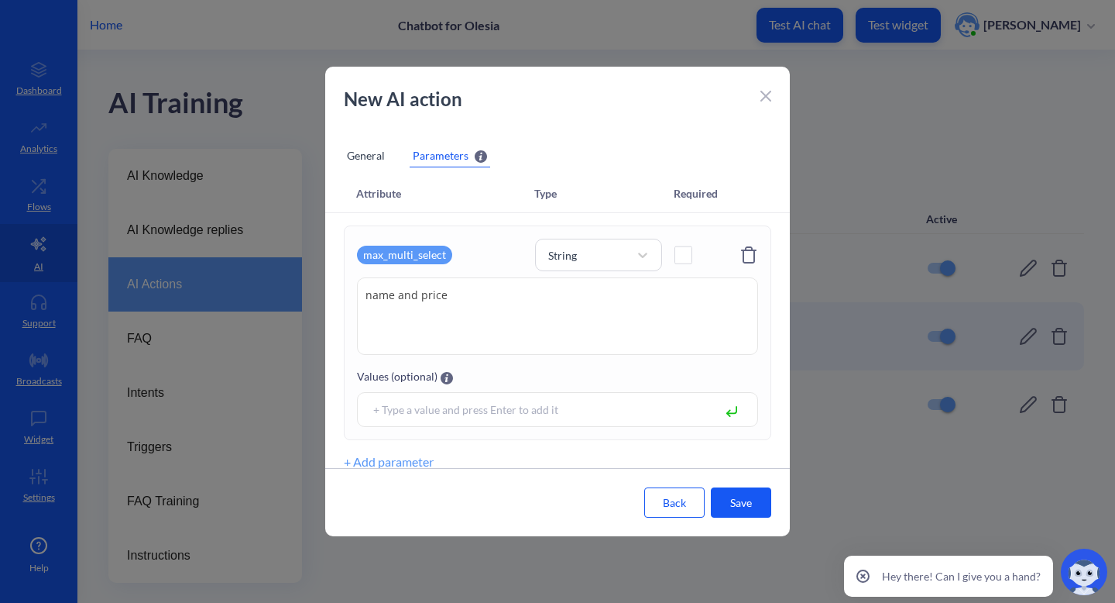
click at [395, 252] on div "max_multi_select" at bounding box center [404, 255] width 95 height 19
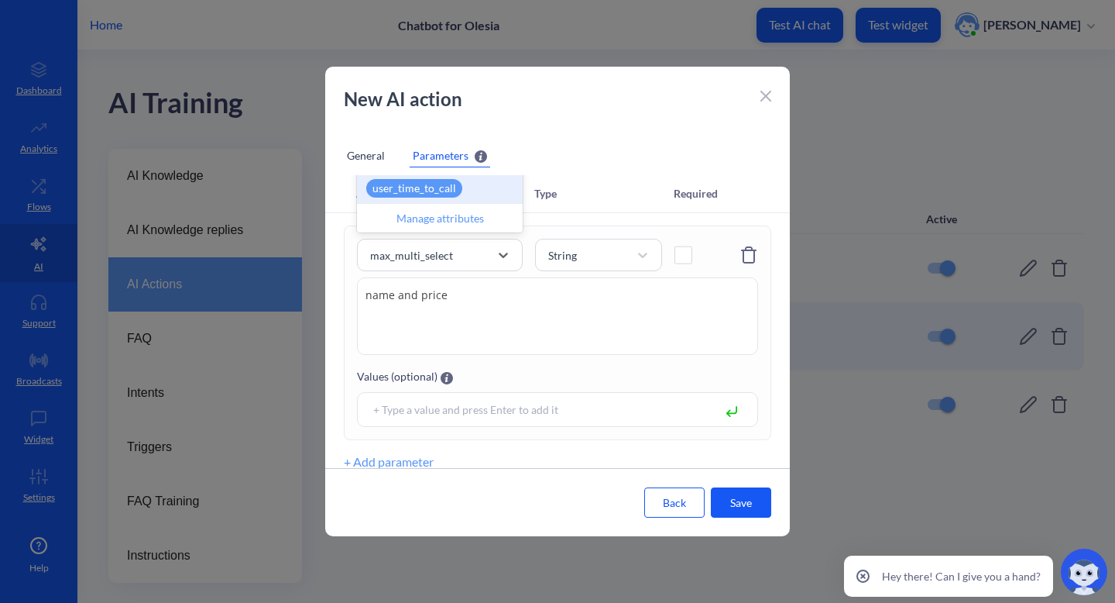
click at [724, 495] on button "Save" at bounding box center [741, 502] width 60 height 30
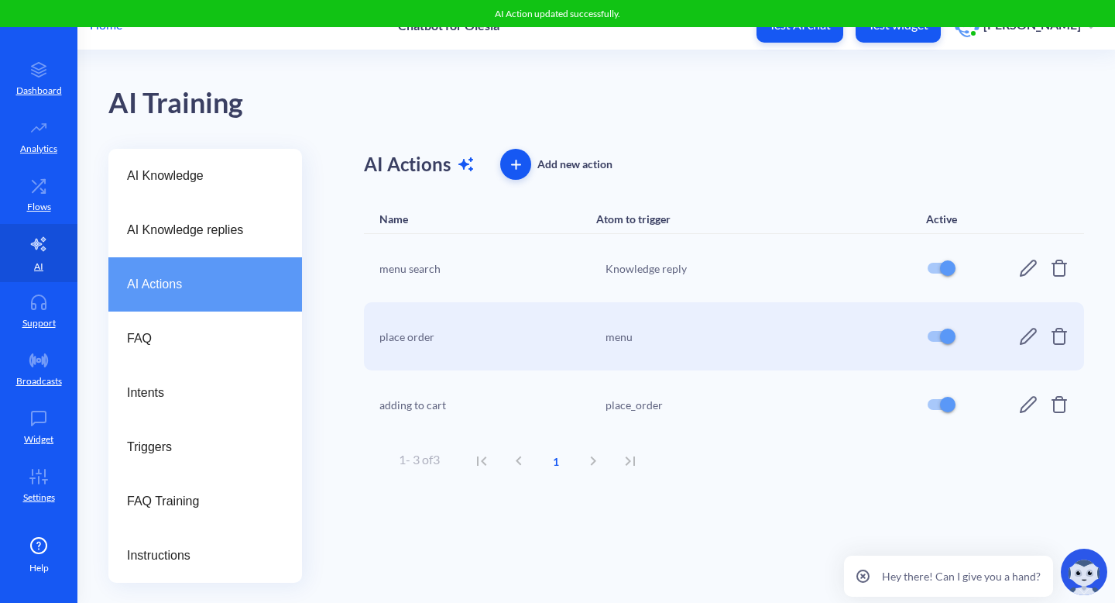
click at [1028, 337] on icon at bounding box center [1028, 336] width 19 height 19
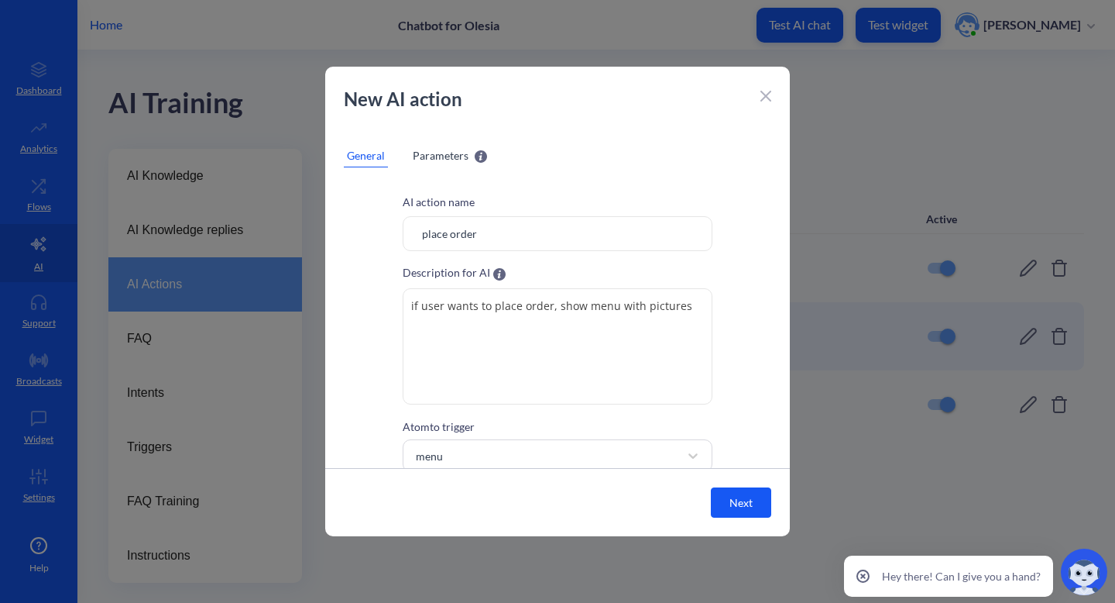
scroll to position [46, 0]
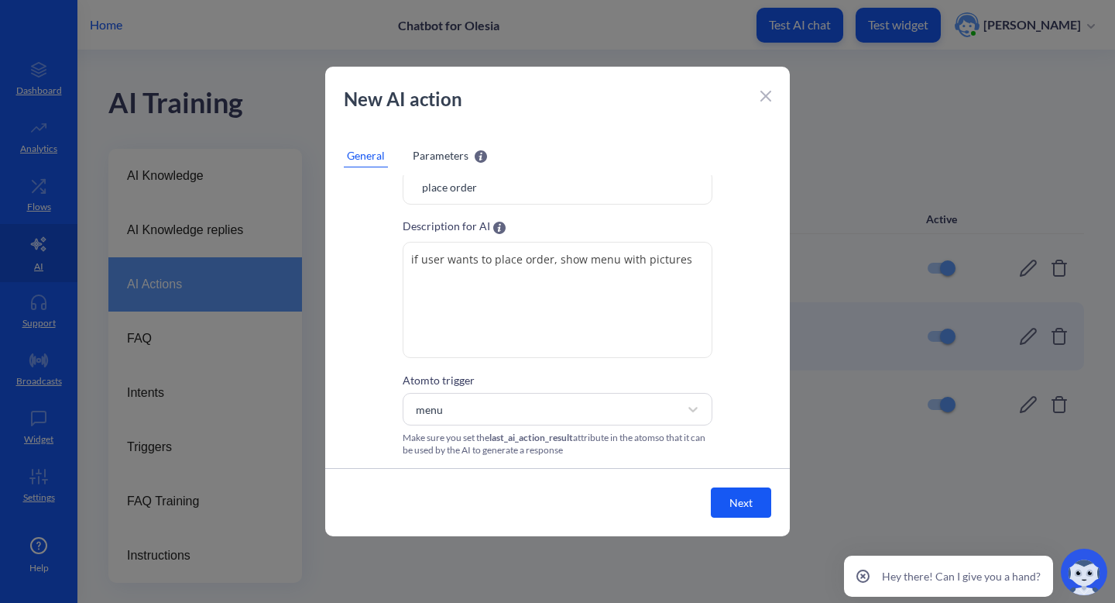
click at [767, 98] on icon at bounding box center [765, 95] width 9 height 9
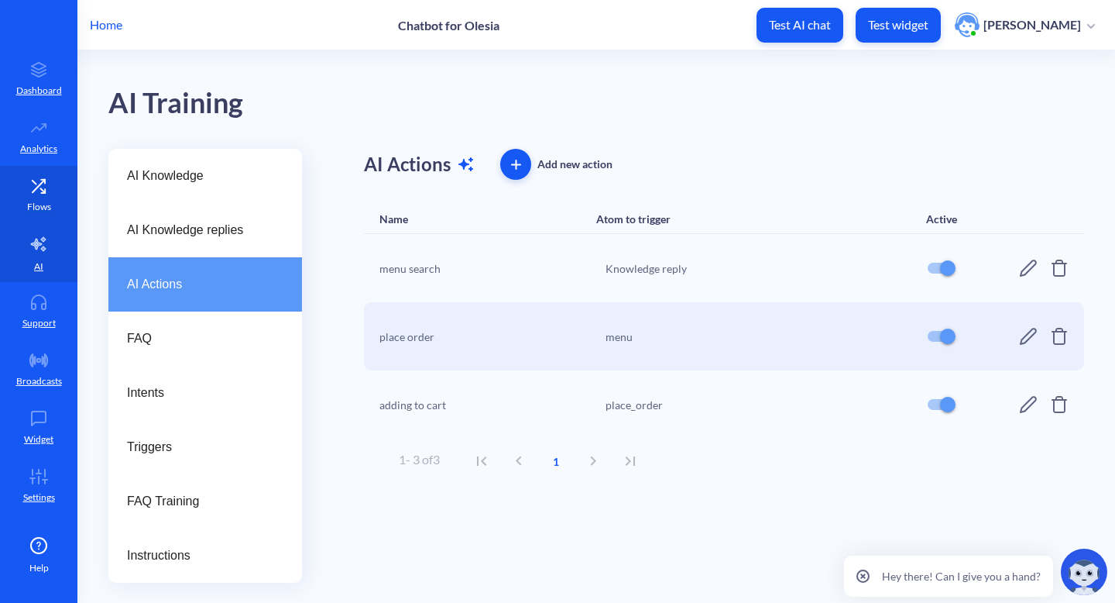
click at [55, 186] on link "Flows" at bounding box center [38, 195] width 77 height 58
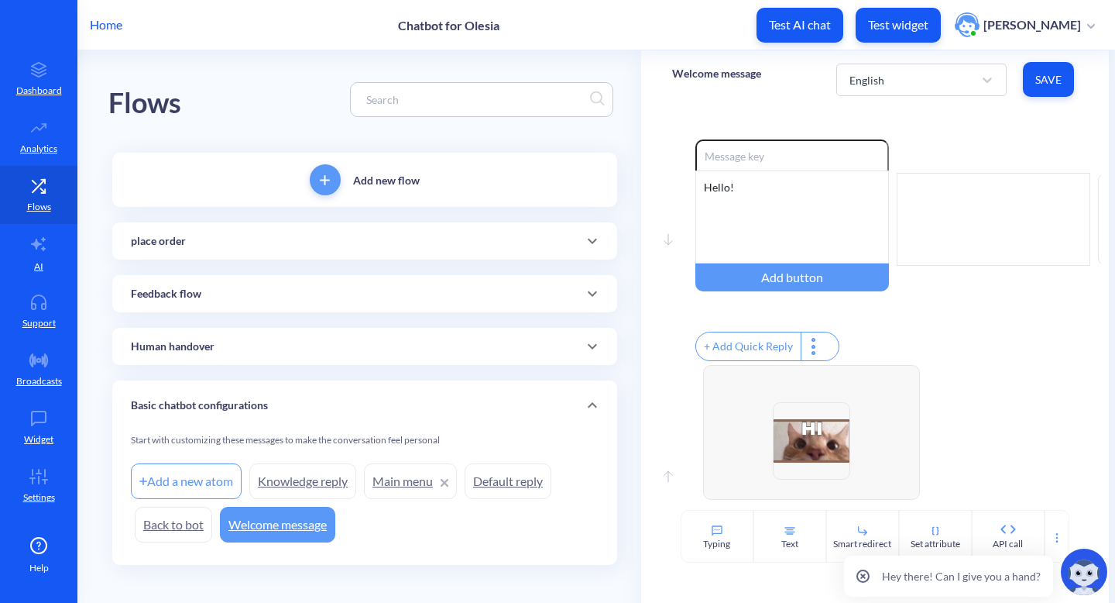
click at [588, 245] on icon at bounding box center [592, 241] width 19 height 19
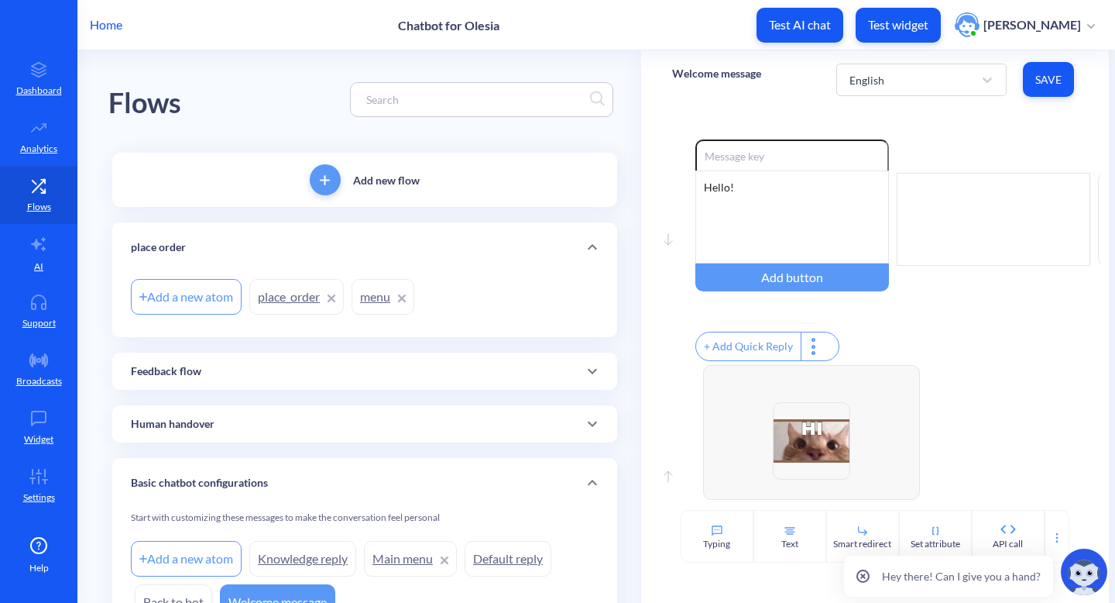
click at [283, 290] on link "place_order" at bounding box center [296, 297] width 94 height 36
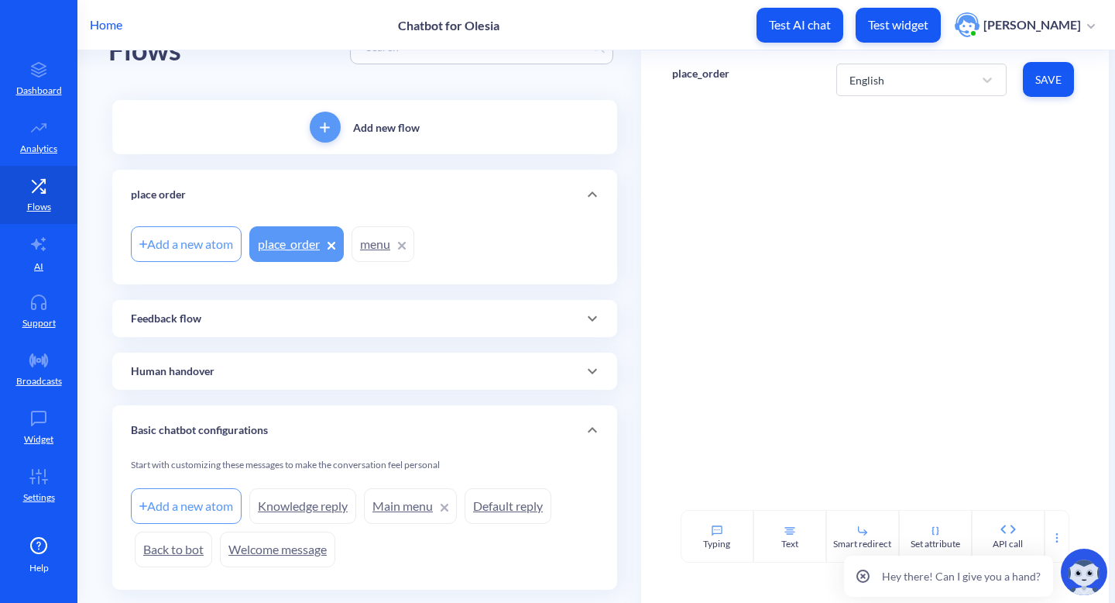
scroll to position [90, 0]
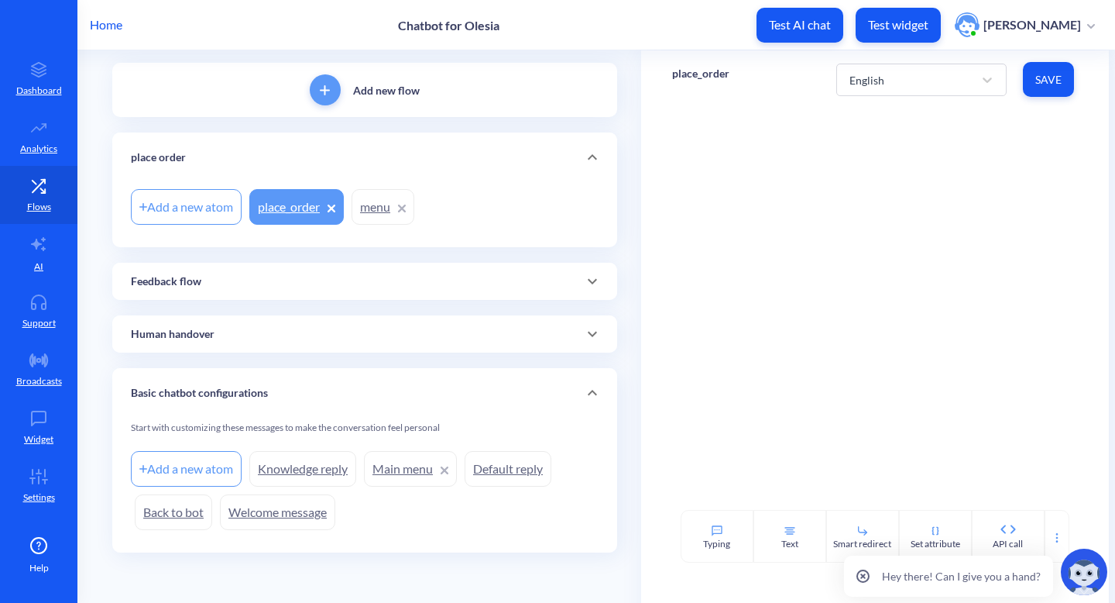
click at [1080, 567] on img at bounding box center [1084, 571] width 46 height 46
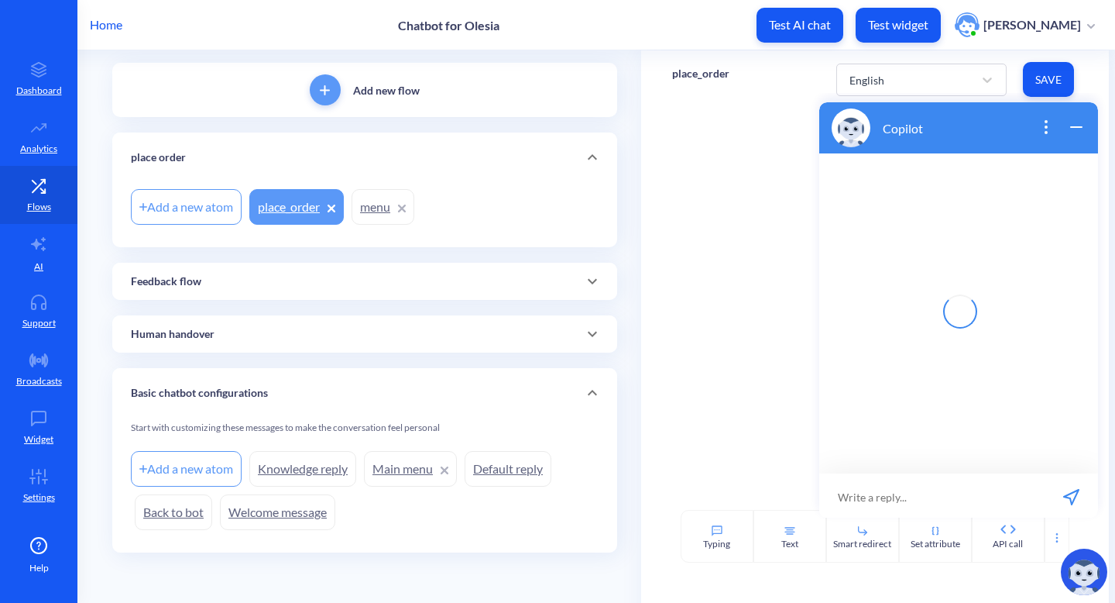
scroll to position [2, 0]
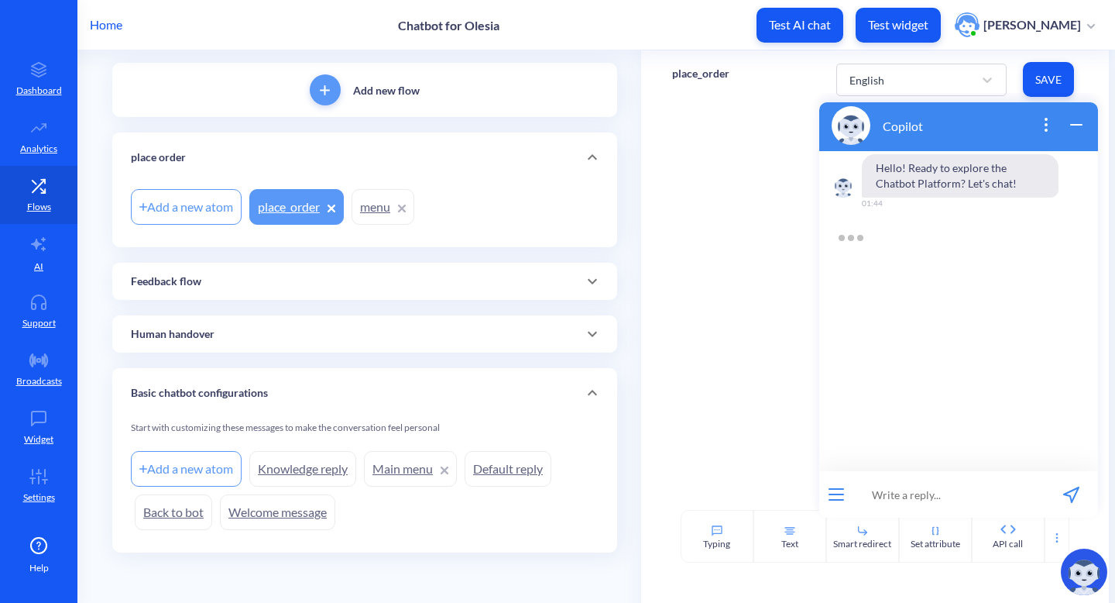
click at [947, 493] on input at bounding box center [948, 494] width 191 height 46
click at [936, 496] on input "hey, i created ai action, but it doesn" at bounding box center [948, 494] width 191 height 46
click at [1018, 495] on input "hey, i created another ai action, but it doesn" at bounding box center [948, 494] width 191 height 46
click at [1027, 496] on input "hey, i created another ai action, but it doesn" at bounding box center [948, 494] width 191 height 46
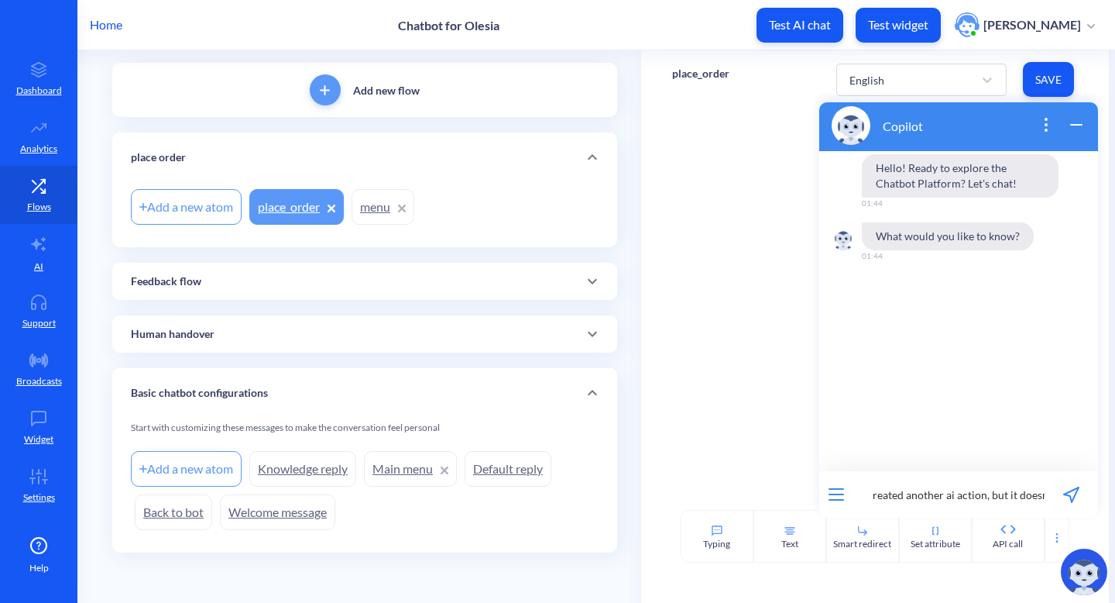
click at [1027, 496] on input "hey, i created another ai action, but it doesn" at bounding box center [948, 494] width 191 height 46
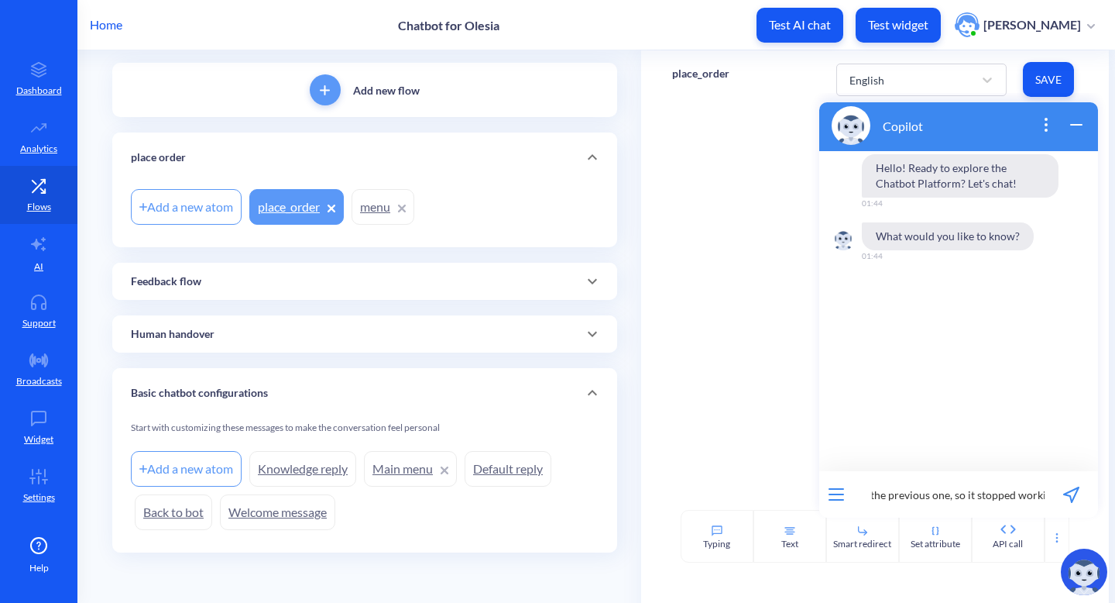
type input "hey, i created another ai action, but it affected the previous one, so it stopp…"
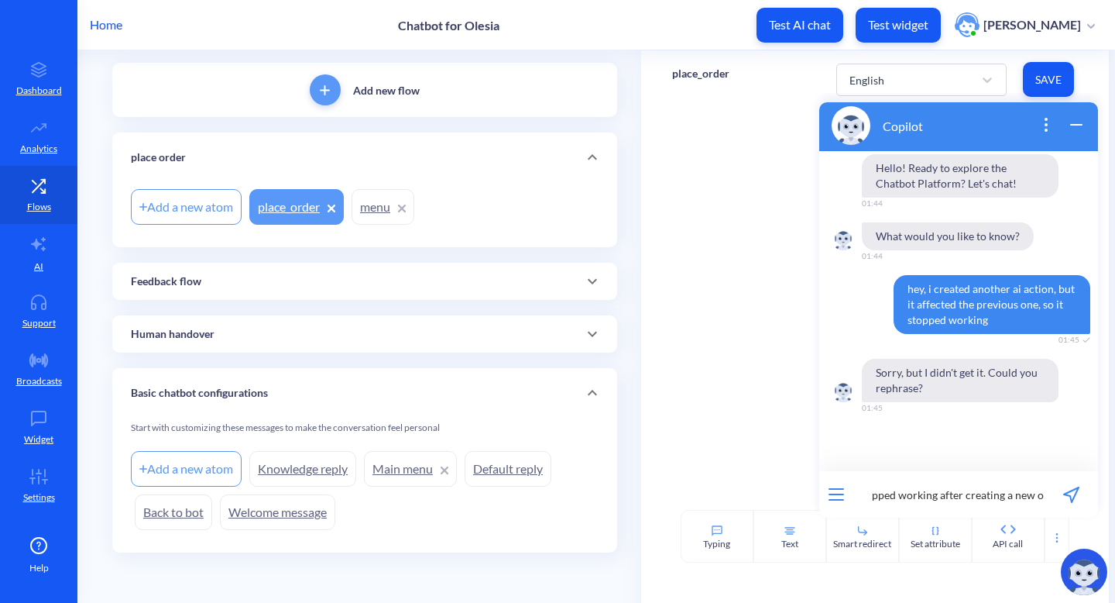
type input "my ai action stopped working after creating a new one"
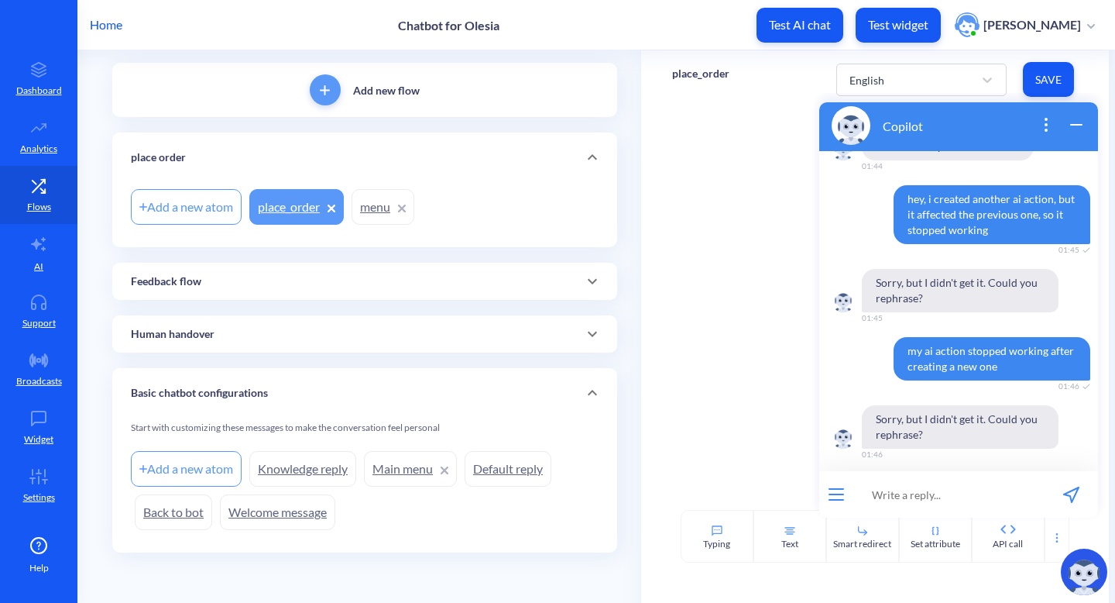
scroll to position [97, 0]
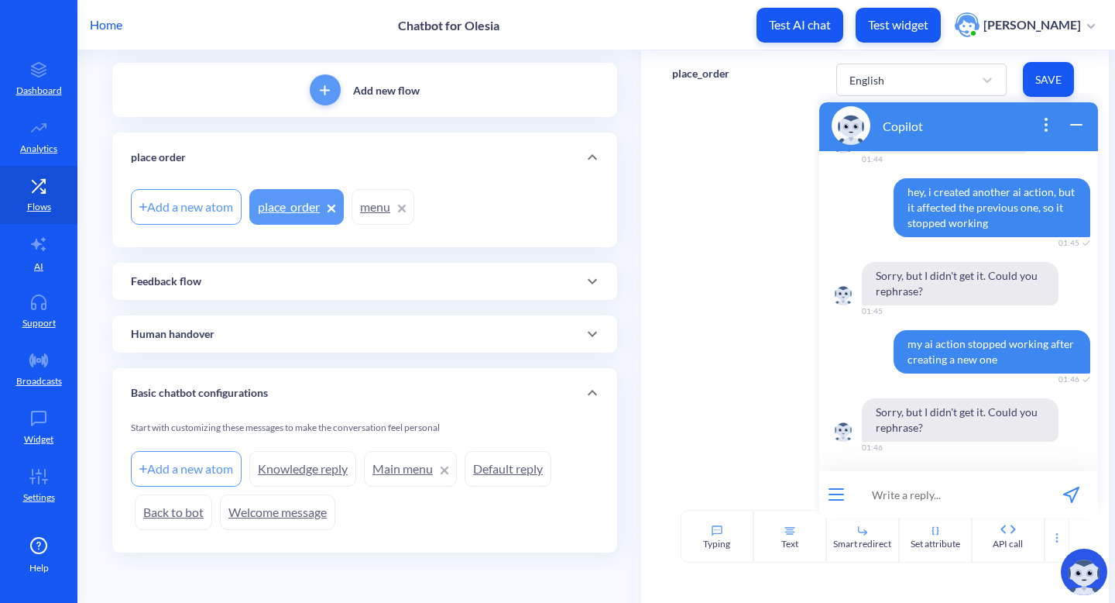
click at [1073, 121] on icon "wrap widget" at bounding box center [1076, 124] width 19 height 19
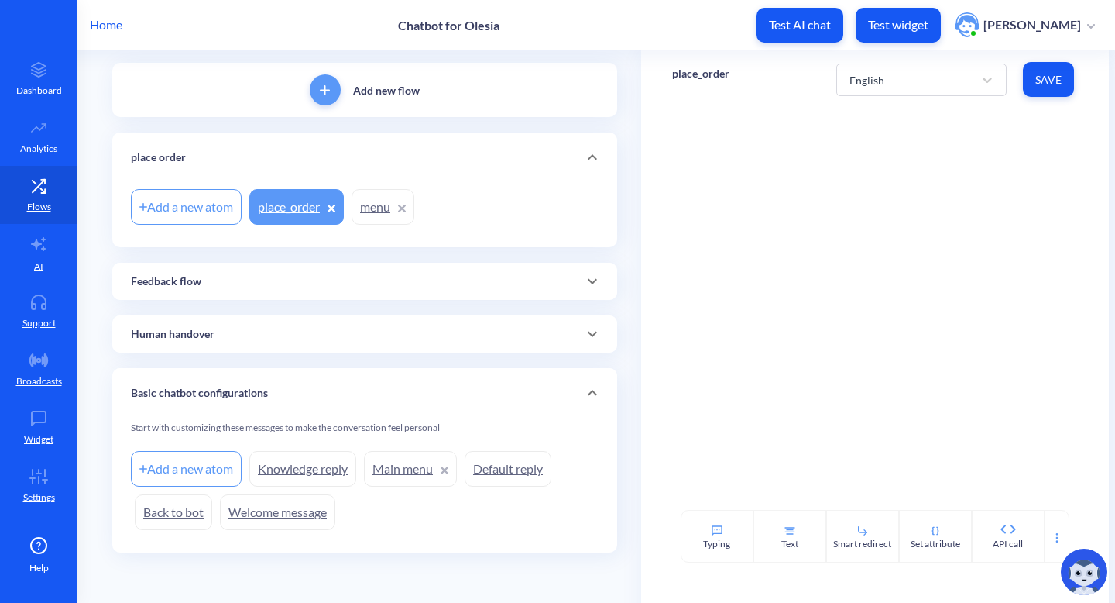
click at [423, 483] on link "Main menu" at bounding box center [410, 469] width 93 height 36
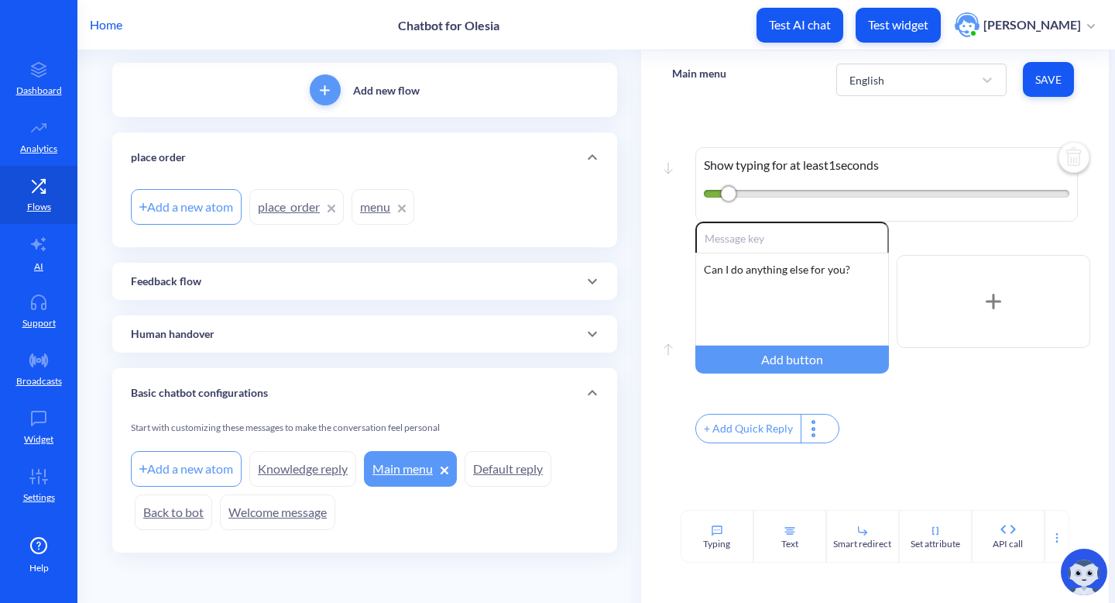
click at [506, 476] on link "Default reply" at bounding box center [508, 469] width 87 height 36
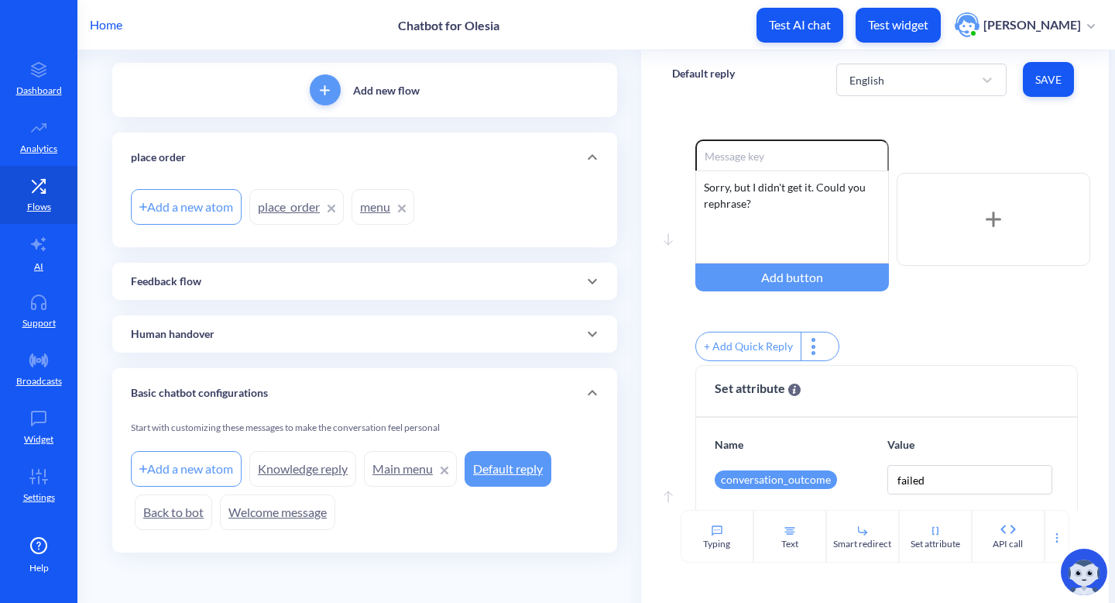
click at [293, 524] on link "Welcome message" at bounding box center [277, 512] width 115 height 36
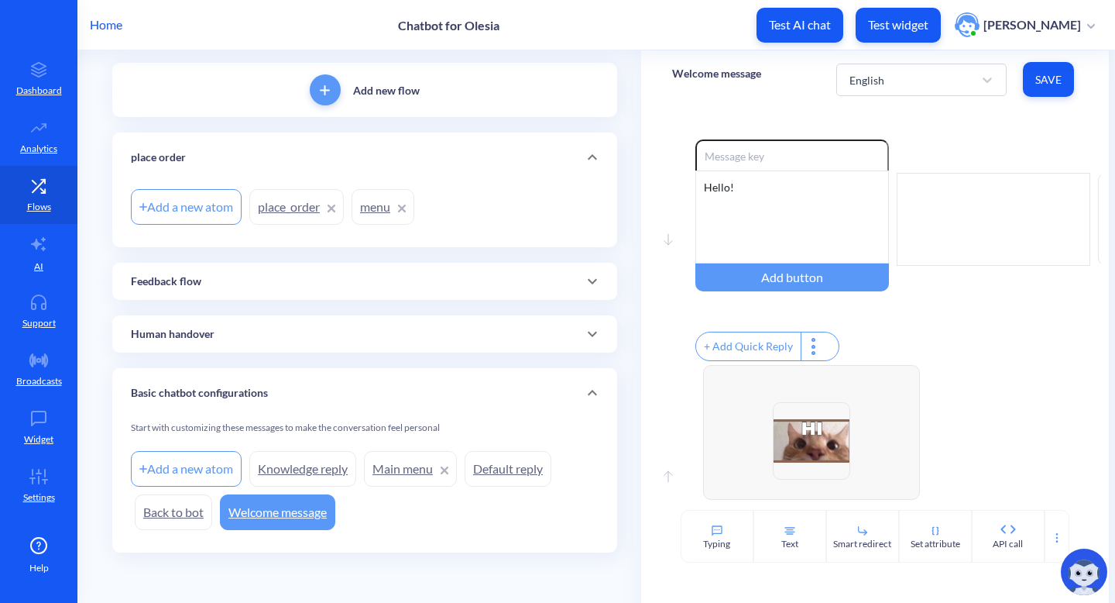
click at [191, 501] on link "Back to bot" at bounding box center [173, 512] width 77 height 36
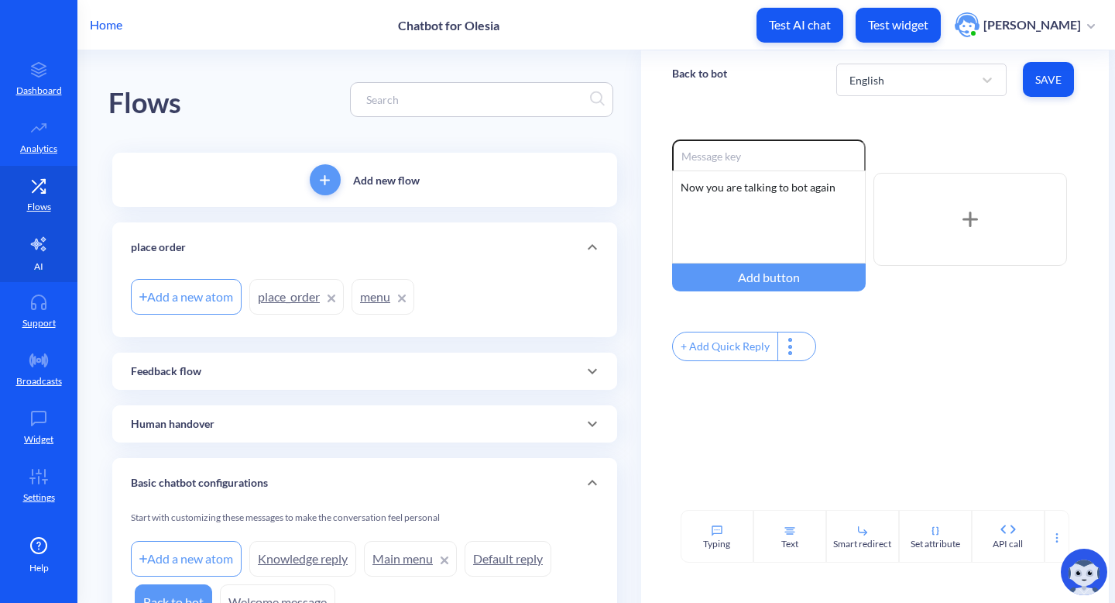
click at [21, 253] on link "AI" at bounding box center [38, 253] width 77 height 58
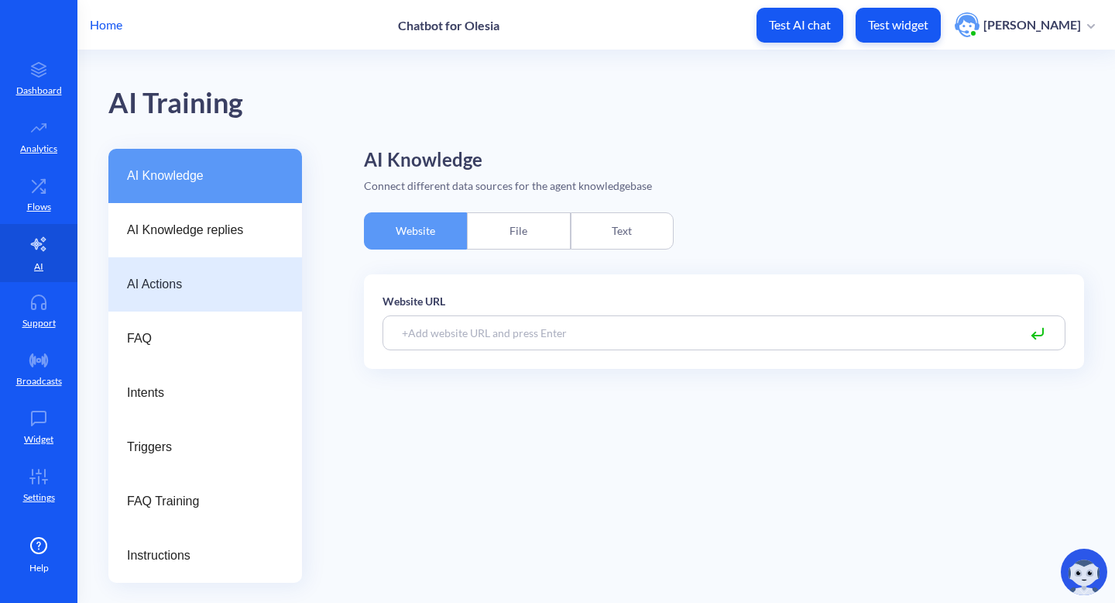
click at [249, 268] on div "AI Actions" at bounding box center [205, 284] width 194 height 54
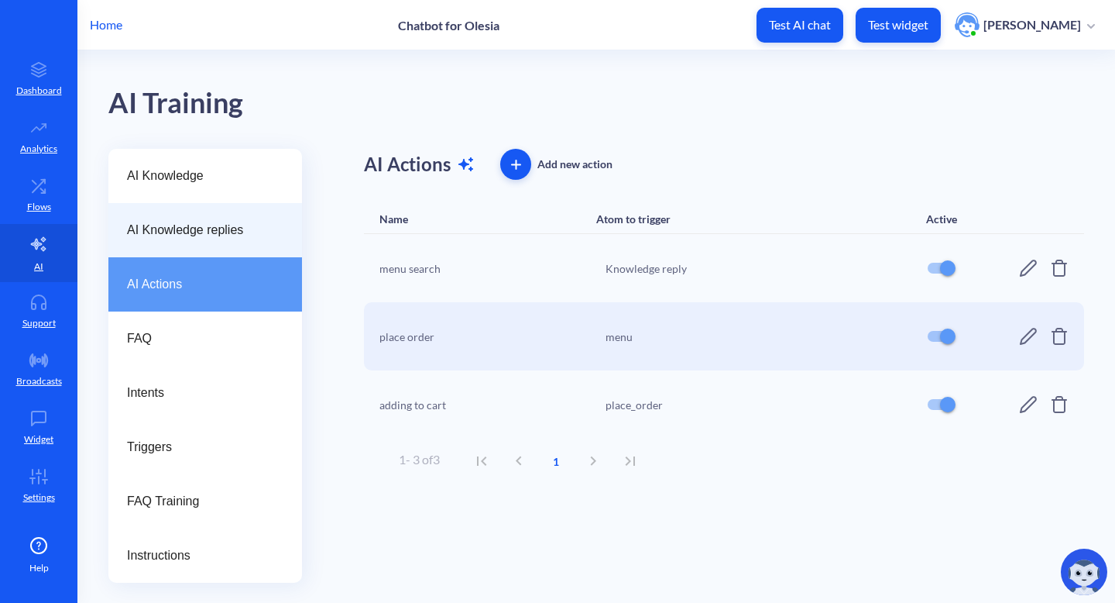
click at [258, 237] on span "AI Knowledge replies" at bounding box center [199, 230] width 144 height 19
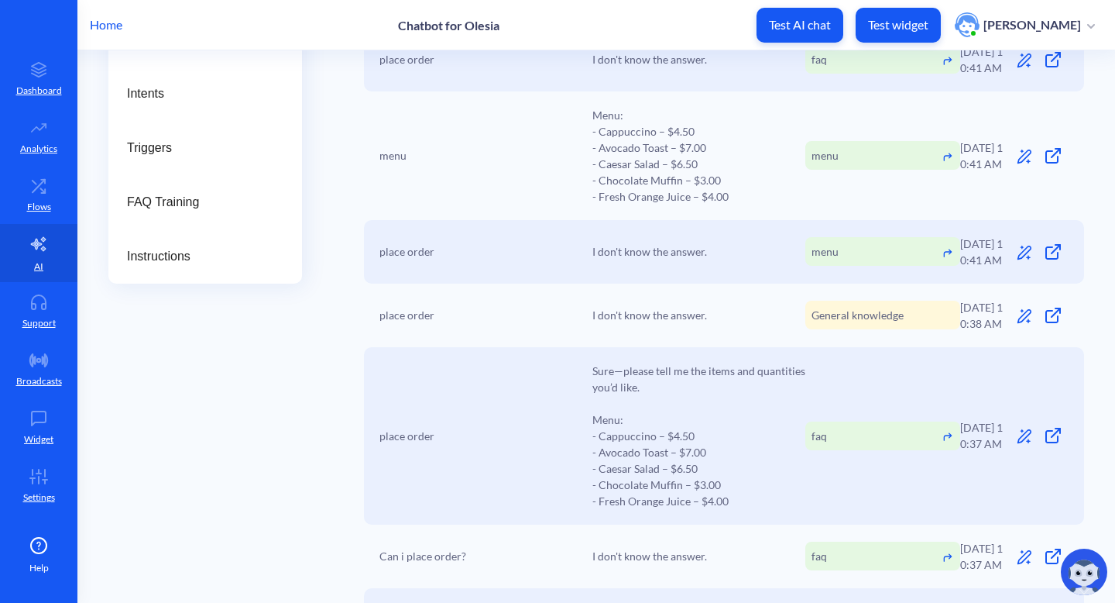
scroll to position [305, 0]
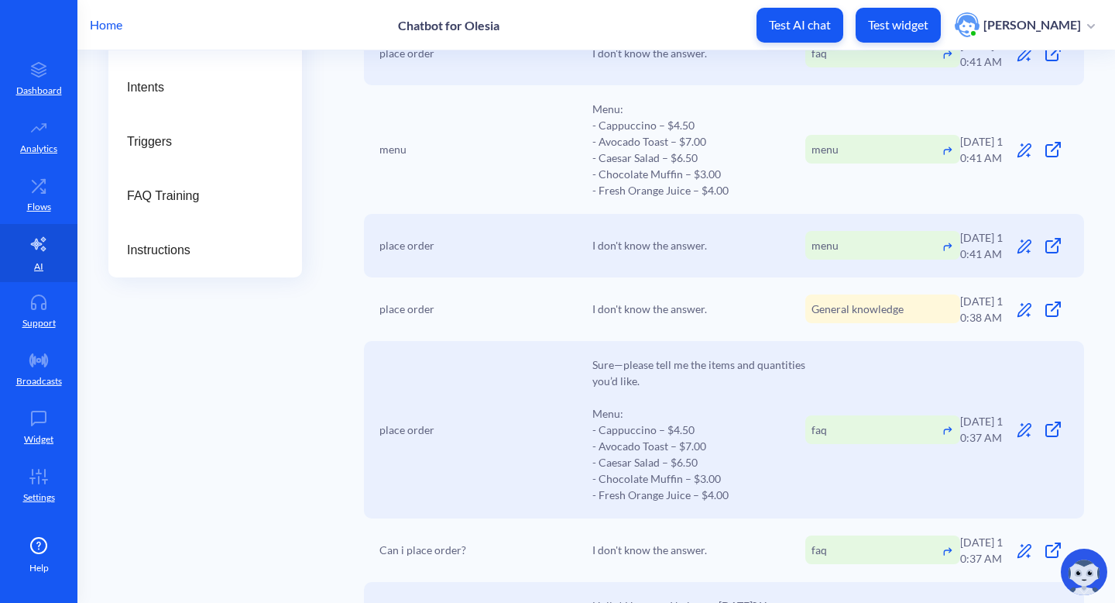
click at [1020, 305] on icon at bounding box center [1025, 310] width 10 height 14
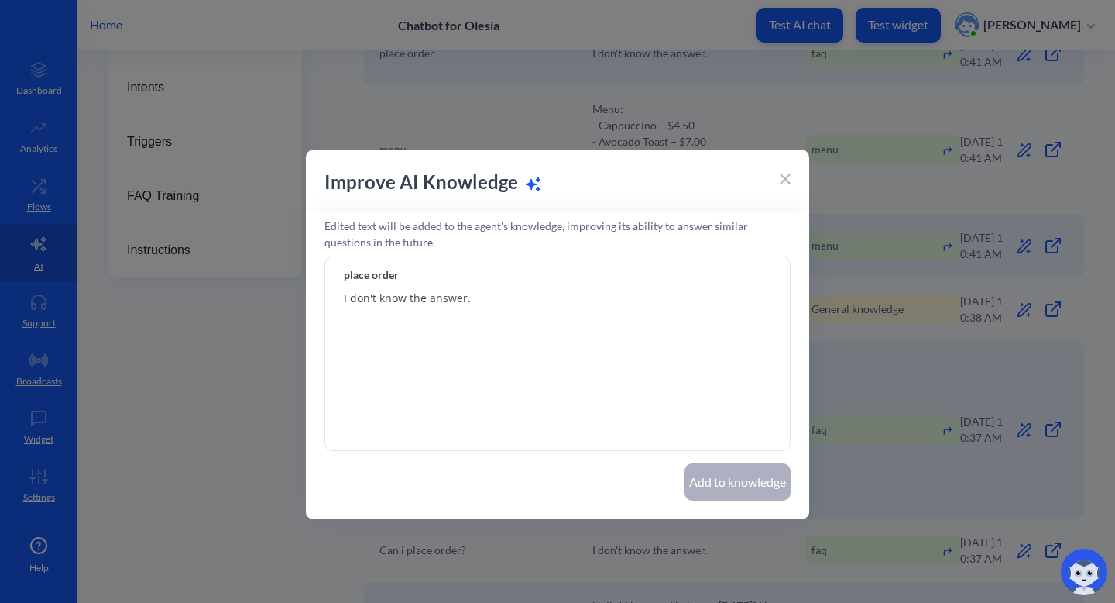
click at [783, 177] on icon at bounding box center [785, 178] width 9 height 9
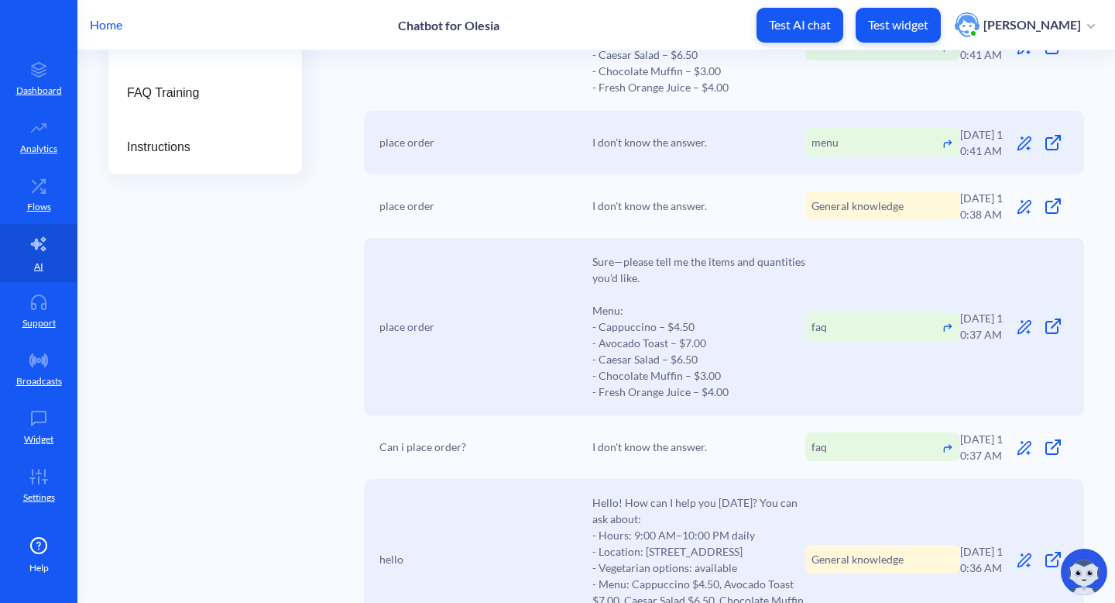
scroll to position [0, 0]
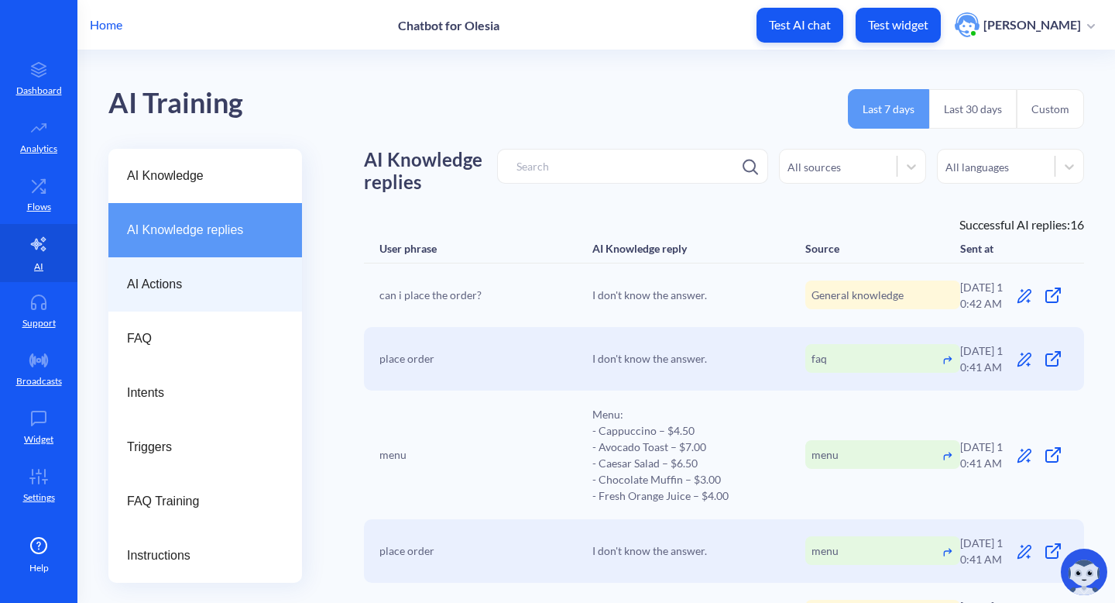
click at [176, 283] on span "AI Actions" at bounding box center [199, 284] width 144 height 19
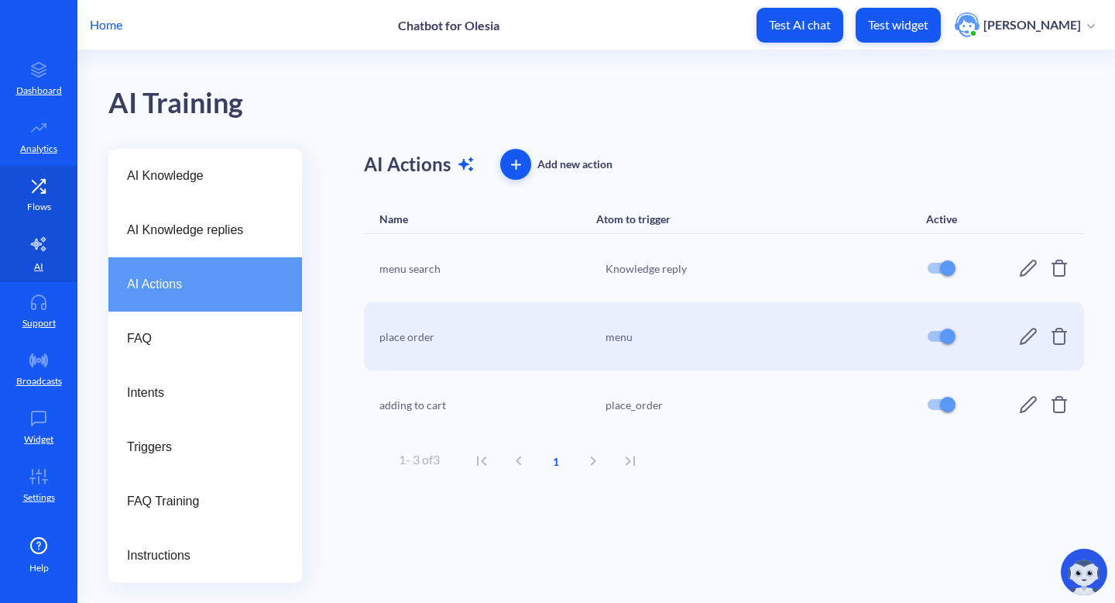
click at [46, 182] on icon at bounding box center [38, 185] width 31 height 15
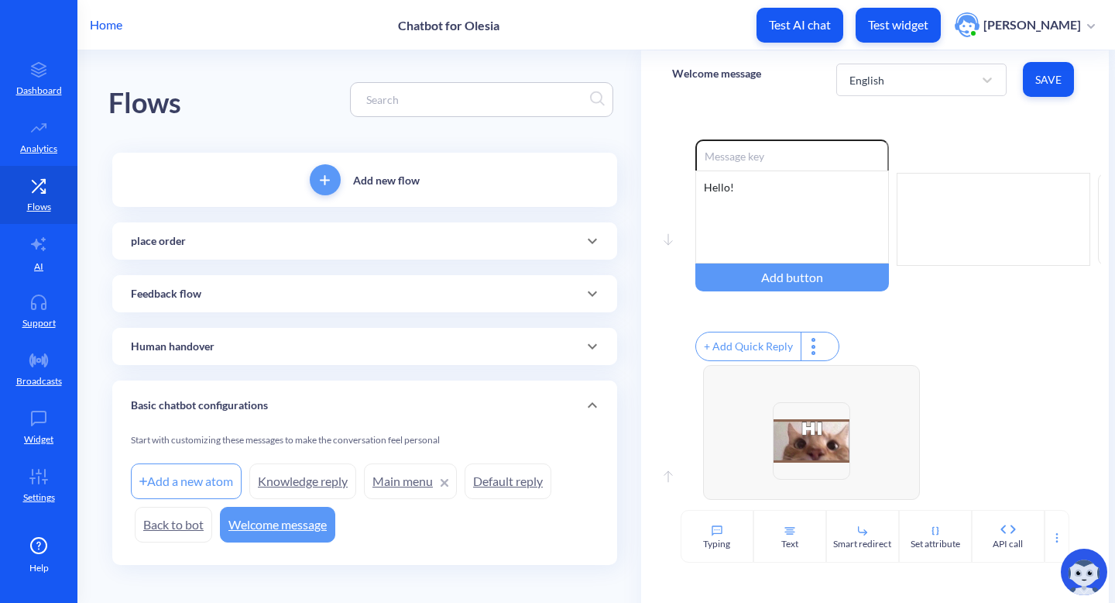
click at [386, 244] on div "place order" at bounding box center [365, 241] width 468 height 16
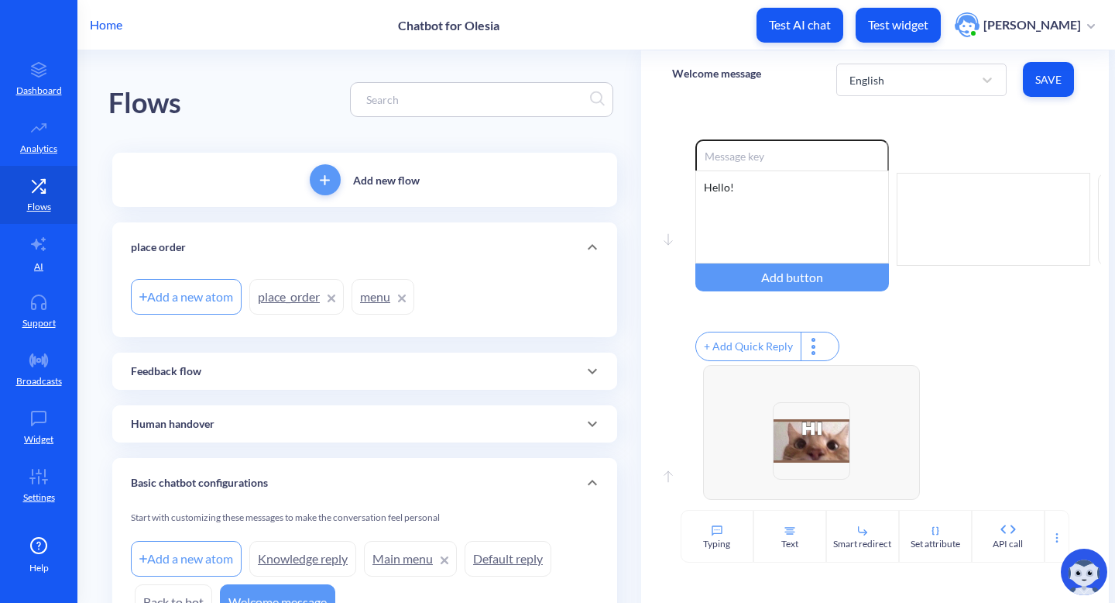
click at [267, 287] on link "place_order" at bounding box center [296, 297] width 94 height 36
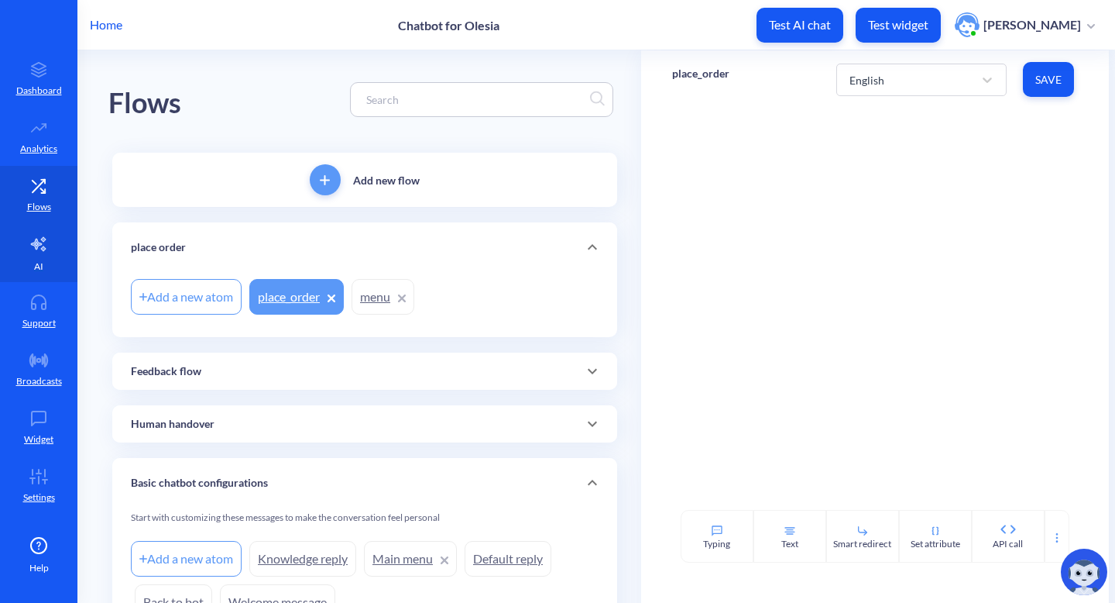
click at [50, 257] on link "AI" at bounding box center [38, 253] width 77 height 58
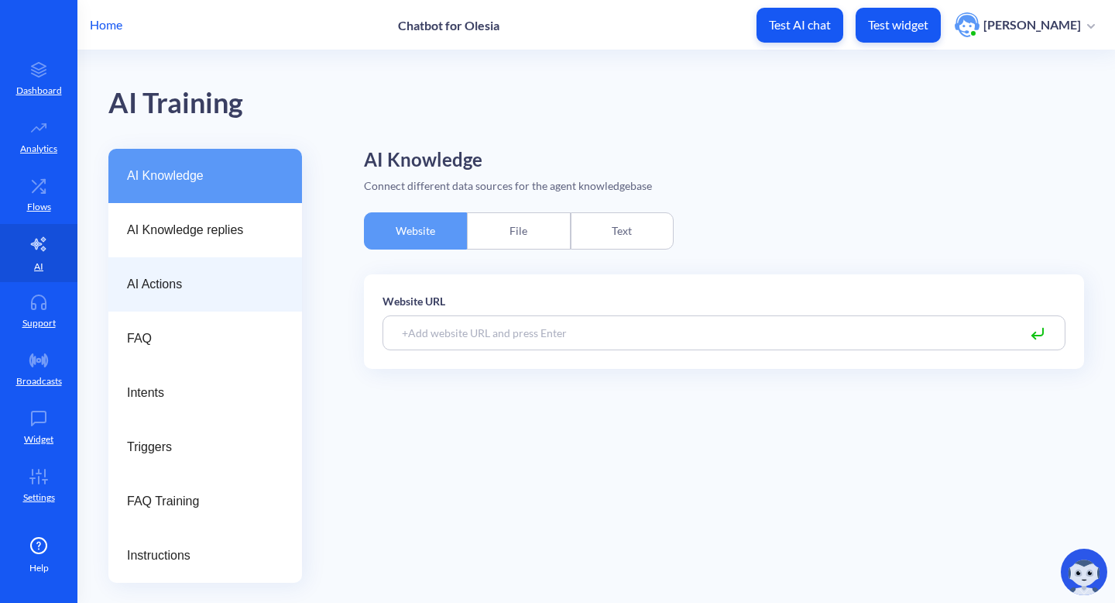
click at [172, 290] on span "AI Actions" at bounding box center [199, 284] width 144 height 19
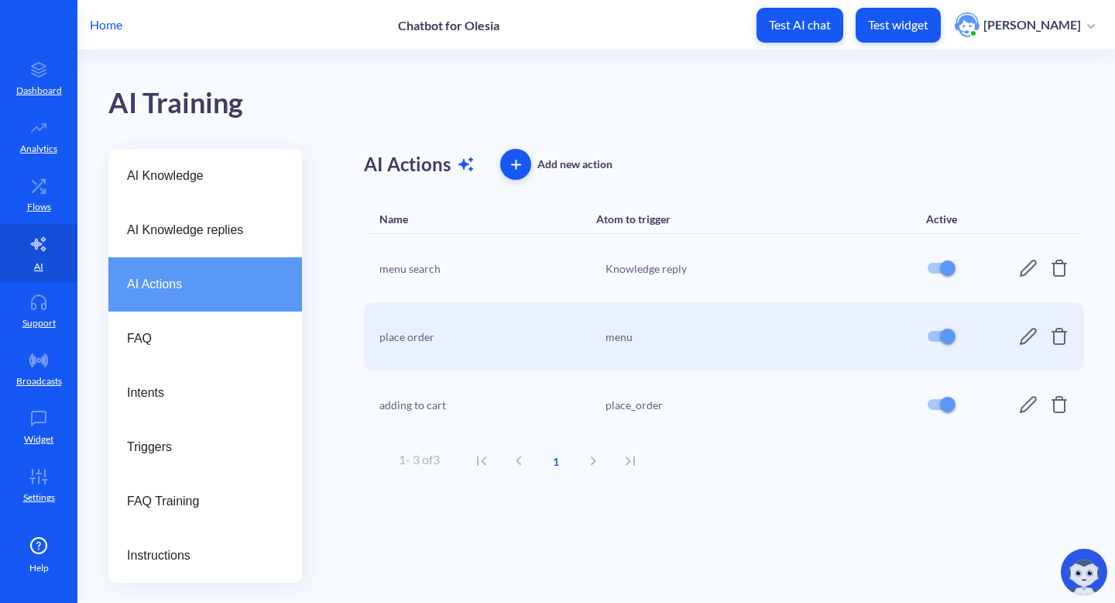
click at [643, 405] on div "place_order" at bounding box center [757, 405] width 302 height 16
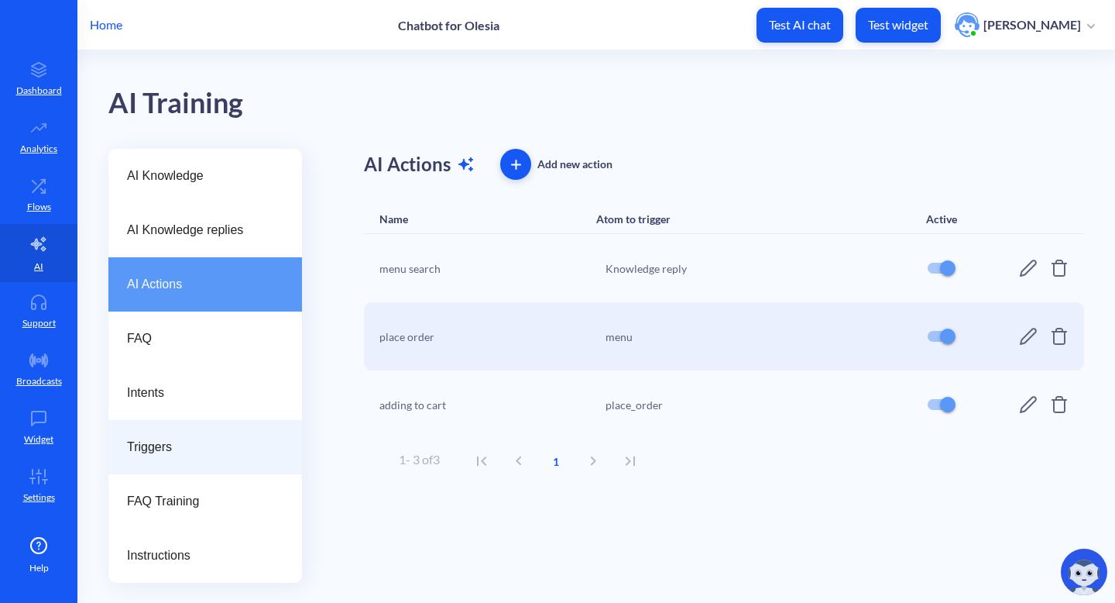
click at [187, 433] on div "Triggers" at bounding box center [205, 447] width 194 height 54
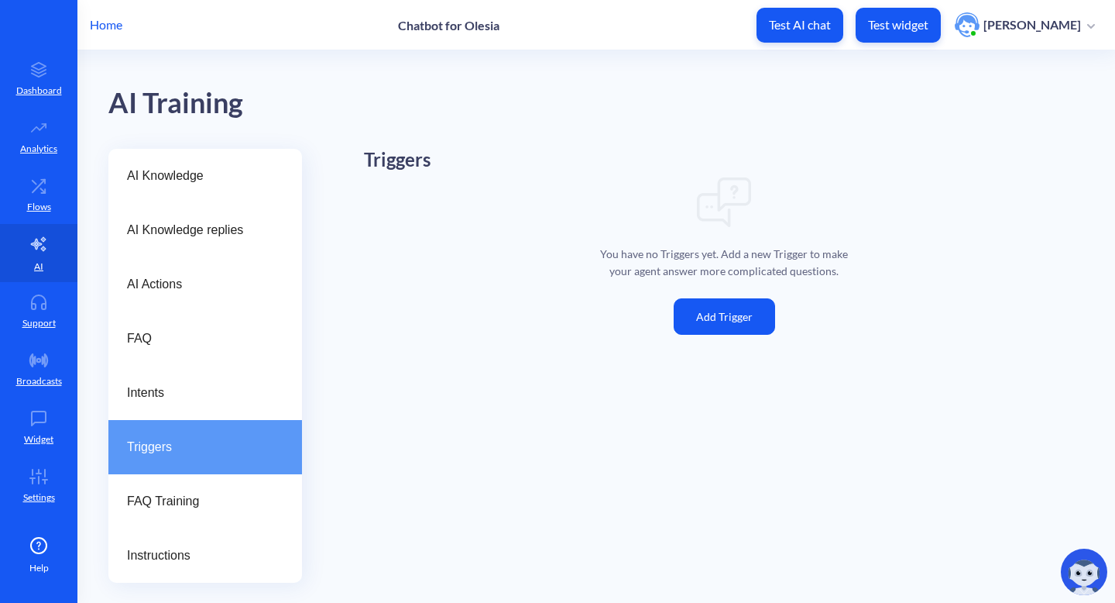
click at [702, 319] on button "Add Trigger" at bounding box center [724, 316] width 101 height 36
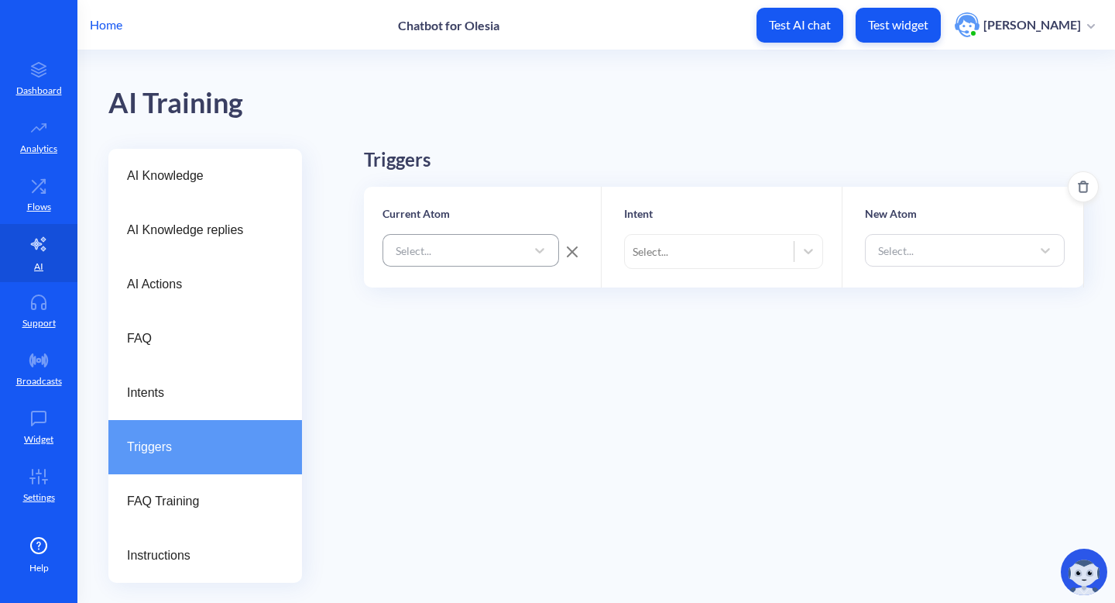
click at [432, 256] on div "Select..." at bounding box center [457, 250] width 138 height 28
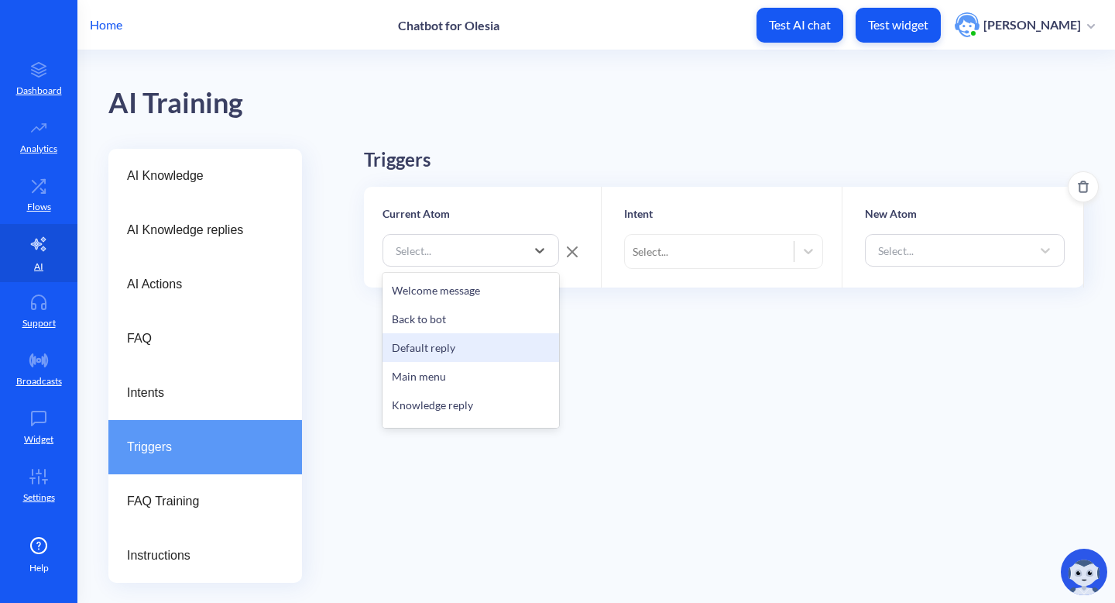
scroll to position [400, 0]
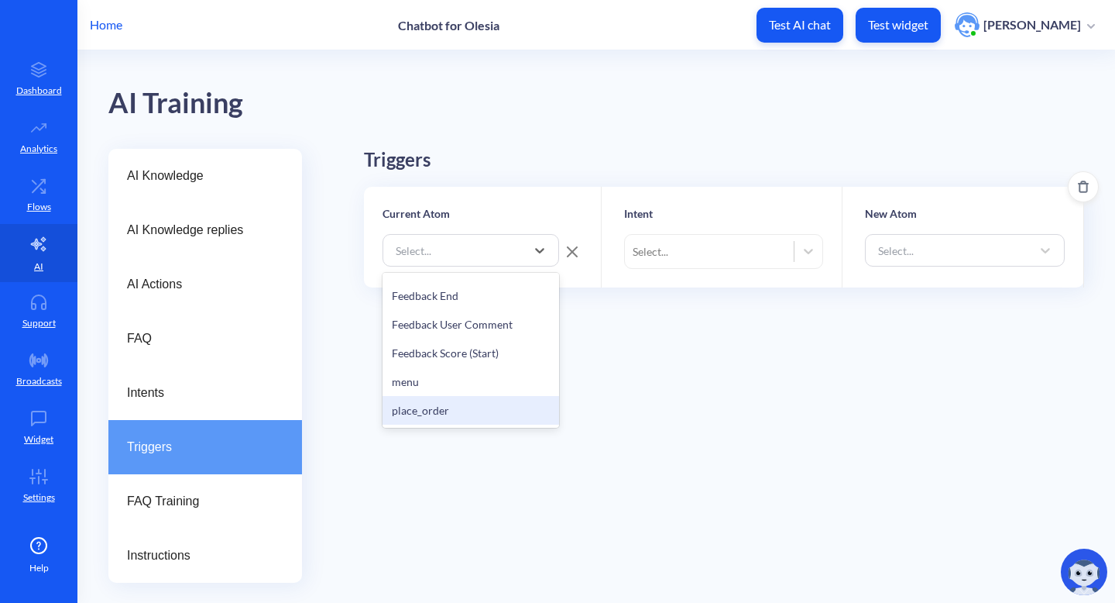
click at [456, 406] on div "place_order" at bounding box center [471, 410] width 177 height 29
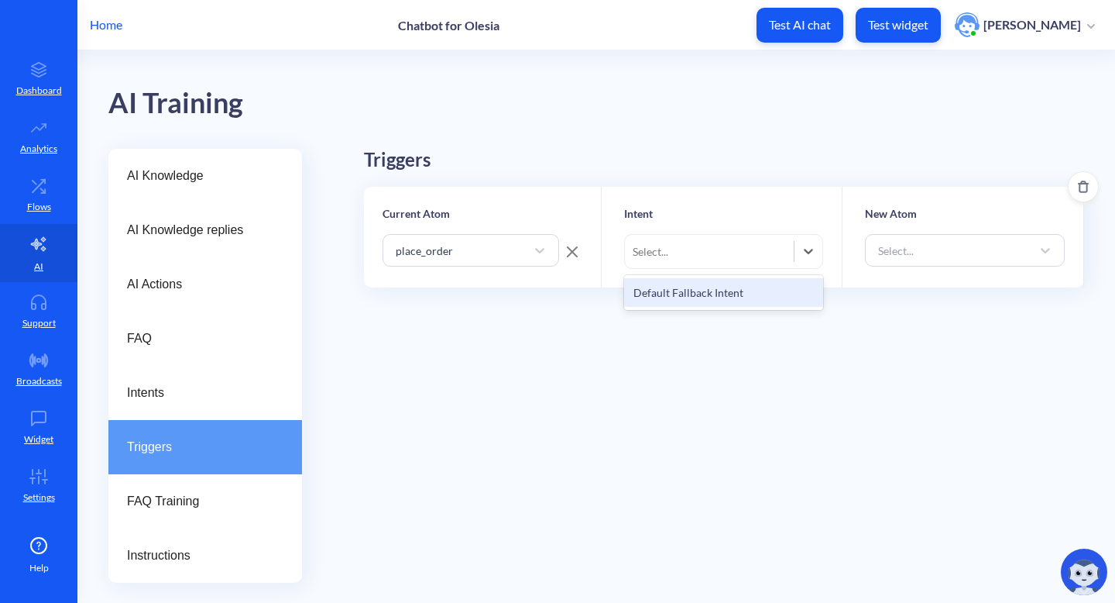
click at [682, 248] on div "Select..." at bounding box center [710, 251] width 170 height 28
click at [730, 256] on div "Select..." at bounding box center [710, 251] width 170 height 28
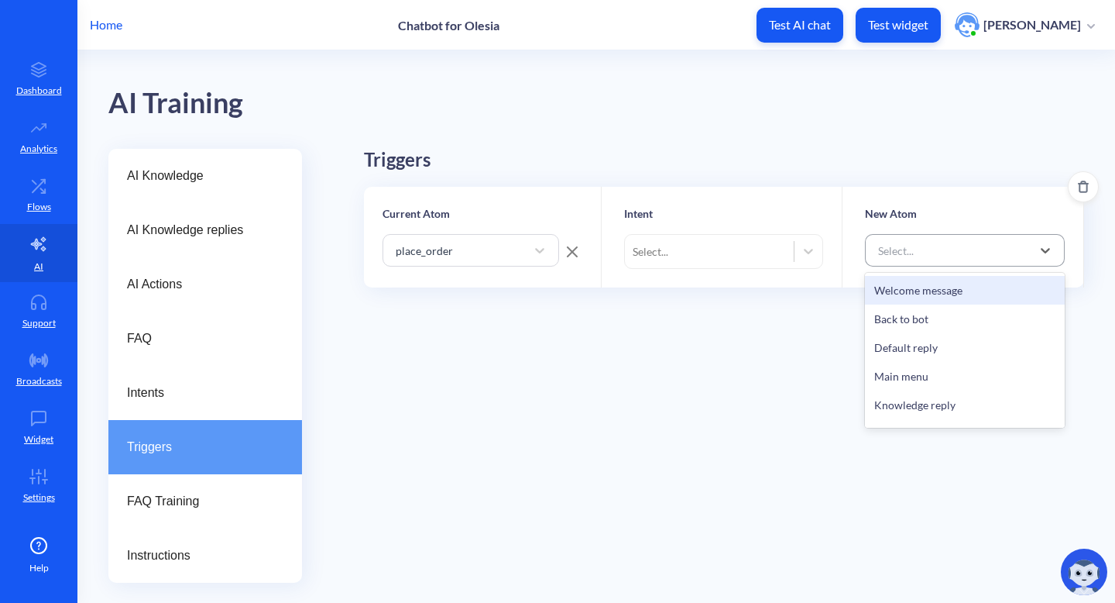
click at [892, 251] on div "Select..." at bounding box center [896, 250] width 36 height 16
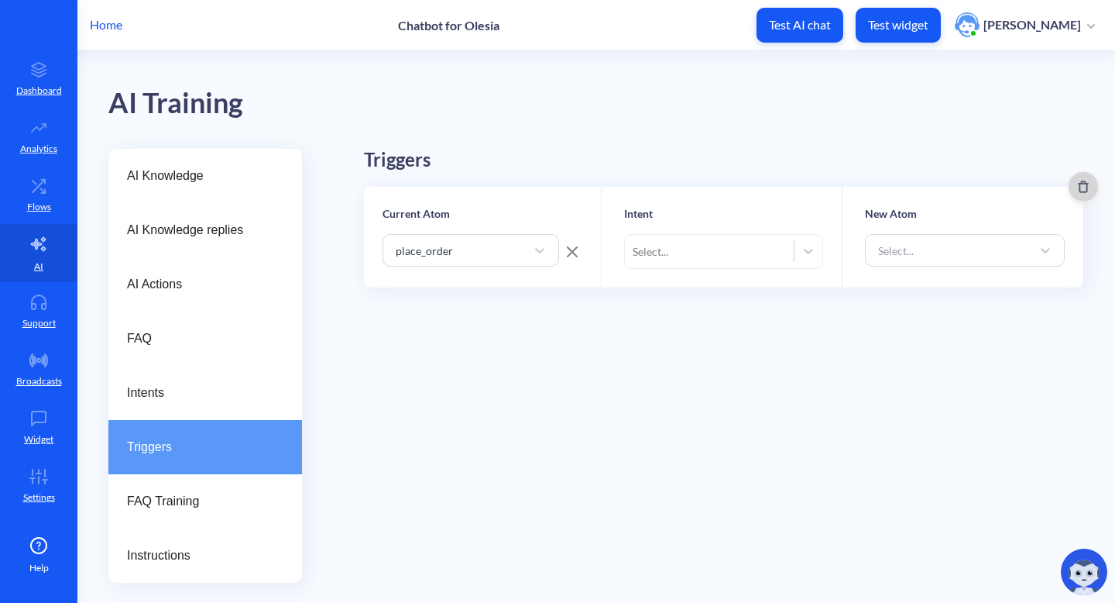
click at [1078, 192] on icon "Delete" at bounding box center [1083, 186] width 12 height 12
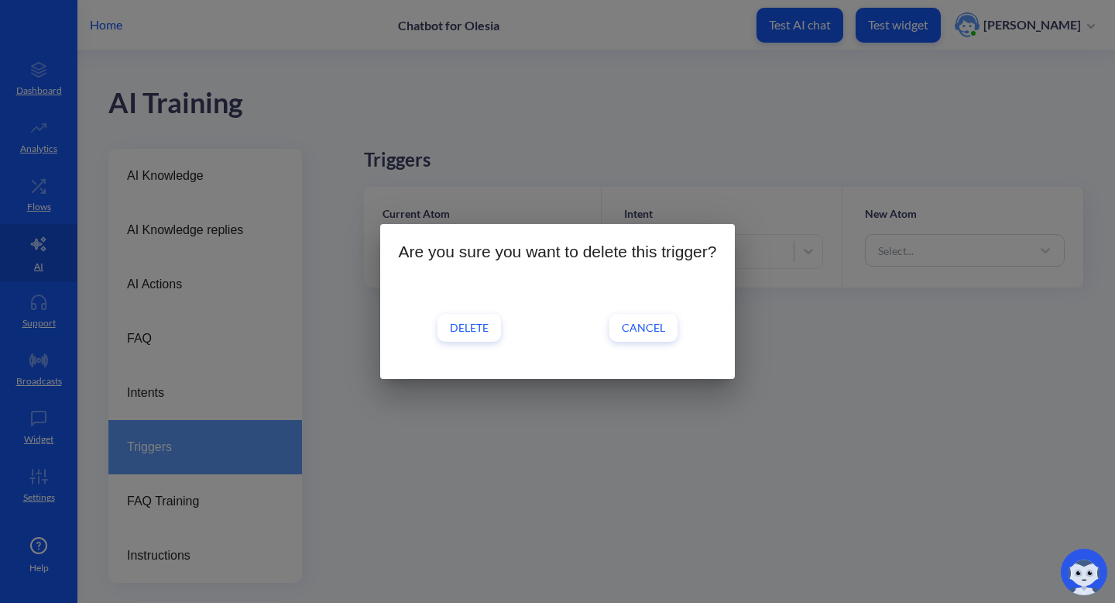
click at [478, 331] on span "Delete" at bounding box center [469, 327] width 39 height 15
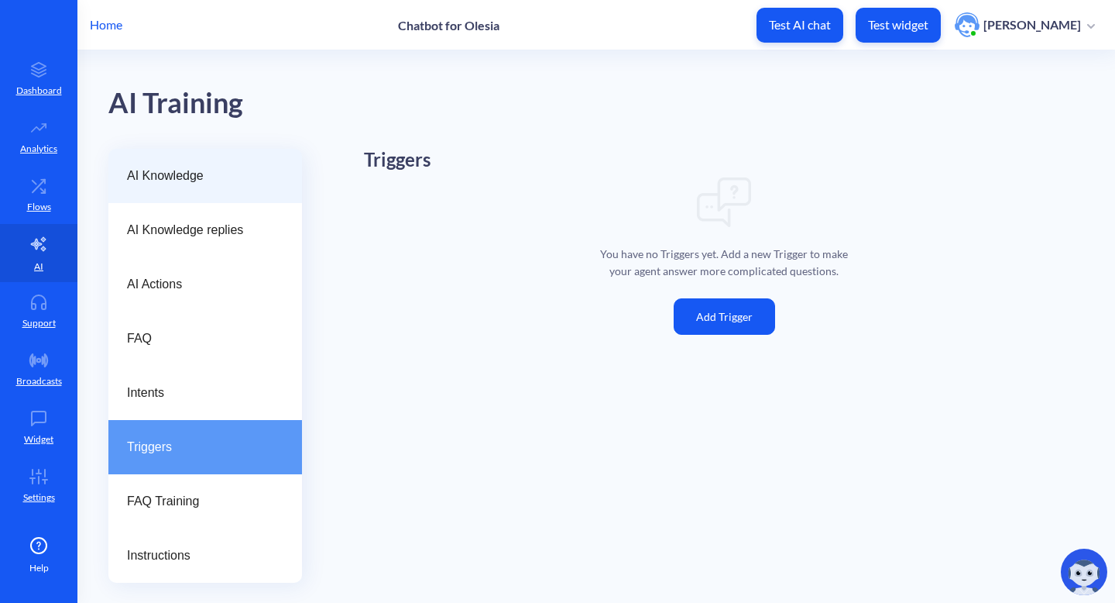
click at [189, 183] on span "AI Knowledge" at bounding box center [199, 176] width 144 height 19
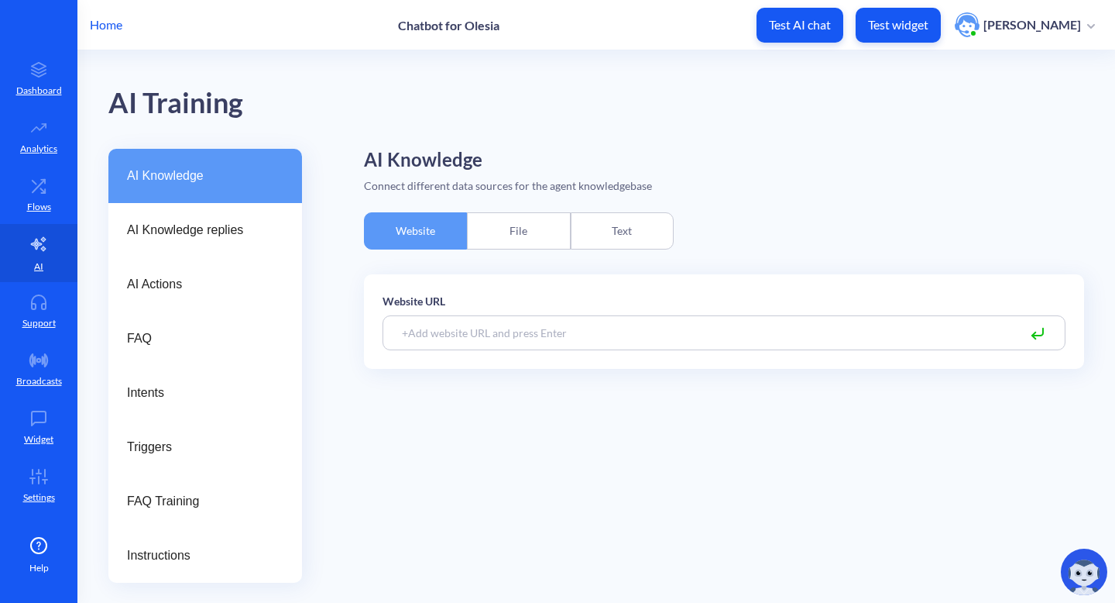
click at [232, 183] on span "AI Knowledge" at bounding box center [199, 176] width 144 height 19
click at [637, 230] on div "Text" at bounding box center [622, 230] width 103 height 37
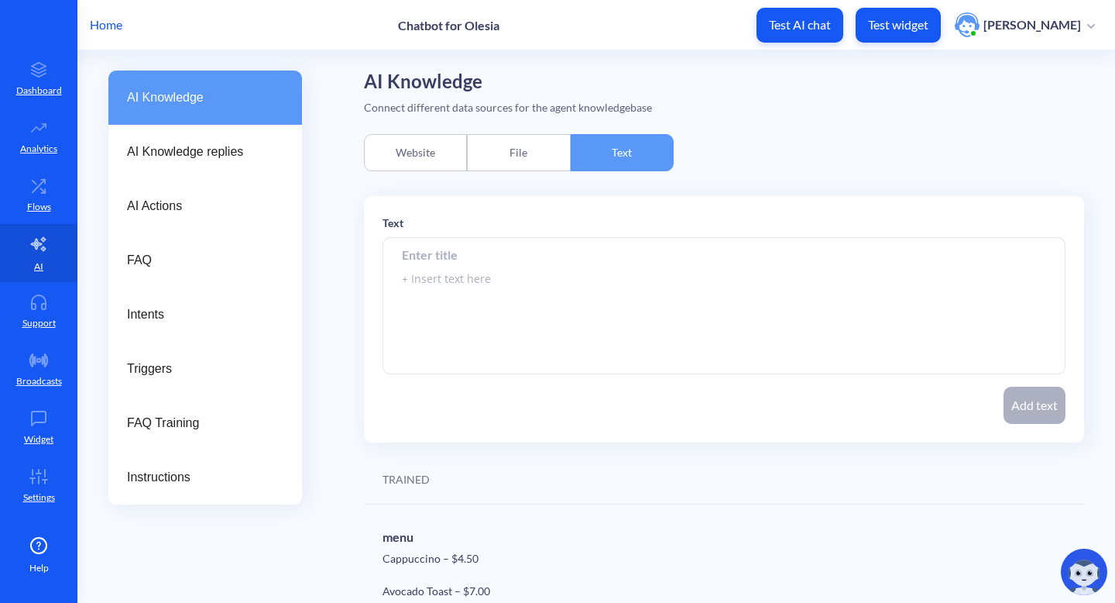
scroll to position [81, 0]
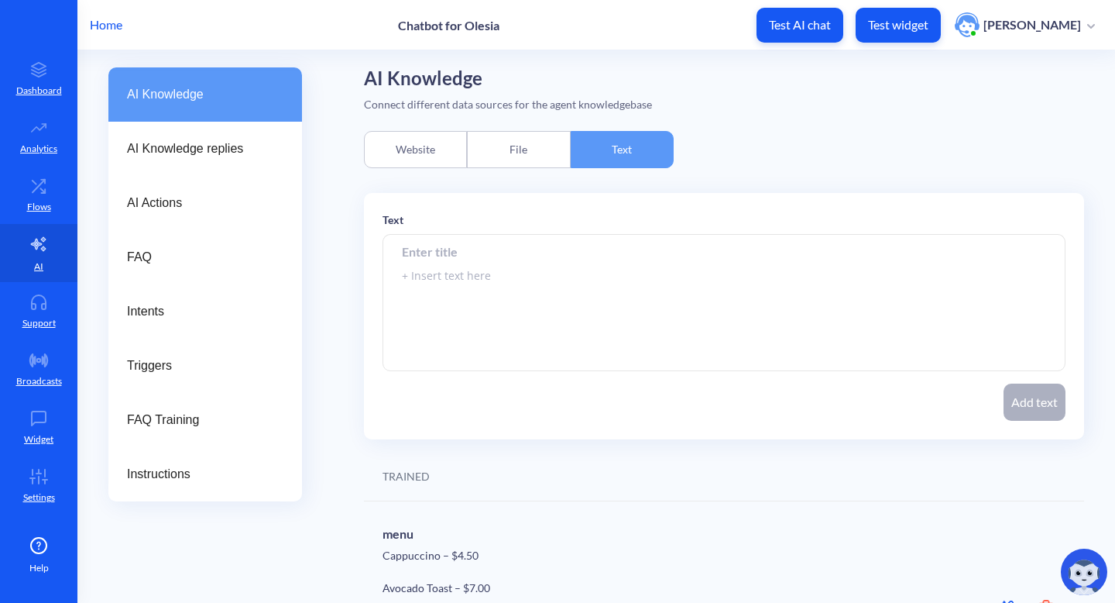
click at [528, 290] on textarea at bounding box center [724, 303] width 683 height 136
click at [512, 242] on input at bounding box center [724, 251] width 683 height 35
type input "navigate to menu with pictures"
click at [492, 284] on textarea at bounding box center [724, 303] width 683 height 136
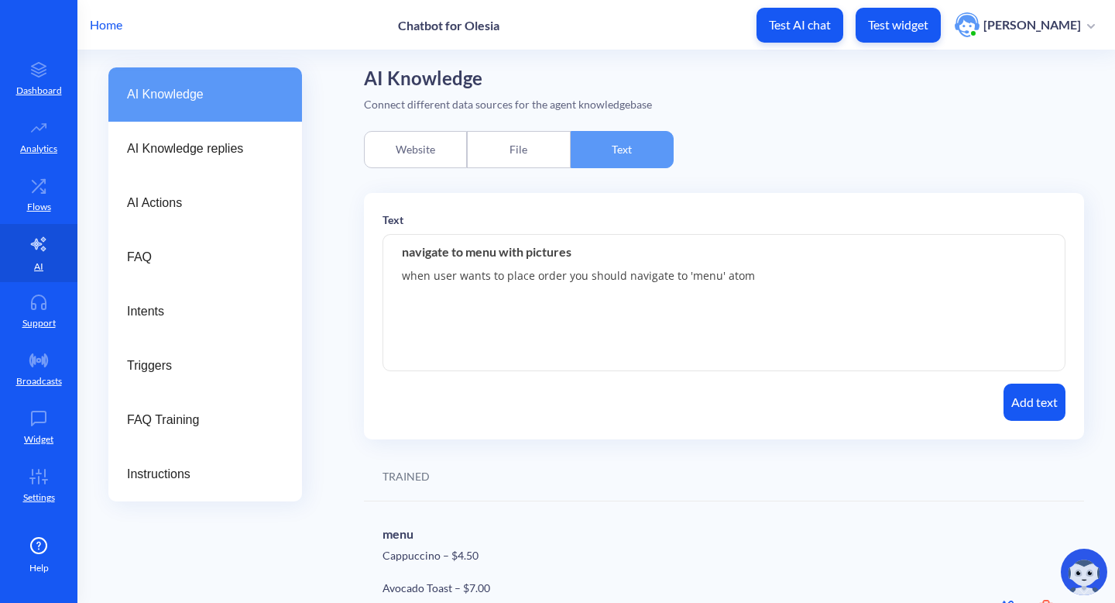
type textarea "when user wants to place order you should navigate to 'menu' atom"
click at [1024, 415] on button "Add text" at bounding box center [1035, 401] width 62 height 37
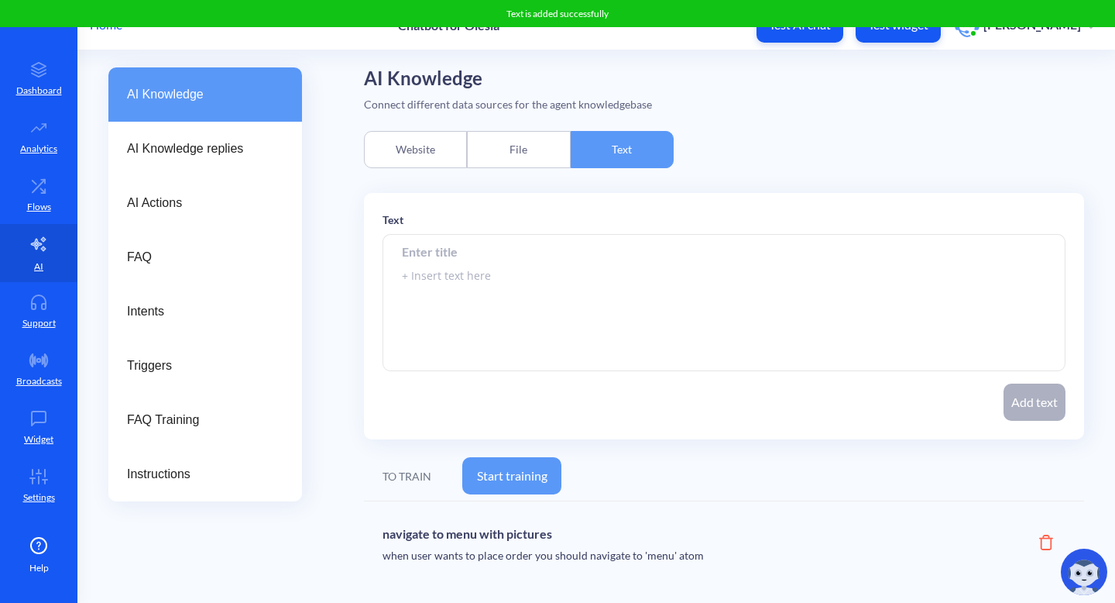
click at [531, 479] on button "Start training" at bounding box center [511, 475] width 99 height 37
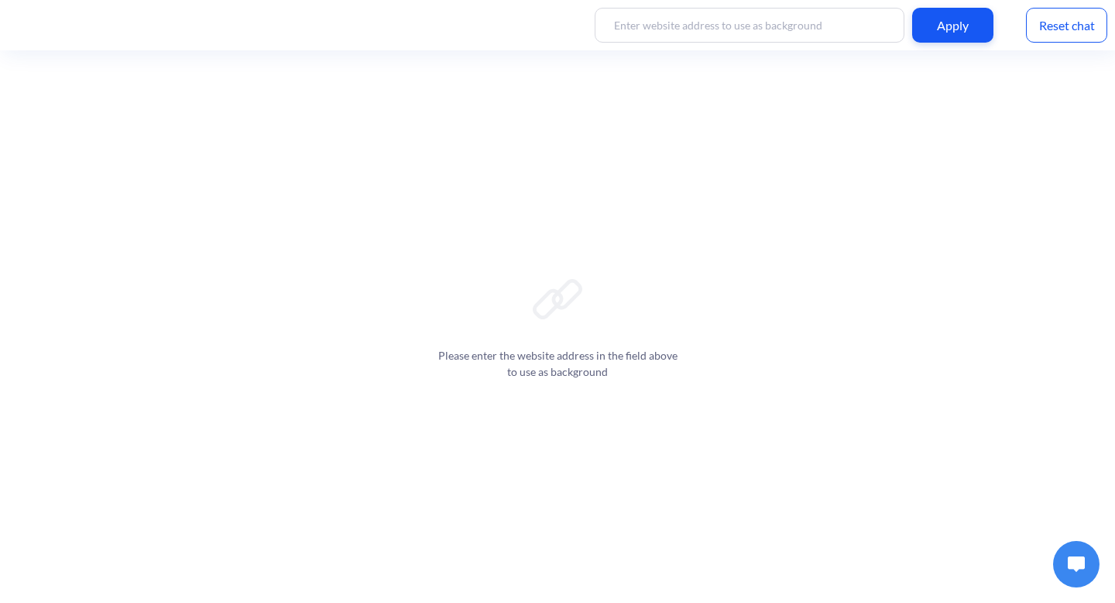
click at [721, 23] on input at bounding box center [750, 25] width 310 height 35
paste input "[URL][DOMAIN_NAME][DOMAIN_NAME]"
type input "[URL][DOMAIN_NAME][DOMAIN_NAME]"
click at [947, 36] on div "Apply" at bounding box center [952, 25] width 81 height 35
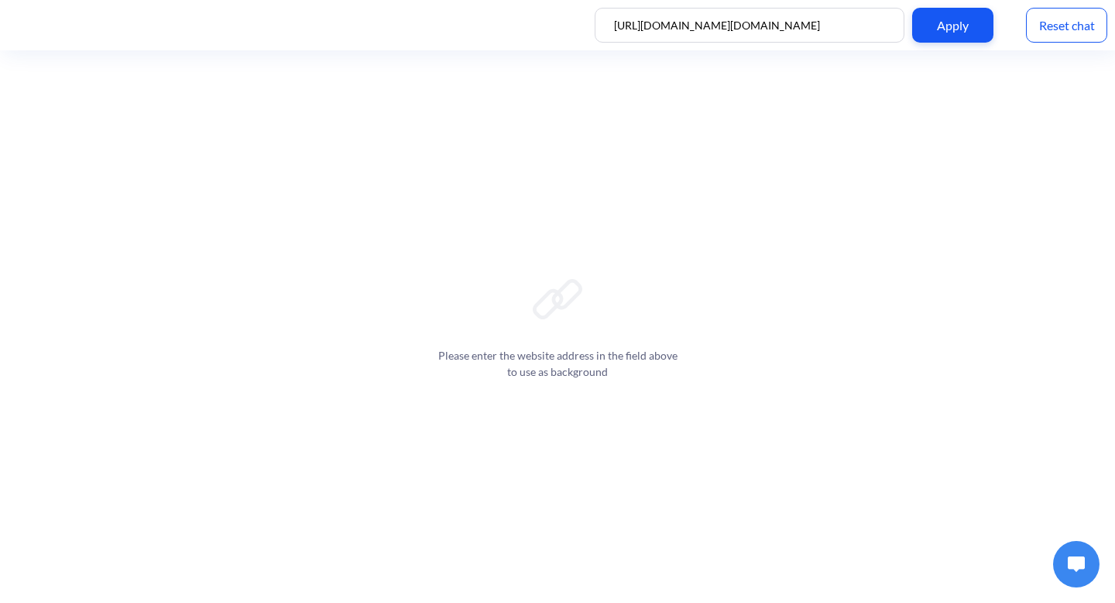
scroll to position [0, 0]
click at [1063, 572] on button at bounding box center [1076, 564] width 46 height 46
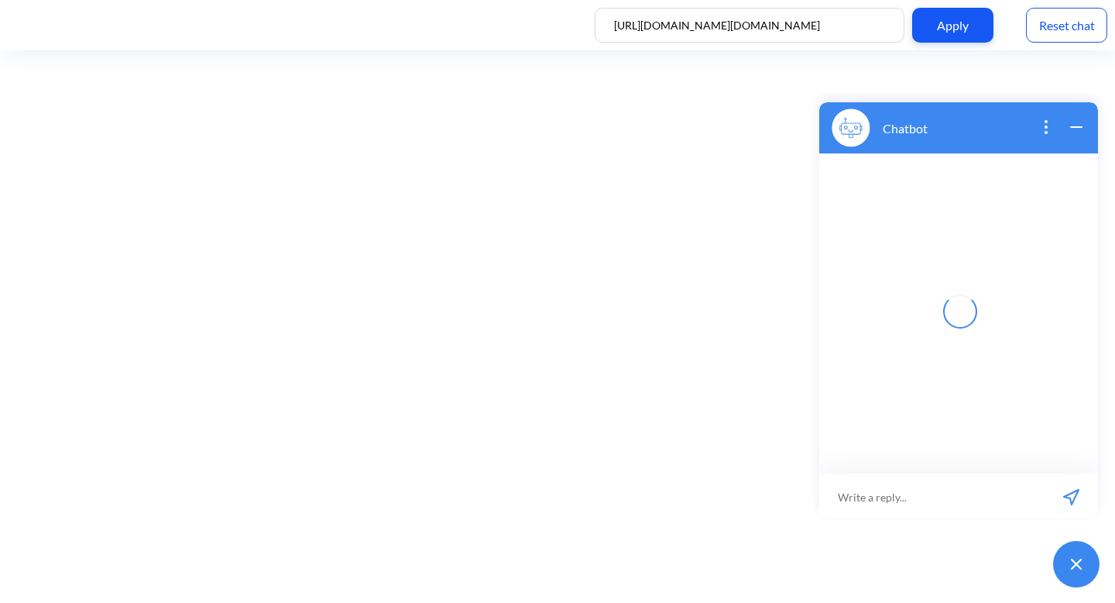
scroll to position [2, 0]
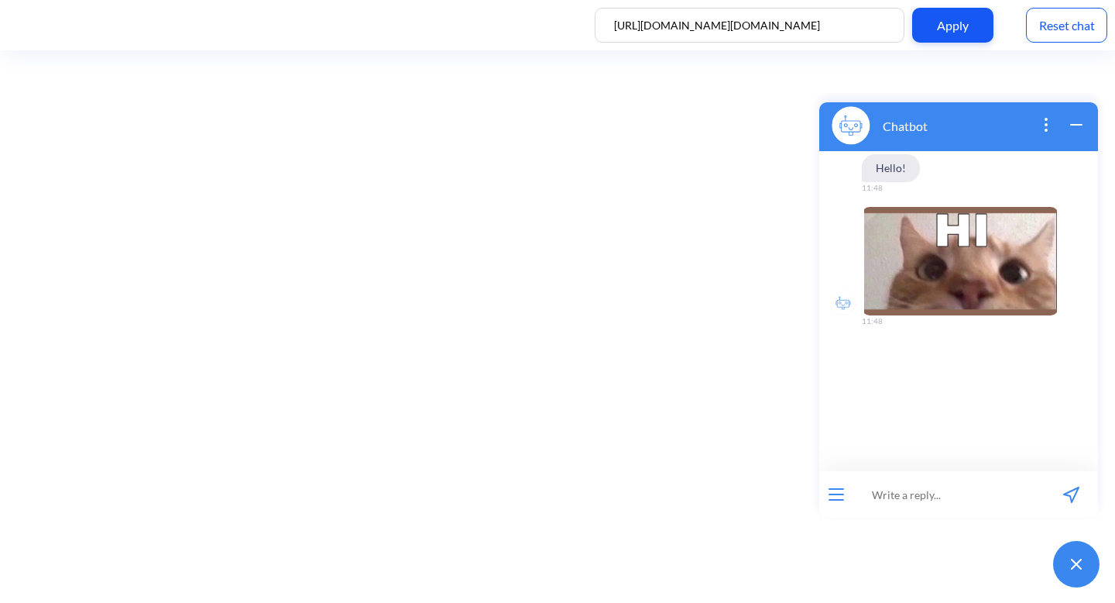
click at [843, 494] on icon "open menu" at bounding box center [836, 494] width 14 height 0
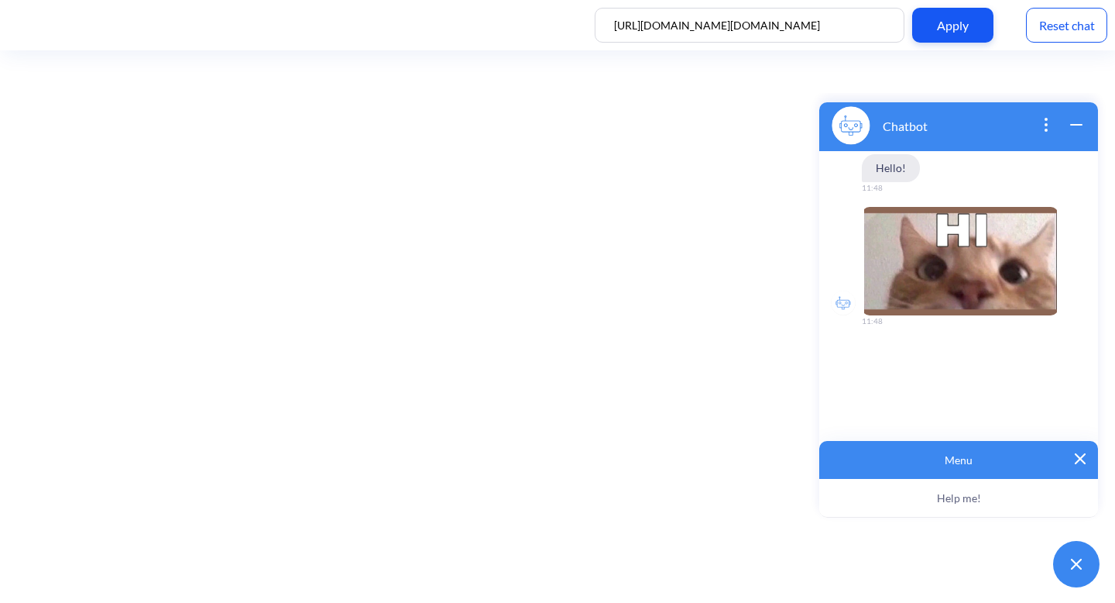
click at [1082, 457] on img at bounding box center [1080, 458] width 11 height 11
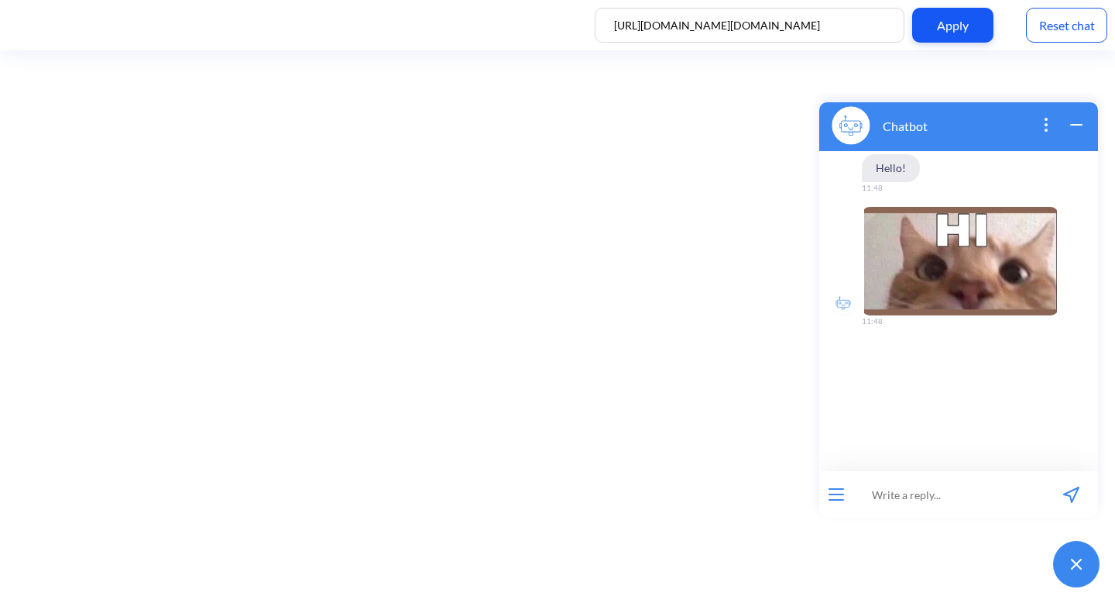
click at [912, 128] on p "Chatbot" at bounding box center [905, 125] width 45 height 15
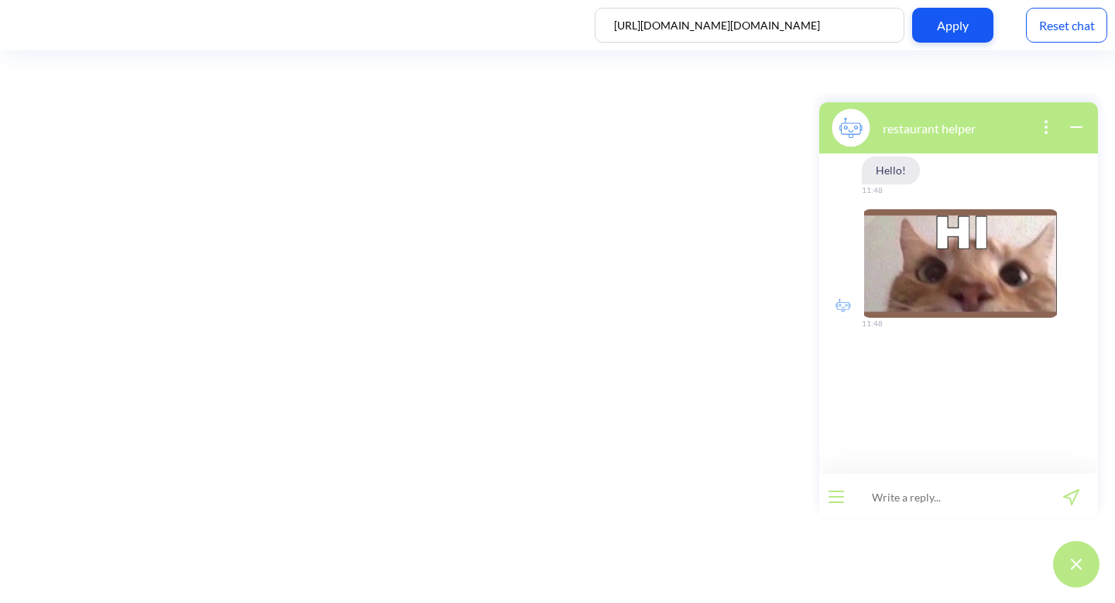
scroll to position [2, 0]
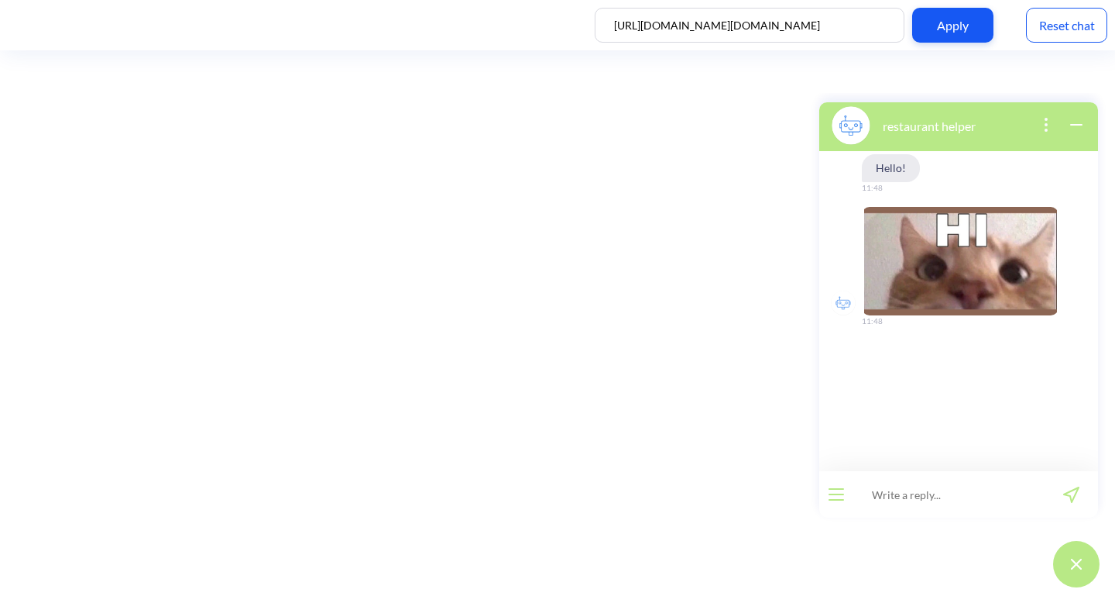
click at [819, 37] on input "[URL][DOMAIN_NAME][DOMAIN_NAME]" at bounding box center [750, 25] width 310 height 35
click at [849, 27] on input "[URL][DOMAIN_NAME][DOMAIN_NAME]" at bounding box center [750, 25] width 310 height 35
click at [864, 28] on input "[URL][DOMAIN_NAME][DOMAIN_NAME]" at bounding box center [750, 25] width 310 height 35
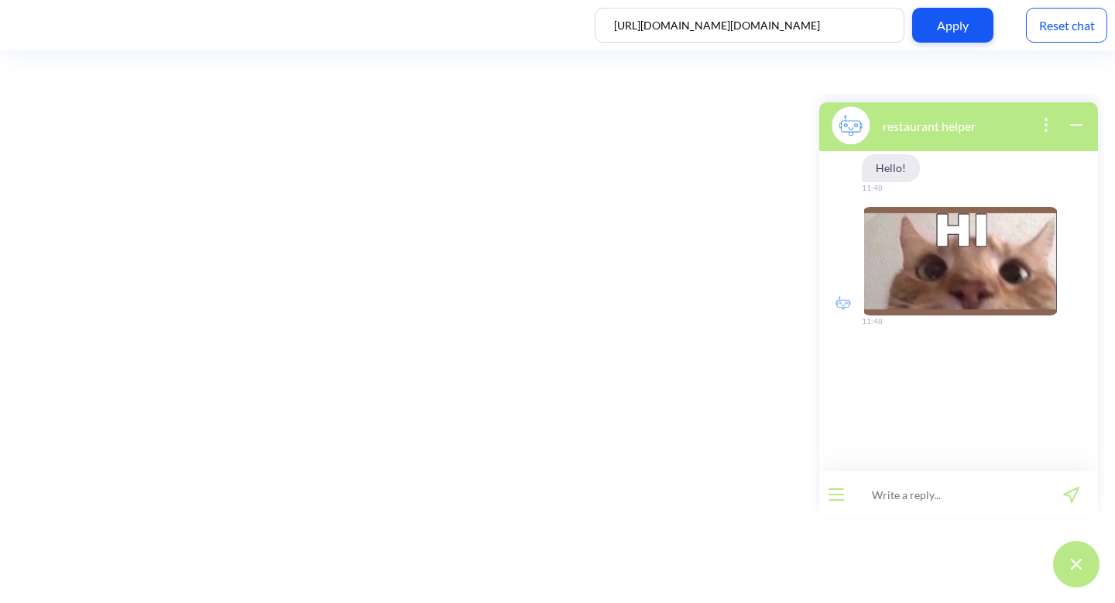
scroll to position [0, 0]
click at [1073, 565] on img at bounding box center [1076, 563] width 11 height 11
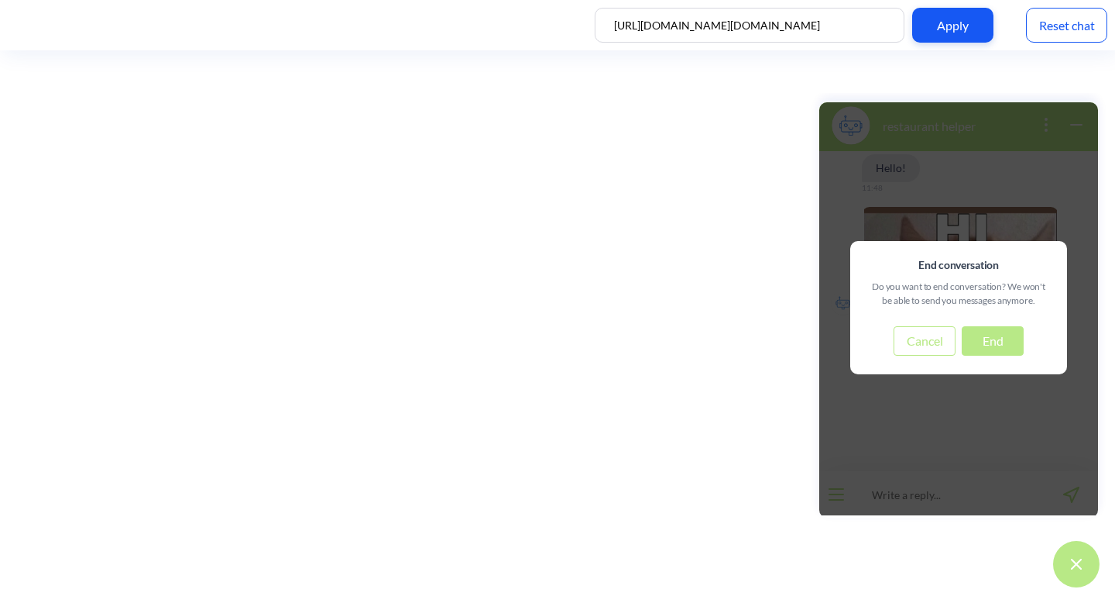
click at [914, 338] on button "Cancel" at bounding box center [925, 340] width 62 height 29
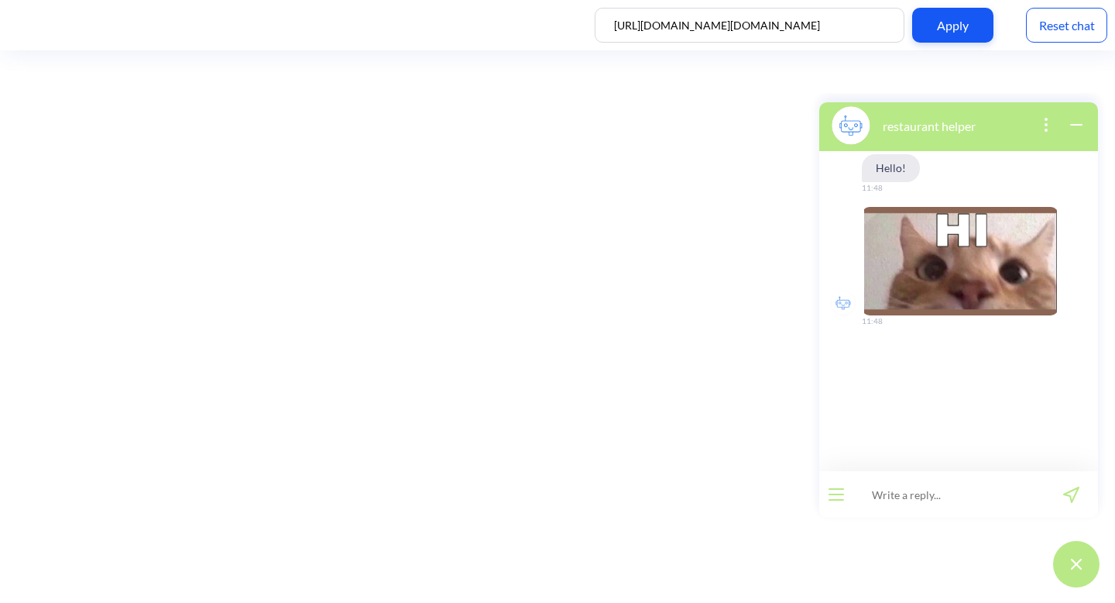
click at [895, 567] on div "restaurant helper Hello! 11:48 11:48 0 / 255" at bounding box center [958, 344] width 297 height 502
click at [1078, 125] on icon "wrap widget" at bounding box center [1076, 125] width 11 height 0
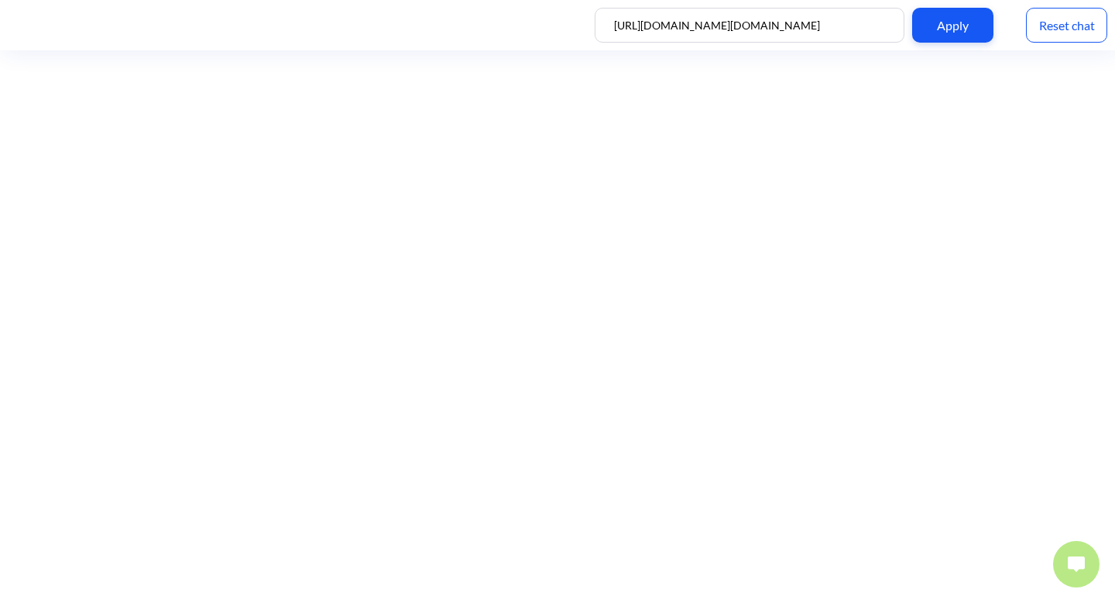
click at [1076, 569] on img at bounding box center [1076, 563] width 17 height 15
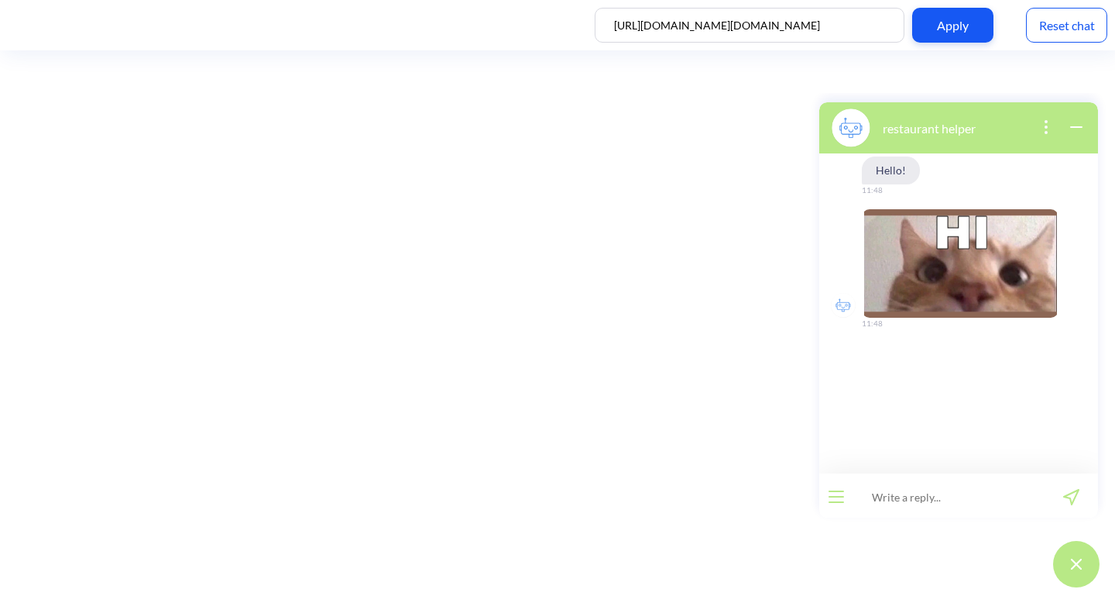
scroll to position [2, 0]
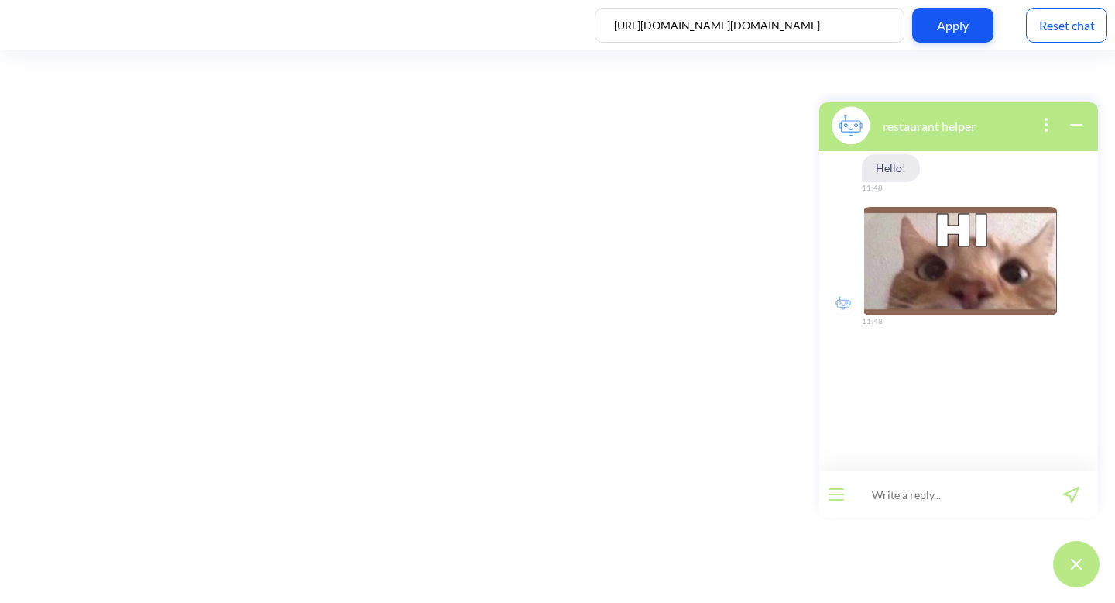
click at [947, 496] on input at bounding box center [948, 494] width 191 height 46
type input "can i see the menu?"
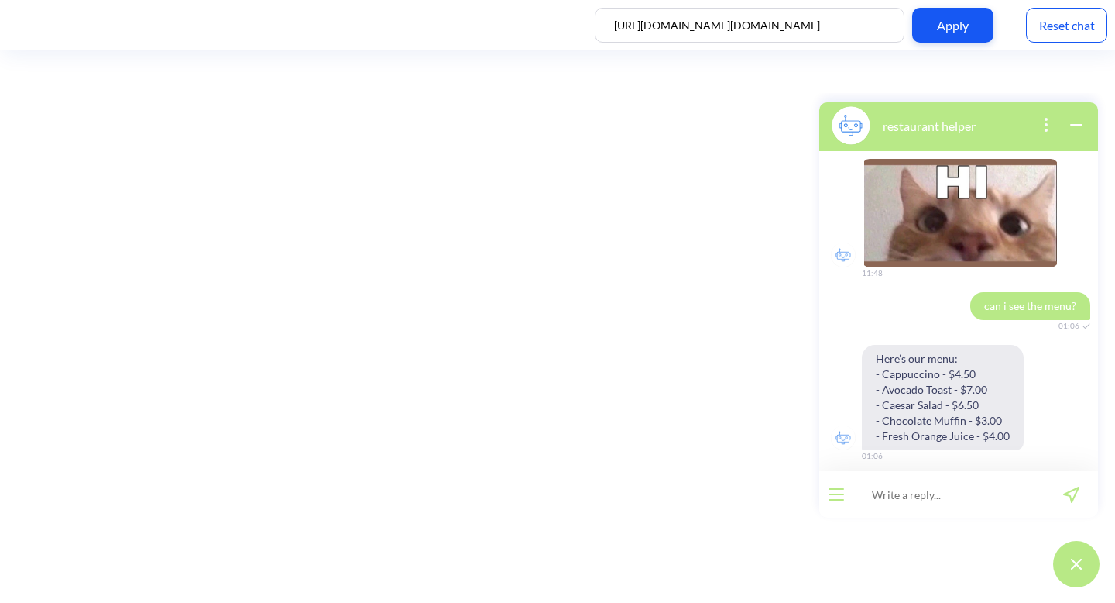
scroll to position [57, 0]
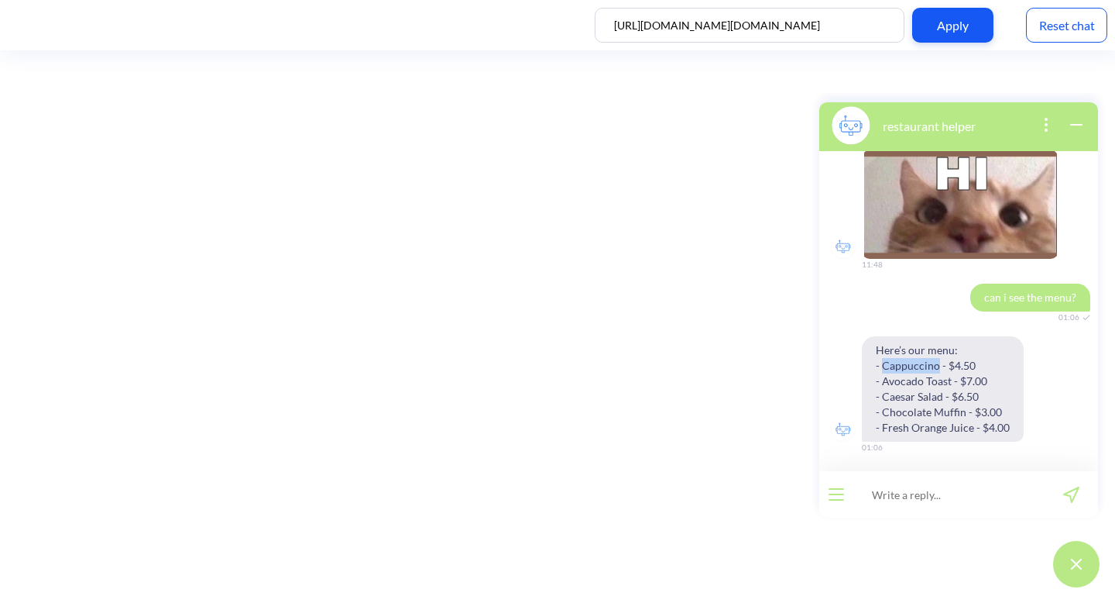
drag, startPoint x: 884, startPoint y: 361, endPoint x: 937, endPoint y: 366, distance: 53.6
click at [937, 366] on span "Here’s our menu: - Cappuccino - $4.50 - Avocado Toast - $7.00 - Caesar Salad - …" at bounding box center [943, 388] width 162 height 105
copy span "Cappuccino"
drag, startPoint x: 947, startPoint y: 366, endPoint x: 977, endPoint y: 366, distance: 29.4
click at [977, 366] on span "Here’s our menu: - Cappuccino - $4.50 - Avocado Toast - $7.00 - Caesar Salad - …" at bounding box center [943, 388] width 162 height 105
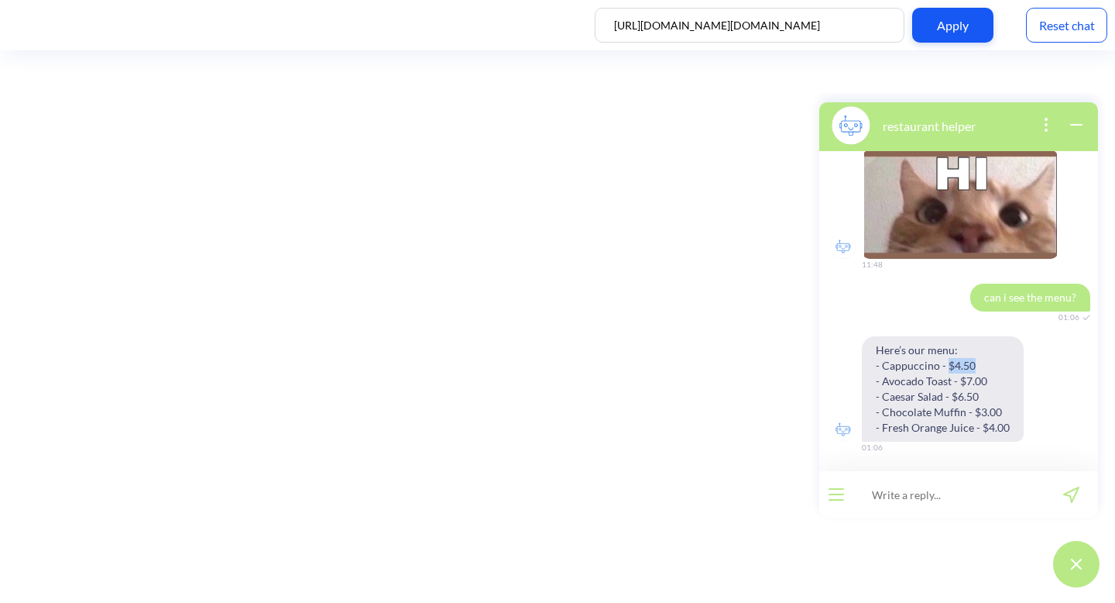
copy span "$4.50"
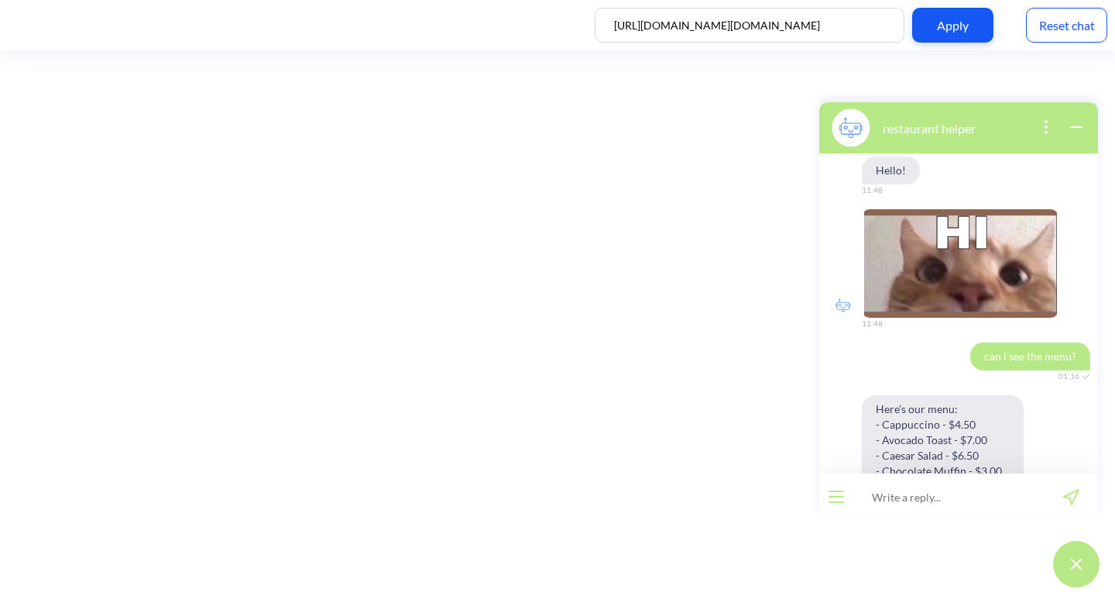
scroll to position [2, 0]
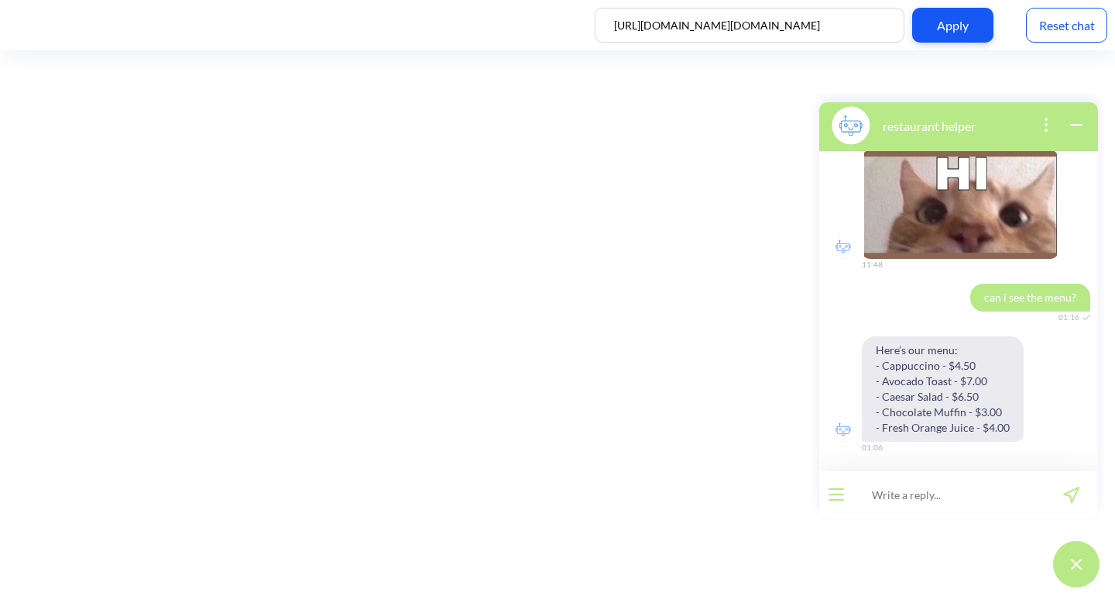
click at [967, 480] on input at bounding box center [948, 494] width 191 height 46
type input "menu"
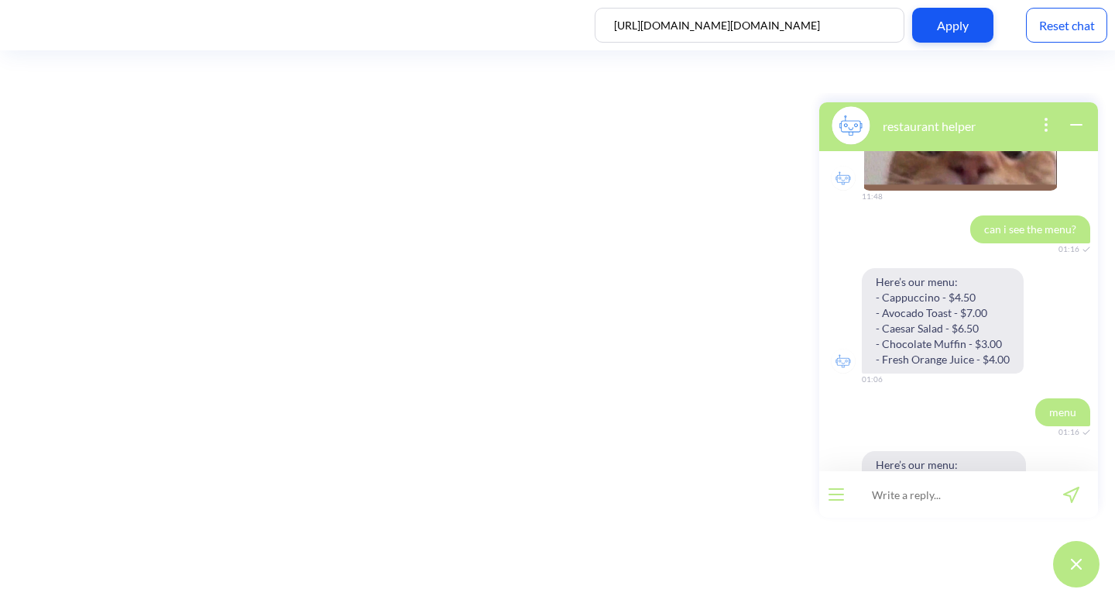
scroll to position [239, 0]
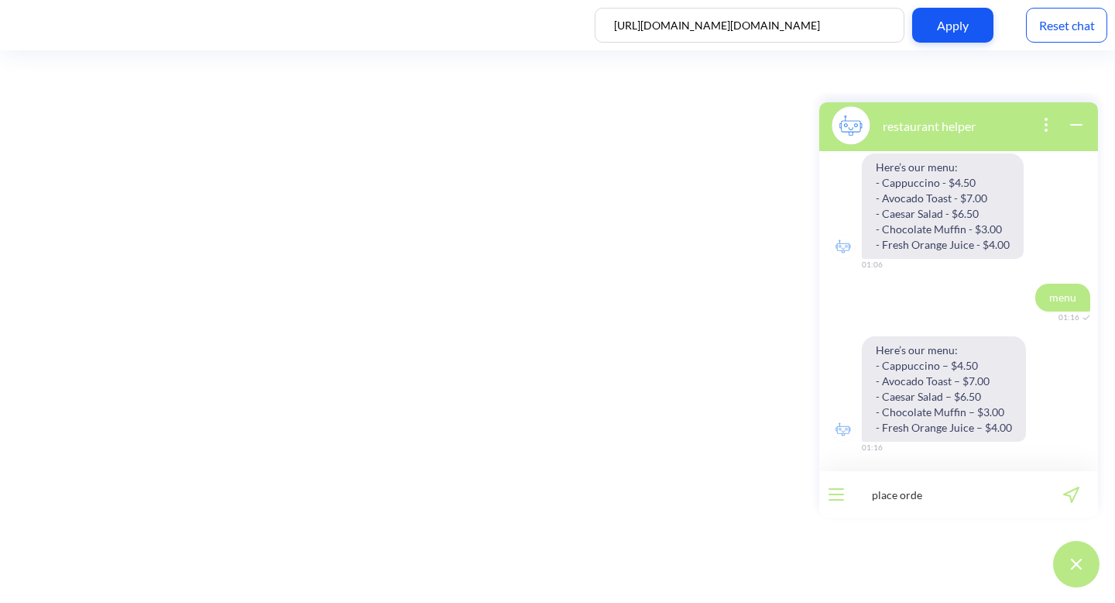
type input "place order"
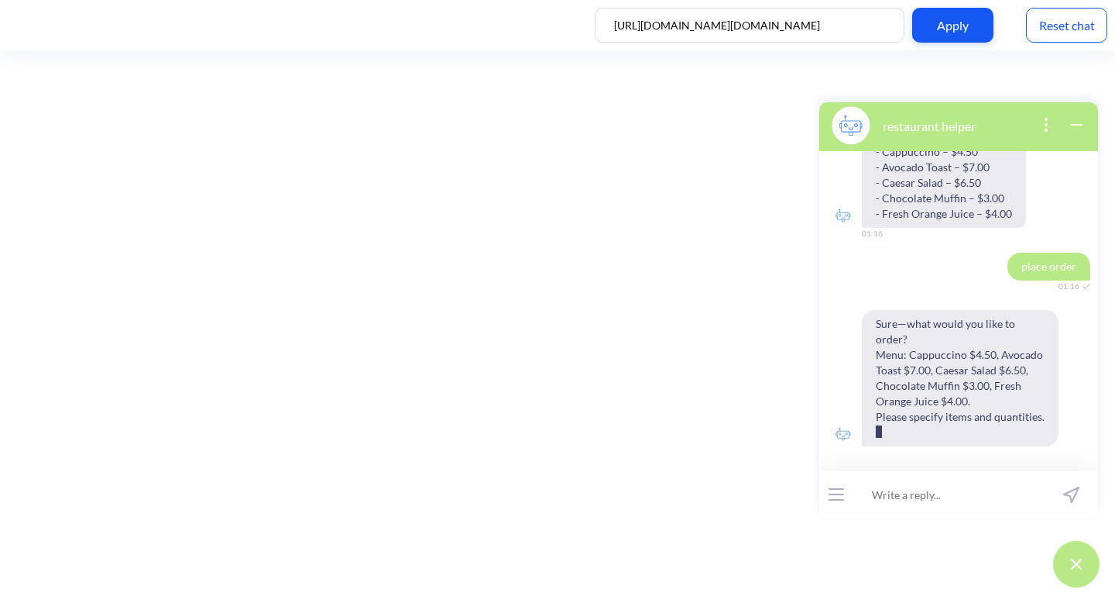
scroll to position [438, 0]
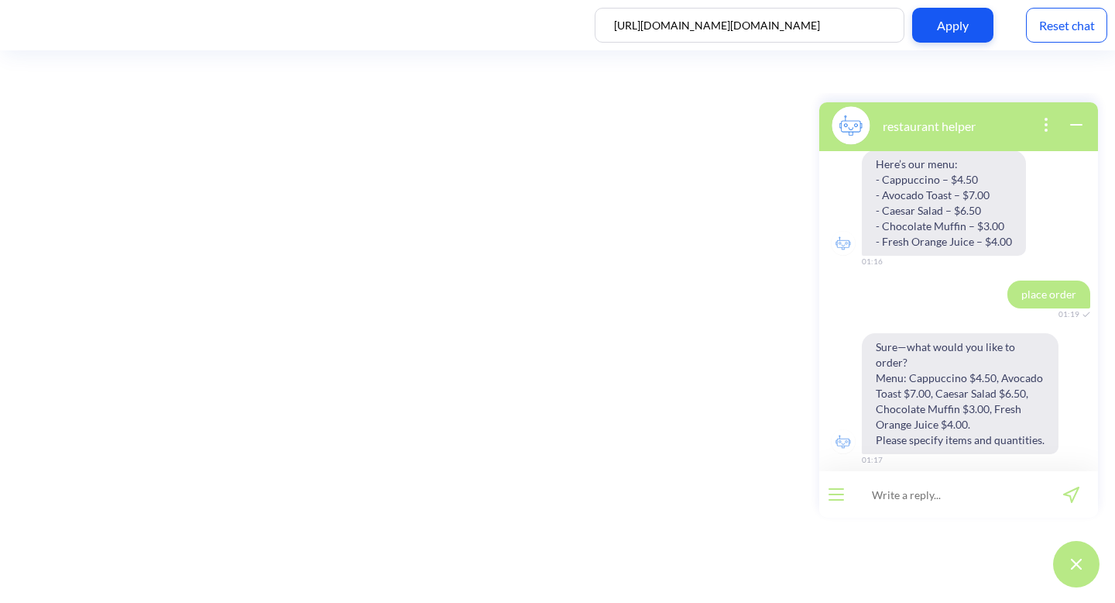
scroll to position [438, 0]
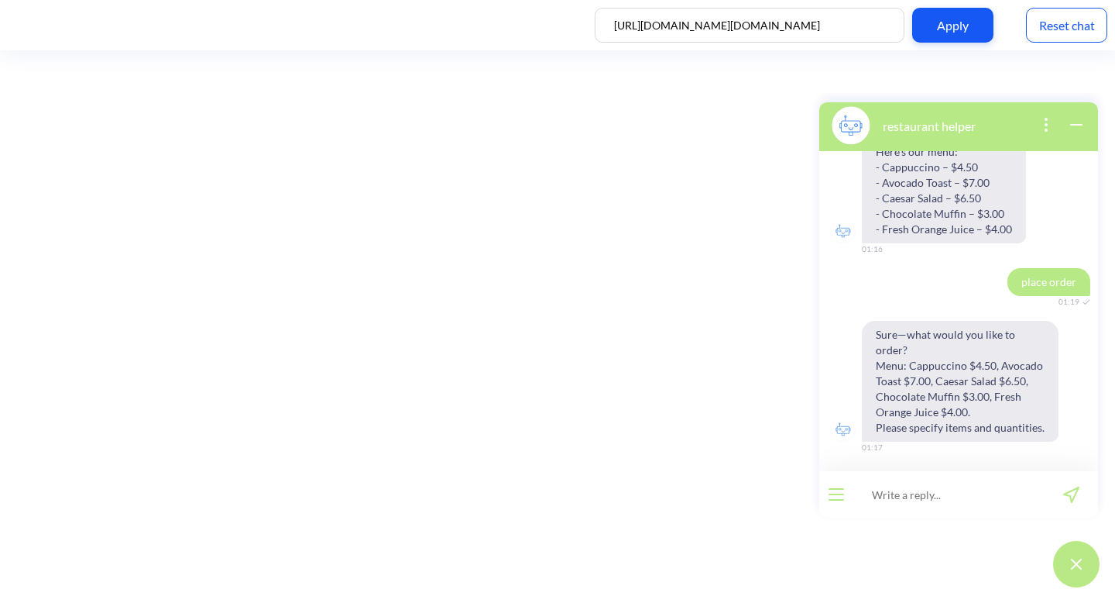
click at [930, 489] on input at bounding box center [948, 494] width 191 height 46
type input "place o"
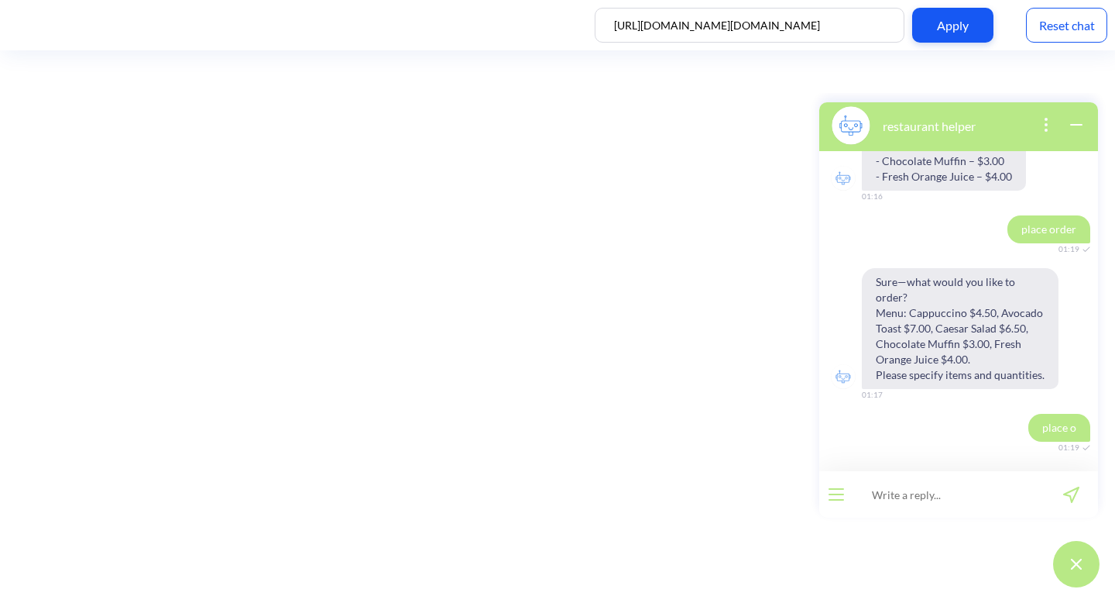
scroll to position [506, 0]
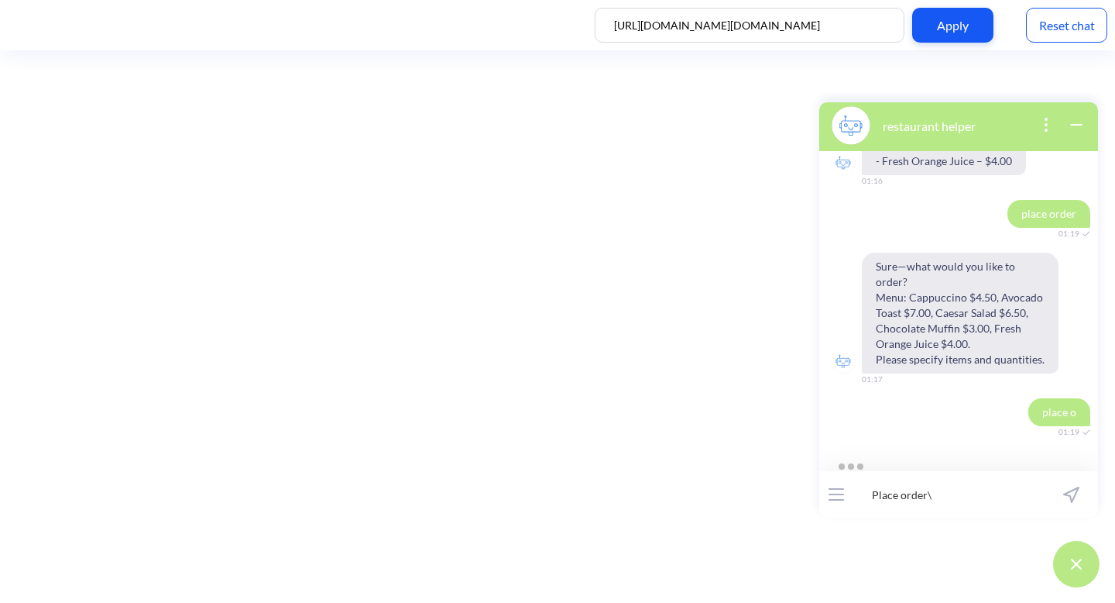
type input "Place order"
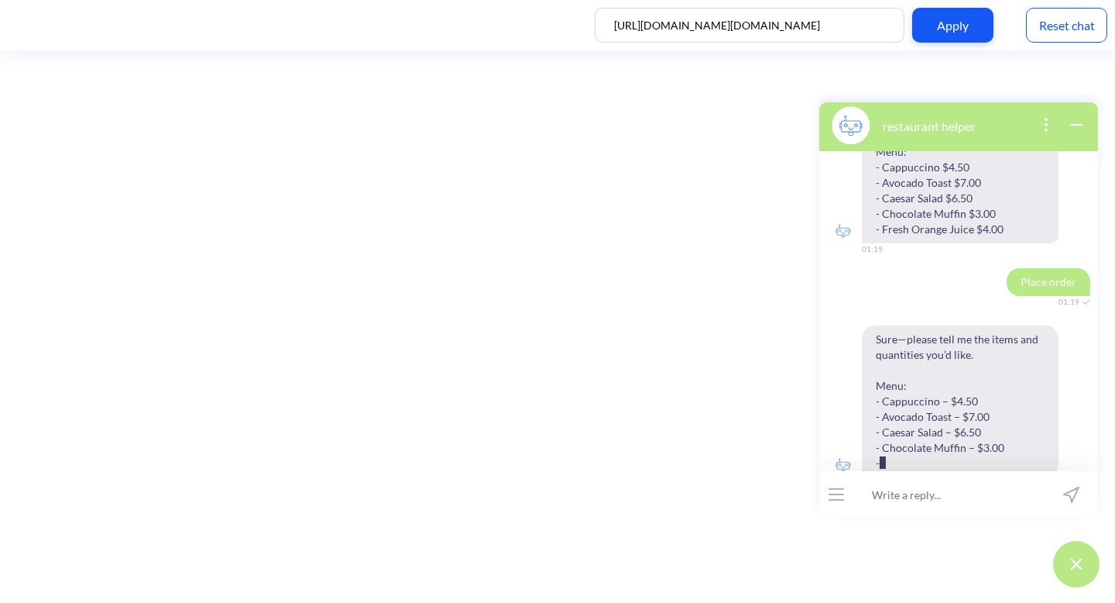
scroll to position [912, 0]
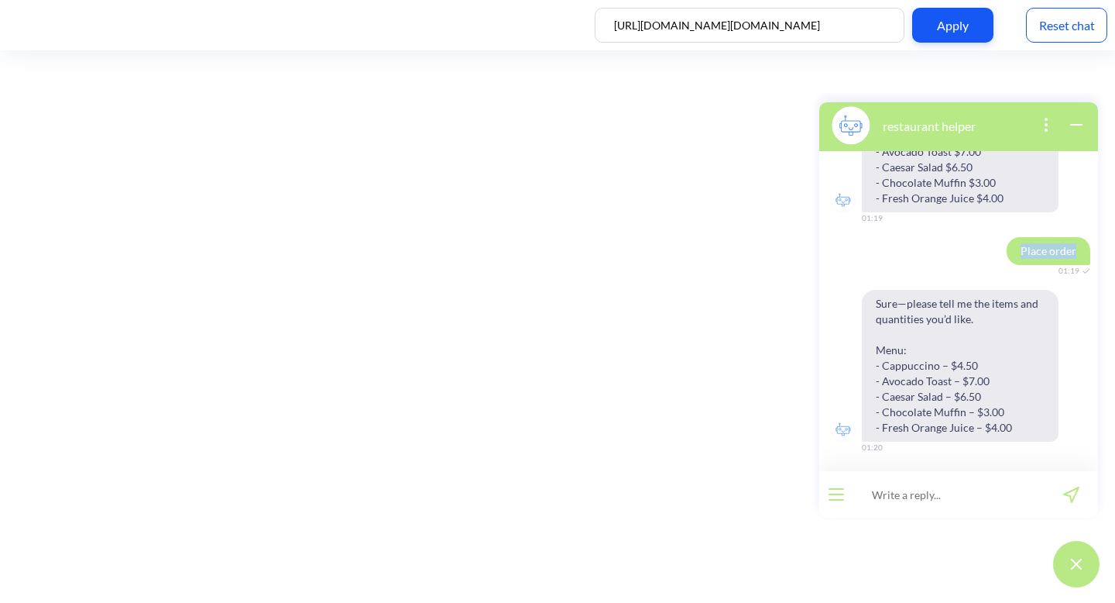
drag, startPoint x: 1014, startPoint y: 251, endPoint x: 1066, endPoint y: 252, distance: 52.7
click at [1066, 252] on span "Place order" at bounding box center [1049, 251] width 84 height 28
copy span "Place order"
click at [970, 497] on input at bounding box center [948, 494] width 191 height 46
paste input "Place order"
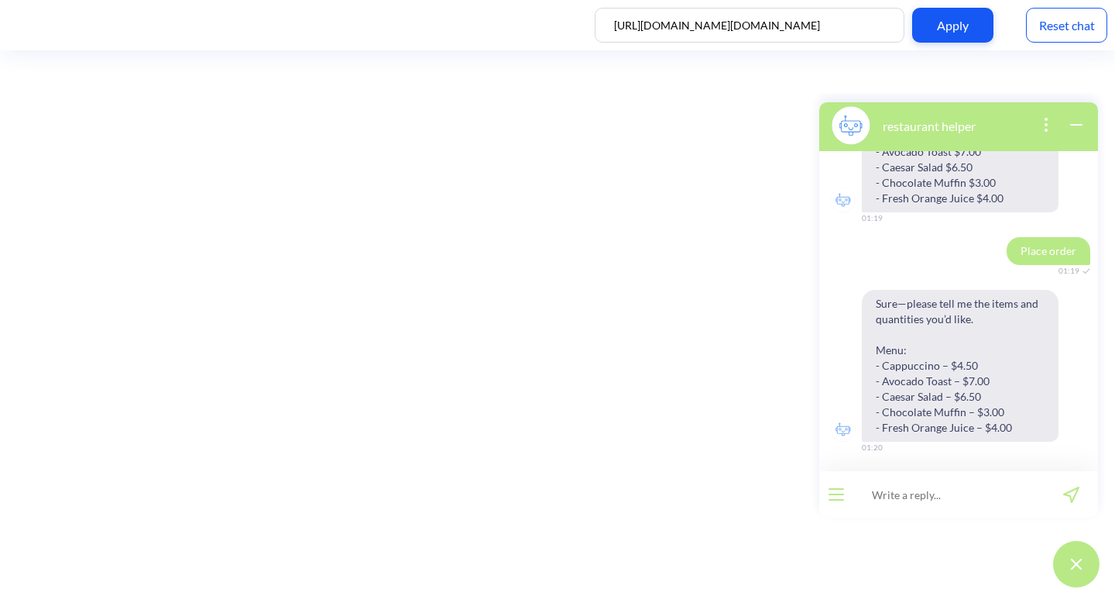
type input "Place order"
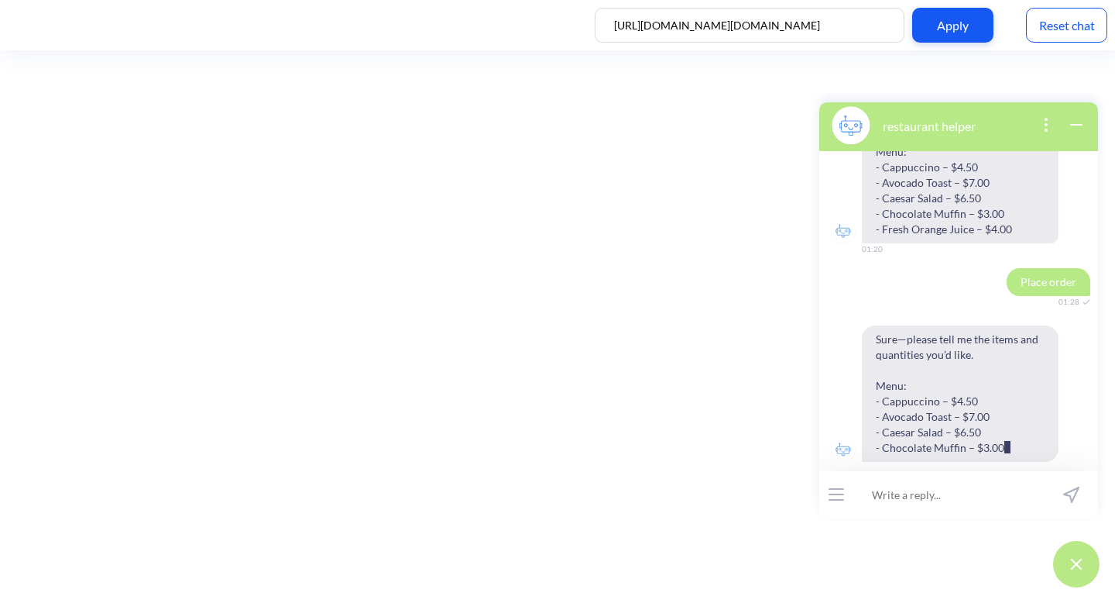
scroll to position [1141, 0]
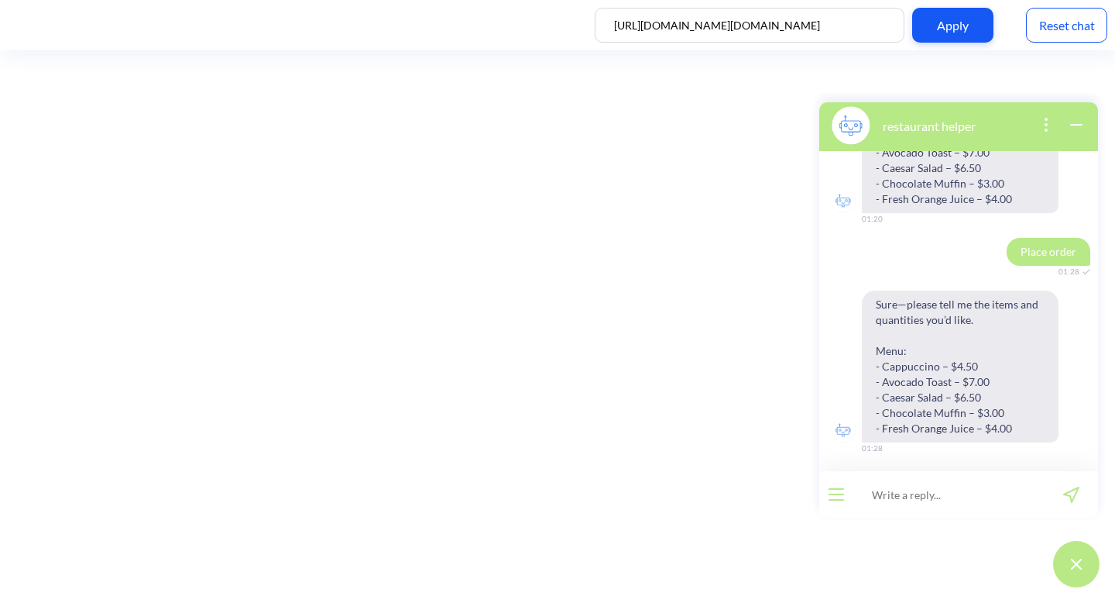
scroll to position [1141, 0]
click at [1070, 544] on button at bounding box center [1076, 564] width 46 height 46
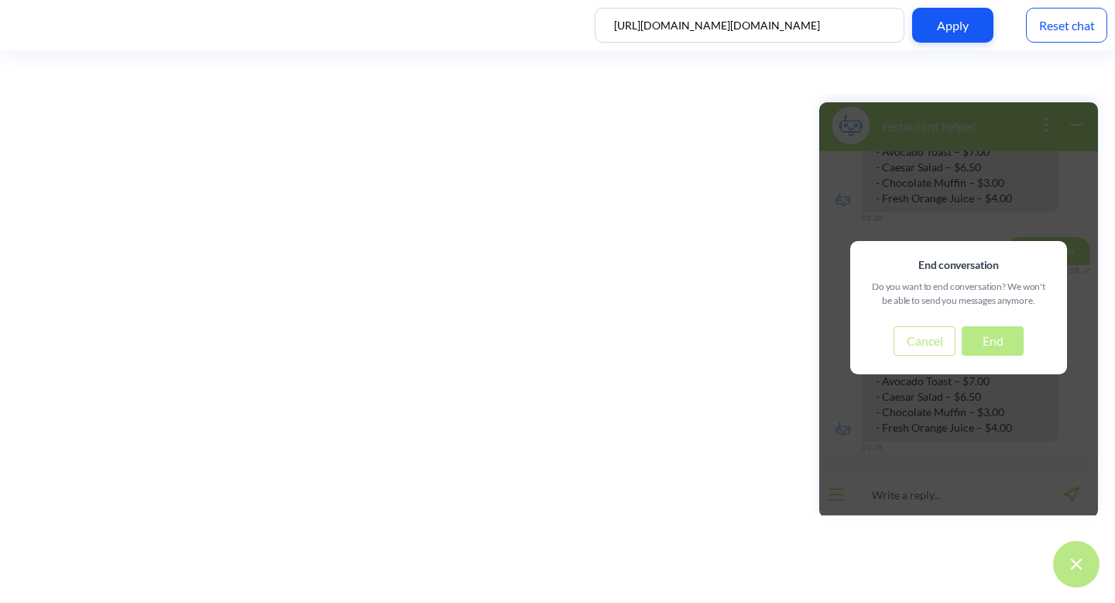
click at [990, 342] on button "End" at bounding box center [993, 340] width 62 height 29
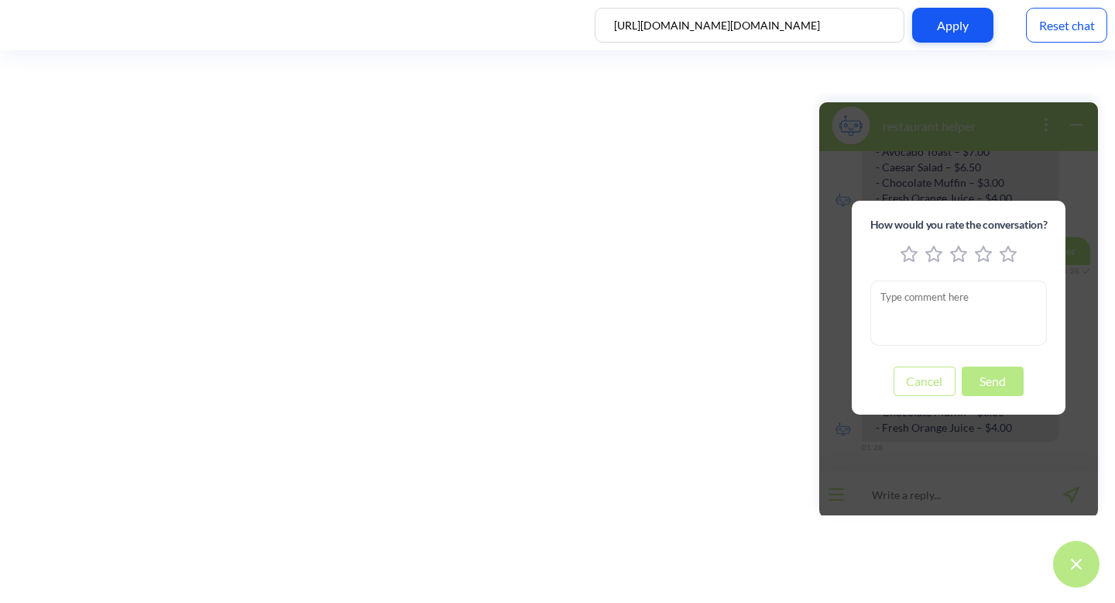
click at [924, 382] on button "Cancel" at bounding box center [925, 380] width 62 height 29
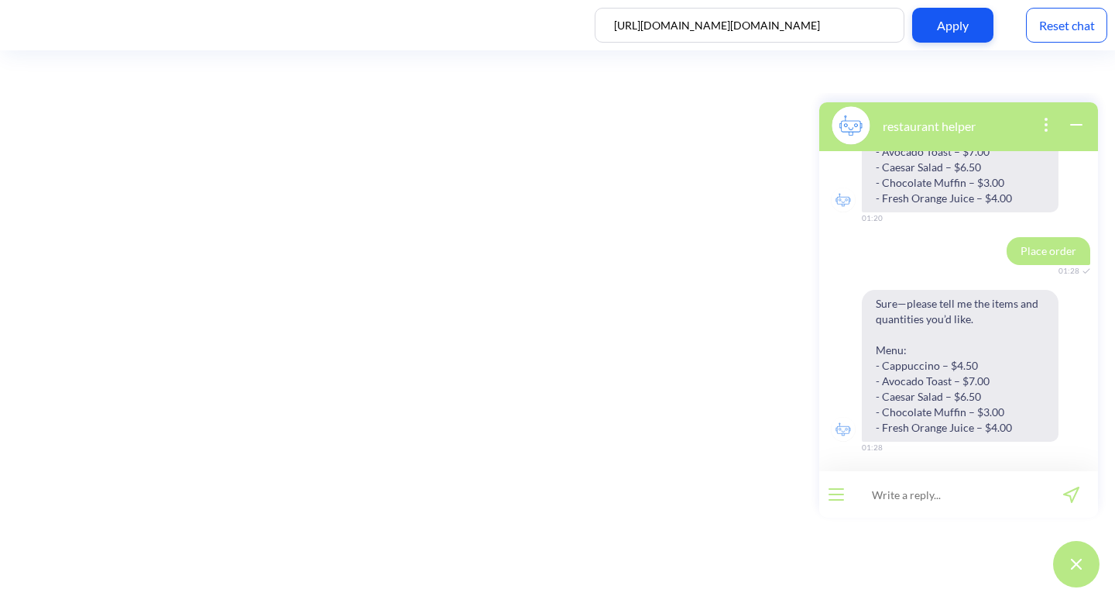
click at [1068, 564] on button at bounding box center [1076, 564] width 46 height 46
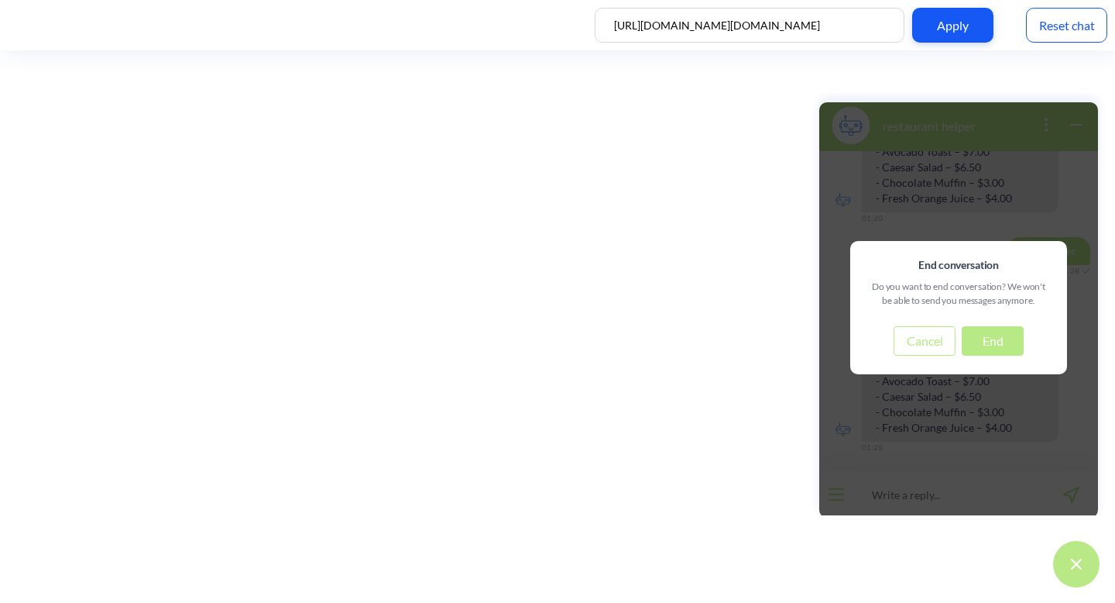
click at [1001, 328] on button "End" at bounding box center [993, 340] width 62 height 29
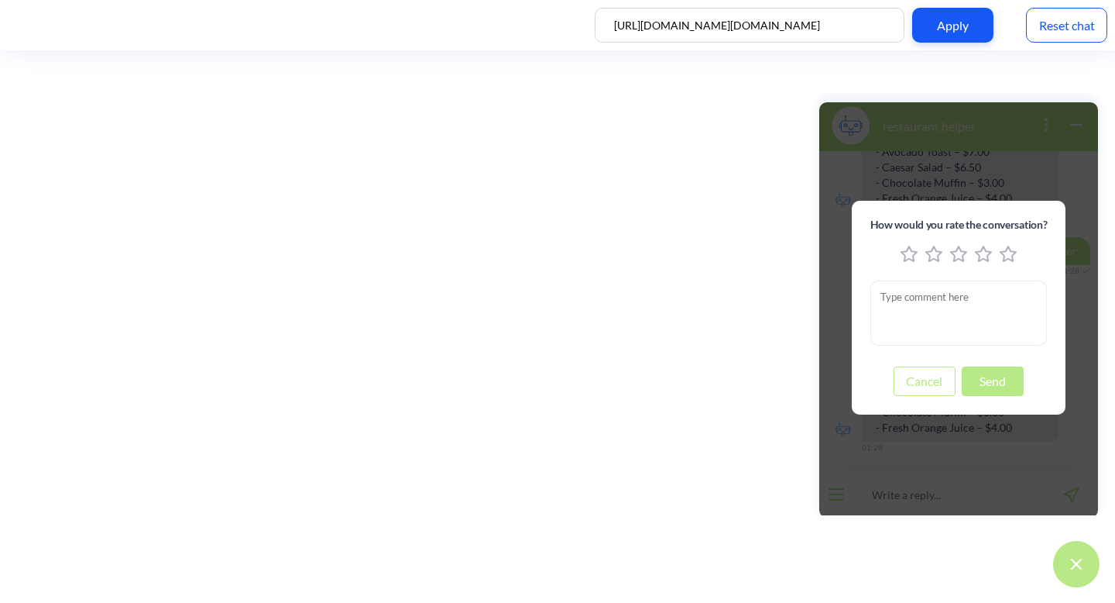
click at [1007, 387] on button "Send" at bounding box center [993, 380] width 62 height 29
click at [1011, 249] on icon "5 stars" at bounding box center [1008, 254] width 17 height 17
click at [999, 388] on button "Send" at bounding box center [993, 380] width 62 height 29
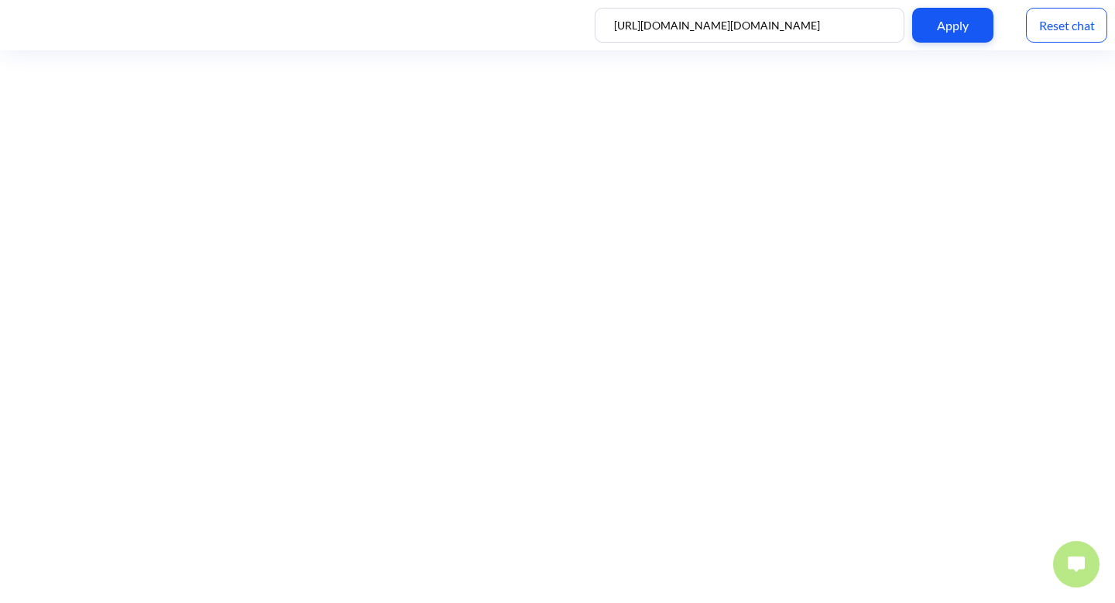
click at [1080, 557] on img at bounding box center [1076, 563] width 17 height 15
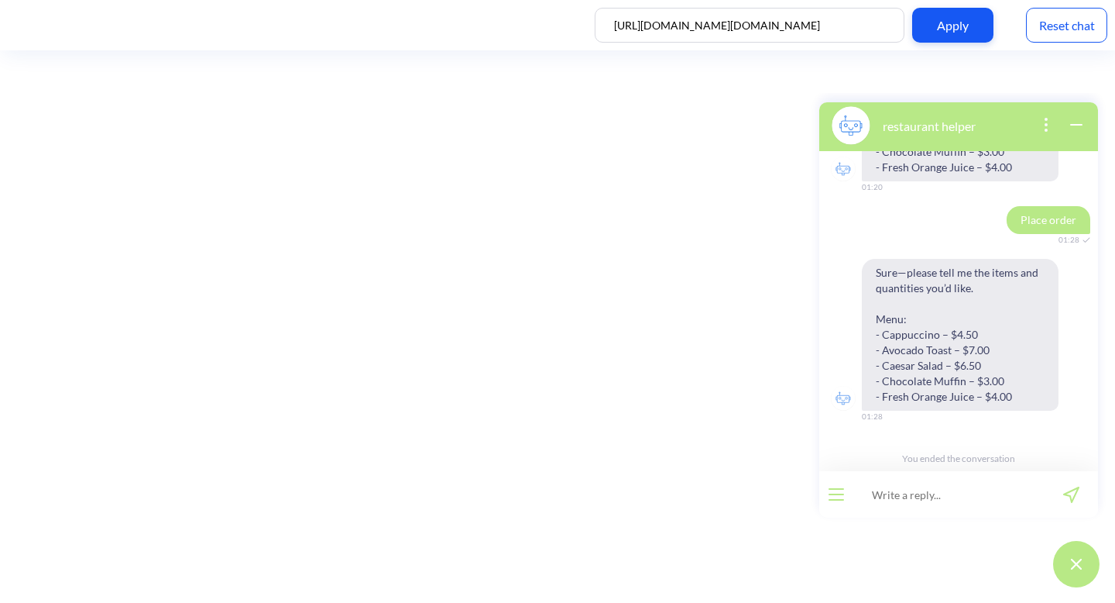
scroll to position [1176, 0]
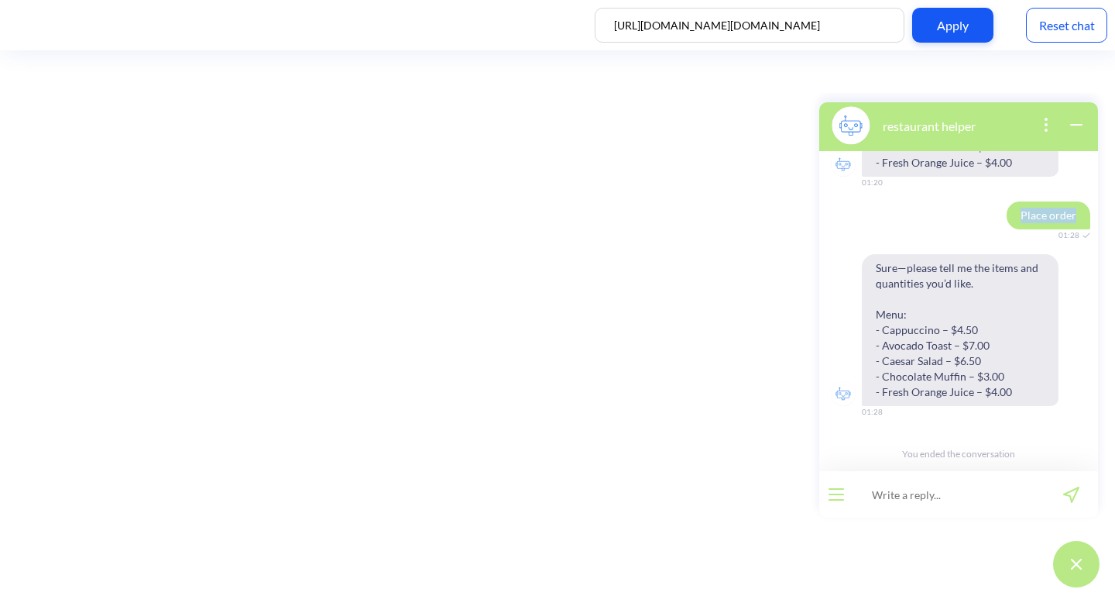
drag, startPoint x: 1013, startPoint y: 209, endPoint x: 1075, endPoint y: 208, distance: 62.0
click at [1075, 211] on span "Place order" at bounding box center [1049, 215] width 84 height 28
click at [919, 495] on input at bounding box center [948, 494] width 191 height 46
type input "can i place the order?"
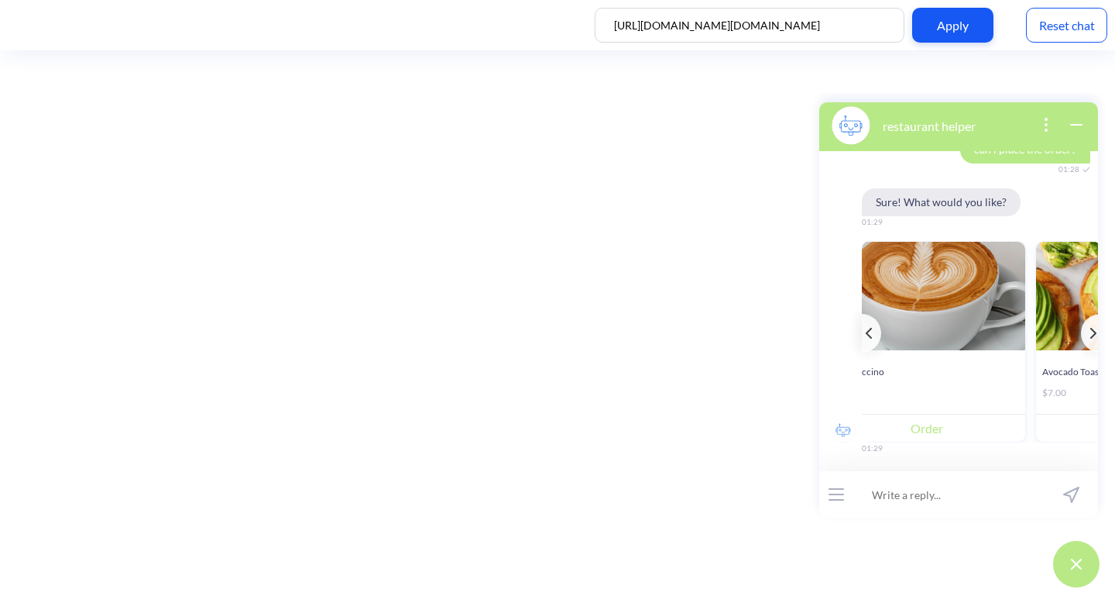
scroll to position [0, 0]
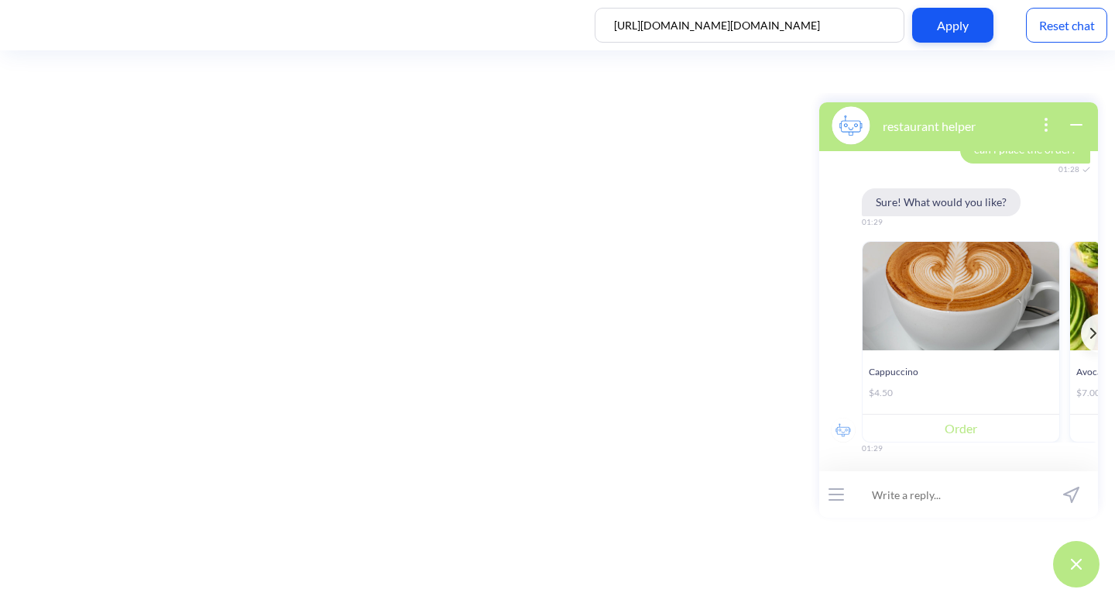
click at [963, 434] on button "Order" at bounding box center [961, 428] width 197 height 28
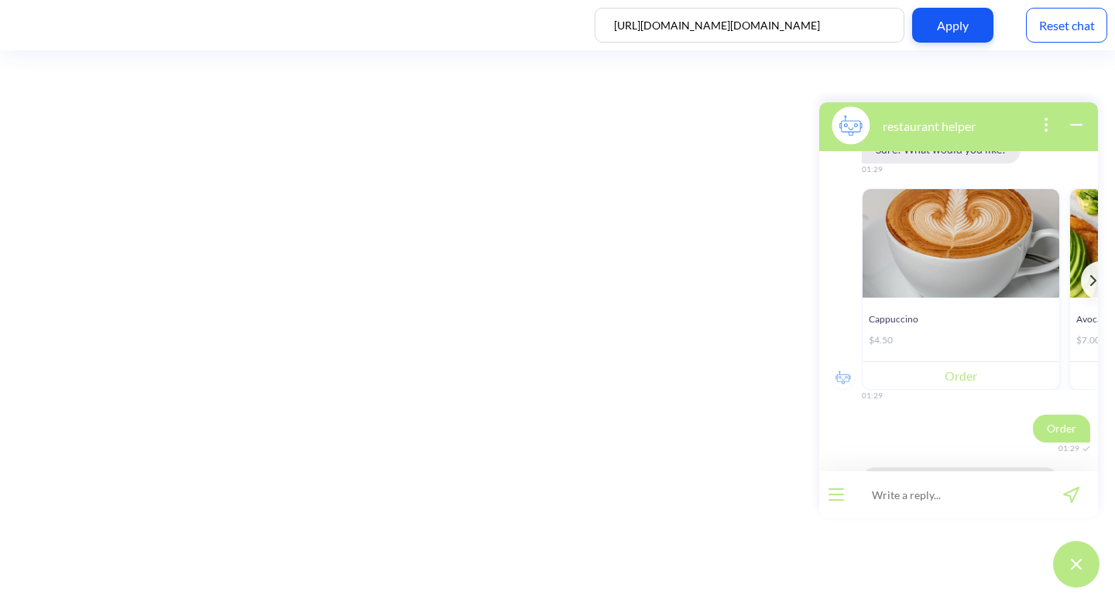
scroll to position [1725, 0]
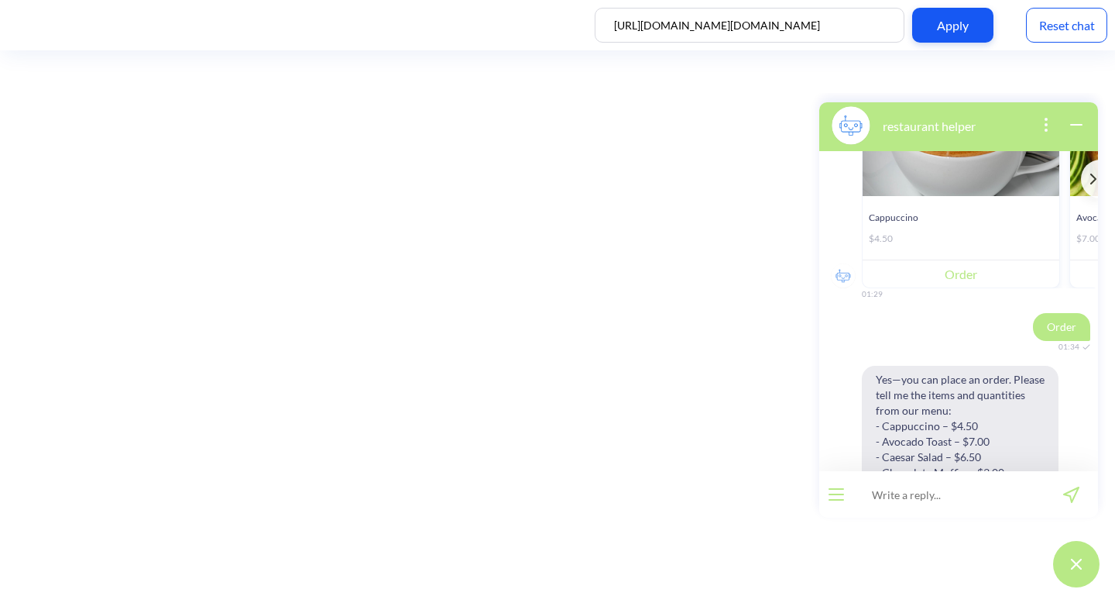
scroll to position [1661, 0]
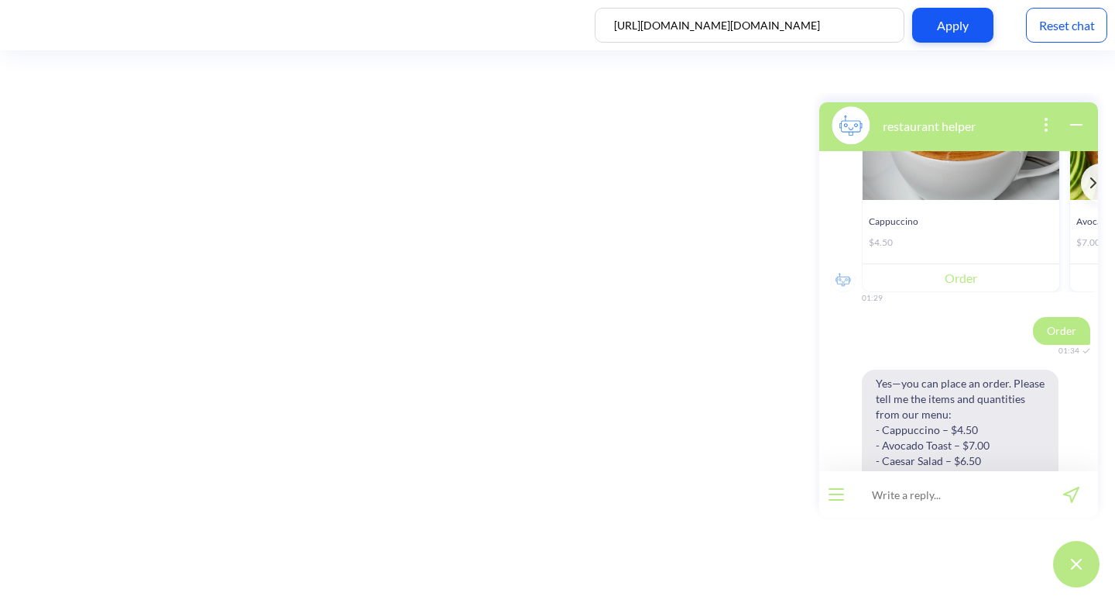
click at [991, 280] on button "Order" at bounding box center [961, 277] width 197 height 28
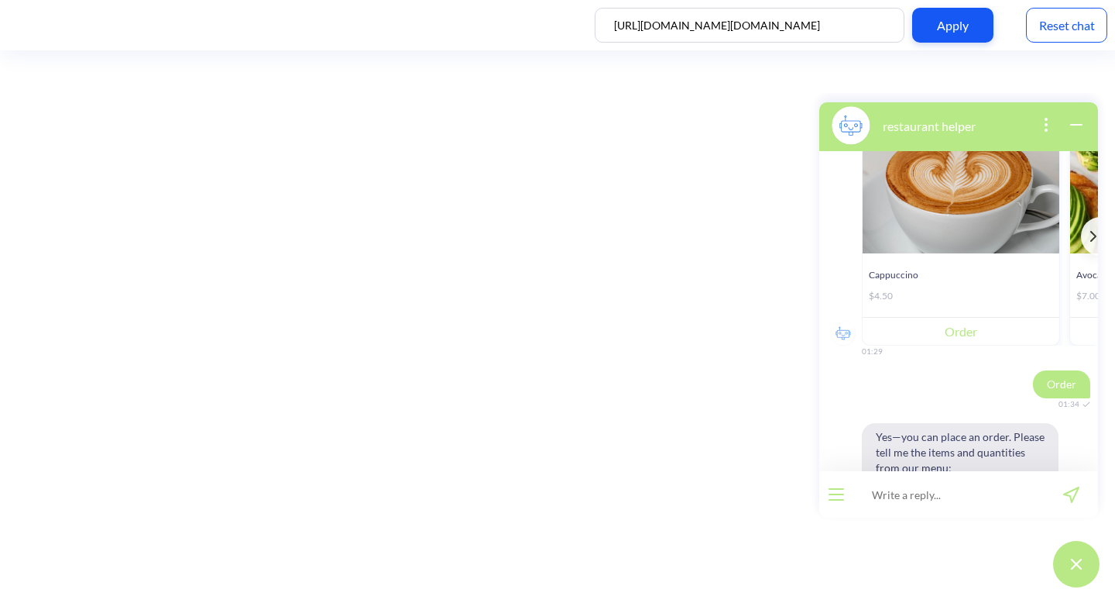
scroll to position [1584, 0]
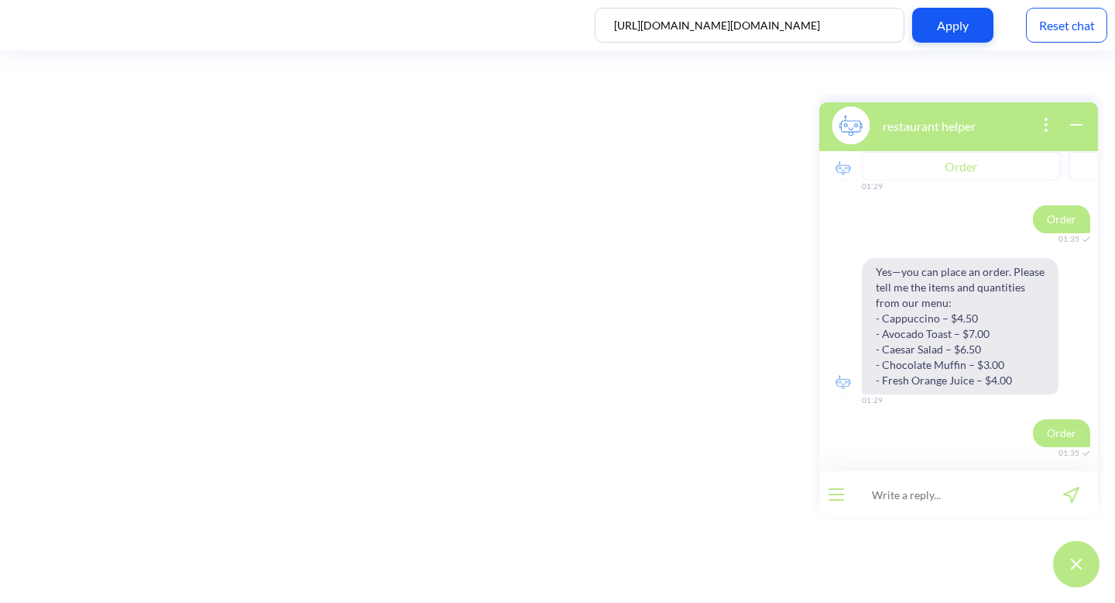
scroll to position [1725, 0]
click at [968, 498] on input at bounding box center [948, 494] width 191 height 46
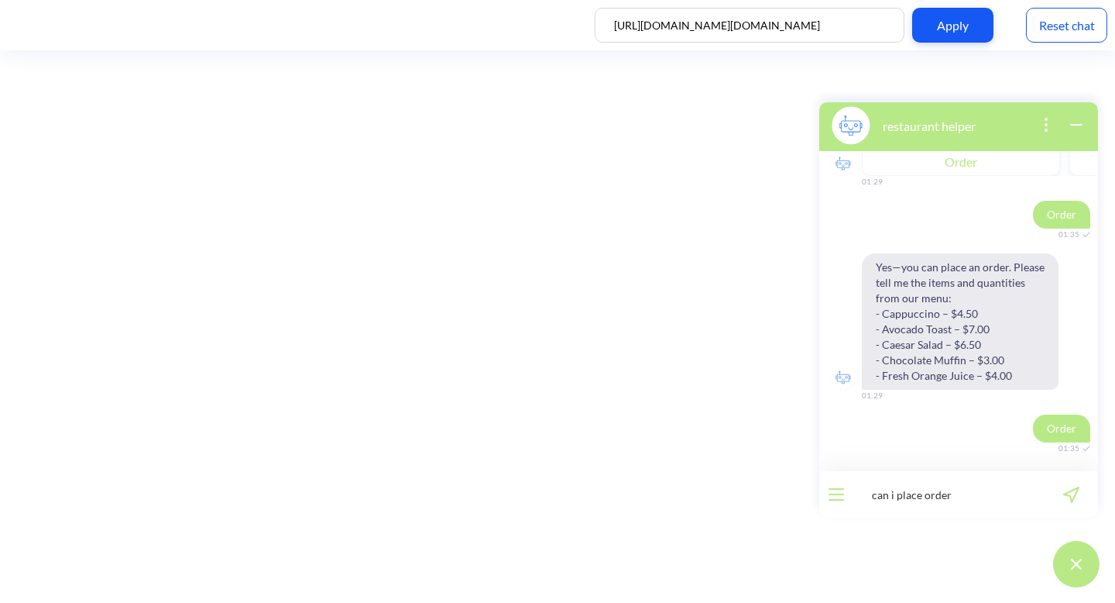
type input "can i place order?"
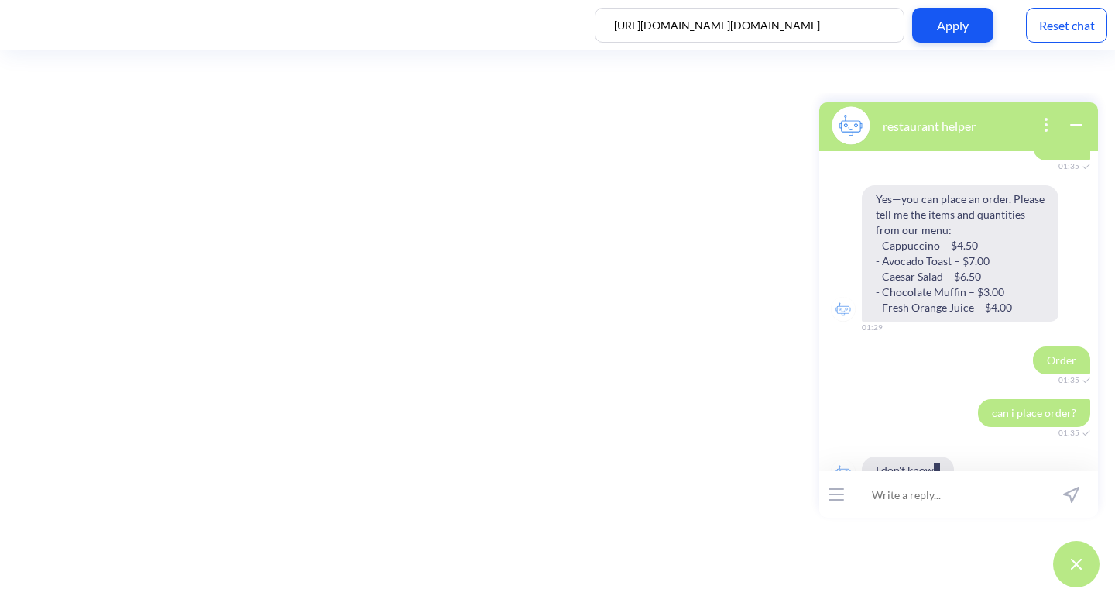
scroll to position [1830, 0]
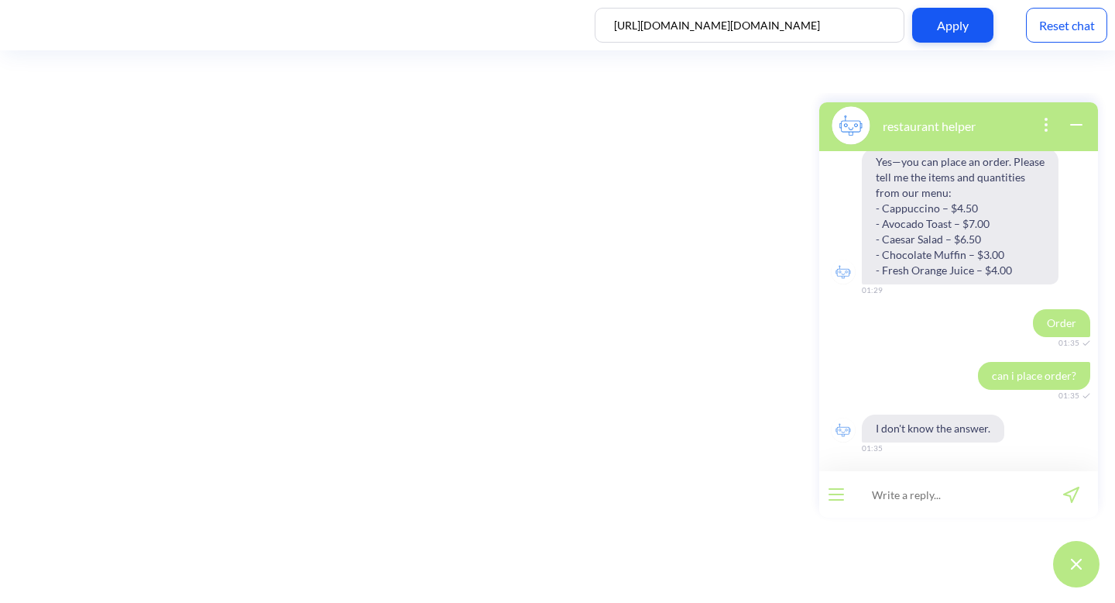
click at [1078, 559] on img at bounding box center [1076, 563] width 11 height 11
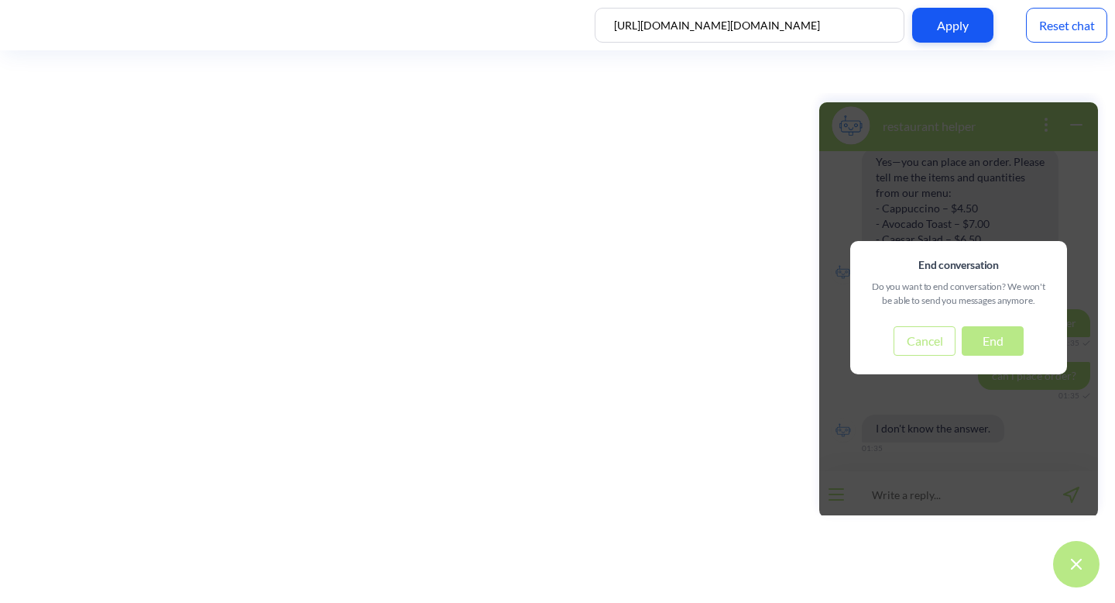
click at [1001, 337] on button "End" at bounding box center [993, 340] width 62 height 29
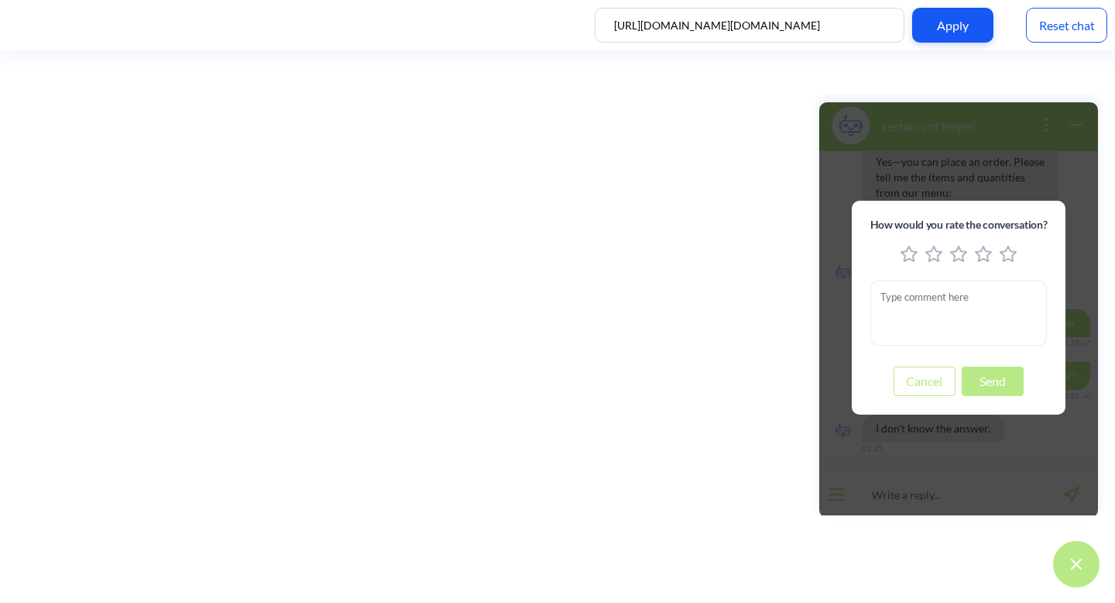
click at [1001, 254] on icon "5 stars" at bounding box center [1008, 254] width 17 height 17
click at [1001, 393] on button "Send" at bounding box center [993, 380] width 62 height 29
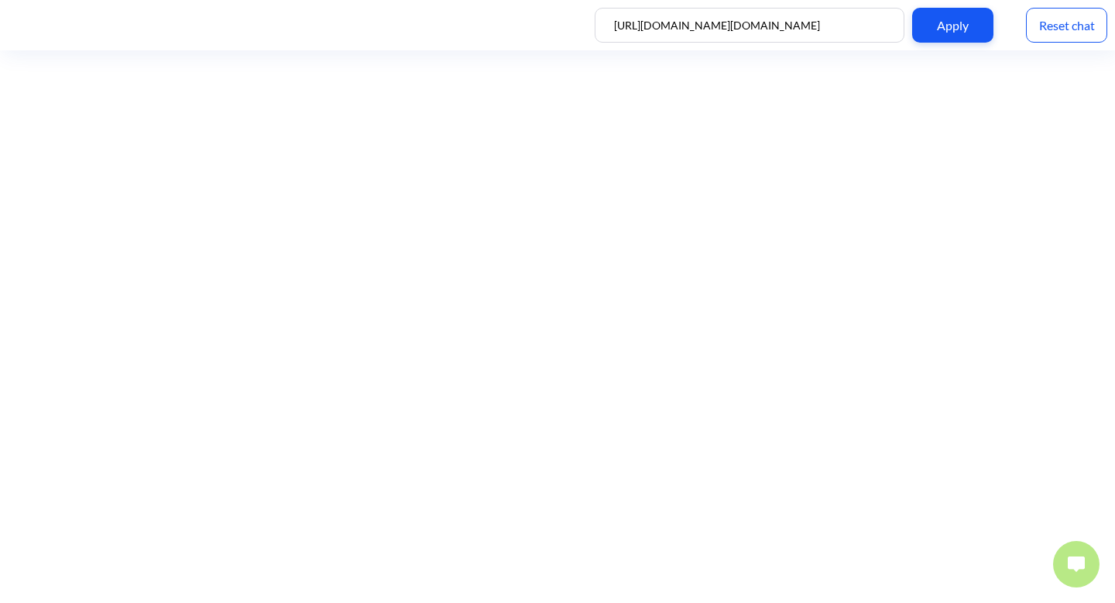
click at [1070, 559] on img at bounding box center [1076, 563] width 17 height 15
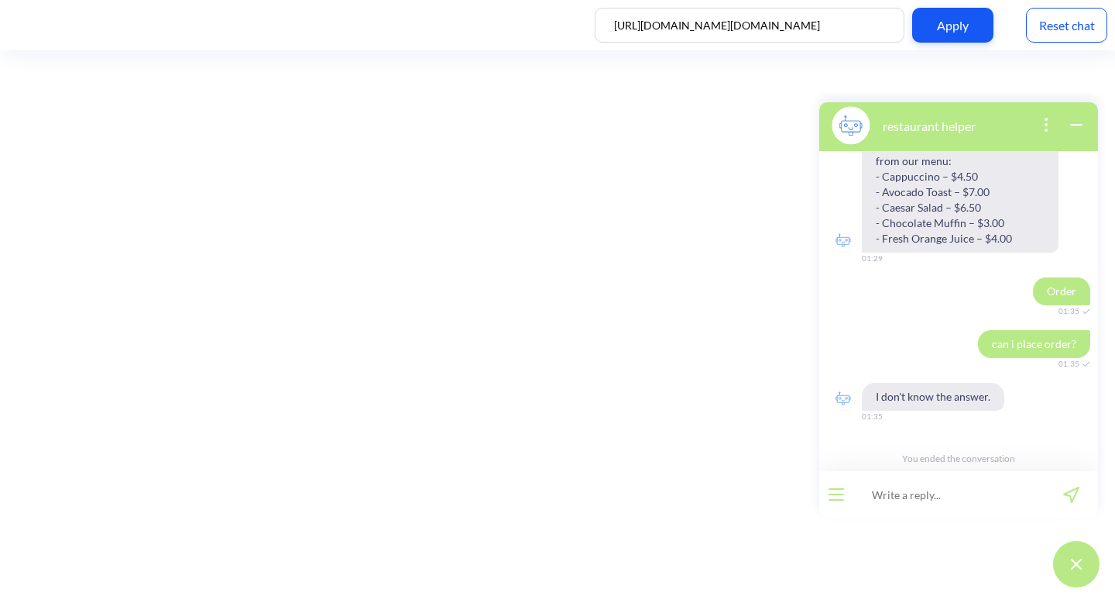
scroll to position [1866, 0]
click at [1009, 489] on input at bounding box center [948, 494] width 191 height 46
type input "hello"
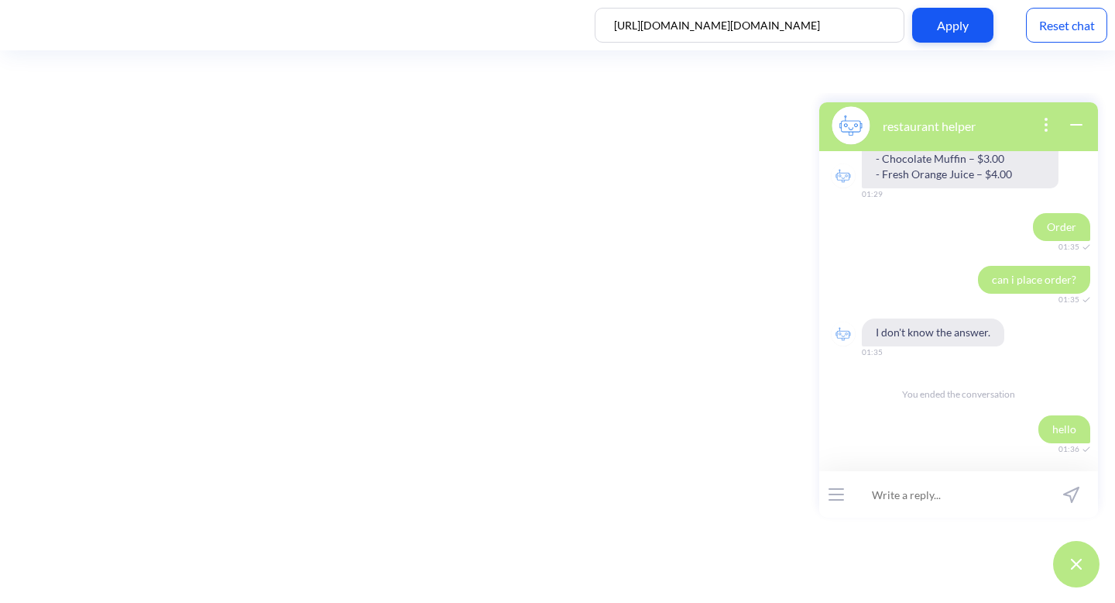
scroll to position [1942, 0]
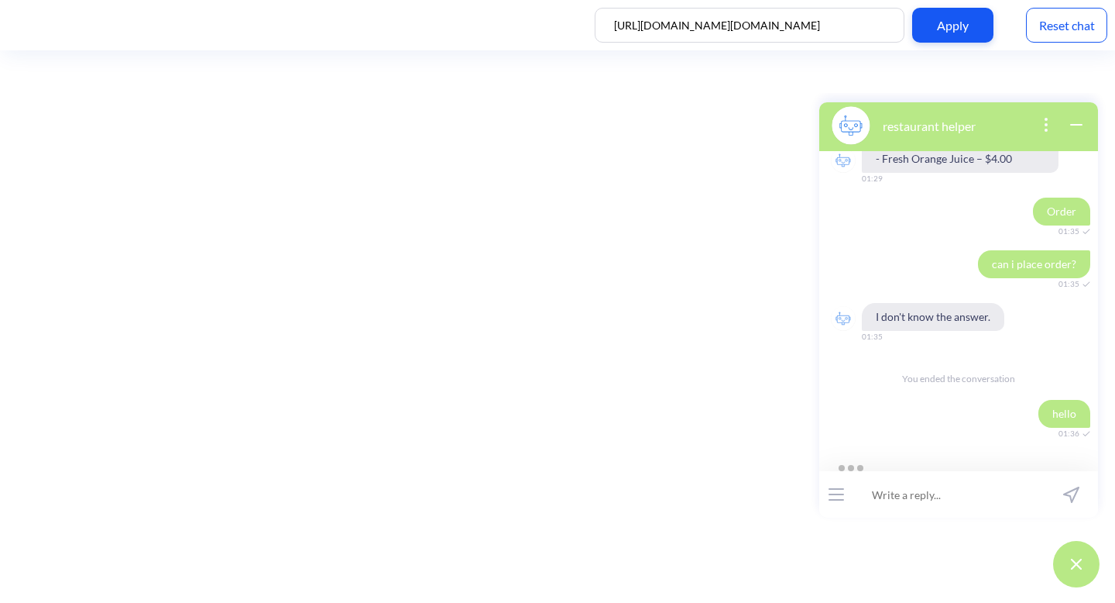
click at [1045, 119] on icon "open popup" at bounding box center [1046, 124] width 19 height 19
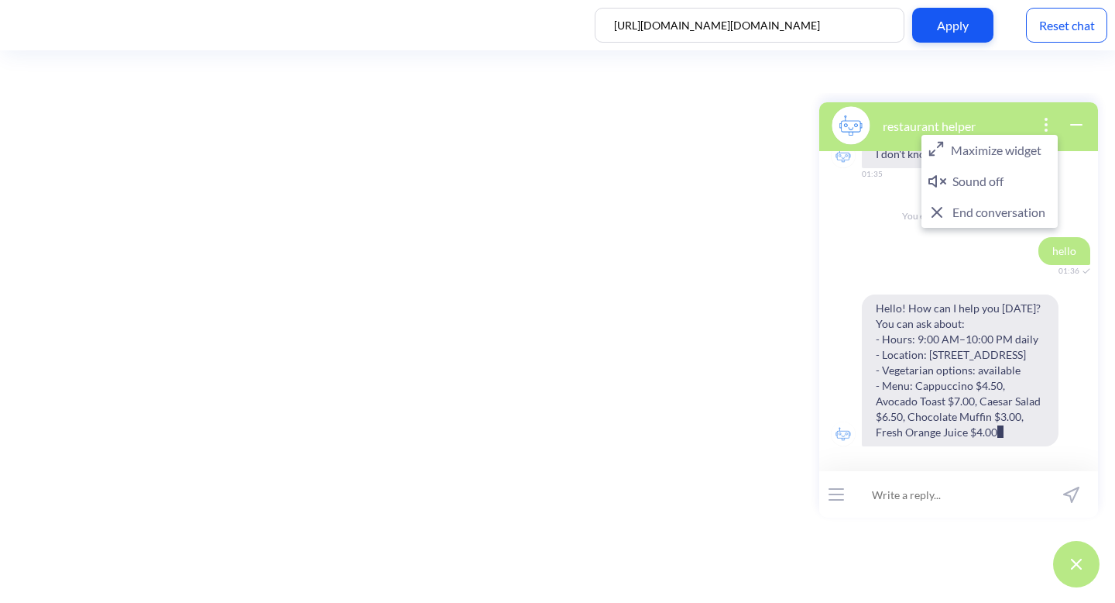
scroll to position [2114, 0]
click at [903, 251] on div "11:48 can i see the menu? 01:35 Here’s our menu: - Cappuccino - $4.50 - Avocado…" at bounding box center [958, 311] width 279 height 320
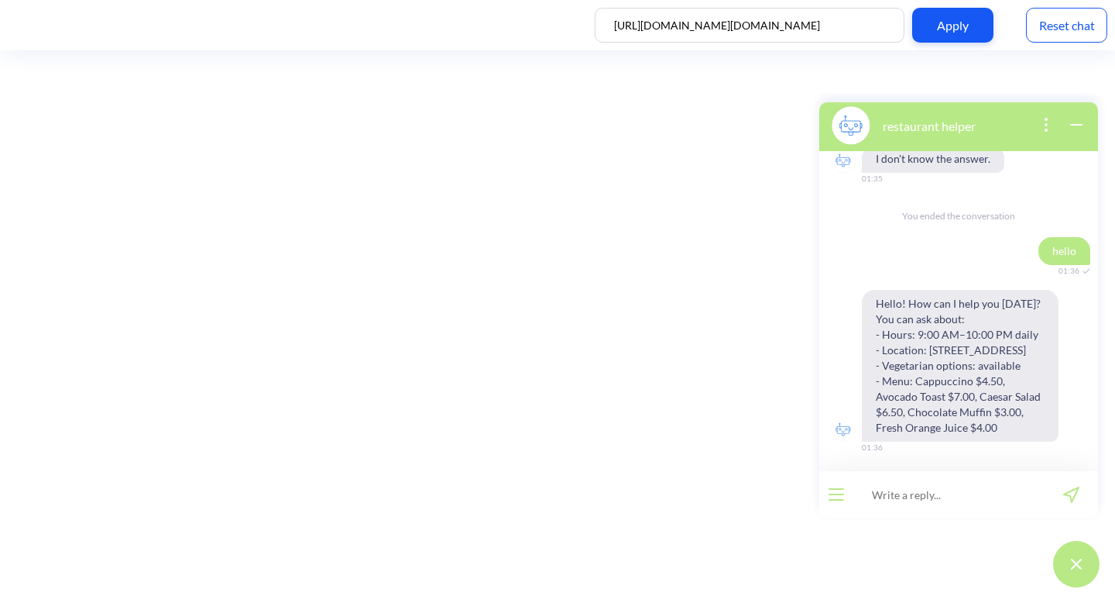
click at [903, 490] on input at bounding box center [948, 494] width 191 height 46
type input "Can i place order?"
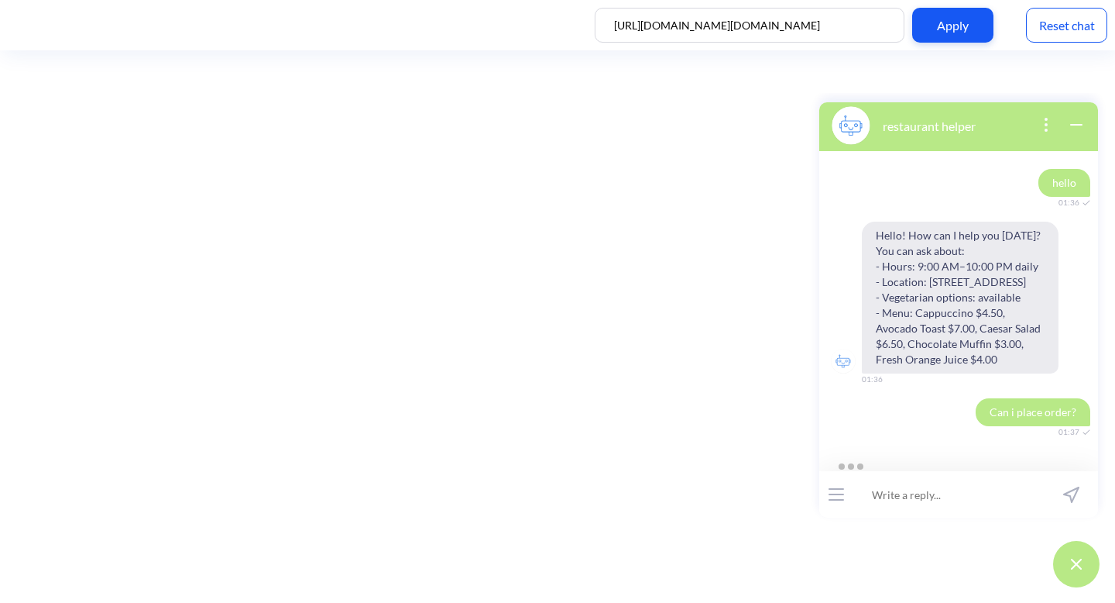
scroll to position [2219, 0]
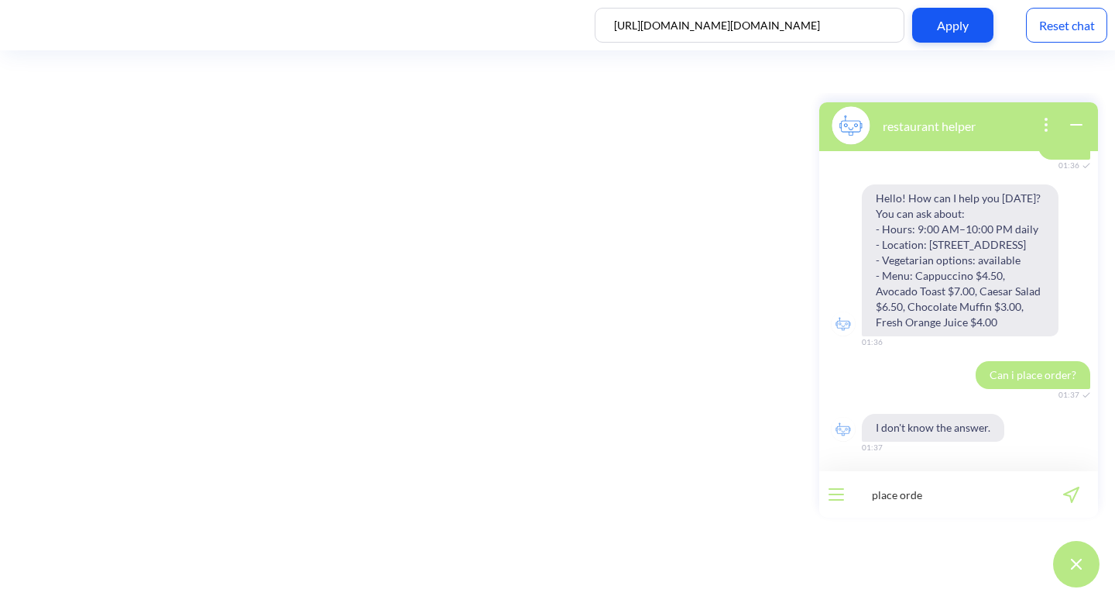
type input "place order"
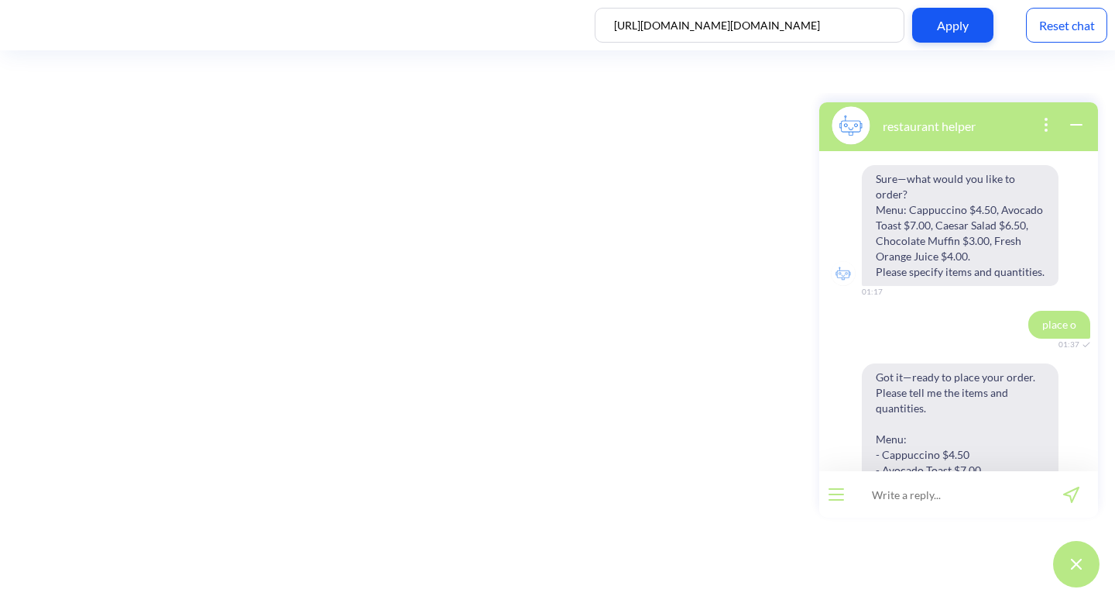
scroll to position [1536, 0]
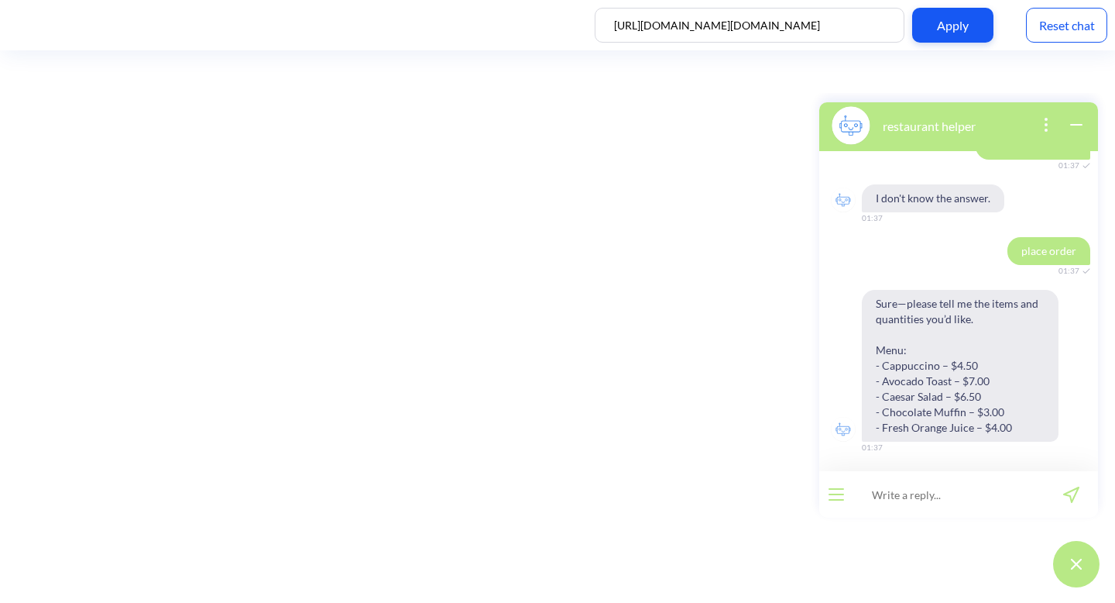
scroll to position [1506, 0]
drag, startPoint x: 1013, startPoint y: 249, endPoint x: 1097, endPoint y: 256, distance: 83.9
click at [1097, 256] on div "Place order 01:37 Sure—please tell me the items and quantities you’d like. Menu…" at bounding box center [958, 311] width 279 height 320
click at [1046, 253] on span "place order" at bounding box center [1049, 251] width 83 height 28
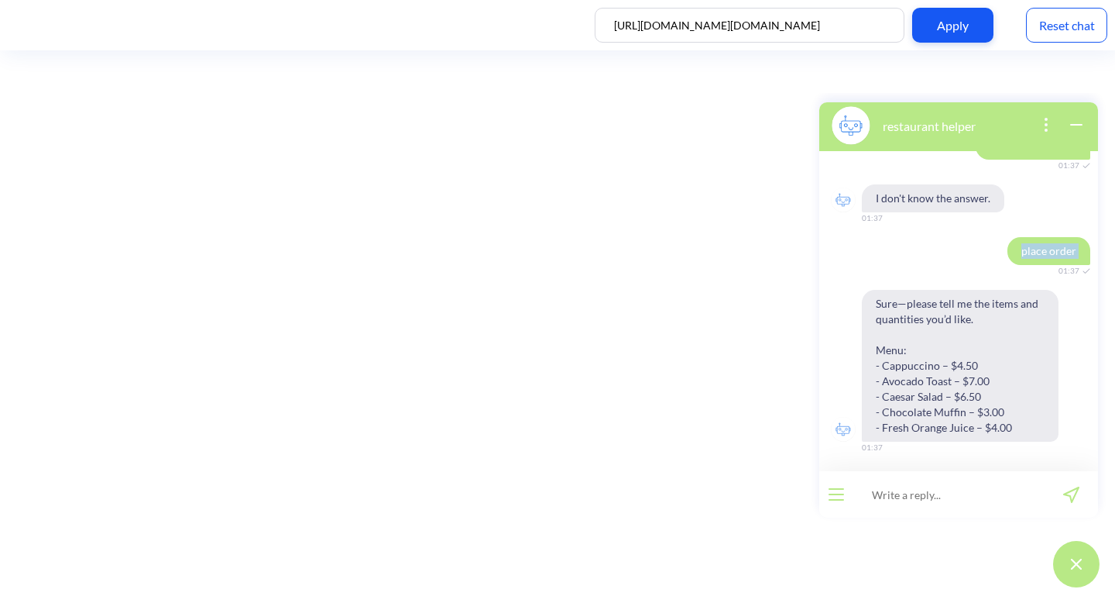
click at [1046, 253] on span "place order" at bounding box center [1049, 251] width 83 height 28
copy span "place order"
click at [964, 498] on input at bounding box center [948, 494] width 191 height 46
paste input "place order"
type input "place order"
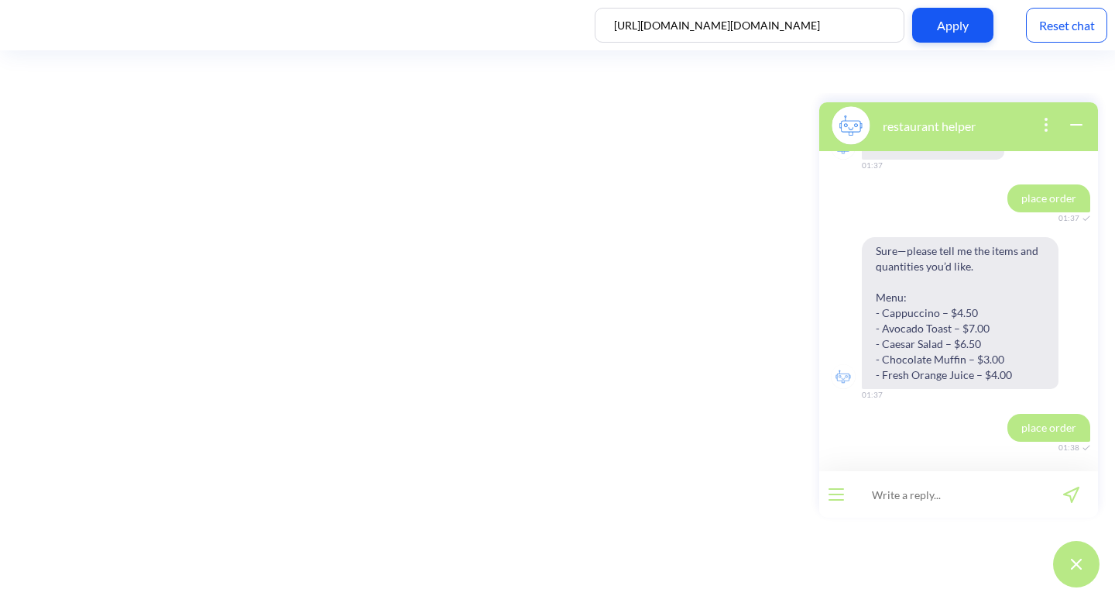
scroll to position [1559, 0]
click at [1047, 122] on icon "open popup" at bounding box center [1046, 124] width 19 height 19
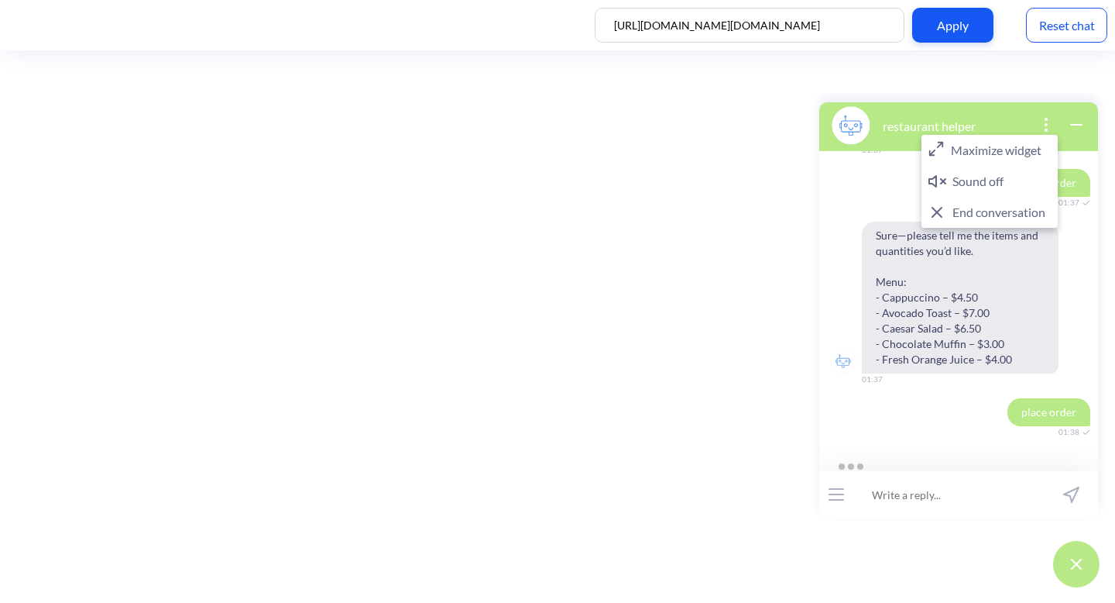
click at [877, 414] on div "place order 01:38" at bounding box center [958, 412] width 279 height 28
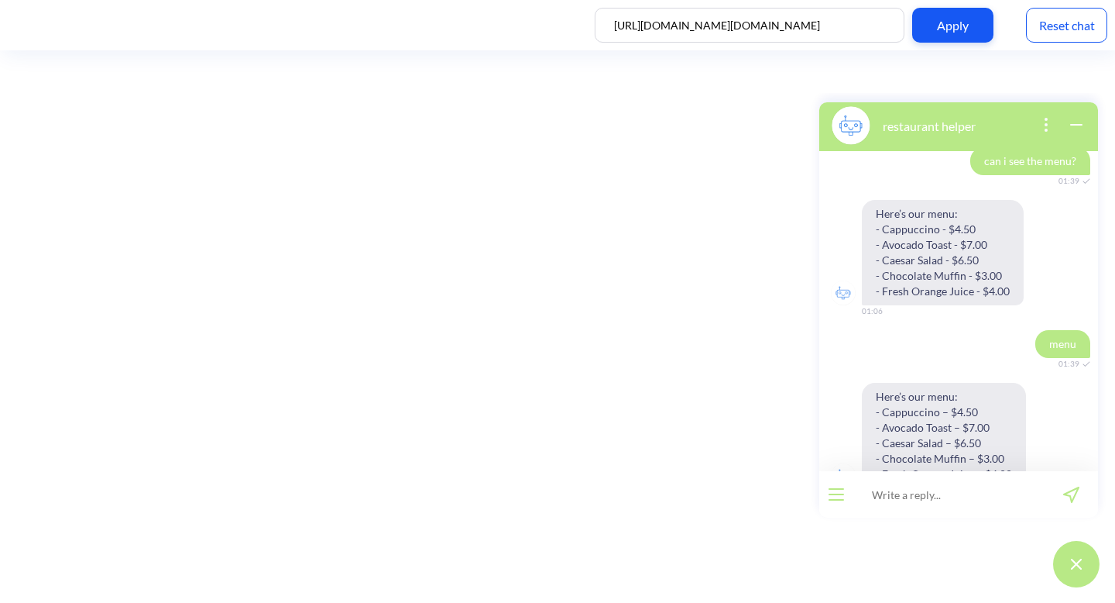
scroll to position [0, 0]
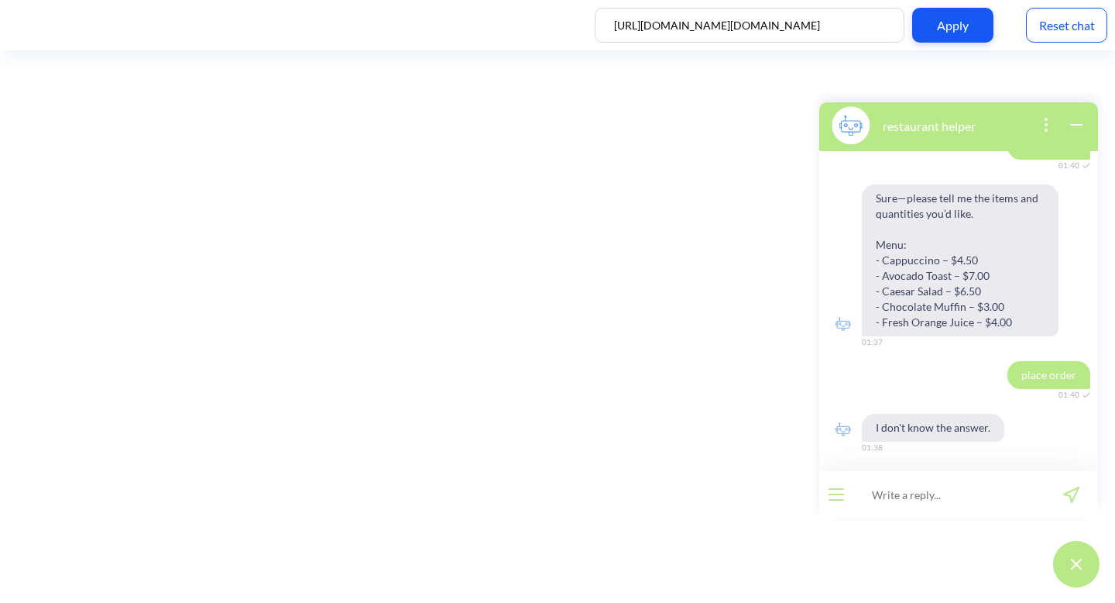
scroll to position [1382, 0]
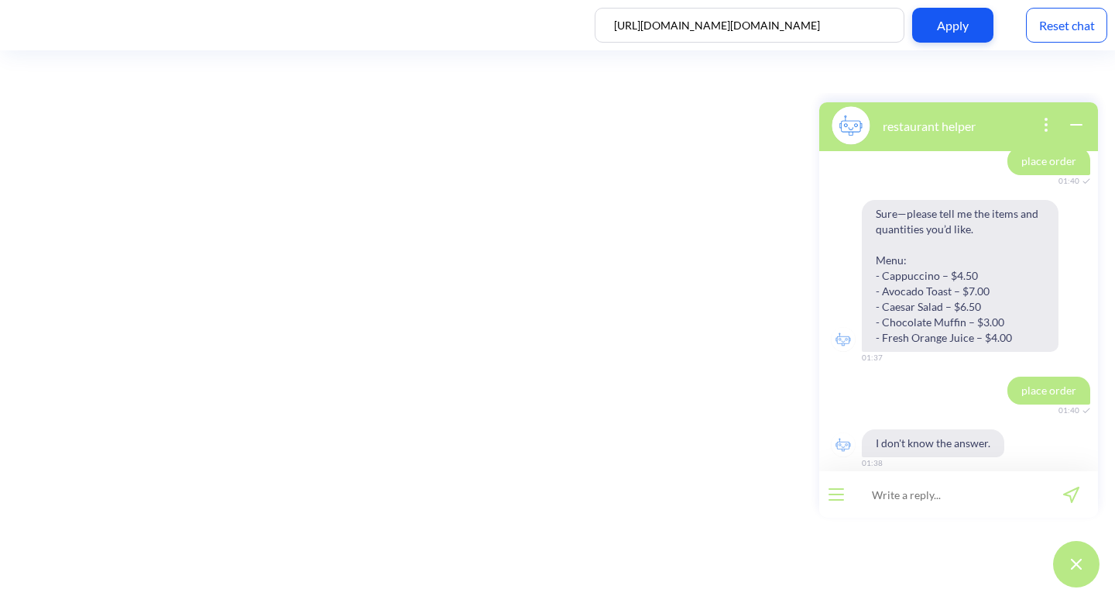
scroll to position [1382, 0]
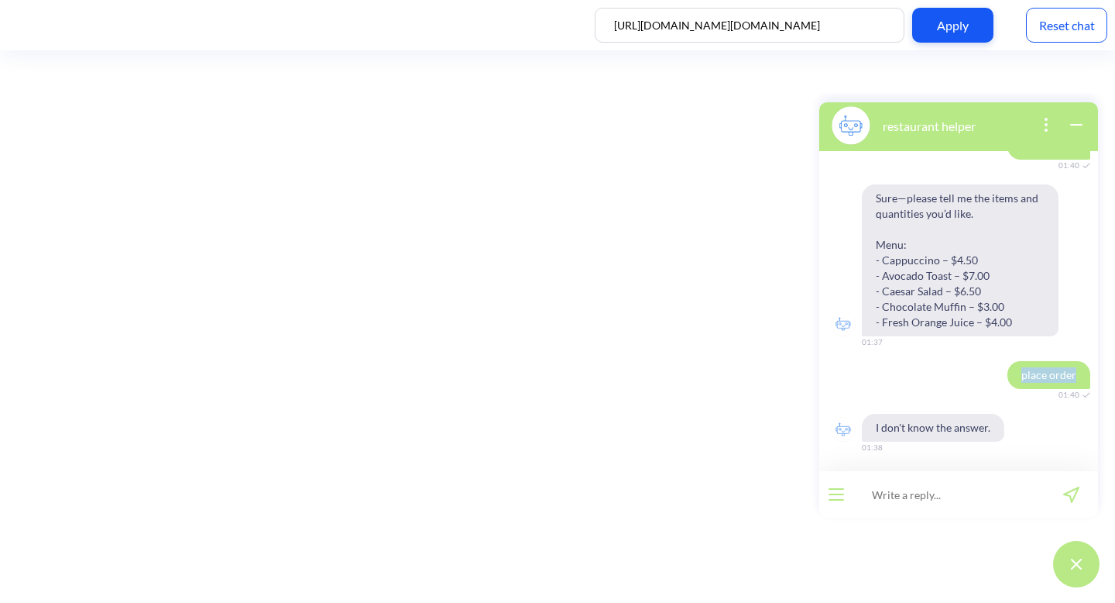
drag, startPoint x: 1015, startPoint y: 379, endPoint x: 1073, endPoint y: 376, distance: 58.9
click at [1073, 376] on span "place order" at bounding box center [1049, 375] width 83 height 28
copy span "place order"
click at [965, 498] on input at bounding box center [948, 494] width 191 height 46
paste input "place order"
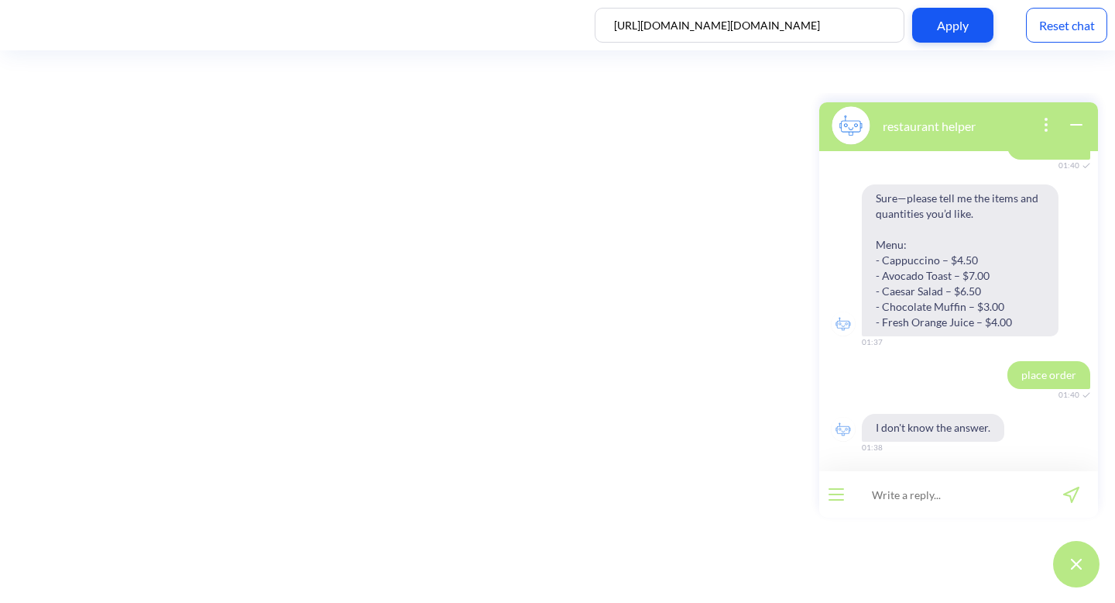
type input "place order"
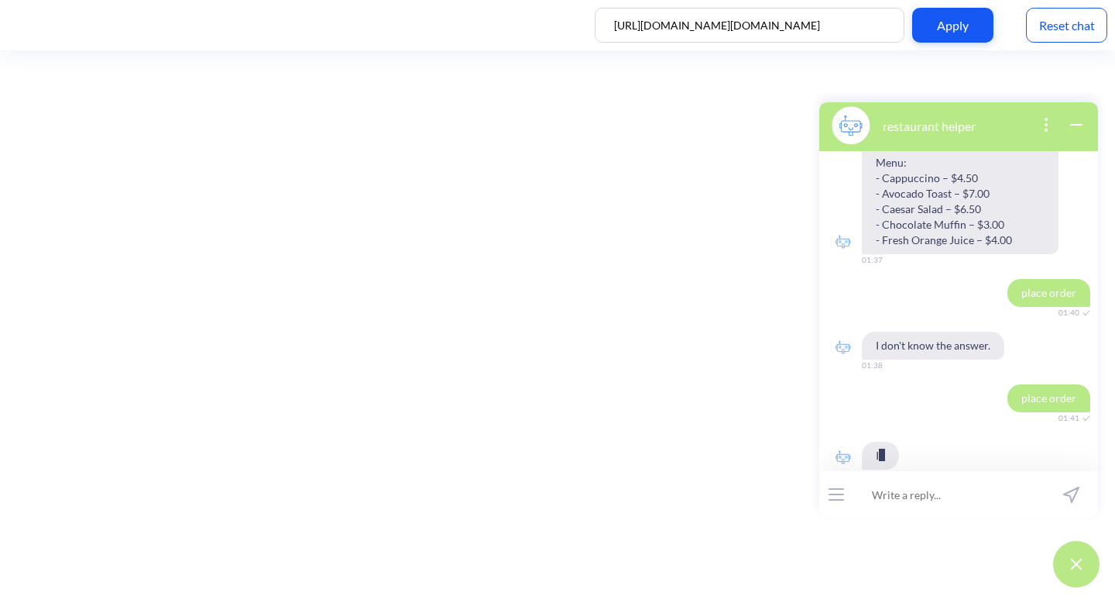
scroll to position [1488, 0]
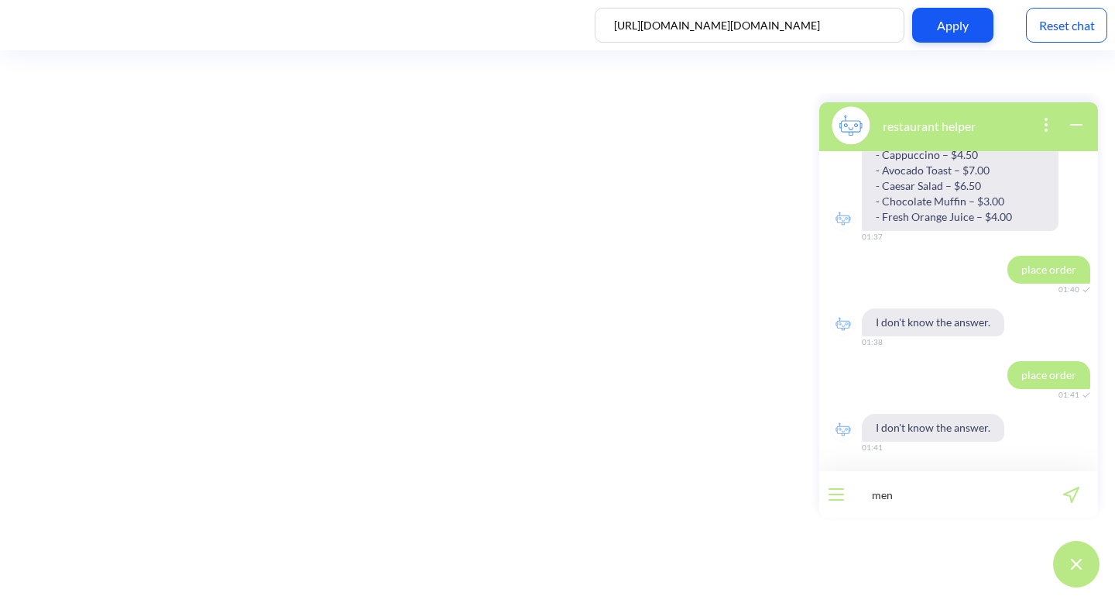
type input "menu"
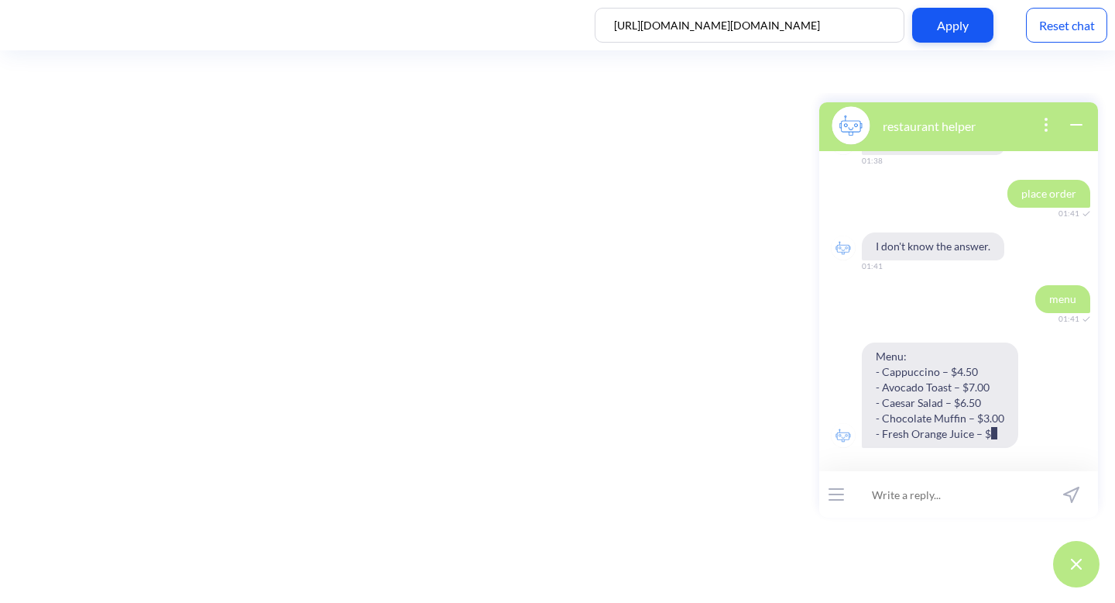
scroll to position [1671, 0]
type input "place order"
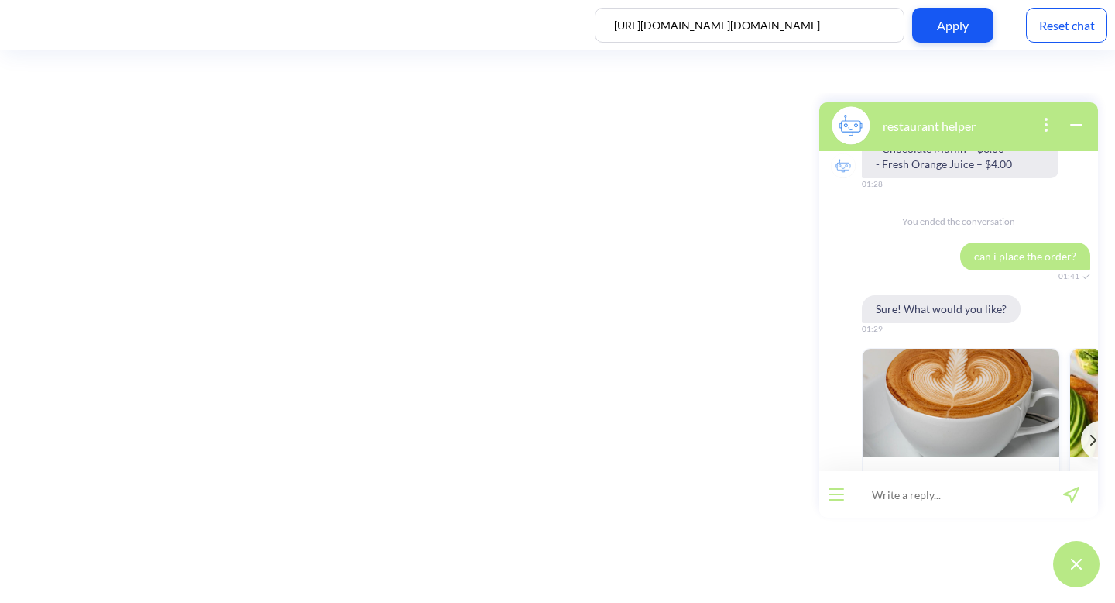
scroll to position [1777, 0]
drag, startPoint x: 967, startPoint y: 256, endPoint x: 1067, endPoint y: 259, distance: 100.7
click at [1067, 259] on span "can i place the order?" at bounding box center [1025, 257] width 130 height 28
copy span "can i place the order?"
click at [946, 506] on input at bounding box center [948, 494] width 191 height 46
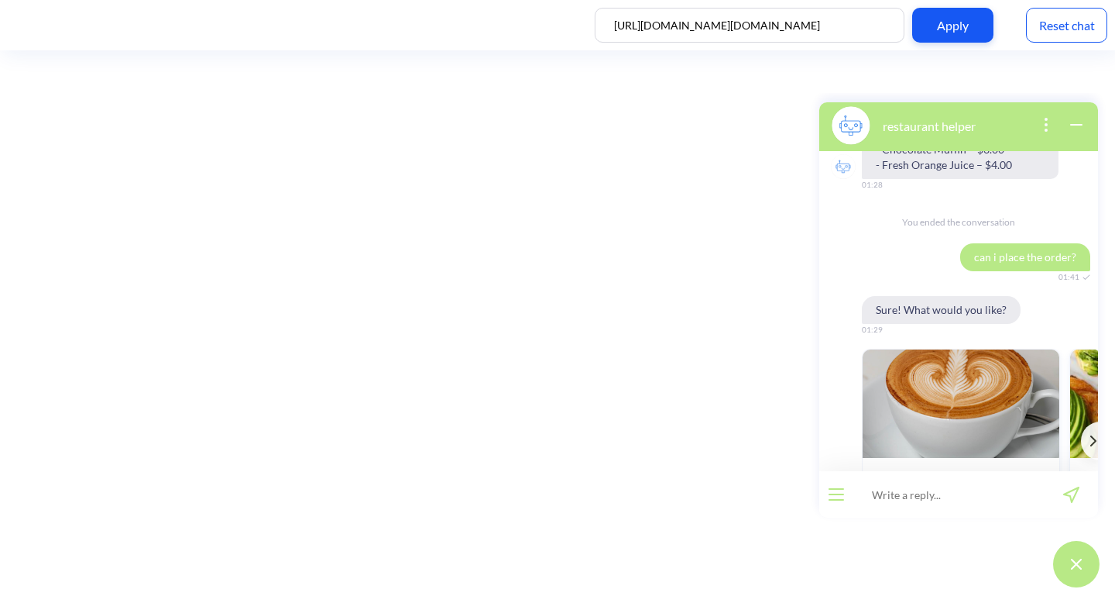
paste input "can i place the order?"
type input "can i place the order?"
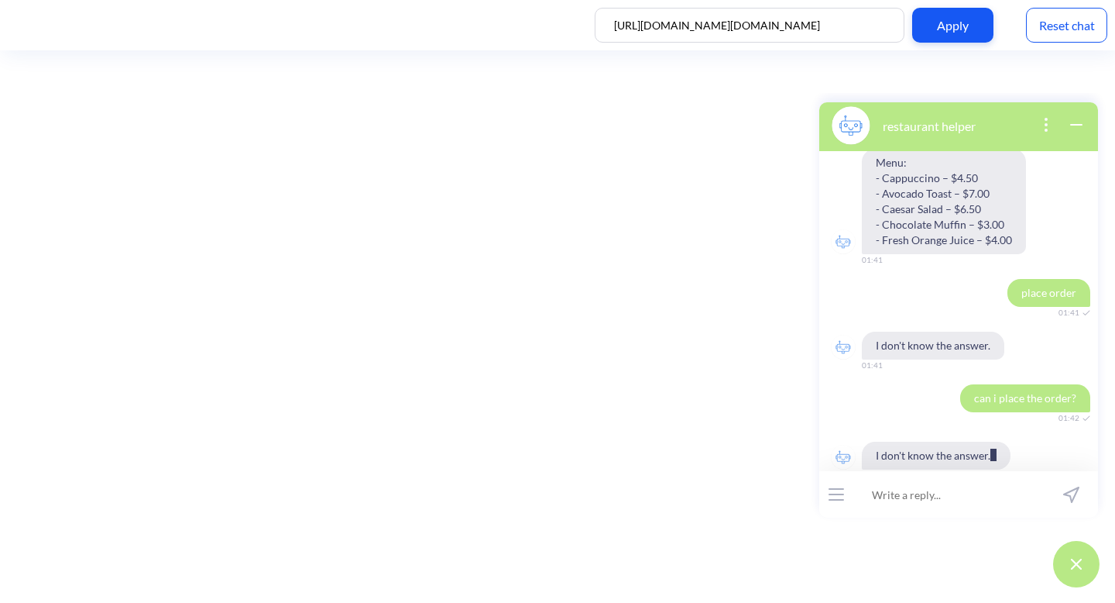
scroll to position [3479, 0]
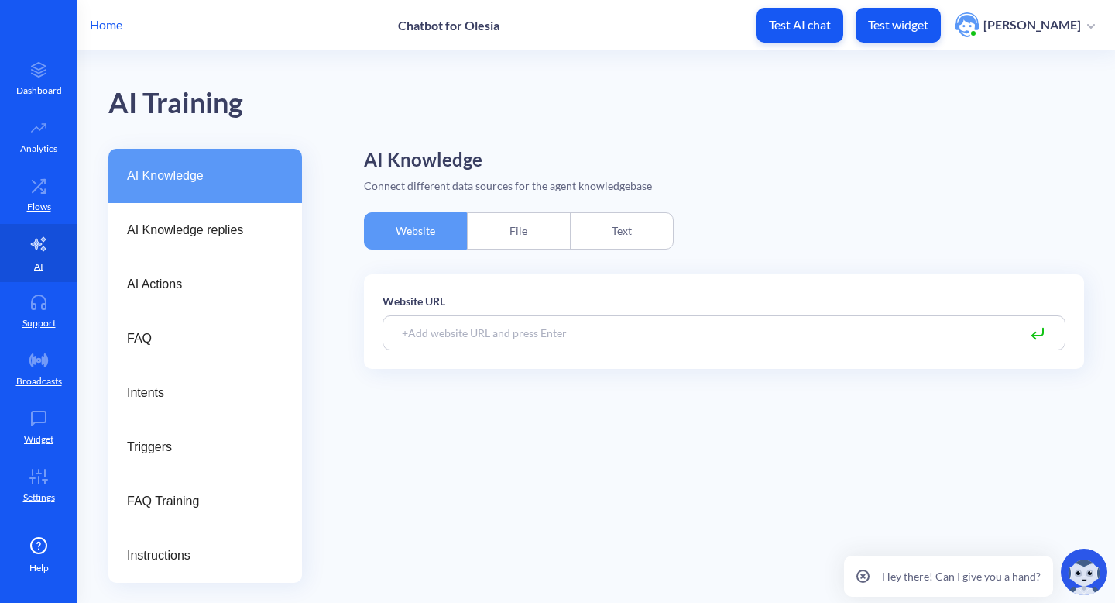
click at [601, 231] on div "Text" at bounding box center [622, 230] width 103 height 37
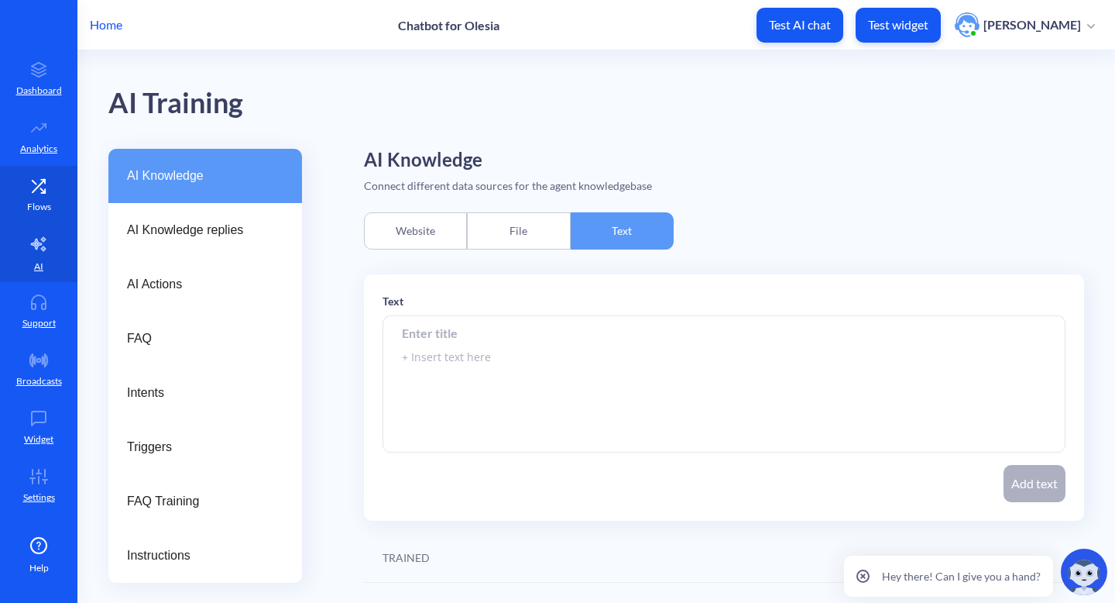
click at [67, 190] on link "Flows" at bounding box center [38, 195] width 77 height 58
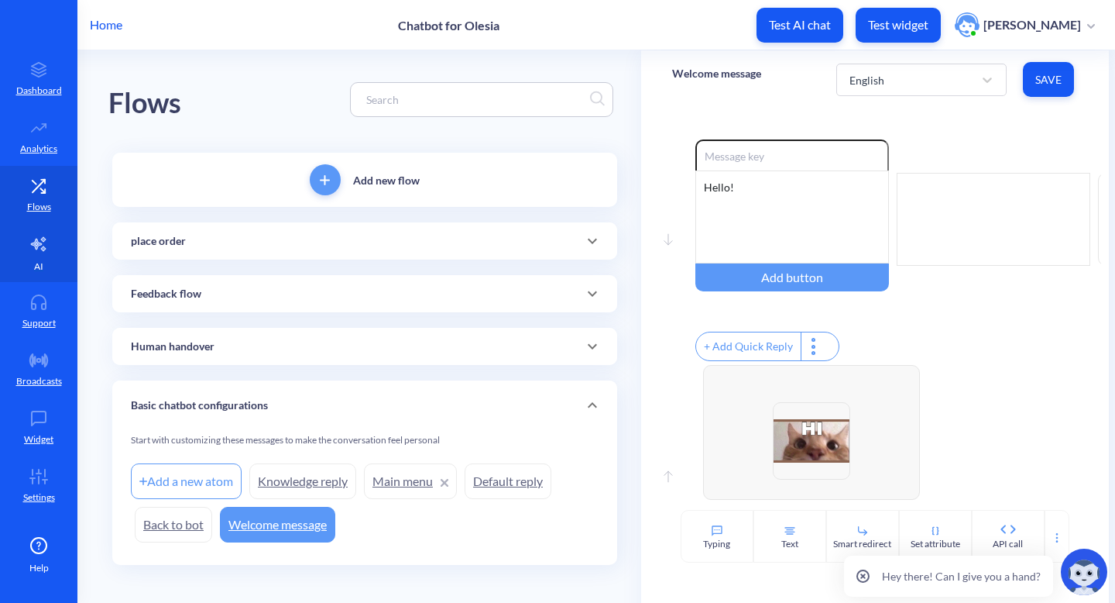
click at [36, 264] on p "AI" at bounding box center [38, 266] width 9 height 14
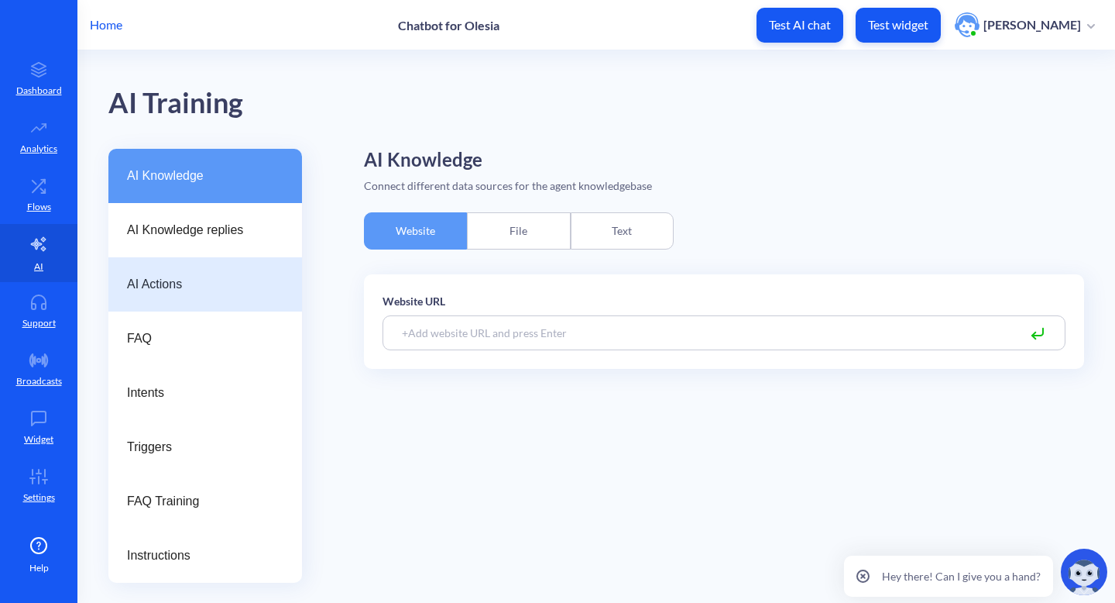
click at [249, 295] on div "AI Actions" at bounding box center [205, 284] width 194 height 54
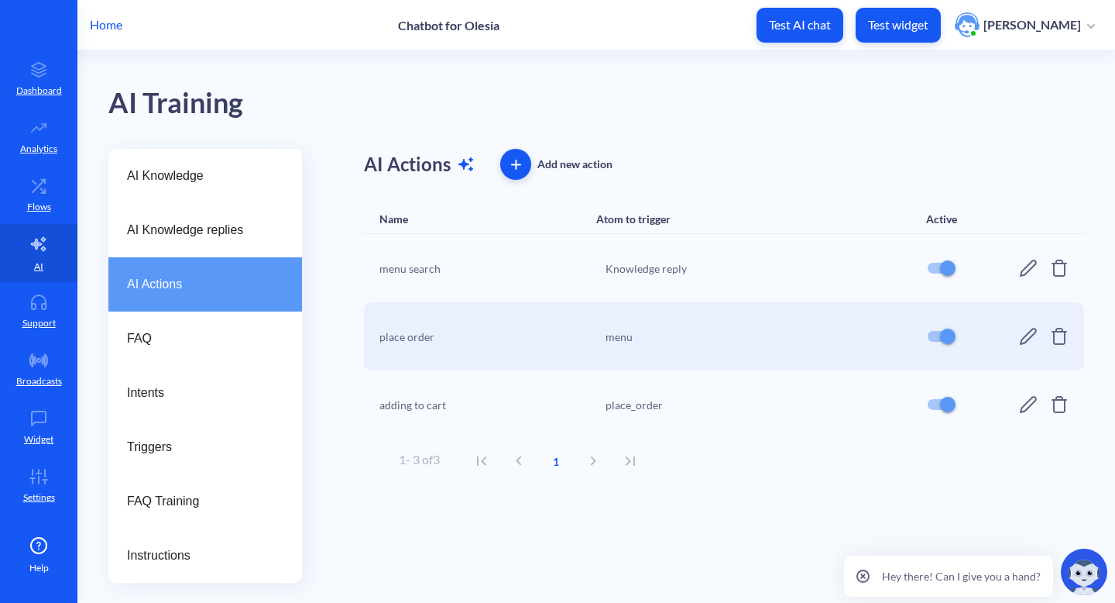
click at [1019, 402] on icon at bounding box center [1028, 404] width 19 height 19
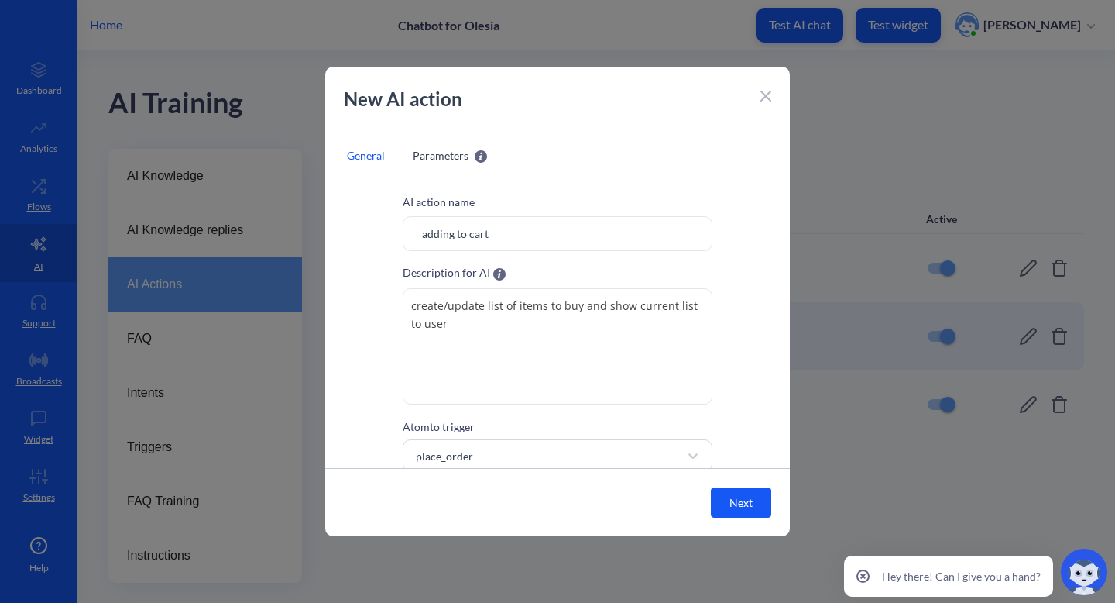
click at [435, 155] on span "Parameters" at bounding box center [441, 155] width 56 height 16
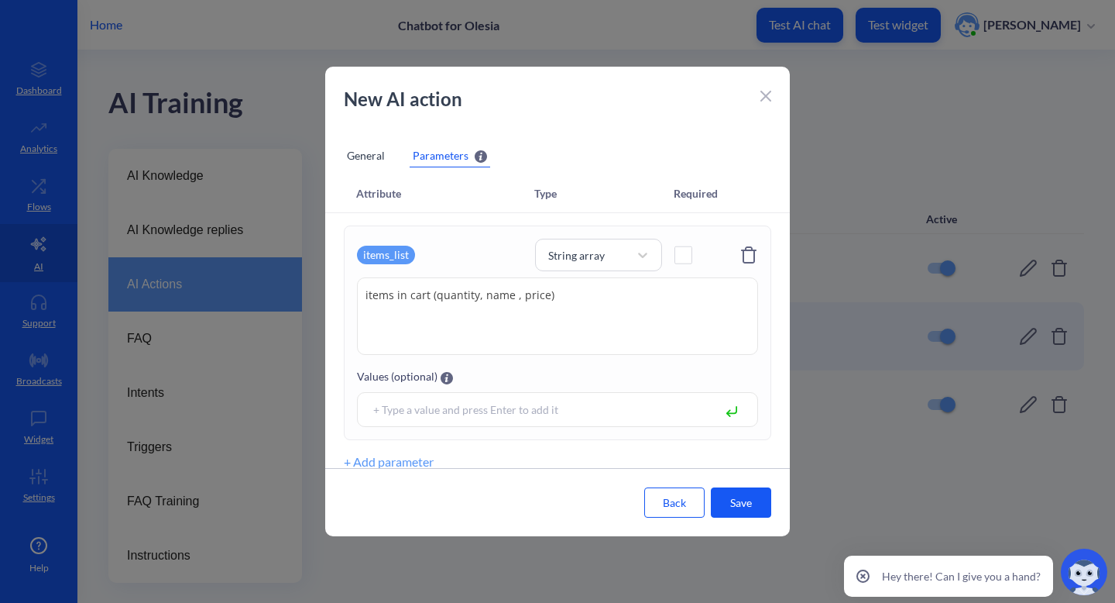
click at [752, 94] on p "New AI action" at bounding box center [549, 99] width 410 height 28
click at [686, 485] on div "Back Save" at bounding box center [557, 502] width 465 height 68
click at [685, 505] on button "Back" at bounding box center [674, 502] width 60 height 30
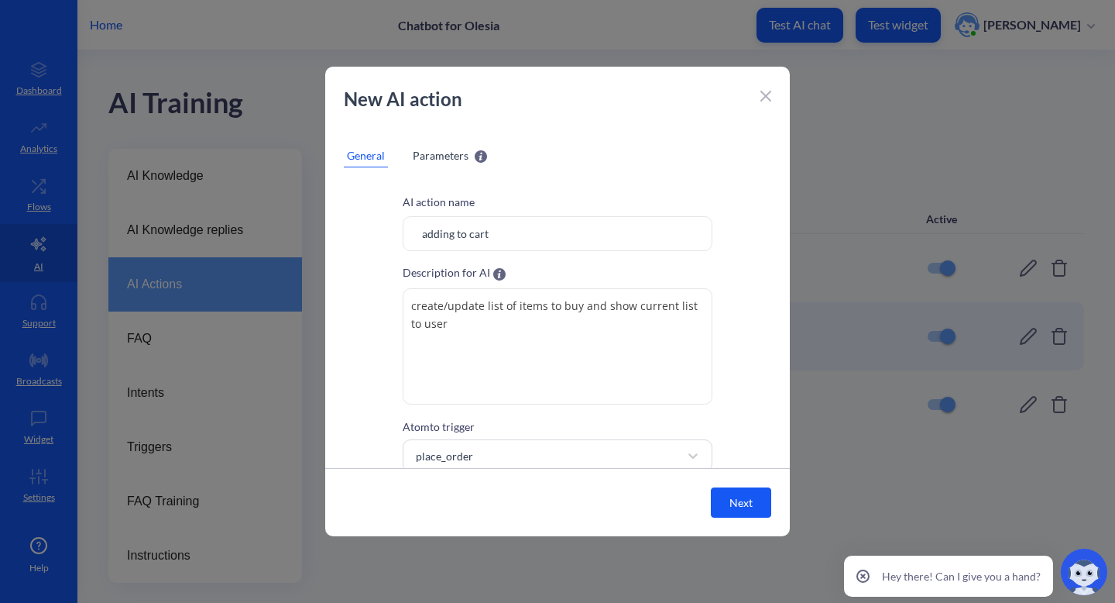
scroll to position [46, 0]
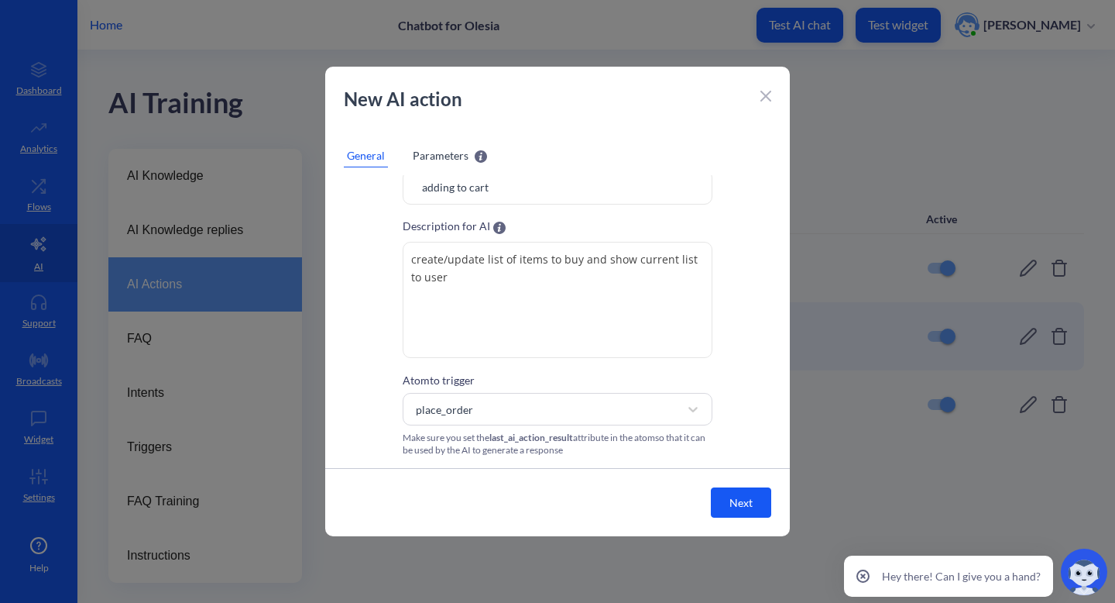
click at [761, 88] on div at bounding box center [766, 94] width 11 height 19
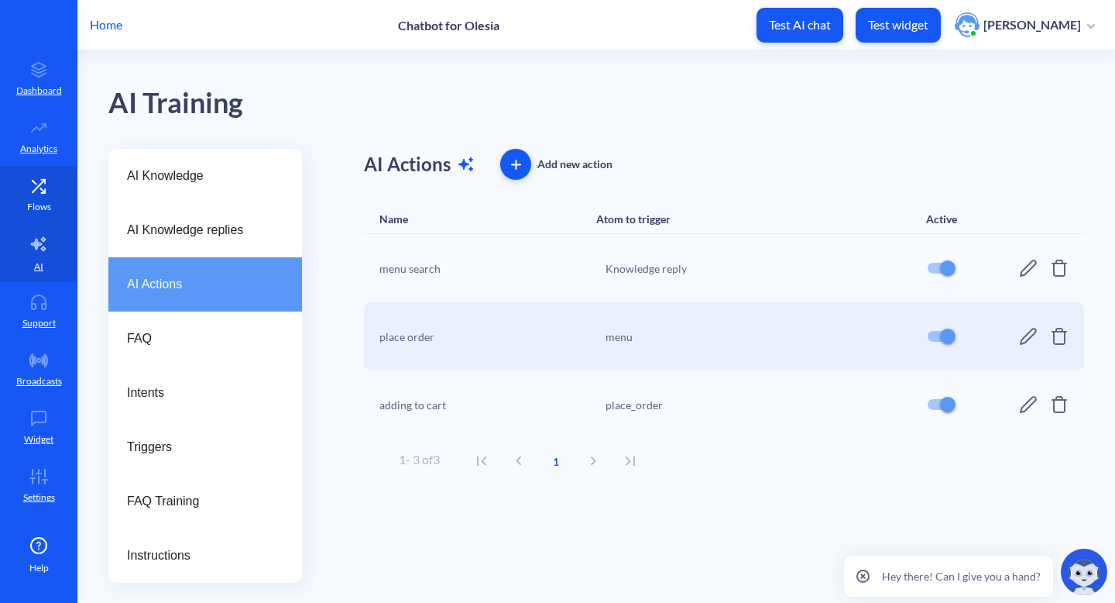
click at [54, 197] on link "Flows" at bounding box center [38, 195] width 77 height 58
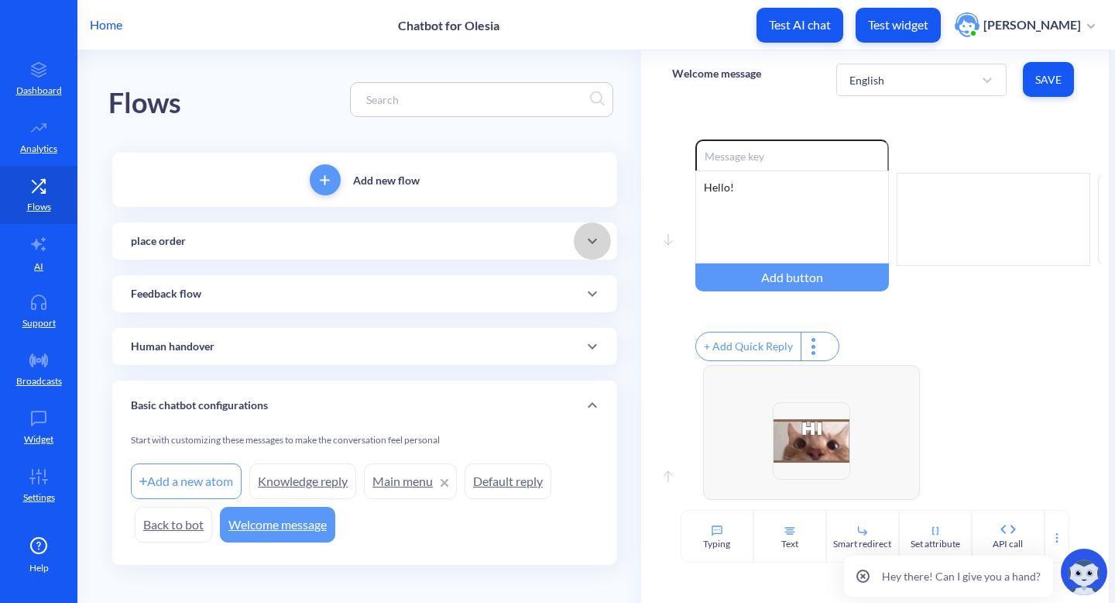
click at [577, 235] on span at bounding box center [592, 241] width 37 height 19
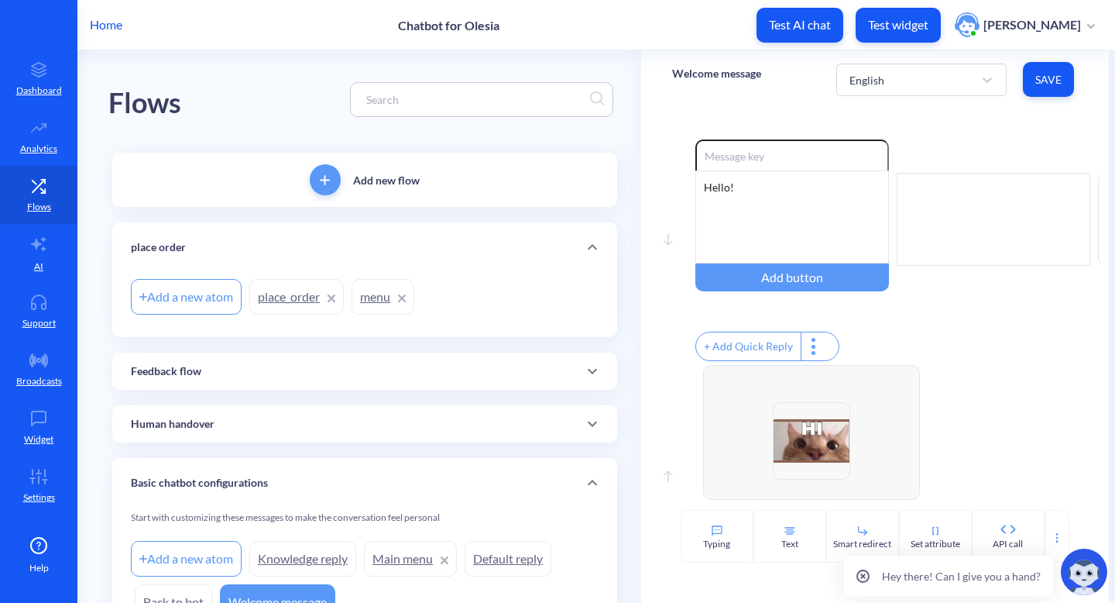
click at [386, 303] on link "menu" at bounding box center [383, 297] width 63 height 36
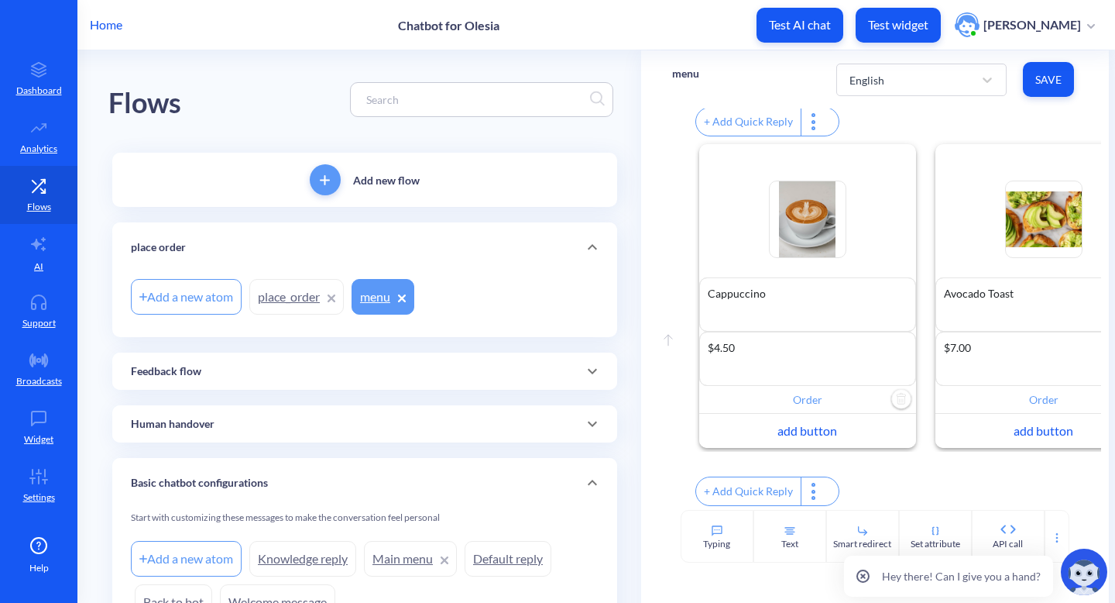
scroll to position [237, 0]
click at [903, 397] on img "Delete" at bounding box center [901, 399] width 23 height 23
click at [898, 397] on div "add button" at bounding box center [807, 403] width 217 height 34
click at [841, 397] on input "text" at bounding box center [807, 400] width 217 height 28
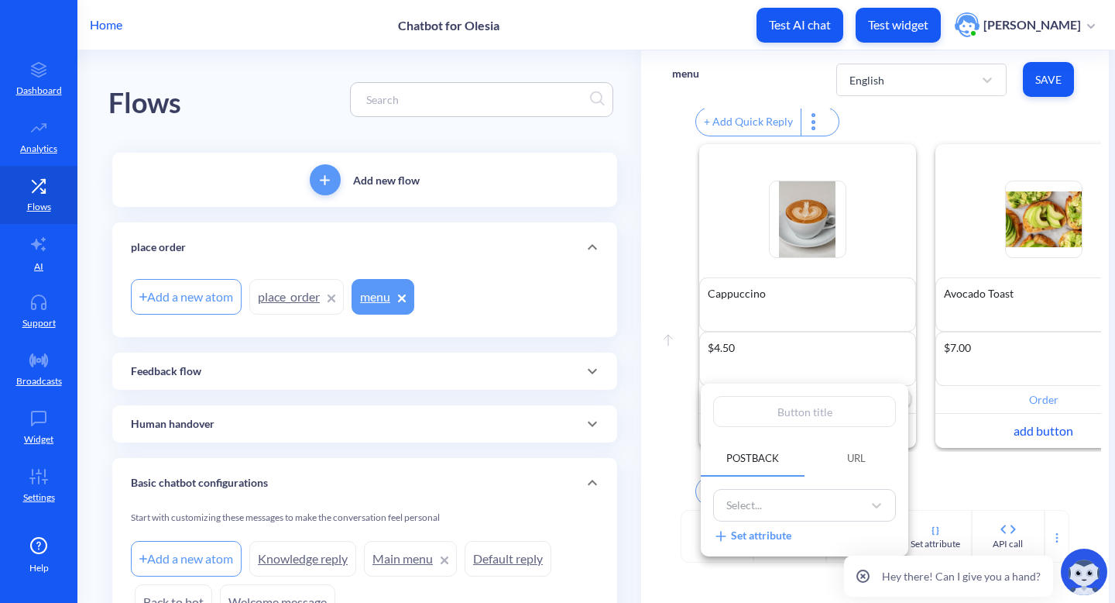
click at [1007, 402] on div at bounding box center [557, 301] width 1115 height 603
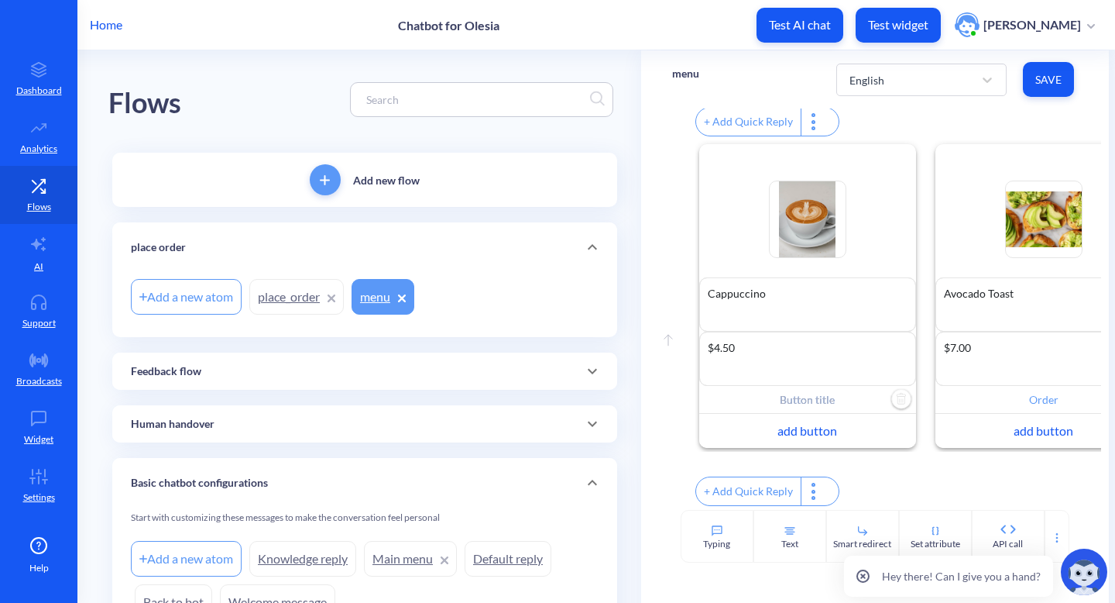
click at [1032, 400] on input "Order" at bounding box center [1044, 400] width 217 height 28
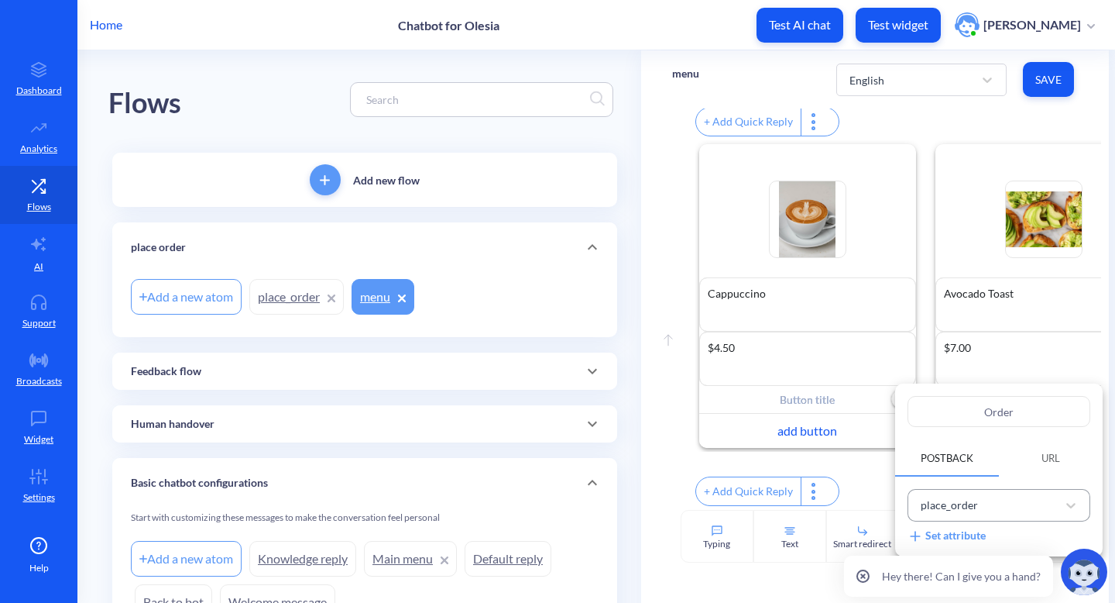
click at [989, 502] on div "place_order" at bounding box center [985, 506] width 144 height 26
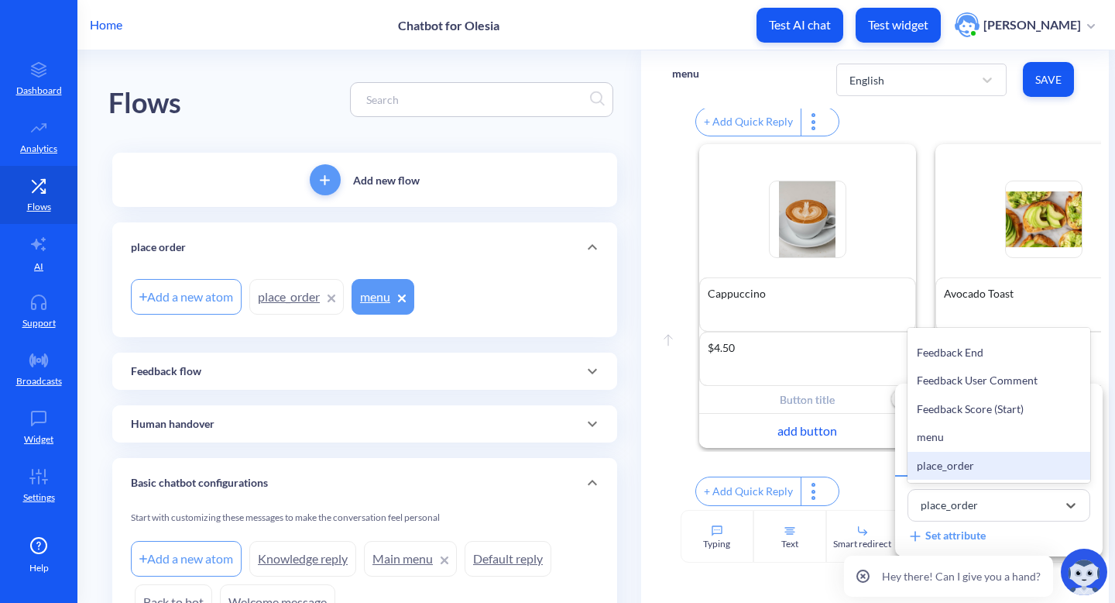
click at [793, 400] on div at bounding box center [557, 301] width 1115 height 603
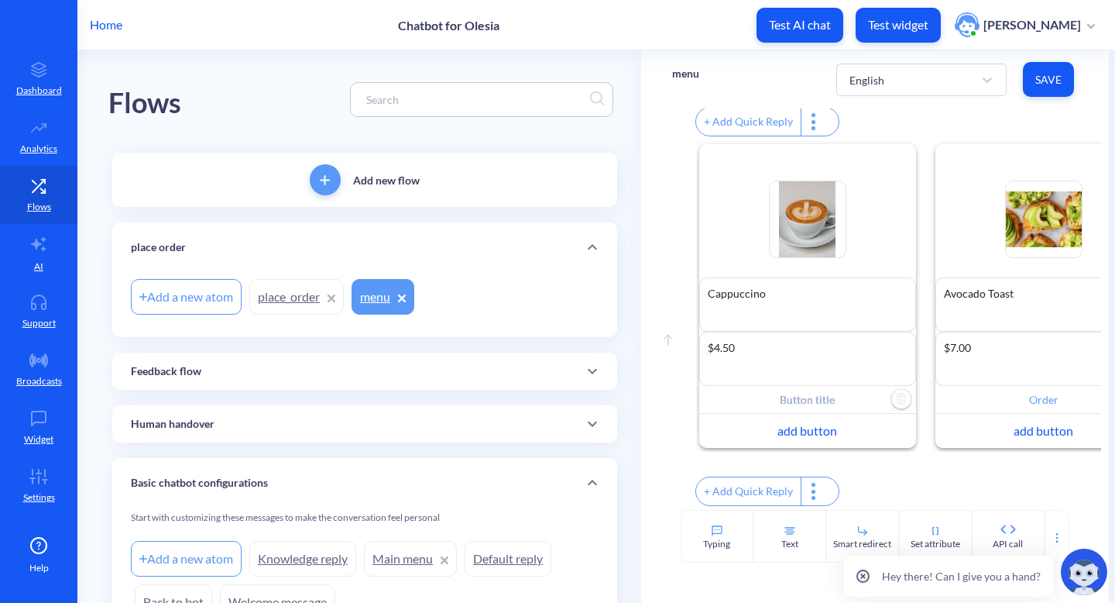
scroll to position [0, 60]
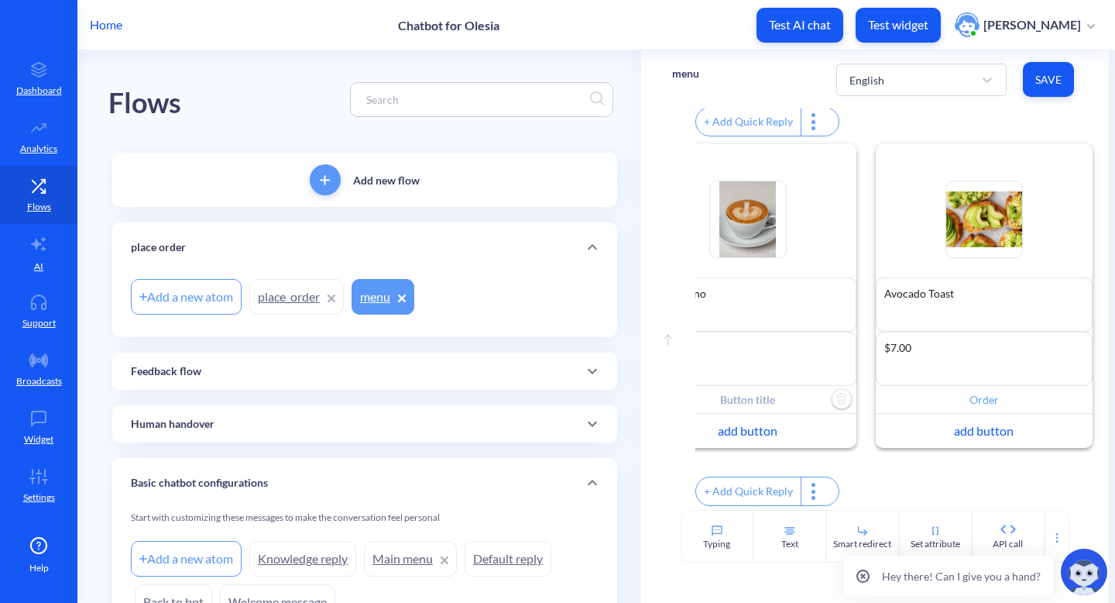
click at [793, 400] on input "text" at bounding box center [748, 400] width 217 height 28
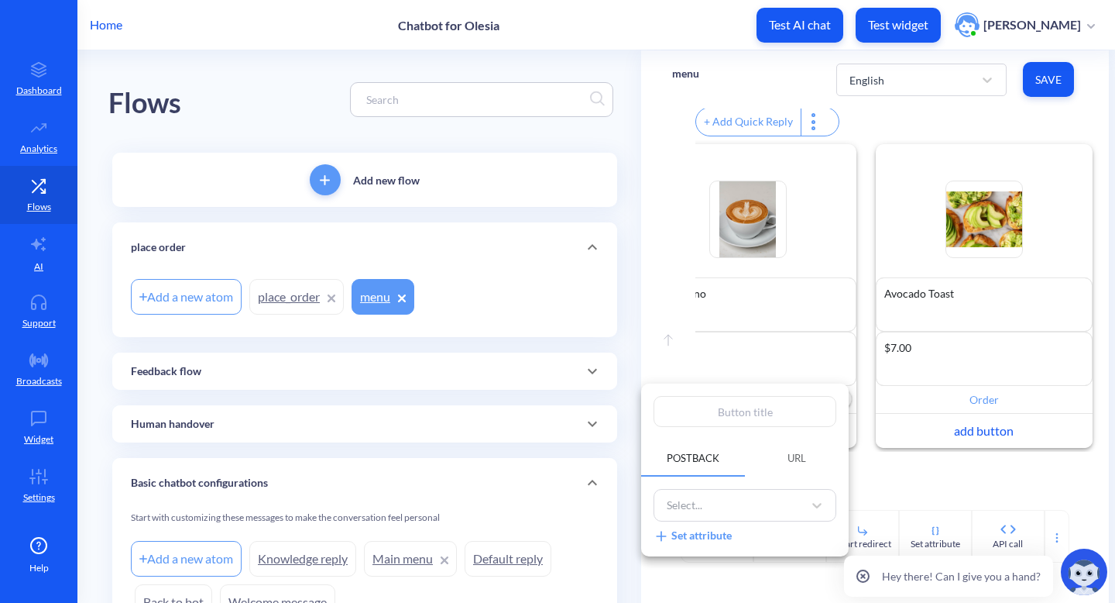
click at [724, 416] on input "text" at bounding box center [745, 411] width 183 height 31
type input "O"
type input "Or"
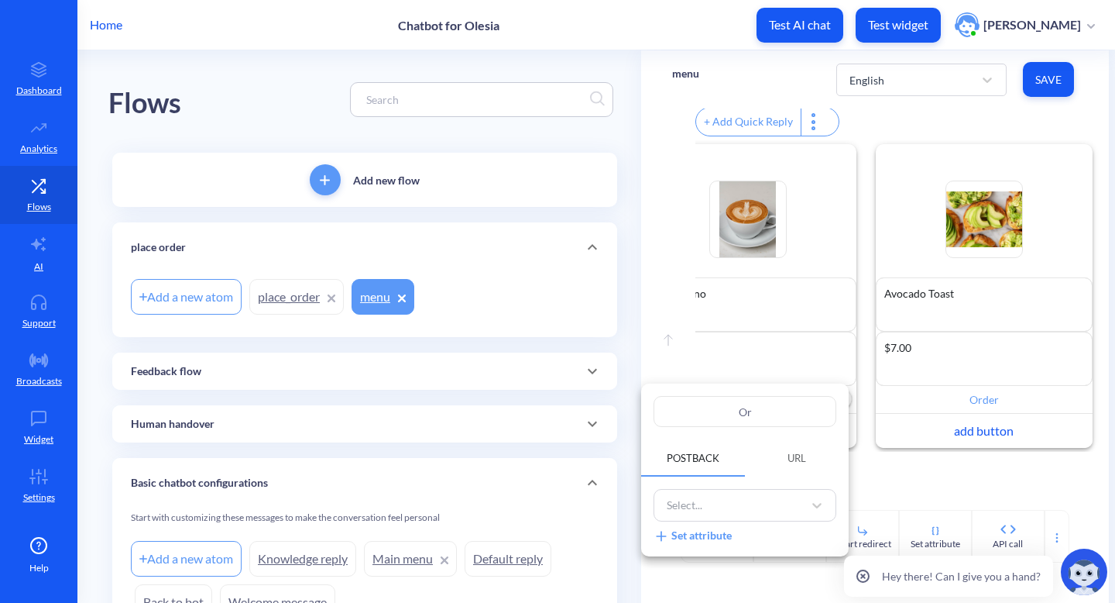
type input "Ord"
type input "Orde"
type input "Ordee"
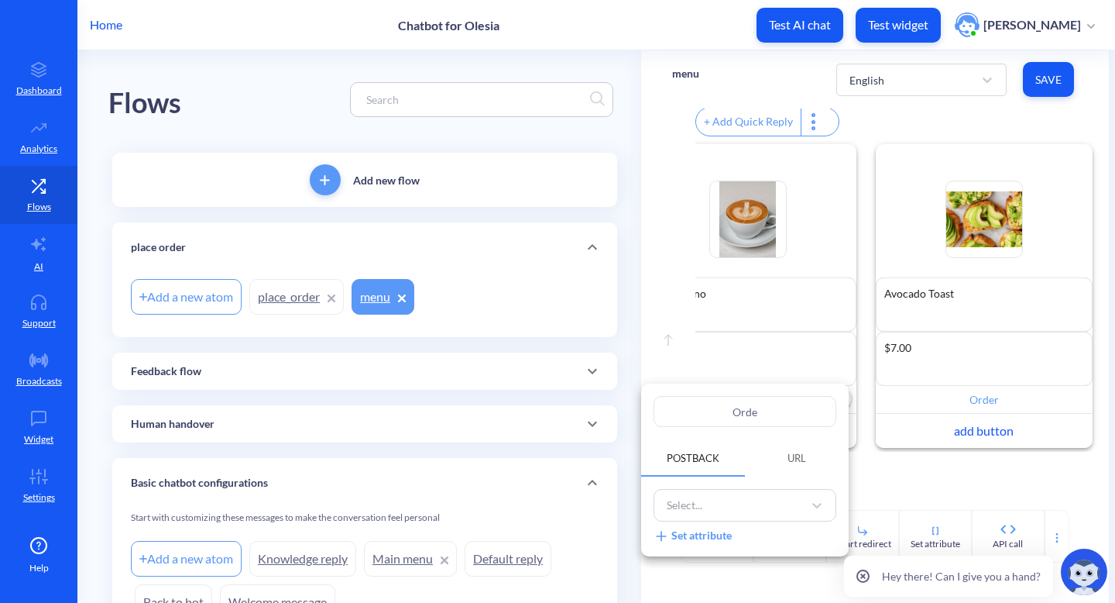
type input "Ordee"
type input "Orde"
type input "Order"
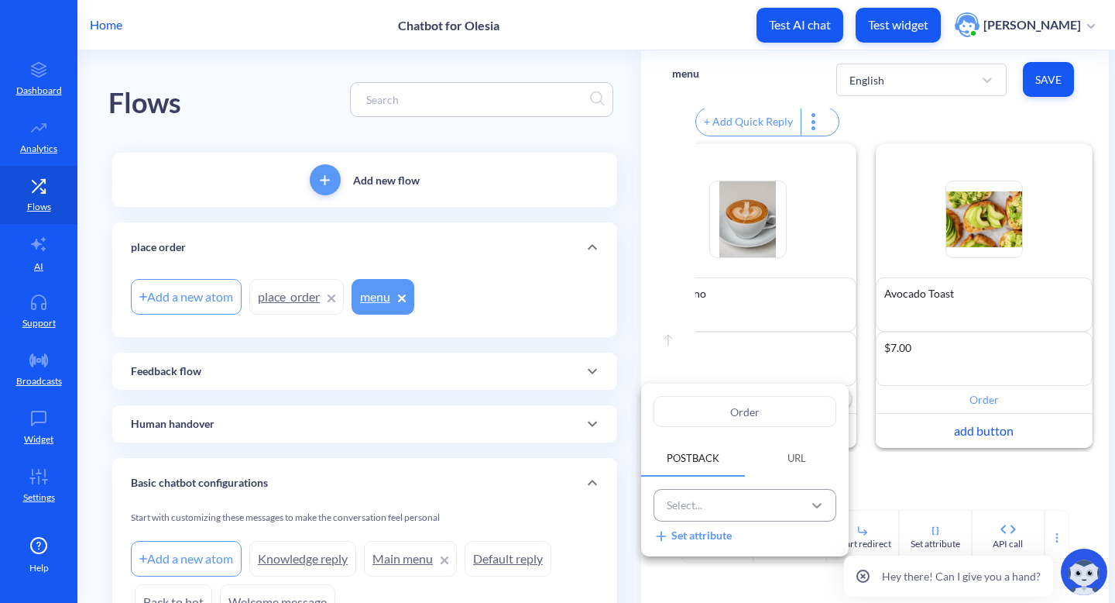
click at [813, 507] on icon at bounding box center [816, 504] width 15 height 15
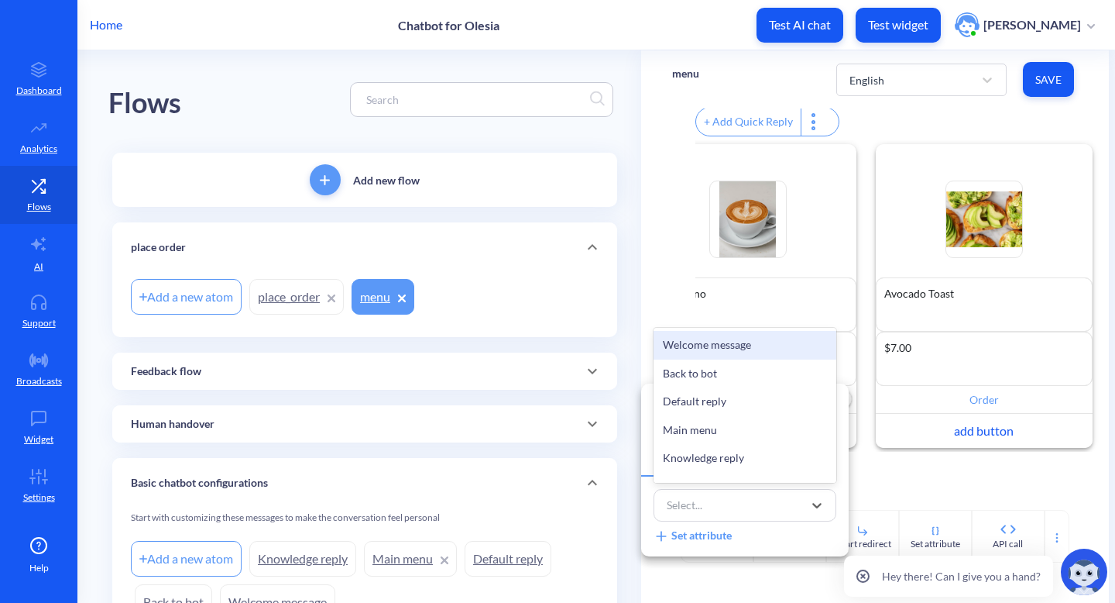
click at [821, 546] on div "option Welcome message focused, 1 of 18. 18 results available. Use Up and Down …" at bounding box center [745, 516] width 208 height 80
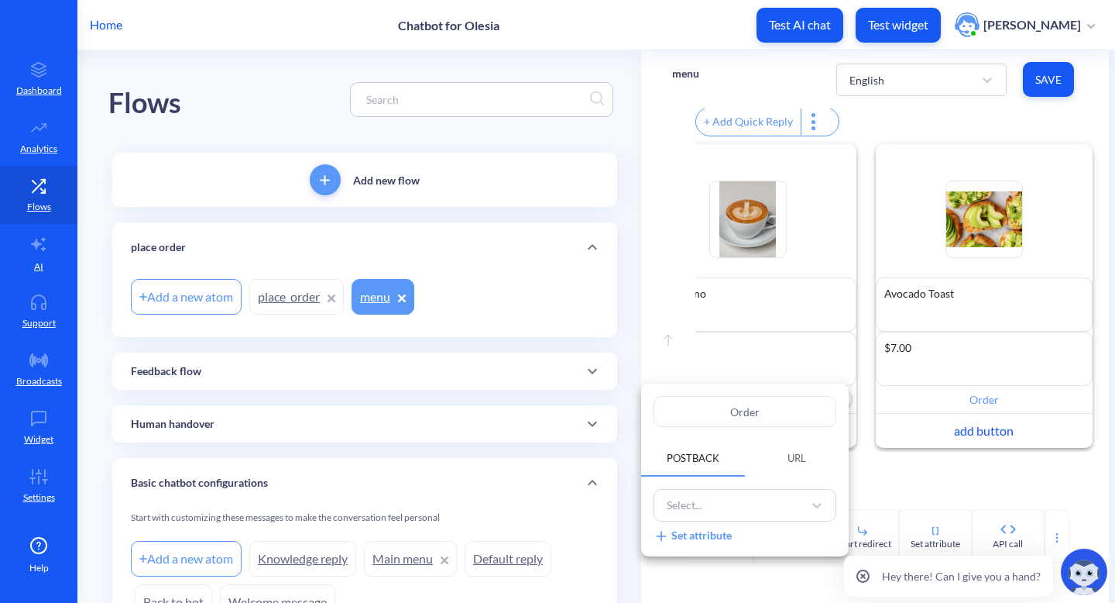
click at [908, 481] on div at bounding box center [557, 301] width 1115 height 603
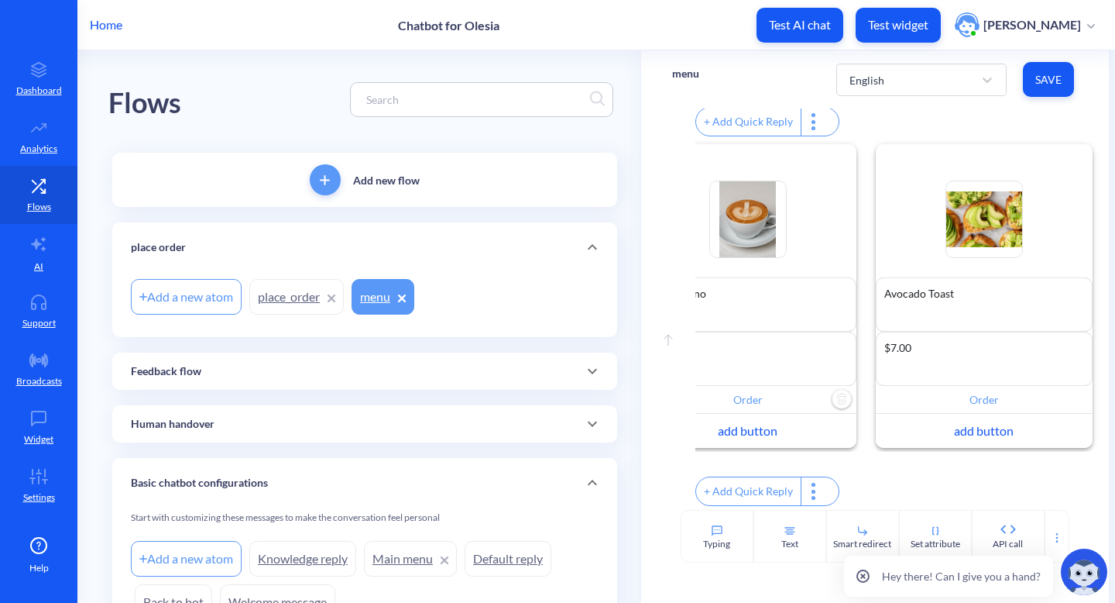
scroll to position [0, 4]
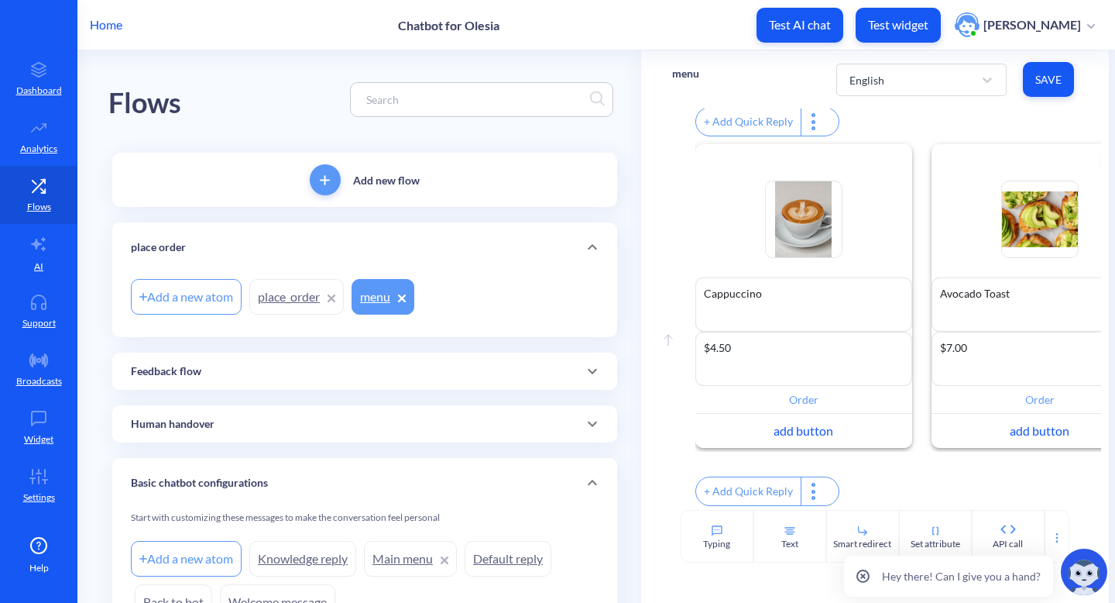
click at [998, 401] on input "Order" at bounding box center [1040, 400] width 217 height 28
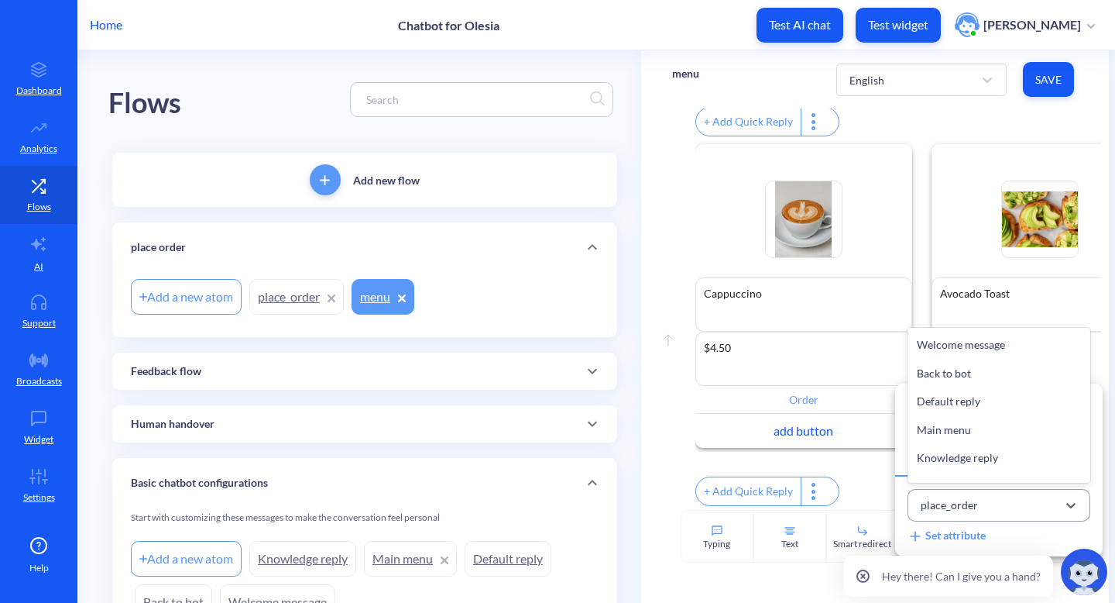
click at [961, 503] on div "place_order" at bounding box center [949, 505] width 57 height 16
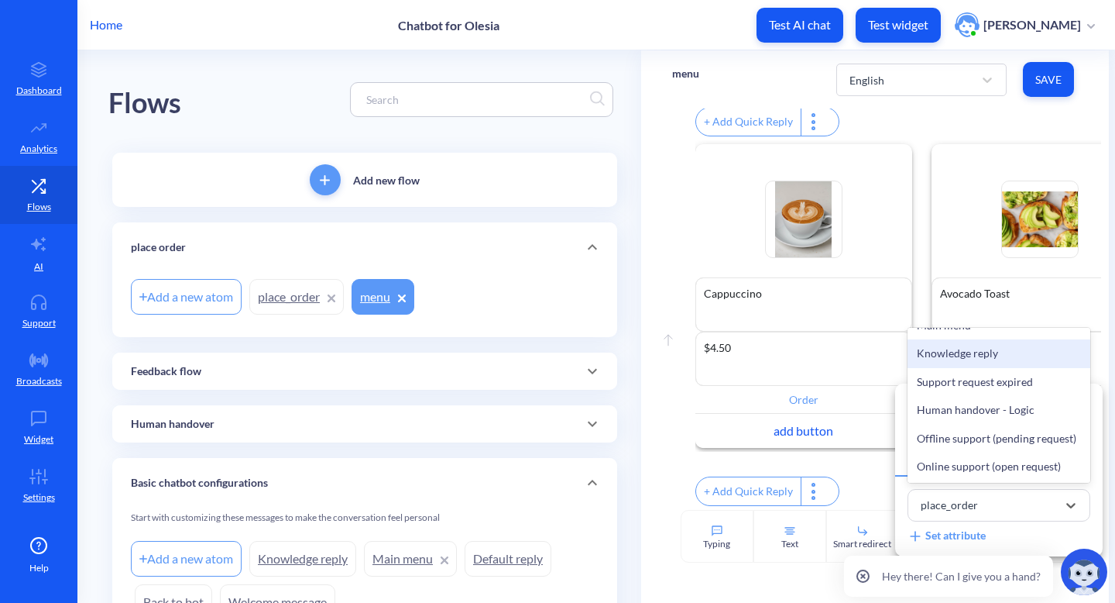
scroll to position [360, 0]
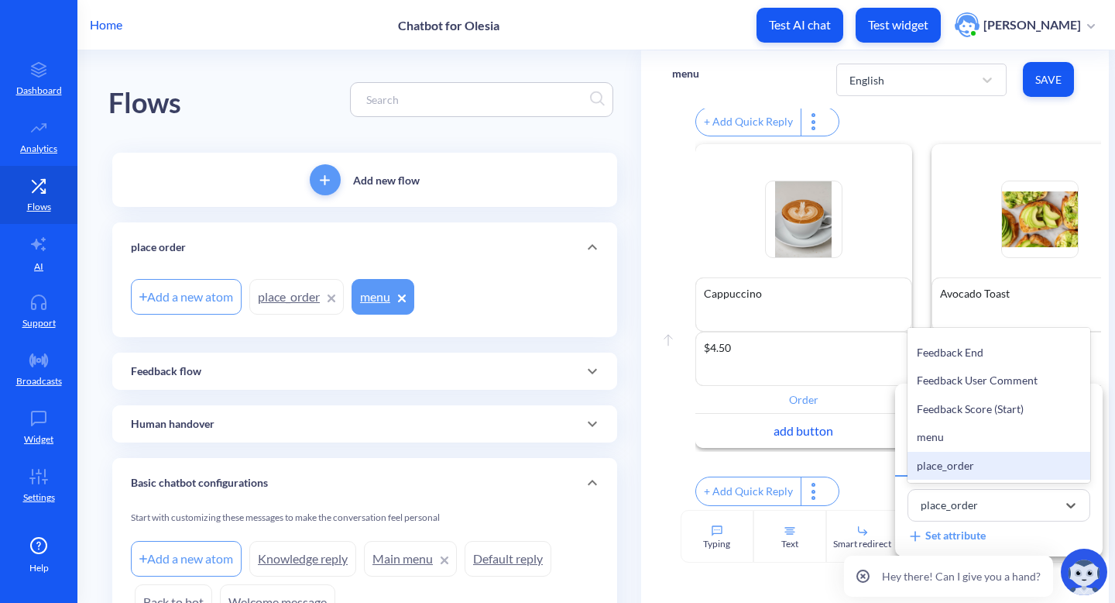
click at [881, 496] on div at bounding box center [557, 301] width 1115 height 603
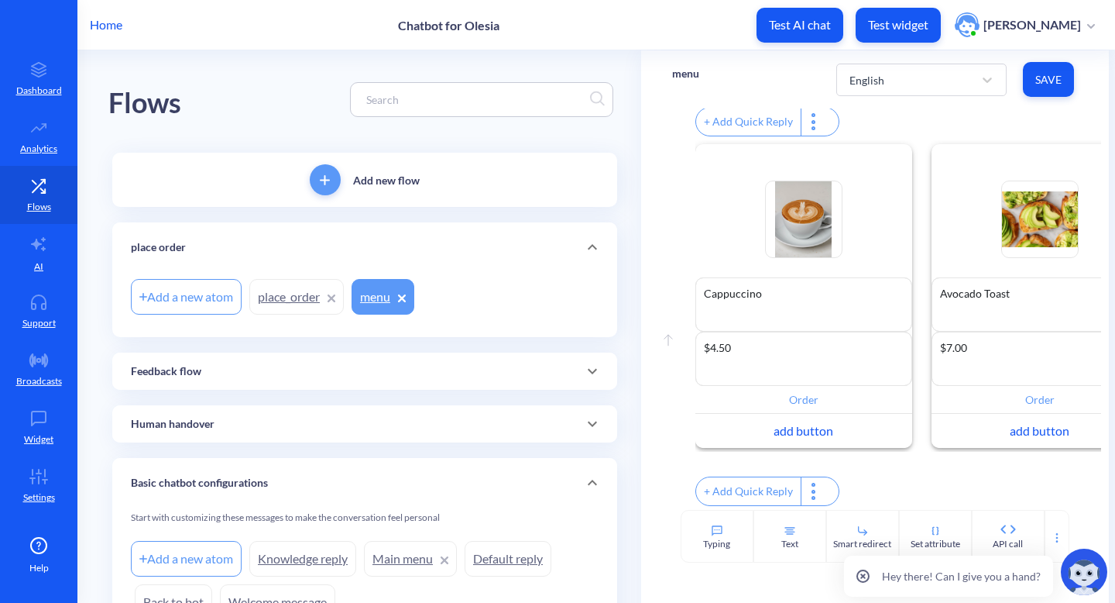
scroll to position [0, 60]
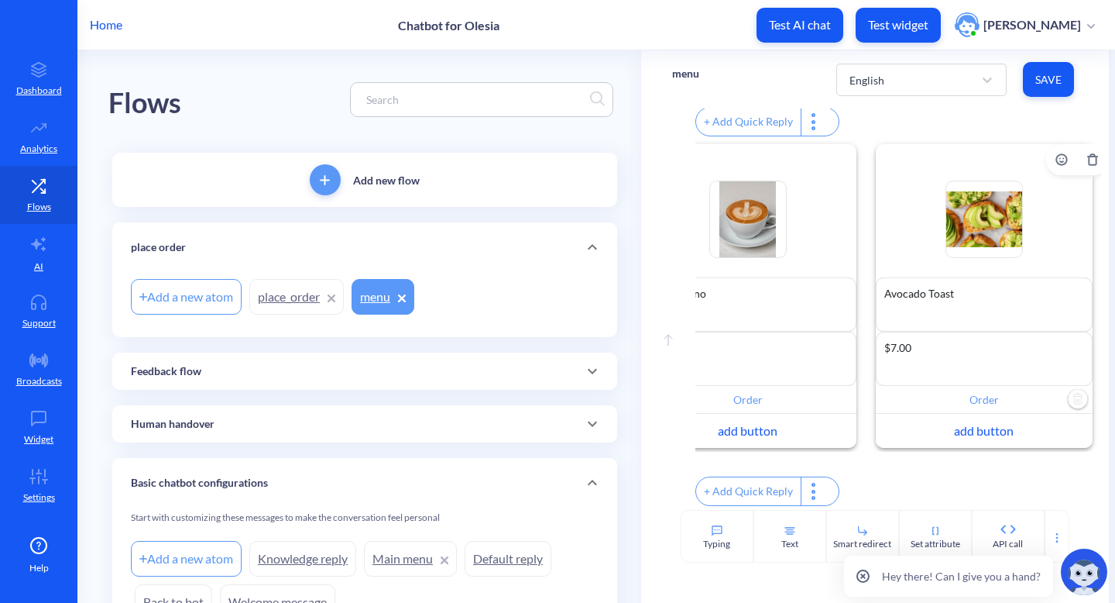
click at [1066, 402] on img "Delete" at bounding box center [1077, 399] width 23 height 23
click at [1046, 404] on div "add button" at bounding box center [984, 403] width 217 height 34
click at [1041, 400] on input "text" at bounding box center [984, 400] width 217 height 28
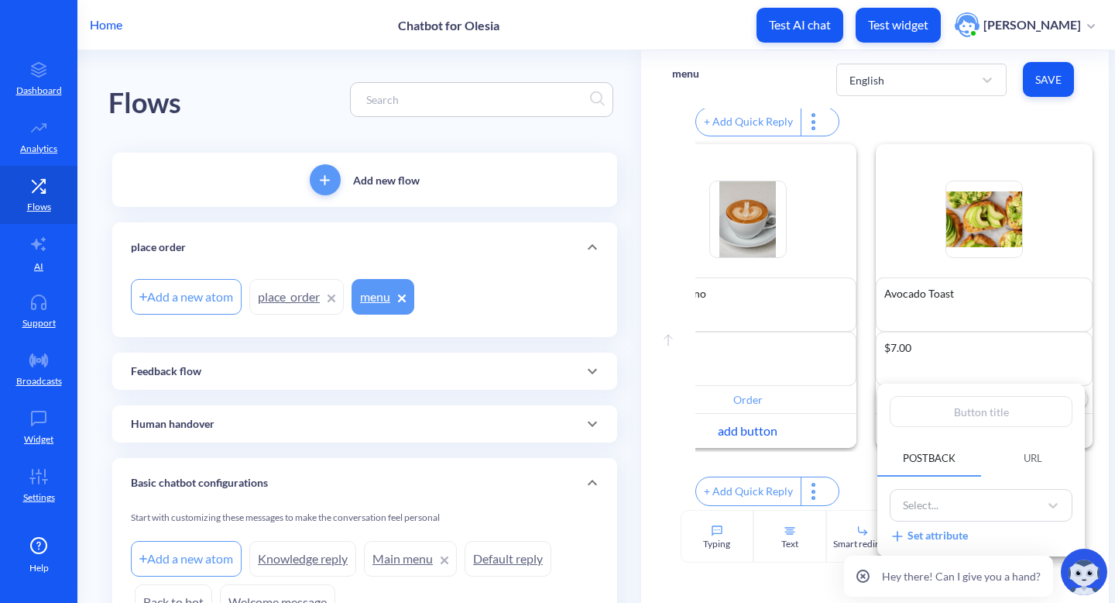
click at [1028, 426] on input "text" at bounding box center [981, 411] width 183 height 31
type input "O"
type input "Or"
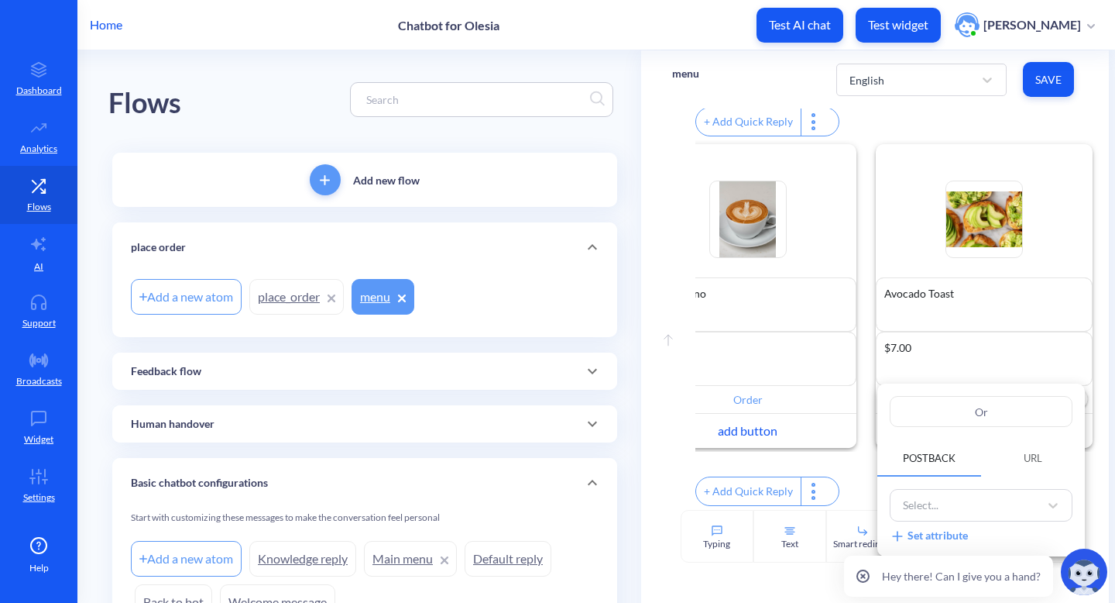
type input "Ord"
type input "Orde"
type input "Order"
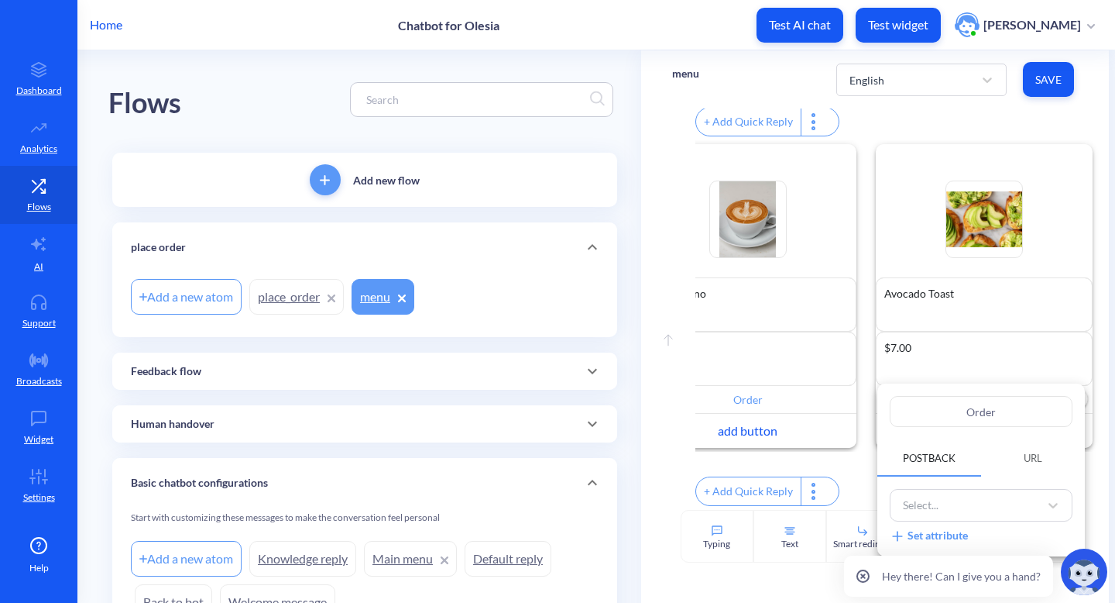
type input "Order"
click at [695, 478] on div at bounding box center [557, 301] width 1115 height 603
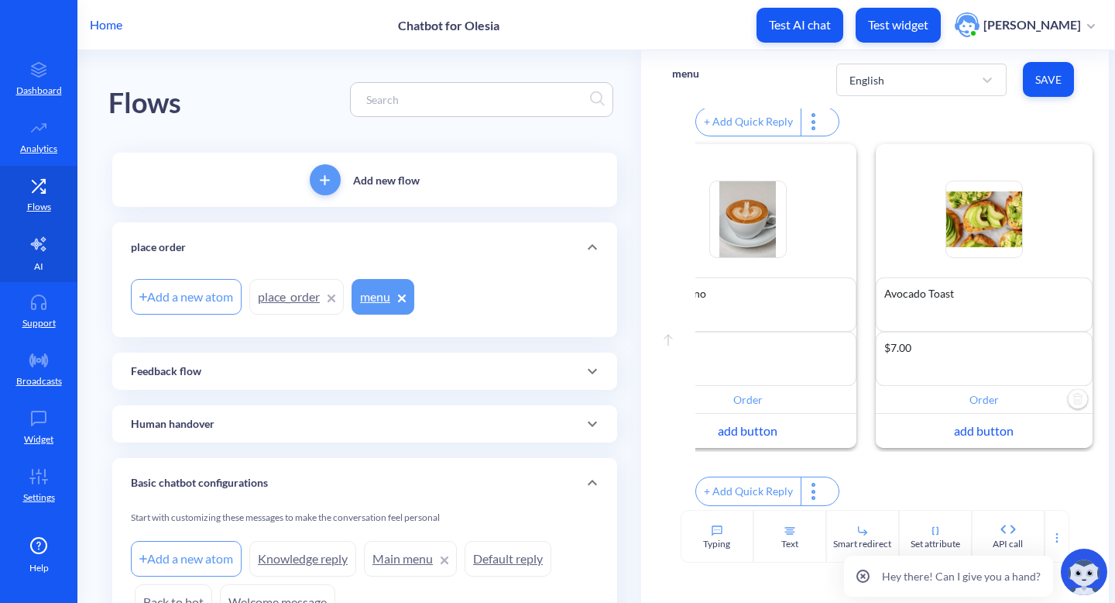
click at [40, 247] on icon at bounding box center [38, 244] width 15 height 14
click at [1048, 77] on span "Save" at bounding box center [1048, 79] width 26 height 15
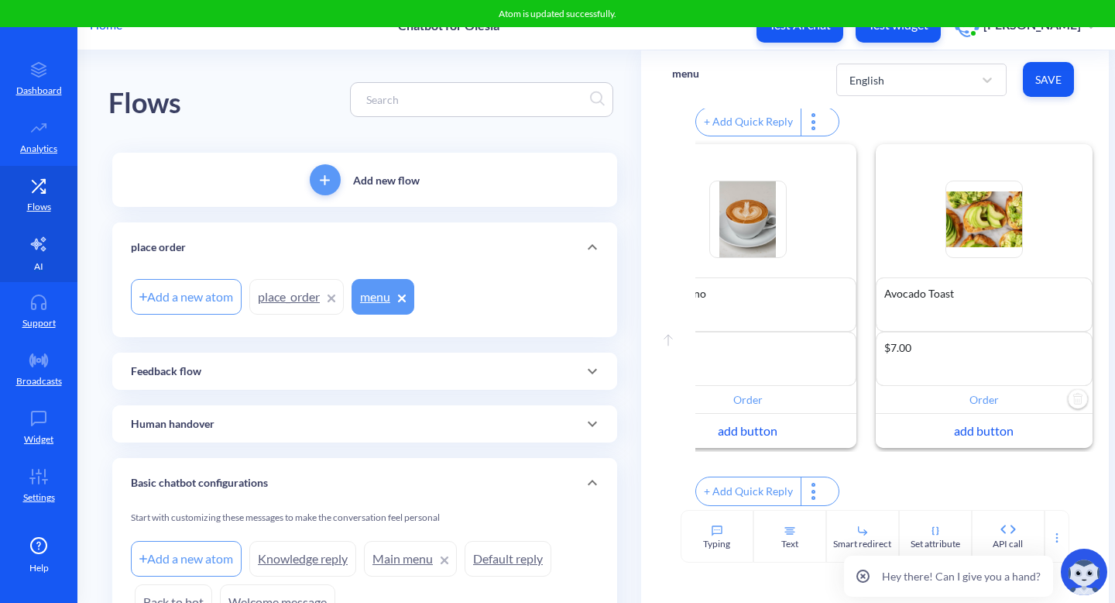
click at [37, 266] on p "AI" at bounding box center [38, 266] width 9 height 14
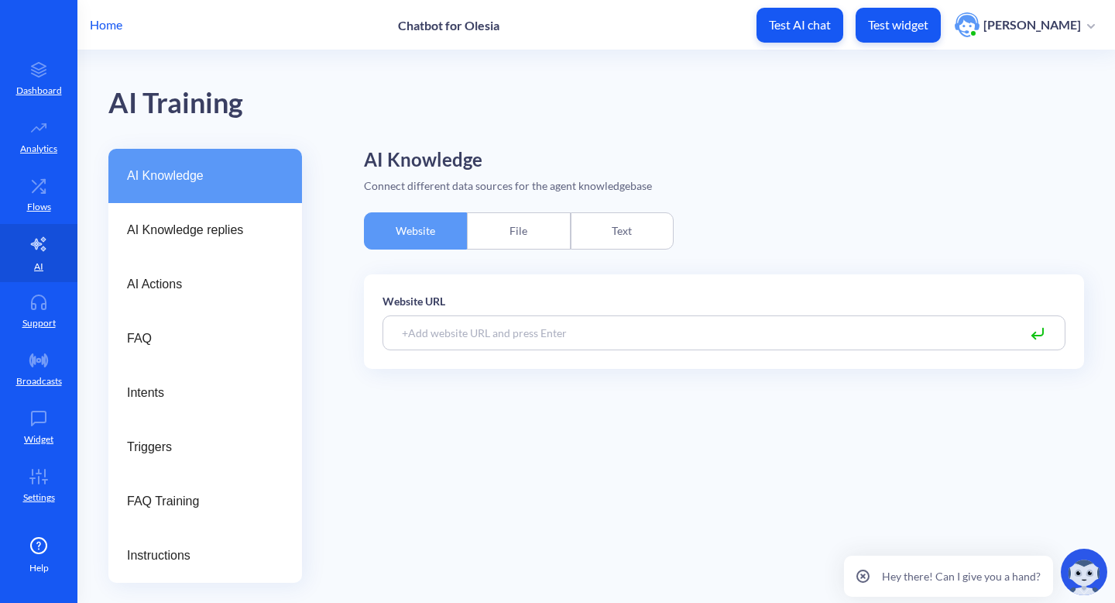
click at [634, 236] on div "Text" at bounding box center [622, 230] width 103 height 37
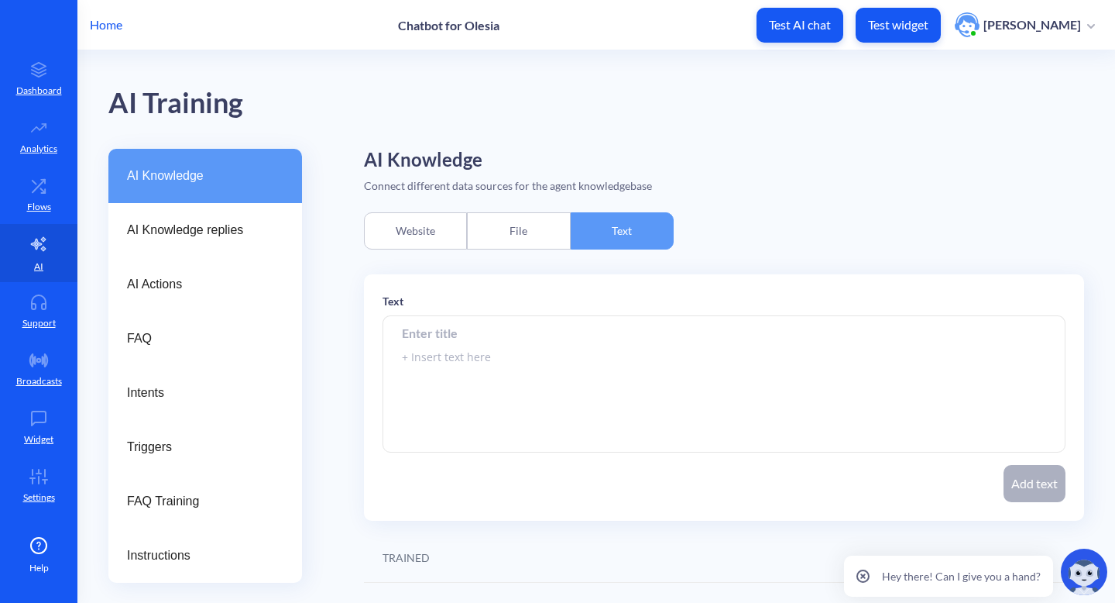
click at [538, 330] on input at bounding box center [724, 332] width 683 height 35
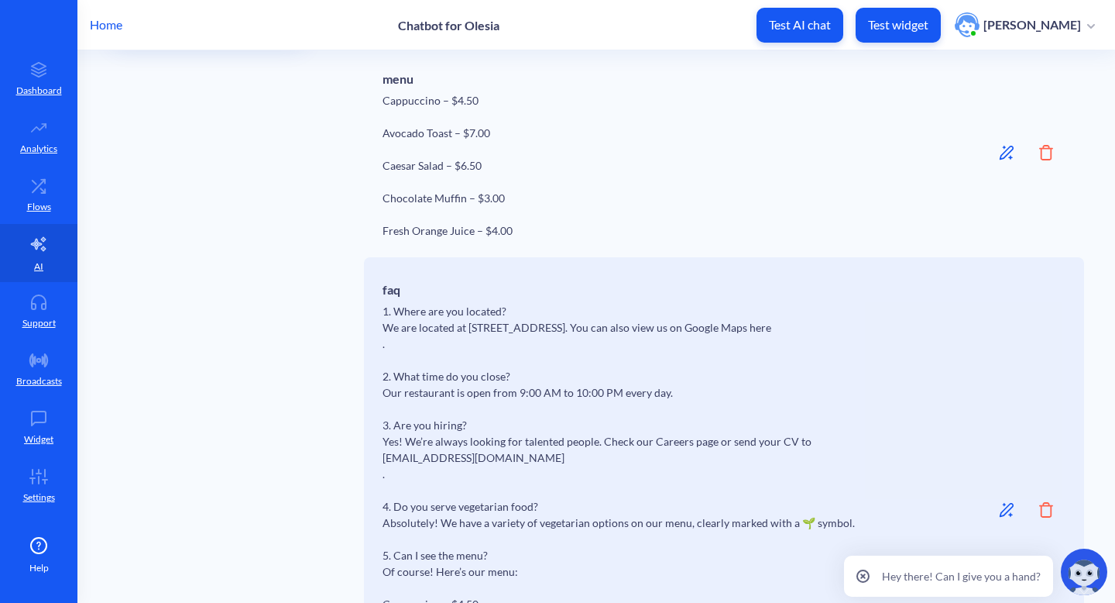
scroll to position [774, 0]
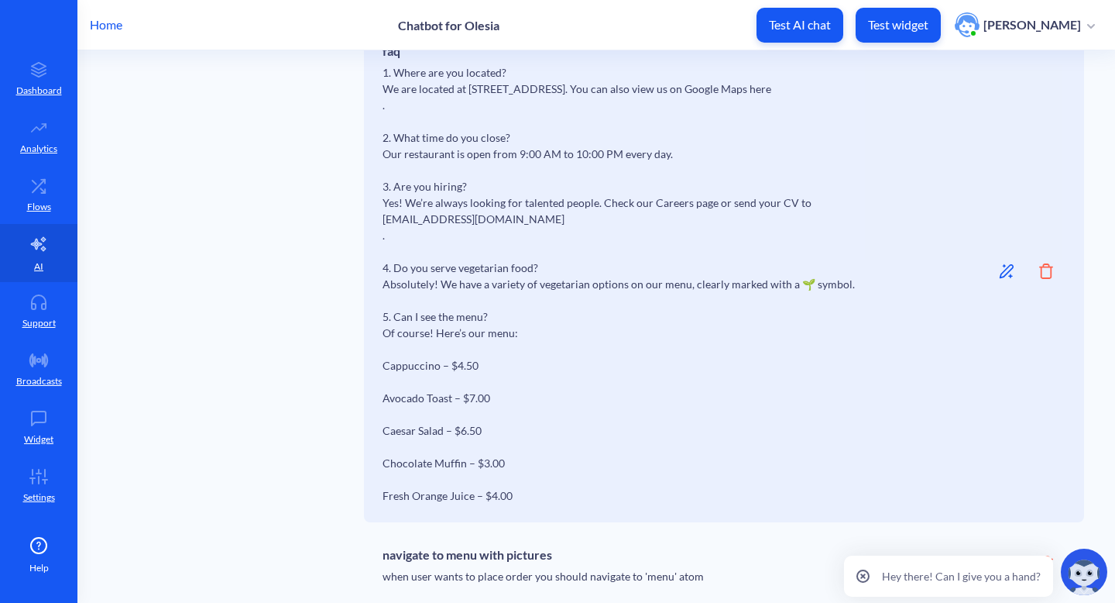
click at [510, 579] on div "navigate to menu with pictures when user wants to place order you should naviga…" at bounding box center [643, 562] width 520 height 43
click at [561, 550] on h6 "navigate to menu with pictures" at bounding box center [643, 551] width 520 height 21
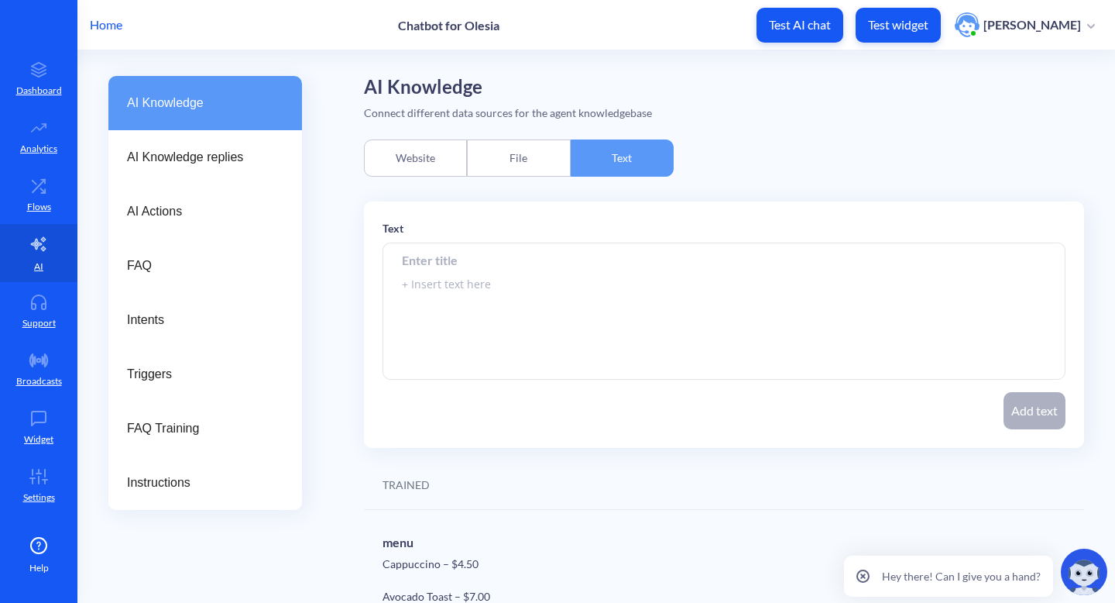
scroll to position [0, 0]
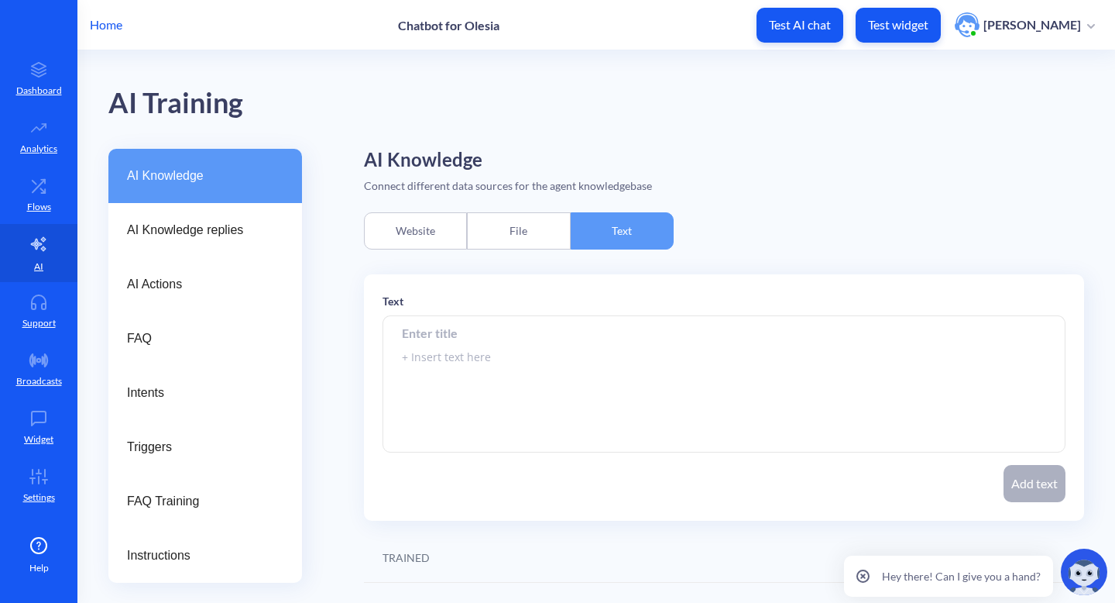
click at [761, 358] on textarea at bounding box center [724, 384] width 683 height 136
click at [558, 329] on input at bounding box center [724, 332] width 683 height 35
type input "add items"
click at [516, 358] on textarea at bounding box center [724, 384] width 683 height 136
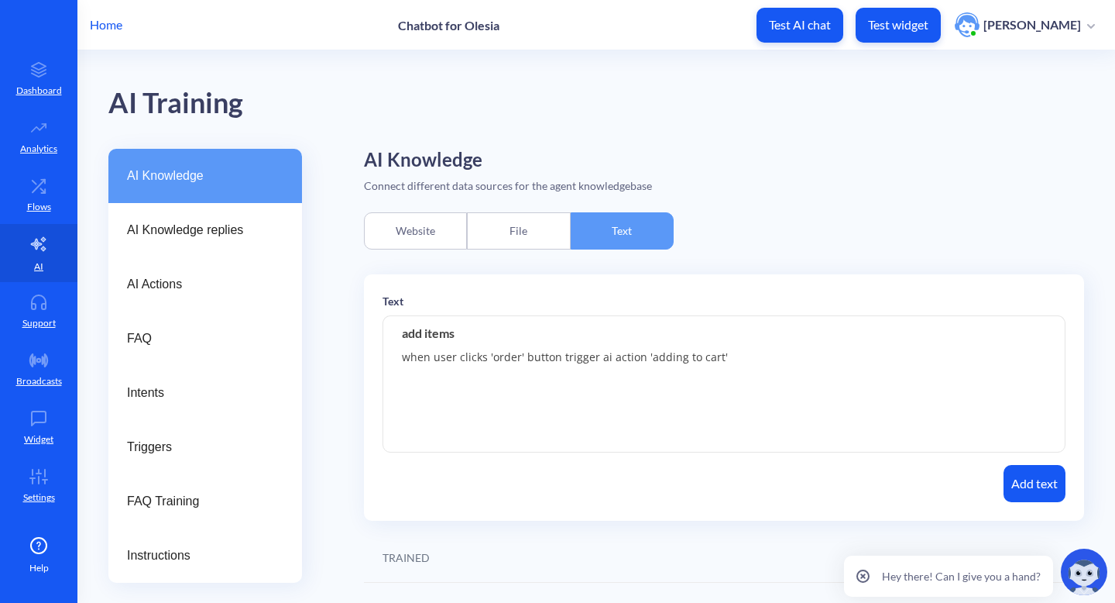
type textarea "when user clicks 'order' button trigger ai action 'adding to cart'"
click at [1056, 491] on button "Add text" at bounding box center [1035, 483] width 62 height 37
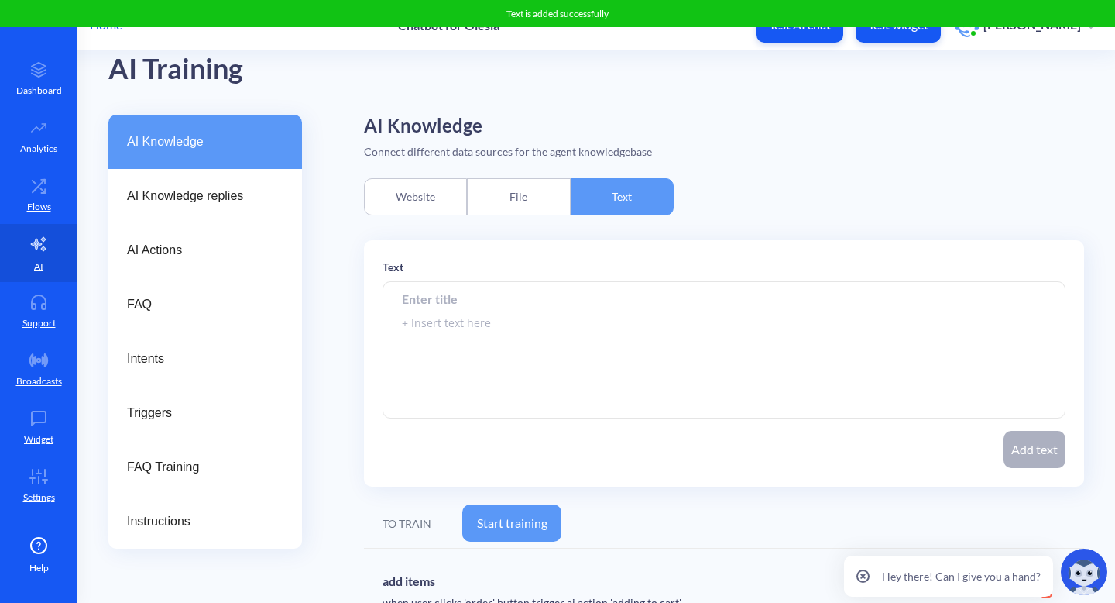
scroll to position [35, 0]
click at [542, 513] on button "Start training" at bounding box center [511, 521] width 99 height 37
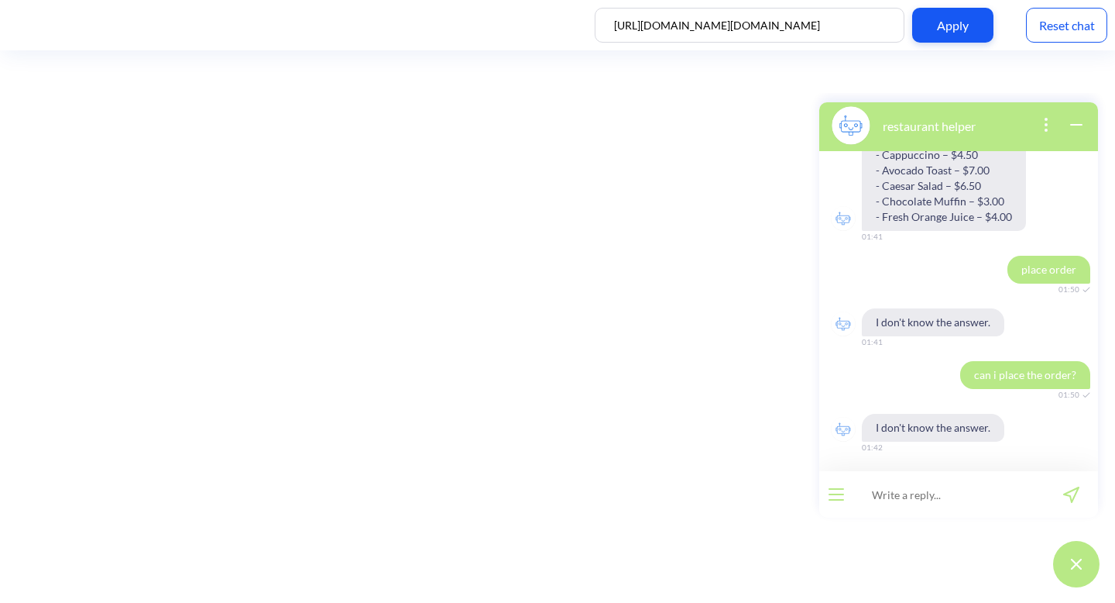
scroll to position [1068, 0]
drag, startPoint x: 970, startPoint y: 378, endPoint x: 1072, endPoint y: 376, distance: 102.3
click at [1072, 376] on span "can i place the order?" at bounding box center [1025, 375] width 130 height 28
copy span "can i place the order?"
click at [938, 503] on input at bounding box center [948, 494] width 191 height 46
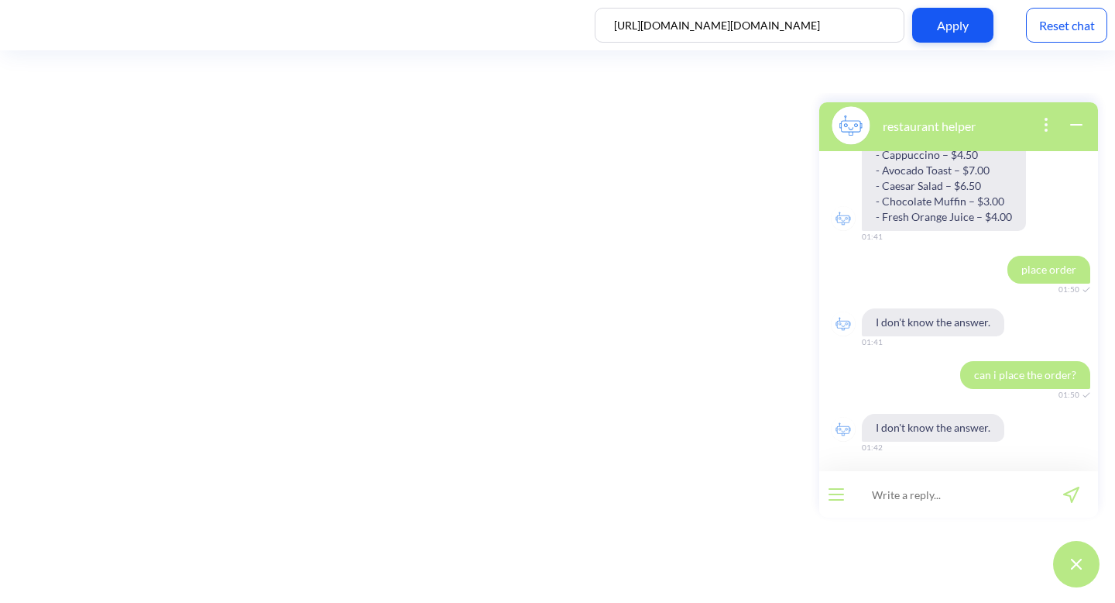
paste input "can i place the order?"
type input "can i place the order?"
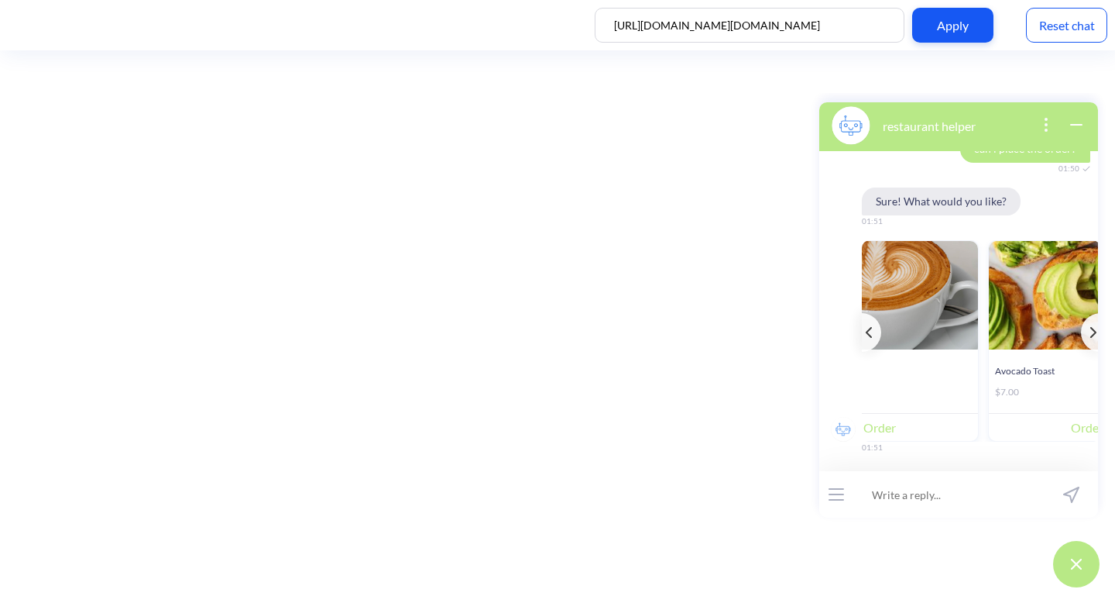
scroll to position [0, 0]
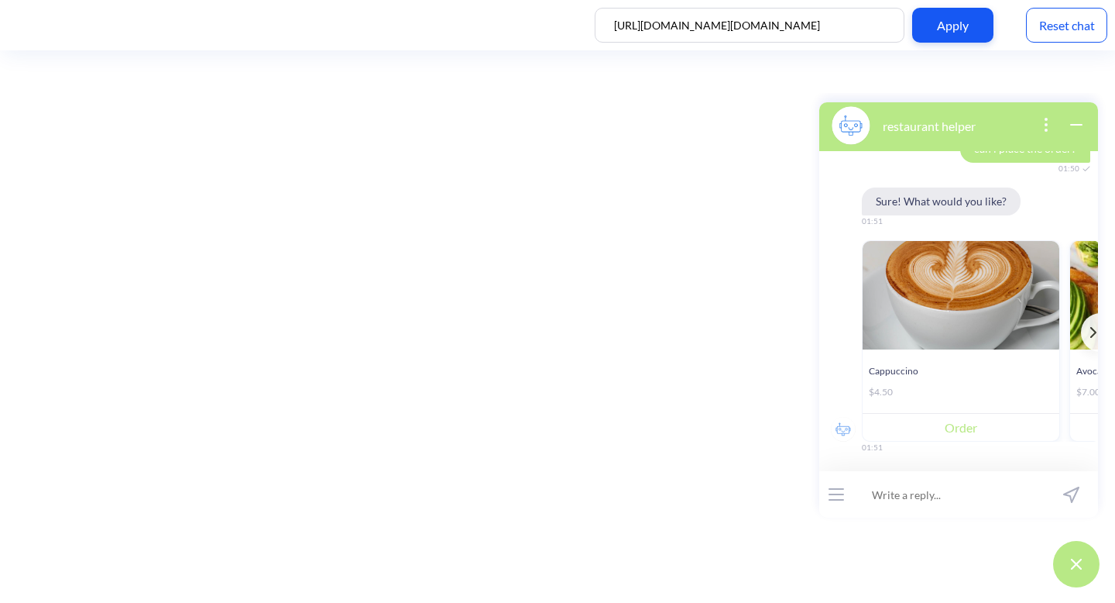
click at [966, 424] on button "Order" at bounding box center [961, 427] width 197 height 28
click at [899, 500] on input at bounding box center [948, 494] width 191 height 46
type input "stop"
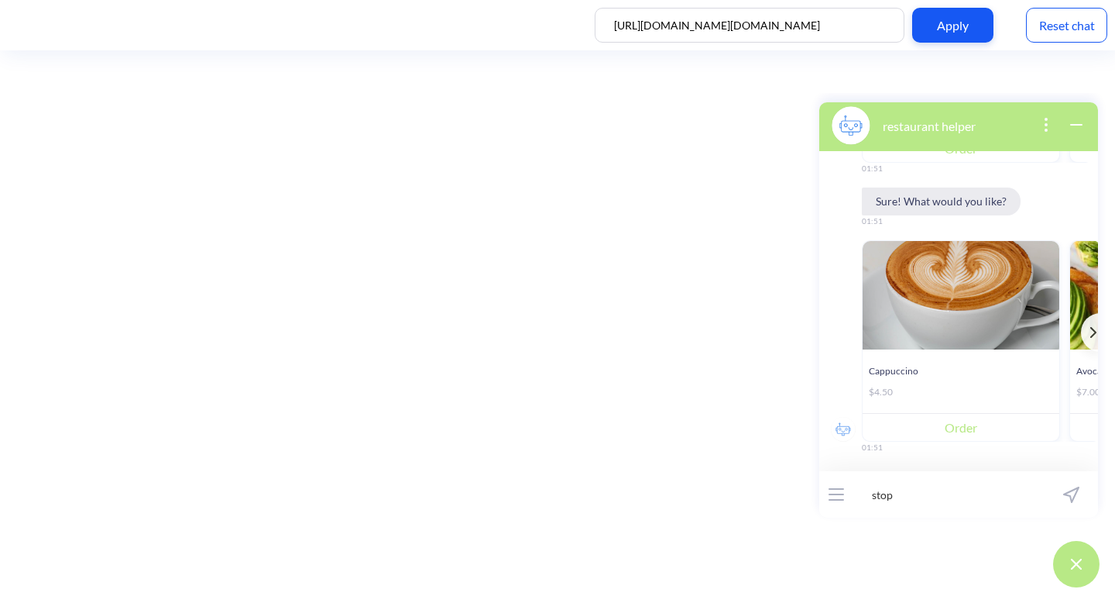
scroll to position [3123, 0]
click at [1049, 127] on icon "open popup" at bounding box center [1046, 124] width 19 height 19
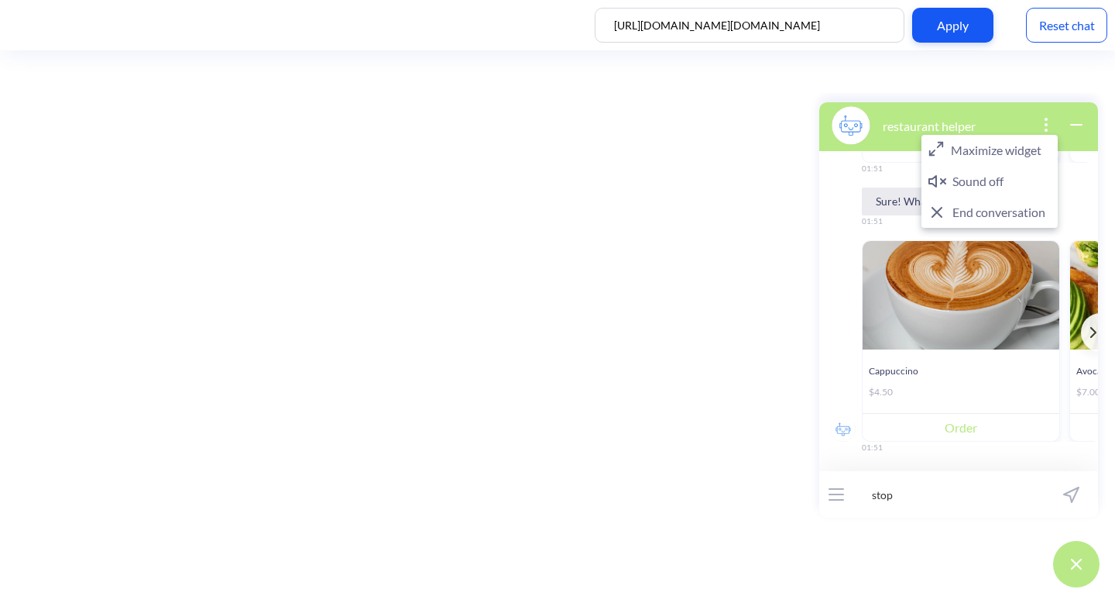
click at [998, 211] on button "End conversation" at bounding box center [990, 212] width 136 height 31
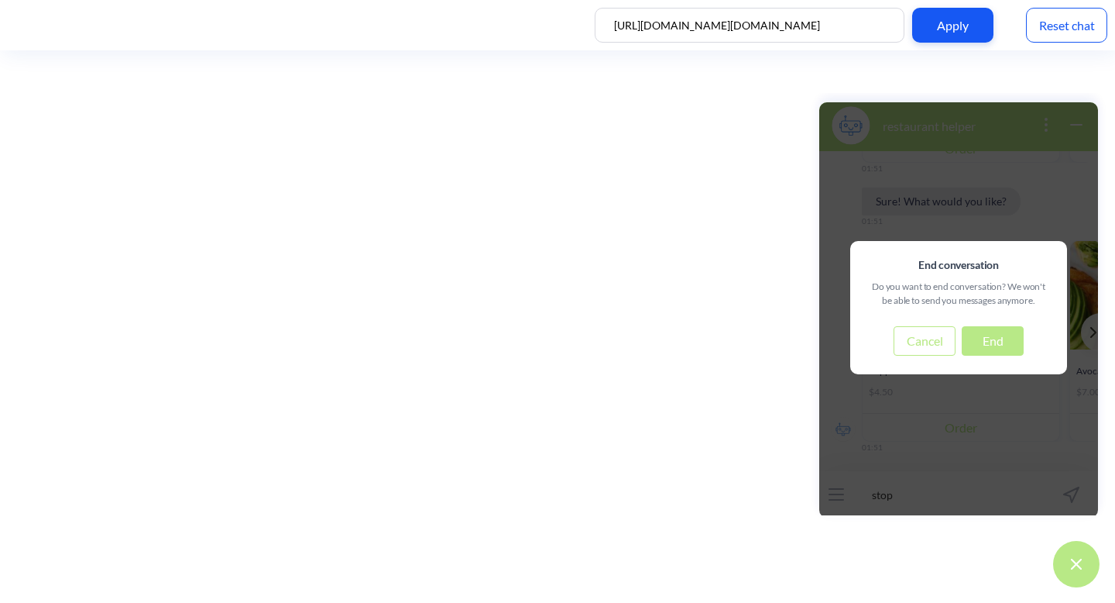
click at [996, 347] on button "End" at bounding box center [993, 340] width 62 height 29
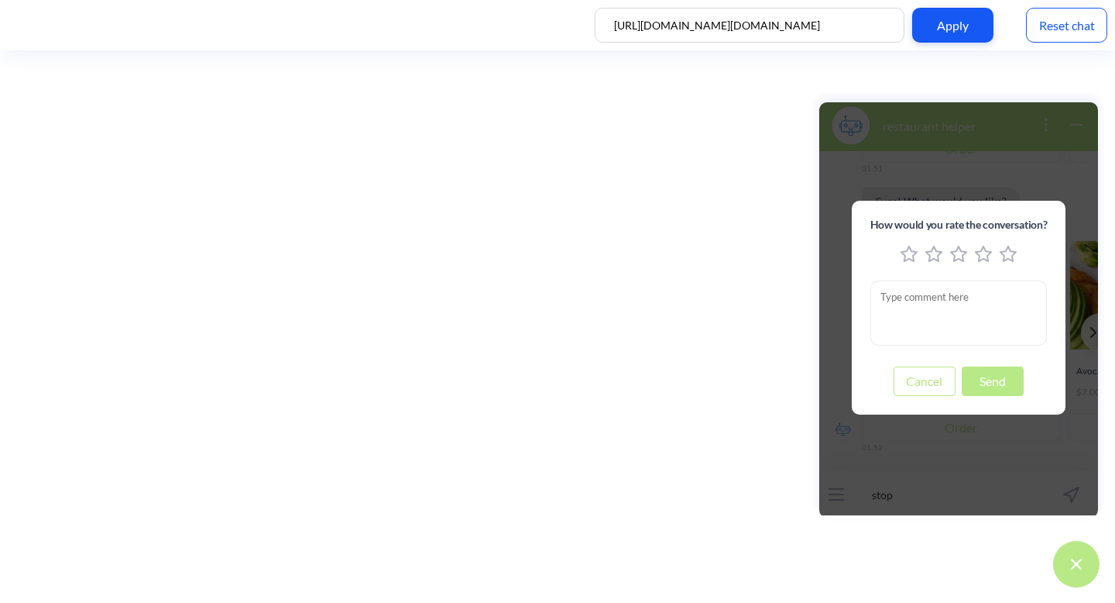
scroll to position [3401, 0]
click at [993, 382] on button "Send" at bounding box center [993, 380] width 62 height 29
click at [936, 253] on icon "2 stars" at bounding box center [933, 254] width 17 height 17
click at [983, 380] on button "Send" at bounding box center [993, 380] width 62 height 29
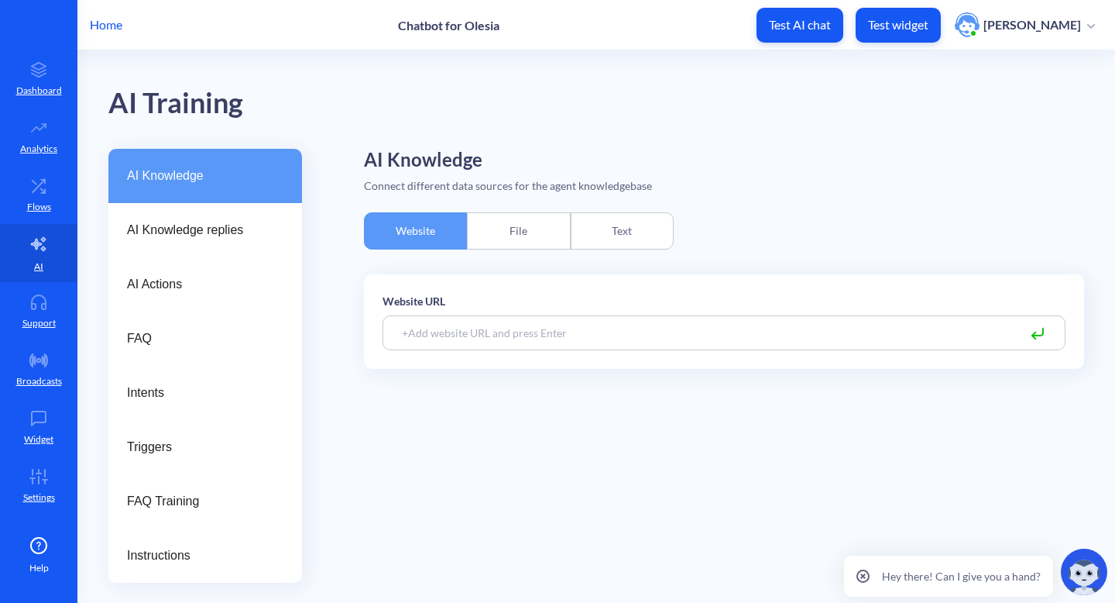
click at [626, 209] on div "AI Knowledge Connect different data sources for the agent knowledgebase Website…" at bounding box center [724, 366] width 720 height 434
click at [626, 227] on div "Text" at bounding box center [622, 230] width 103 height 37
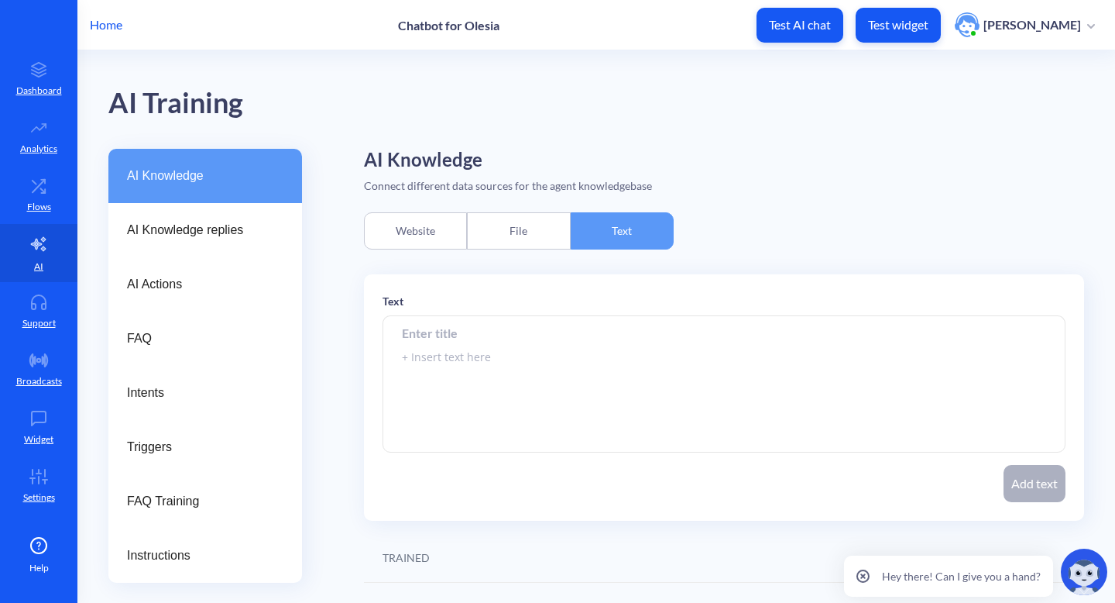
click at [1084, 550] on img at bounding box center [1084, 571] width 46 height 46
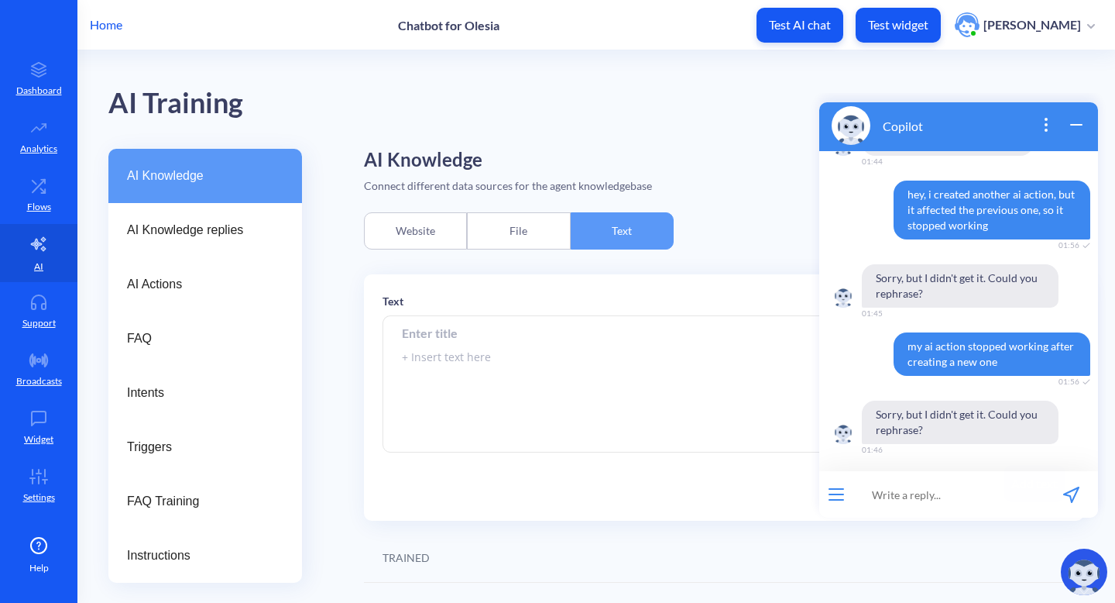
scroll to position [97, 0]
click at [964, 495] on input at bounding box center [948, 494] width 191 height 46
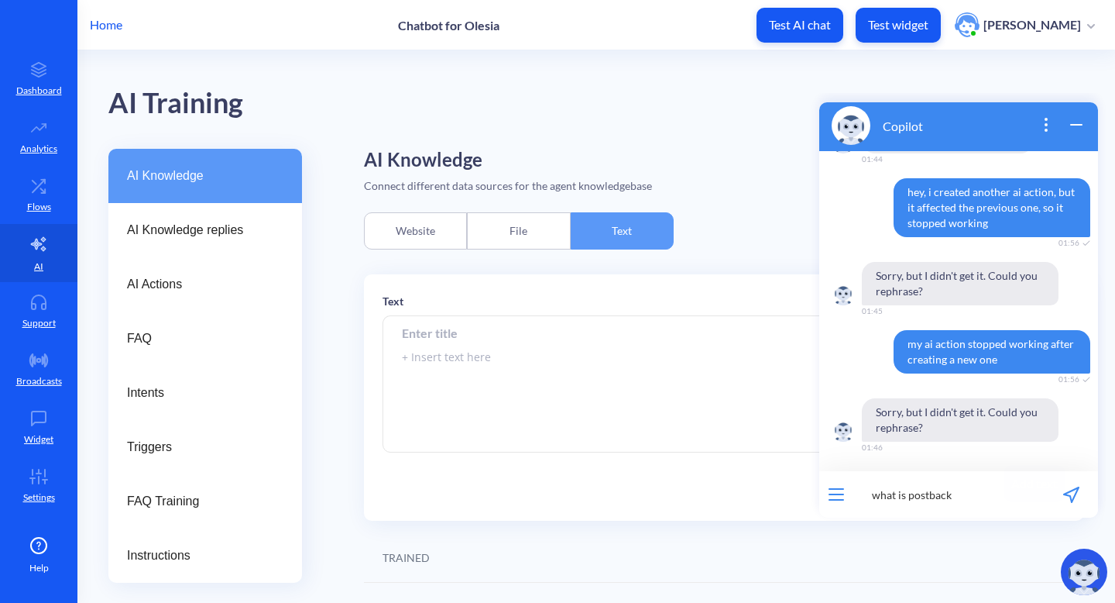
type input "what is postback?"
click at [1074, 497] on icon "send message" at bounding box center [1071, 494] width 15 height 15
click at [1044, 117] on icon "open popup" at bounding box center [1046, 124] width 19 height 19
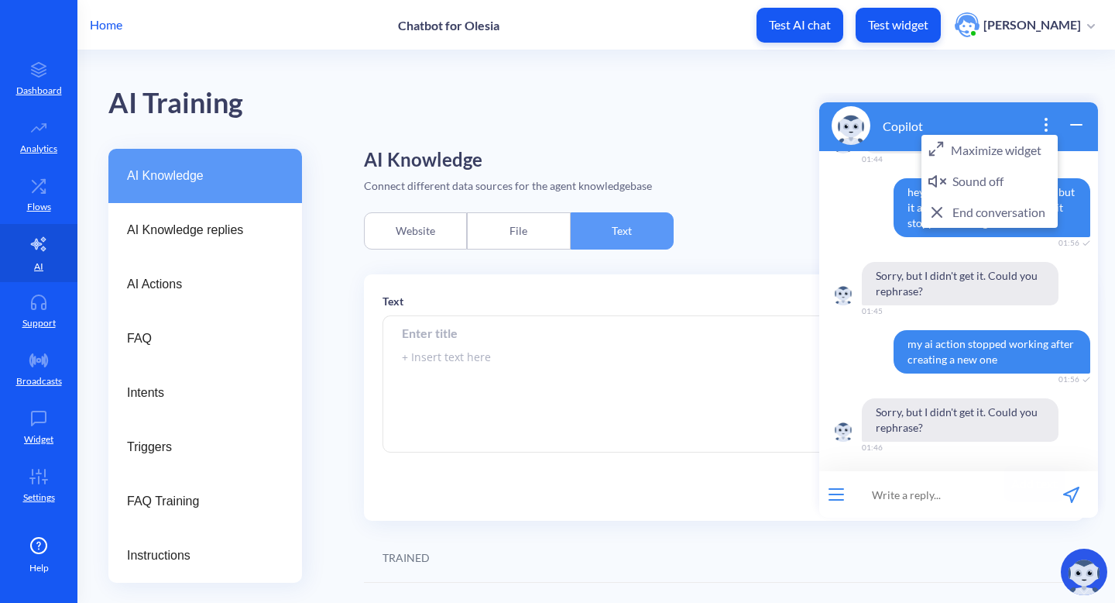
click at [999, 209] on button "End conversation" at bounding box center [990, 212] width 136 height 31
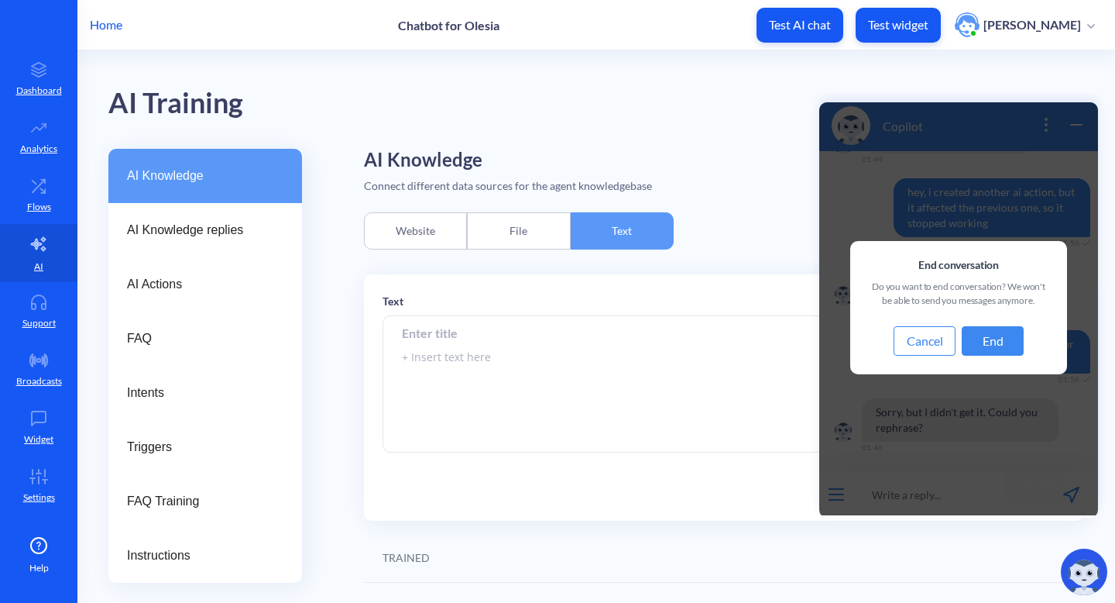
click at [1009, 341] on button "End" at bounding box center [993, 340] width 62 height 29
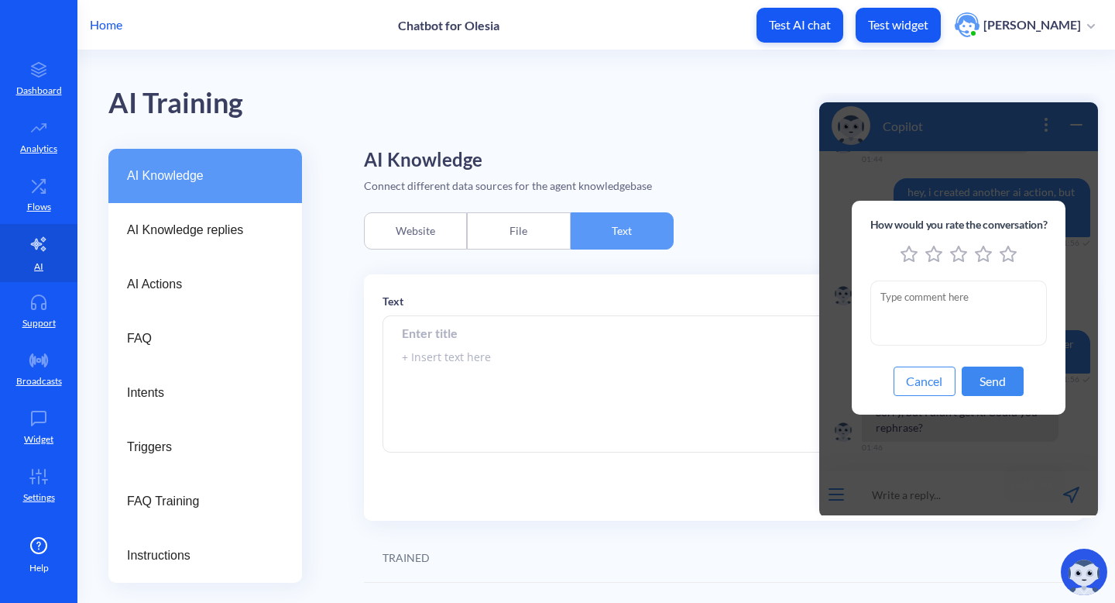
click at [1003, 253] on icon "5 stars" at bounding box center [1008, 253] width 15 height 15
click at [1000, 390] on button "Send" at bounding box center [993, 380] width 62 height 29
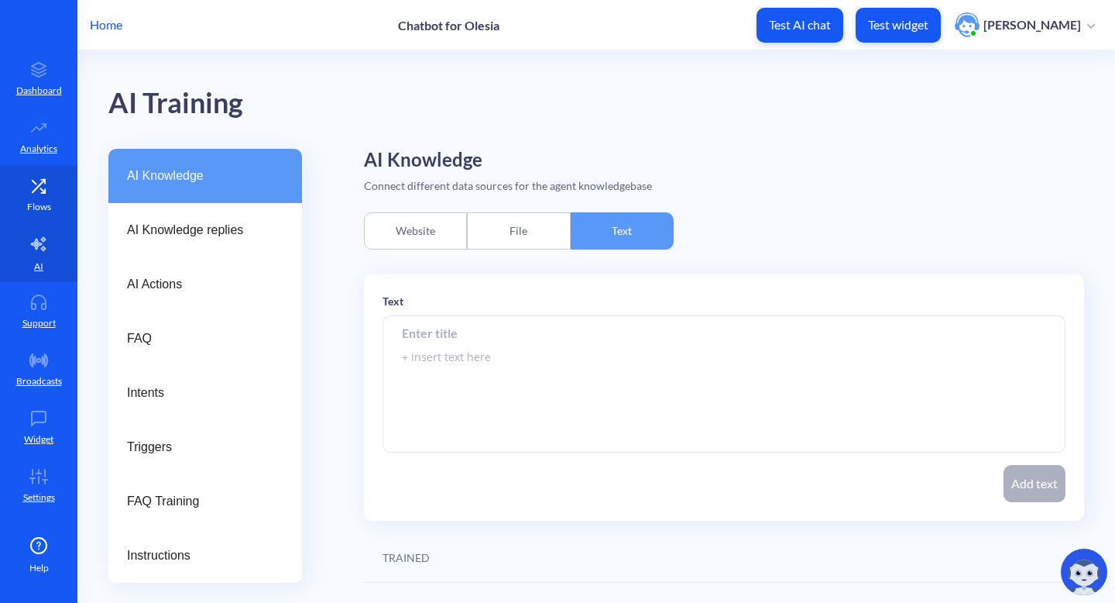
click at [53, 192] on icon at bounding box center [38, 185] width 31 height 15
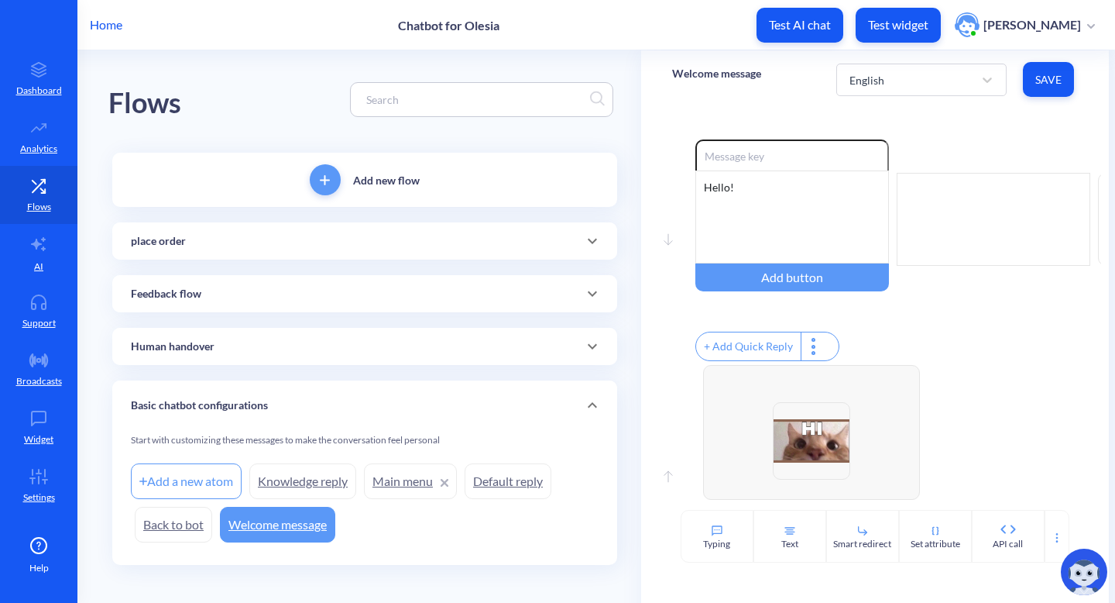
click at [397, 187] on div "Add new flow" at bounding box center [364, 180] width 505 height 54
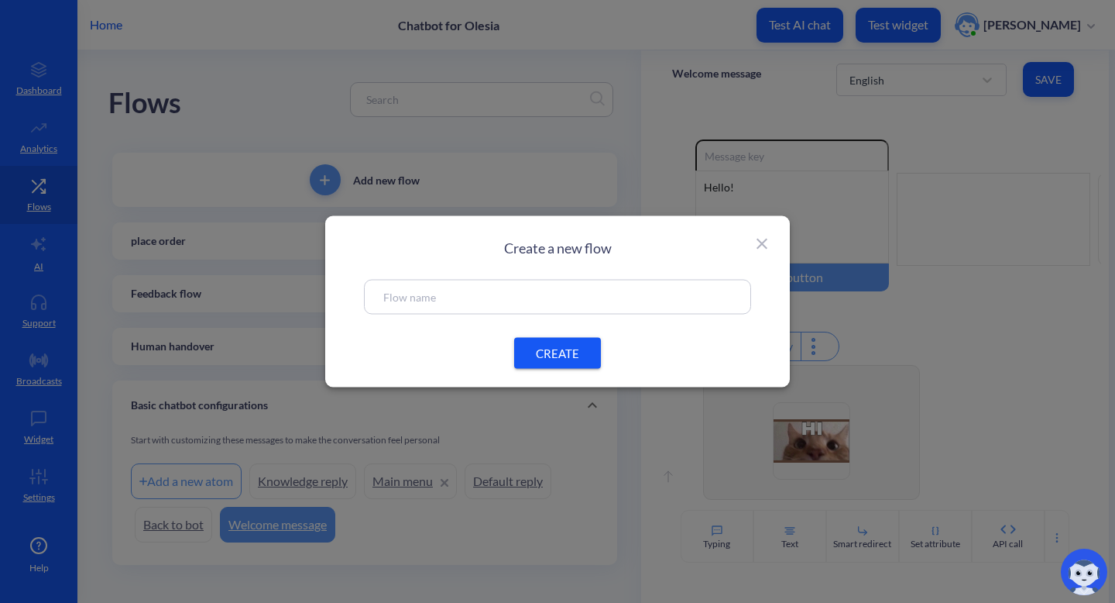
click at [530, 298] on input "text" at bounding box center [557, 297] width 349 height 18
type input "co"
click at [771, 243] on icon at bounding box center [762, 244] width 19 height 19
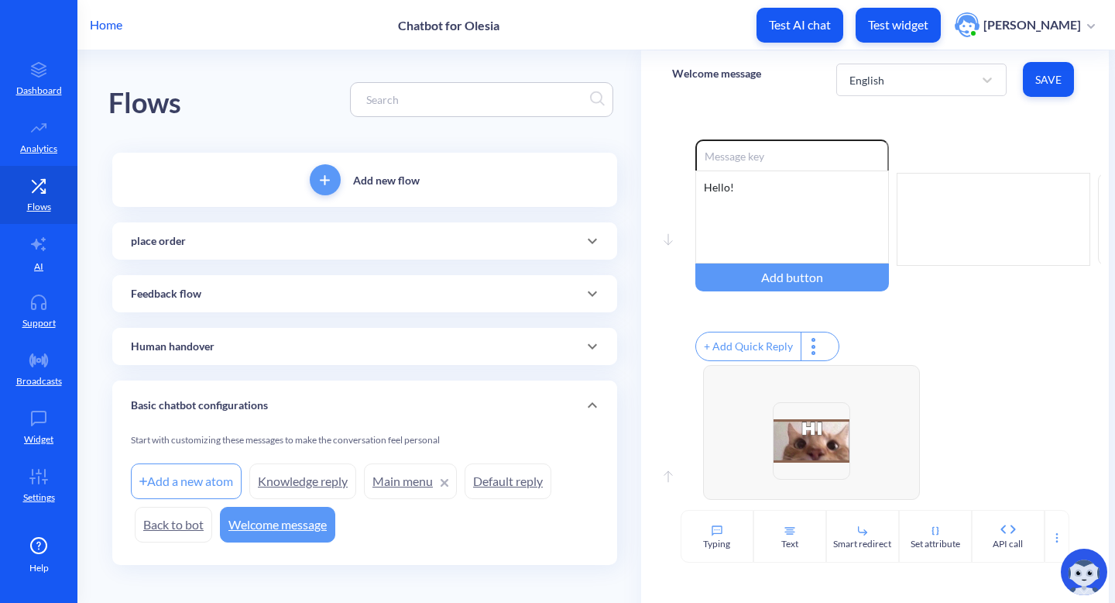
click at [547, 253] on div "place order" at bounding box center [364, 240] width 505 height 37
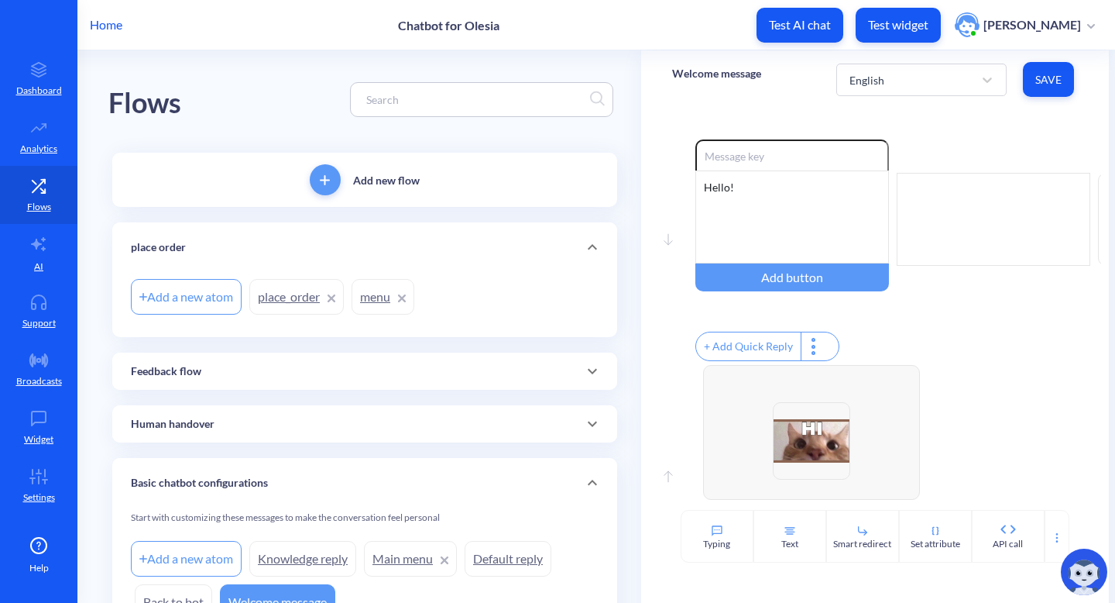
click at [237, 294] on div "Add a new atom" at bounding box center [186, 297] width 111 height 36
type input "confirm_order"
click at [412, 312] on div "Add a new atom place_order menu" at bounding box center [365, 296] width 468 height 43
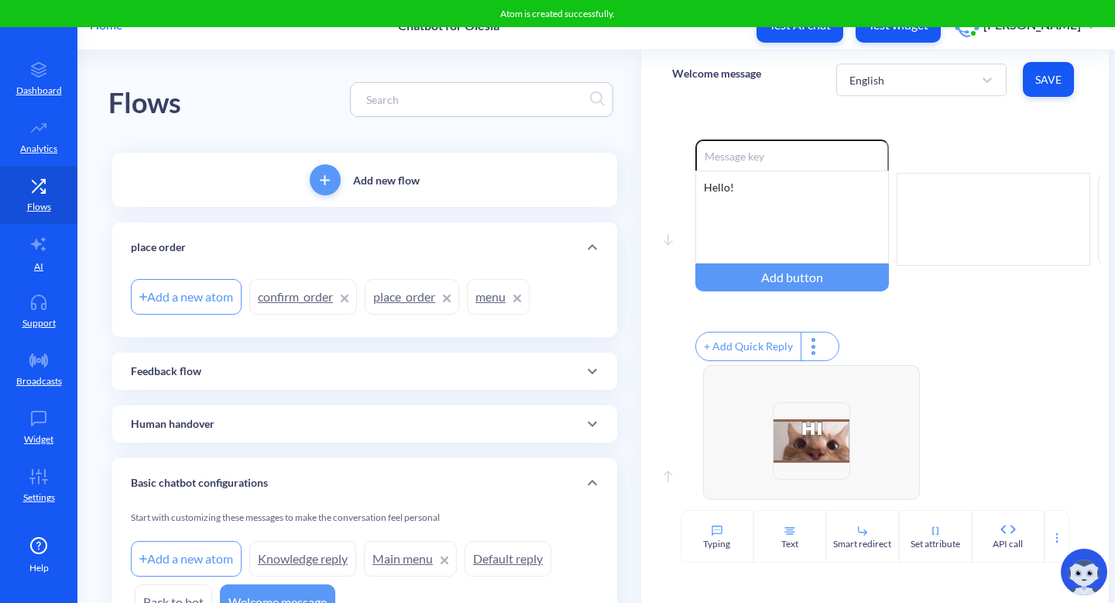
click at [310, 298] on link "confirm_order" at bounding box center [303, 297] width 108 height 36
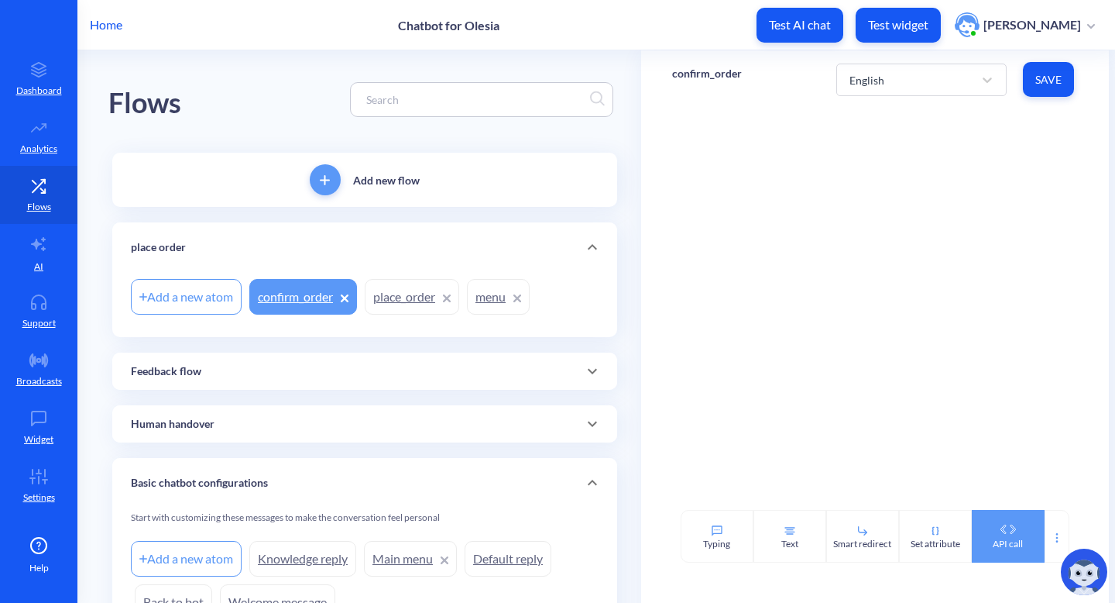
click at [978, 524] on div "API call" at bounding box center [1008, 536] width 73 height 53
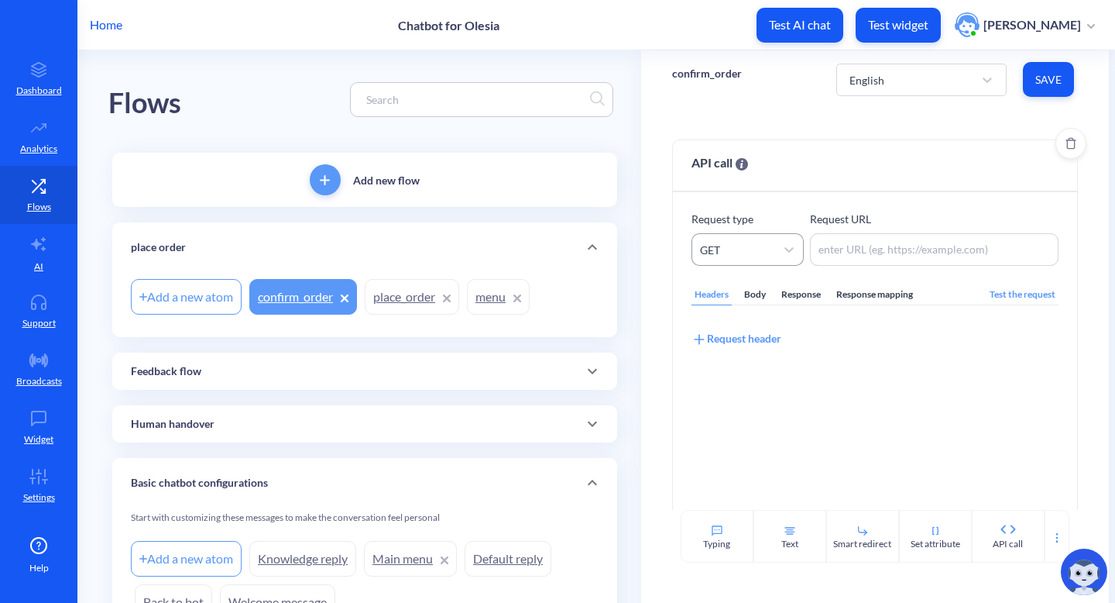
click at [751, 249] on div "GET" at bounding box center [733, 249] width 83 height 28
click at [745, 321] on div "POST" at bounding box center [748, 318] width 112 height 29
click at [886, 249] on textarea at bounding box center [934, 249] width 249 height 33
paste textarea "https://895my.wiremockapi.cloud/json"
type textarea "https://895my.wiremockapi.cloud/json"
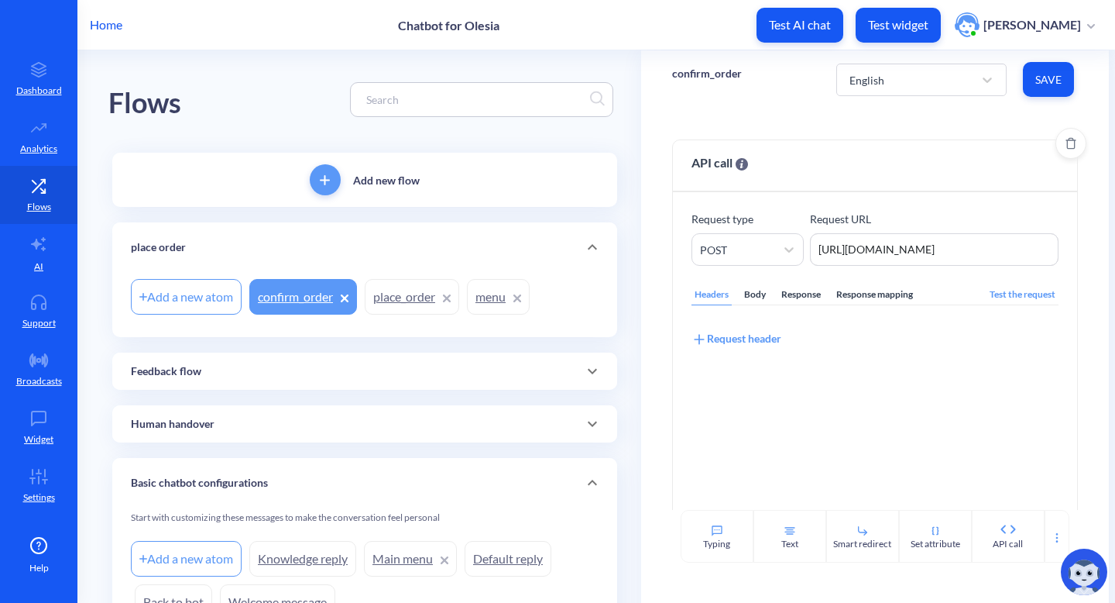
click at [790, 292] on div "Response" at bounding box center [801, 294] width 46 height 21
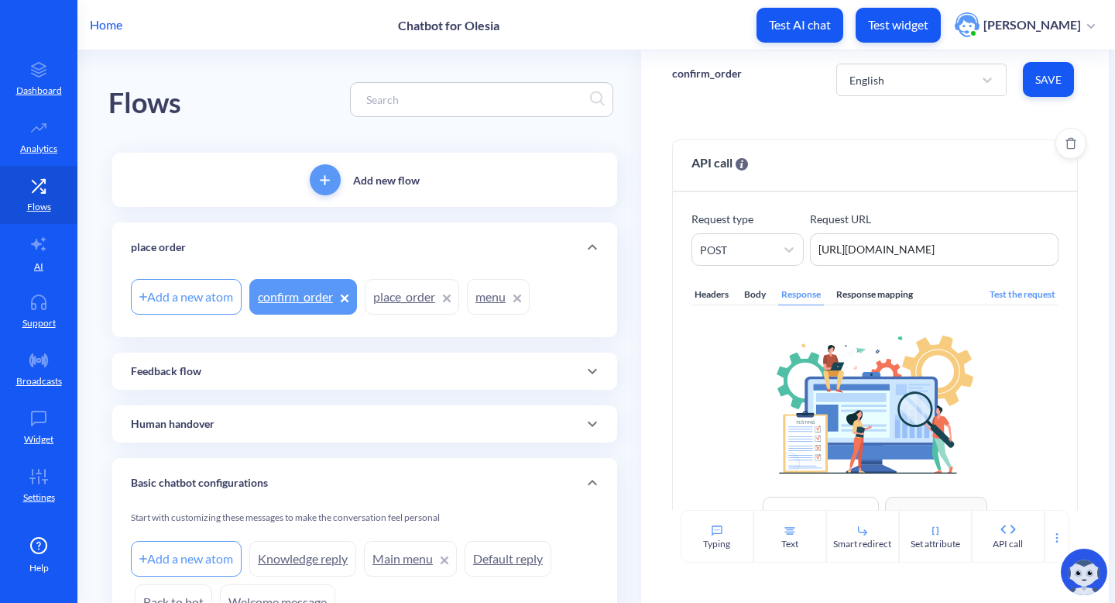
scroll to position [62, 0]
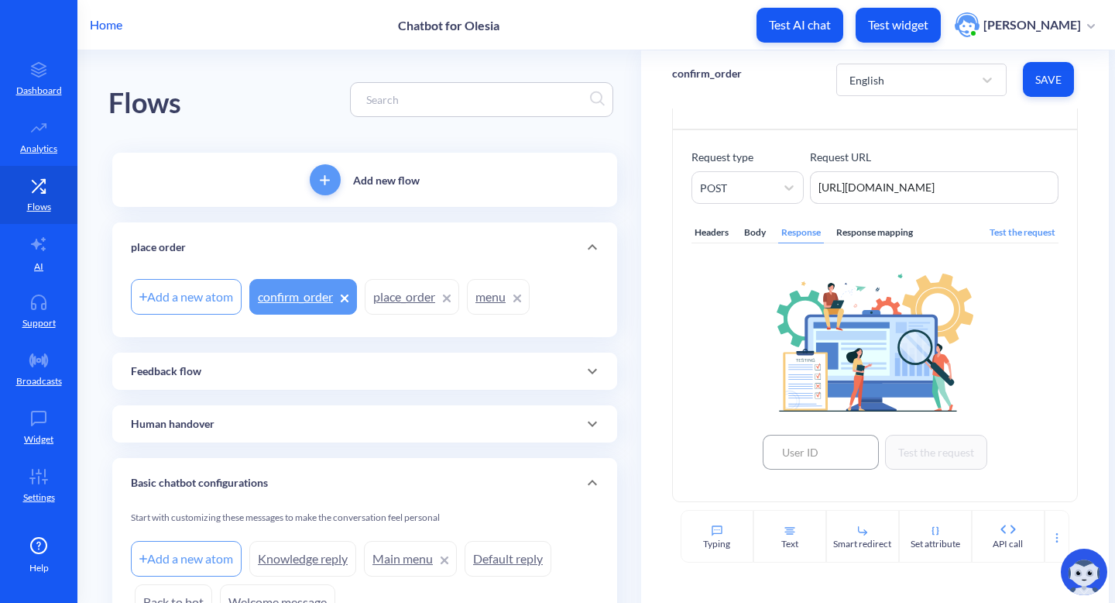
click at [831, 458] on input at bounding box center [821, 451] width 116 height 35
click at [871, 226] on div "Response mapping" at bounding box center [874, 232] width 83 height 21
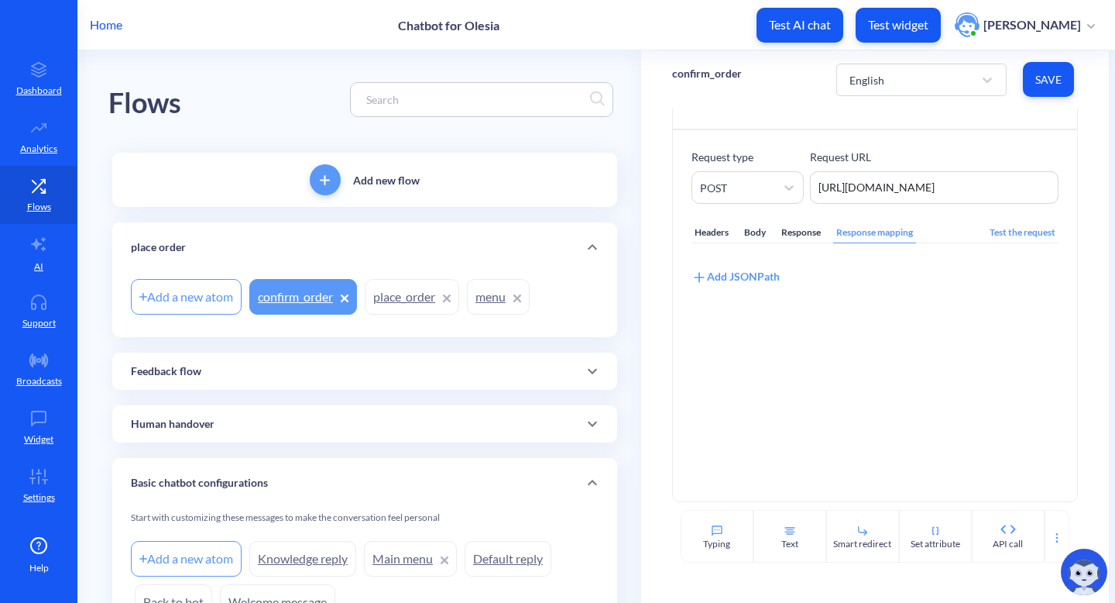
click at [762, 272] on div "Add JSONPath" at bounding box center [736, 276] width 88 height 17
click at [792, 294] on div "Select attribute name" at bounding box center [751, 297] width 102 height 16
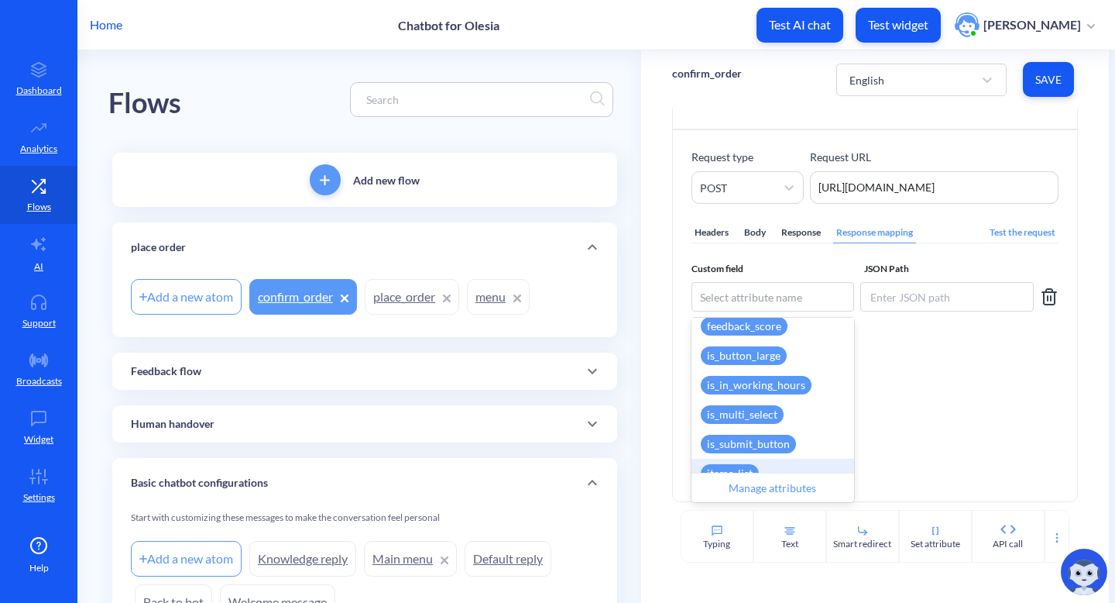
scroll to position [99, 0]
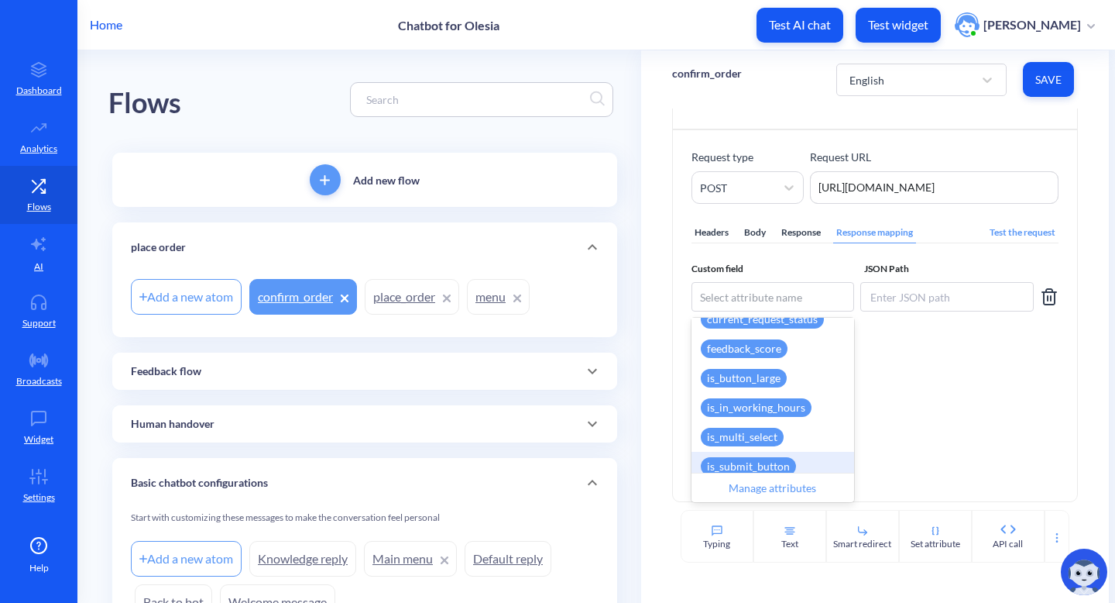
click at [779, 486] on div "Manage attributes" at bounding box center [773, 486] width 163 height 29
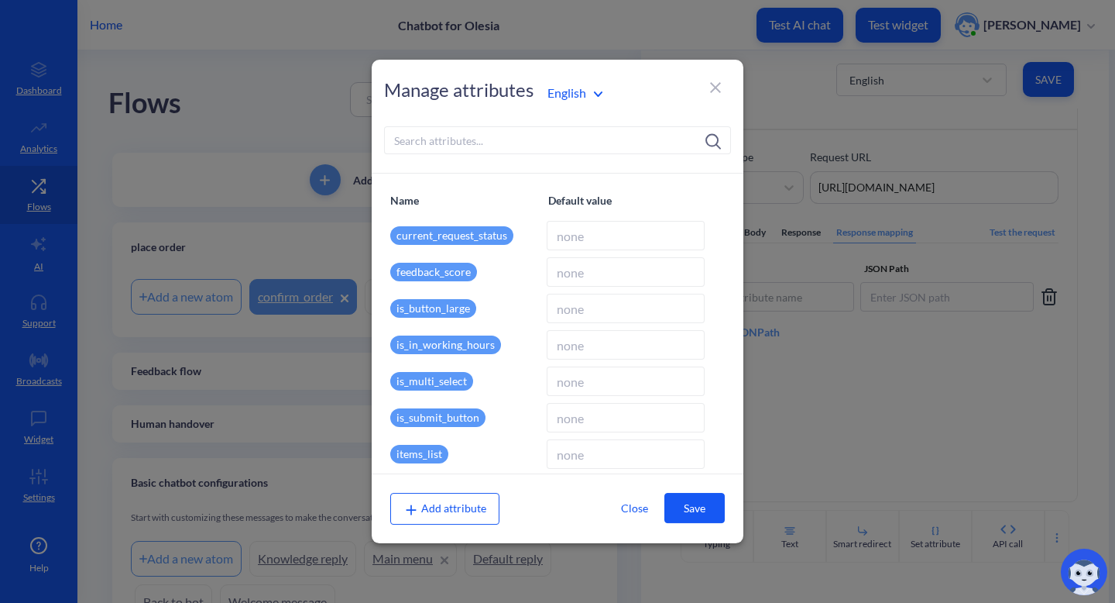
click at [482, 508] on span "Add attribute" at bounding box center [445, 507] width 83 height 13
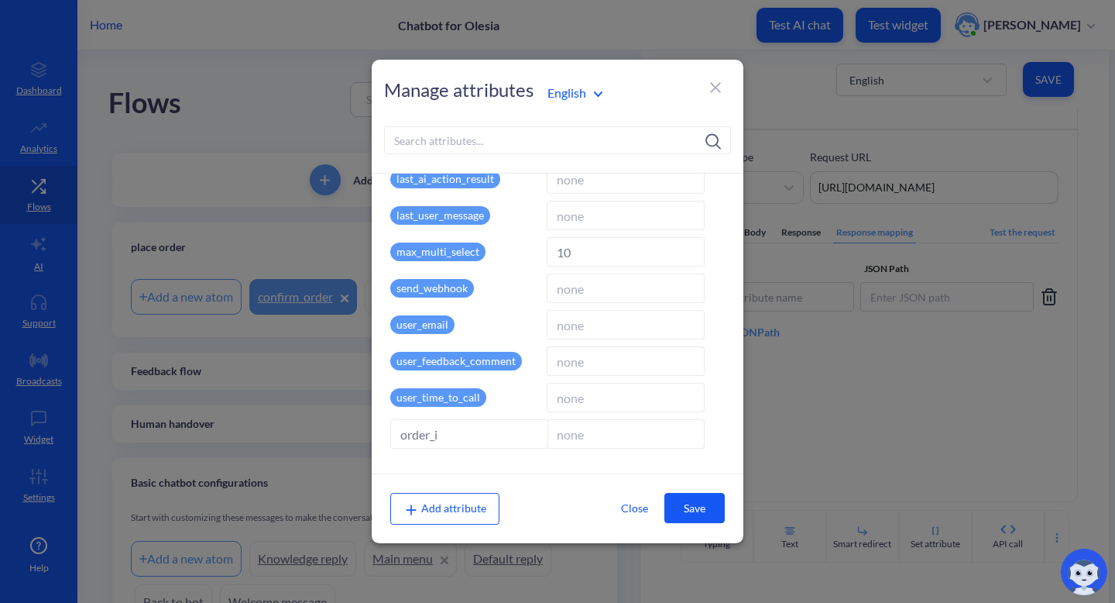
type input "order_id"
click at [689, 512] on button "Save" at bounding box center [694, 508] width 60 height 30
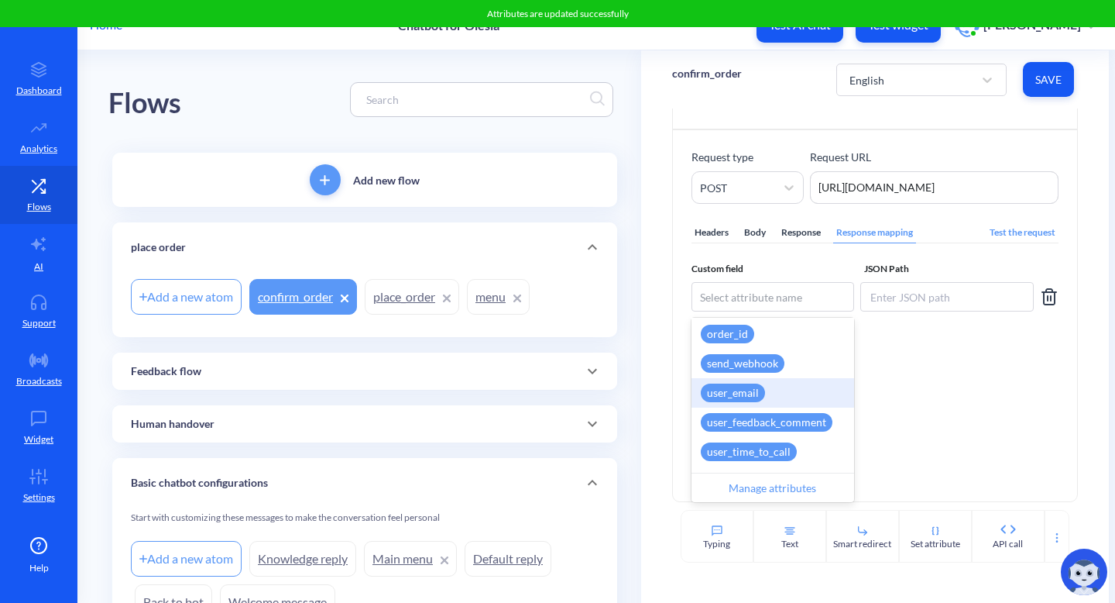
scroll to position [325, 0]
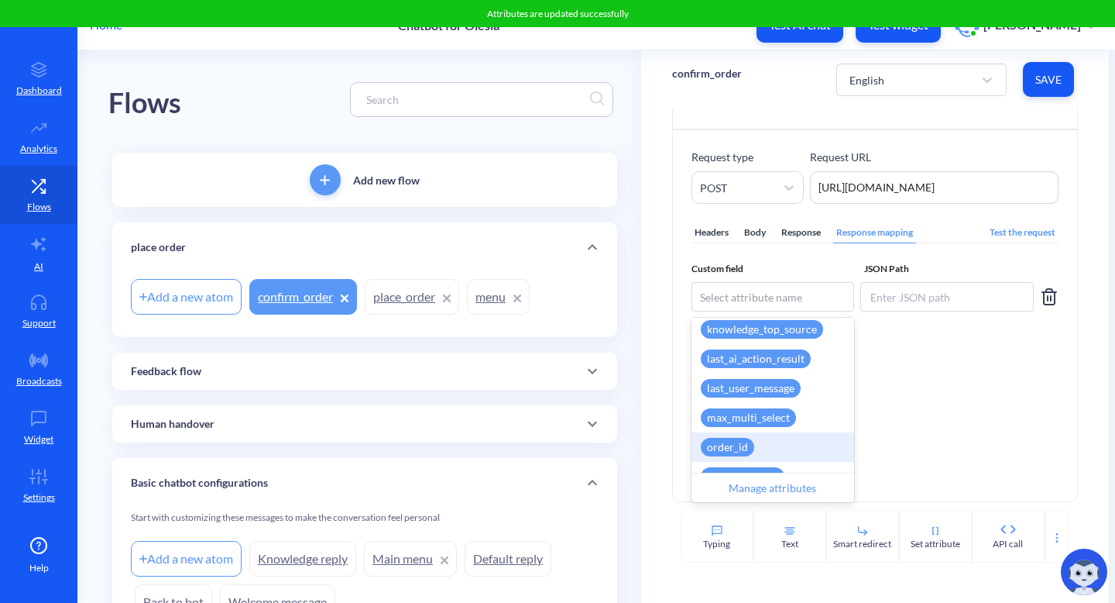
click at [763, 448] on div "order_id" at bounding box center [773, 446] width 163 height 29
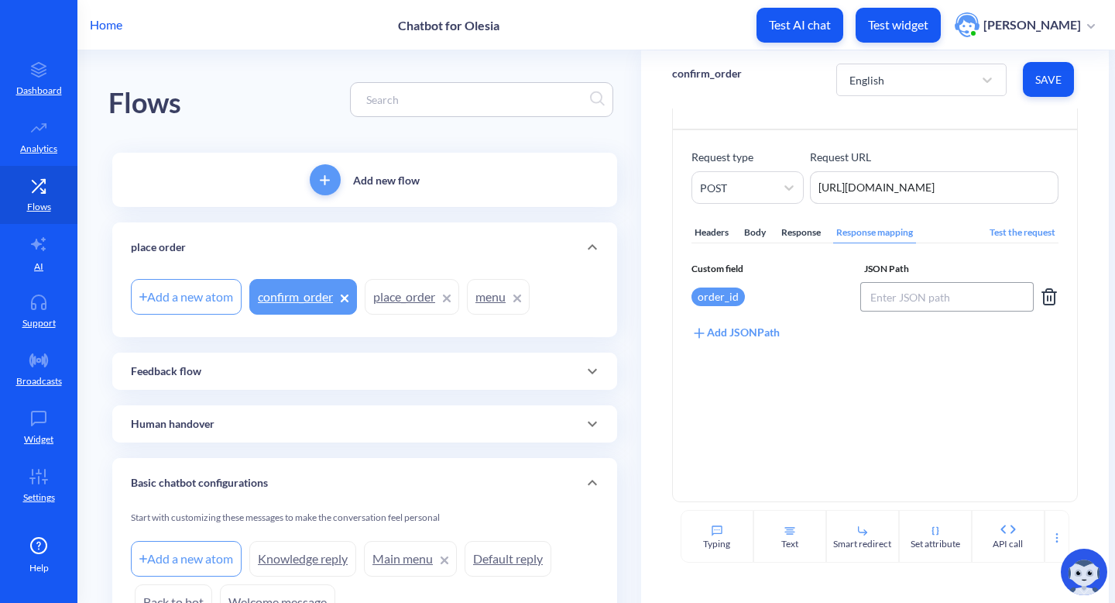
click at [889, 304] on input at bounding box center [947, 296] width 174 height 29
type input "order.id"
click at [999, 227] on div "Test the request" at bounding box center [1023, 232] width 72 height 21
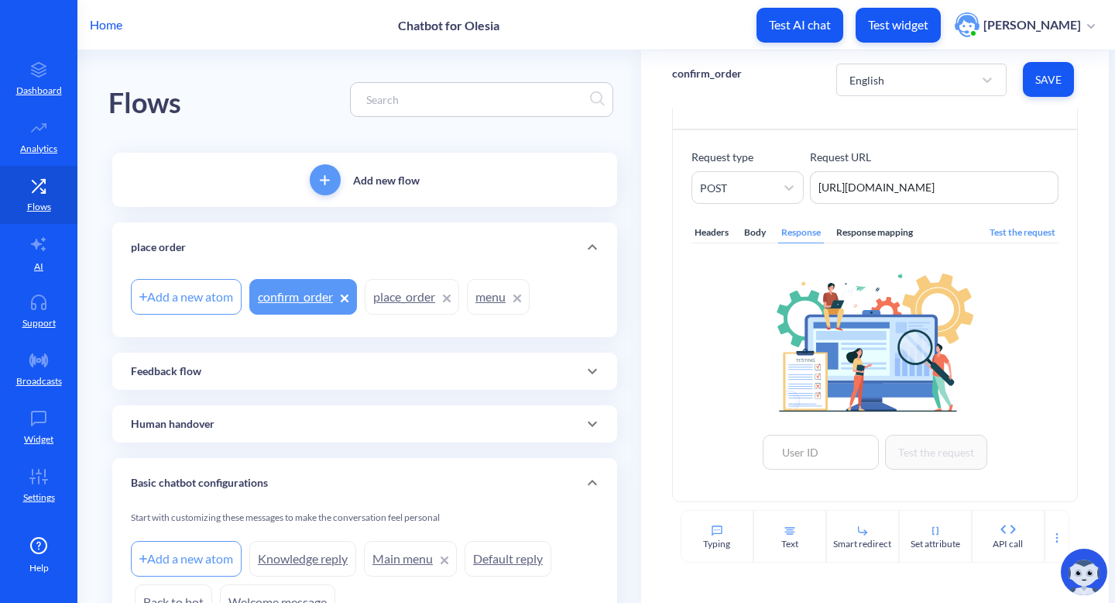
click at [904, 232] on div "Response mapping" at bounding box center [874, 232] width 83 height 21
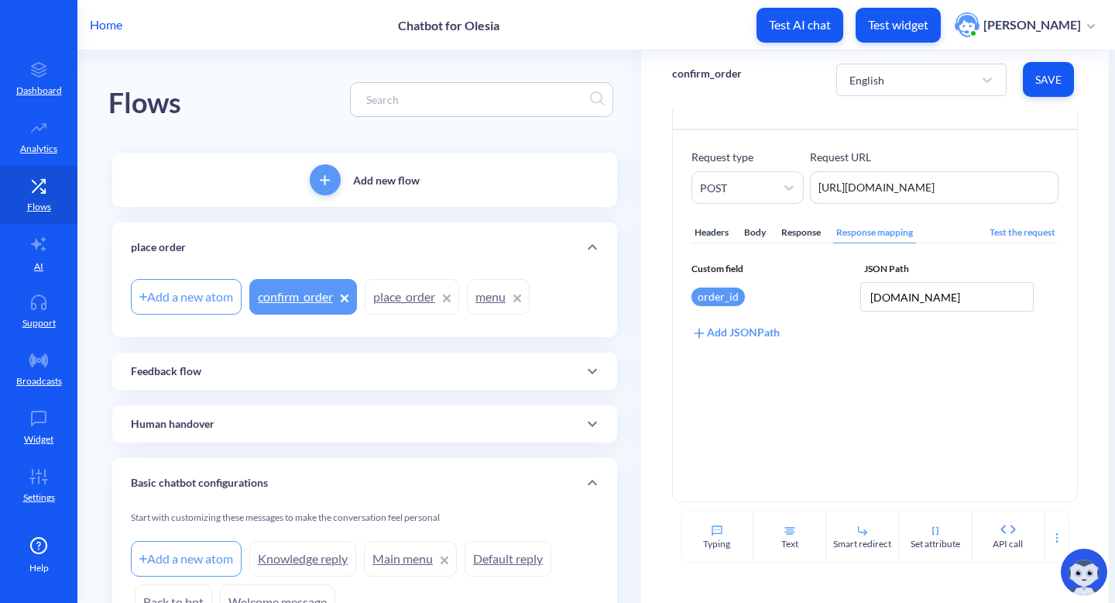
click at [990, 239] on div "Test the request" at bounding box center [1023, 232] width 72 height 21
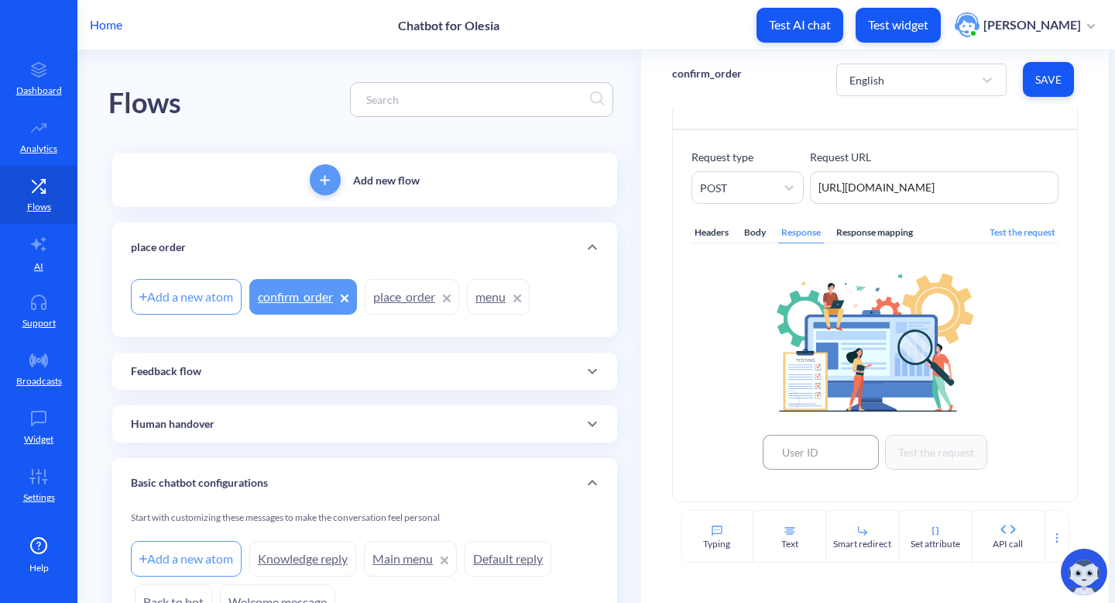
click at [816, 443] on input at bounding box center [821, 451] width 116 height 35
type input "1"
click at [959, 459] on button "Test the request" at bounding box center [936, 451] width 102 height 35
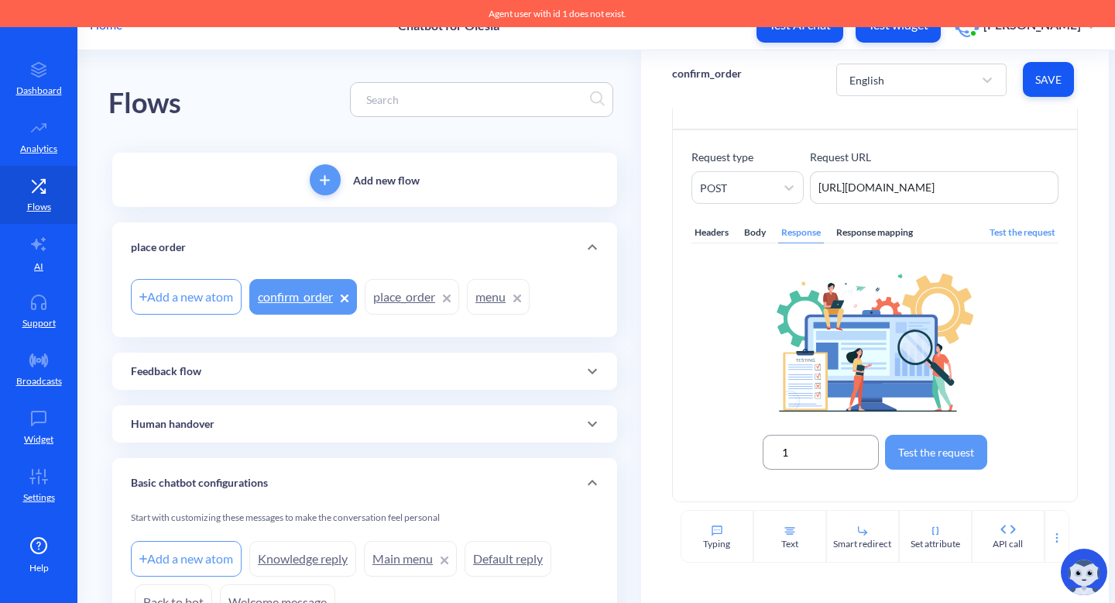
click at [839, 447] on input "1" at bounding box center [821, 451] width 116 height 35
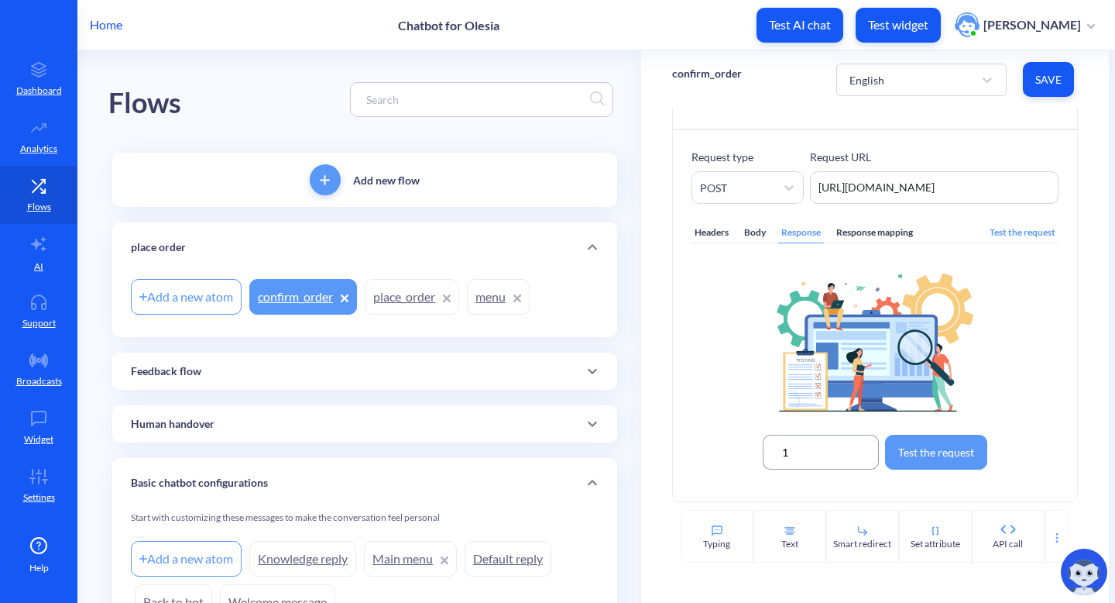
click at [839, 447] on input "1" at bounding box center [821, 451] width 116 height 35
type input "2685"
click at [964, 451] on button "Test the request" at bounding box center [936, 451] width 102 height 35
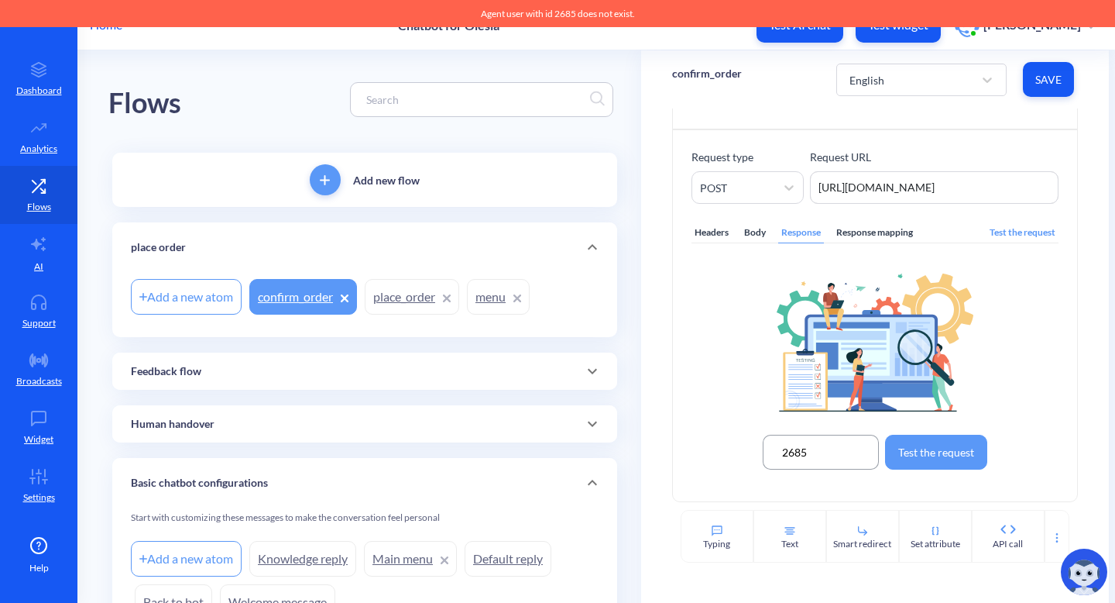
click at [802, 456] on input "2685" at bounding box center [821, 451] width 116 height 35
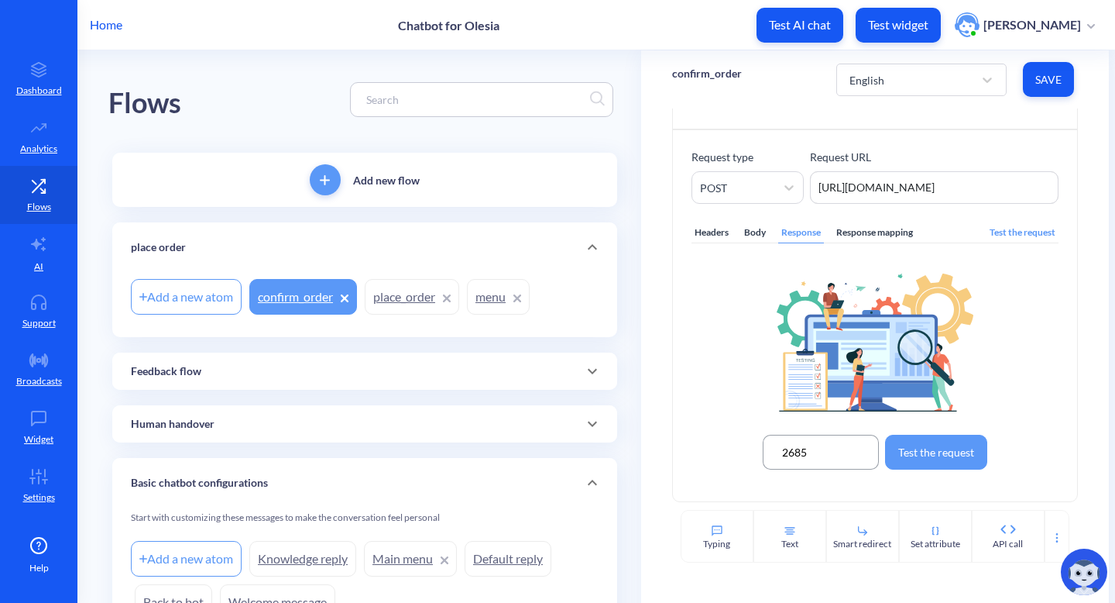
click at [802, 456] on input "2685" at bounding box center [821, 451] width 116 height 35
click at [1039, 93] on button "Save" at bounding box center [1048, 79] width 51 height 35
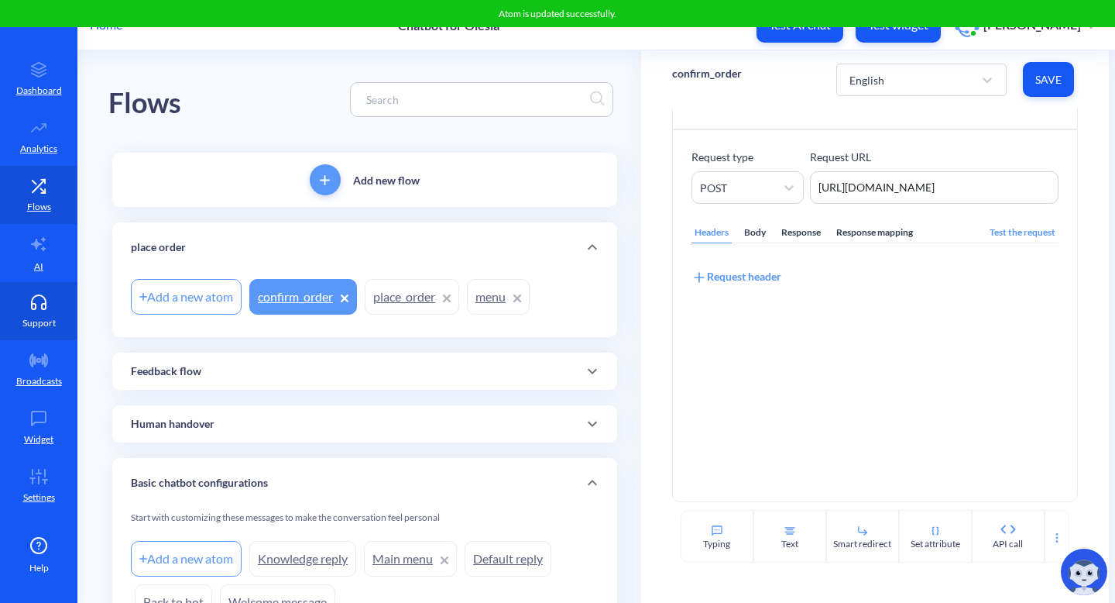
click at [42, 321] on p "Support" at bounding box center [38, 323] width 33 height 14
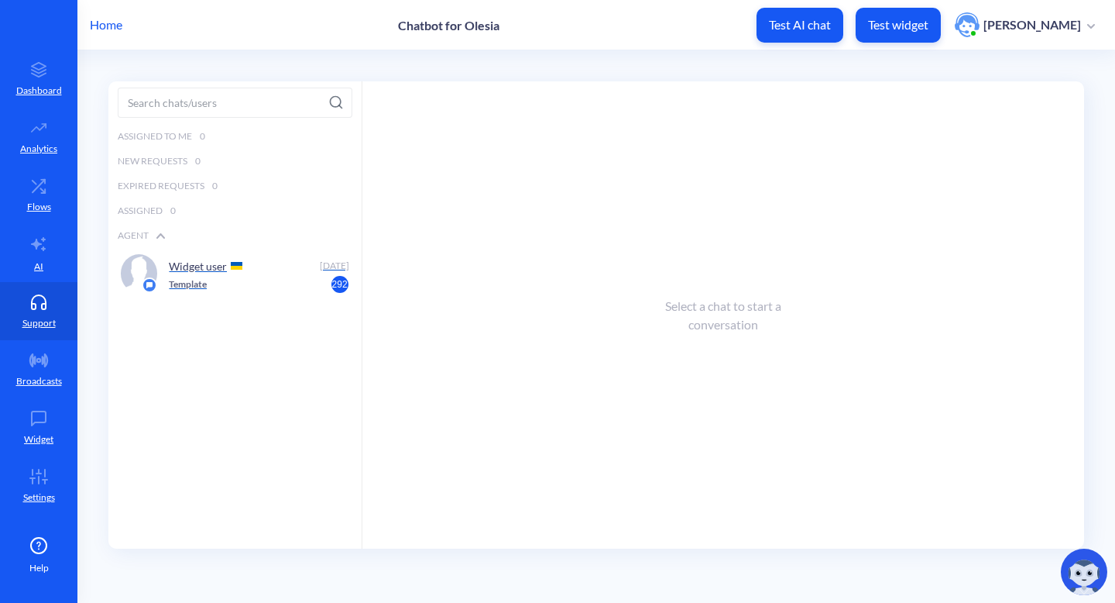
click at [309, 273] on div "Widget user" at bounding box center [241, 265] width 144 height 23
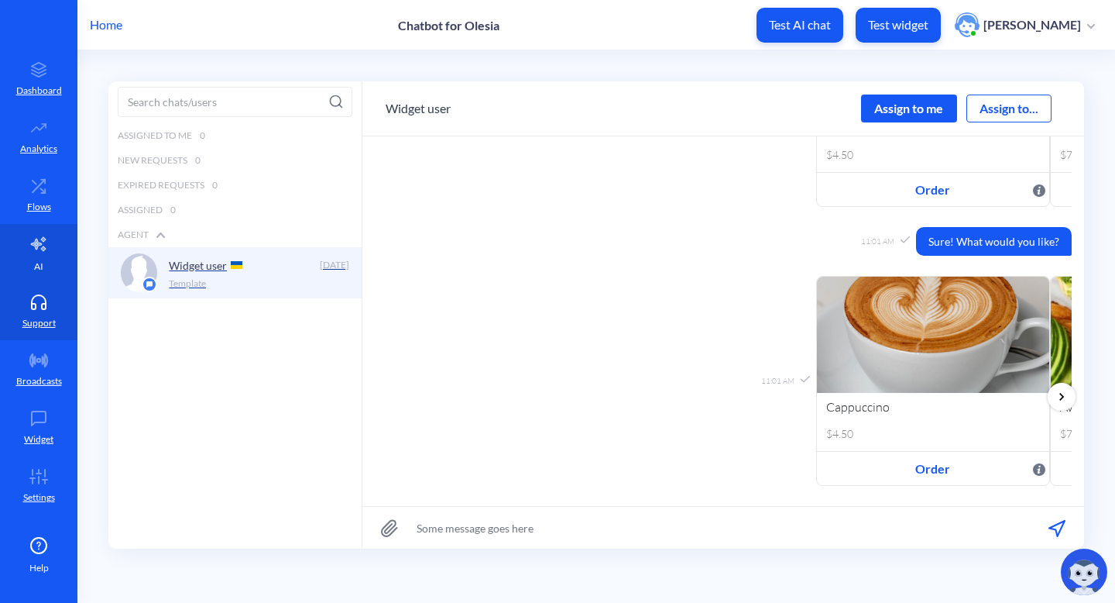
scroll to position [2472, 0]
click at [31, 200] on p "Flows" at bounding box center [39, 207] width 24 height 14
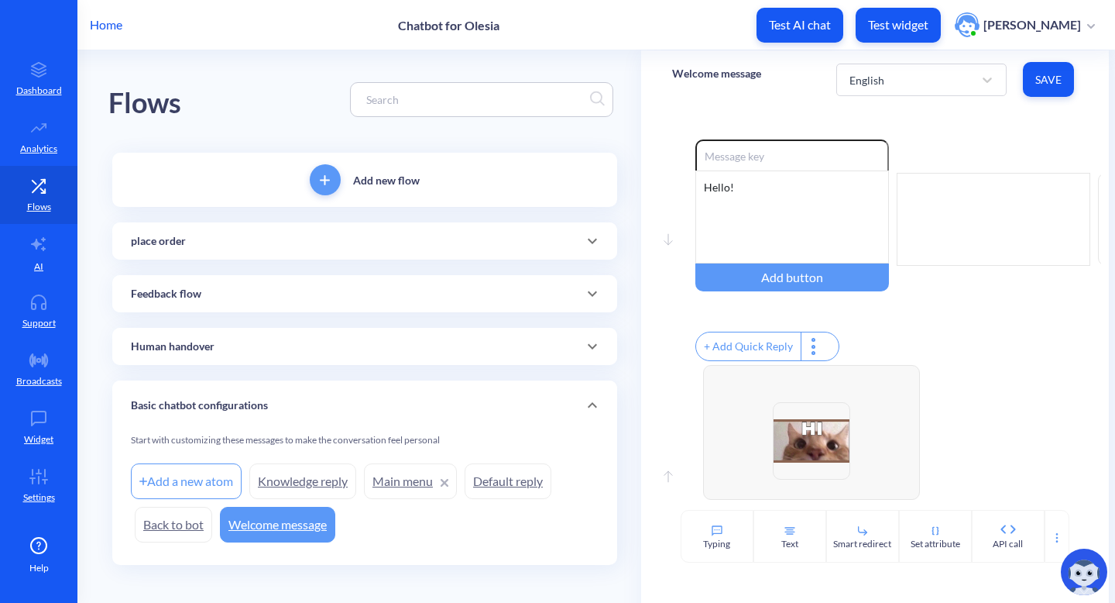
click at [517, 241] on div "place order" at bounding box center [365, 241] width 468 height 16
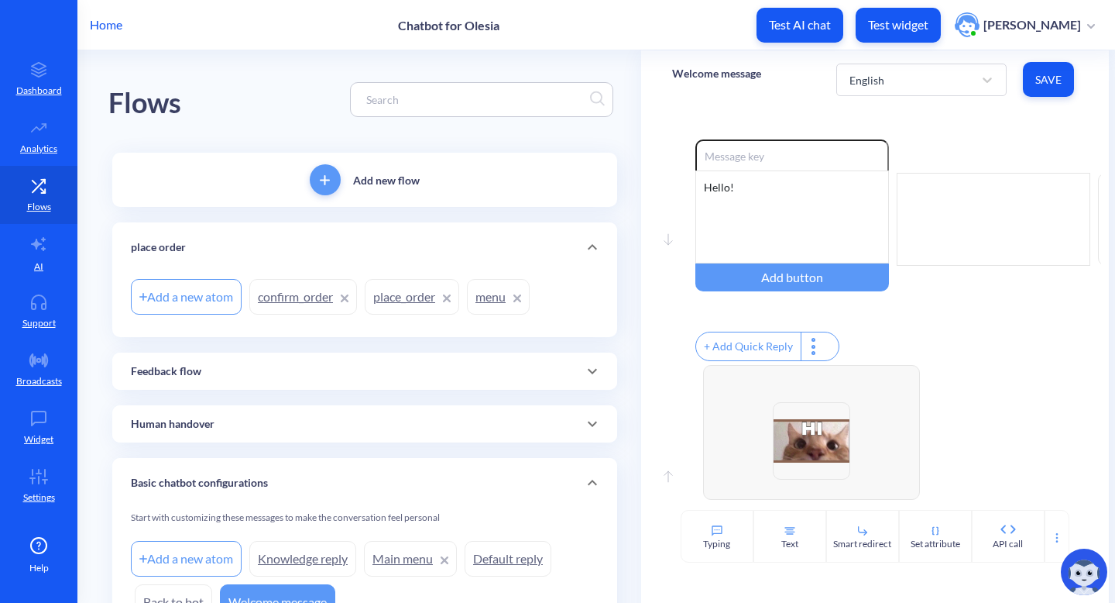
click at [305, 302] on link "confirm_order" at bounding box center [303, 297] width 108 height 36
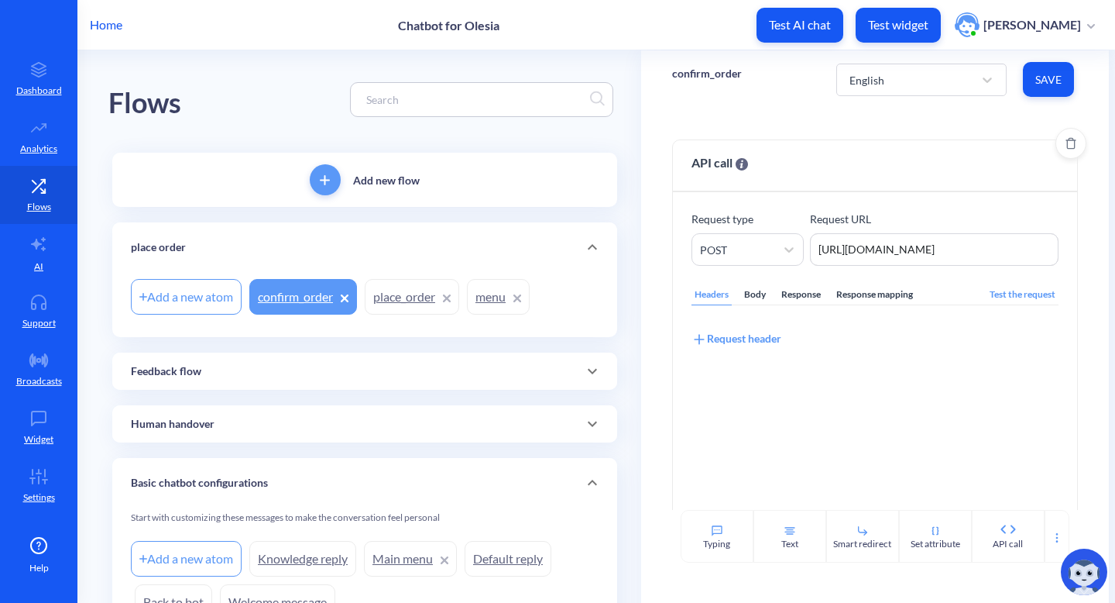
click at [996, 298] on div "Test the request" at bounding box center [1023, 294] width 72 height 21
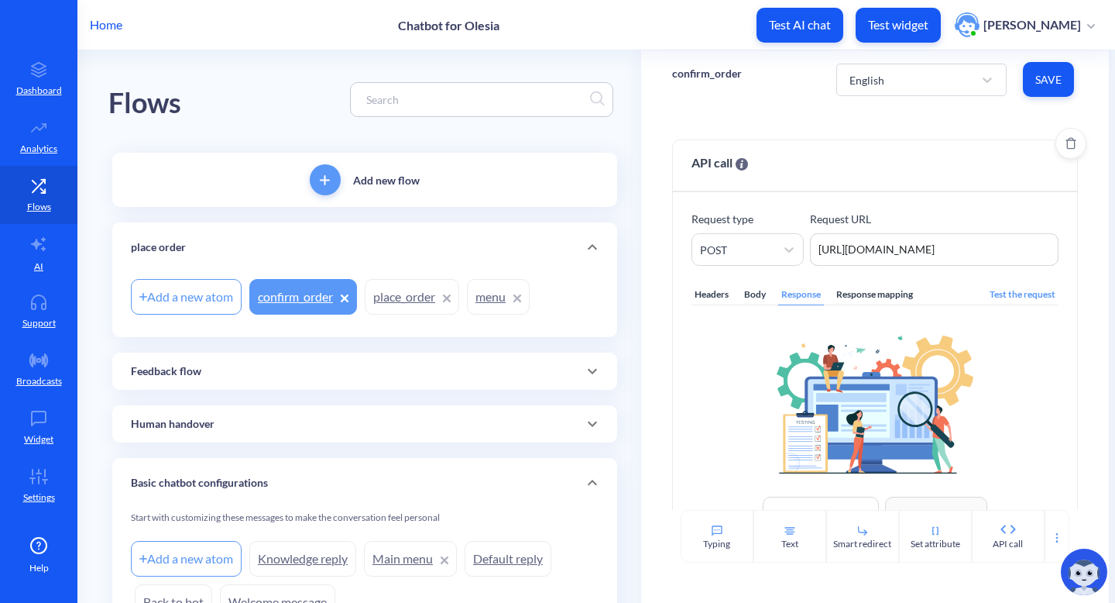
scroll to position [62, 0]
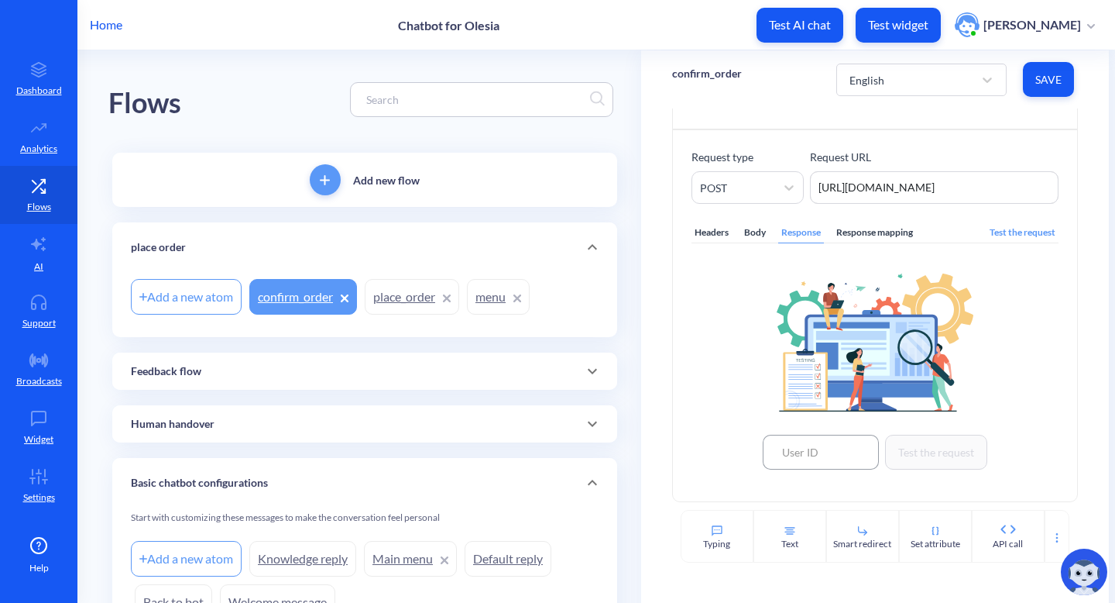
click at [809, 461] on input at bounding box center [821, 451] width 116 height 35
paste input "519319"
type input "519319"
click at [931, 462] on button "Test the request" at bounding box center [936, 451] width 102 height 35
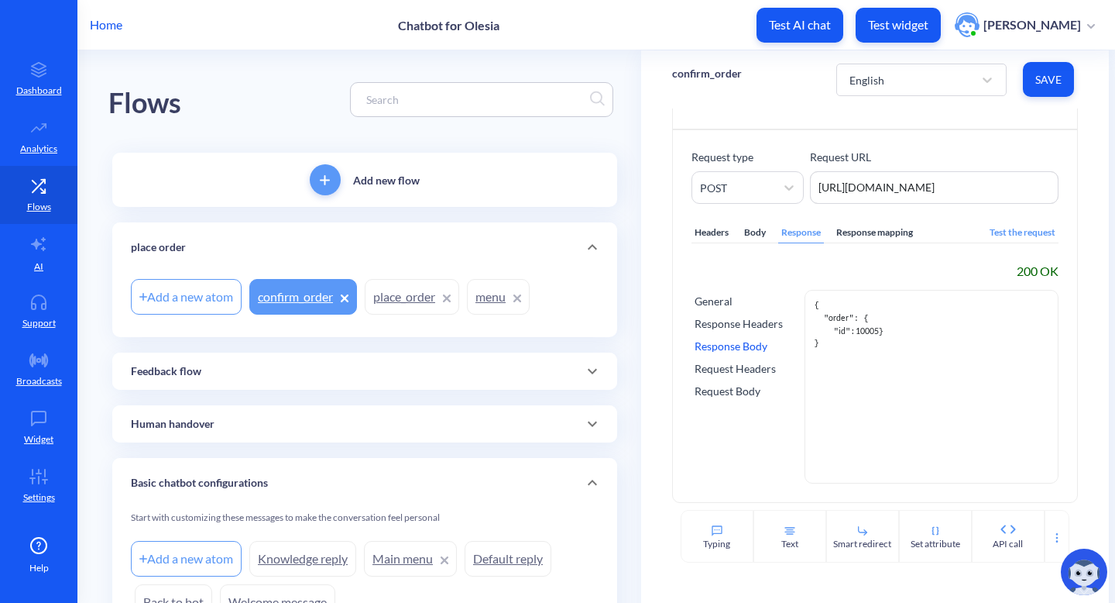
click at [201, 293] on div "Add a new atom" at bounding box center [186, 297] width 111 height 36
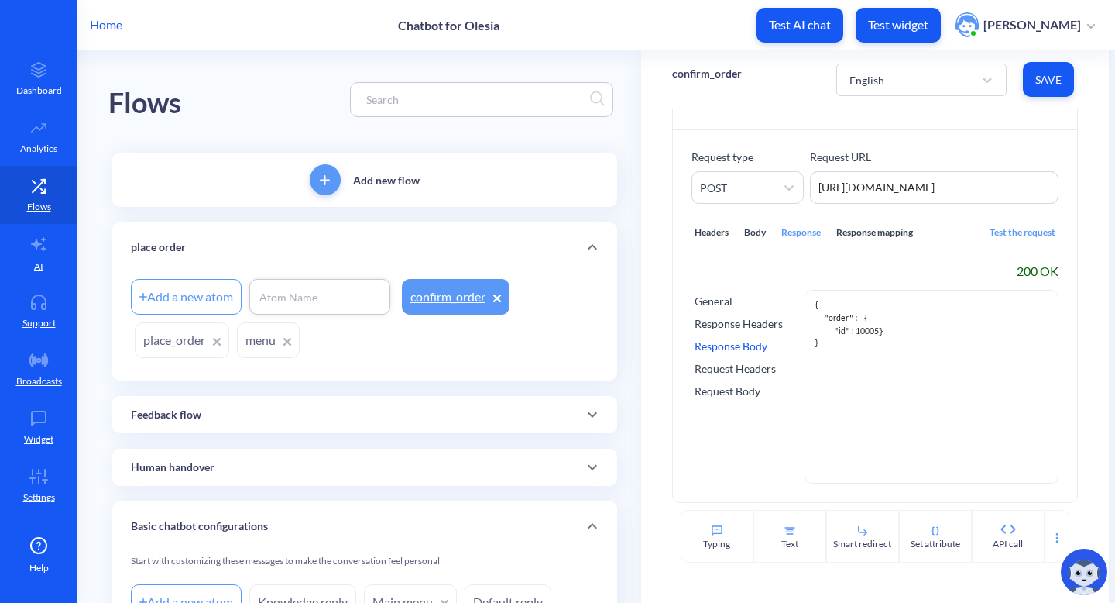
click at [338, 298] on input at bounding box center [320, 297] width 124 height 16
type input "get_order_status"
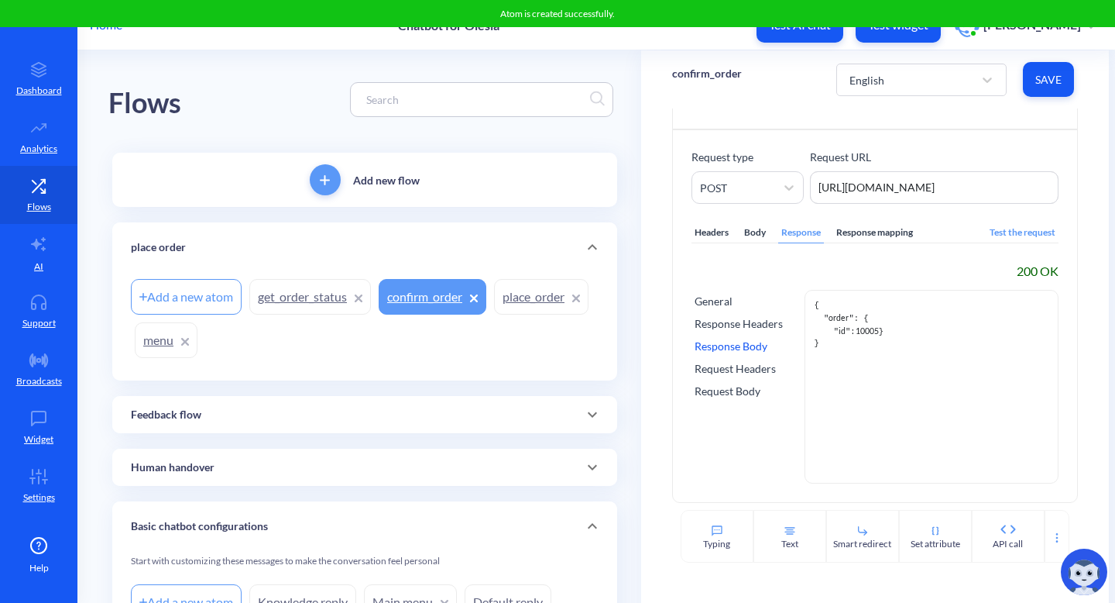
click at [284, 291] on link "get_order_status" at bounding box center [310, 297] width 122 height 36
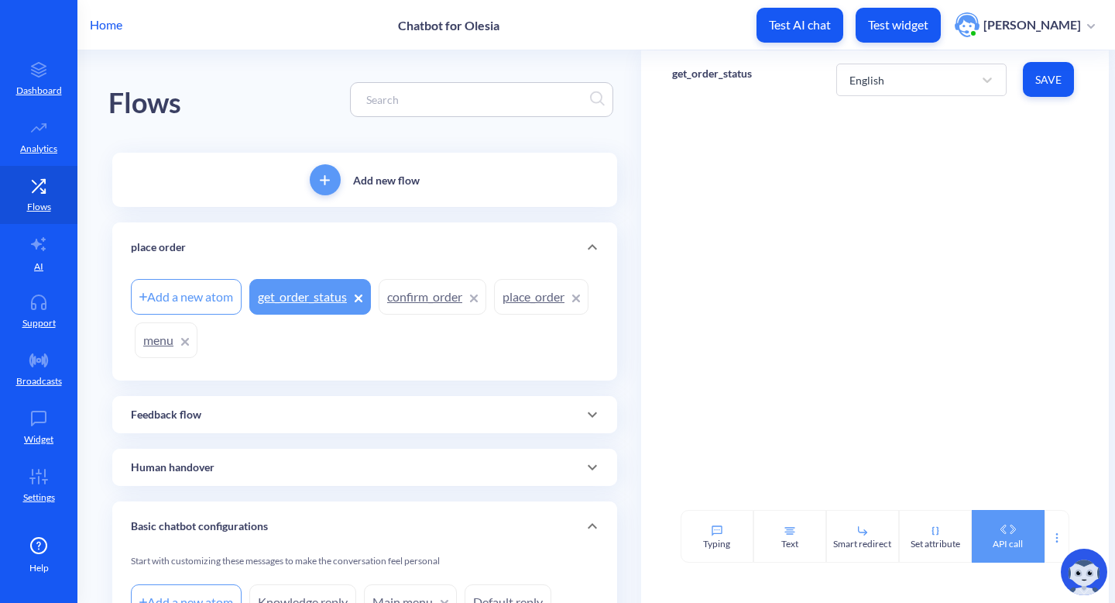
click at [998, 530] on icon at bounding box center [1008, 528] width 25 height 9
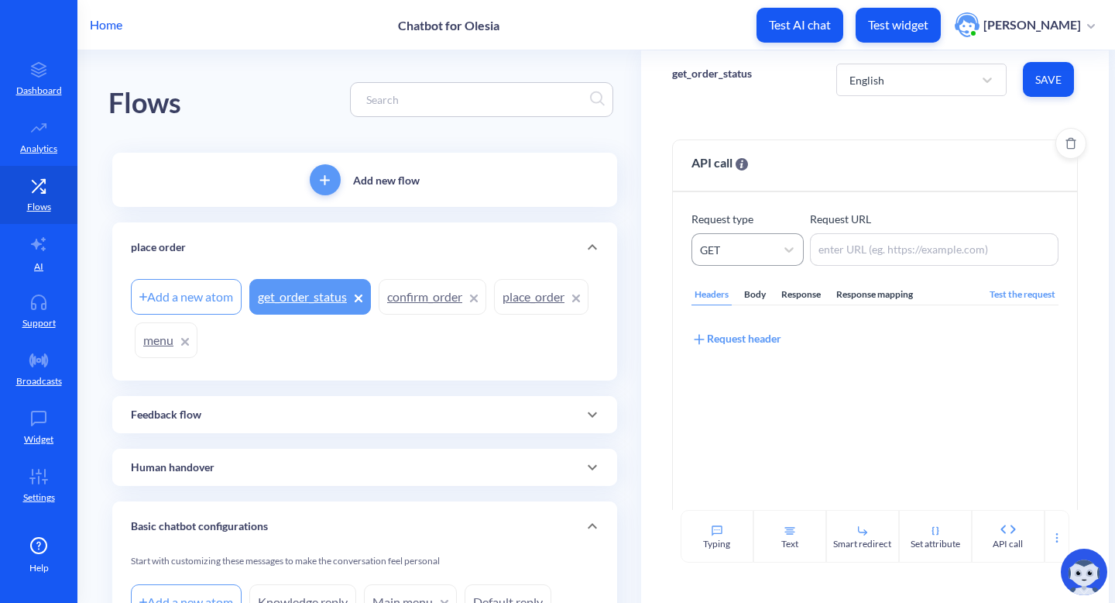
click at [728, 254] on div "GET" at bounding box center [733, 249] width 83 height 28
click at [854, 247] on textarea at bounding box center [934, 249] width 249 height 33
paste textarea "https://895my.wiremockapi.cloud/json/1?order_id="
type textarea "https://895my.wiremockapi.cloud/json/1?order_id="
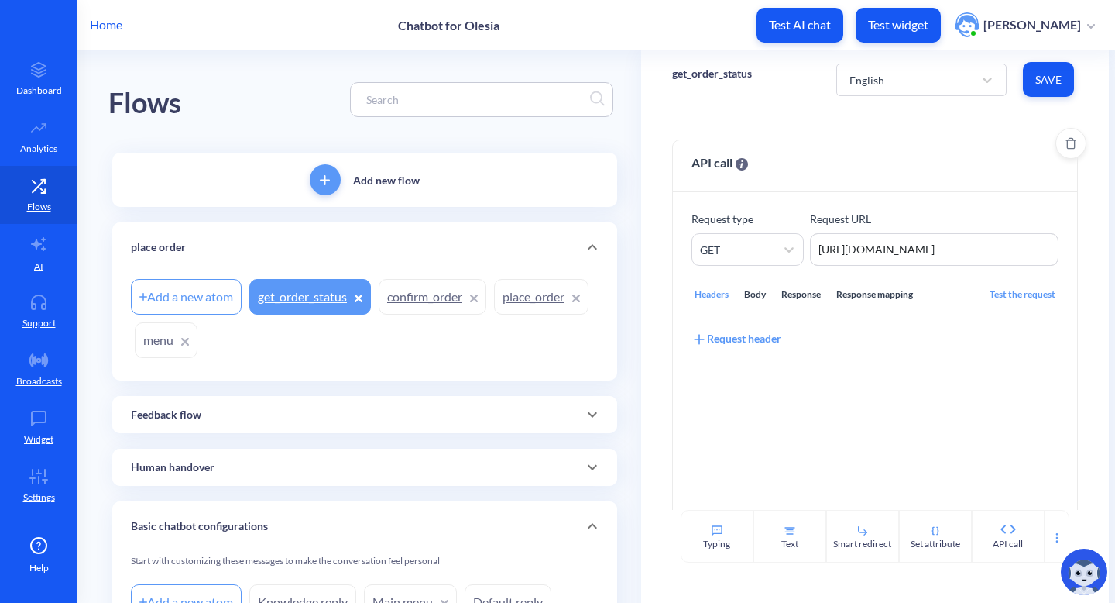
click at [754, 287] on div "Body" at bounding box center [755, 294] width 28 height 21
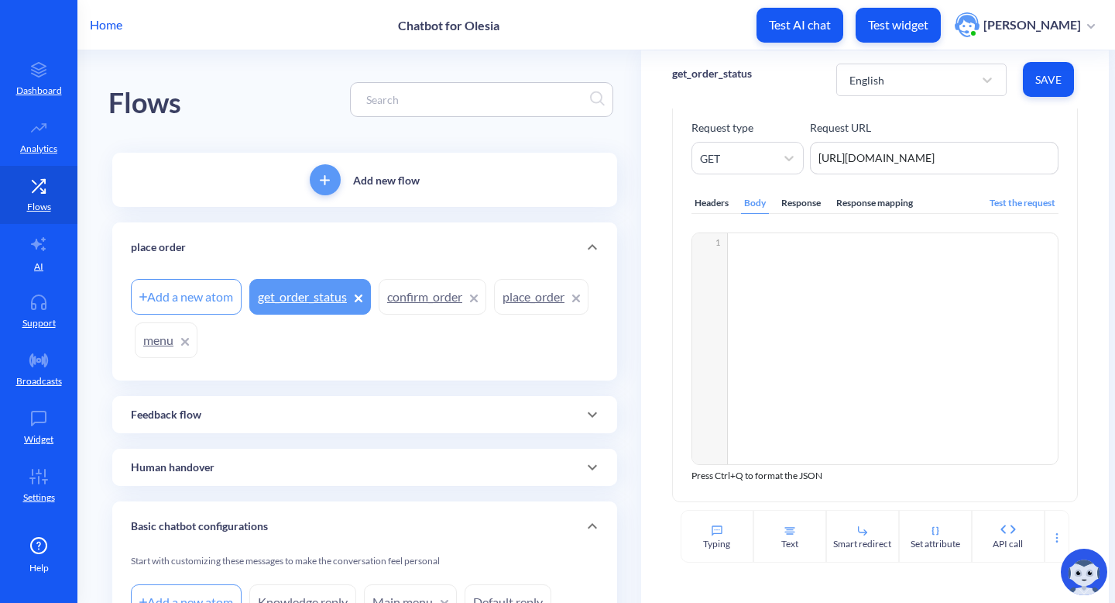
click at [810, 203] on div "Response" at bounding box center [801, 203] width 46 height 21
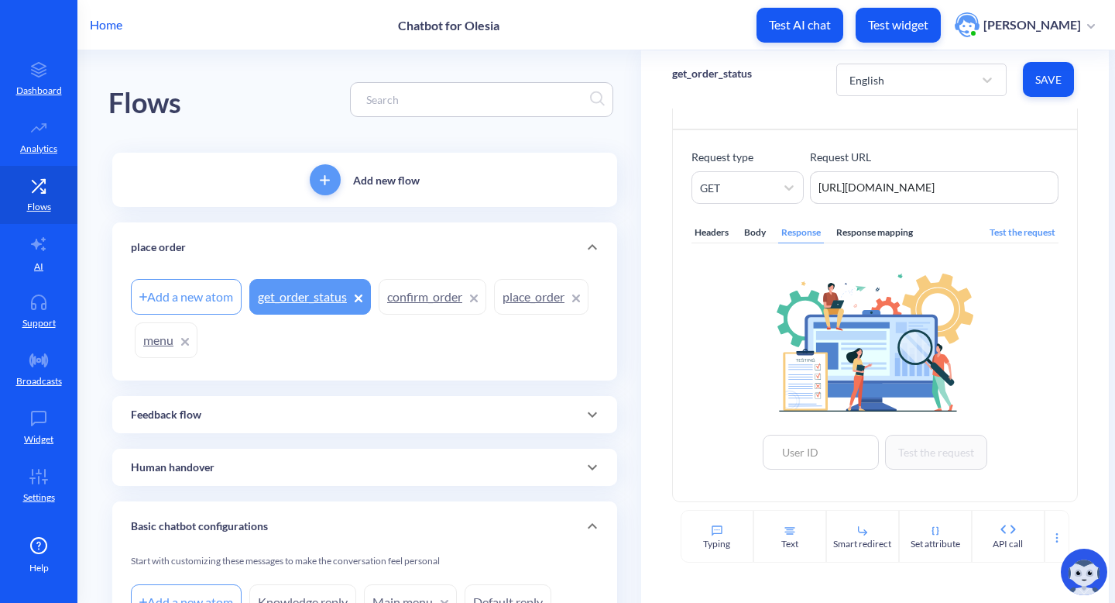
scroll to position [62, 0]
click at [822, 450] on input at bounding box center [821, 451] width 116 height 35
click at [812, 414] on div "519319" at bounding box center [821, 417] width 116 height 29
type input "519319"
click at [932, 467] on button "Test the request" at bounding box center [936, 451] width 102 height 35
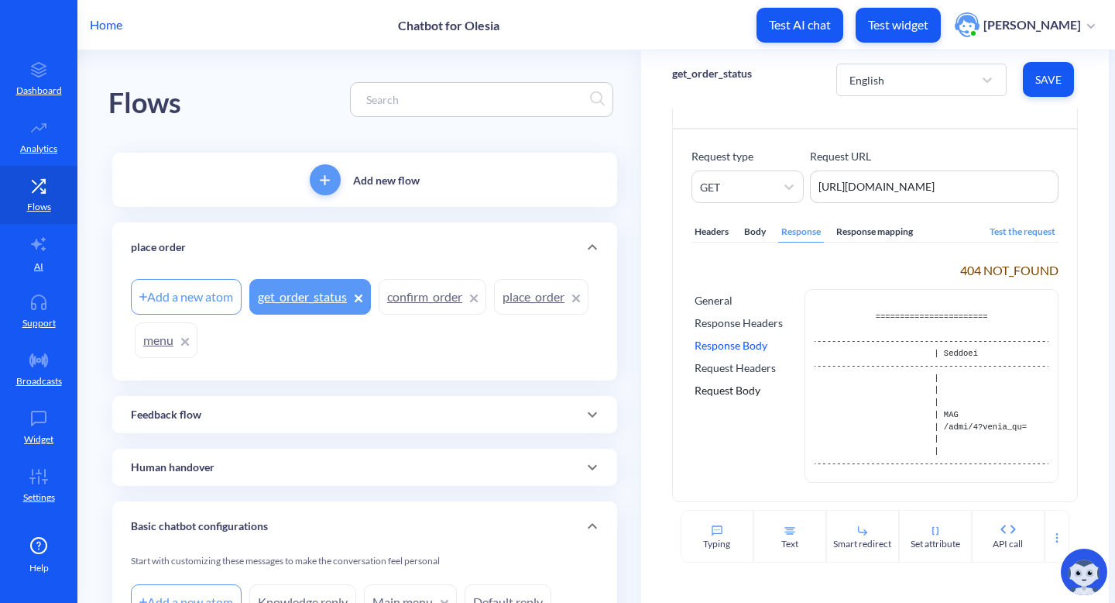
scroll to position [0, 169]
click at [1001, 192] on textarea "https://895my.wiremockapi.cloud/json/1?order_id=" at bounding box center [934, 186] width 249 height 33
click at [786, 235] on div "Response" at bounding box center [801, 231] width 46 height 21
click at [991, 237] on div "Test the request" at bounding box center [1023, 231] width 72 height 21
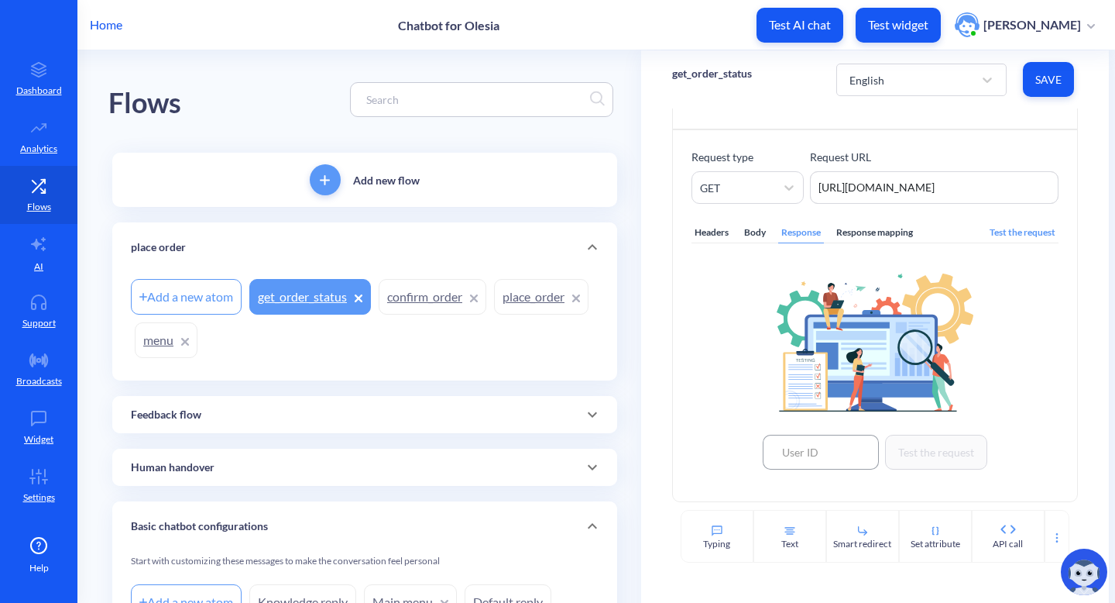
click at [794, 451] on input at bounding box center [821, 451] width 116 height 35
click at [938, 192] on textarea "https://895my.wiremockapi.cloud/json/1?order_id=" at bounding box center [934, 187] width 249 height 33
click at [434, 290] on link "confirm_order" at bounding box center [433, 297] width 108 height 36
click at [1015, 191] on textarea "https://895my.wiremockapi.cloud/json/1?order_id=" at bounding box center [934, 187] width 249 height 33
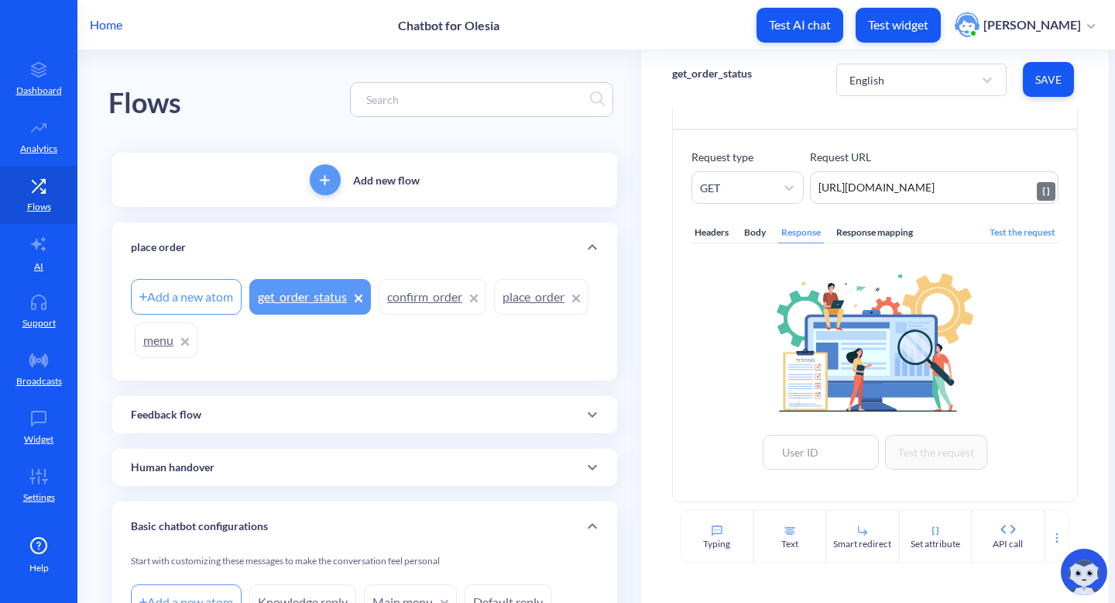
scroll to position [0, 39]
type textarea "https://895my.wiremockapi.cloud/json/1?order_id=10005"
click at [1015, 235] on div "Test the request" at bounding box center [1023, 232] width 72 height 21
click at [820, 466] on input at bounding box center [821, 451] width 116 height 35
click at [817, 424] on div "519319" at bounding box center [821, 417] width 116 height 29
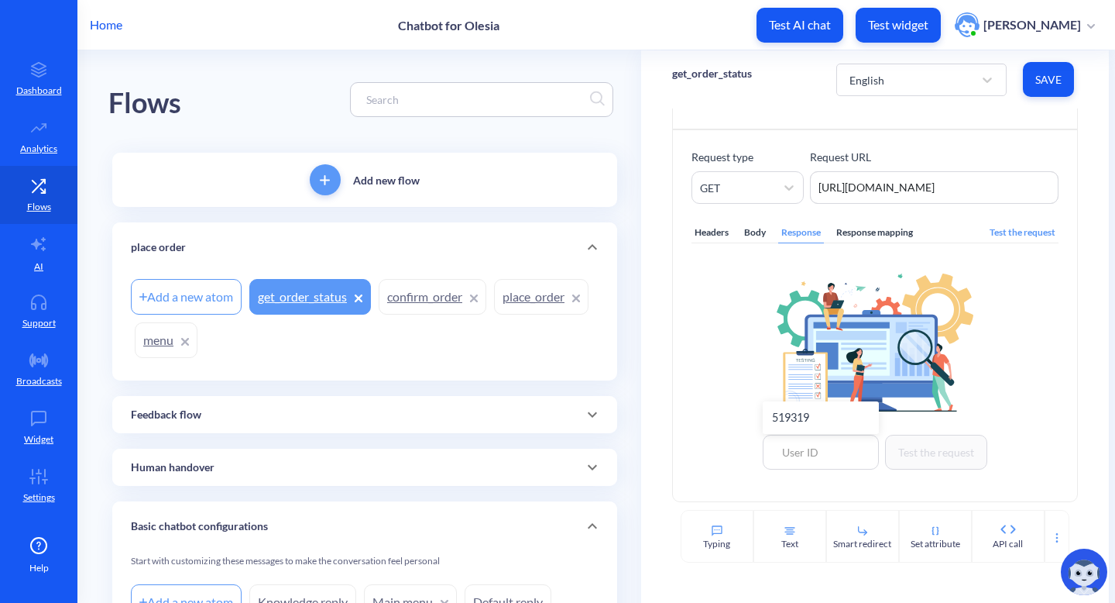
type input "519319"
click at [907, 446] on button "Test the request" at bounding box center [936, 451] width 102 height 35
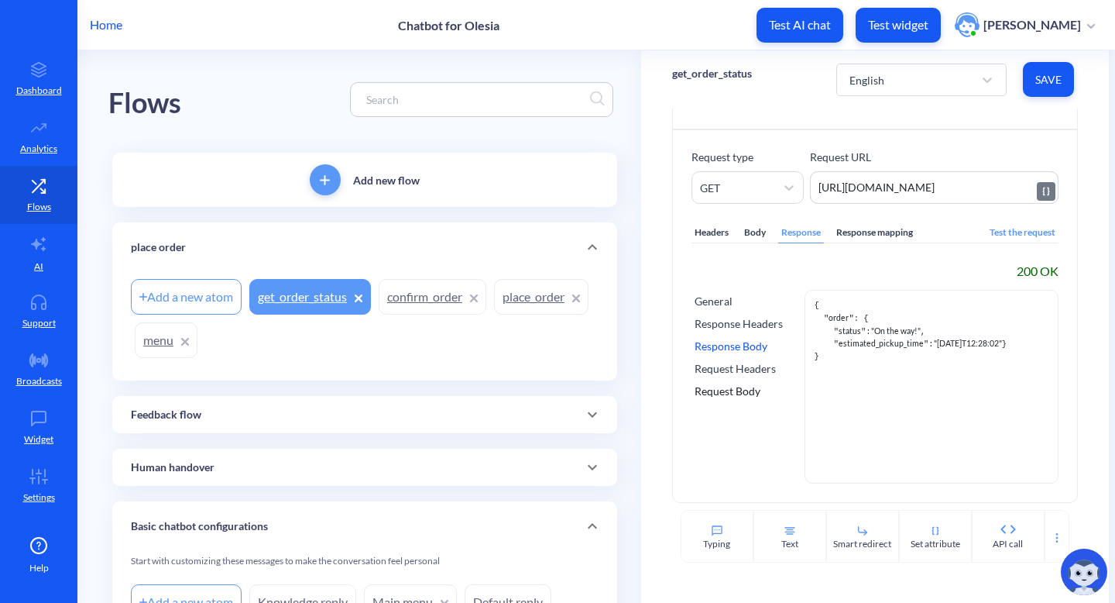
click at [960, 192] on textarea "https://895my.wiremockapi.cloud/json/1?order_id=10005" at bounding box center [934, 187] width 249 height 33
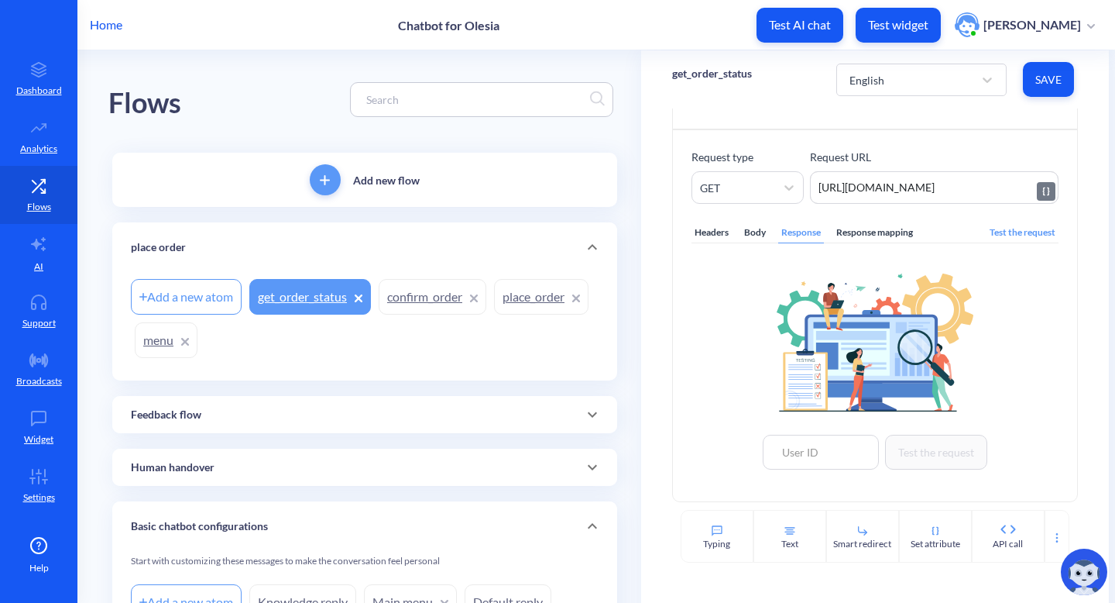
scroll to position [0, 7]
type textarea "https://895my.wiremockapi.cloud/json/1?order_id="
click at [1032, 75] on button "Save" at bounding box center [1048, 79] width 51 height 35
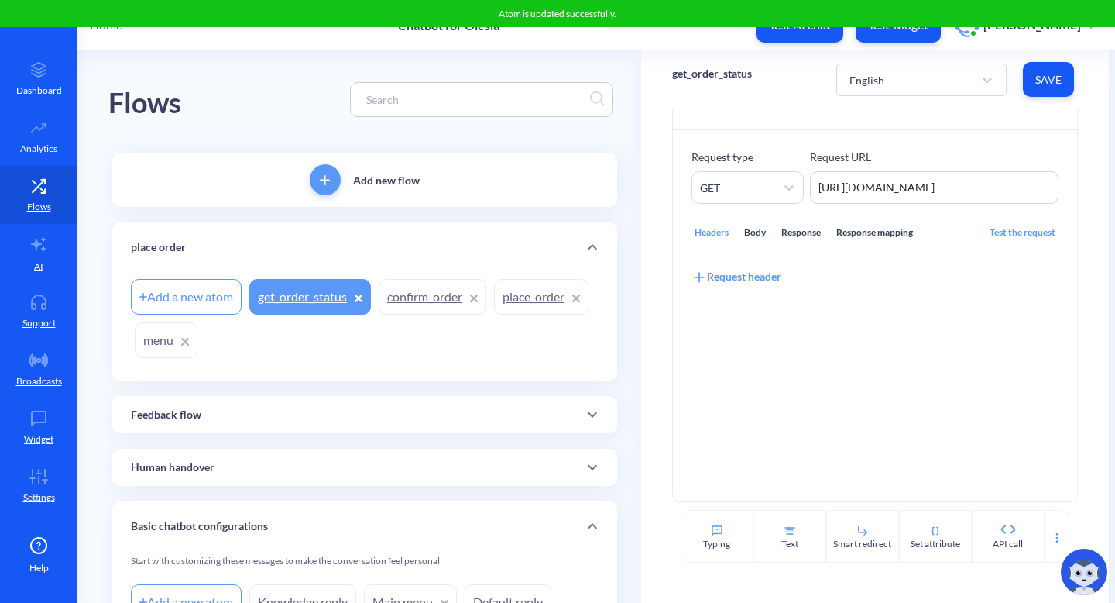
click at [417, 303] on link "confirm_order" at bounding box center [433, 297] width 108 height 36
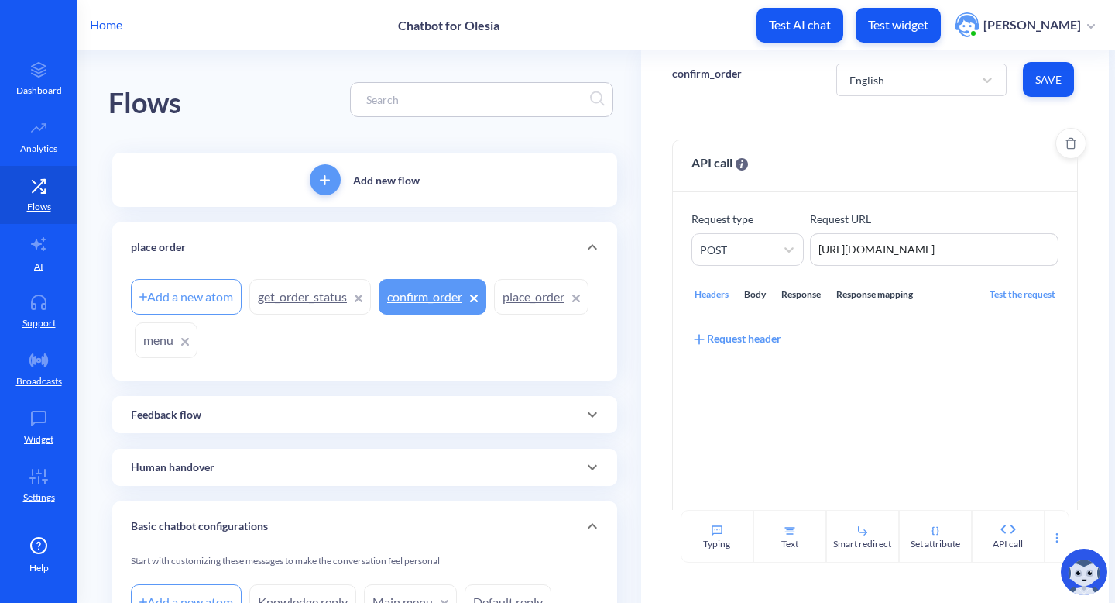
click at [856, 304] on div "Response mapping" at bounding box center [874, 294] width 83 height 21
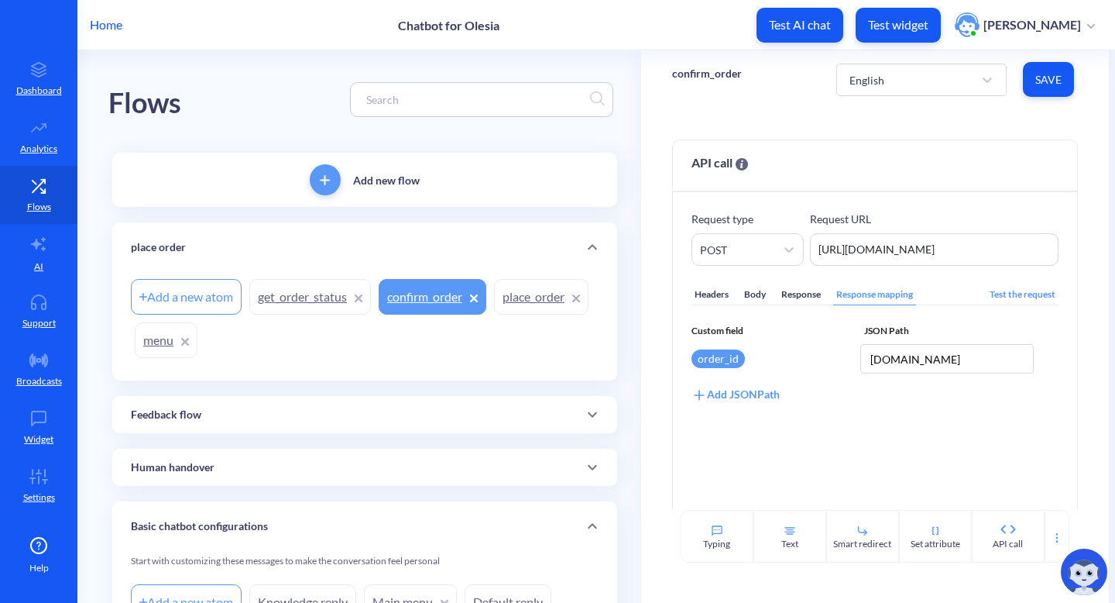
click at [277, 297] on link "get_order_status" at bounding box center [310, 297] width 122 height 36
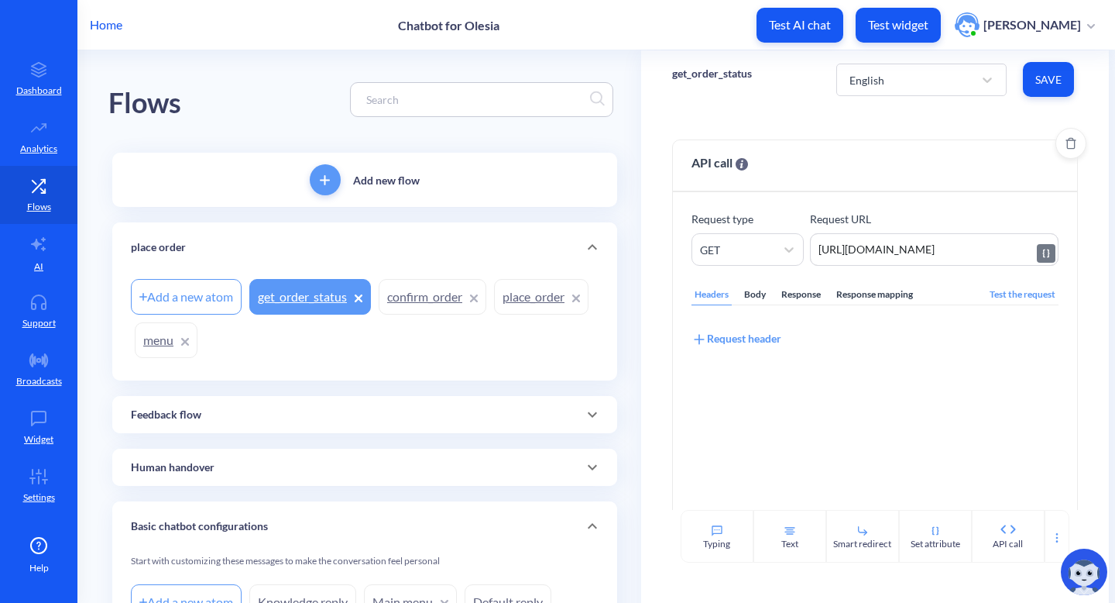
click at [973, 258] on textarea "https://895my.wiremockapi.cloud/json/1?order_id=" at bounding box center [934, 249] width 249 height 33
click at [983, 249] on textarea "https://895my.wiremockapi.cloud/json/1?order_id=" at bounding box center [934, 249] width 249 height 33
click at [867, 288] on div "Response mapping" at bounding box center [874, 294] width 83 height 21
click at [722, 343] on div "Add JSONPath" at bounding box center [736, 338] width 88 height 17
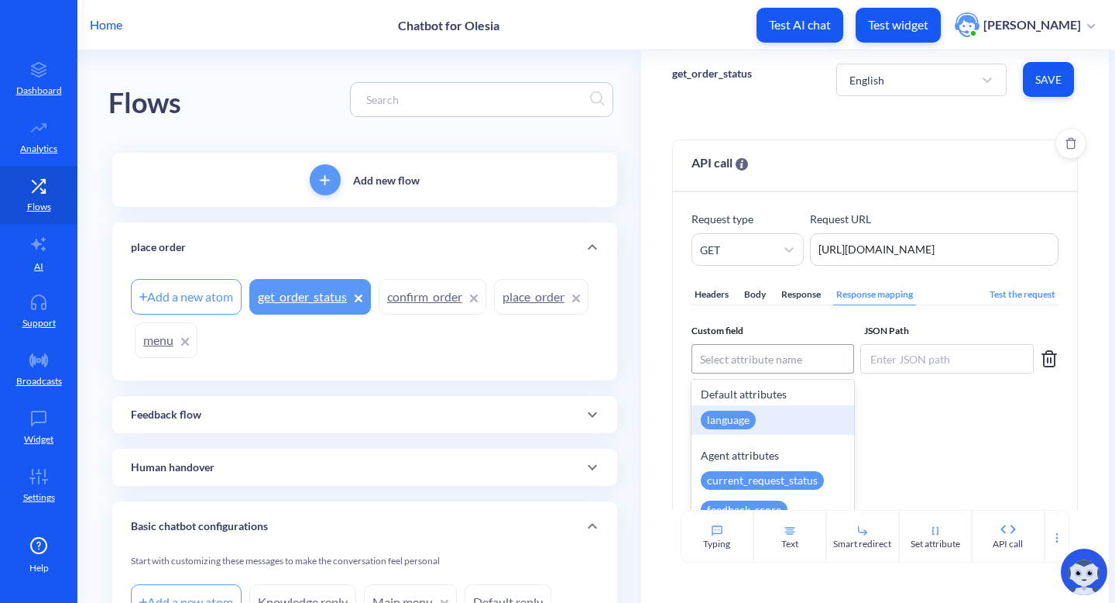
click at [745, 358] on div "Select attribute name" at bounding box center [751, 359] width 102 height 16
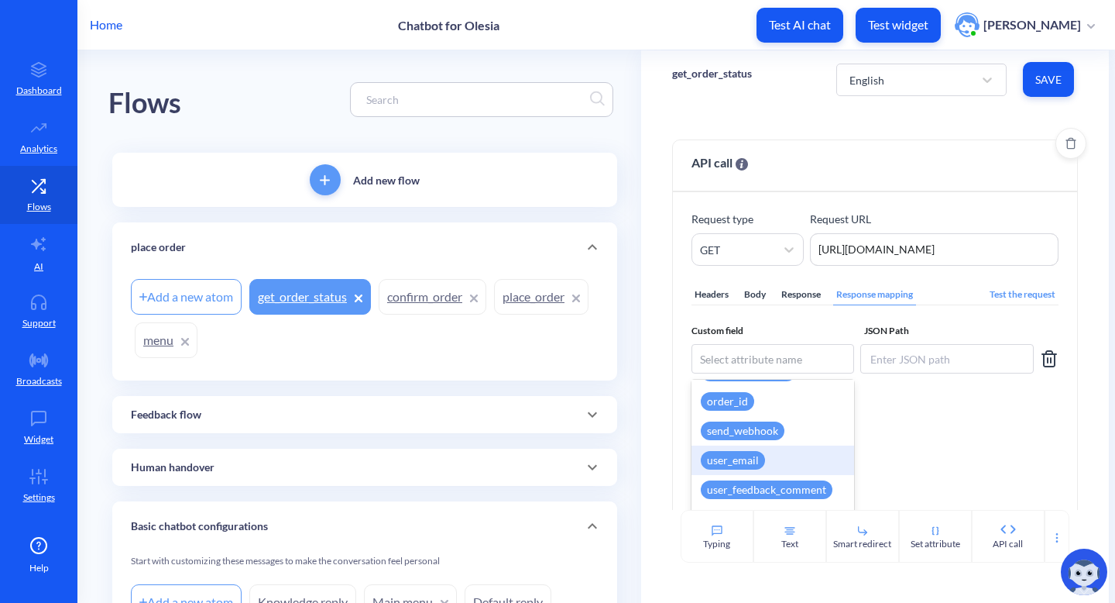
scroll to position [438, 0]
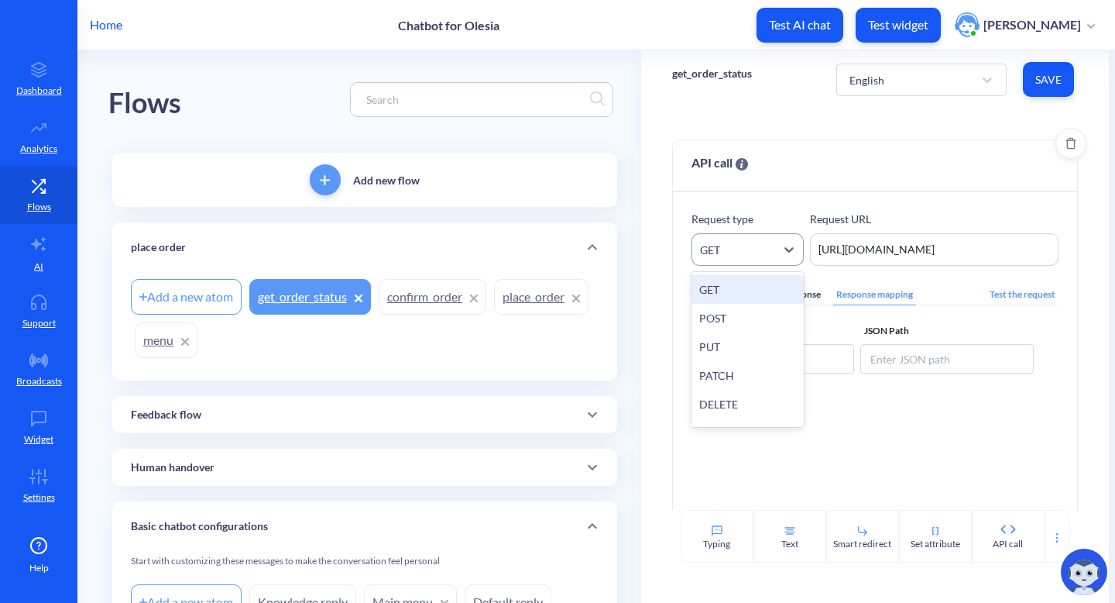
click at [752, 242] on div "GET" at bounding box center [733, 249] width 83 height 28
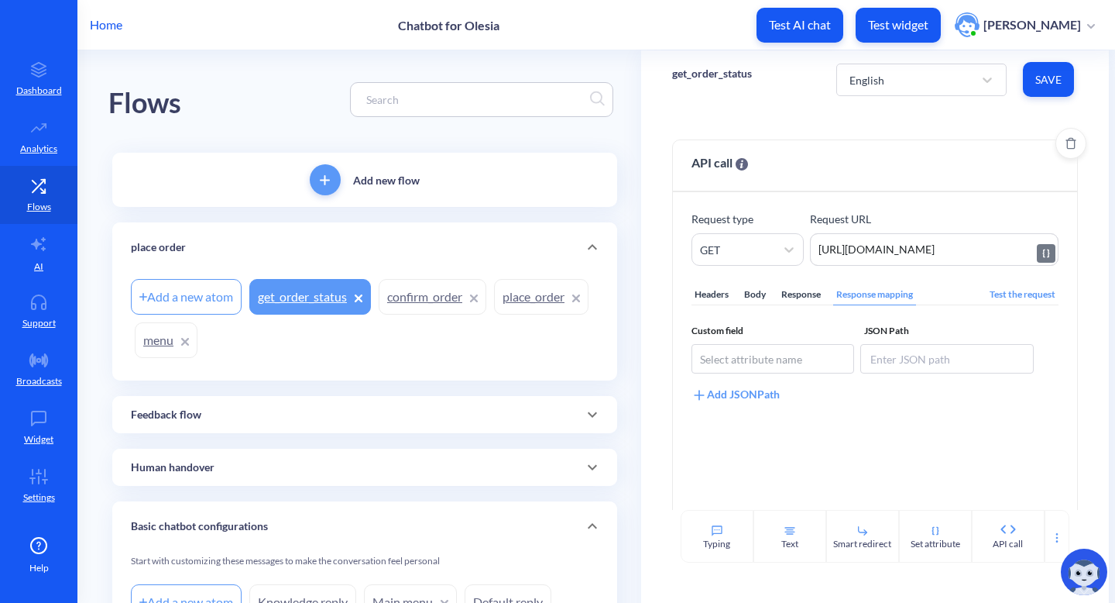
click at [978, 248] on textarea "https://895my.wiremockapi.cloud/json/1?order_id=" at bounding box center [934, 249] width 249 height 33
click at [1072, 299] on div "API call Request type GET Request URL https://895my.wiremockapi.cloud/json/1?or…" at bounding box center [875, 308] width 469 height 401
click at [1057, 85] on span "Save" at bounding box center [1048, 79] width 26 height 15
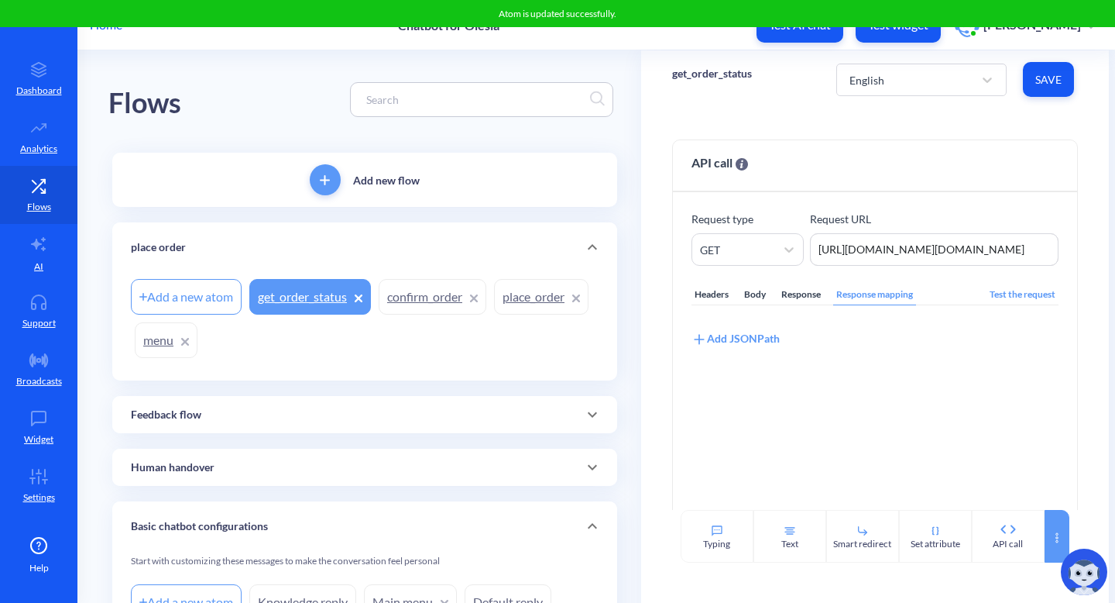
click at [1045, 520] on div at bounding box center [1057, 536] width 25 height 53
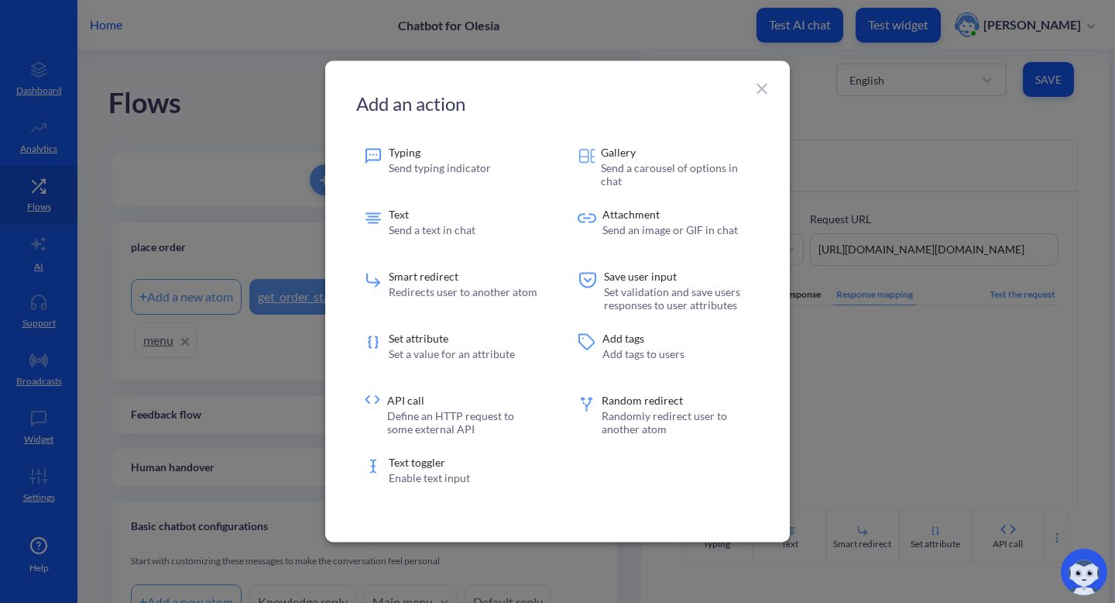
click at [765, 80] on icon at bounding box center [762, 89] width 19 height 19
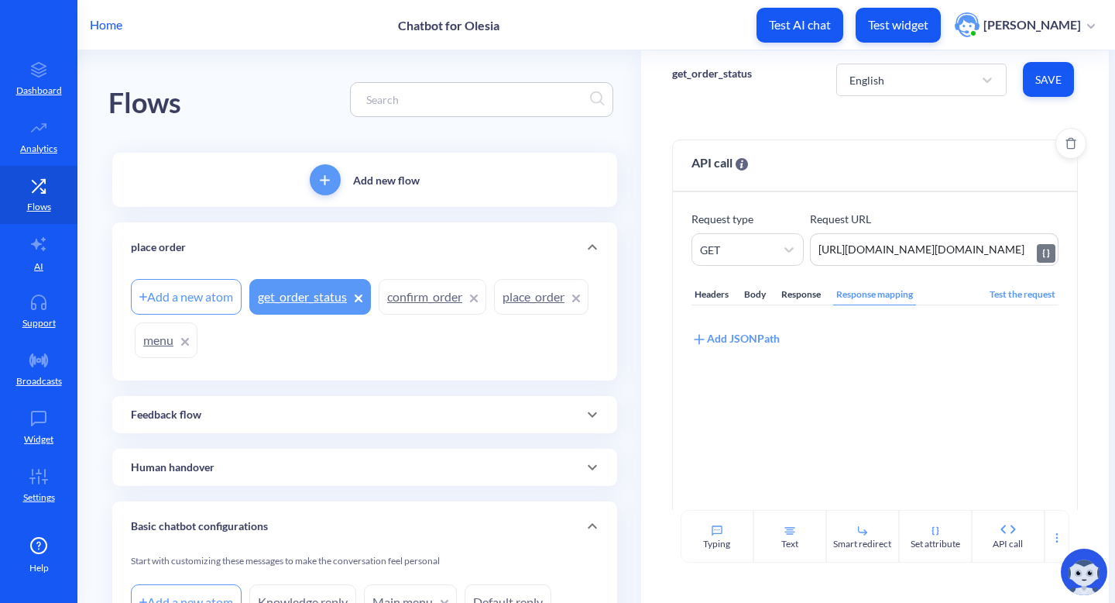
click at [971, 249] on textarea "https://895my.wiremockapi.cloud/json/1?order_id=order.id" at bounding box center [934, 249] width 249 height 33
drag, startPoint x: 1011, startPoint y: 249, endPoint x: 1087, endPoint y: 251, distance: 76.7
click at [1087, 251] on div "API call Request type GET Request URL https://895my.wiremockapi.cloud/json/1?or…" at bounding box center [875, 308] width 469 height 401
type textarea "https://895my.wiremockapi.cloud/json/1?order_id=o"
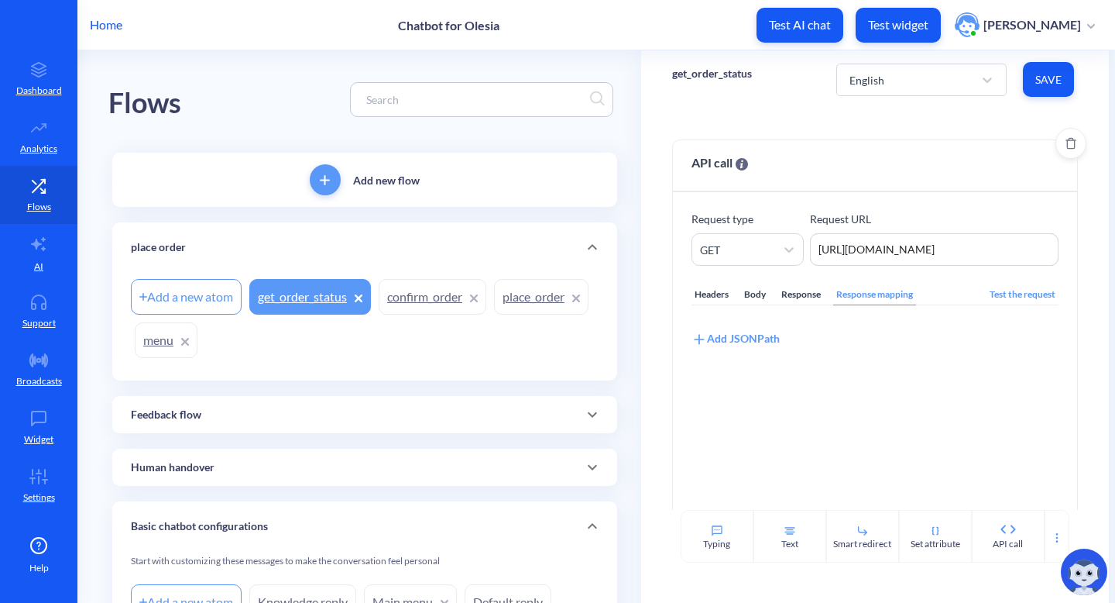
click at [717, 287] on div "Headers" at bounding box center [712, 294] width 40 height 21
click at [758, 340] on div "Request header" at bounding box center [737, 338] width 90 height 17
click at [758, 352] on input at bounding box center [779, 358] width 174 height 29
click at [1044, 366] on icon at bounding box center [1049, 359] width 11 height 15
click at [750, 294] on div "Body" at bounding box center [755, 294] width 28 height 21
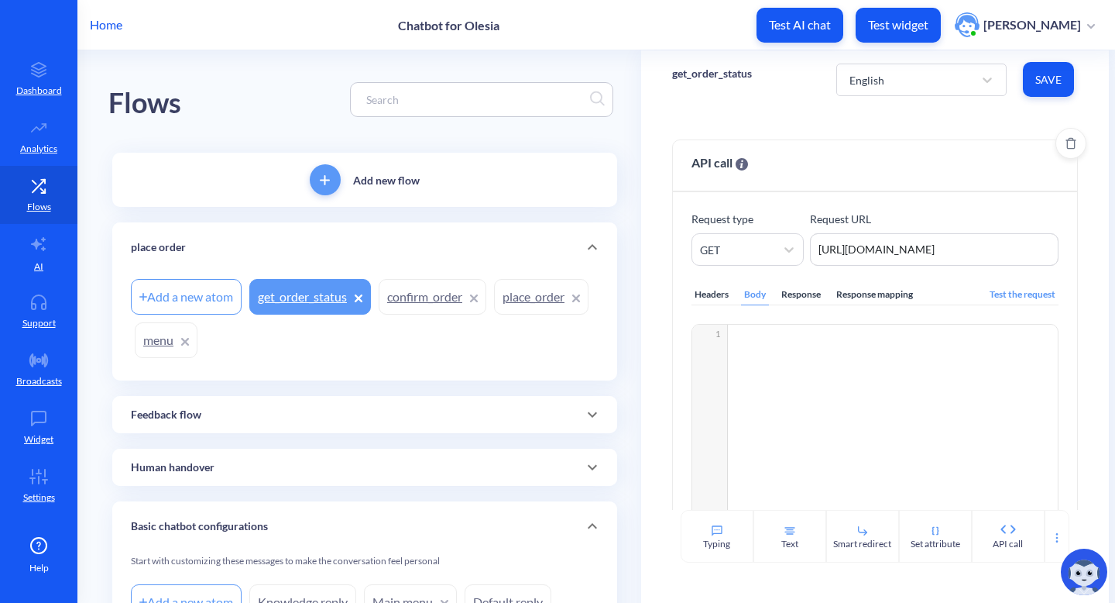
scroll to position [91, 0]
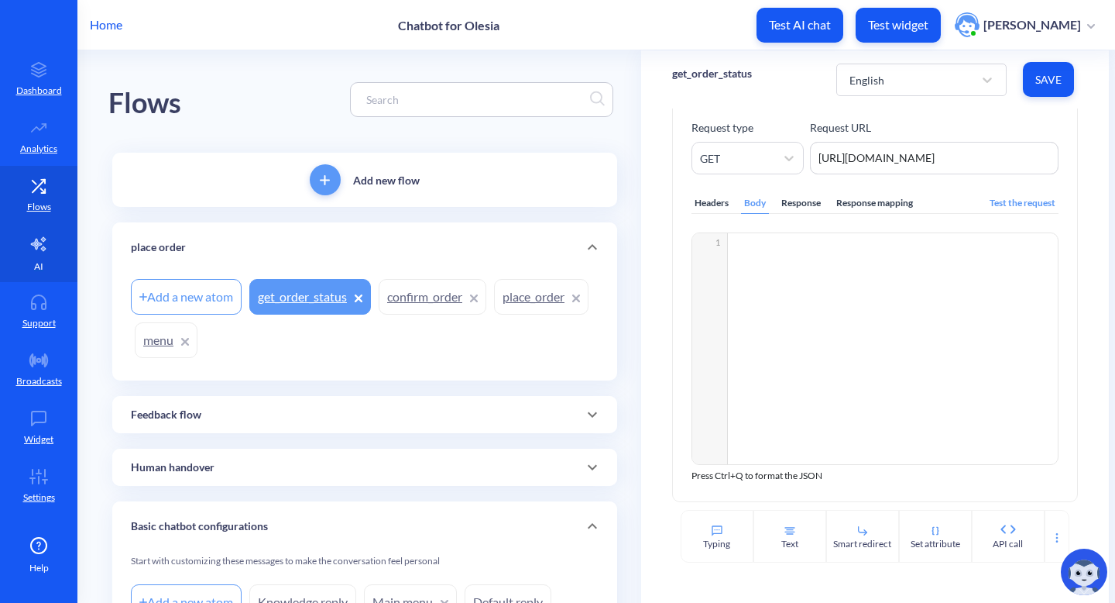
click at [57, 242] on link "AI" at bounding box center [38, 253] width 77 height 58
click at [37, 256] on link "AI" at bounding box center [38, 253] width 77 height 58
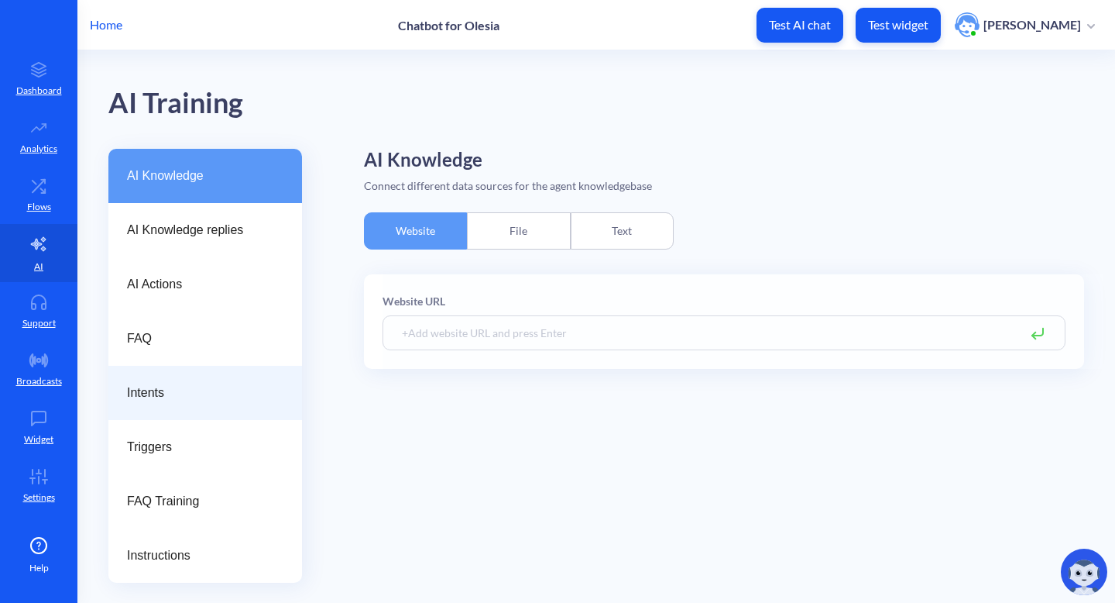
click at [242, 376] on div "Intents" at bounding box center [205, 393] width 194 height 54
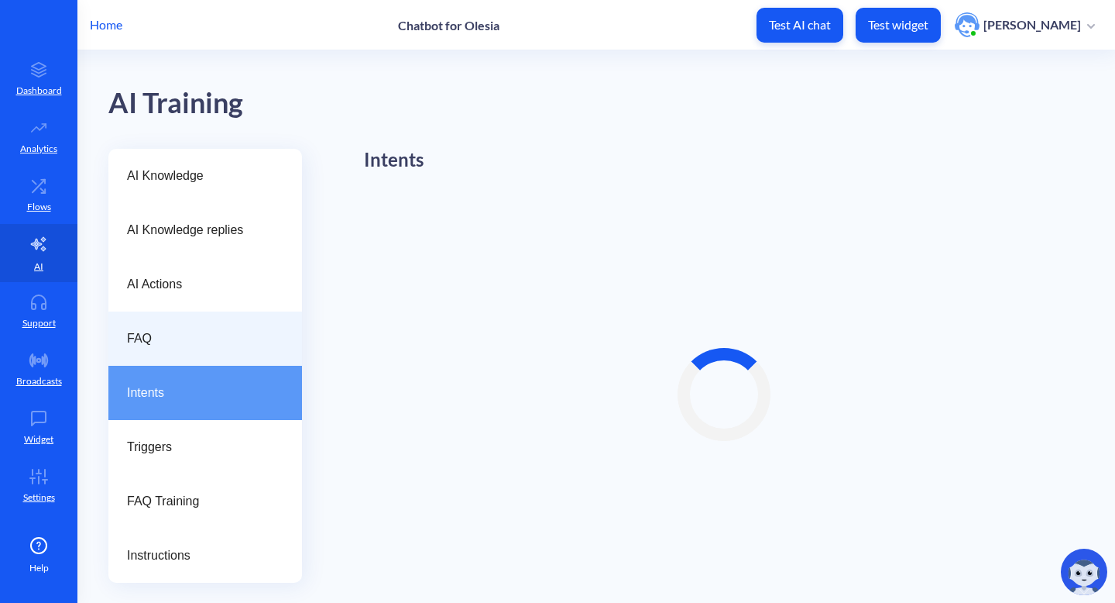
click at [239, 342] on span "FAQ" at bounding box center [199, 338] width 144 height 19
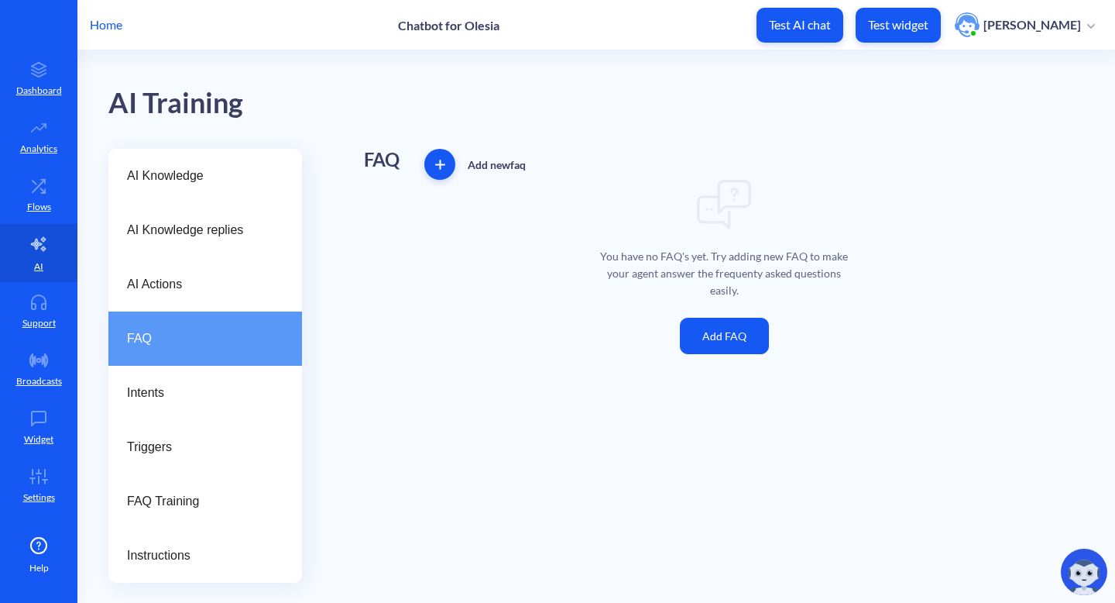
click at [731, 334] on button "Add FAQ" at bounding box center [724, 336] width 89 height 36
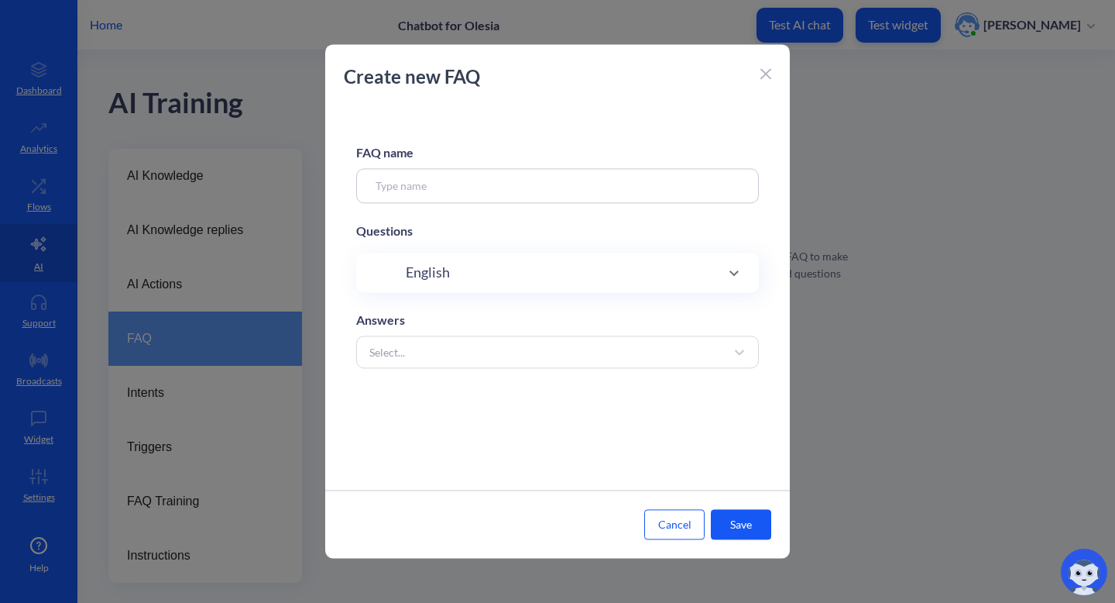
click at [513, 187] on input at bounding box center [557, 185] width 403 height 35
click at [421, 351] on div "Select..." at bounding box center [544, 352] width 364 height 28
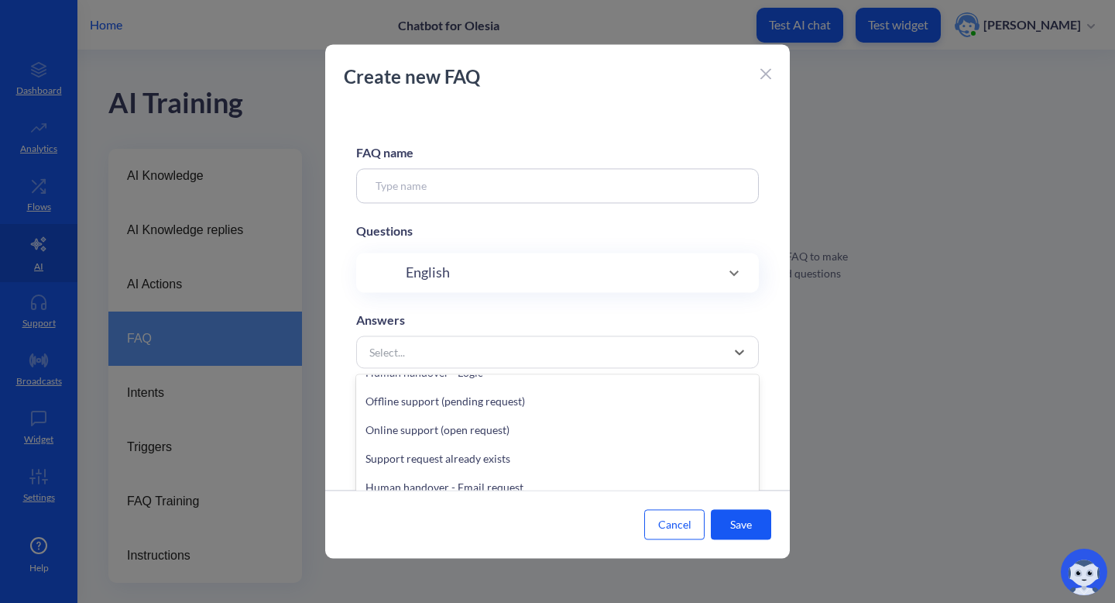
scroll to position [424, 0]
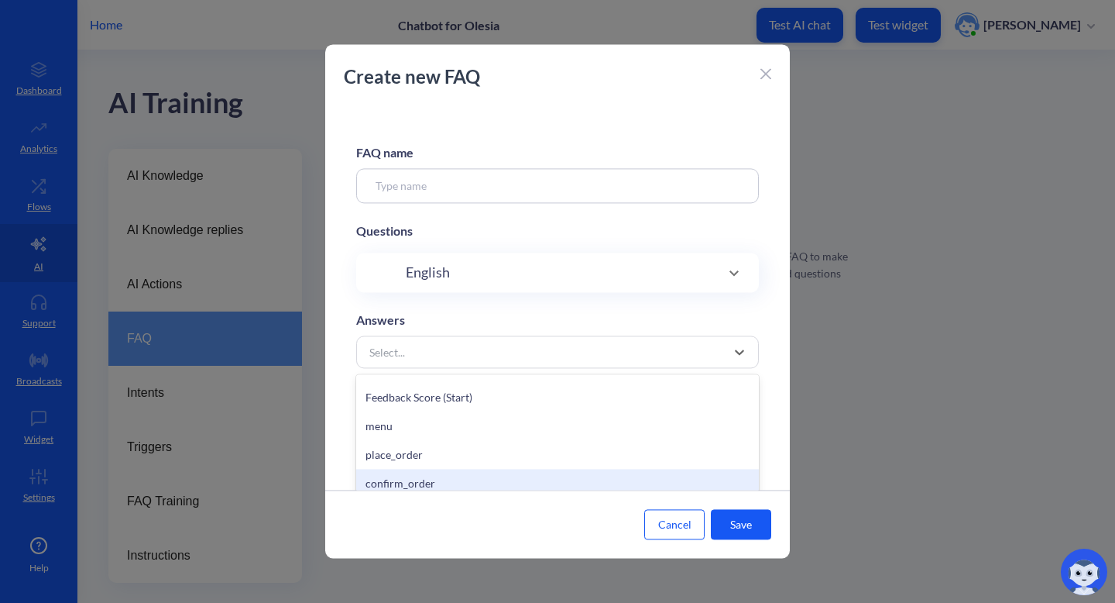
click at [650, 529] on button "Cancel" at bounding box center [674, 525] width 60 height 30
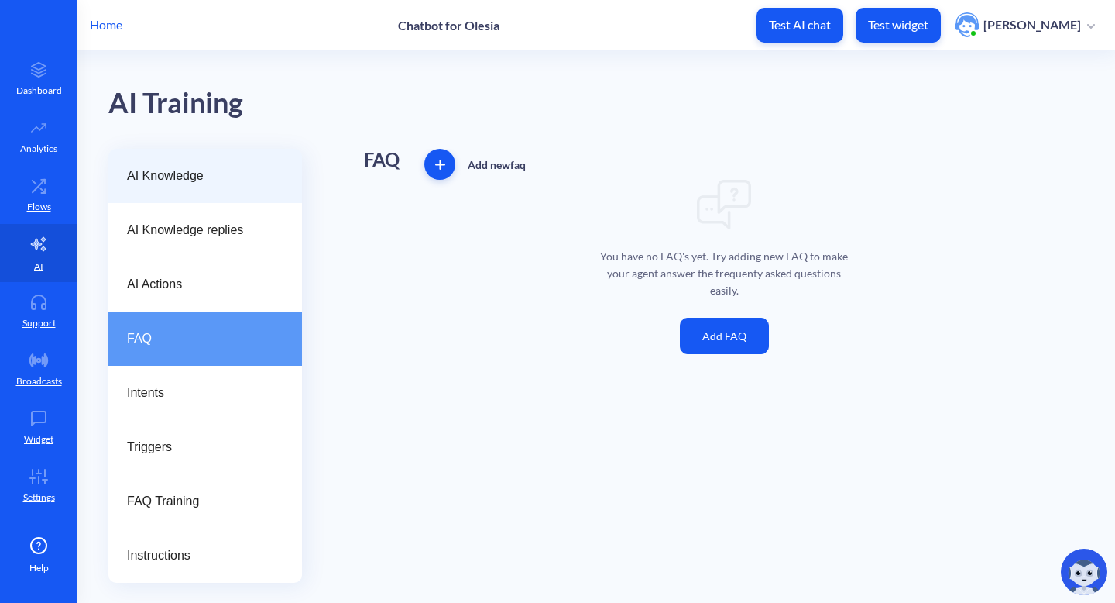
click at [208, 176] on span "AI Knowledge" at bounding box center [199, 176] width 144 height 19
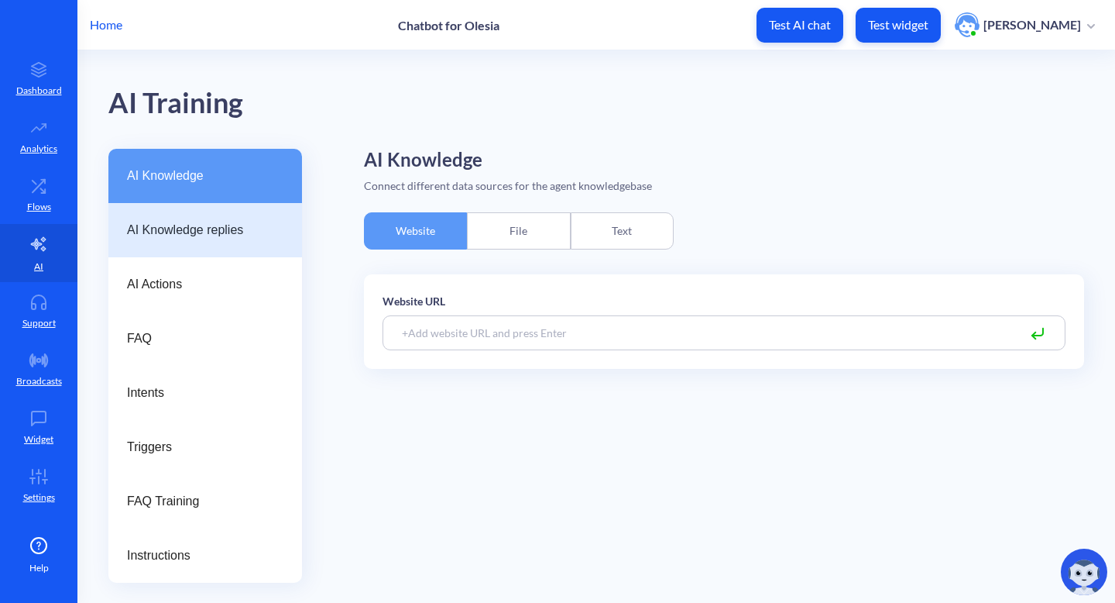
click at [218, 234] on span "AI Knowledge replies" at bounding box center [199, 230] width 144 height 19
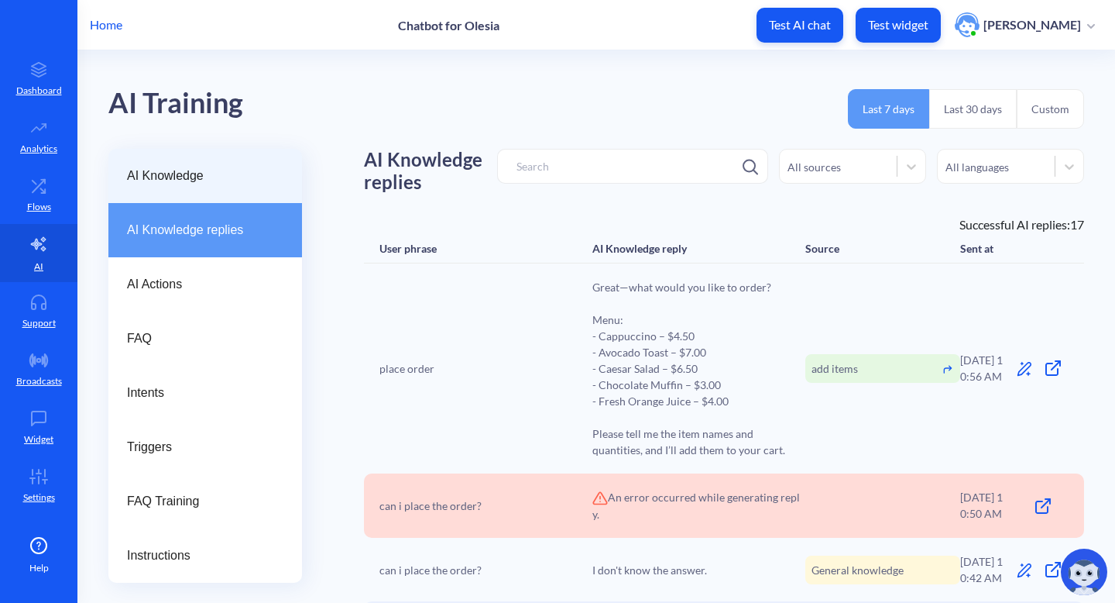
click at [195, 194] on div "AI Knowledge" at bounding box center [205, 176] width 194 height 54
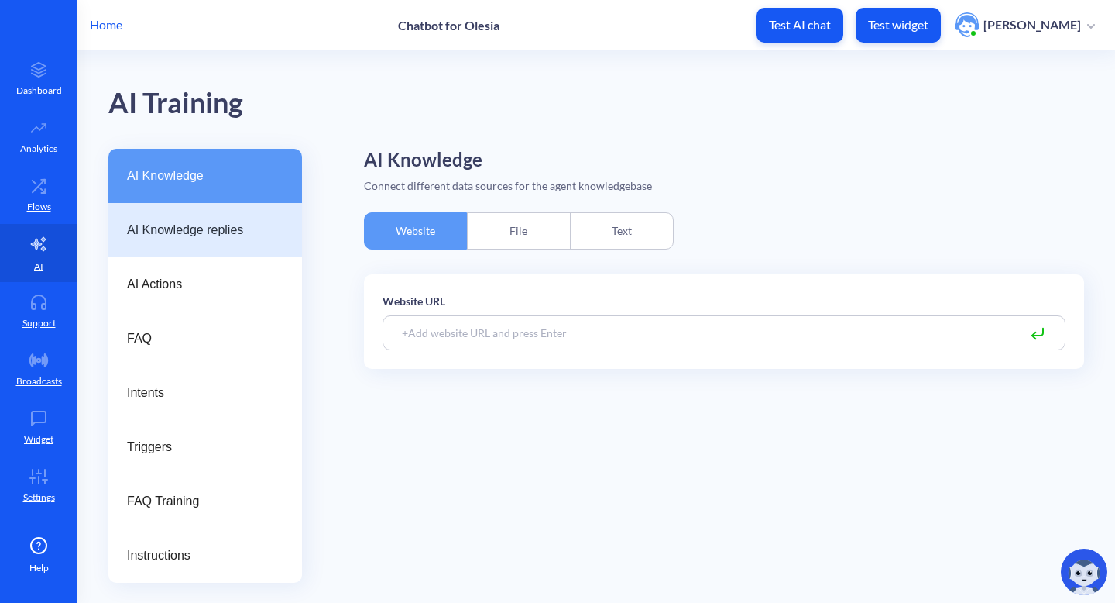
click at [198, 234] on span "AI Knowledge replies" at bounding box center [199, 230] width 144 height 19
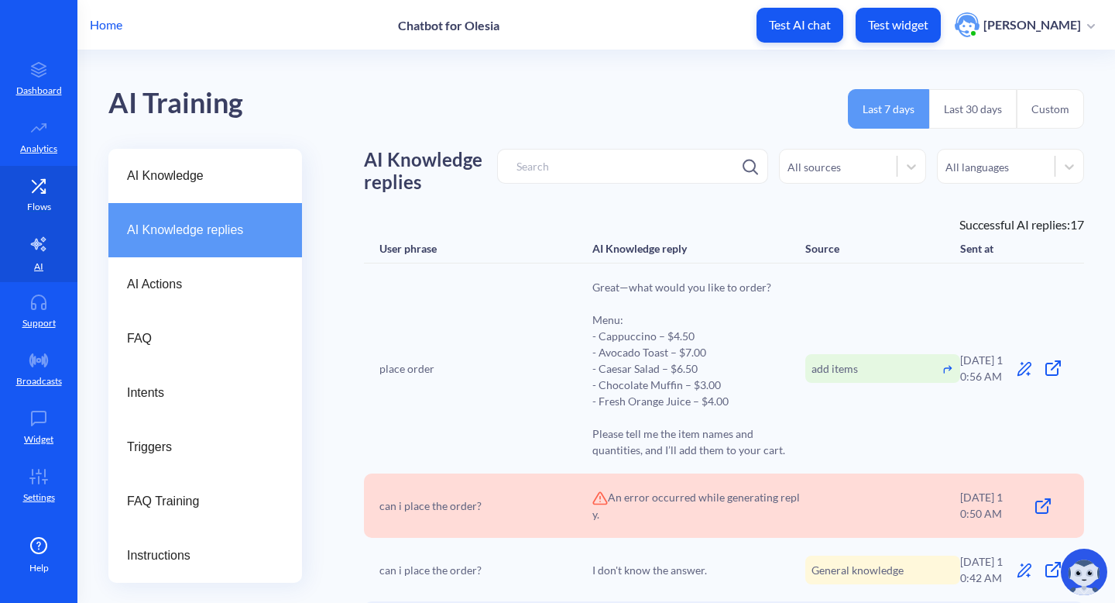
click at [24, 191] on icon at bounding box center [38, 185] width 31 height 15
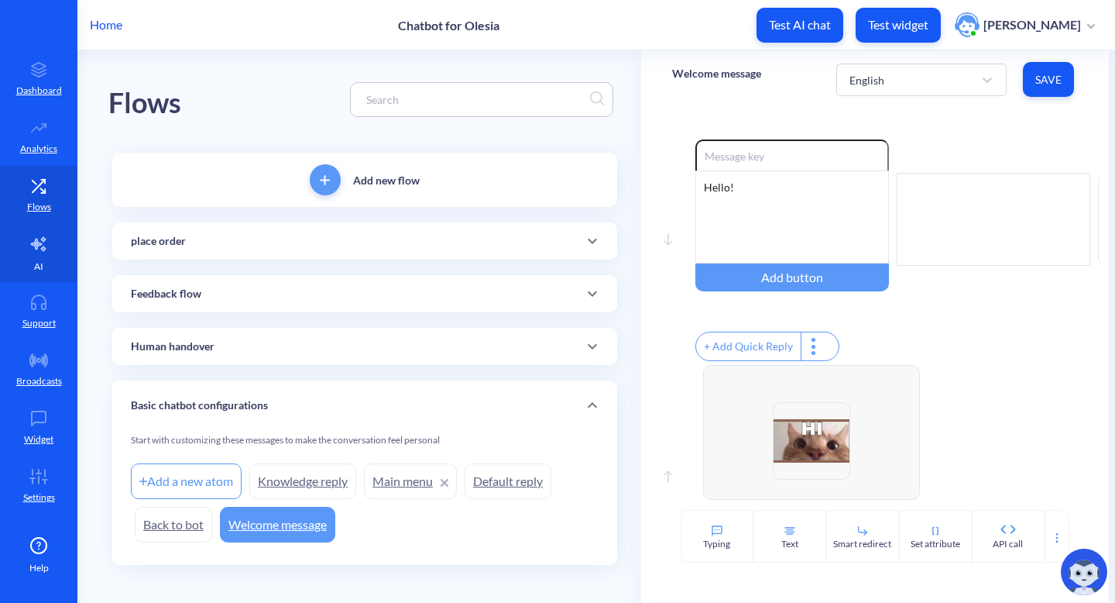
click at [49, 256] on link "AI" at bounding box center [38, 253] width 77 height 58
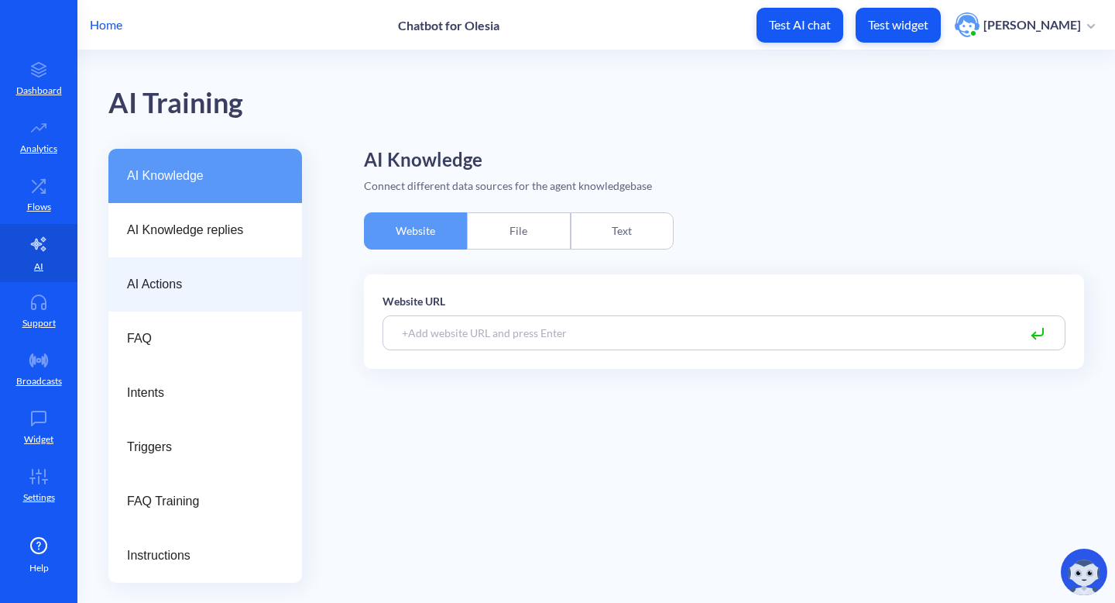
click at [243, 276] on span "AI Actions" at bounding box center [199, 284] width 144 height 19
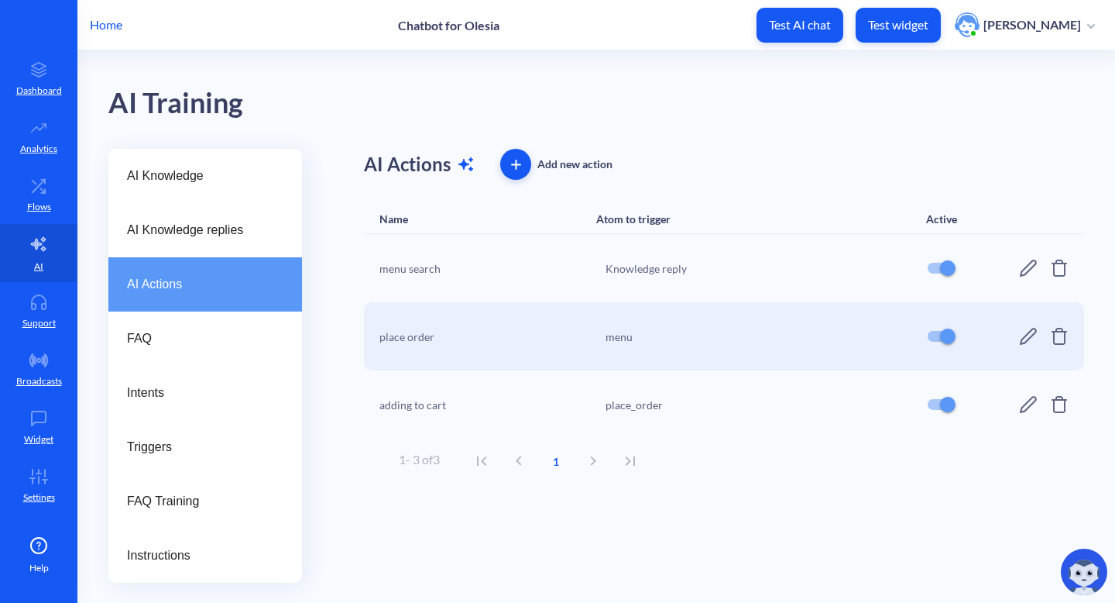
click at [1028, 273] on icon at bounding box center [1028, 268] width 19 height 19
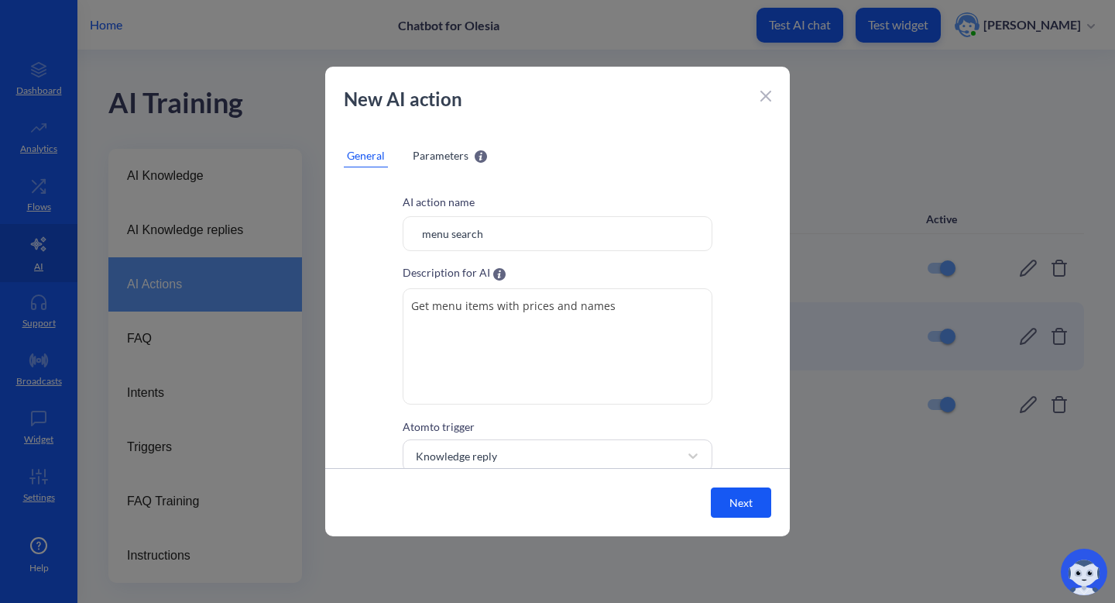
scroll to position [46, 0]
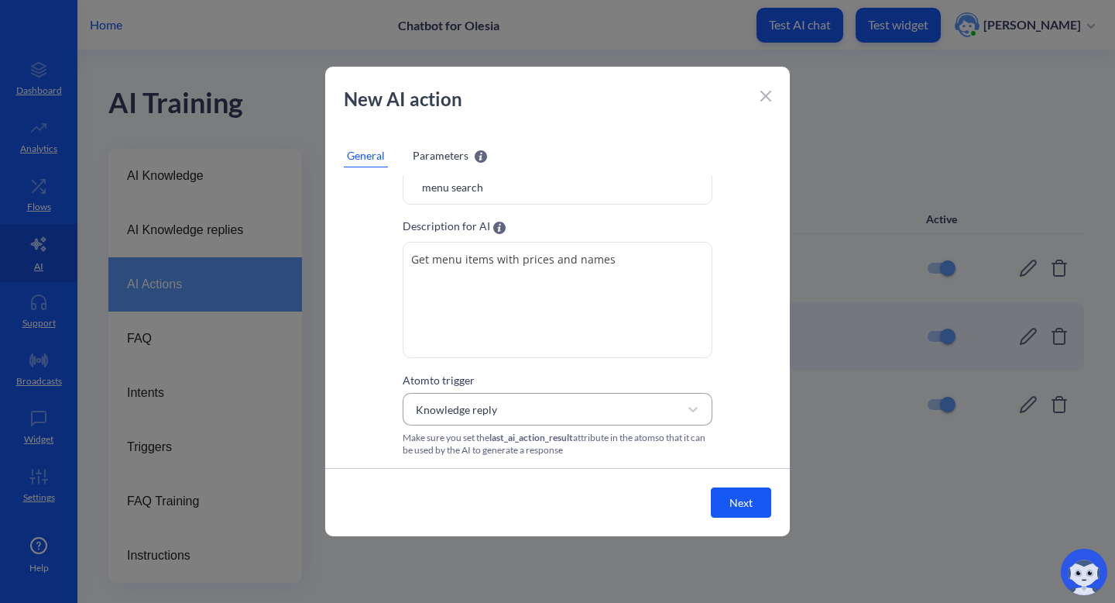
click at [674, 410] on div "Knowledge reply" at bounding box center [543, 409] width 271 height 28
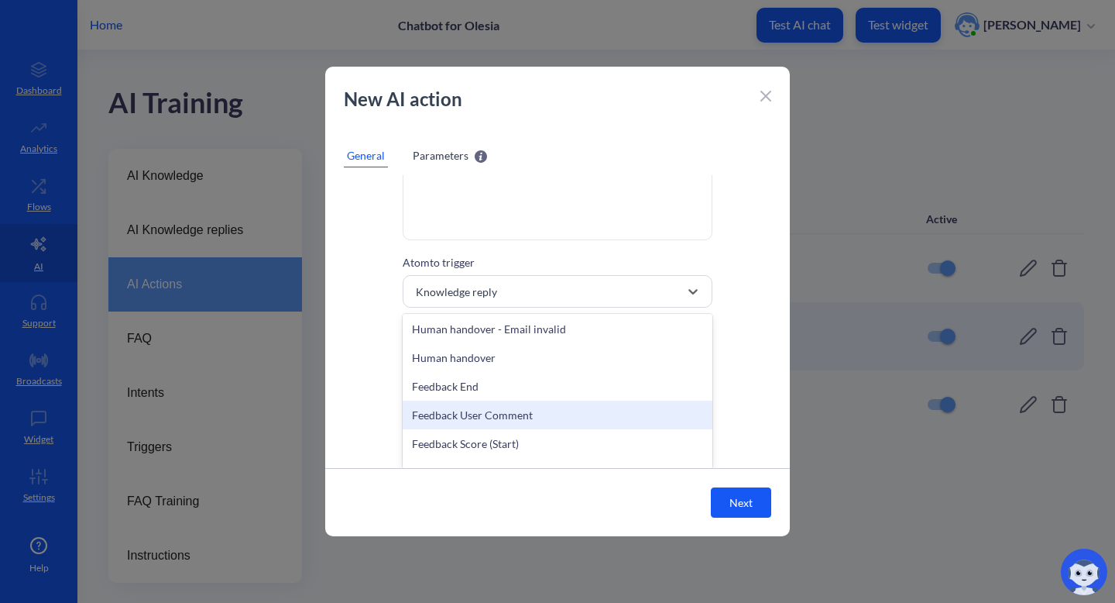
scroll to position [424, 0]
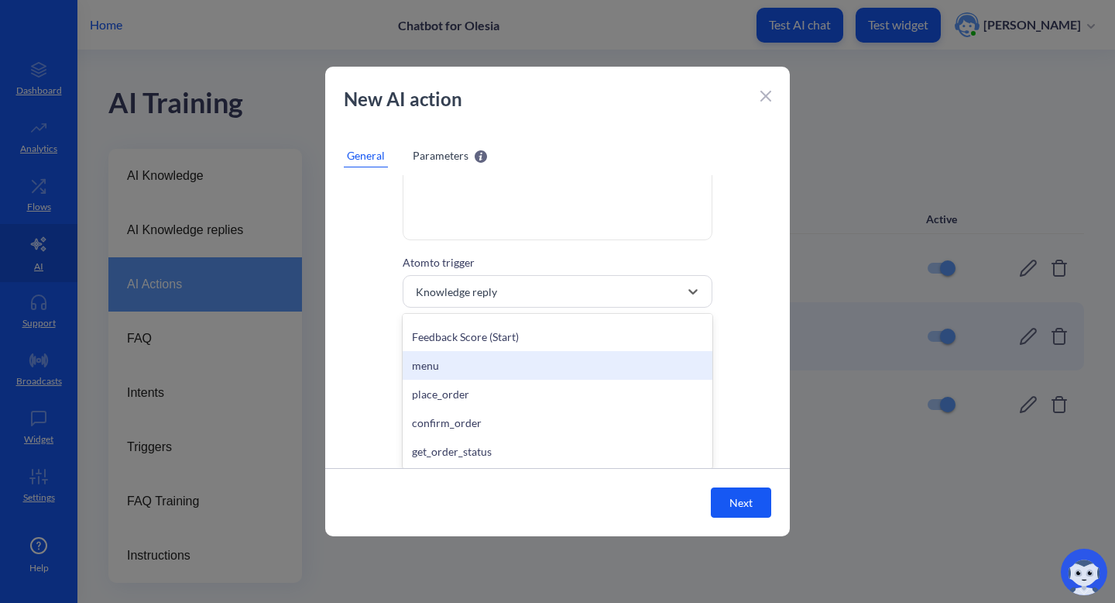
click at [544, 358] on div "menu" at bounding box center [558, 365] width 310 height 29
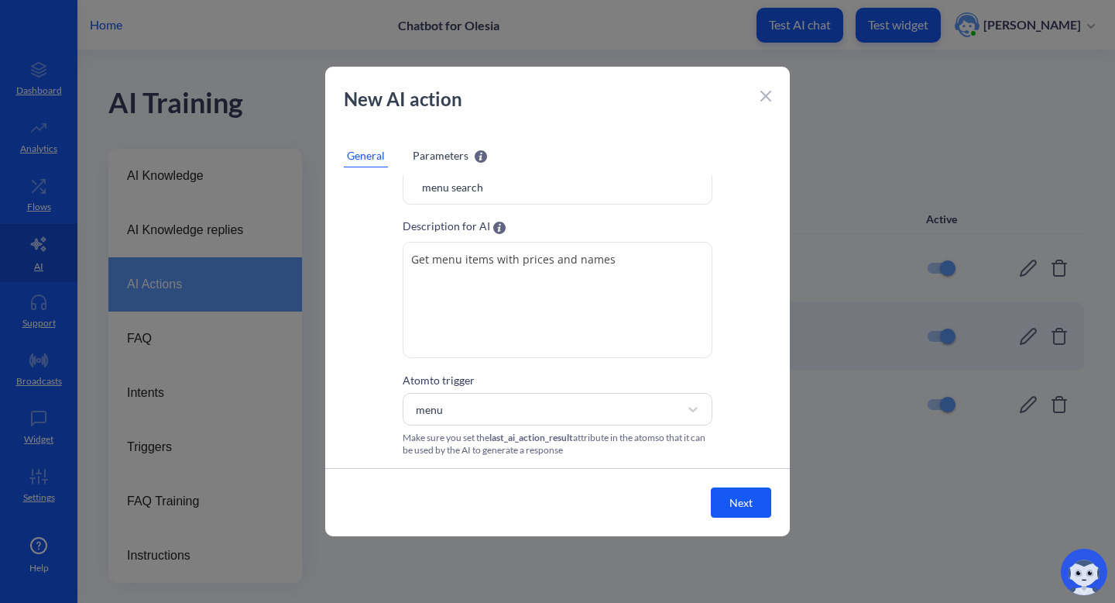
click at [740, 517] on button "Next" at bounding box center [741, 502] width 60 height 30
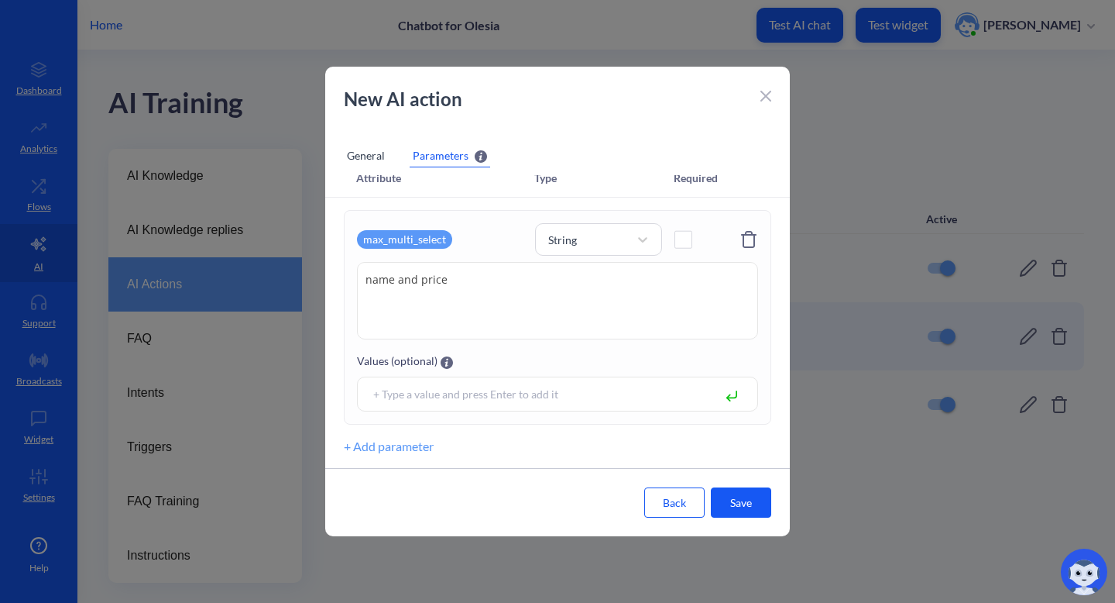
click at [441, 236] on div "max_multi_select" at bounding box center [404, 239] width 95 height 19
click at [556, 358] on div "Values (optional)" at bounding box center [557, 361] width 401 height 19
click at [751, 503] on button "Save" at bounding box center [741, 502] width 60 height 30
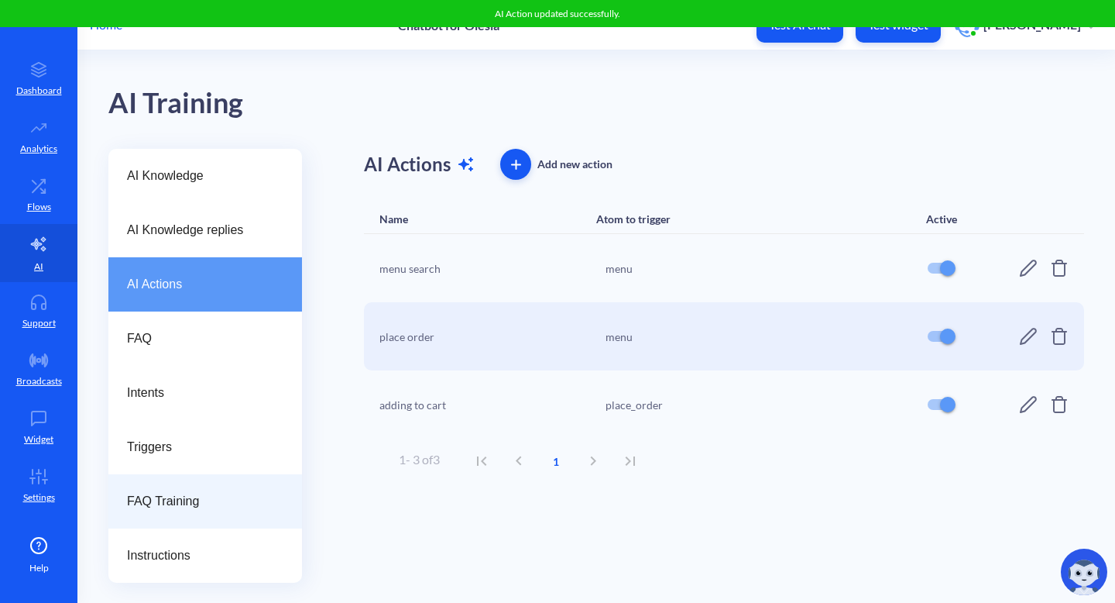
click at [232, 501] on span "FAQ Training" at bounding box center [199, 501] width 144 height 19
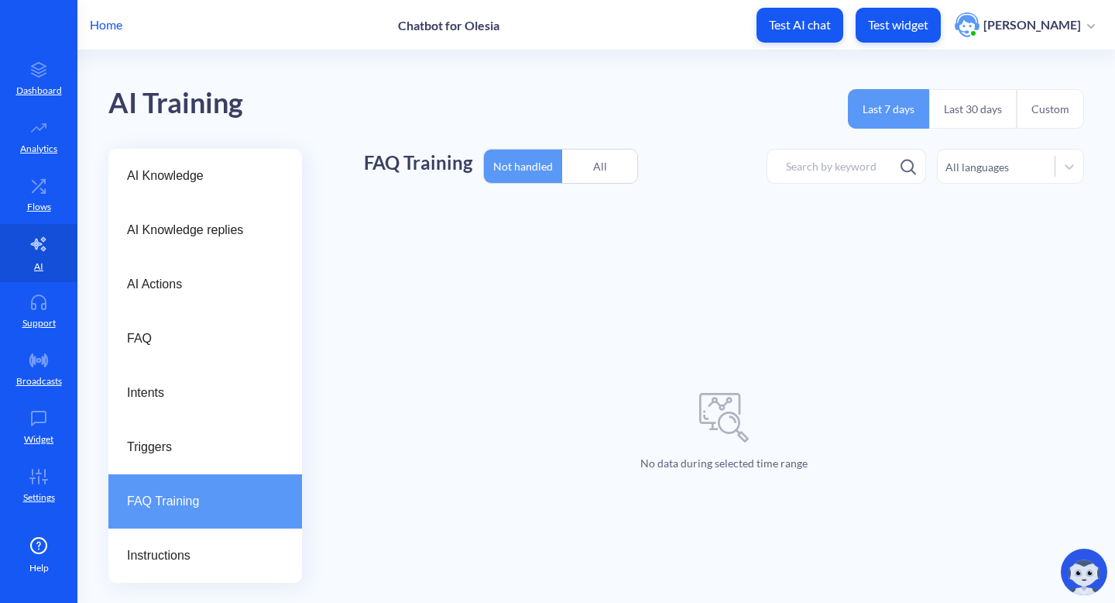
click at [592, 163] on div "All" at bounding box center [599, 166] width 75 height 36
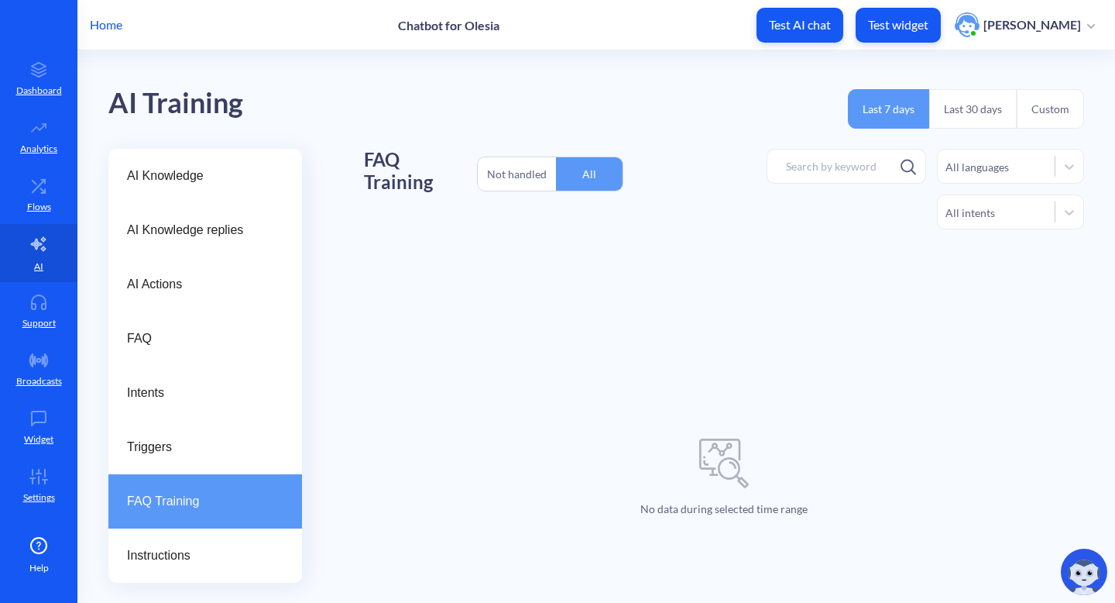
click at [534, 173] on div "Not handled" at bounding box center [517, 174] width 78 height 36
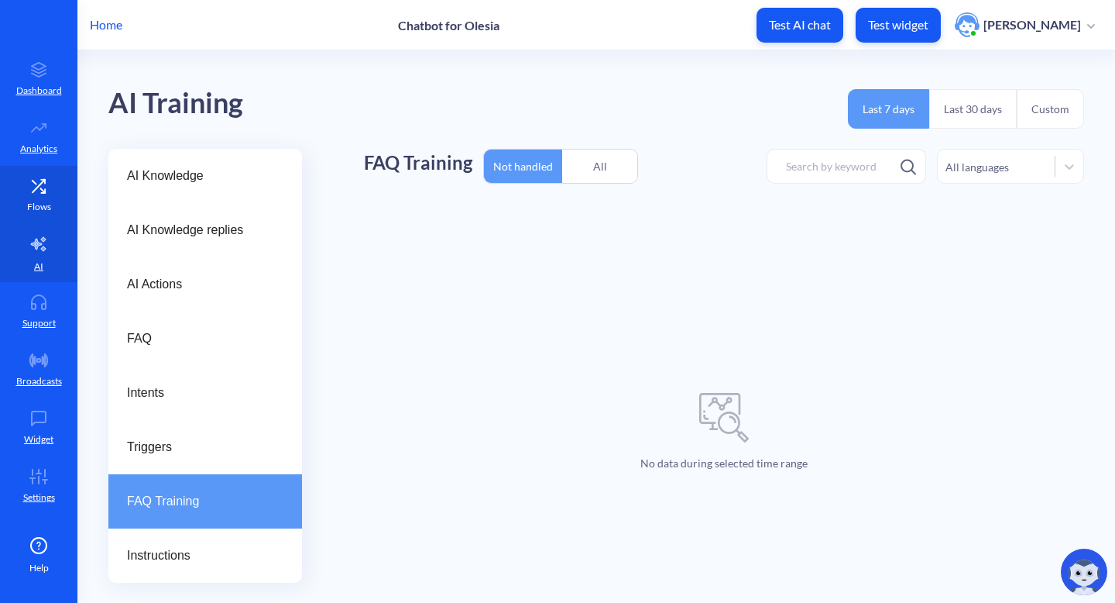
click at [35, 203] on p "Flows" at bounding box center [39, 207] width 24 height 14
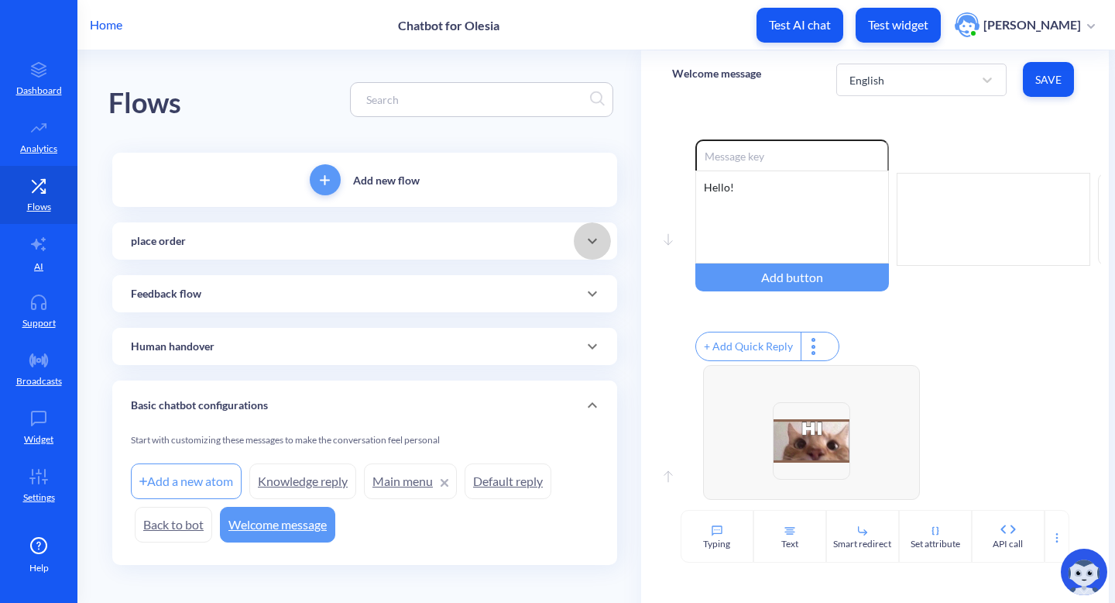
click at [597, 239] on icon at bounding box center [592, 241] width 19 height 19
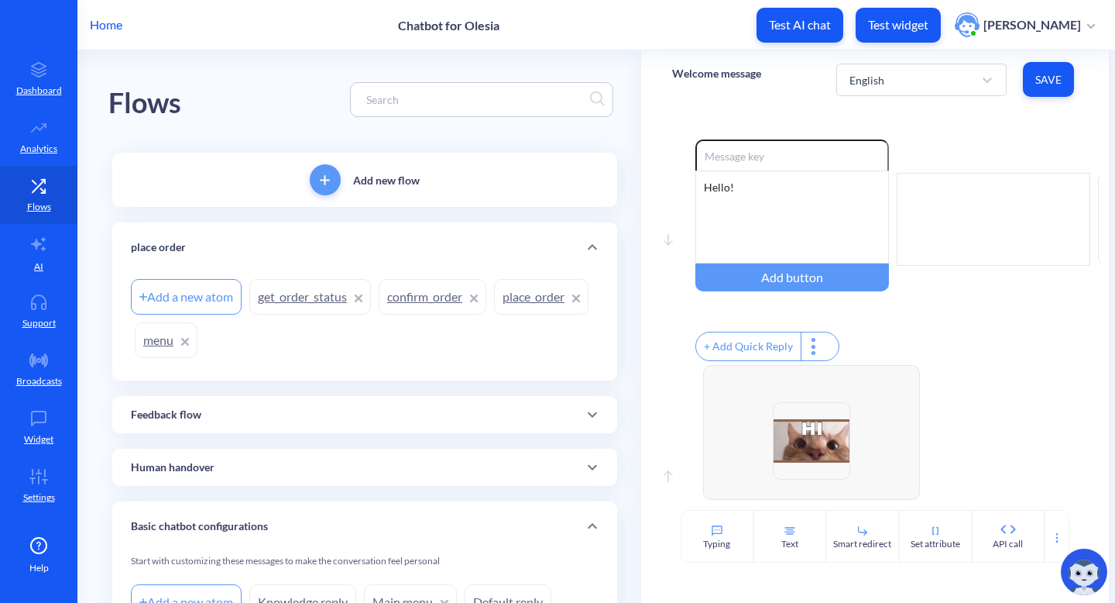
click at [326, 301] on link "get_order_status" at bounding box center [310, 297] width 122 height 36
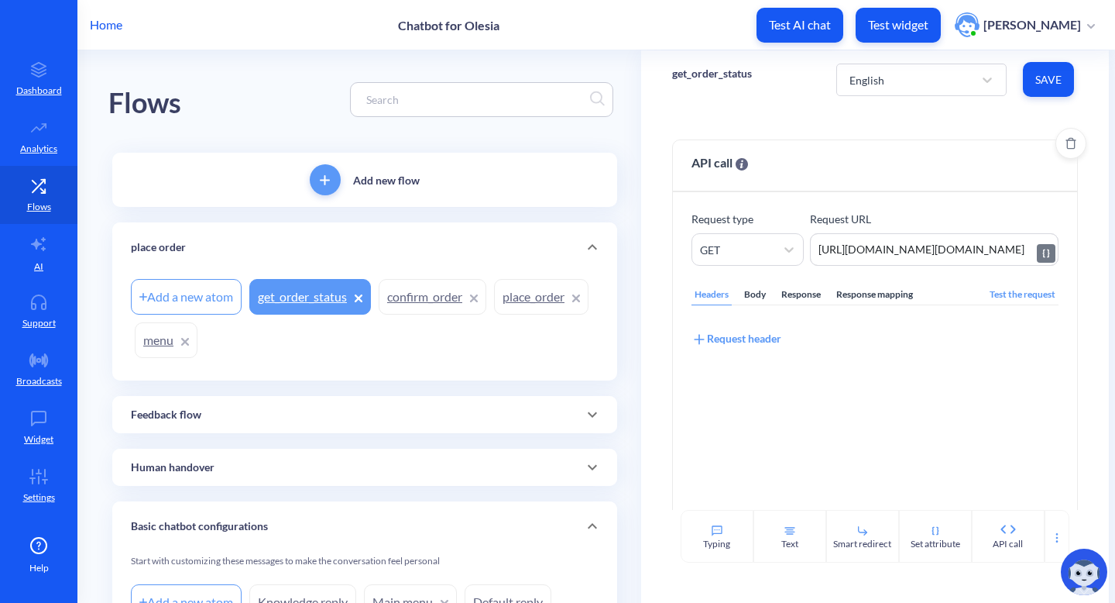
click at [967, 252] on textarea "https://895my.wiremockapi.cloud/json/1?order_id=order.id" at bounding box center [934, 249] width 249 height 33
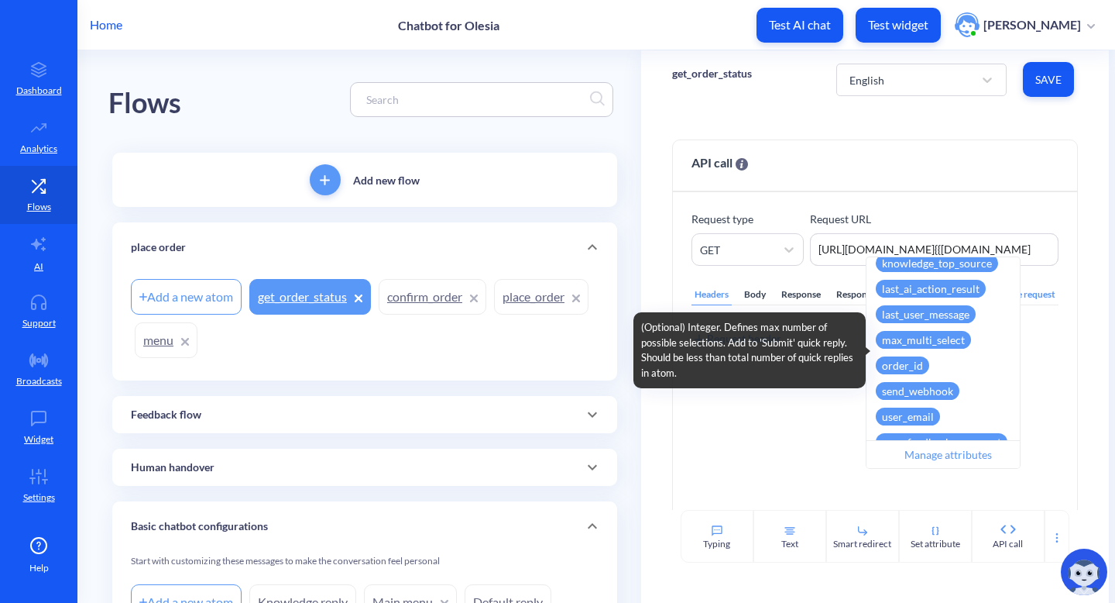
scroll to position [501, 0]
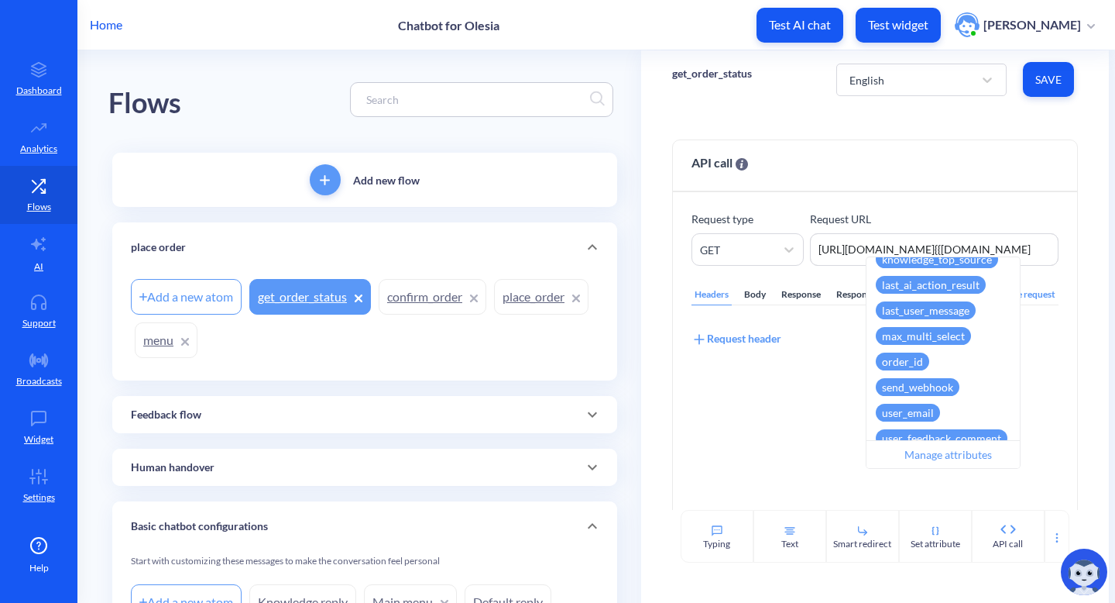
click at [905, 359] on div "order_id" at bounding box center [902, 361] width 53 height 18
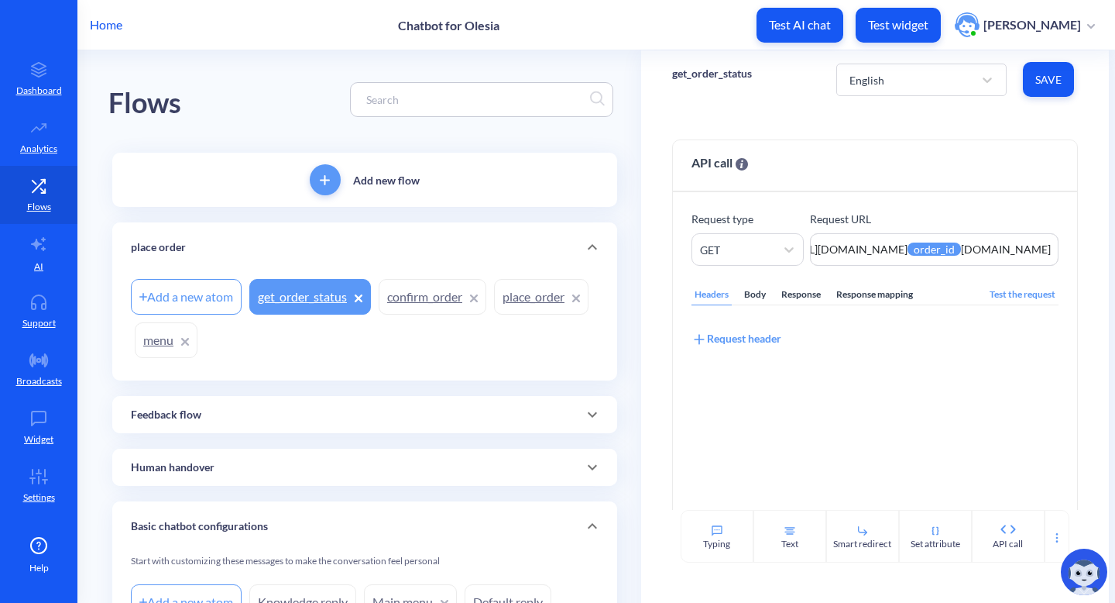
scroll to position [0, 97]
drag, startPoint x: 1016, startPoint y: 254, endPoint x: 1114, endPoint y: 255, distance: 98.4
click at [1114, 255] on main "Flows Add new flow place order Add a new atom get_order_status confirm_order pl…" at bounding box center [596, 326] width 1038 height 552
type textarea "https://895my.wiremockapi.cloud/json/1?order_id={{order_id}}"
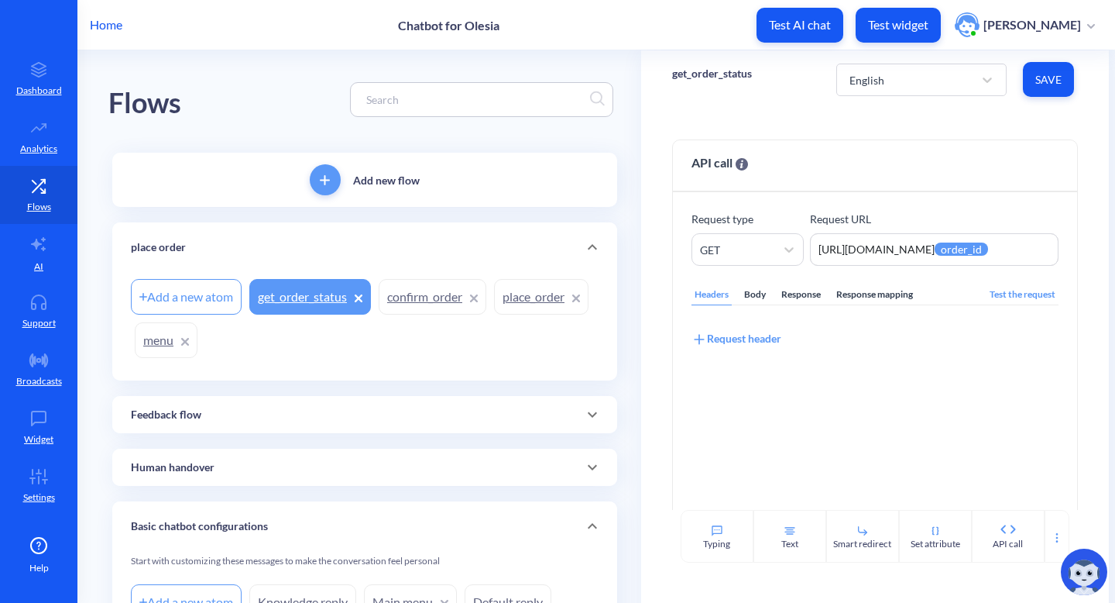
click at [1046, 83] on span "Save" at bounding box center [1048, 79] width 26 height 15
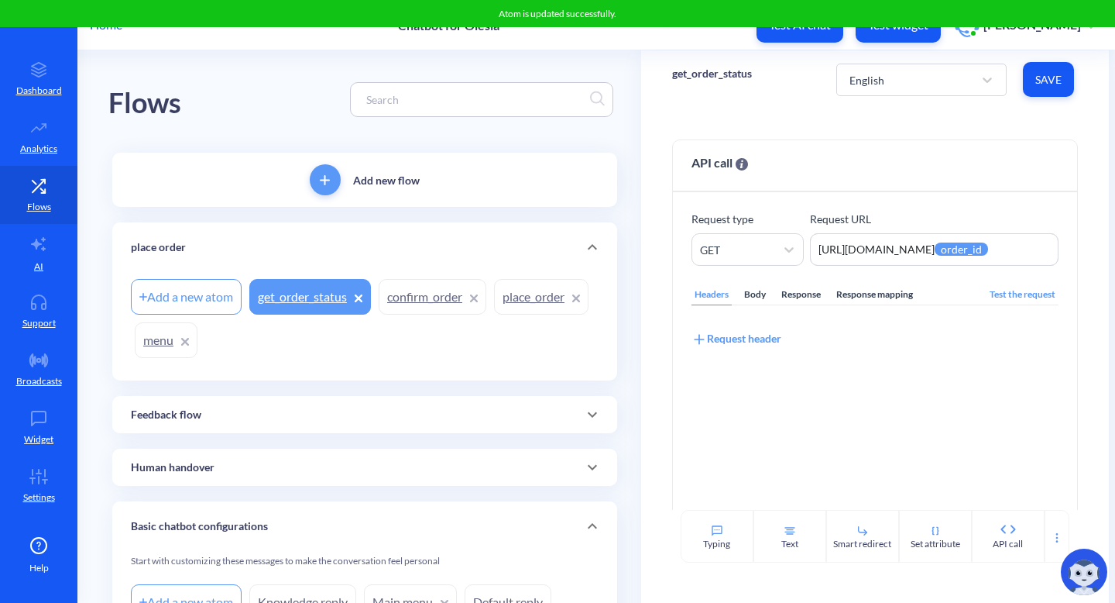
scroll to position [133, 0]
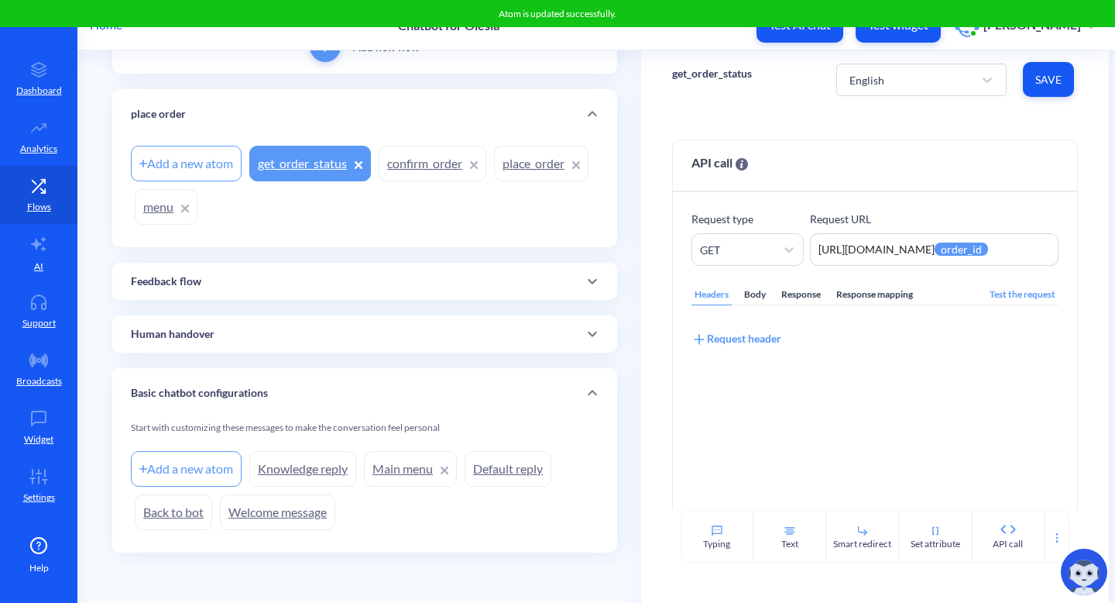
click at [494, 181] on link "place_order" at bounding box center [541, 164] width 94 height 36
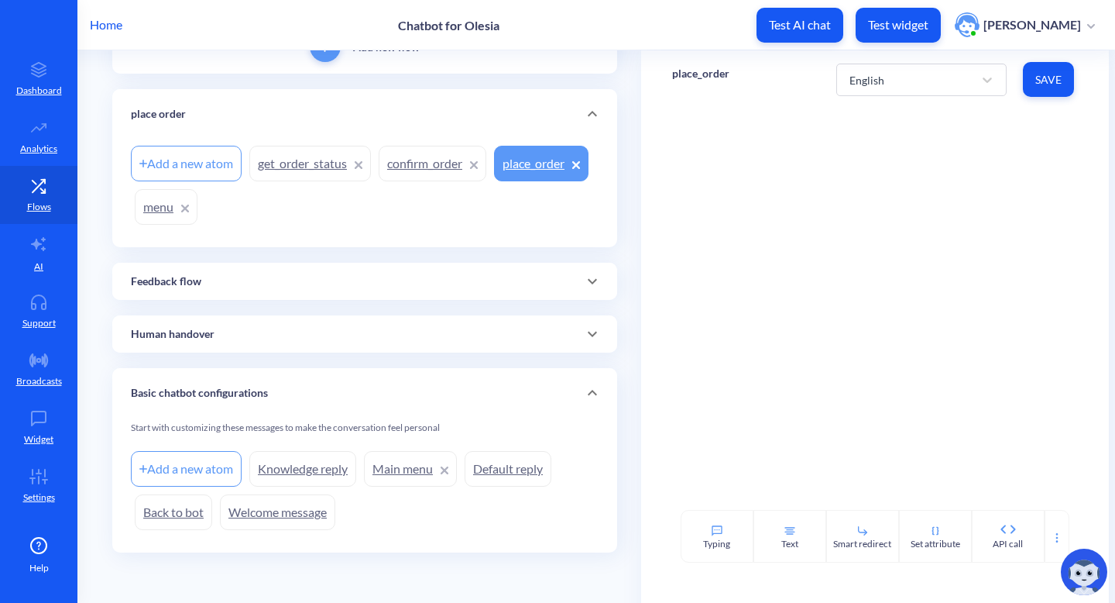
click at [197, 212] on link "menu" at bounding box center [166, 207] width 63 height 36
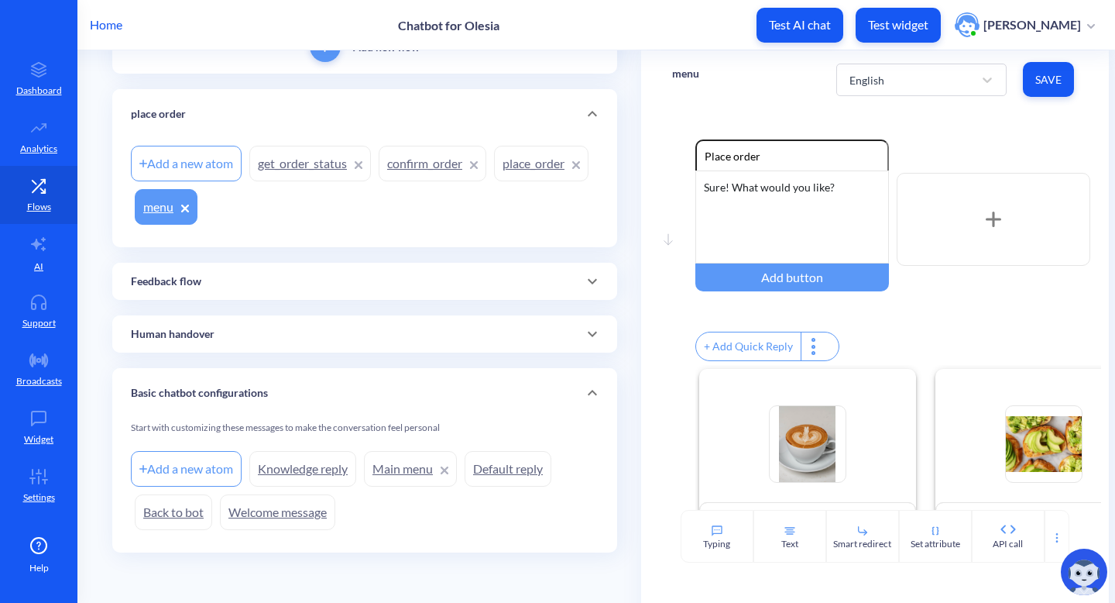
click at [494, 181] on link "place_order" at bounding box center [541, 164] width 94 height 36
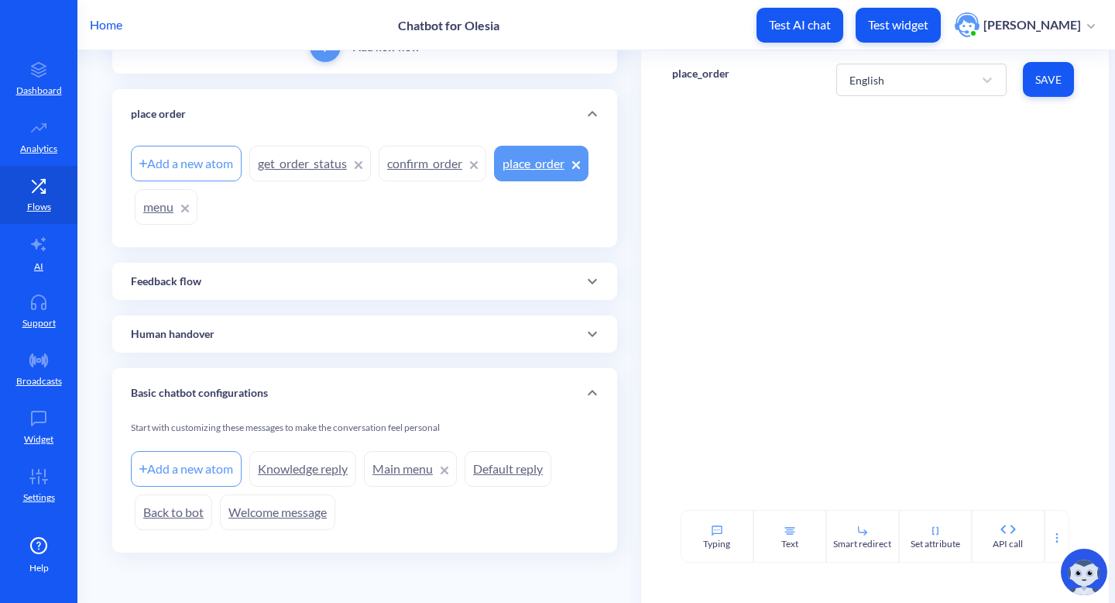
click at [439, 172] on link "confirm_order" at bounding box center [433, 164] width 108 height 36
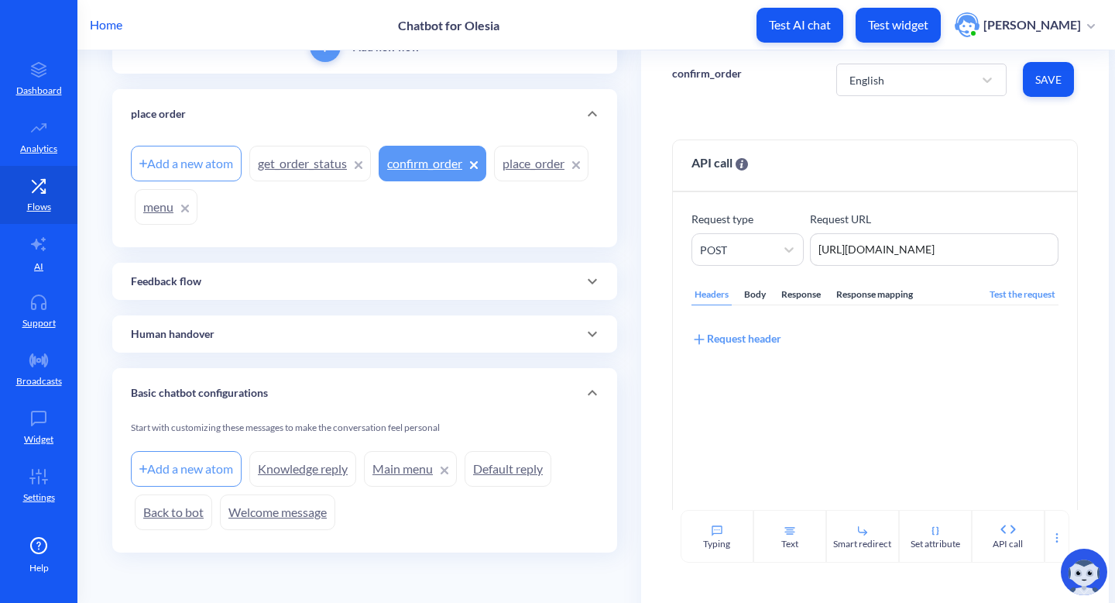
click at [197, 207] on link "menu" at bounding box center [166, 207] width 63 height 36
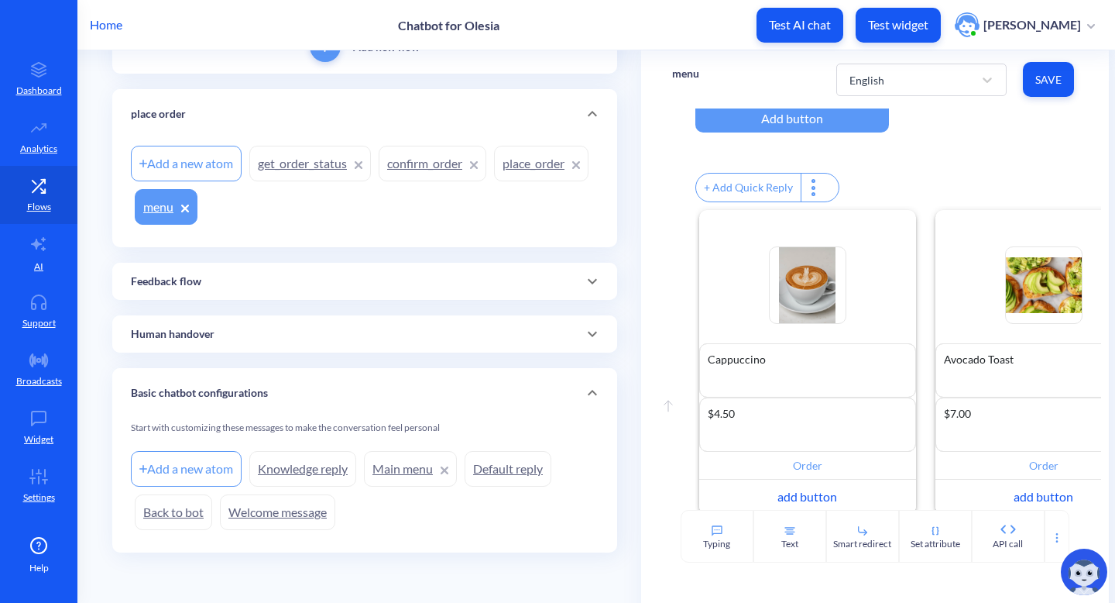
scroll to position [245, 0]
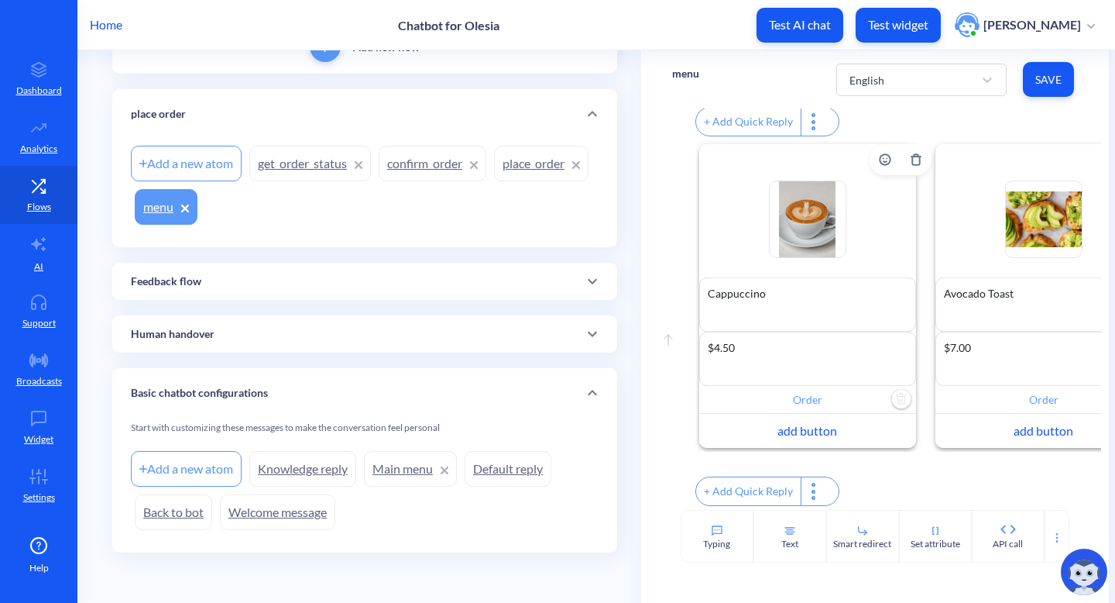
click at [841, 388] on input "Order" at bounding box center [807, 400] width 217 height 28
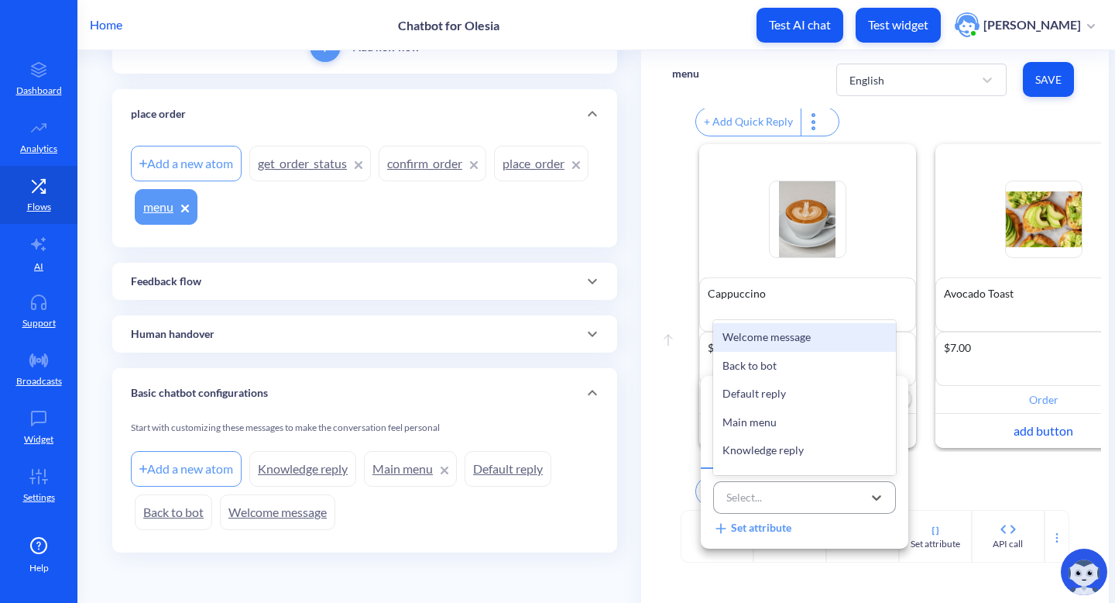
click at [787, 507] on div "Select..." at bounding box center [791, 498] width 144 height 26
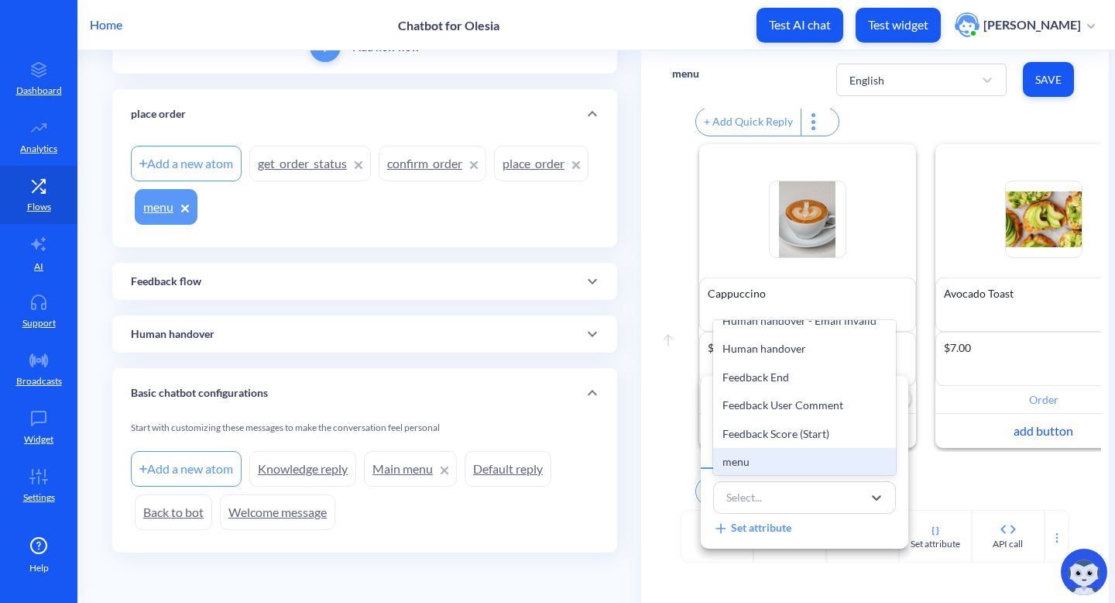
scroll to position [417, 0]
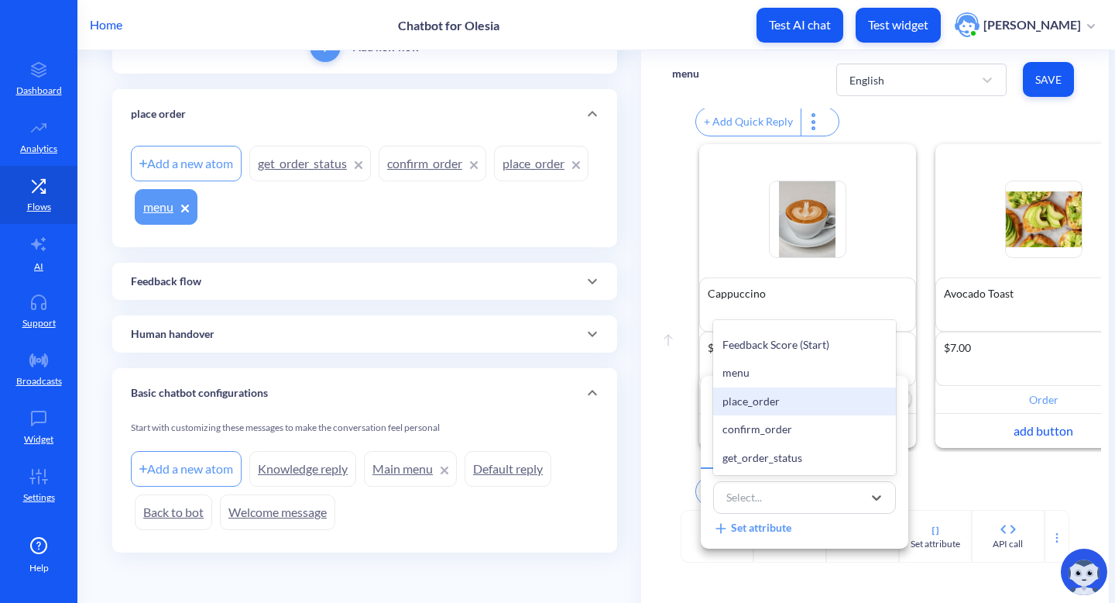
click at [785, 405] on div "place_order" at bounding box center [804, 401] width 183 height 29
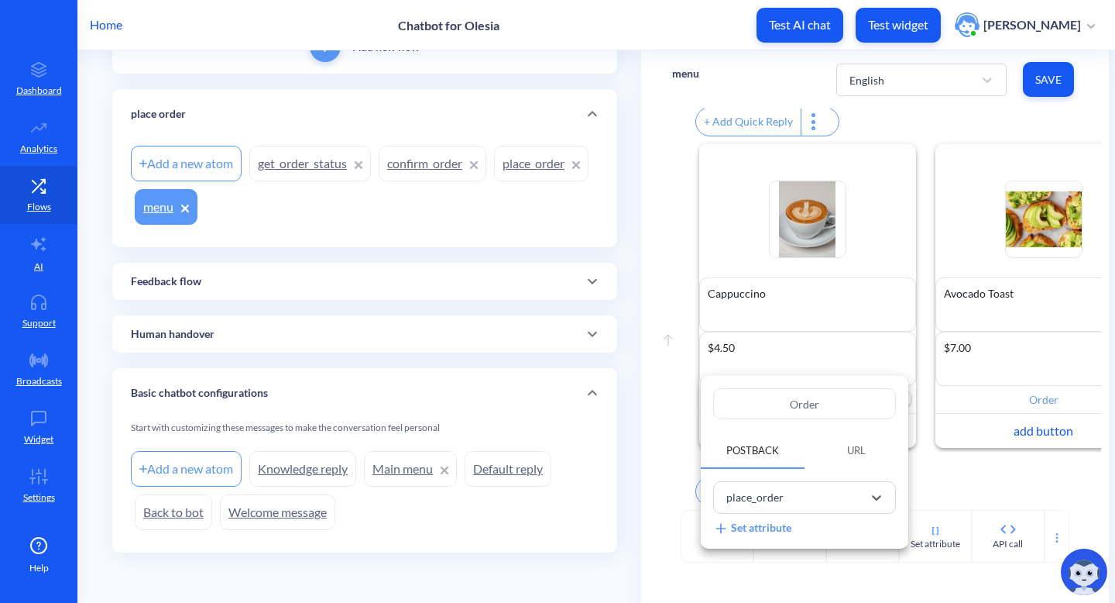
click at [1025, 394] on div at bounding box center [557, 301] width 1115 height 603
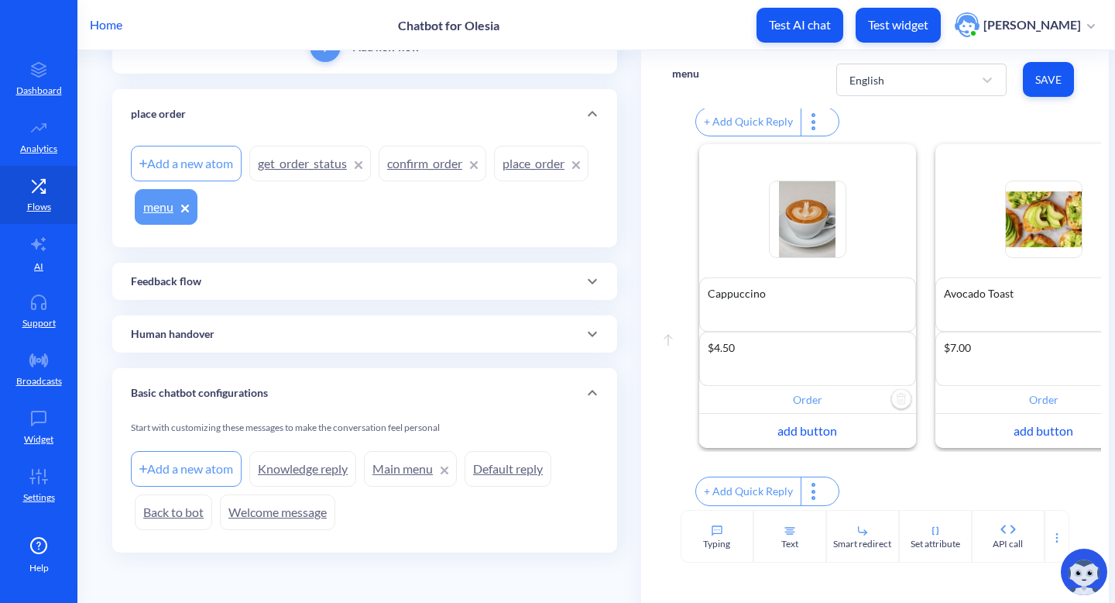
click at [1025, 394] on input "Order" at bounding box center [1044, 400] width 217 height 28
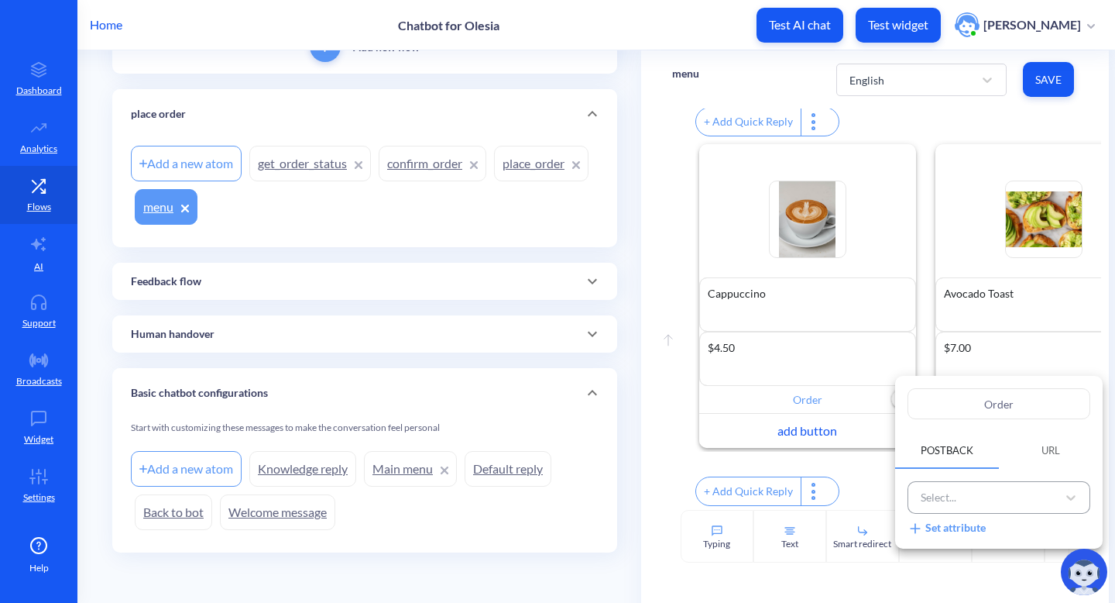
click at [1036, 500] on div "Select..." at bounding box center [985, 498] width 144 height 26
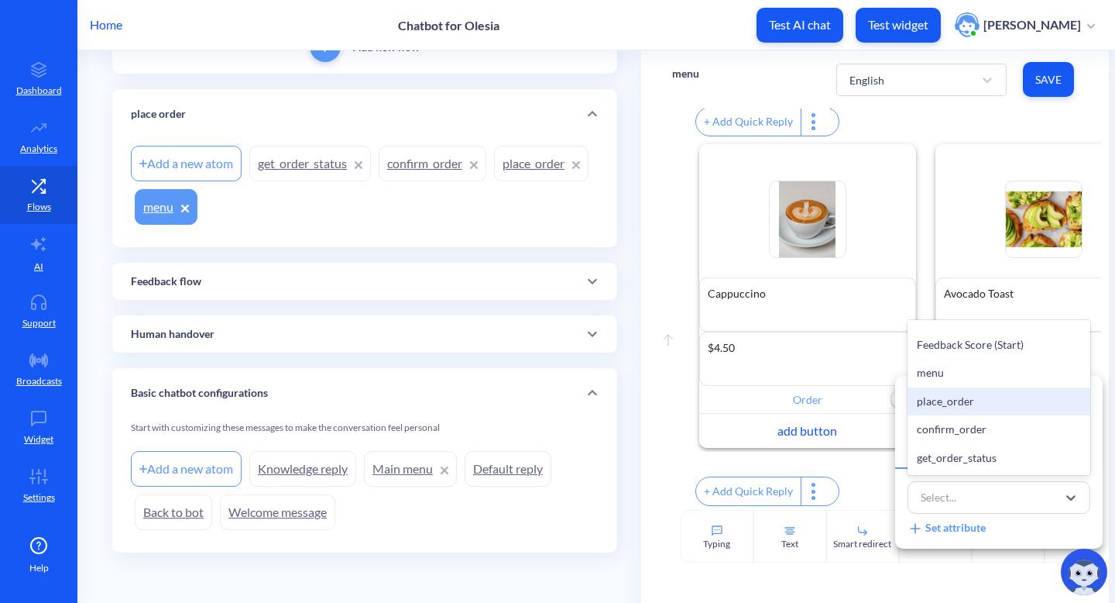
click at [980, 406] on div "place_order" at bounding box center [999, 401] width 183 height 29
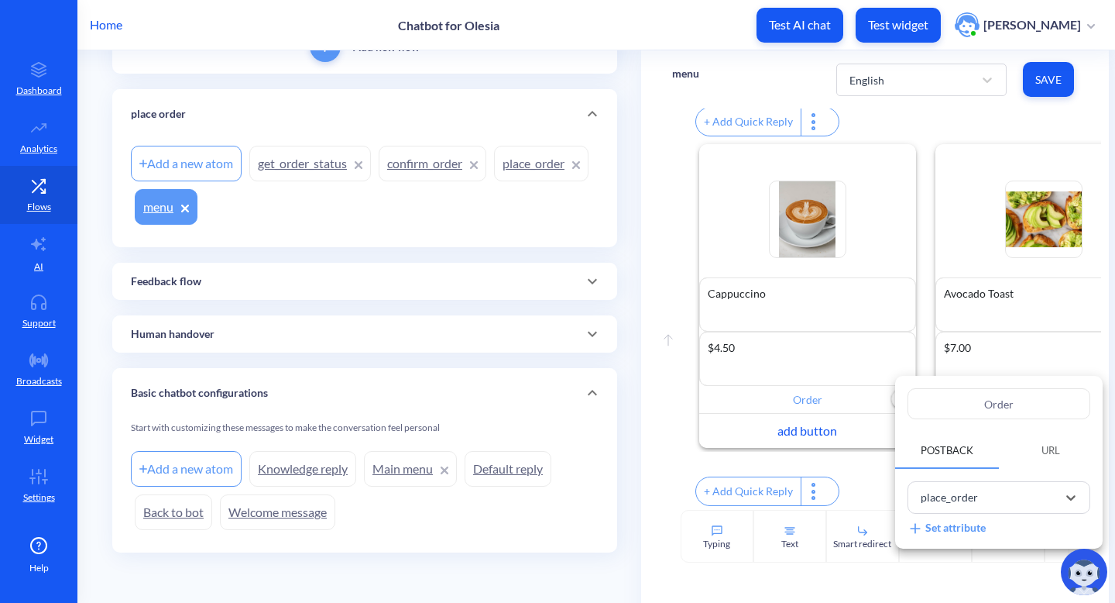
click at [1057, 74] on div at bounding box center [557, 301] width 1115 height 603
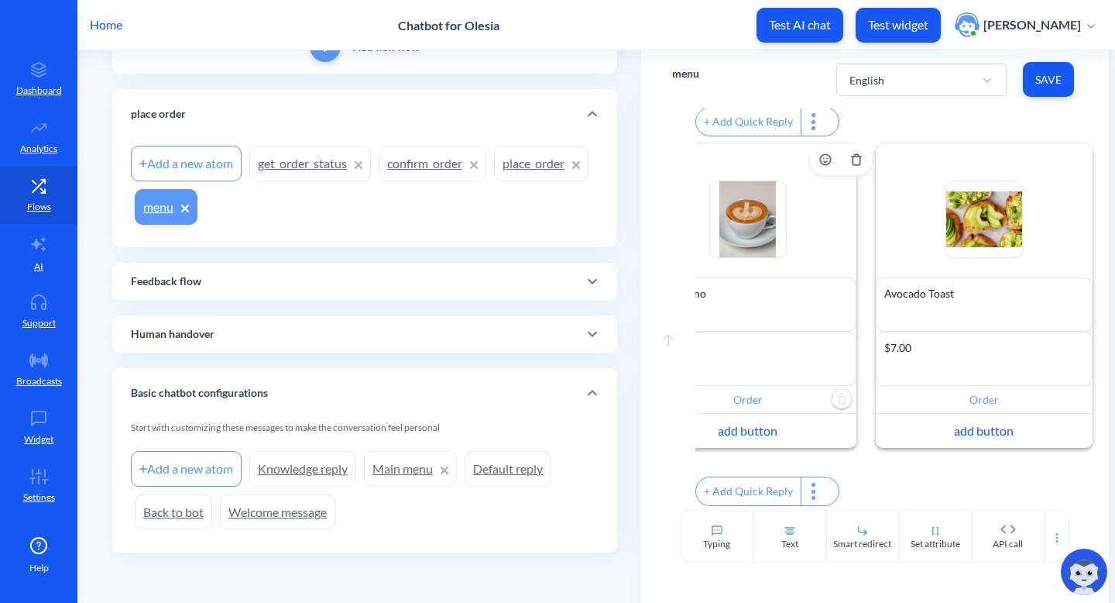
scroll to position [0, 0]
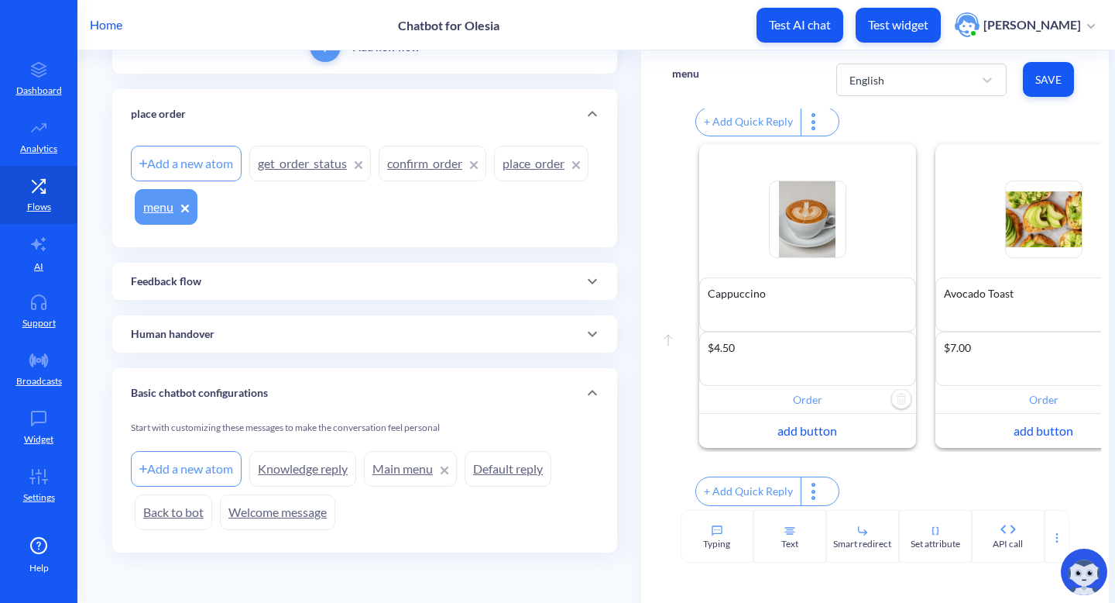
click at [525, 282] on div "Feedback flow" at bounding box center [365, 281] width 468 height 16
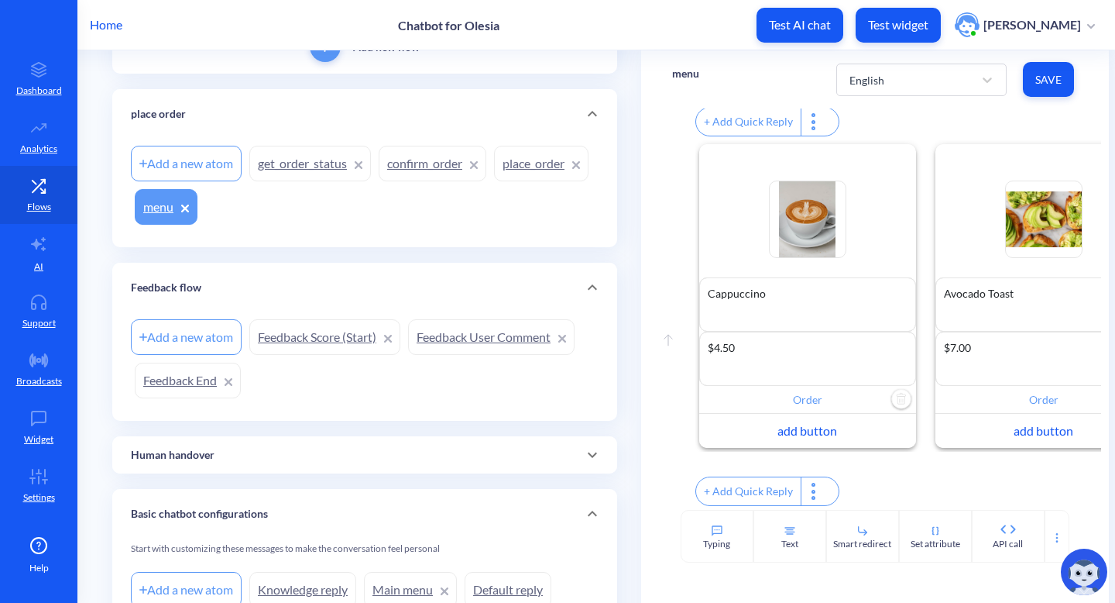
click at [494, 181] on link "place_order" at bounding box center [541, 164] width 94 height 36
click at [1019, 71] on div "English Save" at bounding box center [957, 79] width 242 height 43
click at [1040, 77] on span "Save" at bounding box center [1048, 79] width 26 height 15
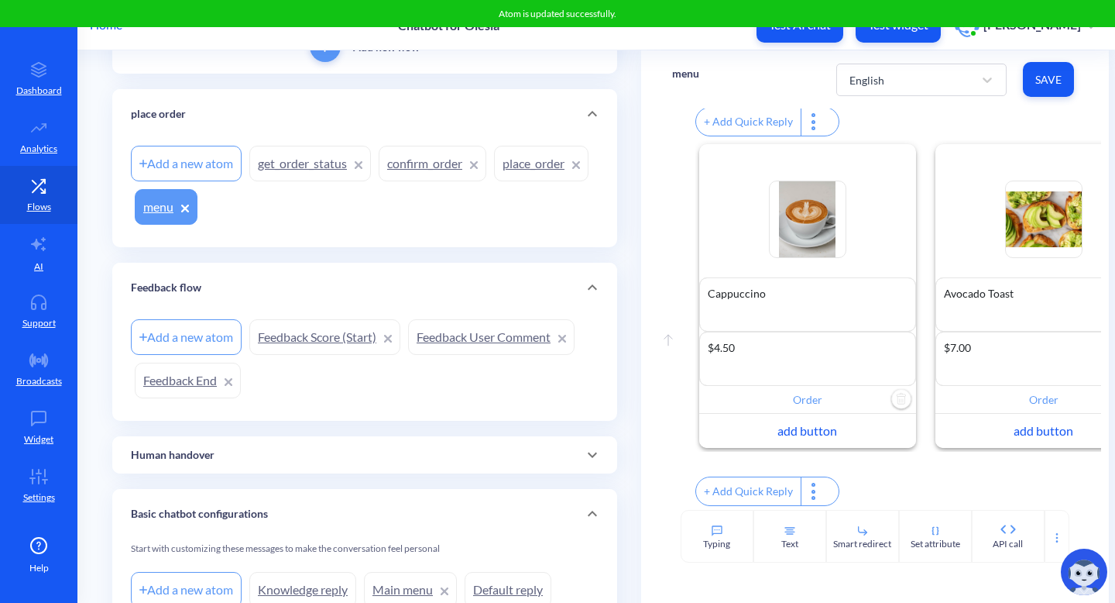
click at [494, 181] on link "place_order" at bounding box center [541, 164] width 94 height 36
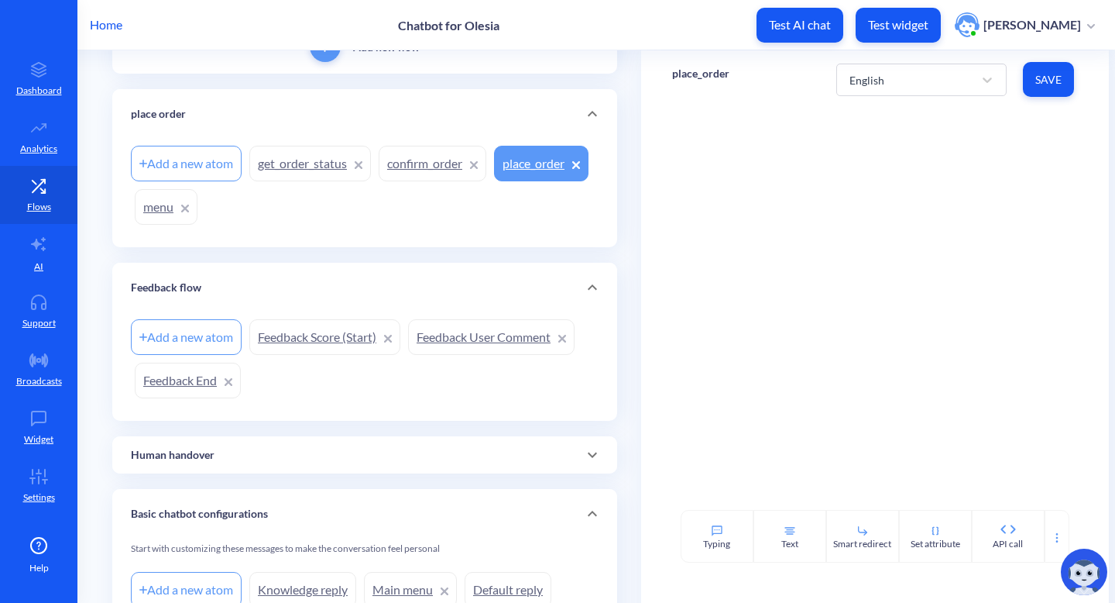
click at [297, 170] on link "get_order_status" at bounding box center [310, 164] width 122 height 36
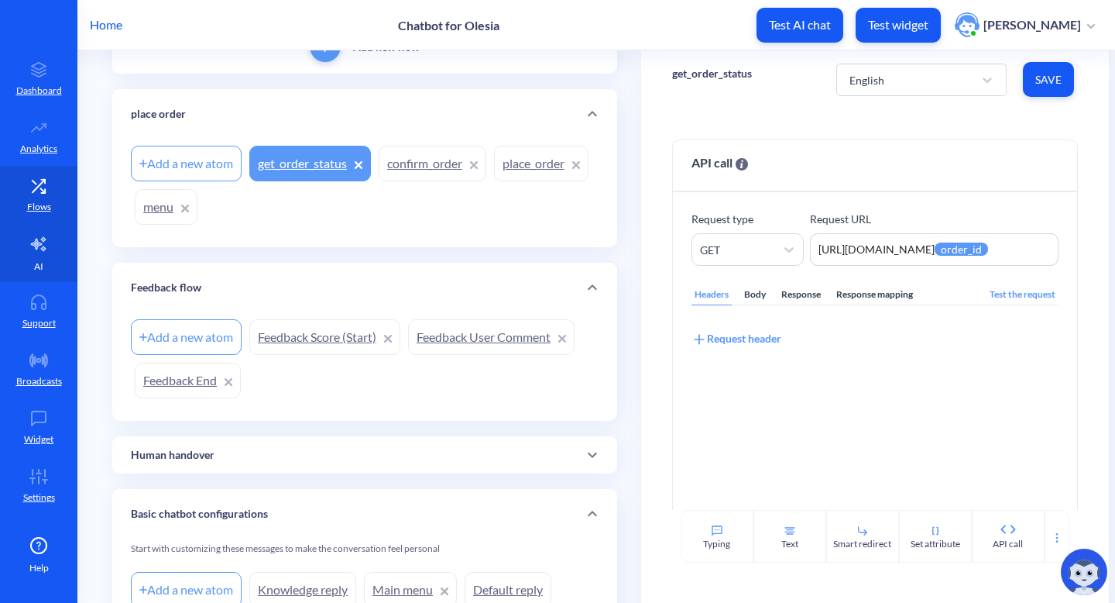
click at [48, 260] on link "AI" at bounding box center [38, 253] width 77 height 58
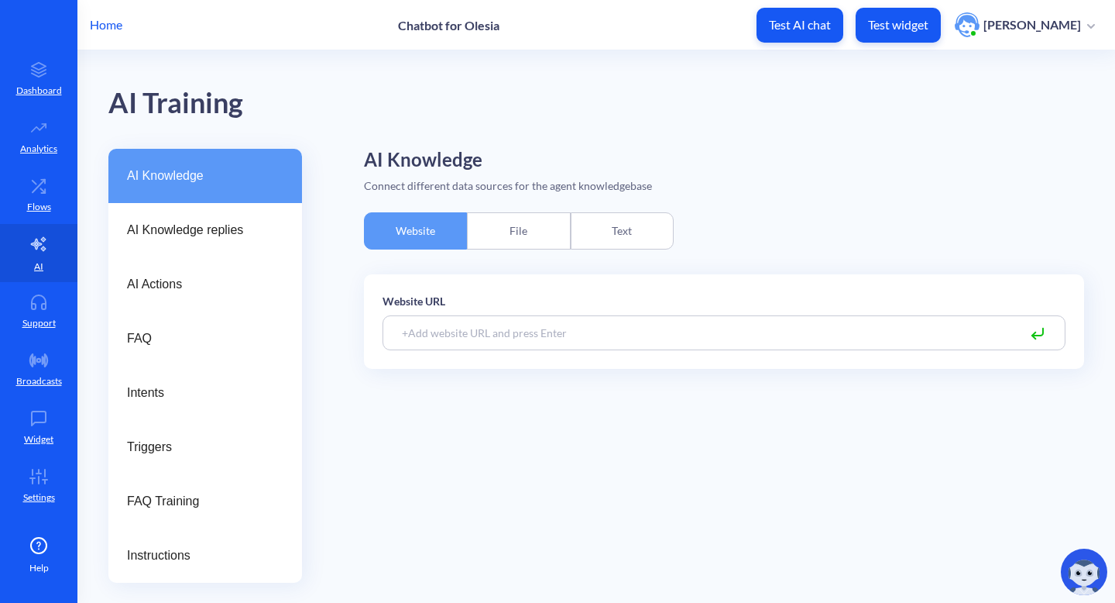
click at [620, 234] on div "Text" at bounding box center [622, 230] width 103 height 37
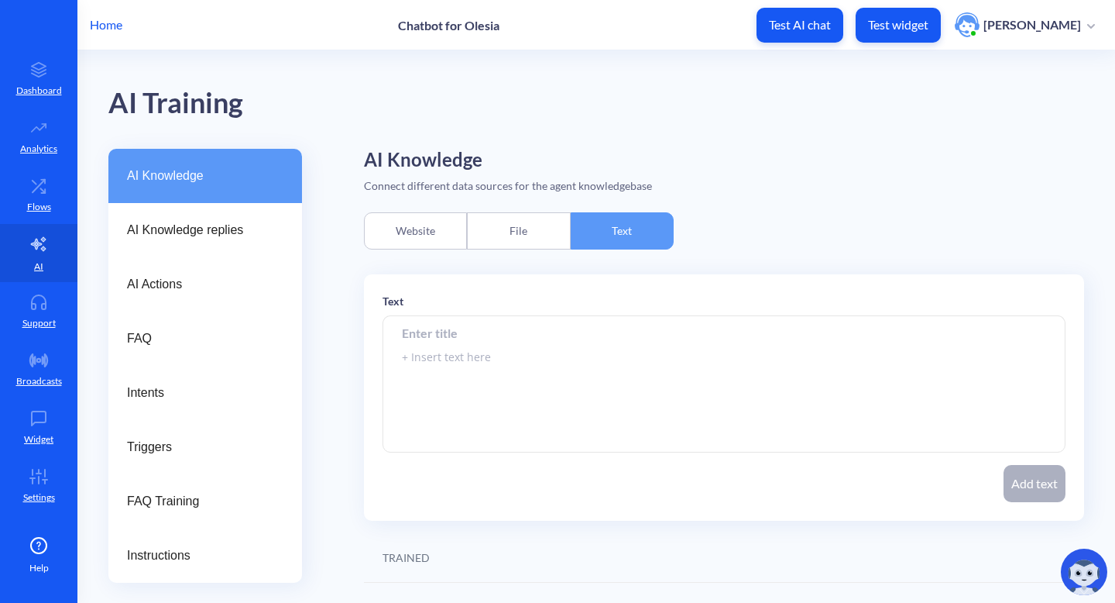
click at [533, 331] on input at bounding box center [724, 332] width 683 height 35
type input "place order"
click at [604, 383] on textarea at bounding box center [724, 384] width 683 height 136
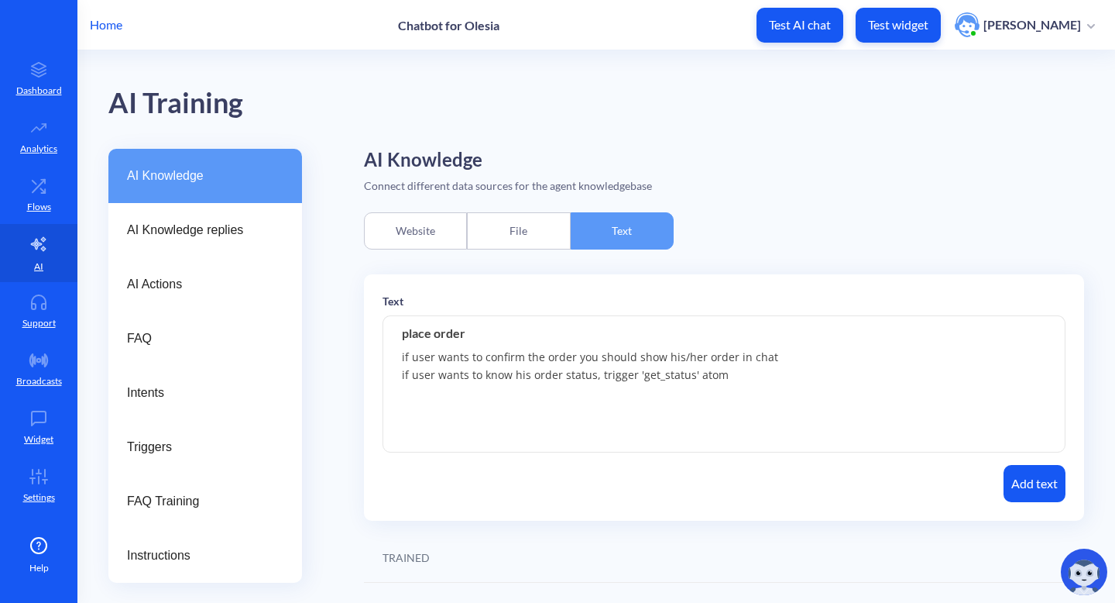
drag, startPoint x: 760, startPoint y: 379, endPoint x: 366, endPoint y: 356, distance: 394.9
click at [366, 356] on div "Text place order if user wants to confirm the order you should show his/her ord…" at bounding box center [724, 397] width 720 height 246
click at [710, 366] on textarea "if user wants to confirm the order you should show his/her order in chat if use…" at bounding box center [724, 384] width 683 height 136
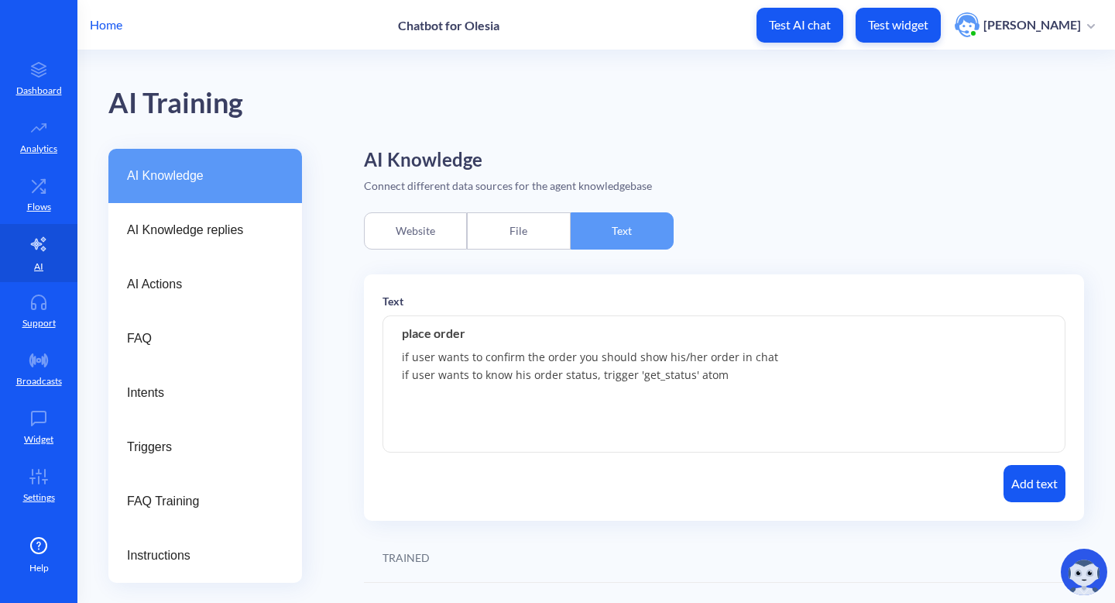
click at [397, 373] on textarea "if user wants to confirm the order you should show his/her order in chat if use…" at bounding box center [724, 384] width 683 height 136
drag, startPoint x: 399, startPoint y: 373, endPoint x: 718, endPoint y: 376, distance: 319.1
click at [718, 376] on textarea "if user wants to confirm the order you should show his/her order in chat if use…" at bounding box center [724, 384] width 683 height 136
type textarea "if user wants to confirm the order you should show his/her order in chat if use…"
click at [1027, 486] on button "Add text" at bounding box center [1035, 483] width 62 height 37
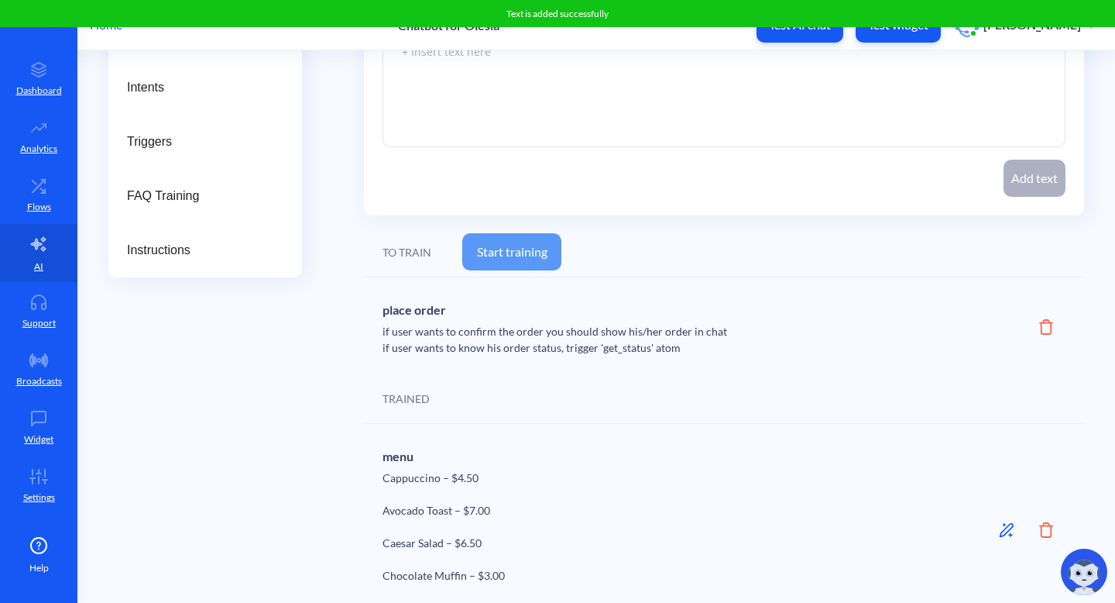
scroll to position [491, 0]
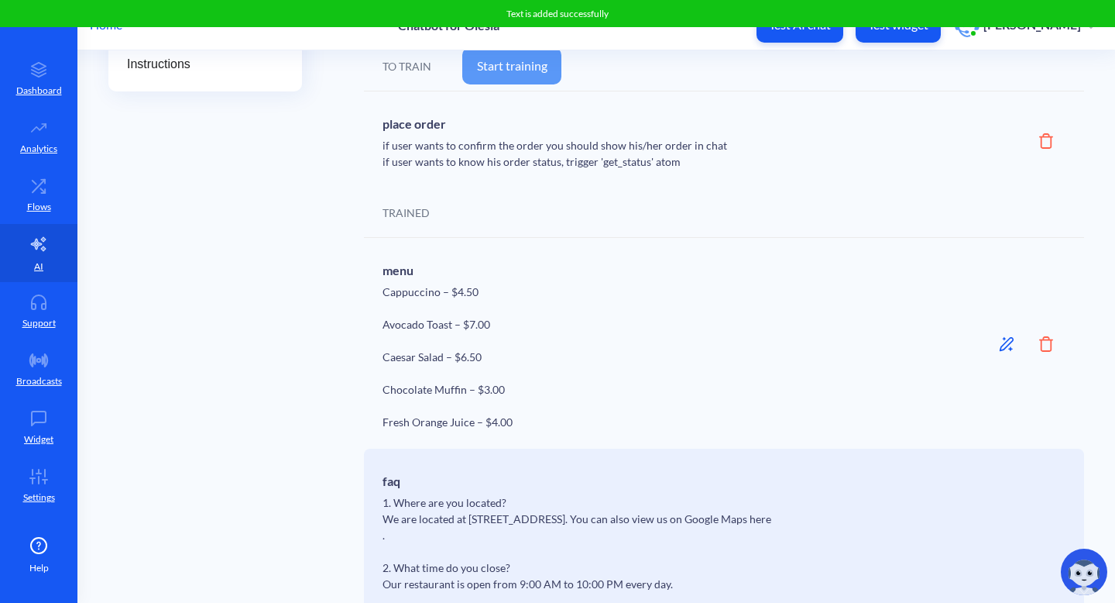
click at [530, 68] on button "Start training" at bounding box center [511, 65] width 99 height 37
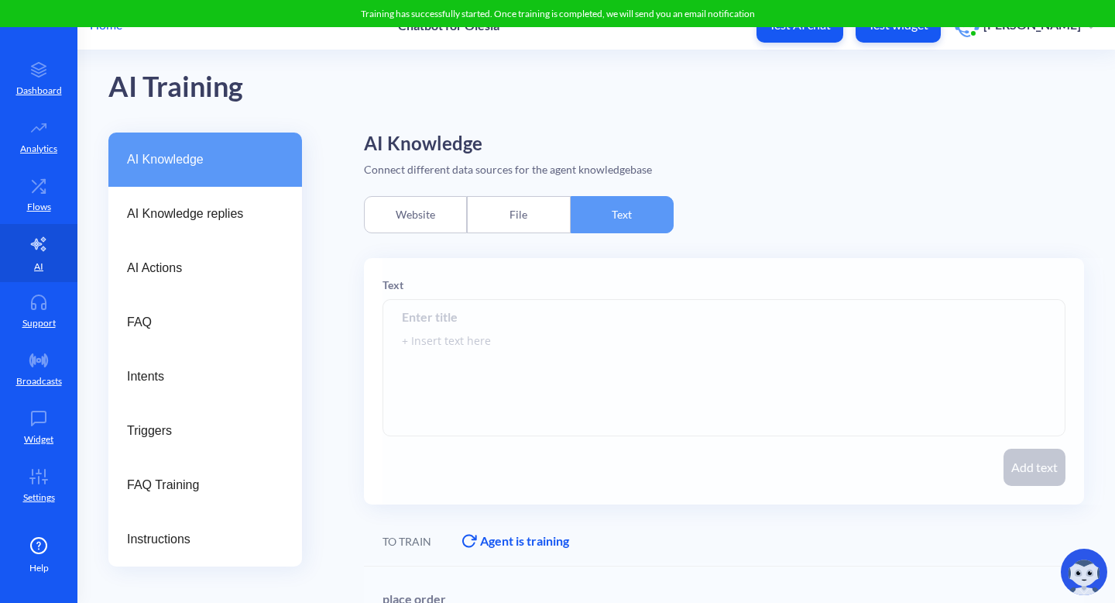
scroll to position [0, 0]
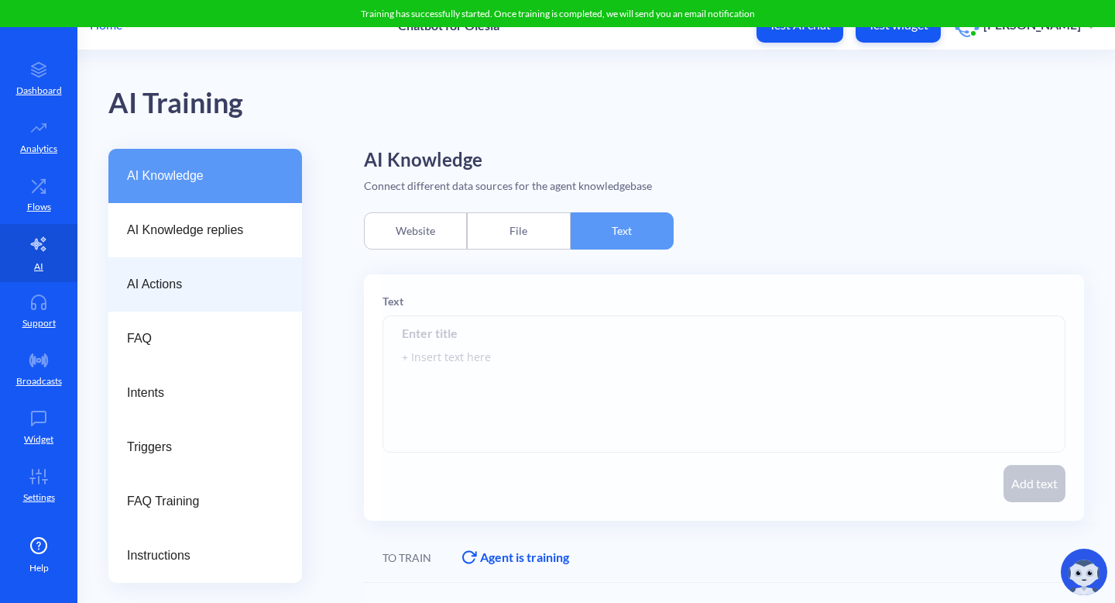
click at [229, 275] on span "AI Actions" at bounding box center [199, 284] width 144 height 19
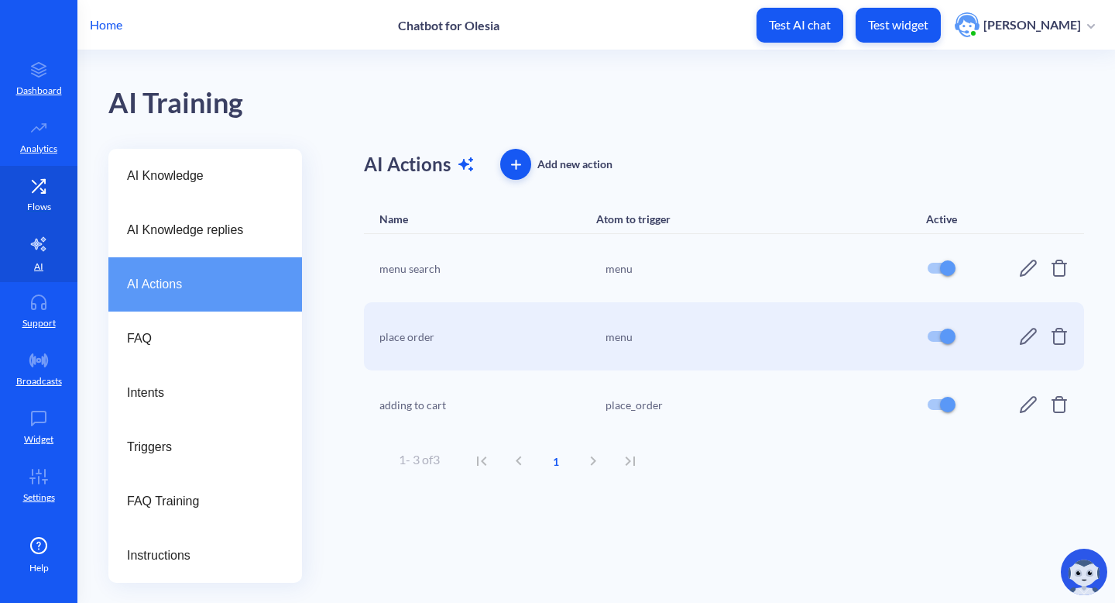
click at [57, 189] on link "Flows" at bounding box center [38, 195] width 77 height 58
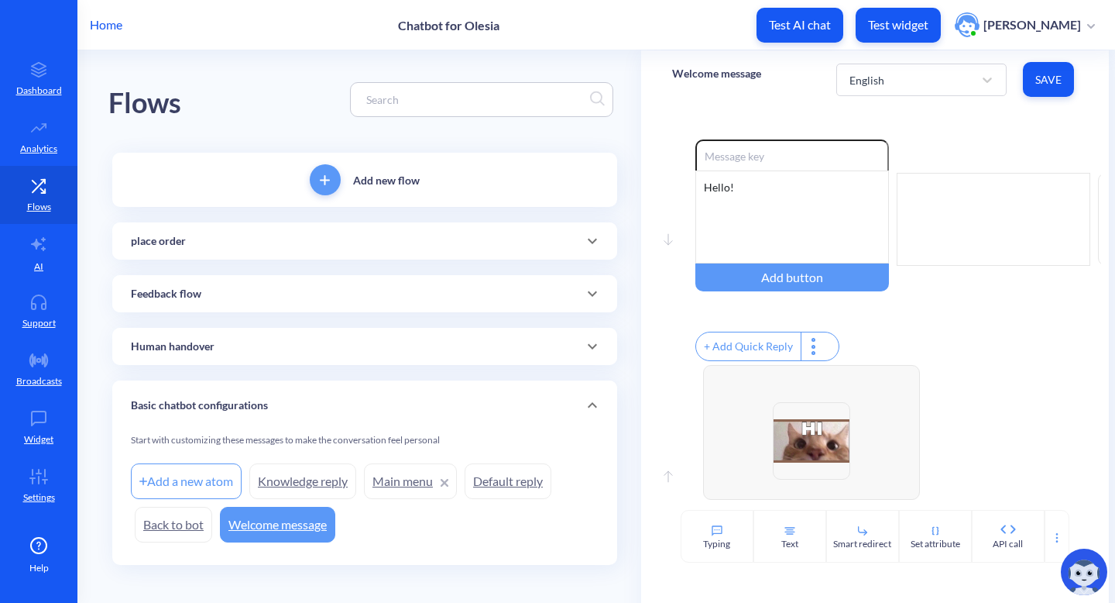
click at [333, 180] on span "add" at bounding box center [325, 180] width 31 height 10
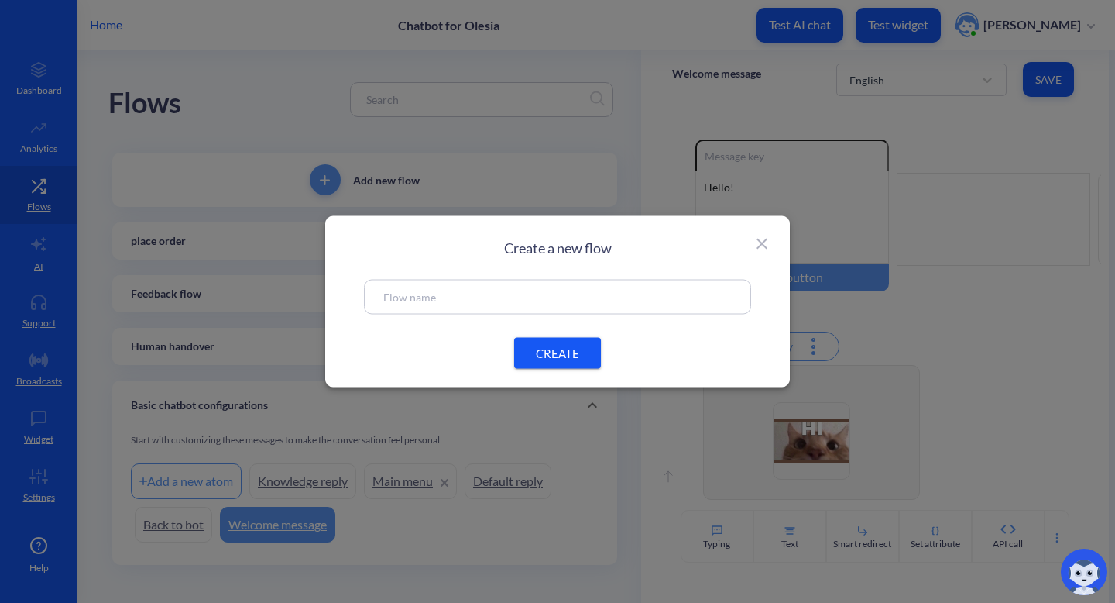
click at [463, 295] on input "text" at bounding box center [557, 297] width 349 height 18
type input "admin chat"
click at [584, 346] on button "CREATE" at bounding box center [557, 353] width 87 height 31
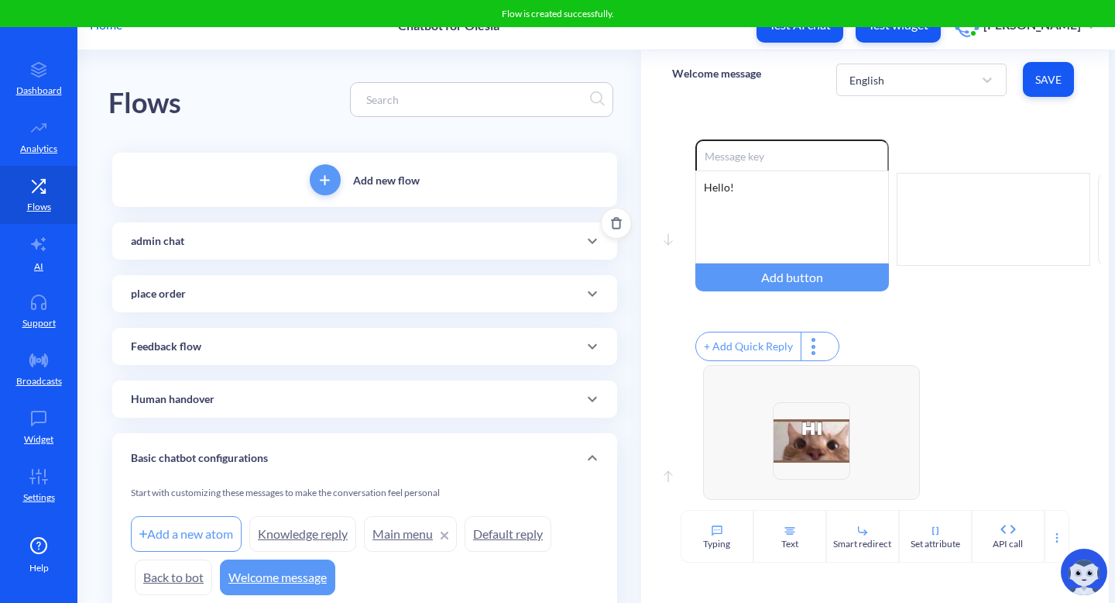
click at [590, 255] on div at bounding box center [592, 240] width 37 height 37
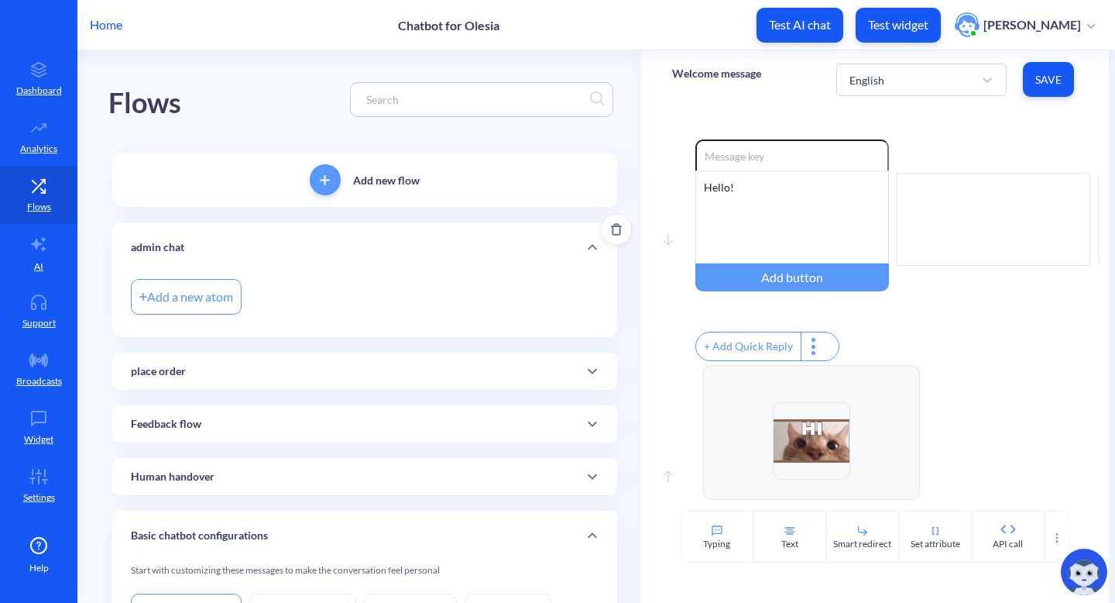
click at [198, 293] on div "Add a new atom" at bounding box center [186, 297] width 111 height 36
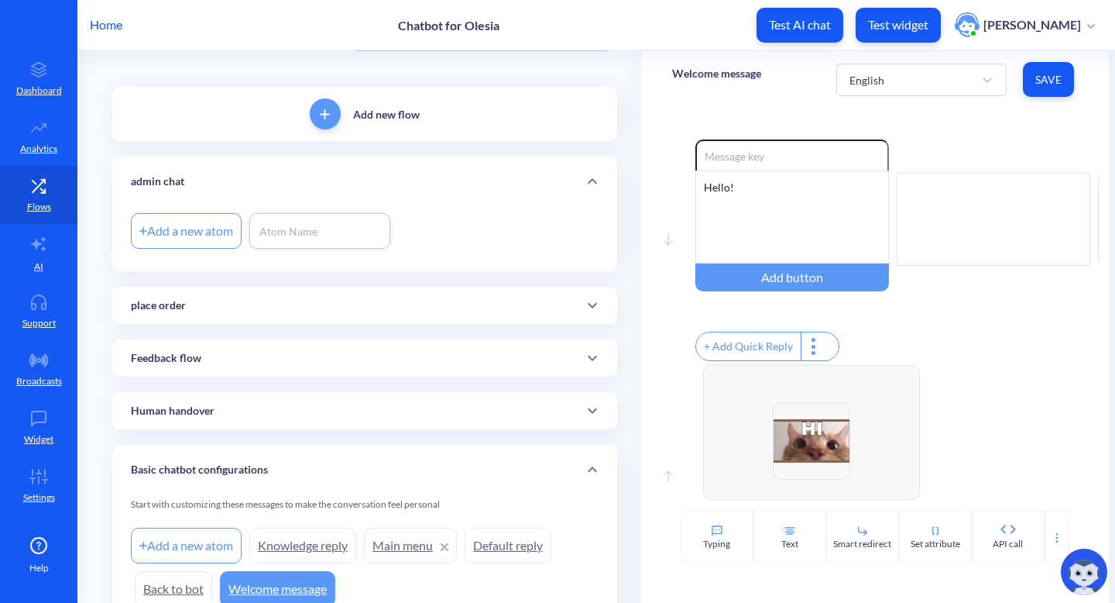
scroll to position [143, 0]
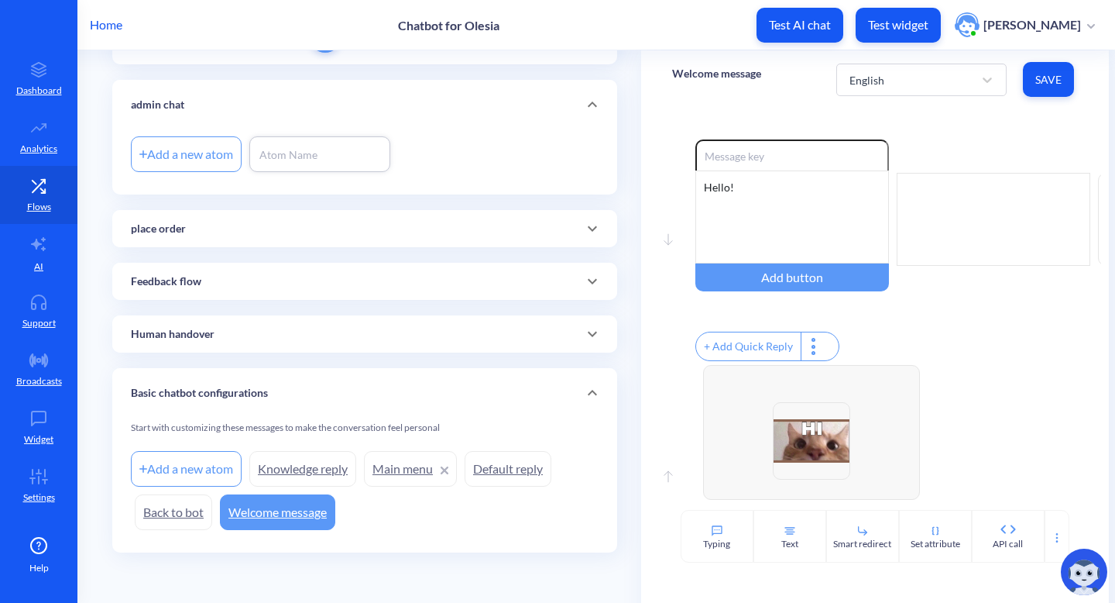
click at [587, 336] on icon at bounding box center [592, 334] width 19 height 19
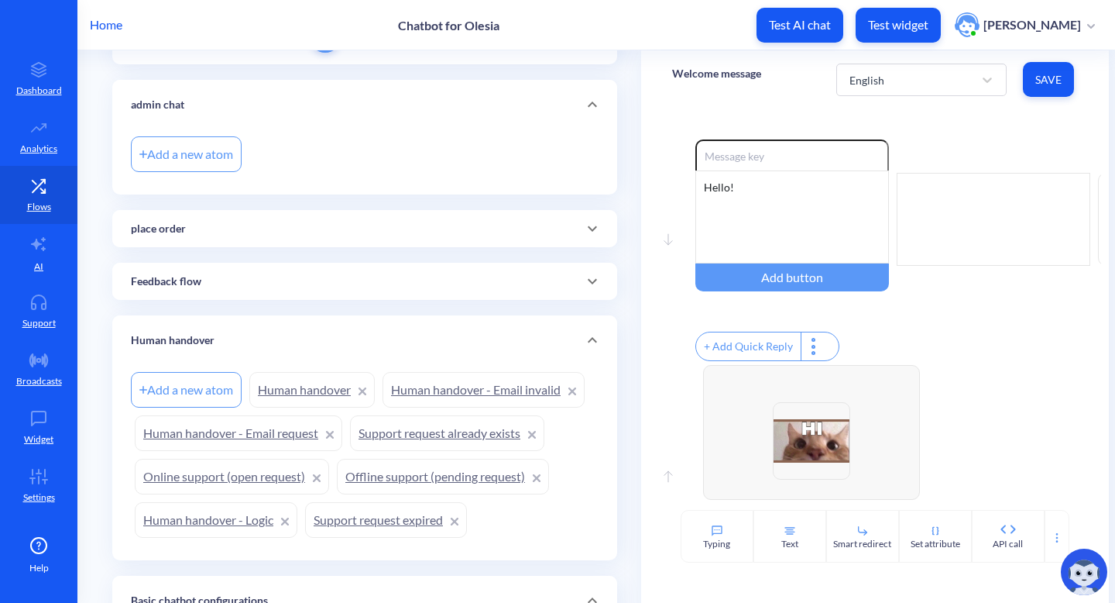
click at [304, 385] on link "Human handover" at bounding box center [311, 390] width 125 height 36
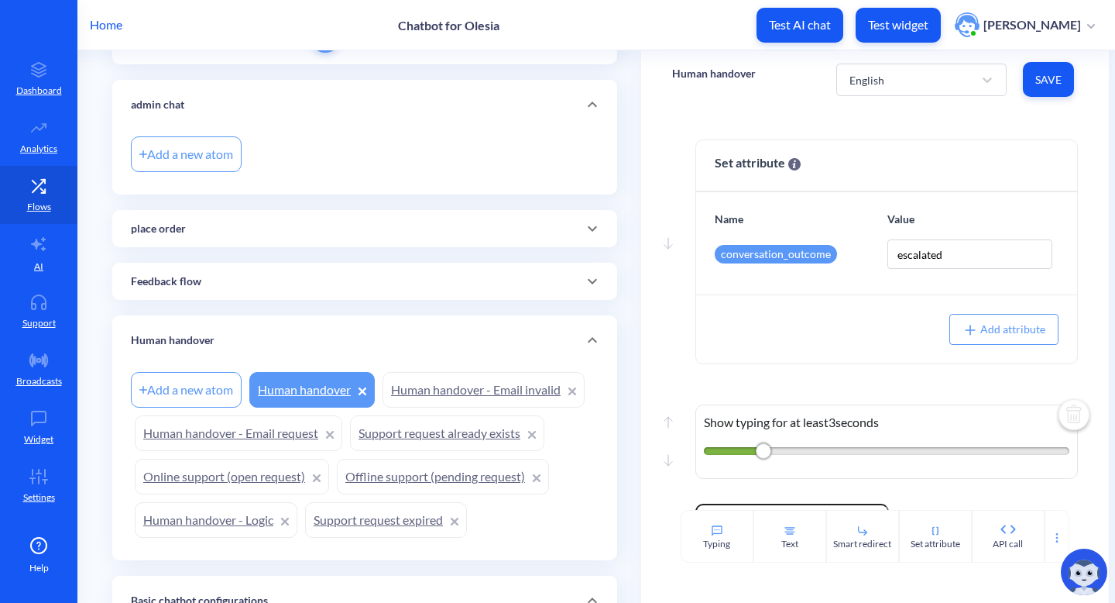
click at [214, 476] on link "Online support (open request)" at bounding box center [232, 476] width 194 height 36
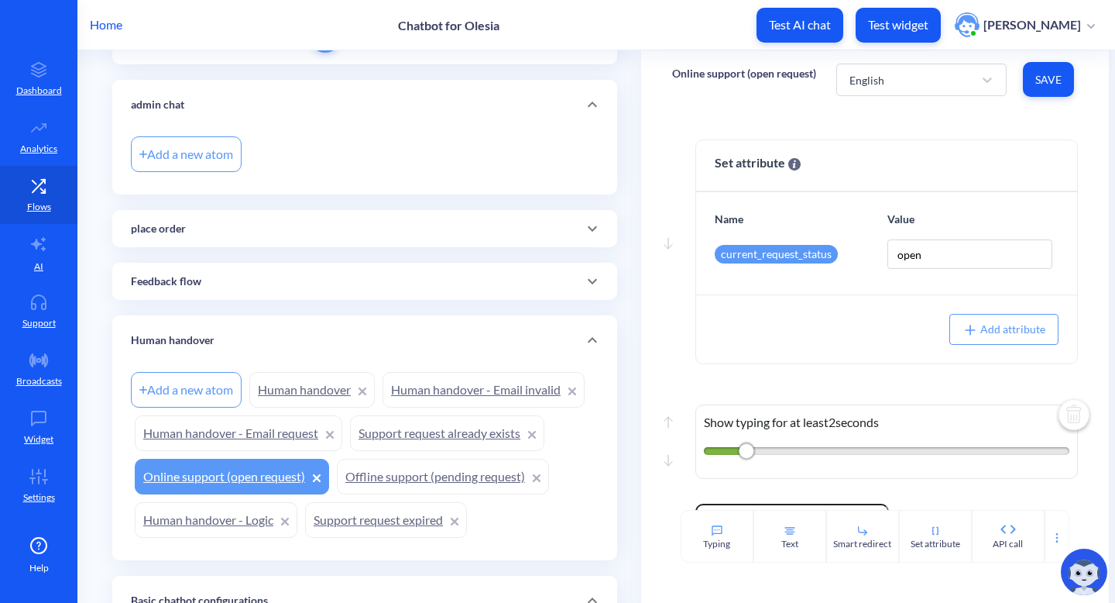
click at [376, 473] on link "Offline support (pending request)" at bounding box center [443, 476] width 212 height 36
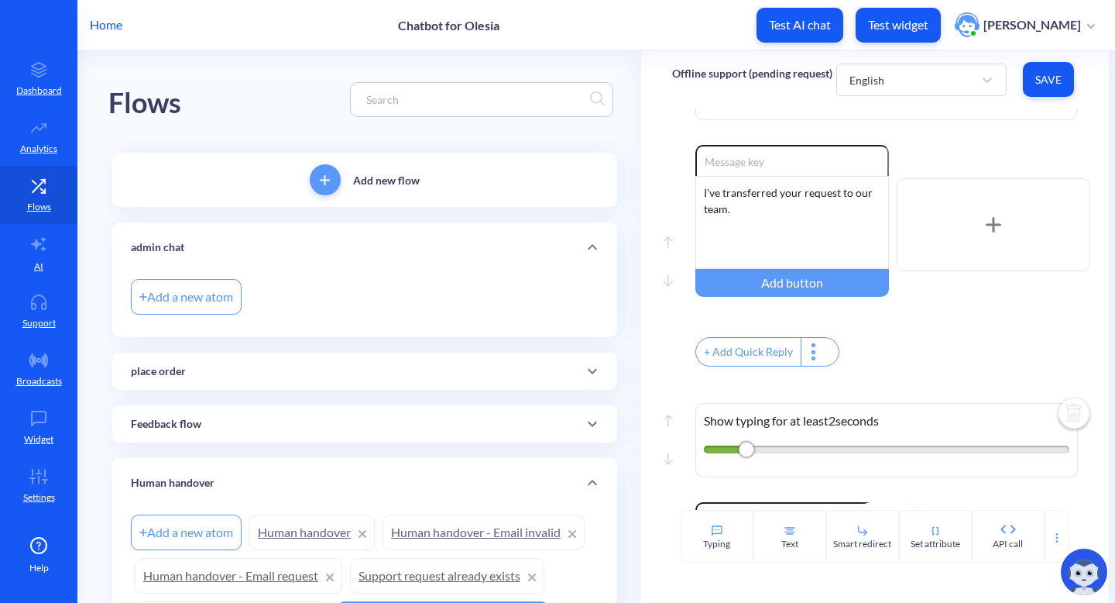
scroll to position [712, 0]
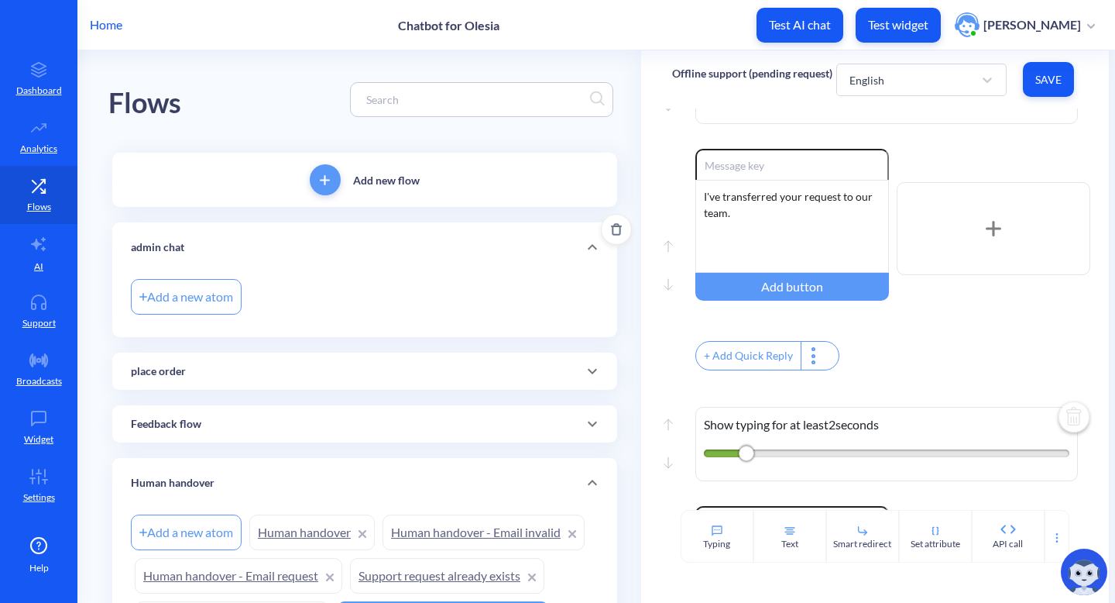
click at [211, 300] on div "Add a new atom" at bounding box center [186, 297] width 111 height 36
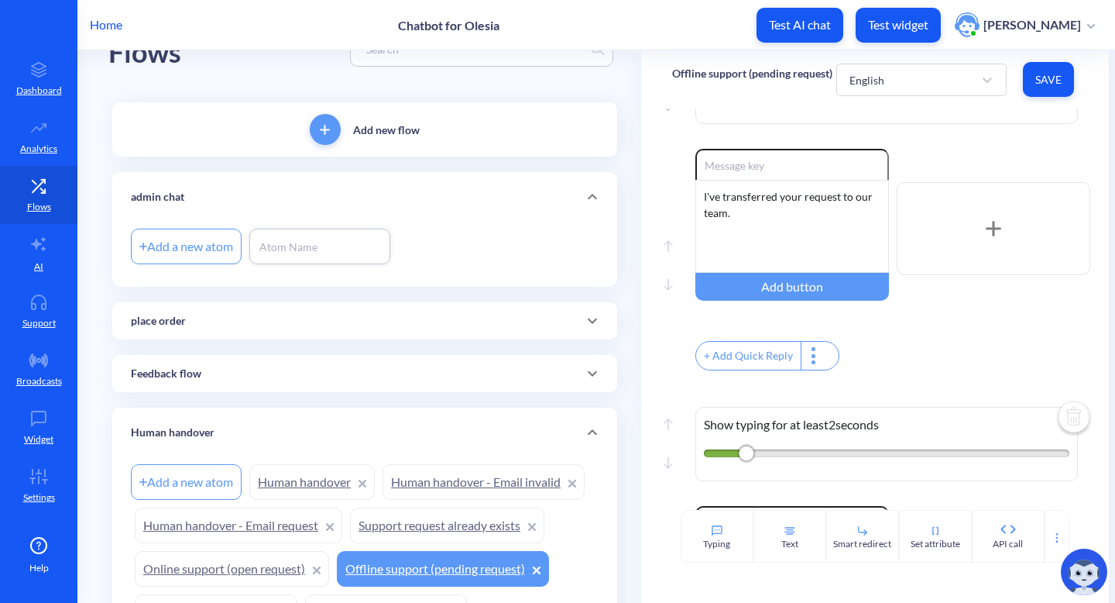
scroll to position [39, 0]
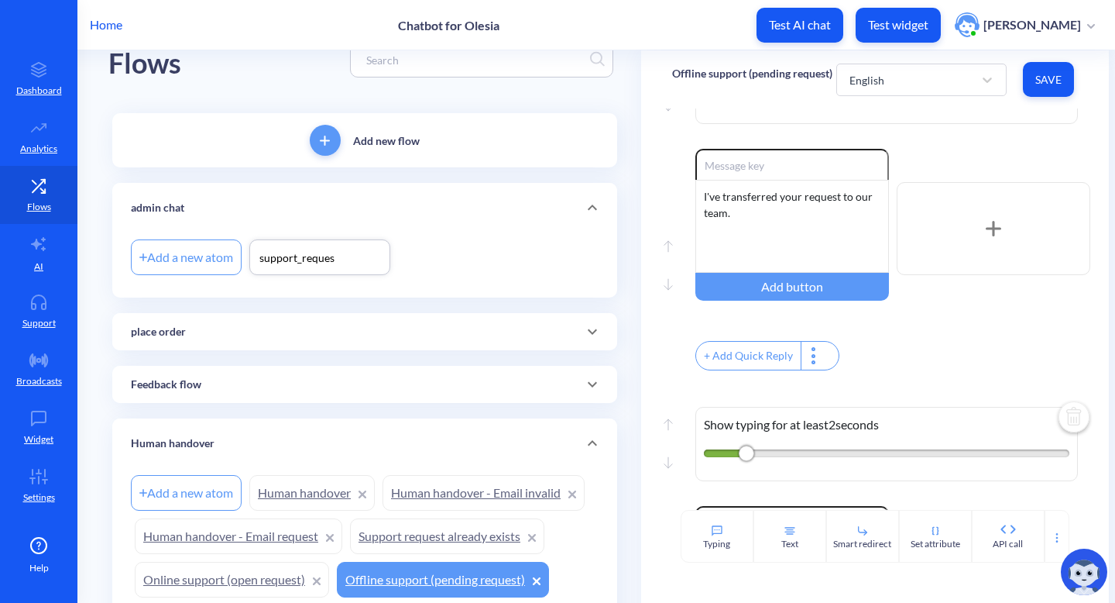
type input "support_request"
click at [404, 284] on div "Add a new atom support_request" at bounding box center [364, 264] width 505 height 65
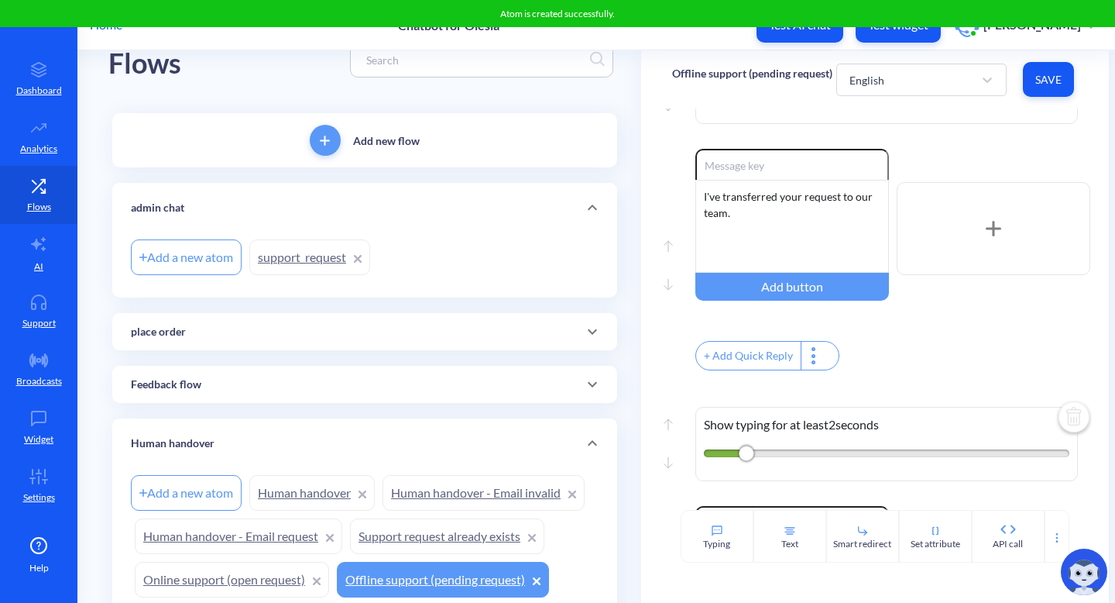
click at [291, 263] on link "support_request" at bounding box center [309, 257] width 121 height 36
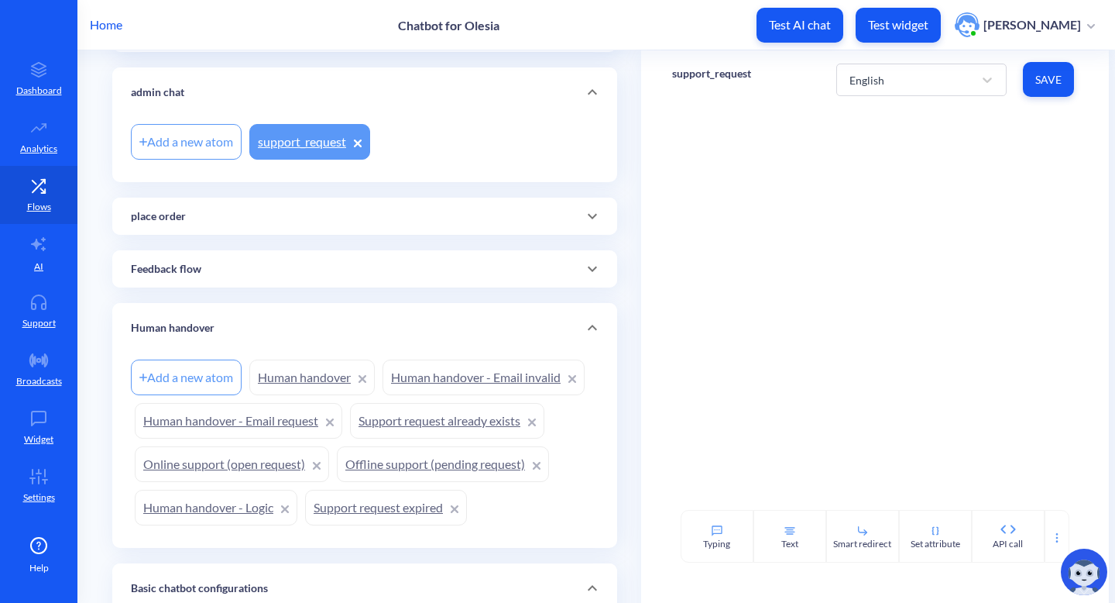
scroll to position [162, 0]
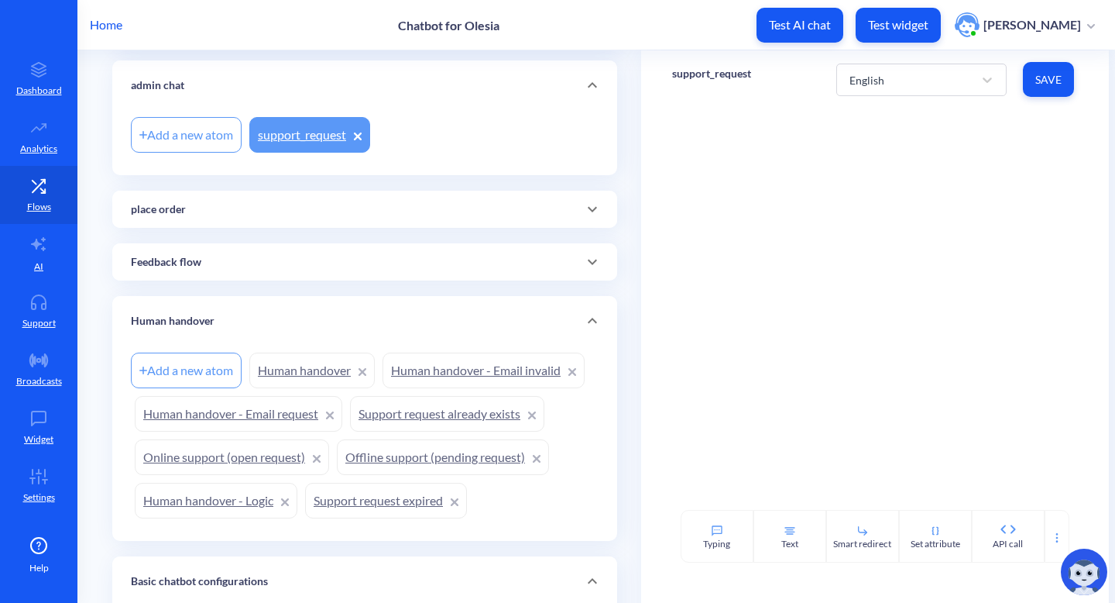
click at [250, 458] on link "Online support (open request)" at bounding box center [232, 457] width 194 height 36
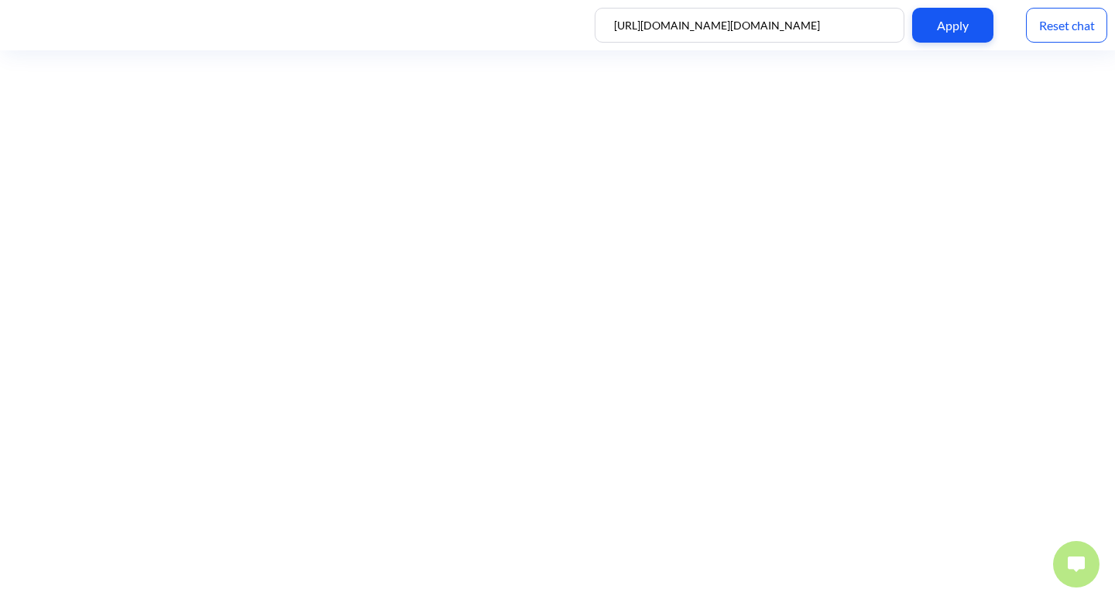
click at [1073, 560] on img at bounding box center [1076, 563] width 17 height 15
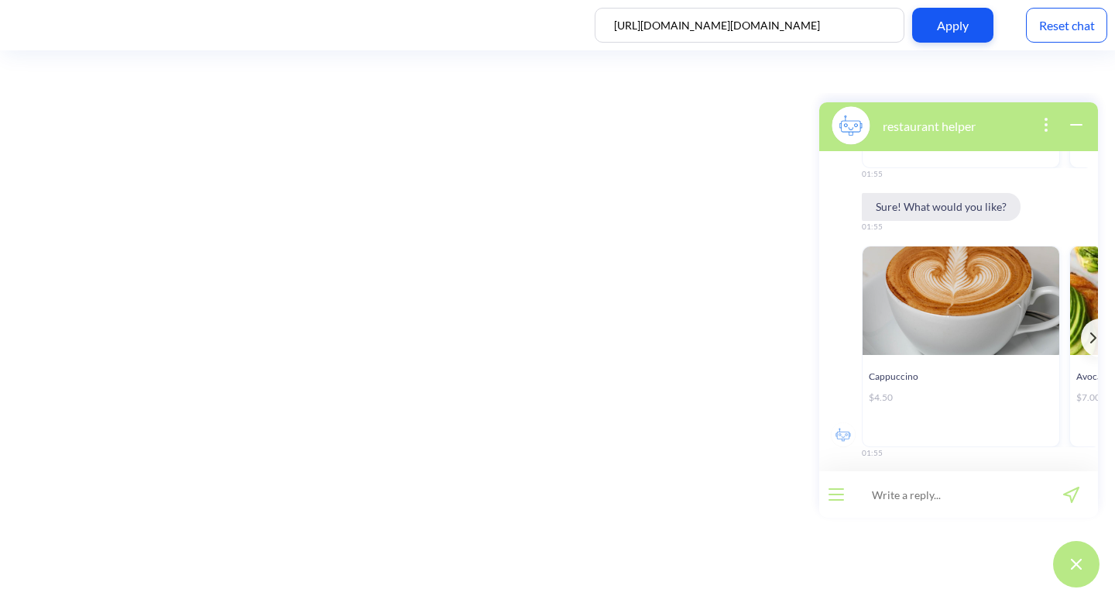
scroll to position [3029, 0]
click at [946, 486] on input at bounding box center [948, 494] width 191 height 46
type input "p"
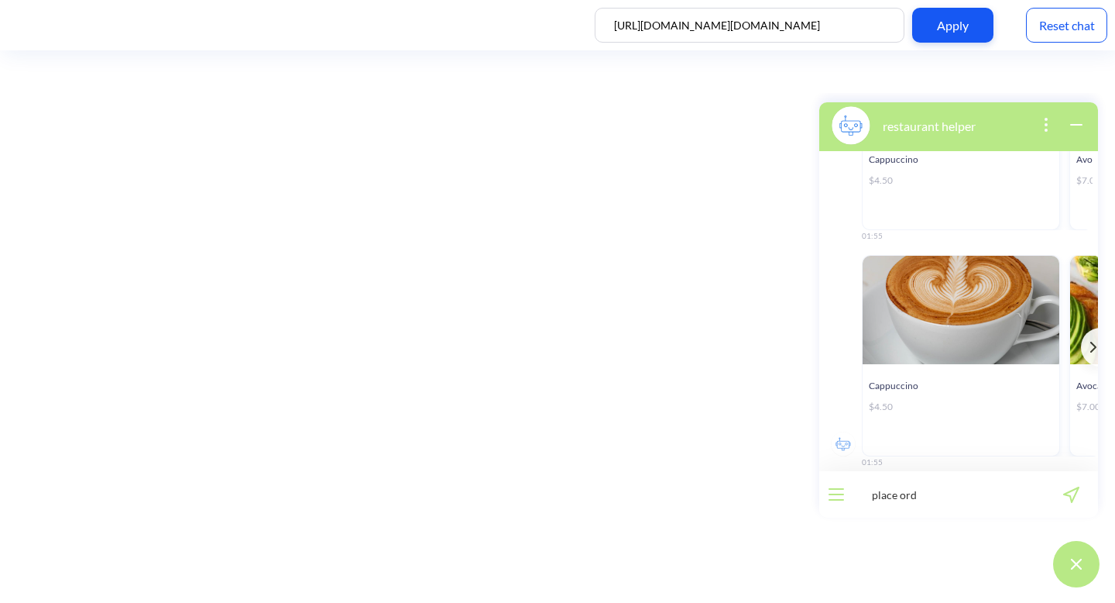
scroll to position [3533, 0]
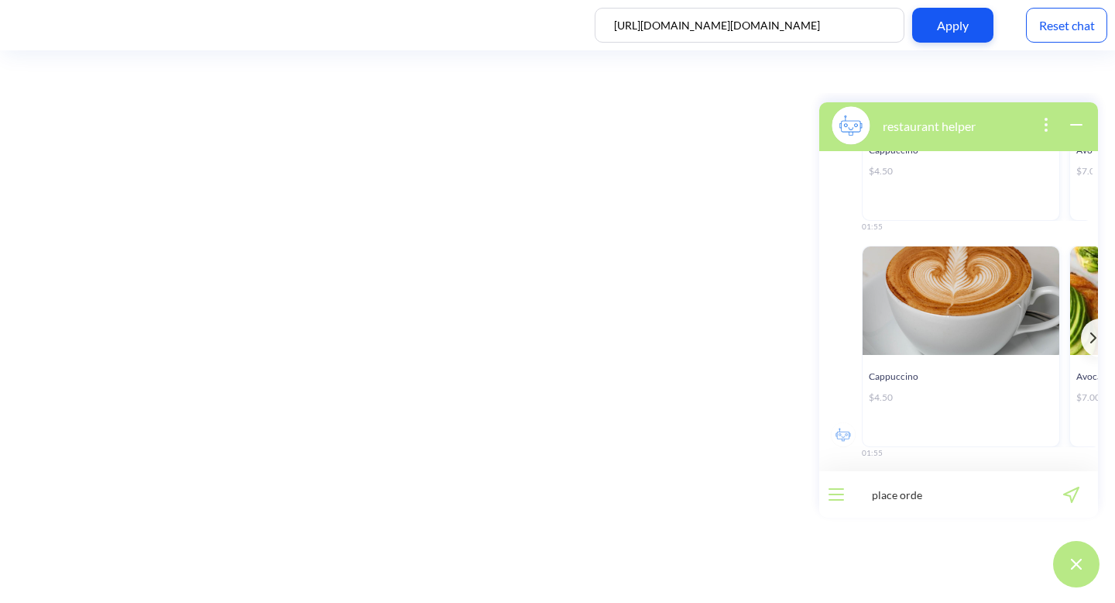
type input "place order"
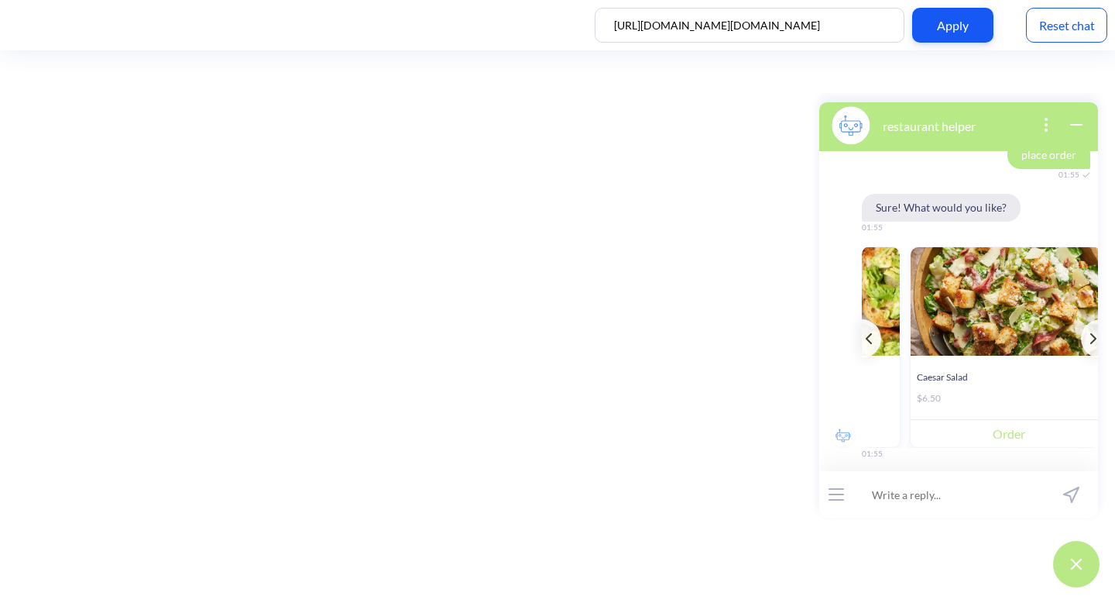
scroll to position [0, 427]
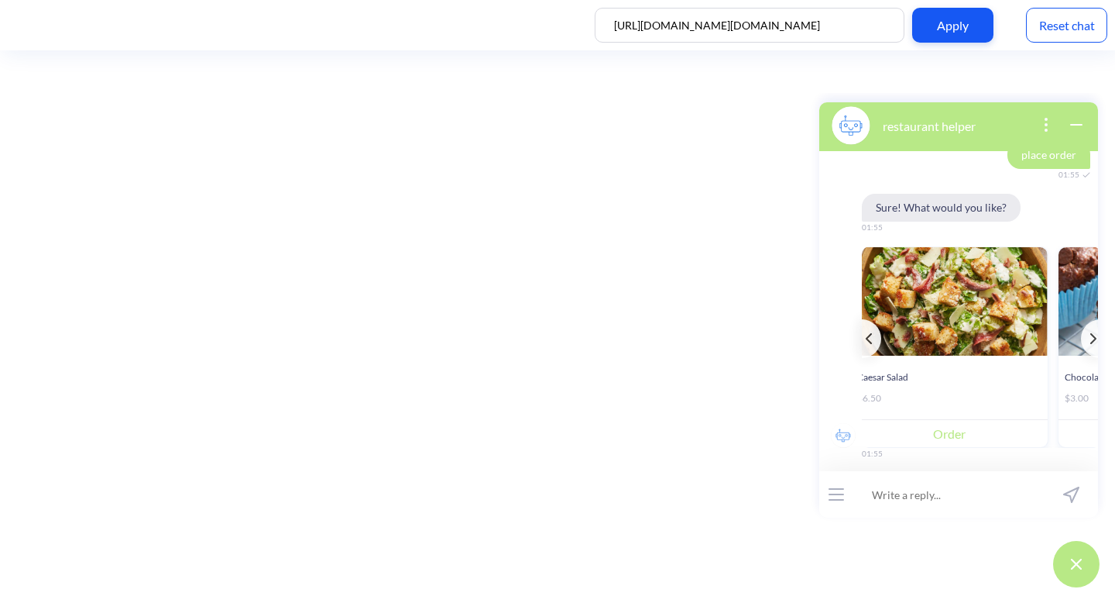
click at [1000, 428] on button "Order" at bounding box center [949, 433] width 197 height 28
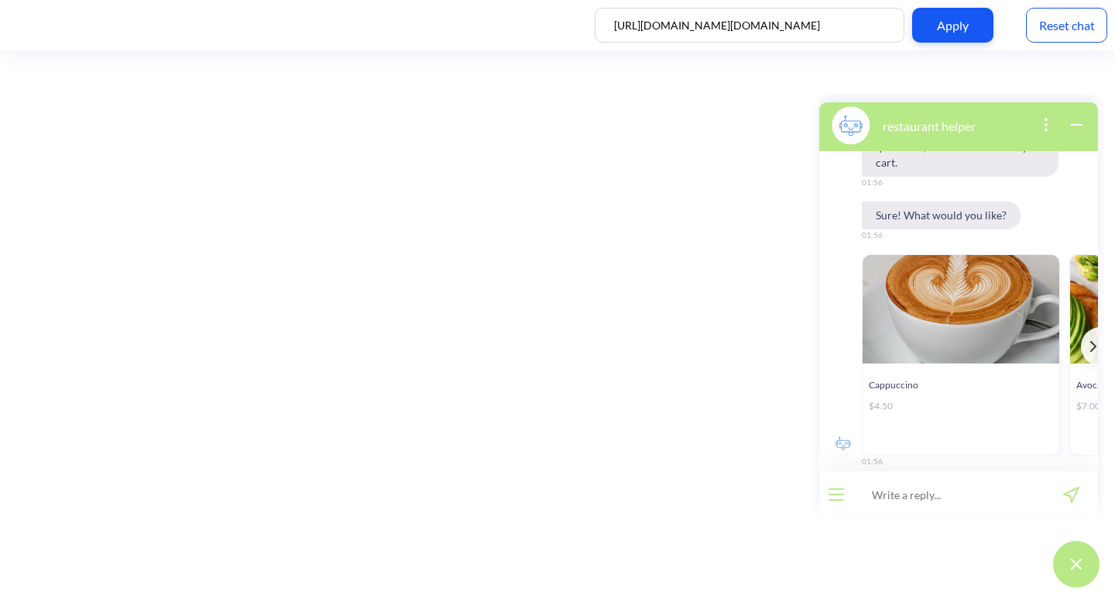
scroll to position [4712, 0]
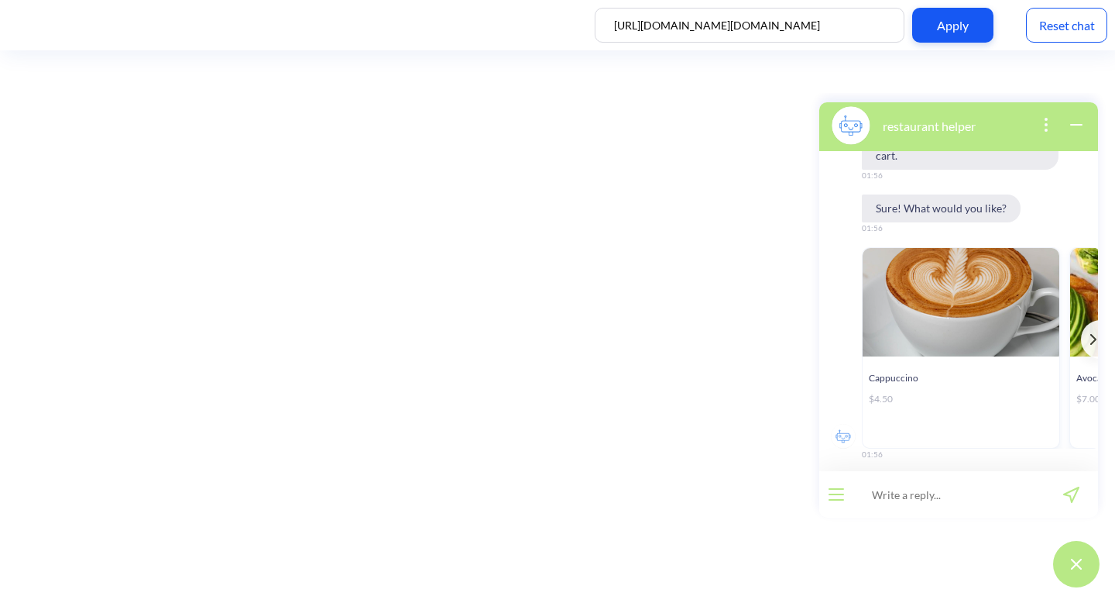
click at [1040, 130] on icon "open popup" at bounding box center [1046, 124] width 19 height 19
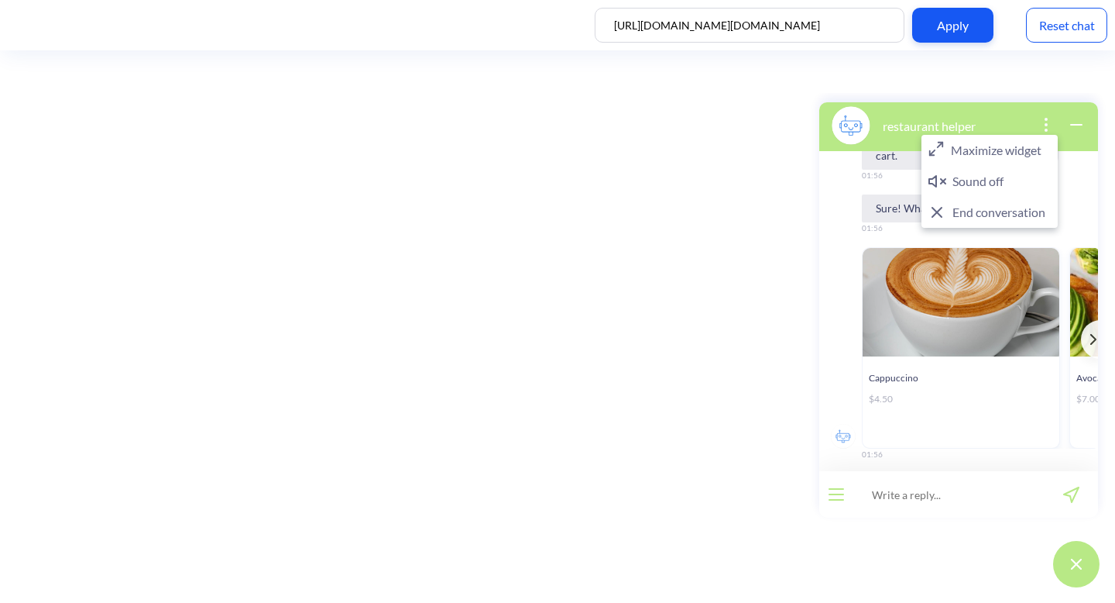
click at [1001, 205] on button "End conversation" at bounding box center [990, 212] width 136 height 31
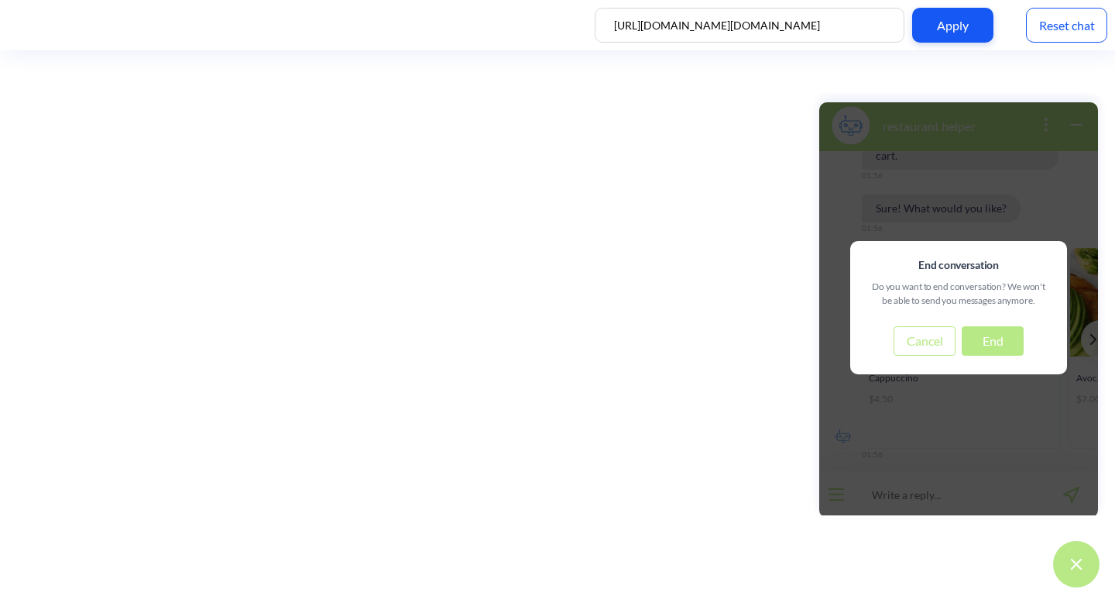
click at [1000, 337] on button "End" at bounding box center [993, 340] width 62 height 29
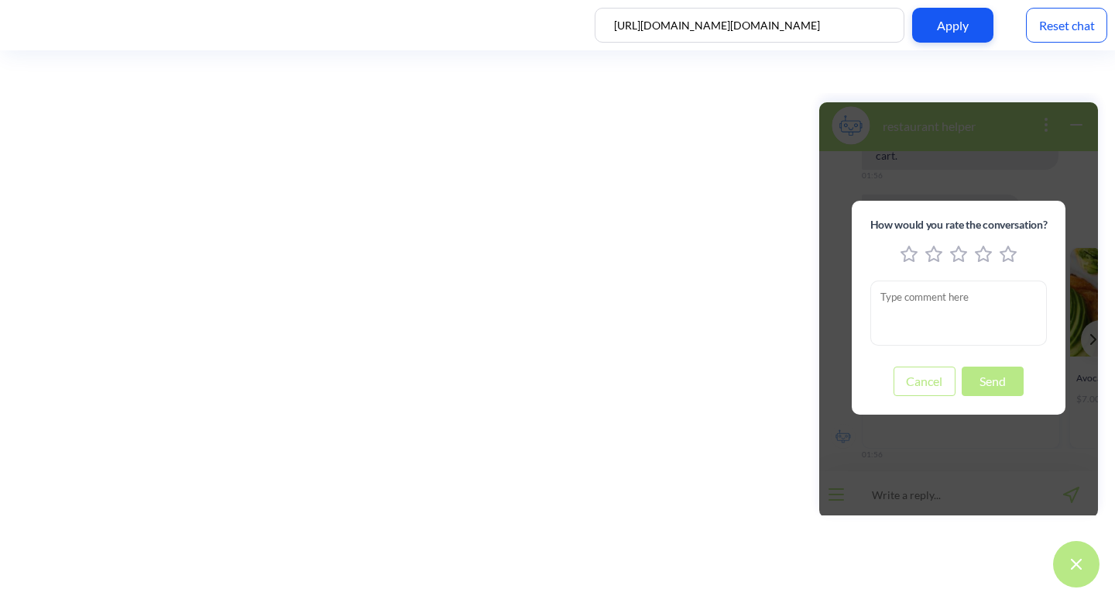
click at [938, 249] on icon "2 stars" at bounding box center [933, 254] width 17 height 17
click at [989, 386] on button "Send" at bounding box center [993, 380] width 62 height 29
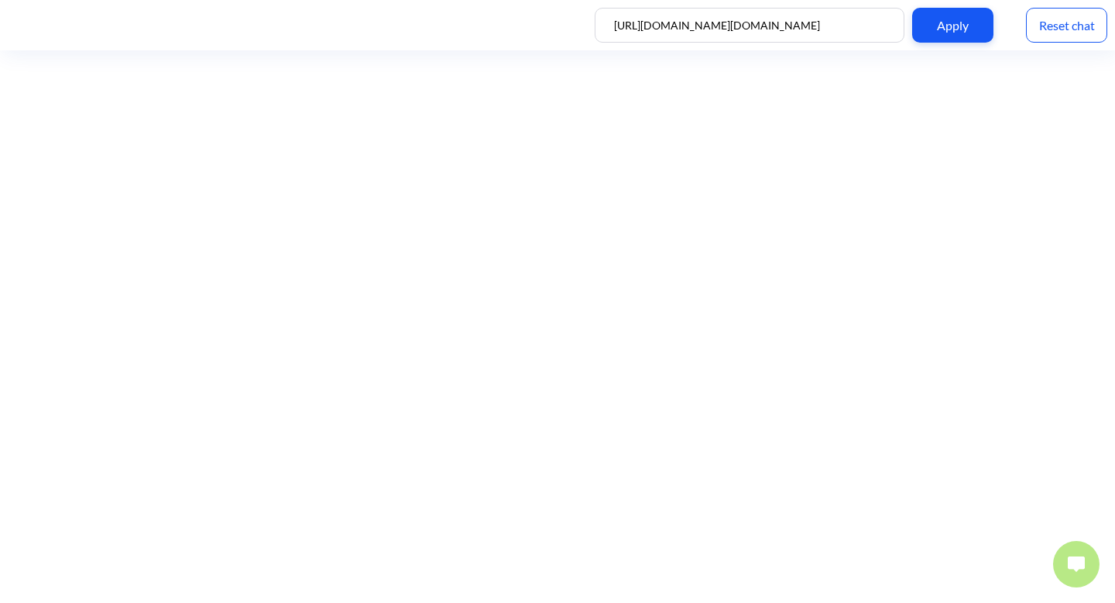
click at [1067, 555] on button at bounding box center [1076, 564] width 46 height 46
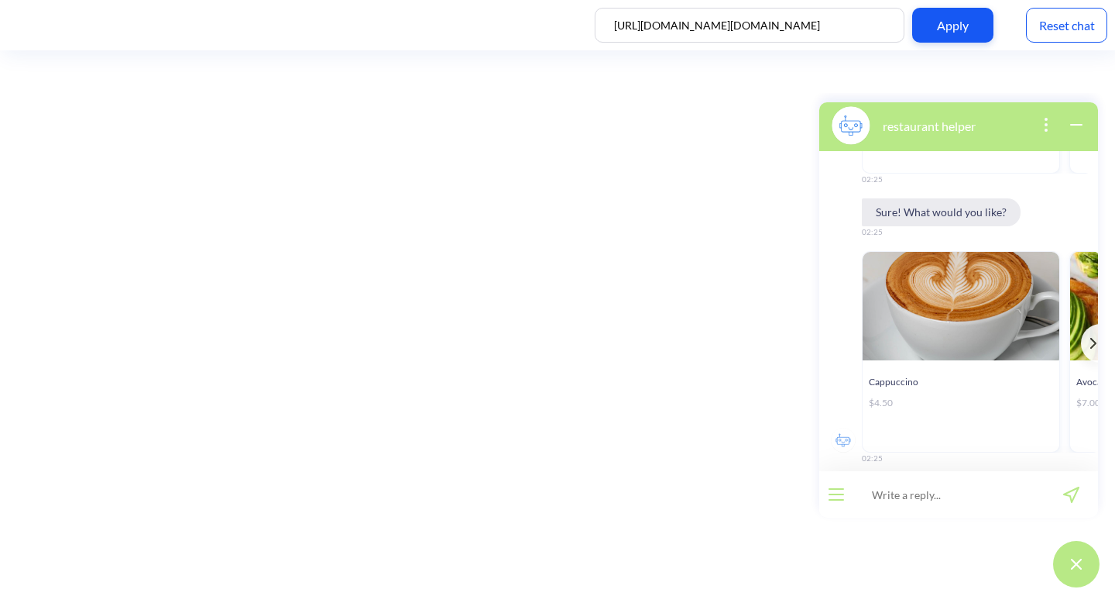
scroll to position [2472, 0]
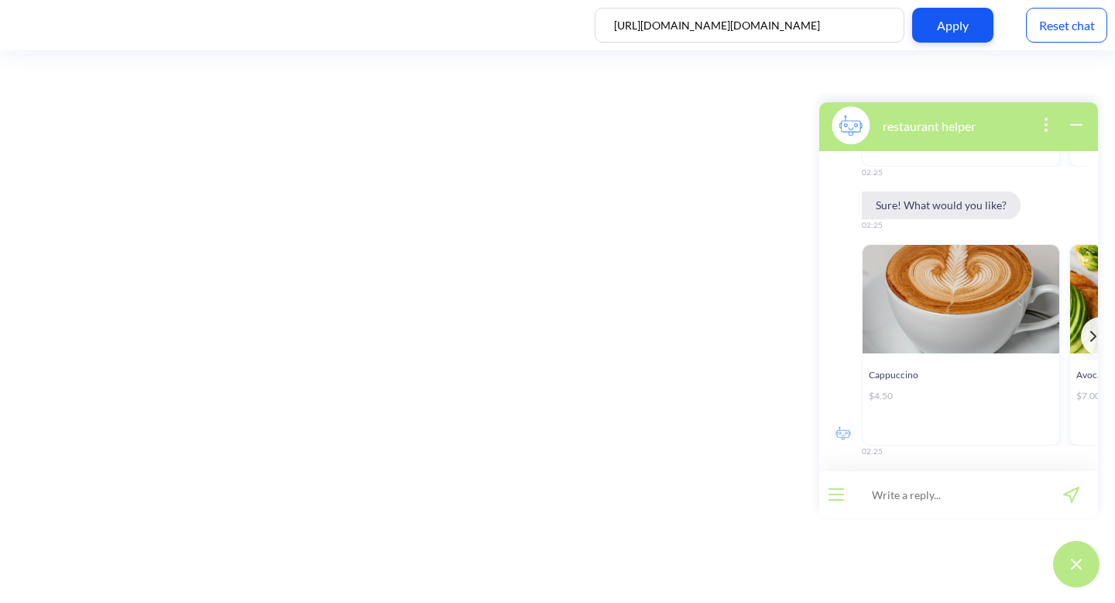
click at [977, 493] on input at bounding box center [948, 494] width 191 height 46
type input "menu"
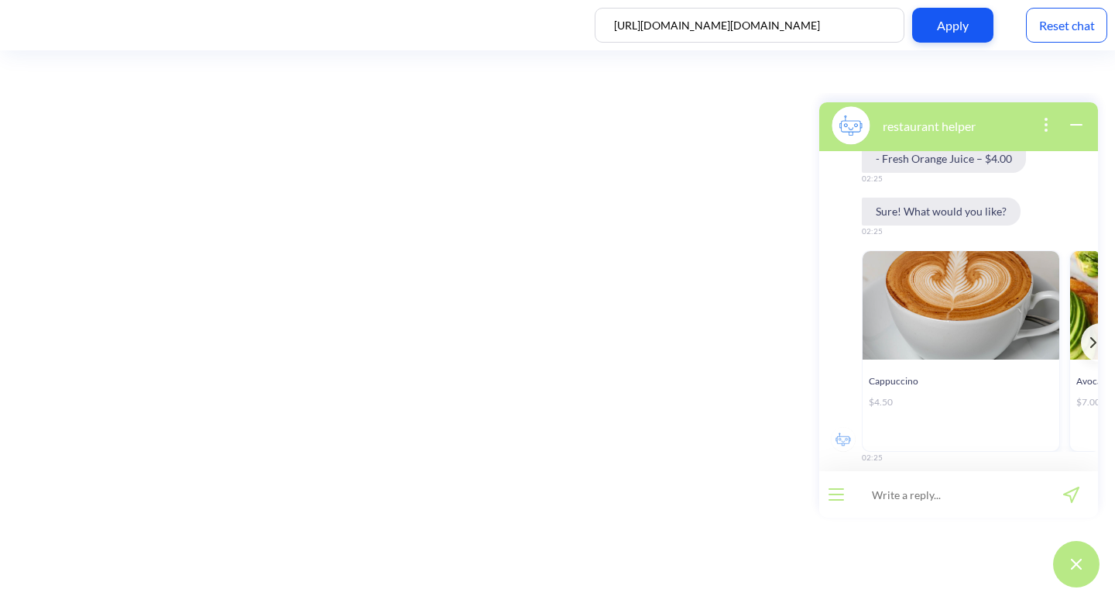
scroll to position [3212, 0]
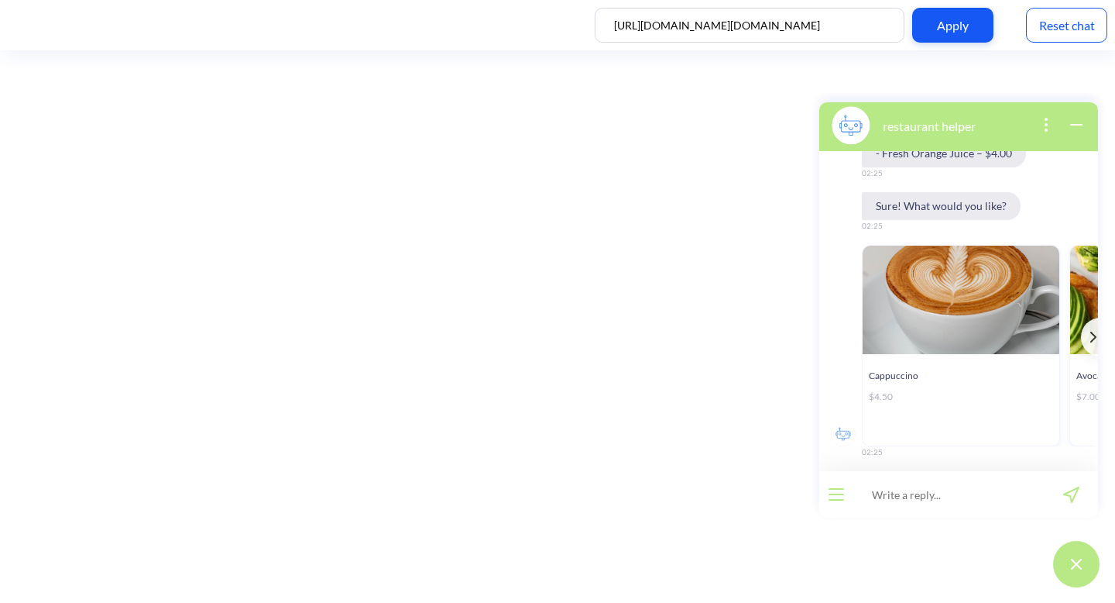
click at [1042, 129] on icon "open popup" at bounding box center [1046, 124] width 19 height 19
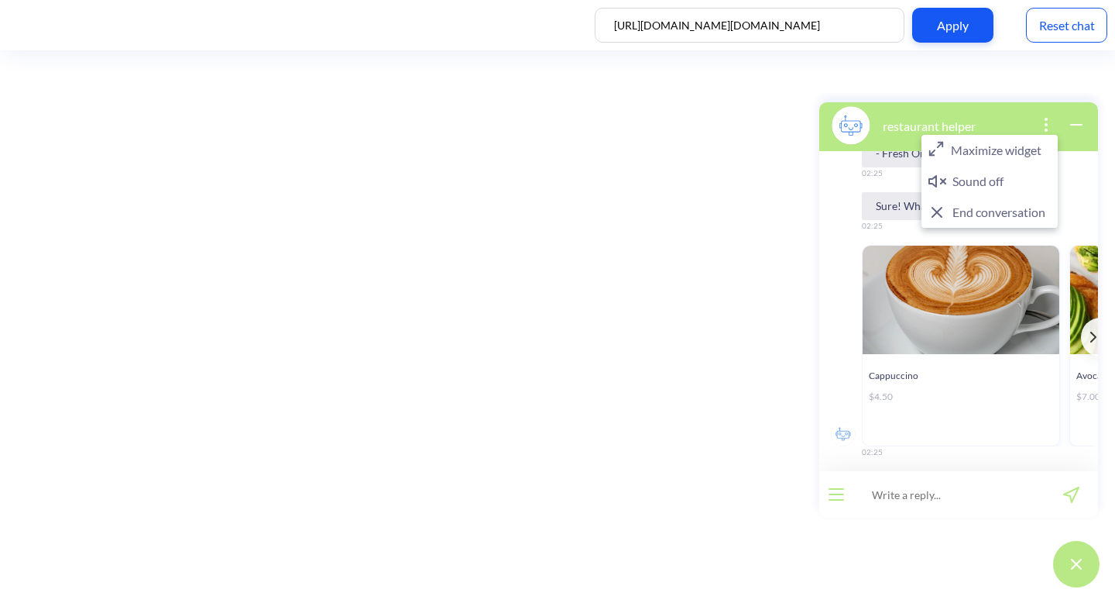
click at [980, 204] on button "End conversation" at bounding box center [990, 212] width 136 height 31
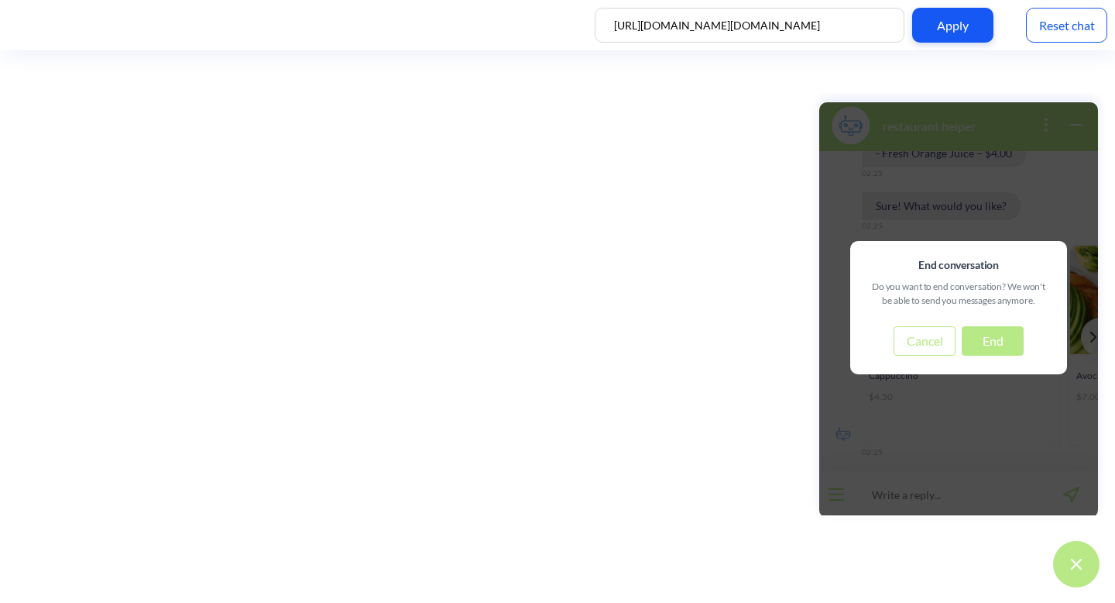
click at [977, 333] on button "End" at bounding box center [993, 340] width 62 height 29
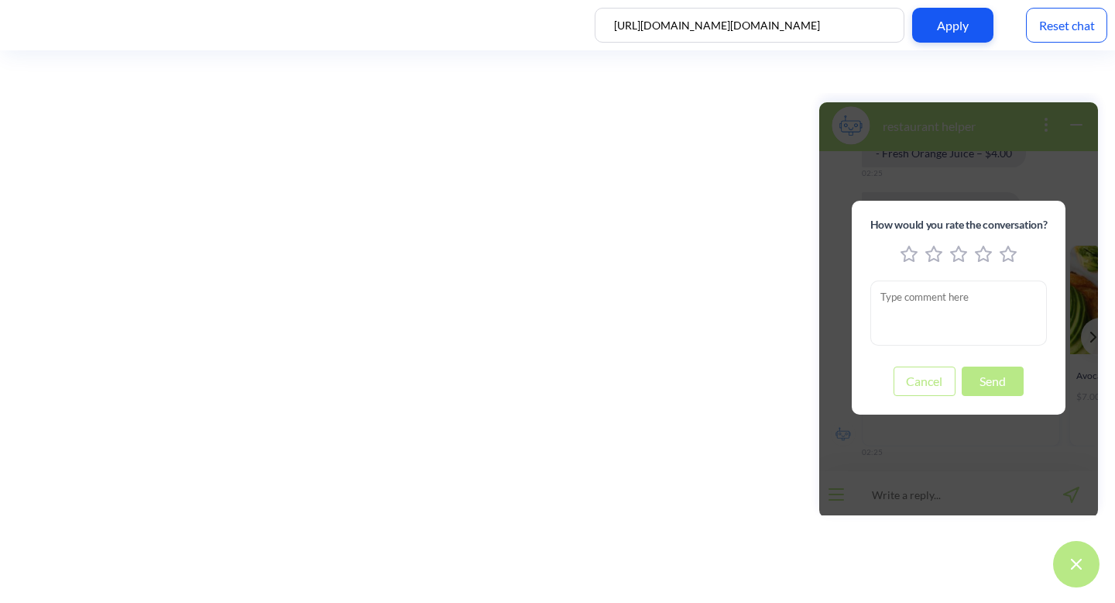
click at [918, 255] on div "feedback modal window" at bounding box center [959, 255] width 177 height 19
click at [910, 255] on icon "1 stars" at bounding box center [909, 254] width 17 height 17
click at [995, 393] on button "Send" at bounding box center [993, 380] width 62 height 29
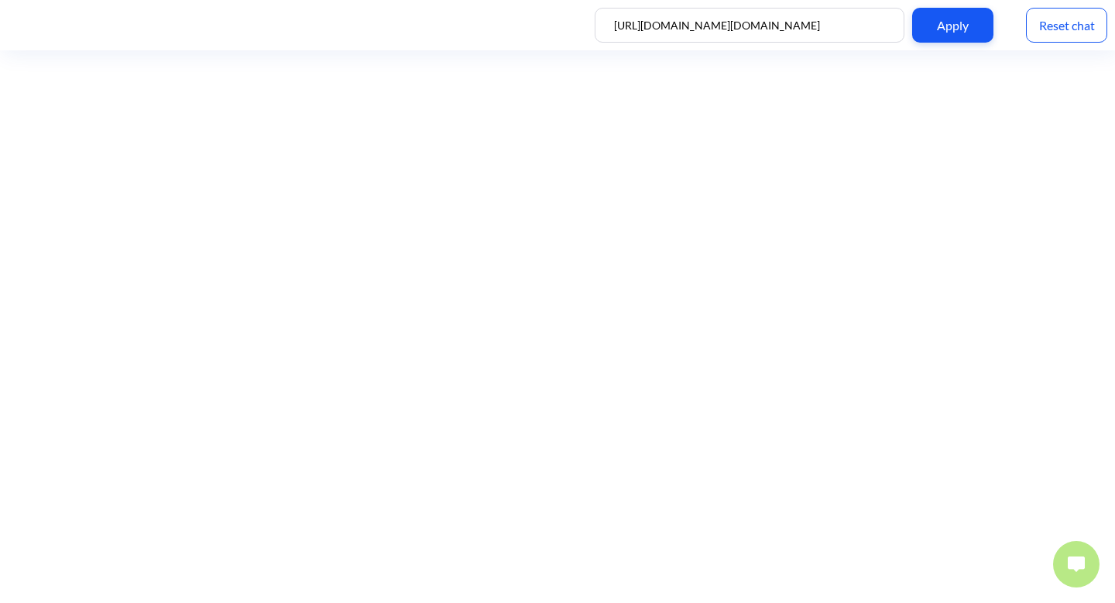
click at [1073, 554] on button at bounding box center [1076, 564] width 46 height 46
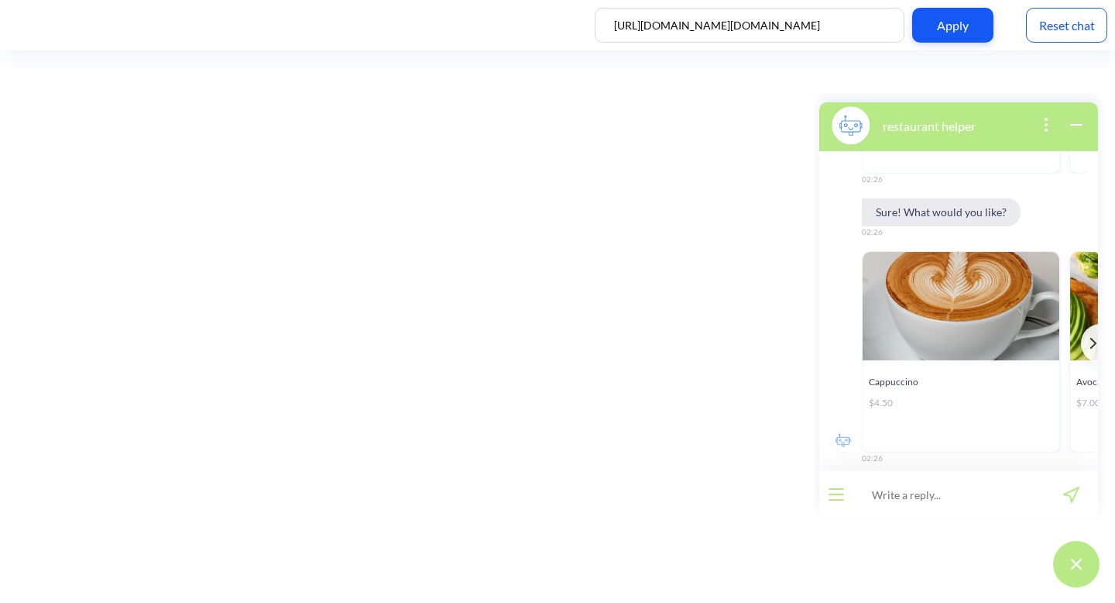
scroll to position [4086, 0]
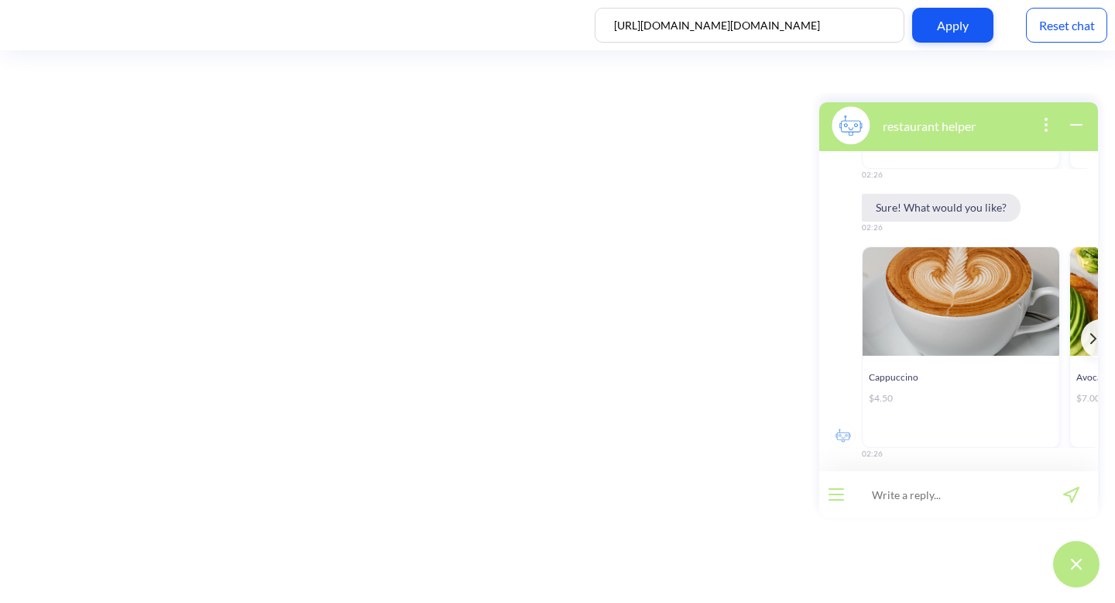
click at [954, 491] on input at bounding box center [948, 494] width 191 height 46
paste input "Where are you located?"
type input "Where are you located?"
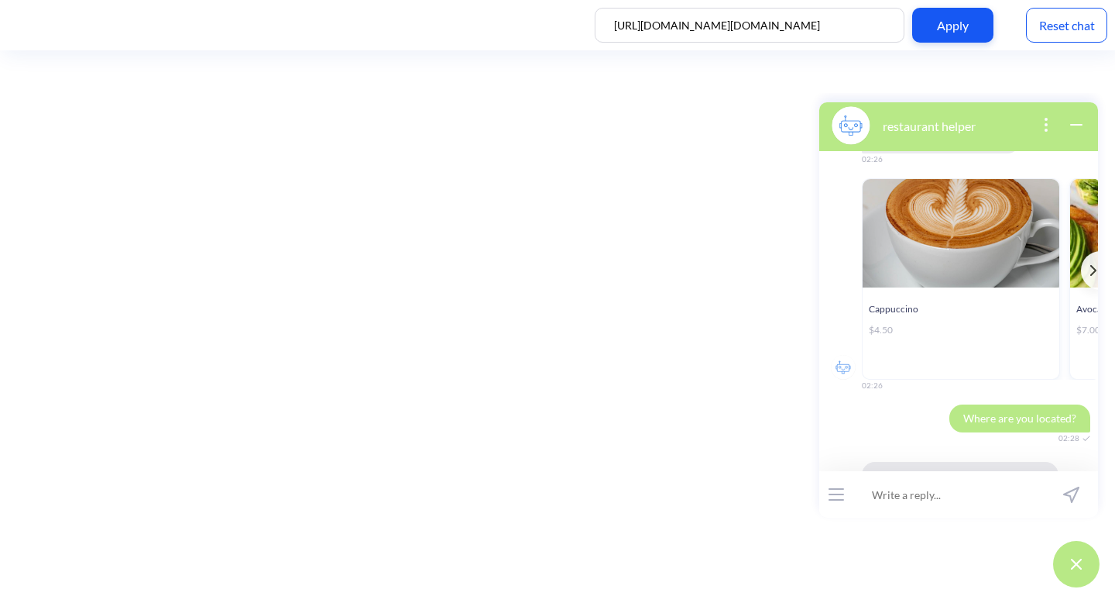
scroll to position [4207, 0]
